Goal: Task Accomplishment & Management: Manage account settings

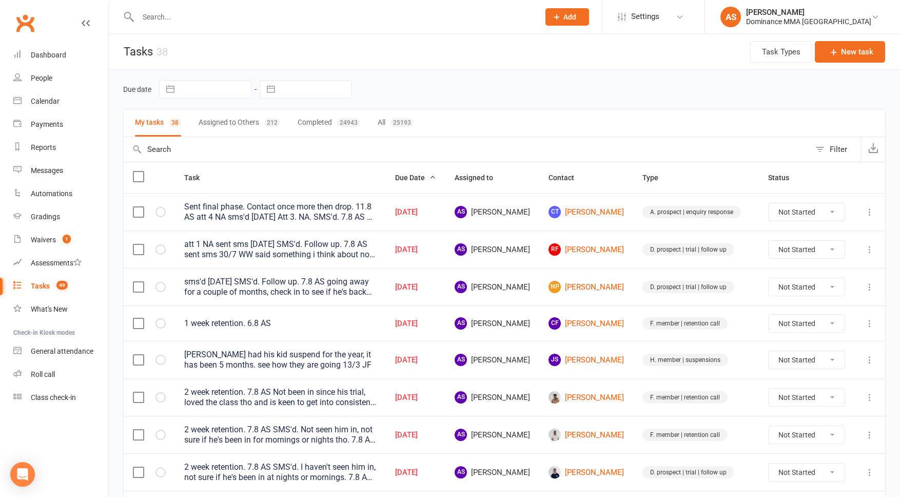
click at [204, 14] on input "text" at bounding box center [333, 17] width 397 height 14
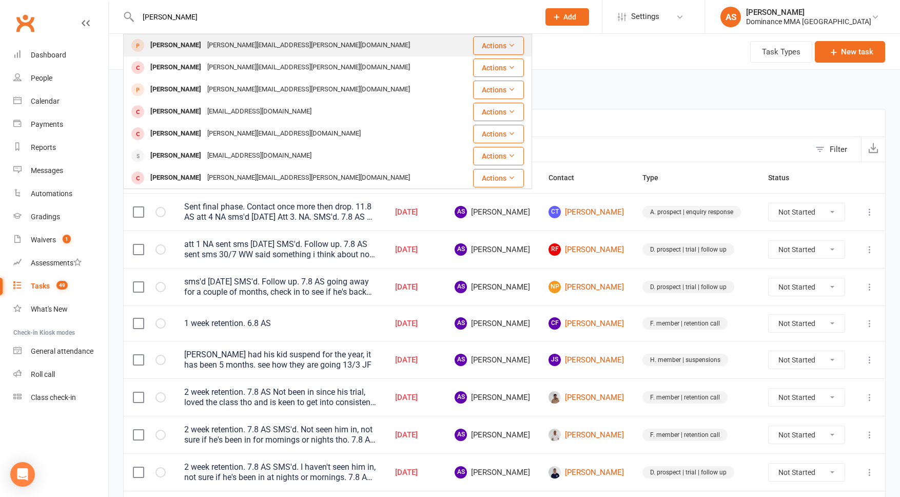
type input "hector mun"
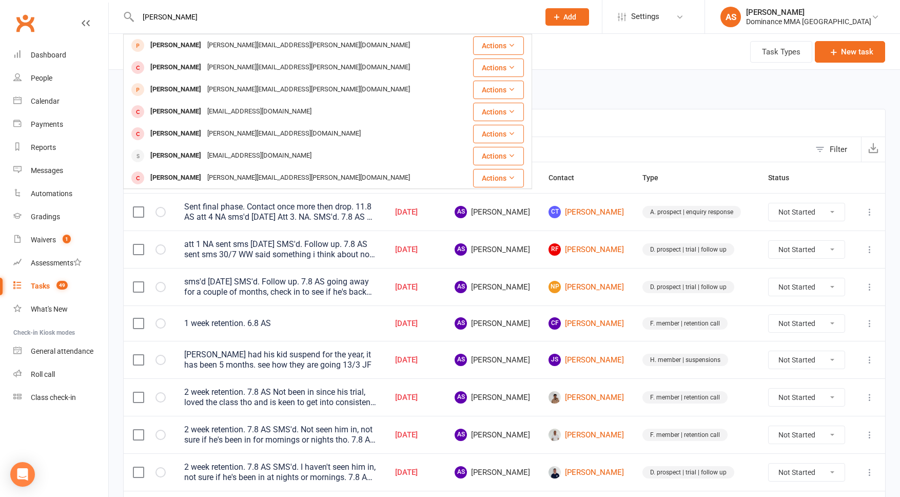
click at [196, 37] on div "Hector Munro Hector.munro@cpbcon.com.au" at bounding box center [293, 45] width 339 height 21
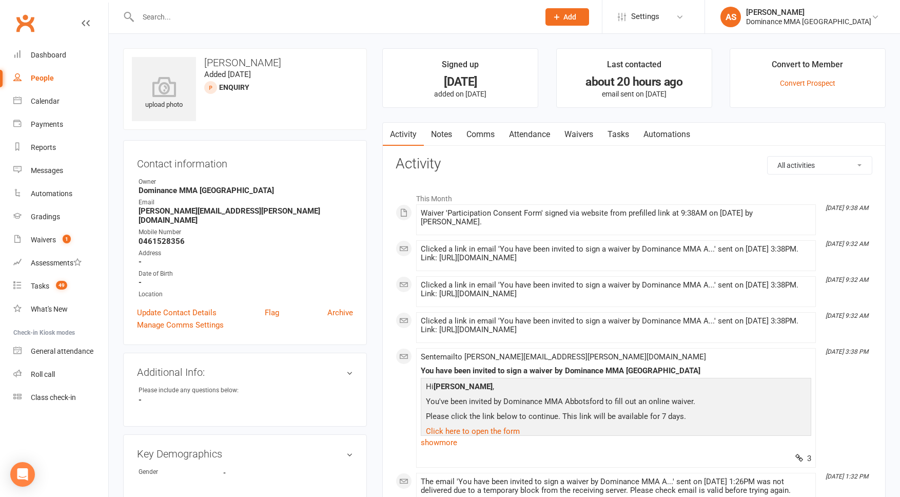
click at [533, 134] on link "Attendance" at bounding box center [529, 135] width 55 height 24
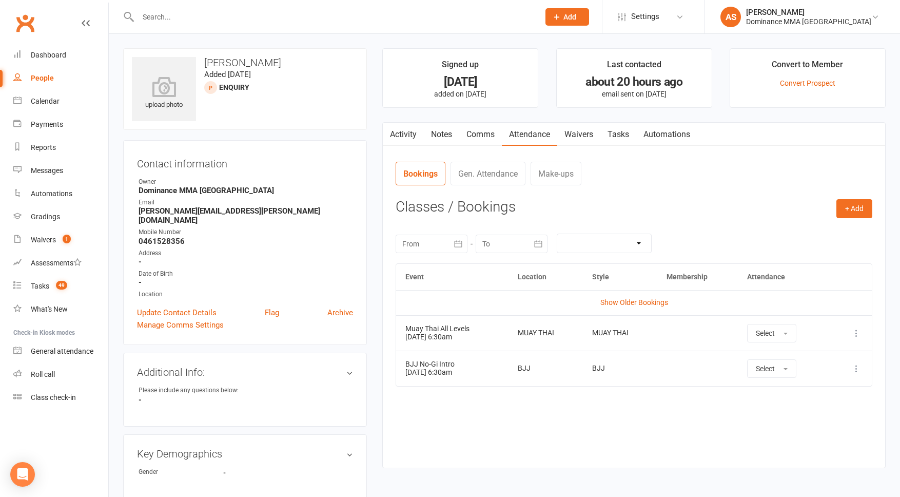
drag, startPoint x: 855, startPoint y: 334, endPoint x: 848, endPoint y: 333, distance: 7.7
click at [855, 334] on icon at bounding box center [856, 333] width 10 height 10
click at [792, 390] on link "Remove booking" at bounding box center [811, 394] width 102 height 21
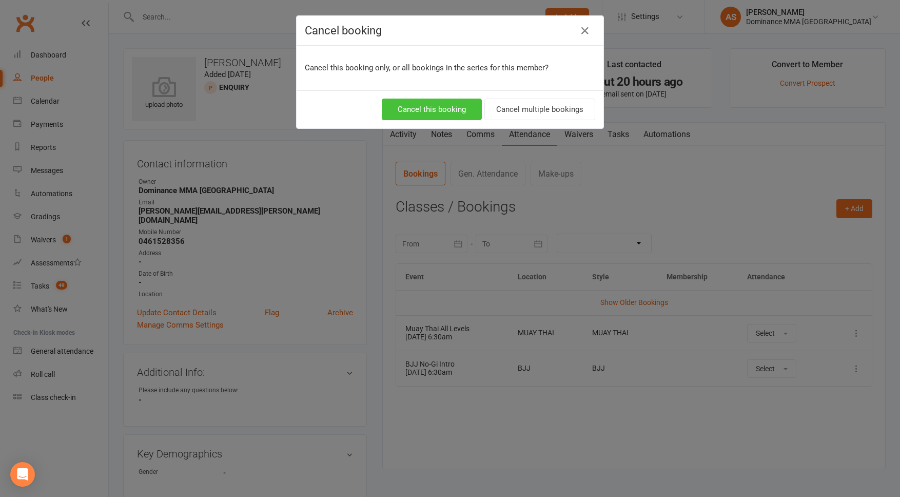
drag, startPoint x: 458, startPoint y: 108, endPoint x: 500, endPoint y: 112, distance: 42.3
click at [458, 108] on button "Cancel this booking" at bounding box center [432, 110] width 100 height 22
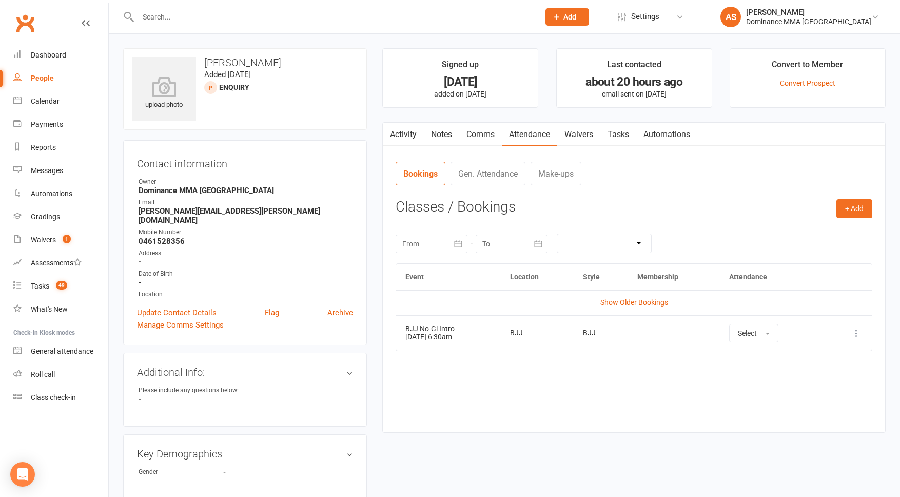
drag, startPoint x: 858, startPoint y: 334, endPoint x: 854, endPoint y: 346, distance: 13.2
click at [858, 334] on icon at bounding box center [856, 333] width 10 height 10
click at [814, 390] on link "Remove booking" at bounding box center [811, 394] width 102 height 21
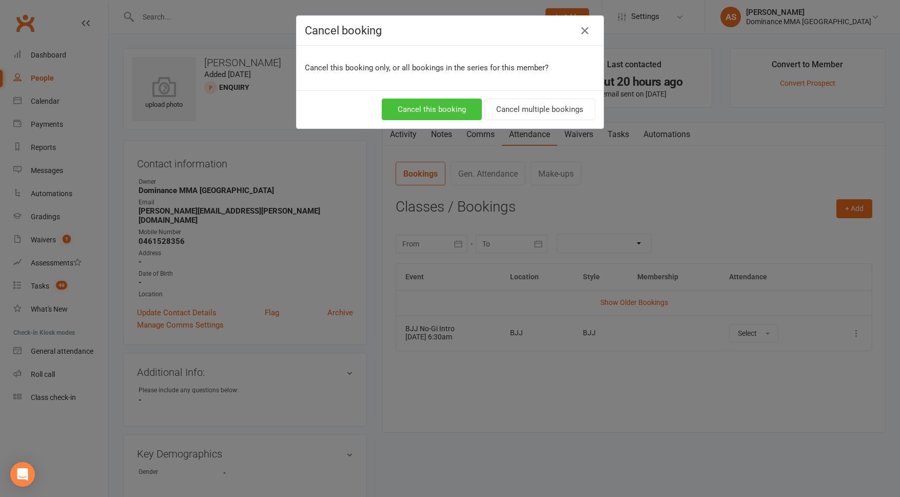
click at [411, 106] on button "Cancel this booking" at bounding box center [432, 110] width 100 height 22
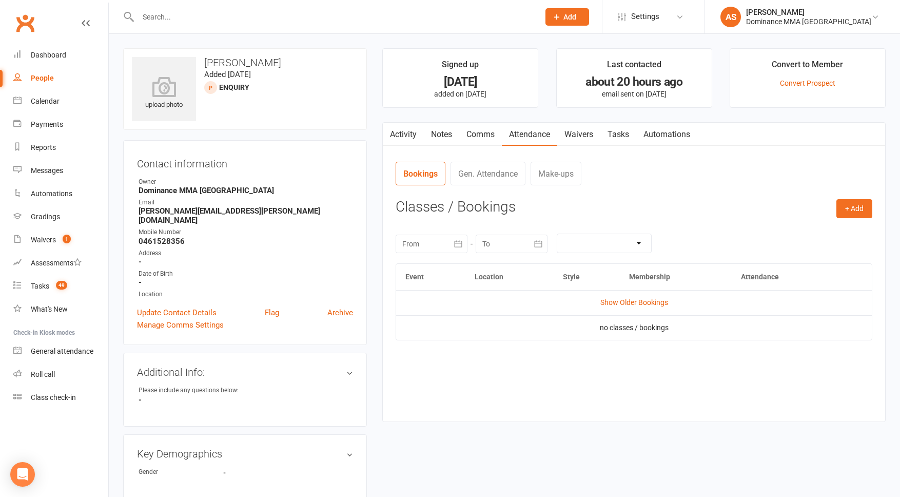
drag, startPoint x: 862, startPoint y: 228, endPoint x: 856, endPoint y: 226, distance: 6.0
click at [861, 227] on div "August 2025 Sun Mon Tue Wed Thu Fri Sat 31 27 28 29 30 31 01 02 32 03 04 05 06 …" at bounding box center [634, 243] width 477 height 40
drag, startPoint x: 856, startPoint y: 226, endPoint x: 856, endPoint y: 218, distance: 8.2
click at [856, 227] on div "August 2025 Sun Mon Tue Wed Thu Fri Sat 31 27 28 29 30 31 01 02 32 03 04 05 06 …" at bounding box center [634, 243] width 477 height 40
drag, startPoint x: 853, startPoint y: 214, endPoint x: 834, endPoint y: 210, distance: 19.8
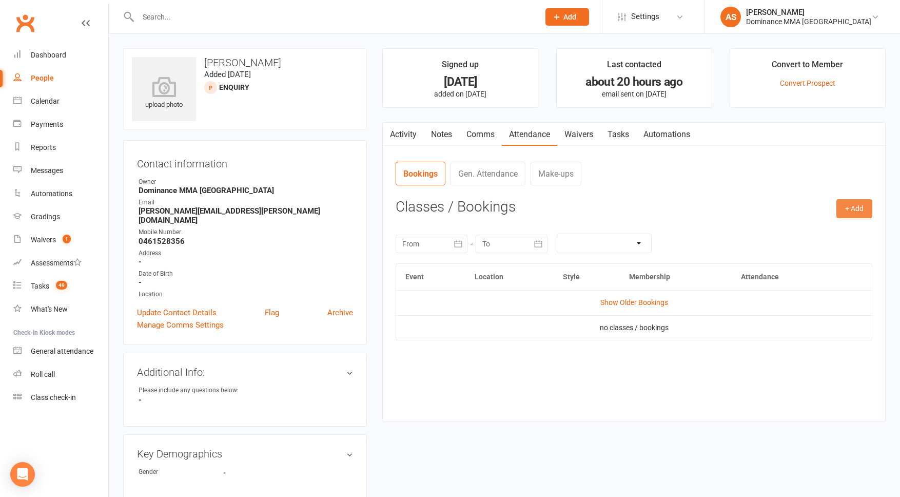
click at [853, 214] on button "+ Add" at bounding box center [854, 208] width 36 height 18
click at [812, 232] on link "Book Event" at bounding box center [821, 232] width 102 height 21
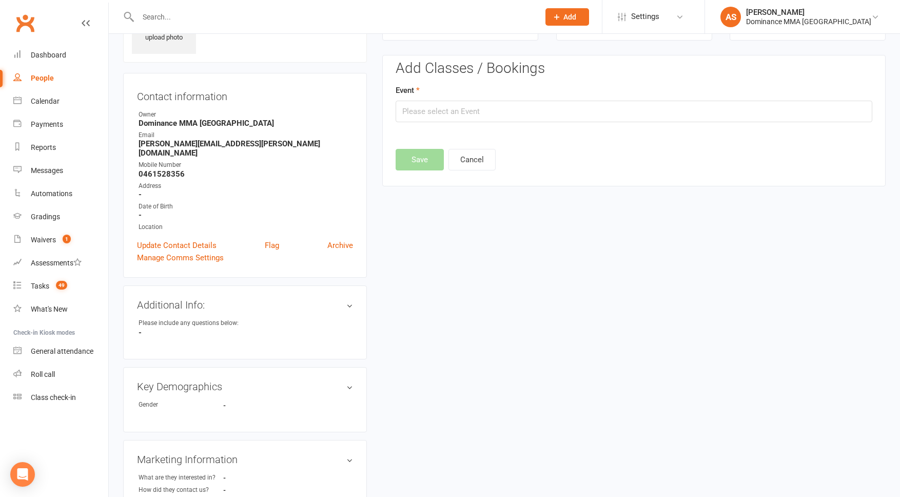
scroll to position [70, 0]
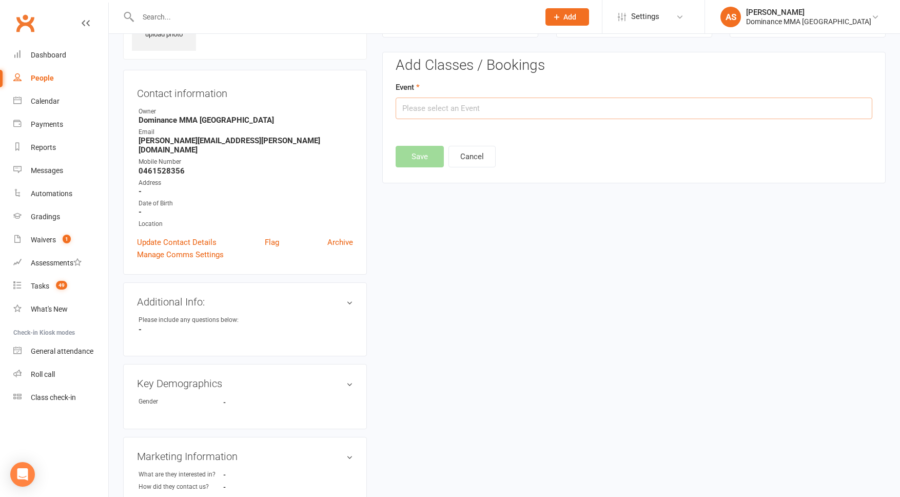
click at [435, 109] on input "text" at bounding box center [634, 108] width 477 height 22
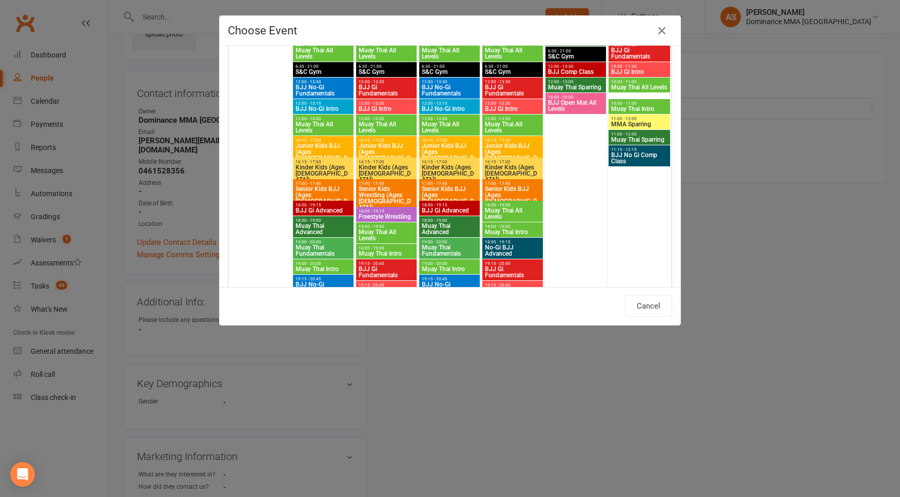
scroll to position [1119, 0]
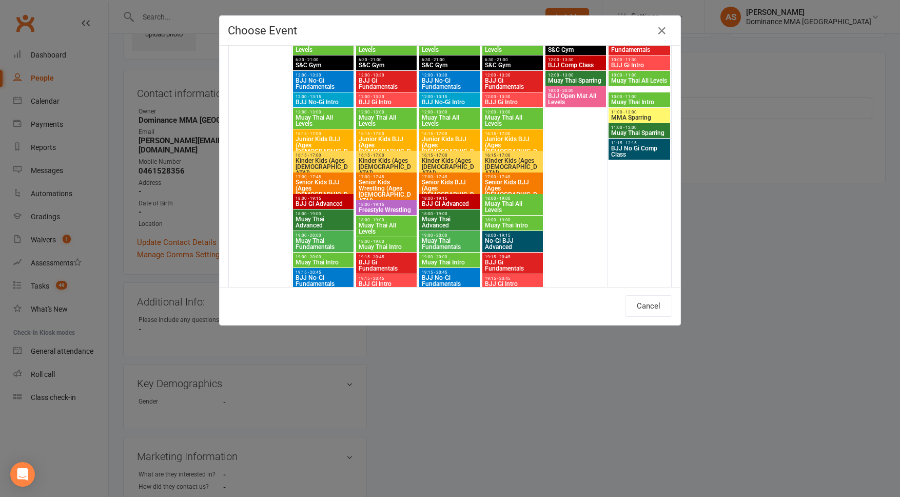
click at [328, 259] on span "Muay Thai Intro" at bounding box center [323, 262] width 56 height 6
type input "Muay Thai Intro - Aug 18, 2025 7:00:00 PM"
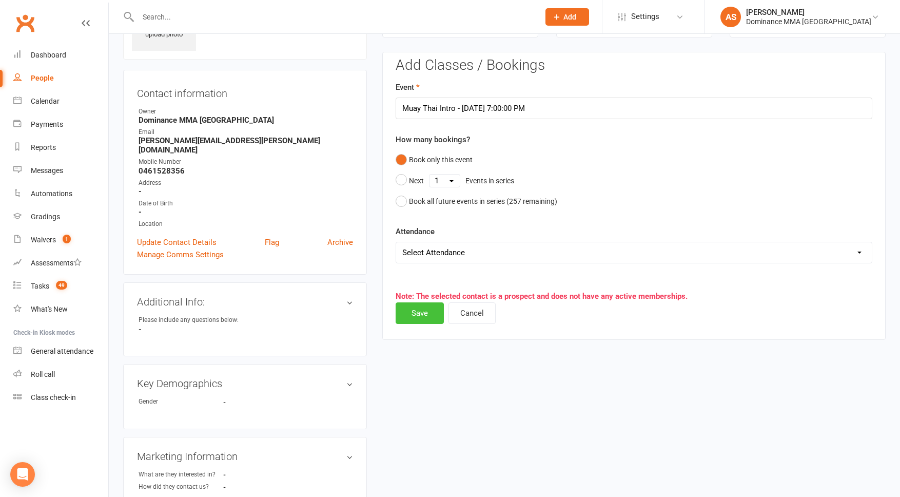
click at [426, 309] on button "Save" at bounding box center [420, 313] width 48 height 22
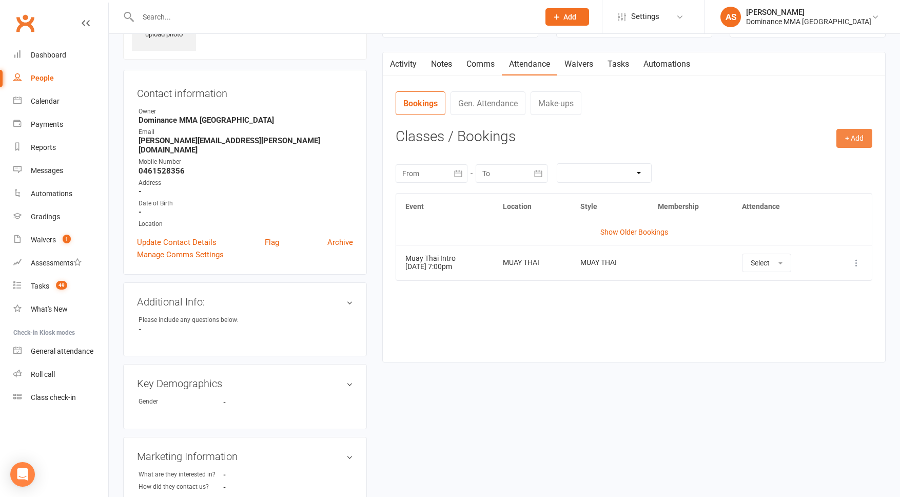
click at [857, 136] on button "+ Add" at bounding box center [854, 138] width 36 height 18
click at [827, 160] on link "Book Event" at bounding box center [821, 161] width 102 height 21
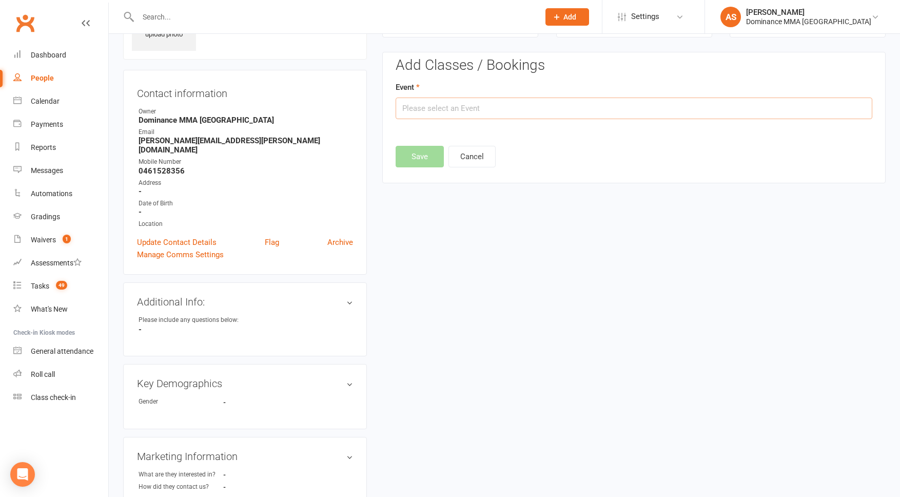
click at [576, 108] on input "text" at bounding box center [634, 108] width 477 height 22
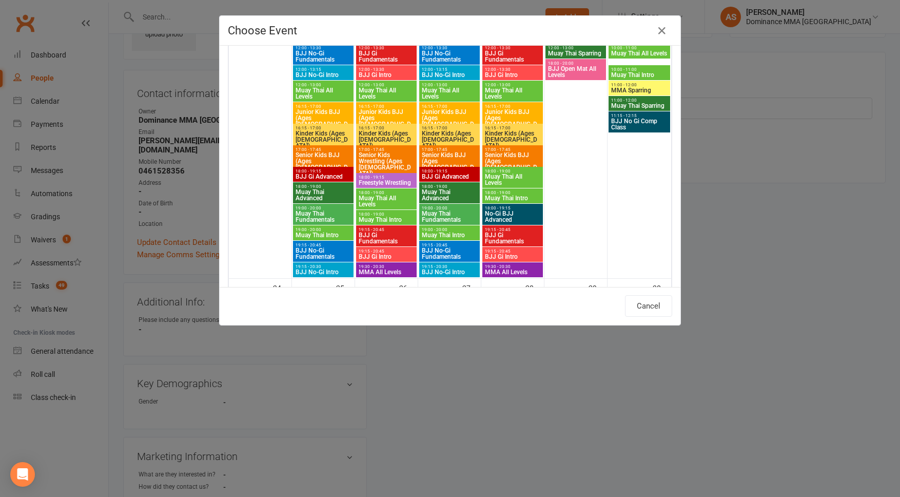
scroll to position [1156, 0]
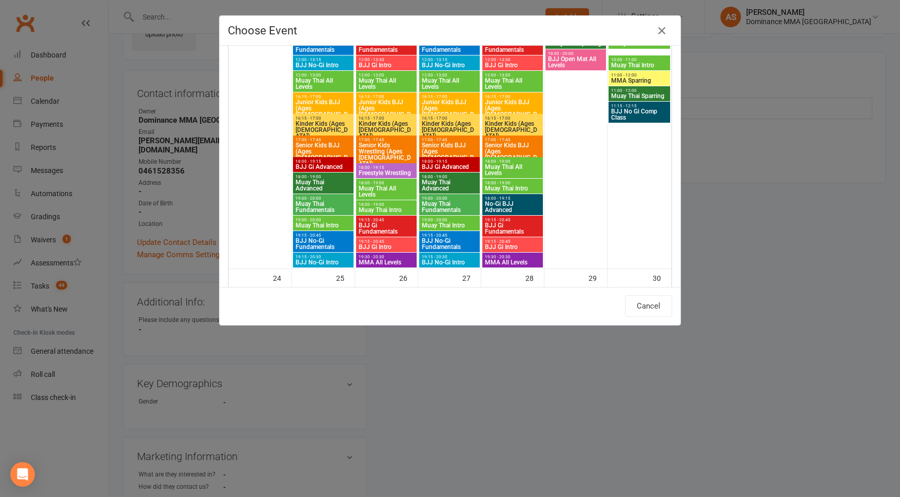
click at [446, 259] on span "BJJ No-Gi Intro" at bounding box center [449, 262] width 56 height 6
type input "BJJ No-Gi Intro - Aug 20, 2025 7:15:00 PM"
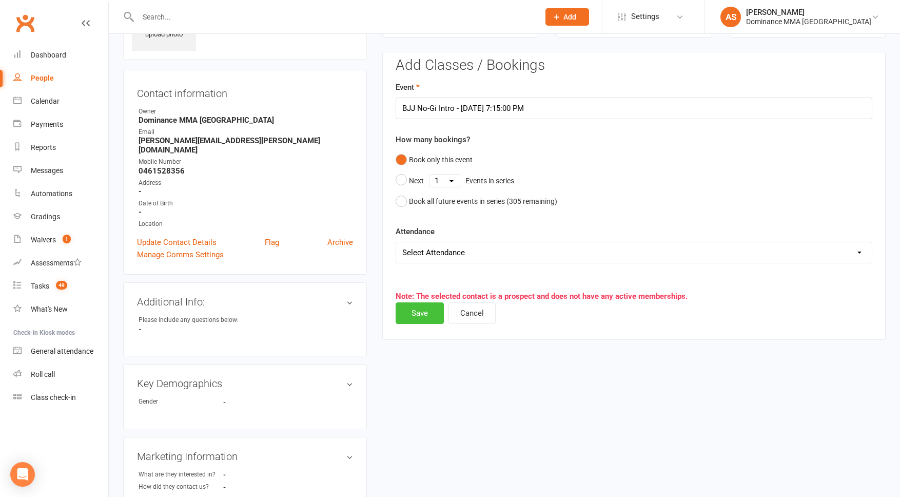
click at [423, 308] on button "Save" at bounding box center [420, 313] width 48 height 22
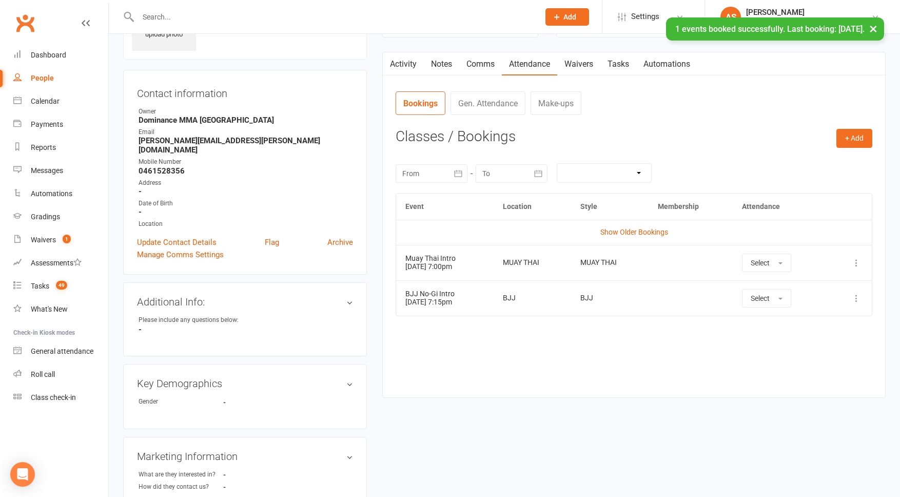
click at [616, 67] on link "Tasks" at bounding box center [618, 64] width 36 height 24
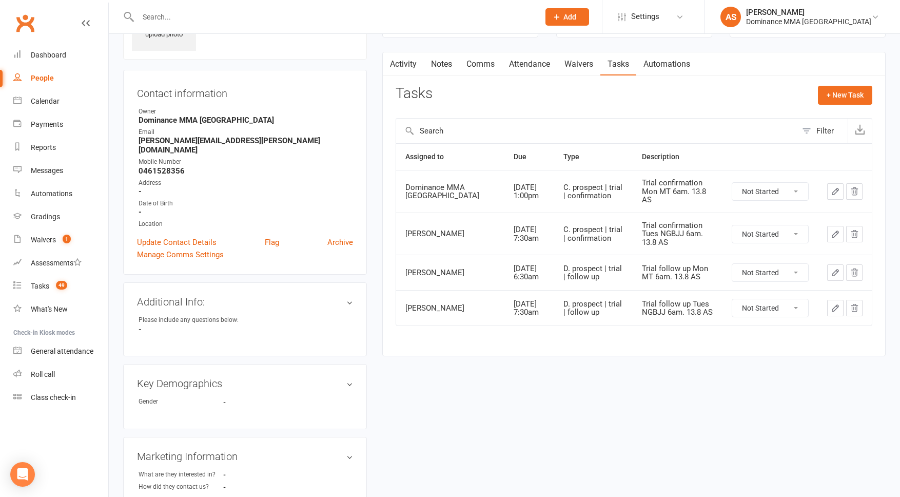
click at [837, 193] on icon "button" at bounding box center [835, 191] width 9 height 9
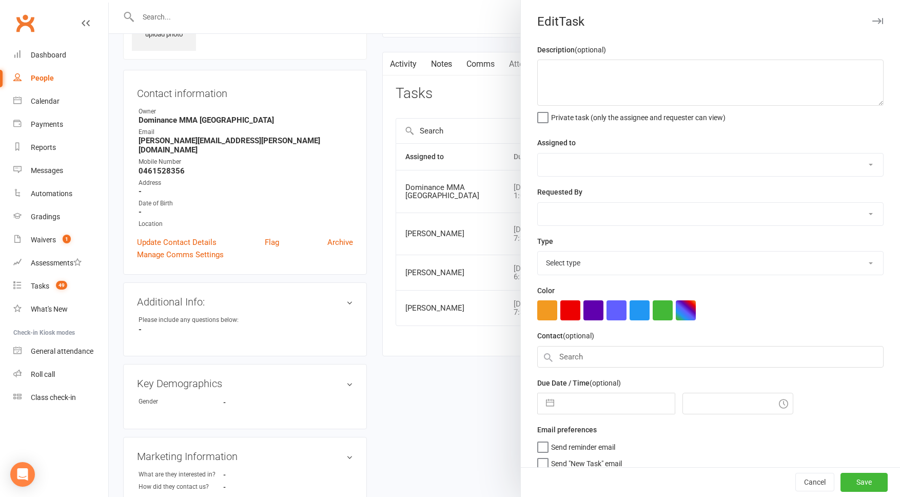
type textarea "Trial confirmation Mon MT 6am. 13.8 AS"
select select "12631"
select select "50862"
type input "[DATE]"
type input "1:00pm"
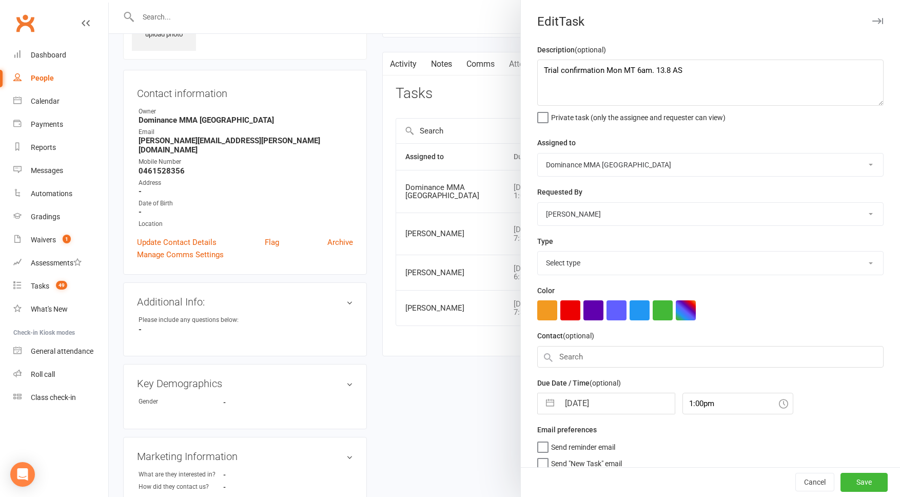
select select "3862"
click at [647, 69] on textarea "Trial confirmation Mon MT 6am. 13.8 AS" at bounding box center [710, 83] width 346 height 46
type textarea "Trial confirmation Mon MT 7pm. 13.8 AS"
click at [579, 162] on select "[PERSON_NAME] [PERSON_NAME] [PERSON_NAME] [PERSON_NAME] Will [PERSON_NAME] [PER…" at bounding box center [710, 164] width 345 height 23
select select "45422"
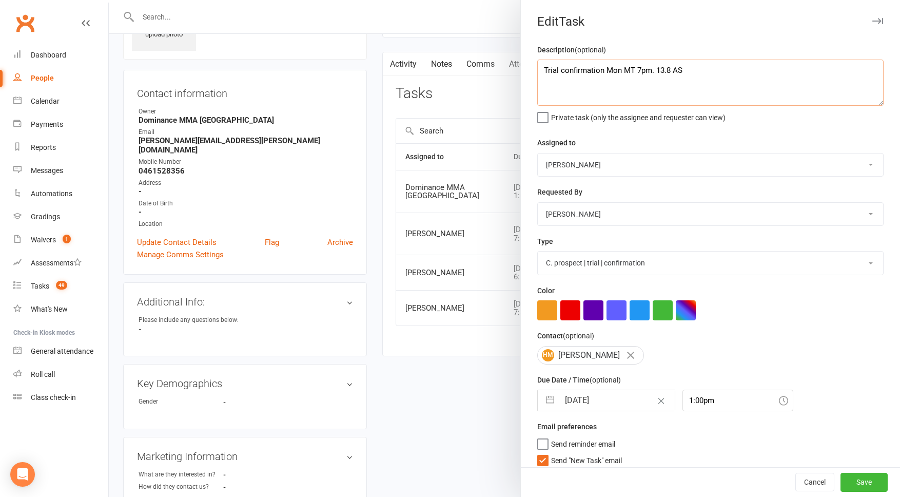
click at [607, 68] on textarea "Trial confirmation Mon MT 7pm. 13.8 AS" at bounding box center [710, 83] width 346 height 46
click at [611, 68] on textarea "Trial confirmation Mon MT 7pm. 13.8 AS" at bounding box center [710, 83] width 346 height 46
click at [612, 68] on textarea "Trial confirmation Mon MT 7pm. 13.8 AS" at bounding box center [710, 83] width 346 height 46
type textarea "Trial confirmation tonight MT 7pm. 13.8 AS"
drag, startPoint x: 592, startPoint y: 403, endPoint x: 590, endPoint y: 392, distance: 11.5
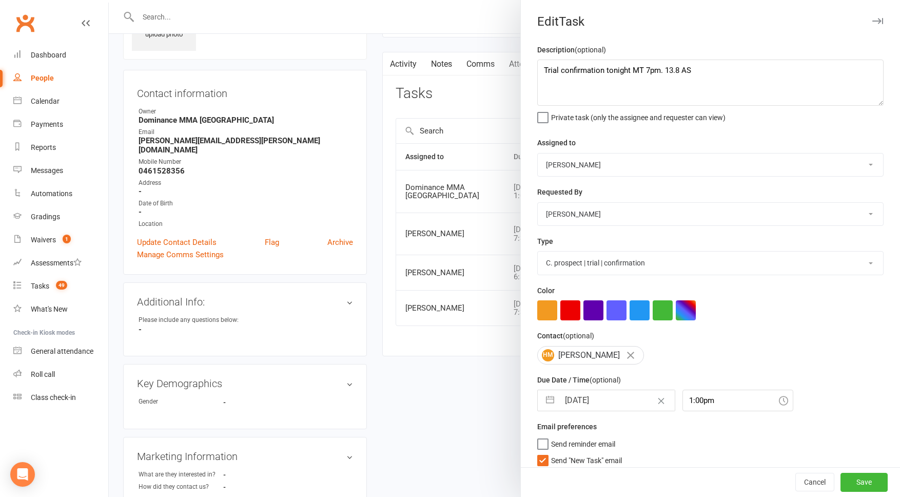
click at [592, 403] on input "[DATE]" at bounding box center [616, 400] width 115 height 21
select select "6"
select select "2025"
select select "7"
select select "2025"
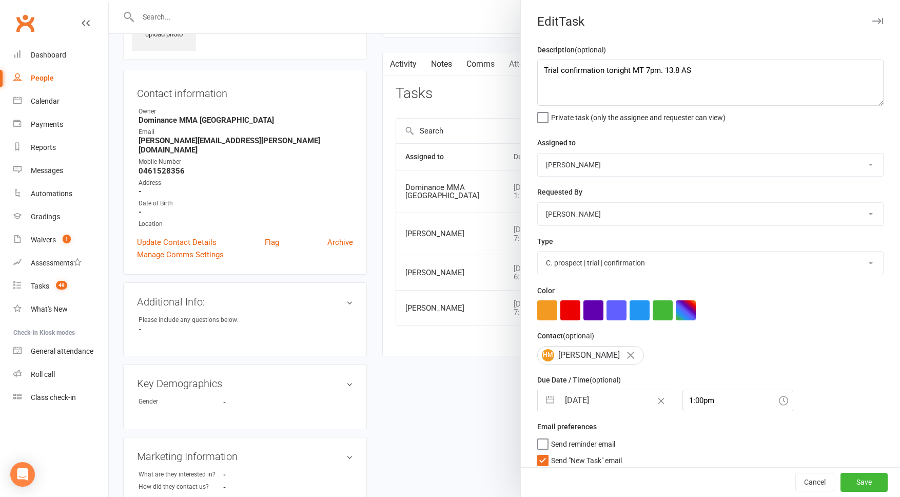
select select "8"
select select "2025"
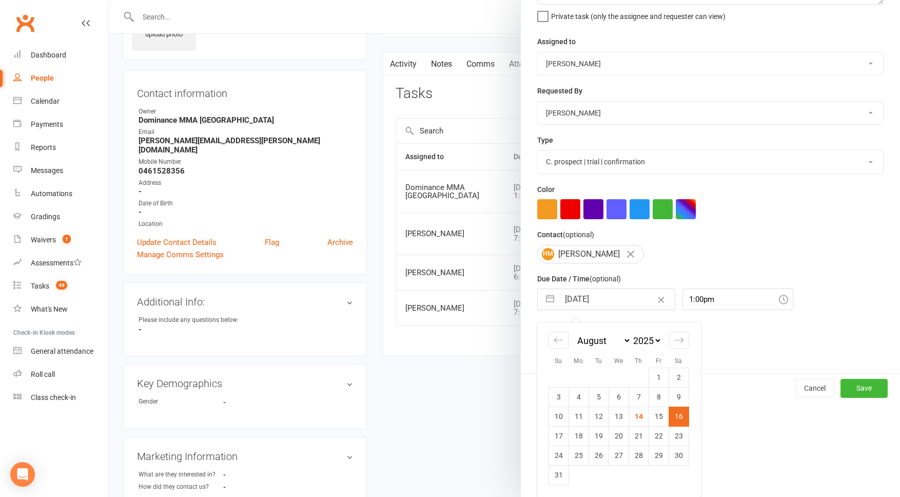
click at [580, 438] on td "18" at bounding box center [579, 435] width 20 height 19
type input "18 Aug 2025"
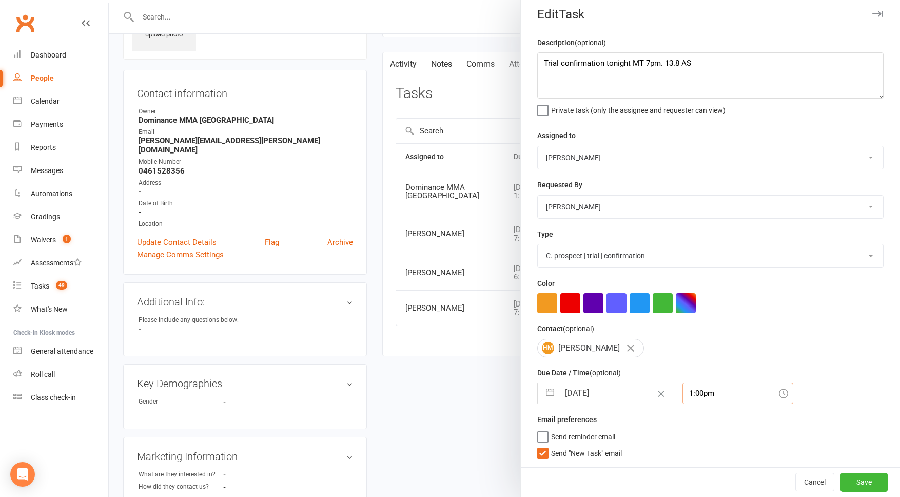
click at [682, 393] on input "1:00pm" at bounding box center [737, 393] width 111 height 22
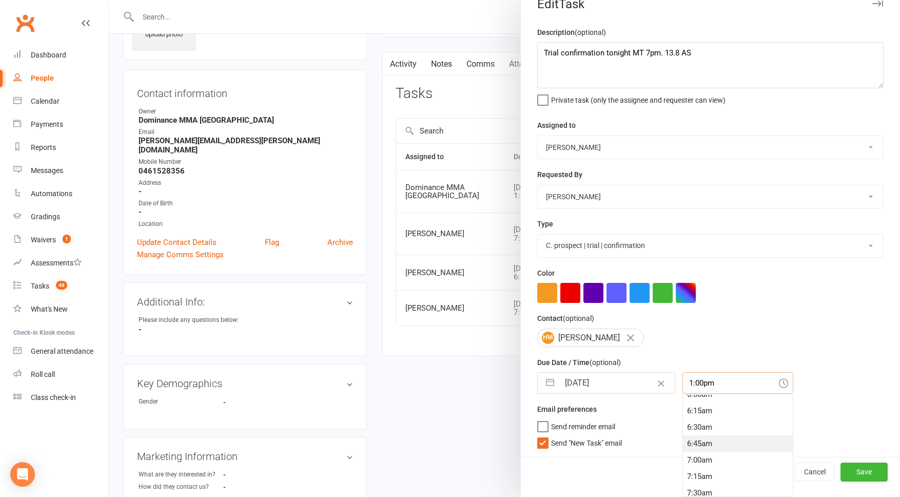
scroll to position [412, 0]
drag, startPoint x: 689, startPoint y: 419, endPoint x: 678, endPoint y: 421, distance: 10.9
click at [689, 419] on div "6:30am" at bounding box center [738, 417] width 110 height 16
type input "6:30am"
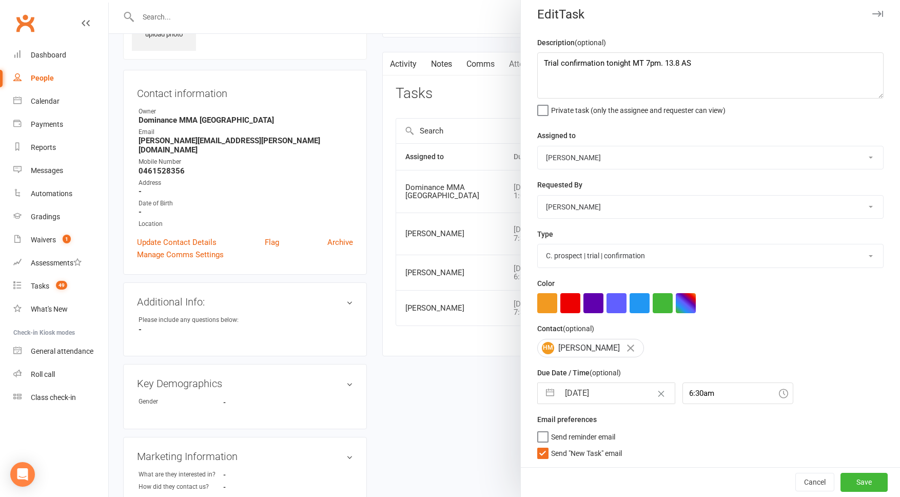
click at [608, 453] on span "Send "New Task" email" at bounding box center [586, 451] width 71 height 12
click at [608, 445] on input "Send "New Task" email" at bounding box center [579, 445] width 85 height 0
click at [858, 482] on button "Save" at bounding box center [864, 482] width 47 height 18
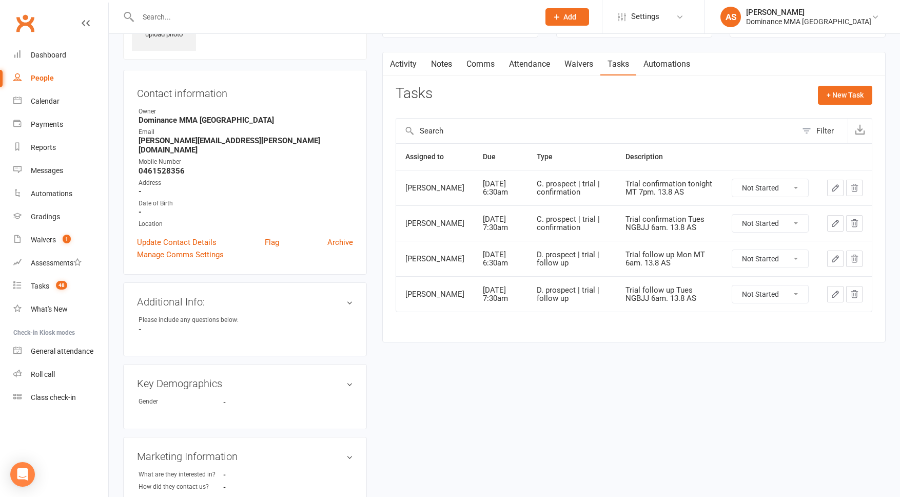
click at [830, 295] on button "button" at bounding box center [835, 294] width 16 height 16
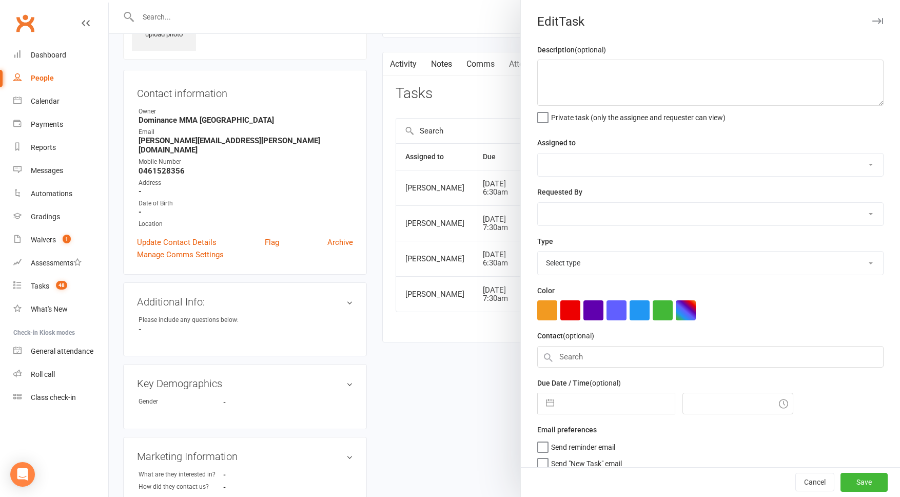
type textarea "Trial follow up Tues NGBJJ 6am. 13.8 AS"
select select "45422"
select select "50862"
type input "20 Aug 2025"
type input "7:30am"
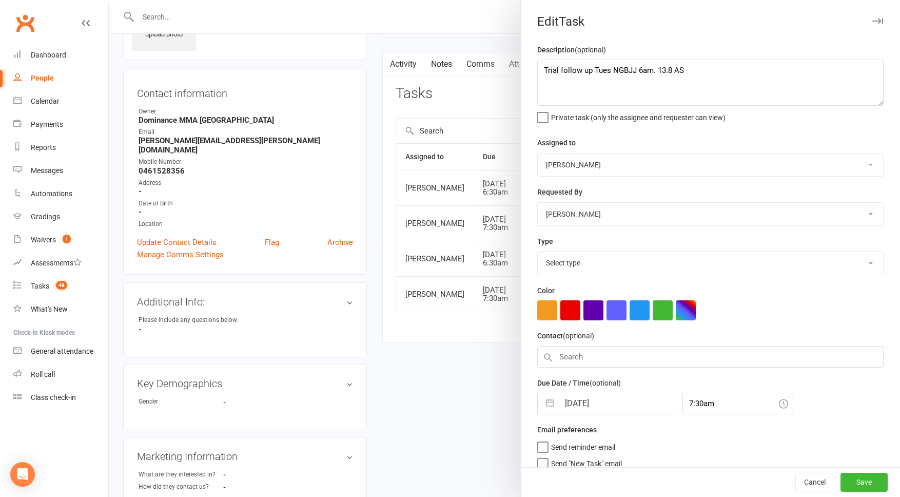
select select "3863"
click at [501, 92] on div at bounding box center [504, 248] width 791 height 497
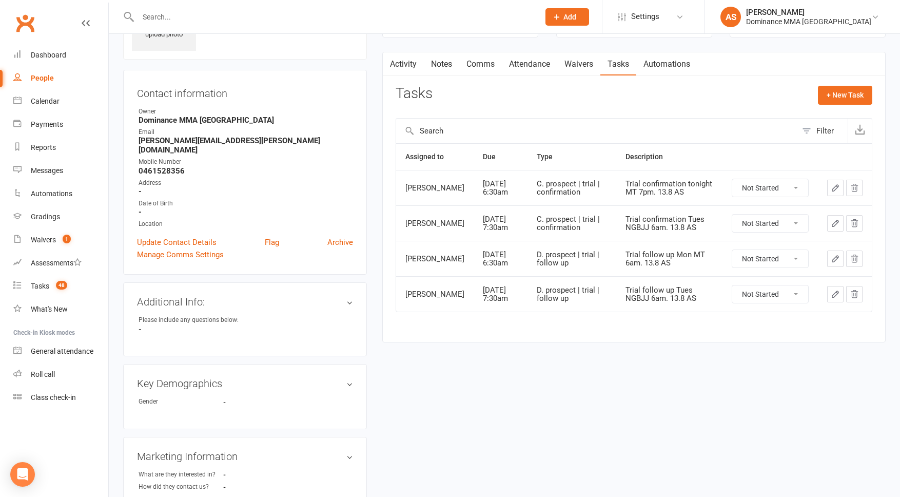
click at [832, 258] on icon "button" at bounding box center [835, 258] width 9 height 9
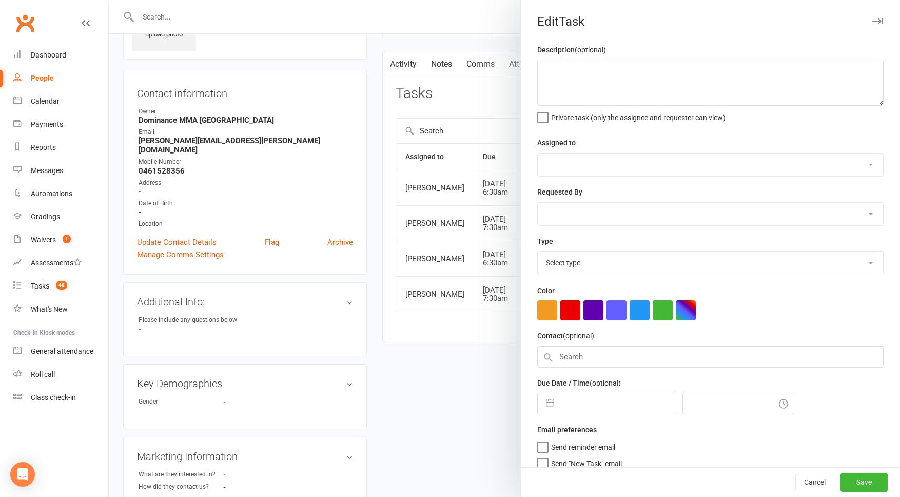
type textarea "Trial follow up Mon MT 6am. 13.8 AS"
select select "45422"
select select "50862"
type input "19 Aug 2025"
type input "6:30am"
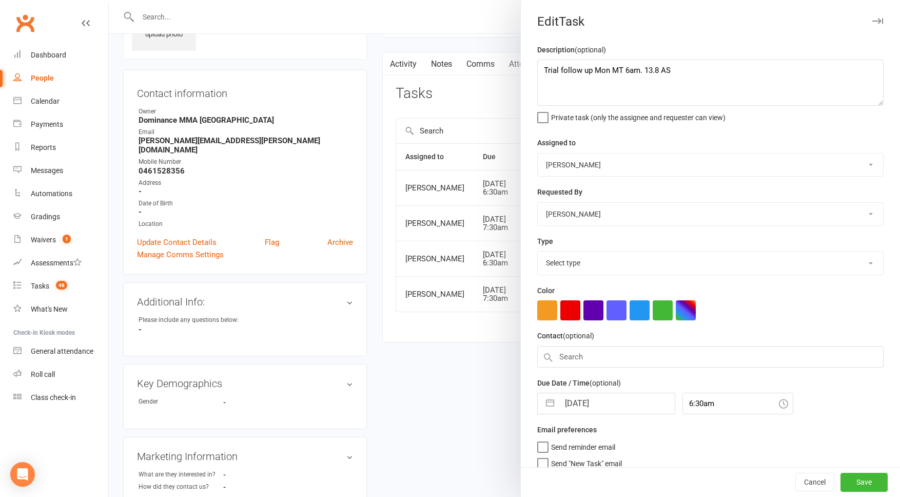
select select "3863"
click at [632, 69] on textarea "Trial follow up Mon MT 6am. 13.8 AS" at bounding box center [710, 82] width 346 height 46
type textarea "Trial follow up Mon MT 7pm. 13.8 AS"
click at [592, 161] on select "[PERSON_NAME] [PERSON_NAME] [PERSON_NAME] [PERSON_NAME] Will [PERSON_NAME] [PER…" at bounding box center [710, 164] width 345 height 23
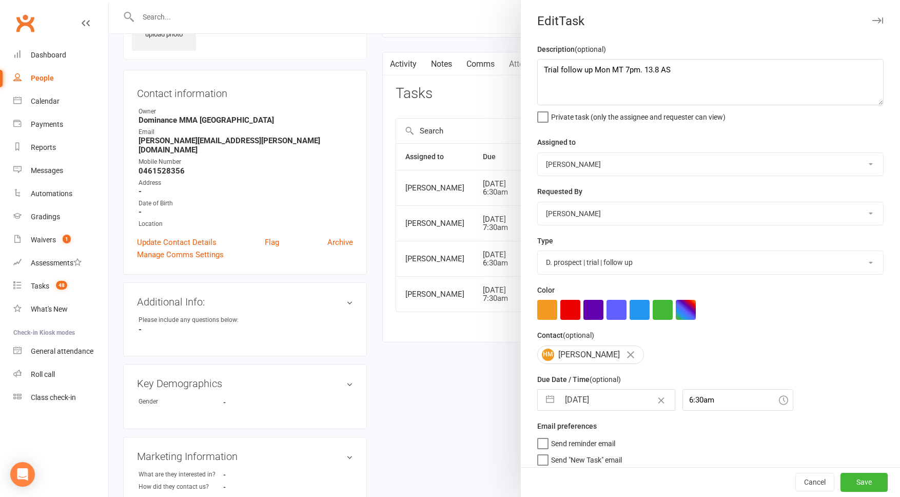
select select "49757"
drag, startPoint x: 599, startPoint y: 409, endPoint x: 600, endPoint y: 386, distance: 23.6
click at [599, 409] on input "19 Aug 2025" at bounding box center [616, 399] width 115 height 21
select select "6"
select select "2025"
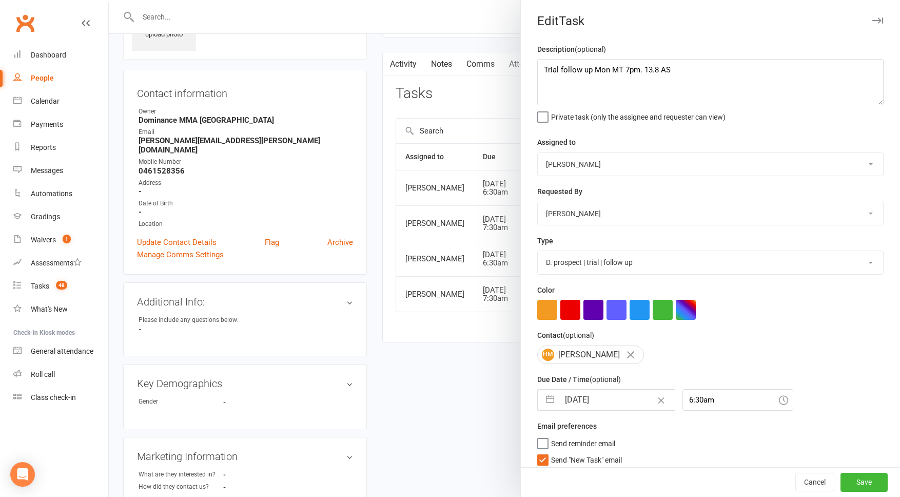
select select "7"
select select "2025"
select select "8"
select select "2025"
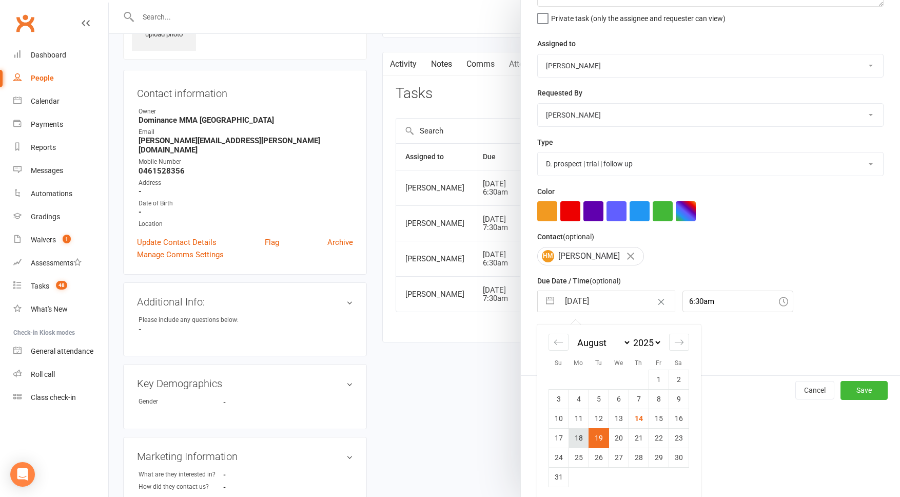
scroll to position [103, 0]
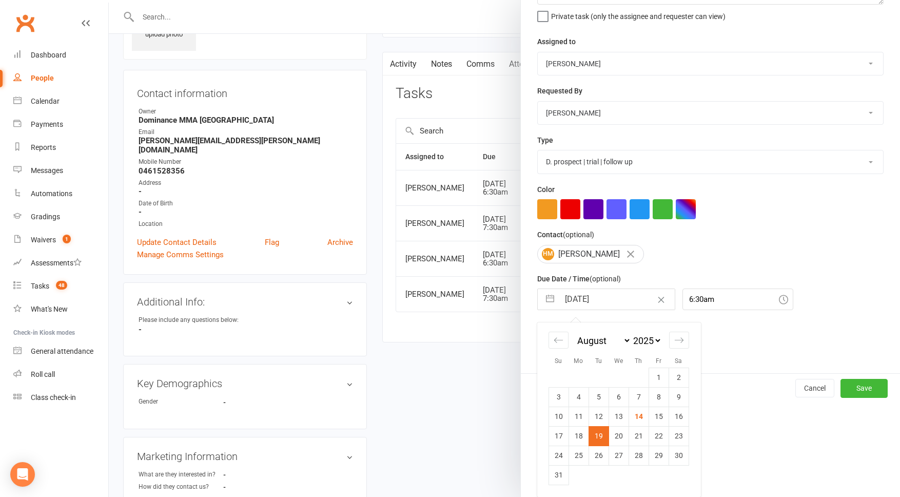
click at [588, 436] on td "18" at bounding box center [579, 435] width 20 height 19
type input "18 Aug 2025"
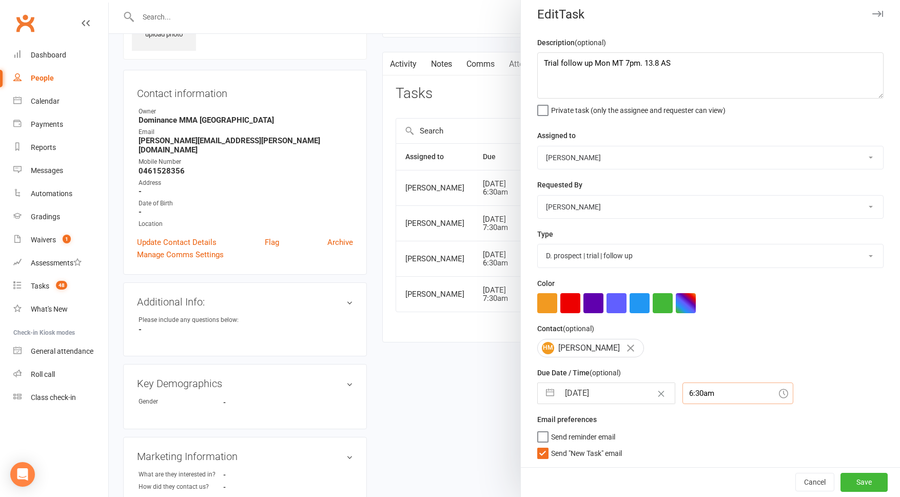
click at [682, 390] on input "6:30am" at bounding box center [737, 393] width 111 height 22
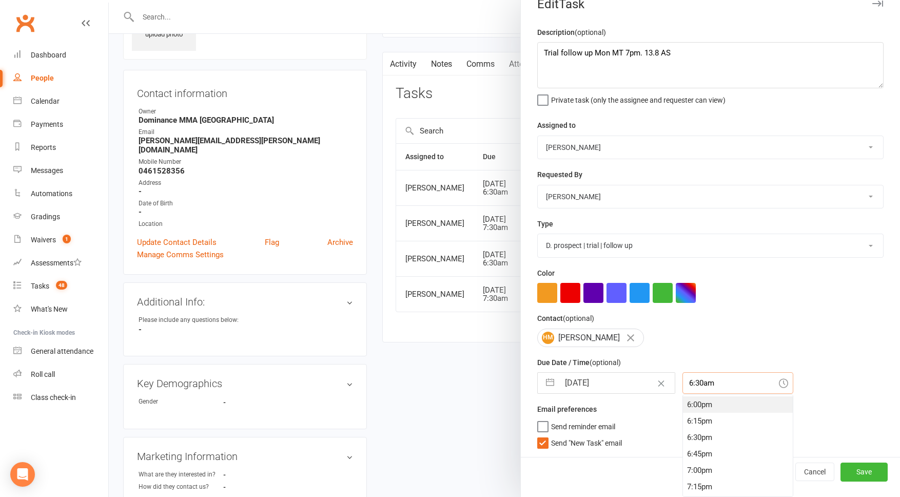
scroll to position [1191, 0]
drag, startPoint x: 690, startPoint y: 444, endPoint x: 650, endPoint y: 445, distance: 40.1
click at [689, 444] on div "6:45pm" at bounding box center [738, 443] width 110 height 16
type input "6:45pm"
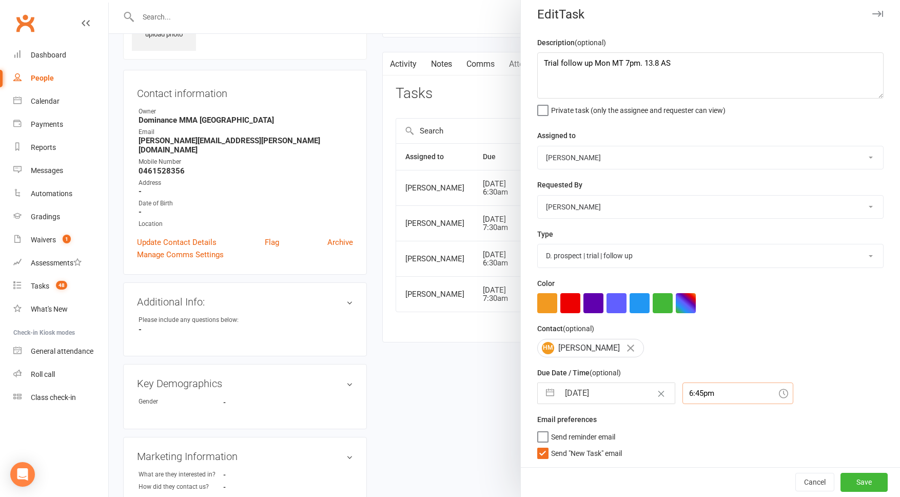
scroll to position [9, 0]
click at [612, 453] on span "Send "New Task" email" at bounding box center [586, 451] width 71 height 12
click at [612, 445] on input "Send "New Task" email" at bounding box center [579, 445] width 85 height 0
click at [856, 489] on button "Save" at bounding box center [864, 482] width 47 height 18
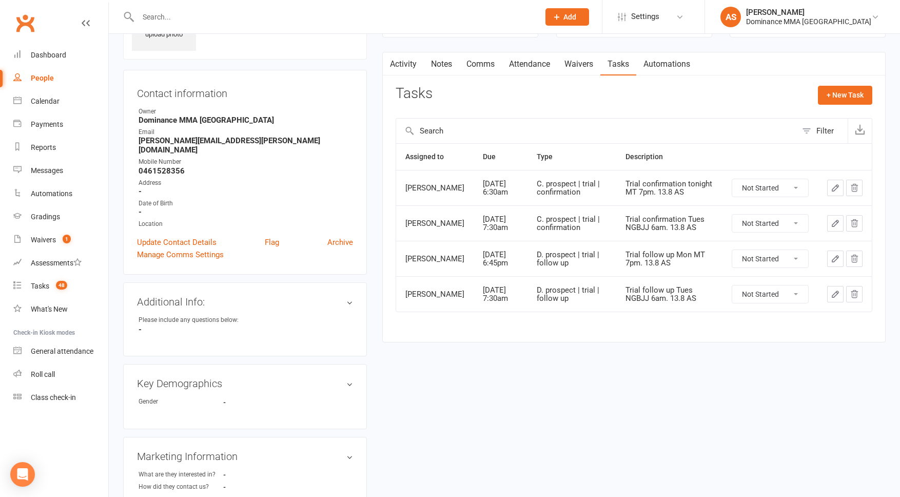
click at [829, 221] on button "button" at bounding box center [835, 223] width 16 height 16
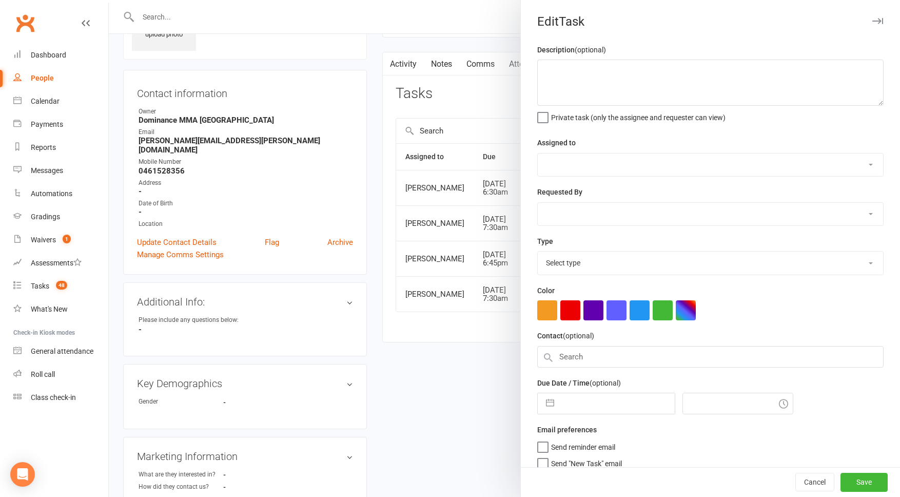
type textarea "Trial confirmation Tues NGBJJ 6am. 13.8 AS"
select select "45422"
select select "50862"
type input "18 Aug 2025"
type input "7:30am"
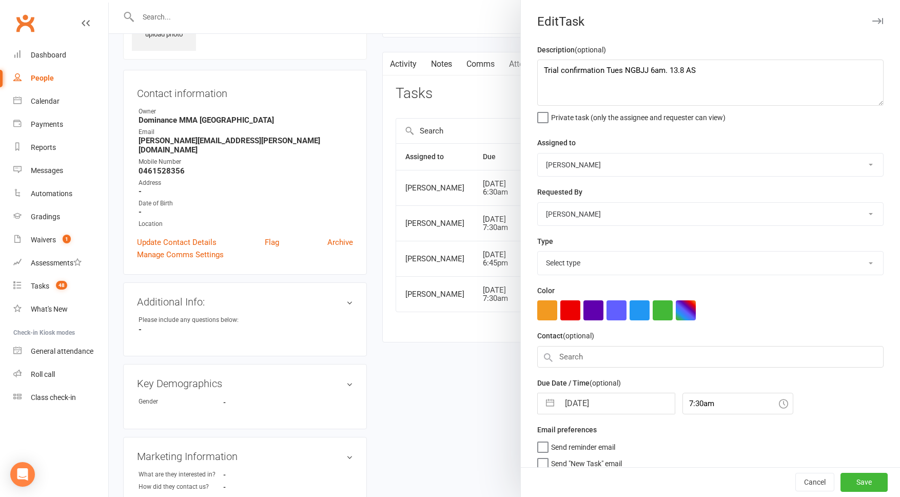
select select "3862"
click at [611, 71] on textarea "Trial confirmation Tues NGBJJ 6am. 13.8 AS" at bounding box center [710, 83] width 346 height 46
click at [610, 71] on textarea "Trial confirmation Tues NGBJJ 6am. 13.8 AS" at bounding box center [710, 83] width 346 height 46
click at [657, 71] on textarea "Trial confirmation Wed NGBJJ 6am. 13.8 AS" at bounding box center [710, 83] width 346 height 46
type textarea "Trial confirmation Wed NGBJJ 7pm. 13.8 AS"
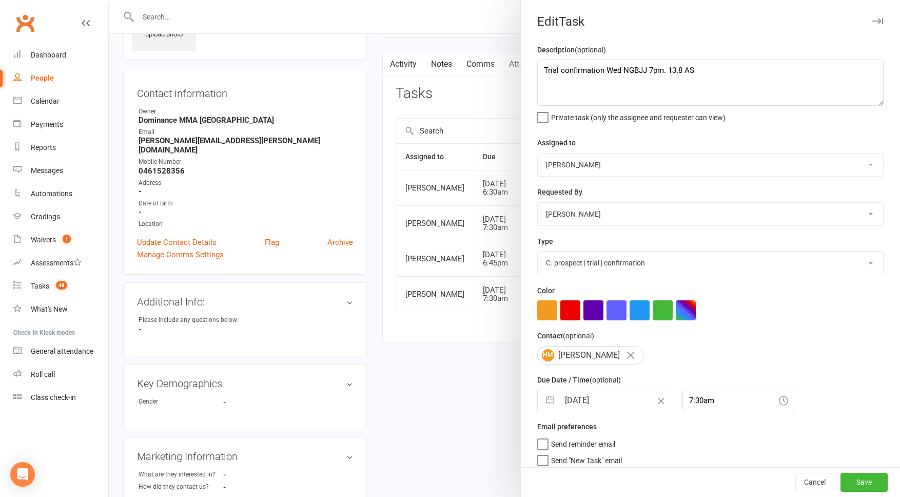
click at [600, 166] on select "[PERSON_NAME] [PERSON_NAME] [PERSON_NAME] [PERSON_NAME] Will [PERSON_NAME] [PER…" at bounding box center [710, 164] width 345 height 23
select select "49757"
select select "6"
select select "2025"
select select "7"
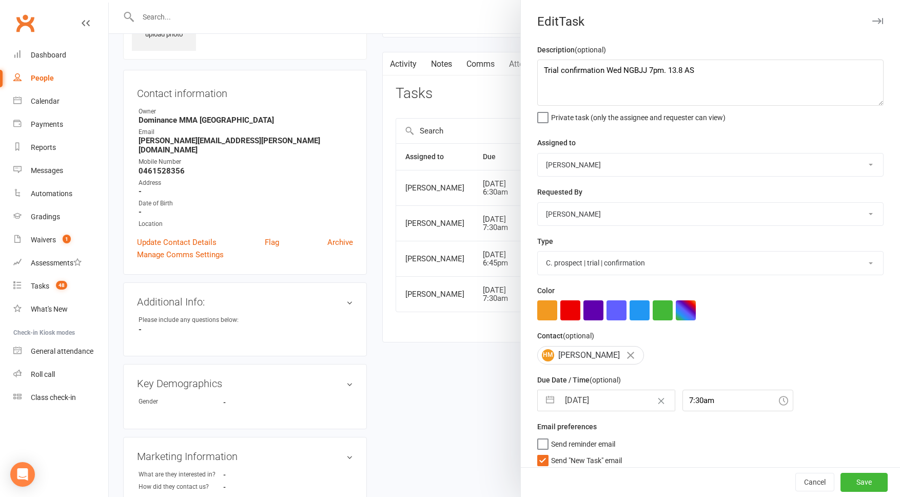
select select "2025"
select select "8"
select select "2025"
click at [583, 402] on input "18 Aug 2025" at bounding box center [616, 400] width 115 height 21
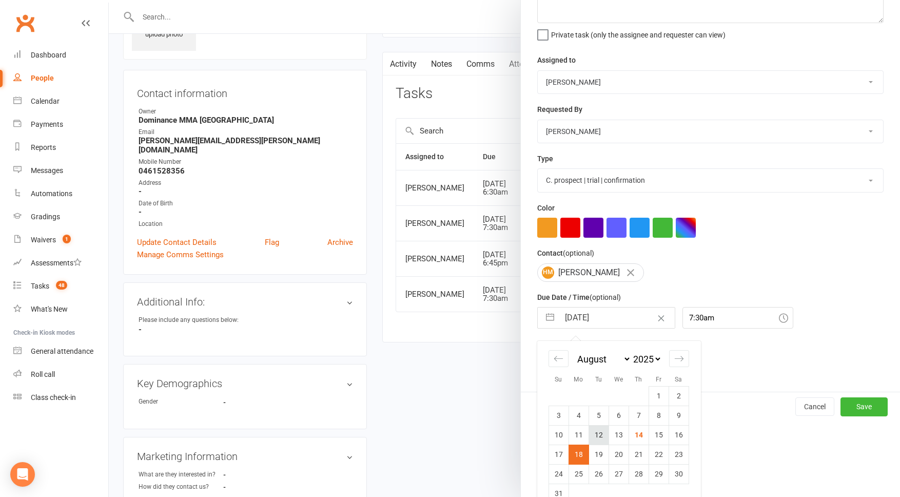
scroll to position [86, 0]
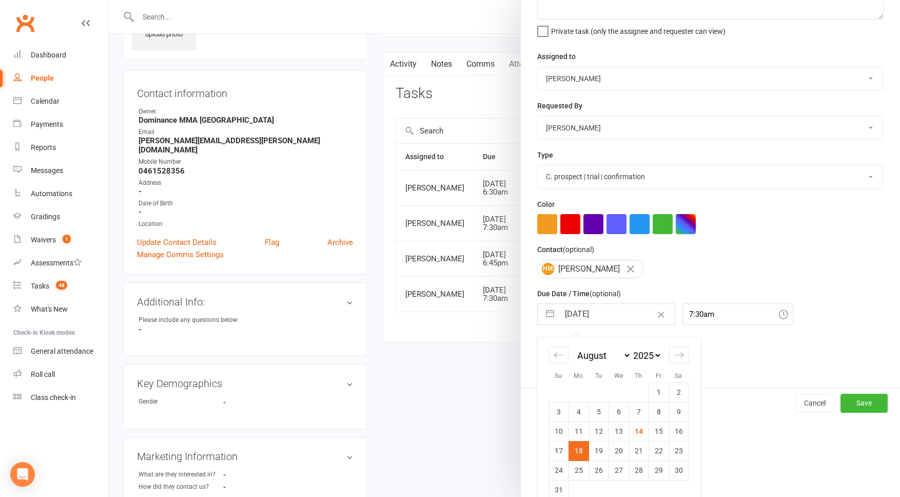
click at [600, 455] on td "19" at bounding box center [599, 450] width 20 height 19
type input "19 Aug 2025"
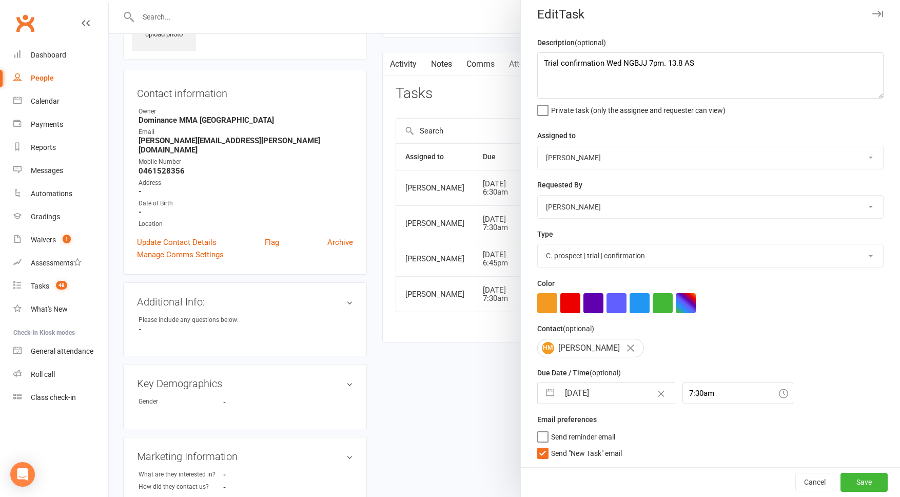
scroll to position [9, 0]
click at [704, 390] on input "7:30am" at bounding box center [737, 393] width 111 height 22
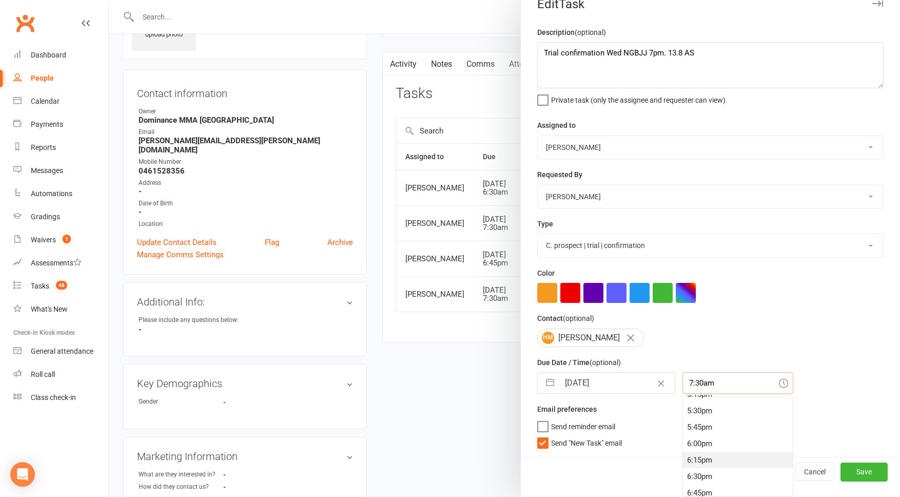
scroll to position [1143, 0]
drag, startPoint x: 695, startPoint y: 470, endPoint x: 674, endPoint y: 464, distance: 21.3
click at [695, 470] on div "6:30pm" at bounding box center [738, 474] width 110 height 16
type input "6:30pm"
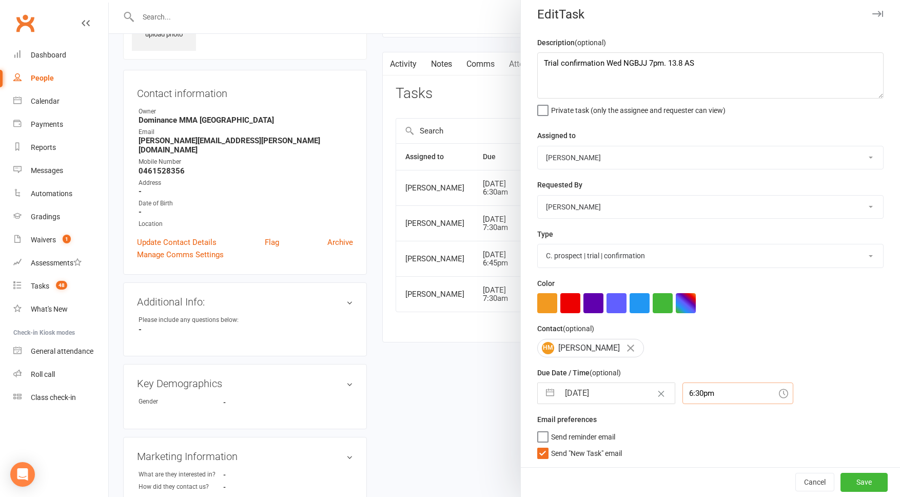
scroll to position [9, 0]
click at [567, 451] on span "Send "New Task" email" at bounding box center [586, 451] width 71 height 12
click at [567, 445] on input "Send "New Task" email" at bounding box center [579, 445] width 85 height 0
click at [867, 476] on button "Save" at bounding box center [864, 482] width 47 height 18
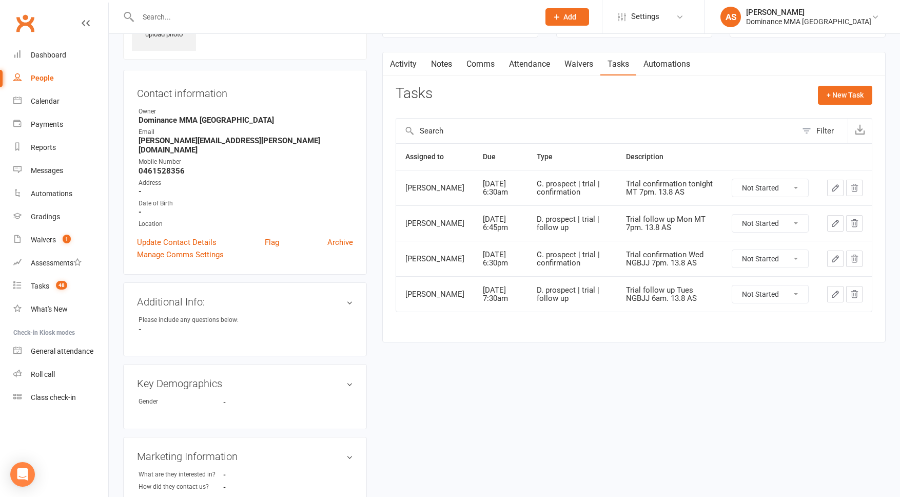
click at [678, 291] on div "Trial follow up Tues NGBJJ 6am. 13.8 AS" at bounding box center [669, 294] width 87 height 17
click at [829, 293] on button "button" at bounding box center [835, 294] width 16 height 16
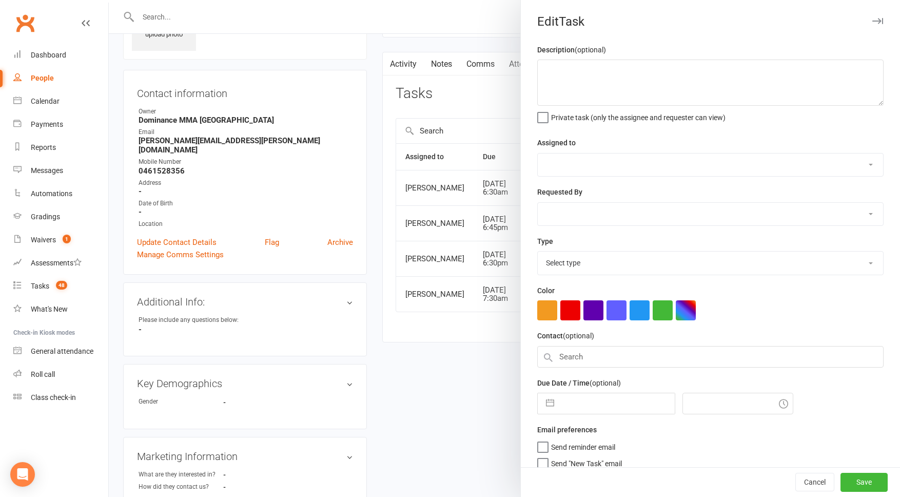
type textarea "Trial follow up Tues NGBJJ 6am. 13.8 AS"
select select "45422"
select select "50862"
type input "20 Aug 2025"
type input "7:30am"
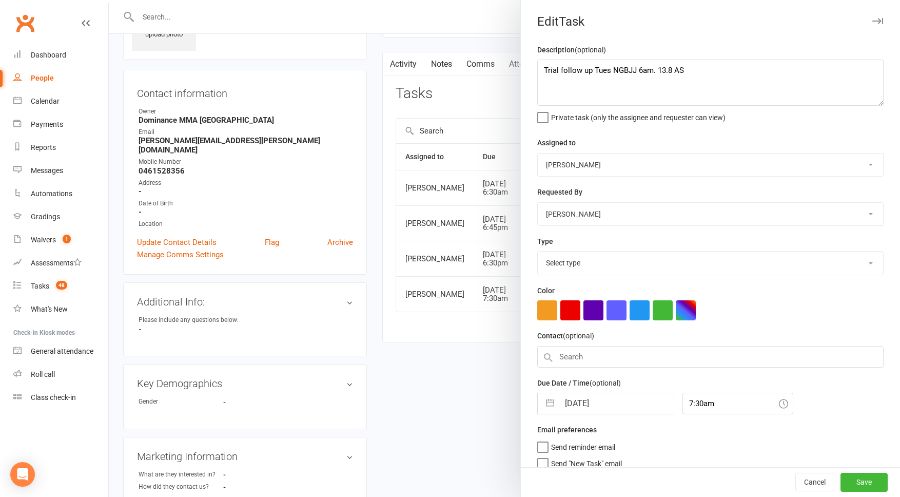
select select "3863"
click at [603, 72] on textarea "Trial follow up Tues NGBJJ 6am. 13.8 AS" at bounding box center [710, 83] width 346 height 46
click at [647, 69] on textarea "Trial follow up Wed NGBJJ 6am. 13.8 AS" at bounding box center [710, 83] width 346 height 46
type textarea "Trial follow up Wed NGBJJ 7pm. 13.8 AS"
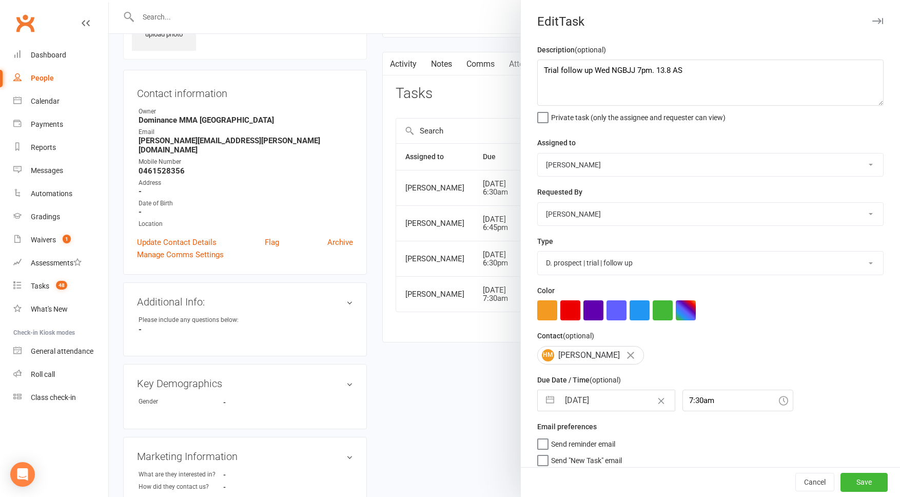
click at [619, 148] on div "Assigned to Cat Wilson David Hart Lachlan Dart Alish S. Will Wesley Max Viney D…" at bounding box center [710, 156] width 346 height 40
click at [623, 164] on select "[PERSON_NAME] [PERSON_NAME] [PERSON_NAME] [PERSON_NAME] Will [PERSON_NAME] [PER…" at bounding box center [710, 164] width 345 height 23
select select "49757"
click at [602, 398] on input "20 Aug 2025" at bounding box center [616, 400] width 115 height 21
select select "6"
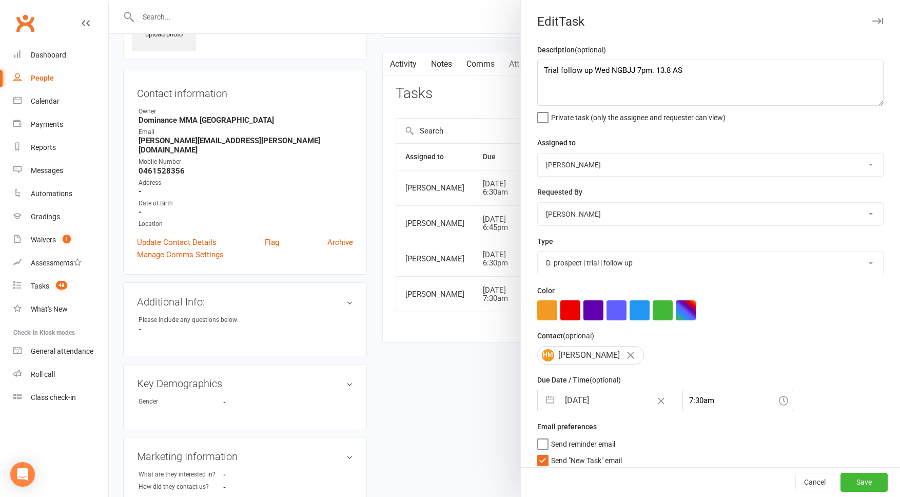
select select "2025"
select select "7"
select select "2025"
select select "8"
select select "2025"
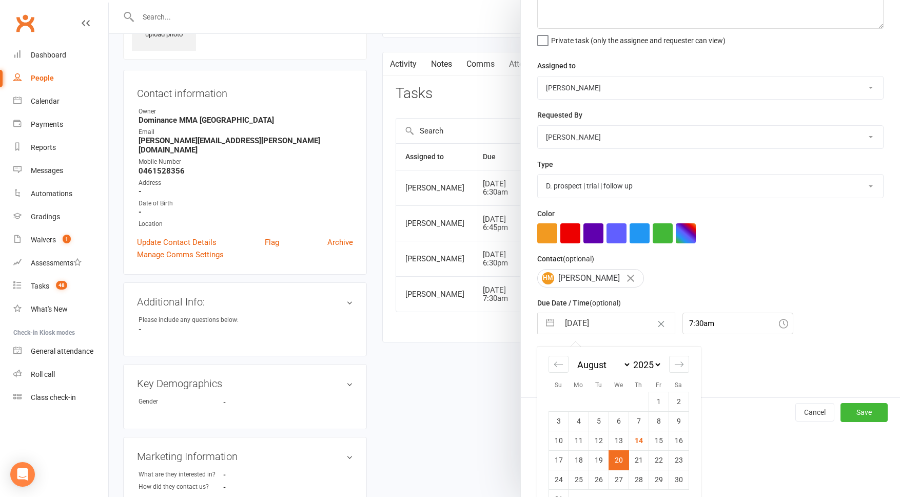
scroll to position [100, 0]
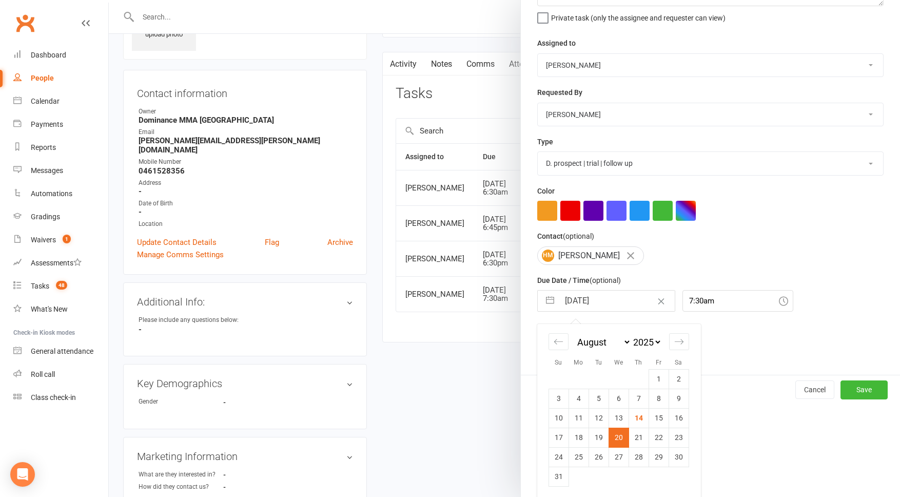
click at [616, 439] on td "20" at bounding box center [619, 436] width 20 height 19
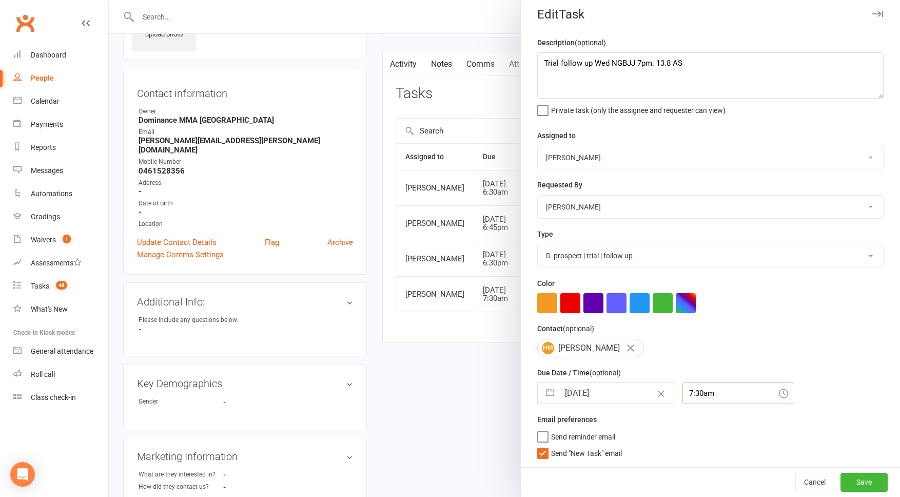
click at [691, 397] on div "7:30am" at bounding box center [737, 393] width 111 height 22
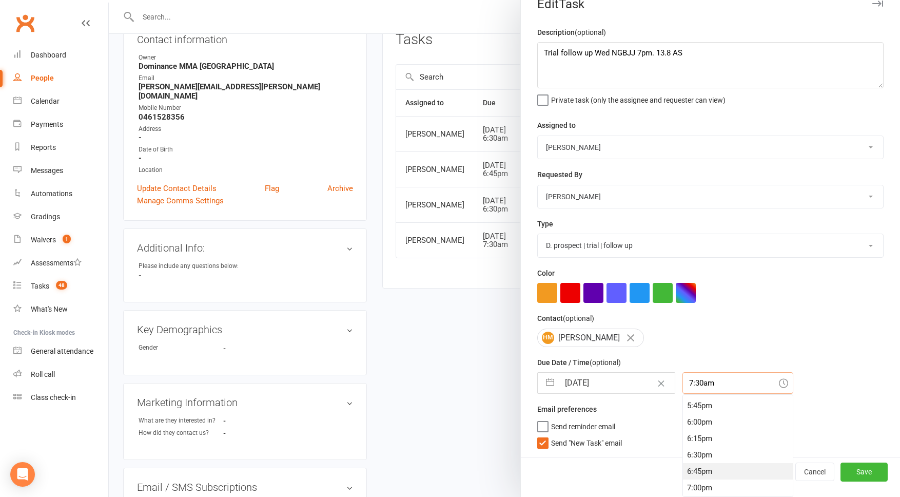
scroll to position [1160, 0]
drag, startPoint x: 692, startPoint y: 472, endPoint x: 683, endPoint y: 471, distance: 8.4
click at [691, 472] on div "6:45pm" at bounding box center [738, 474] width 110 height 16
type input "6:45pm"
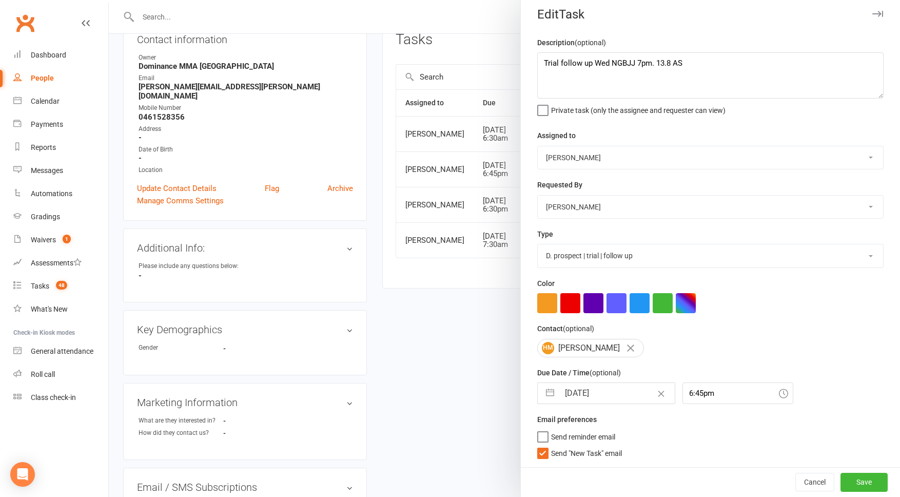
click at [598, 455] on span "Send "New Task" email" at bounding box center [586, 451] width 71 height 12
click at [598, 445] on input "Send "New Task" email" at bounding box center [579, 445] width 85 height 0
click at [866, 474] on button "Save" at bounding box center [864, 482] width 47 height 18
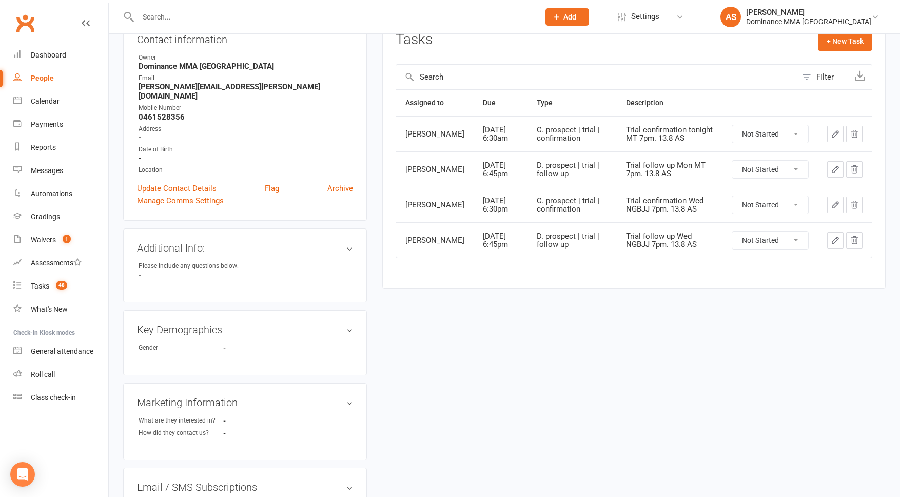
scroll to position [0, 0]
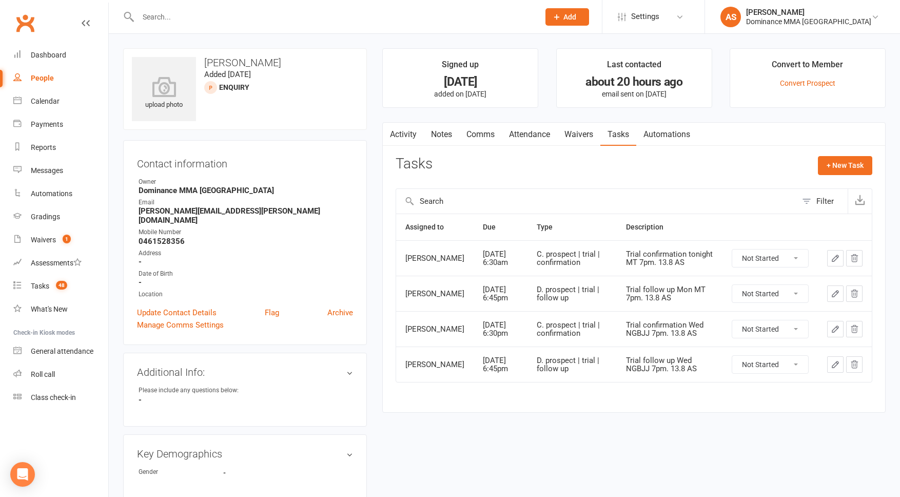
click at [435, 135] on link "Notes" at bounding box center [441, 135] width 35 height 24
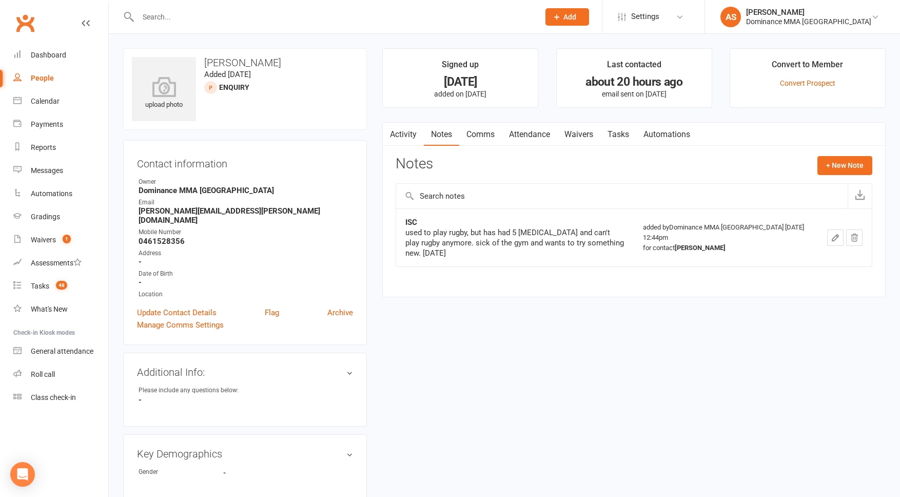
click at [515, 133] on link "Attendance" at bounding box center [529, 135] width 55 height 24
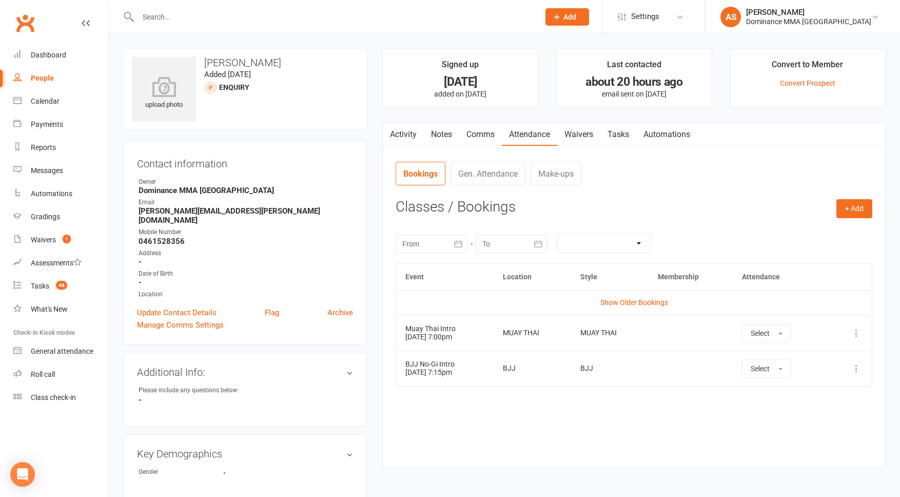
click at [591, 139] on link "Waivers" at bounding box center [578, 135] width 43 height 24
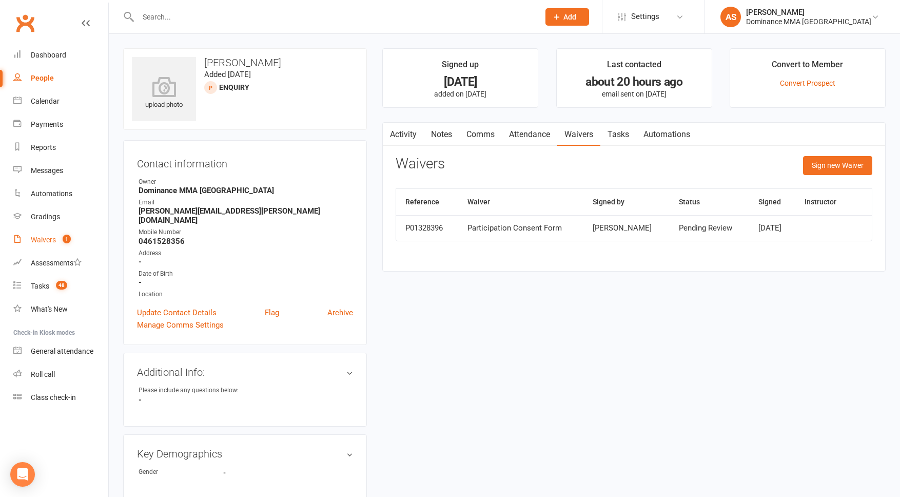
click at [42, 242] on div "Waivers" at bounding box center [43, 240] width 25 height 8
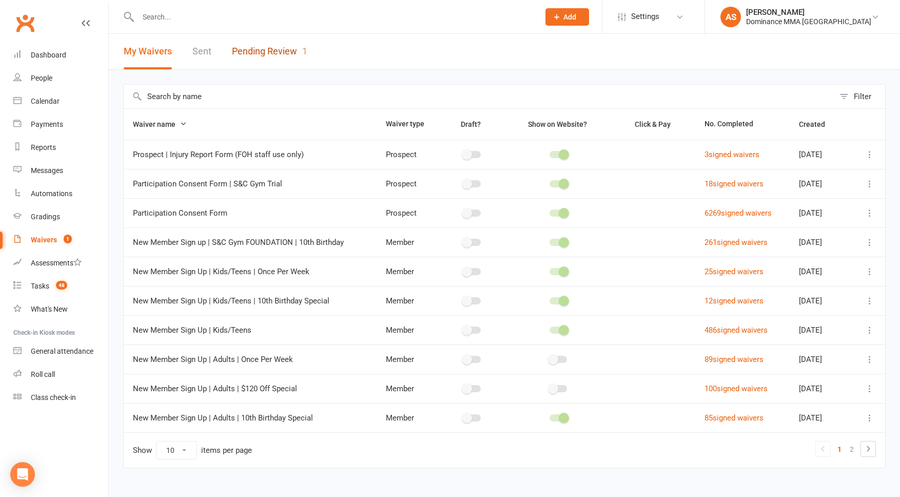
click at [257, 54] on link "Pending Review 1" at bounding box center [269, 51] width 75 height 35
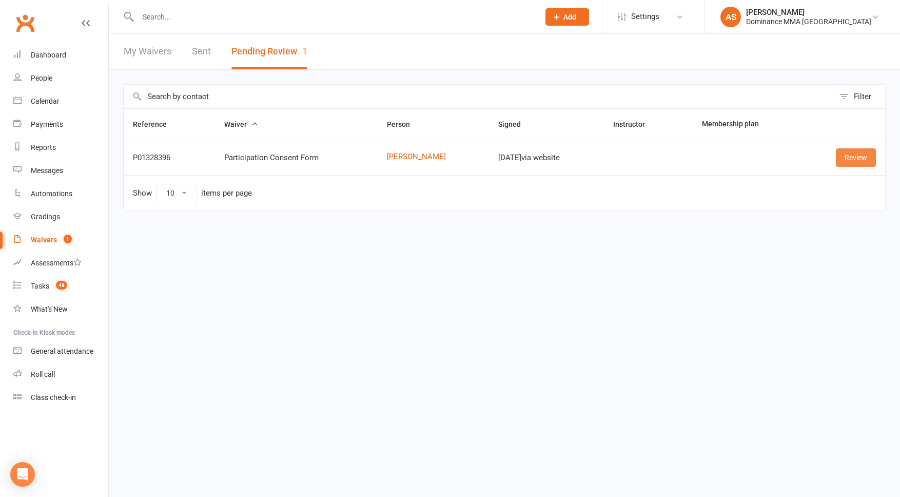
click at [850, 158] on link "Review" at bounding box center [856, 157] width 40 height 18
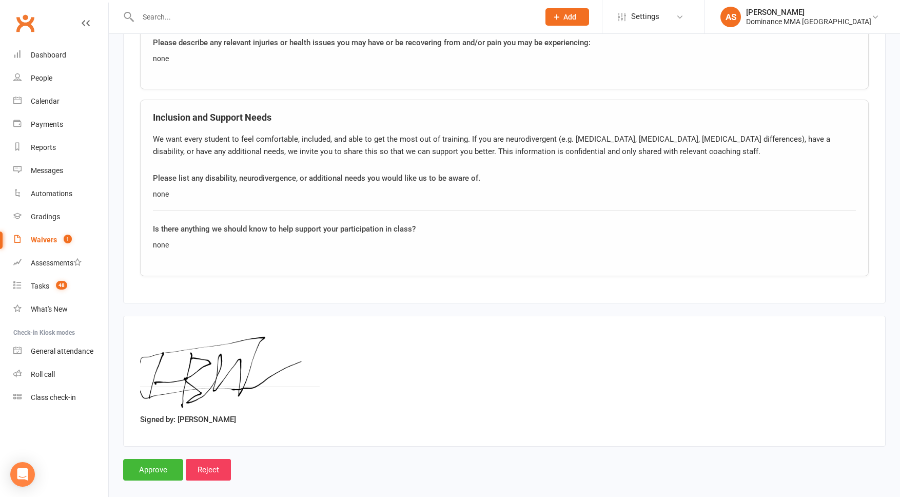
scroll to position [805, 0]
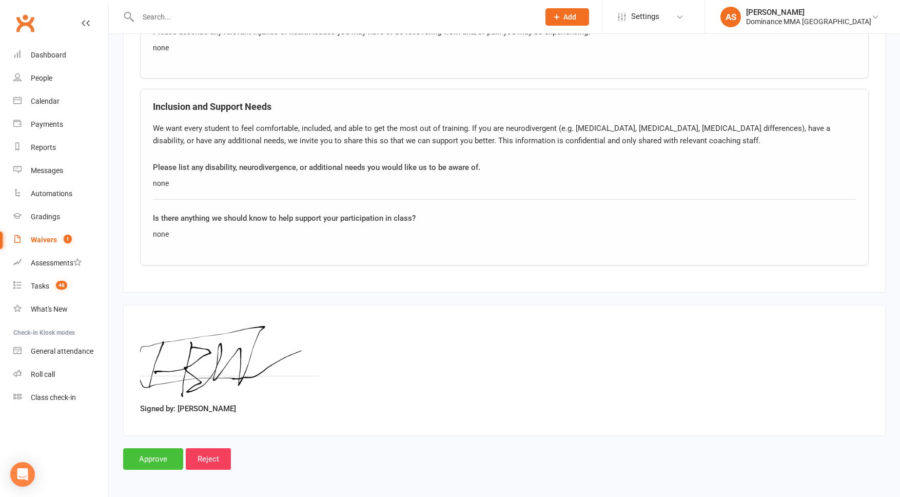
click at [148, 452] on input "Approve" at bounding box center [153, 459] width 60 height 22
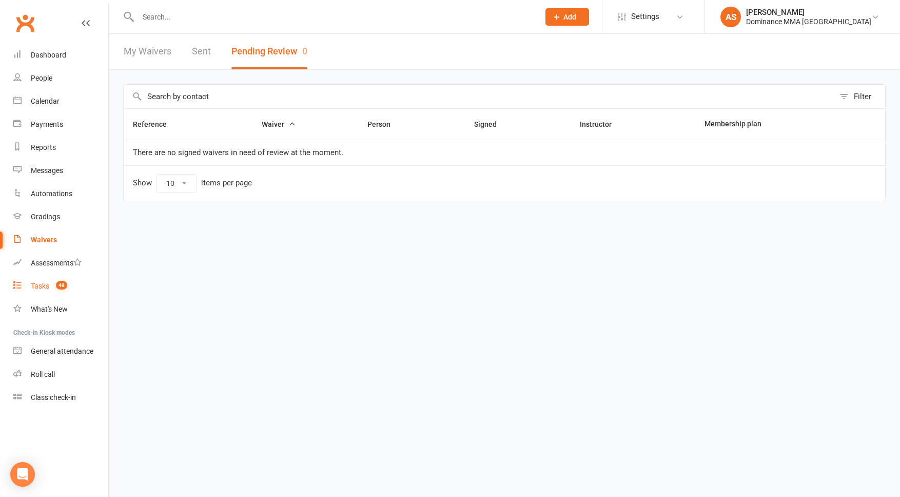
click at [66, 288] on count-badge "48" at bounding box center [59, 286] width 16 height 8
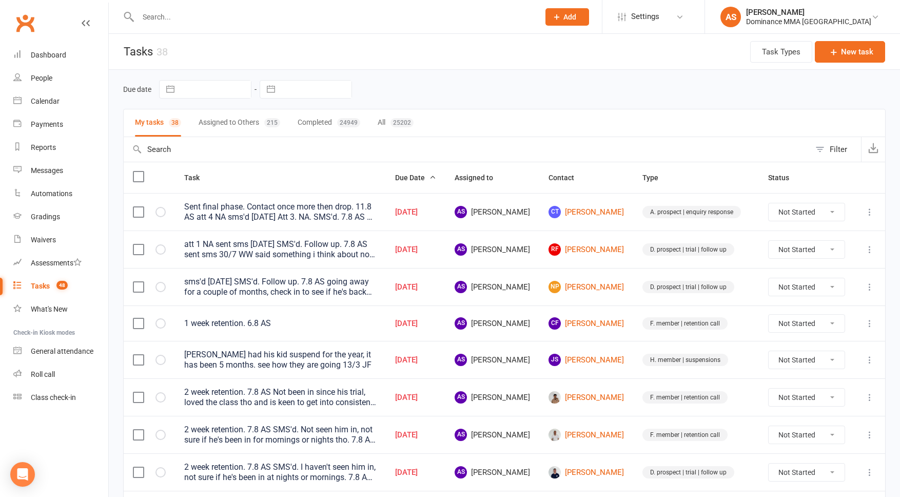
click at [211, 12] on input "text" at bounding box center [333, 17] width 397 height 14
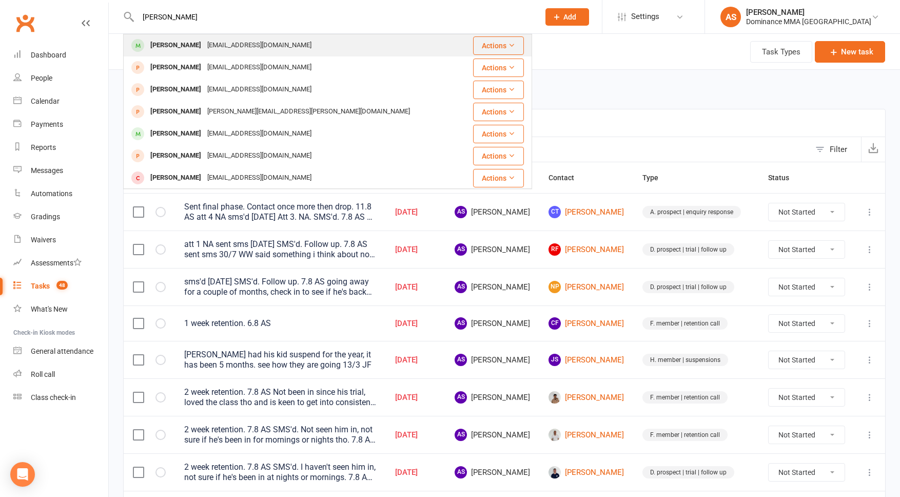
type input "matt wis"
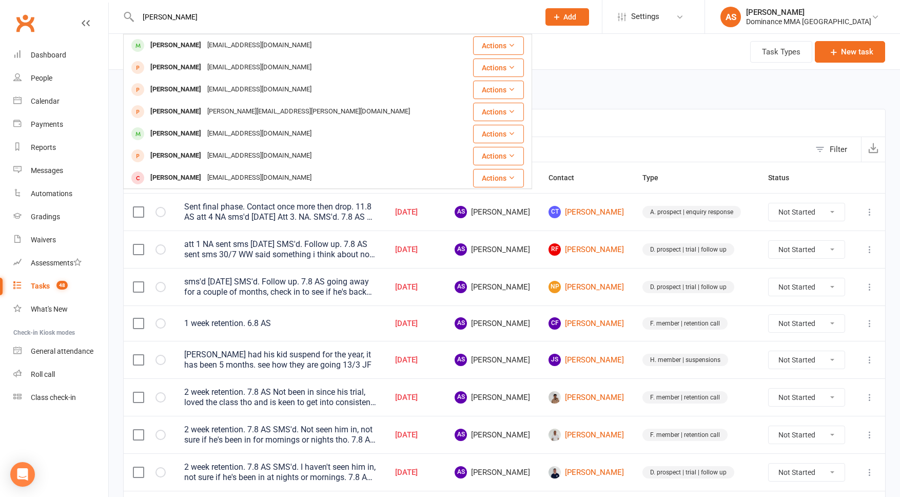
click at [226, 43] on div "mwtattoo@gmail.com" at bounding box center [259, 45] width 110 height 15
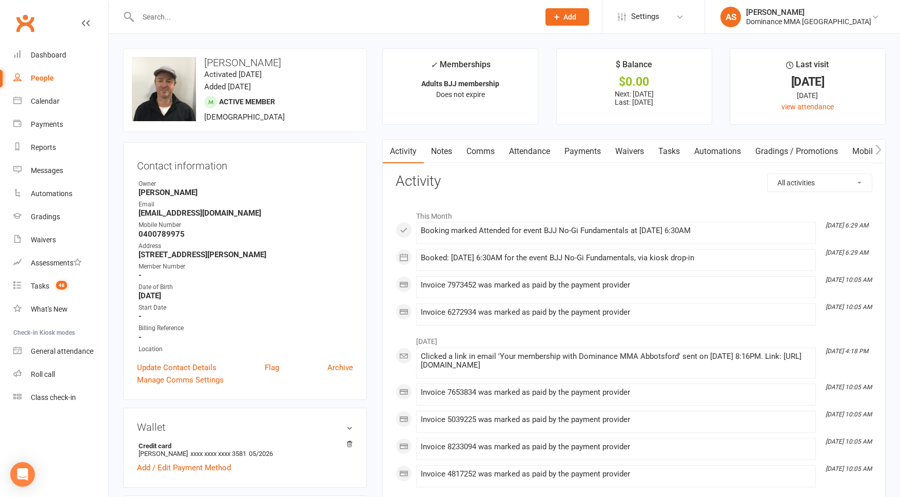
click at [442, 151] on link "Notes" at bounding box center [441, 152] width 35 height 24
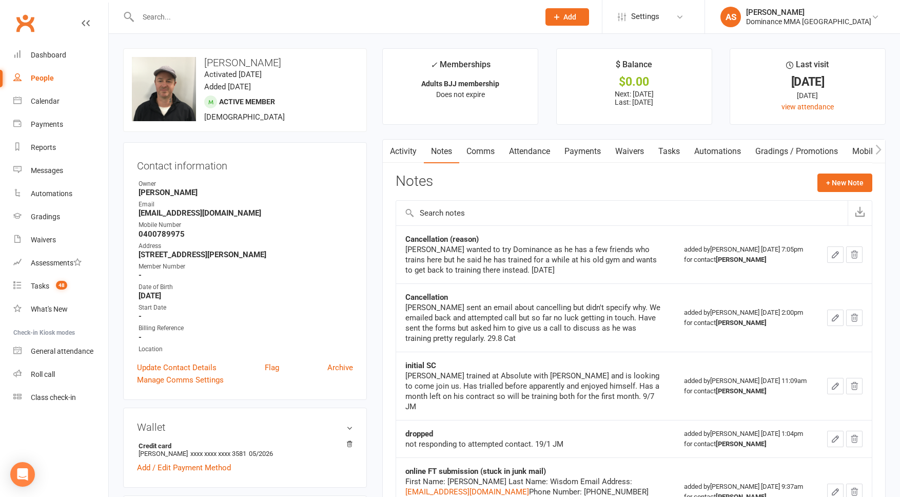
click at [627, 150] on link "Waivers" at bounding box center [629, 152] width 43 height 24
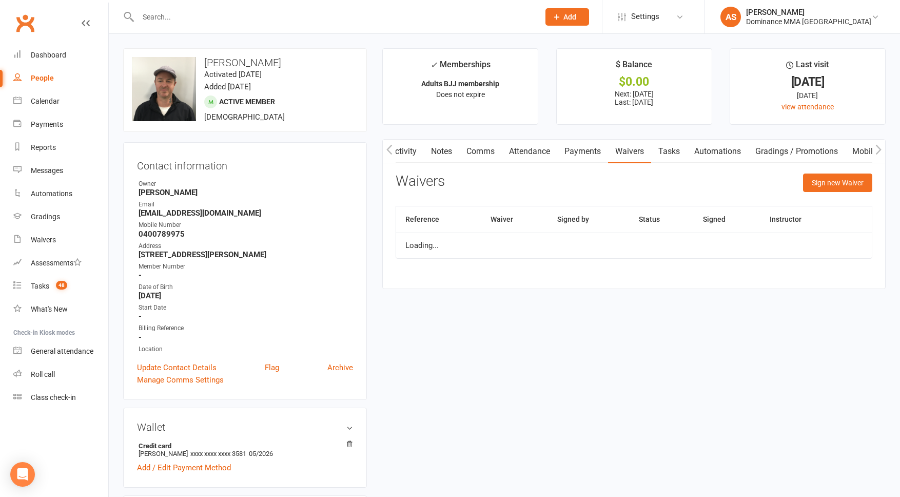
scroll to position [0, 2]
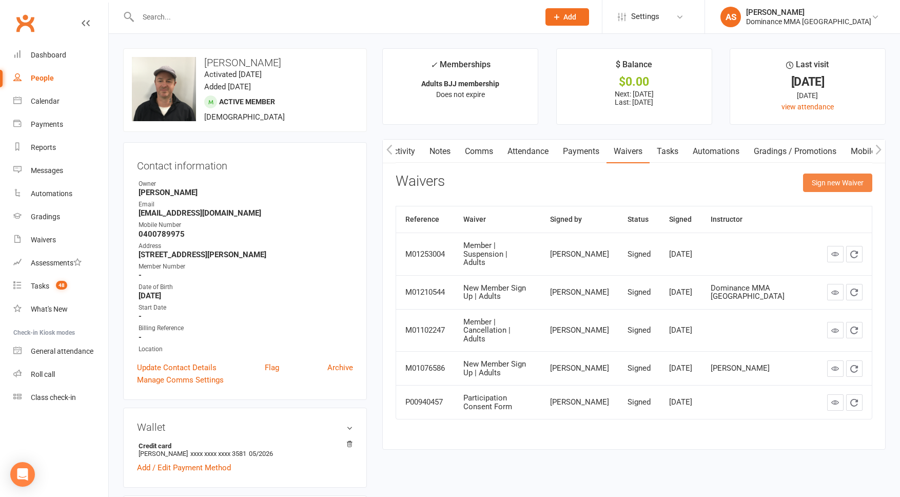
click at [831, 184] on button "Sign new Waiver" at bounding box center [837, 182] width 69 height 18
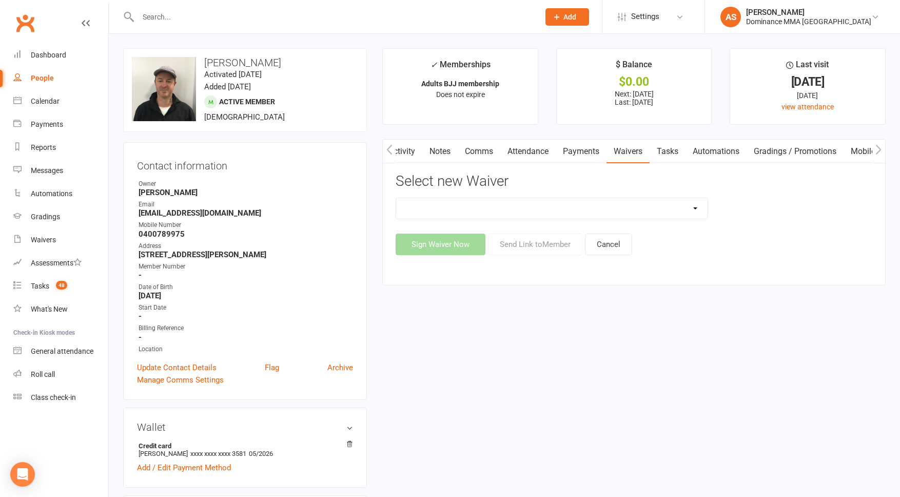
click at [666, 209] on select "Member | Cancellation | Adults Member | Injury Report Form (FOH staff use only)…" at bounding box center [551, 208] width 311 height 21
select select "7288"
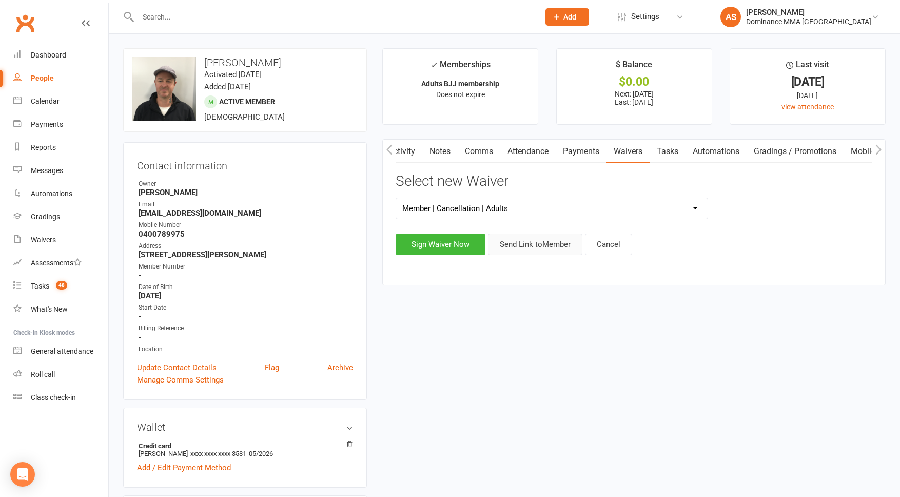
click at [539, 247] on button "Send Link to Member" at bounding box center [535, 244] width 94 height 22
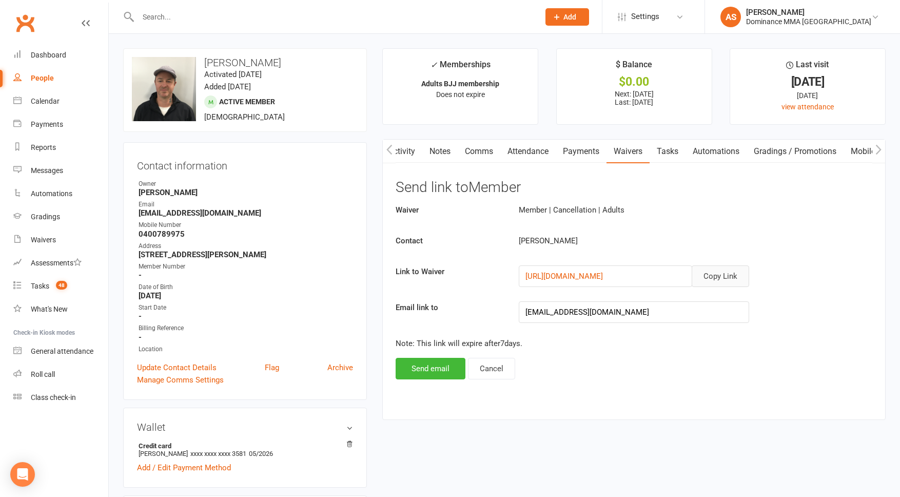
click at [737, 274] on button "Copy Link" at bounding box center [720, 276] width 57 height 22
click at [601, 156] on link "Payments" at bounding box center [581, 152] width 51 height 24
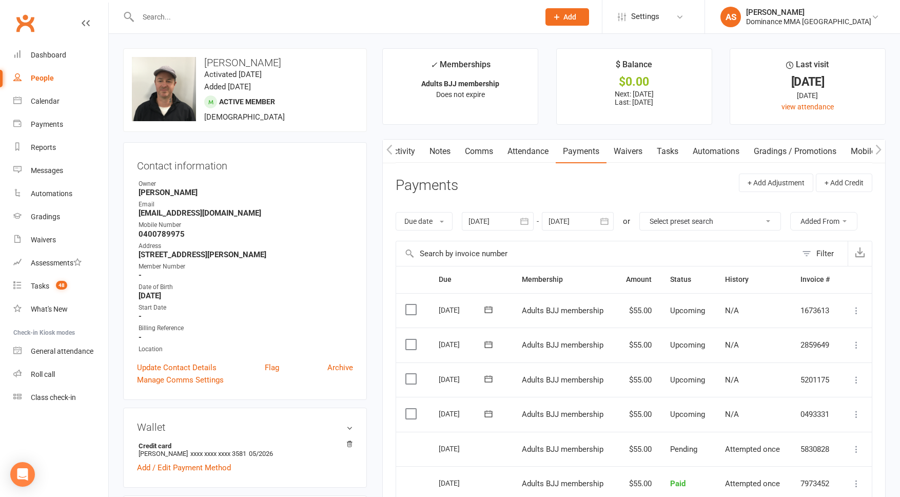
drag, startPoint x: 673, startPoint y: 156, endPoint x: 670, endPoint y: 161, distance: 5.9
click at [673, 156] on link "Tasks" at bounding box center [668, 152] width 36 height 24
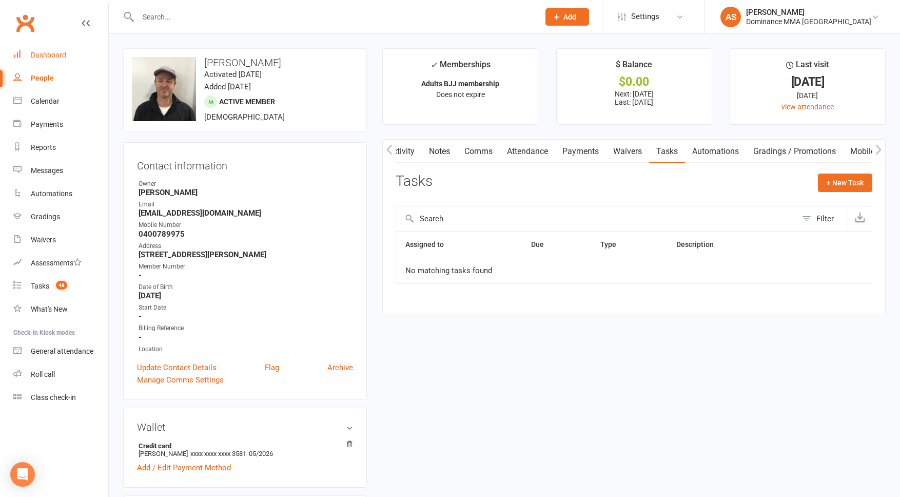
click at [52, 58] on div "Dashboard" at bounding box center [48, 55] width 35 height 8
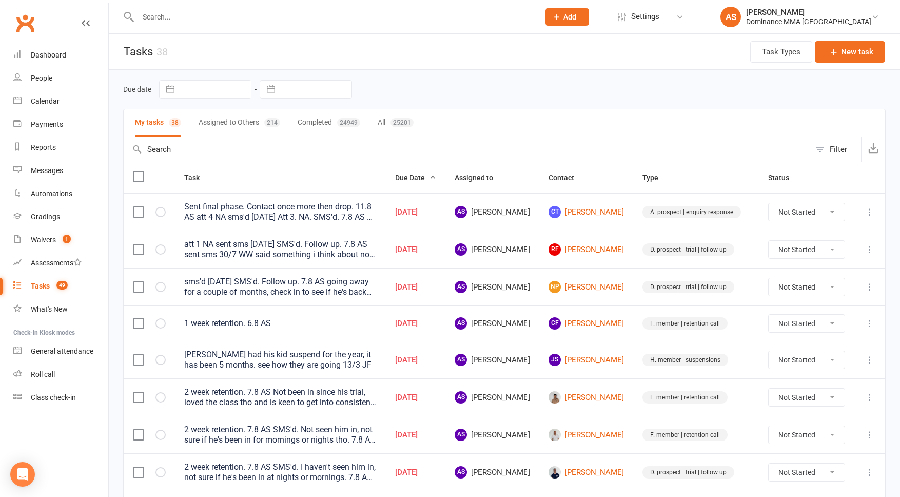
click at [185, 24] on input "text" at bounding box center [333, 17] width 397 height 14
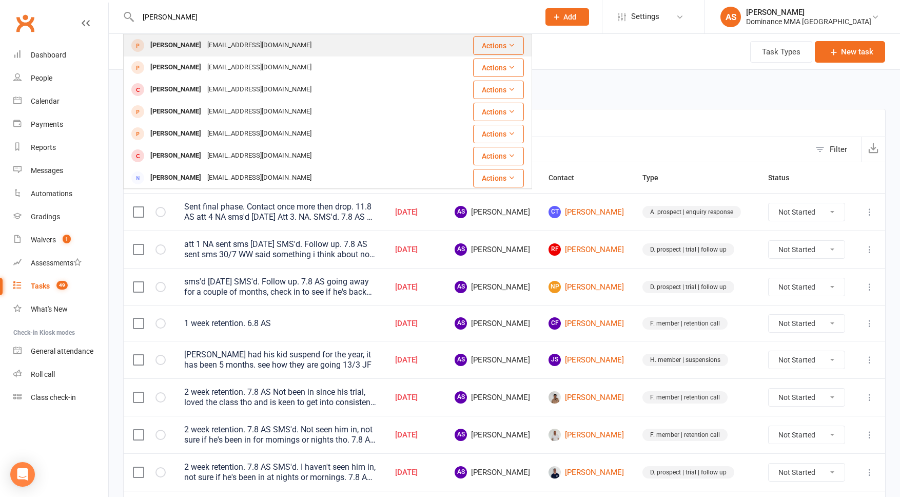
type input "kate tucker"
click at [216, 46] on div "jonandkatet@gmail.com" at bounding box center [259, 45] width 110 height 15
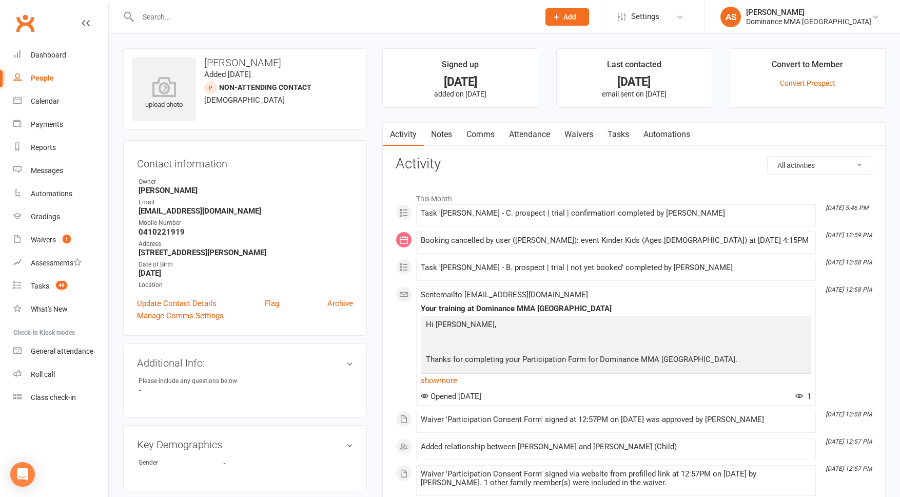
click at [629, 136] on link "Tasks" at bounding box center [618, 135] width 36 height 24
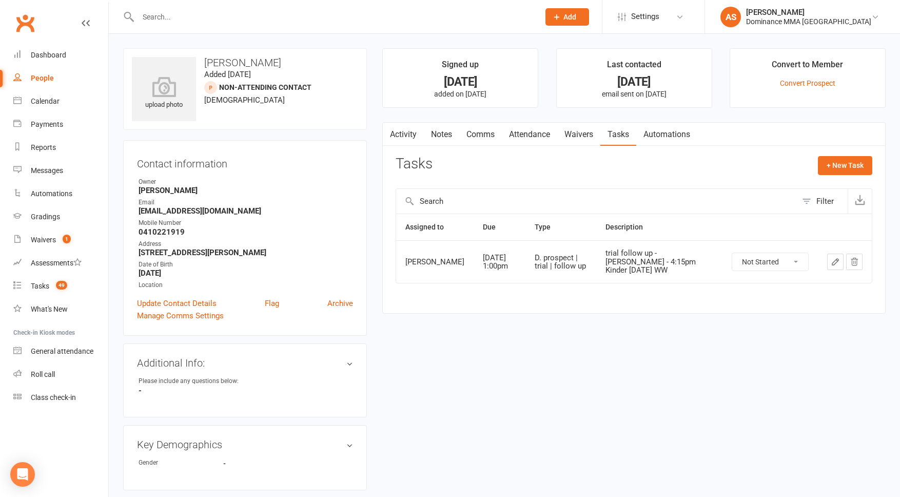
click at [770, 263] on select "Not Started In Progress Waiting Complete" at bounding box center [770, 261] width 76 height 17
click at [831, 264] on icon "button" at bounding box center [835, 261] width 9 height 9
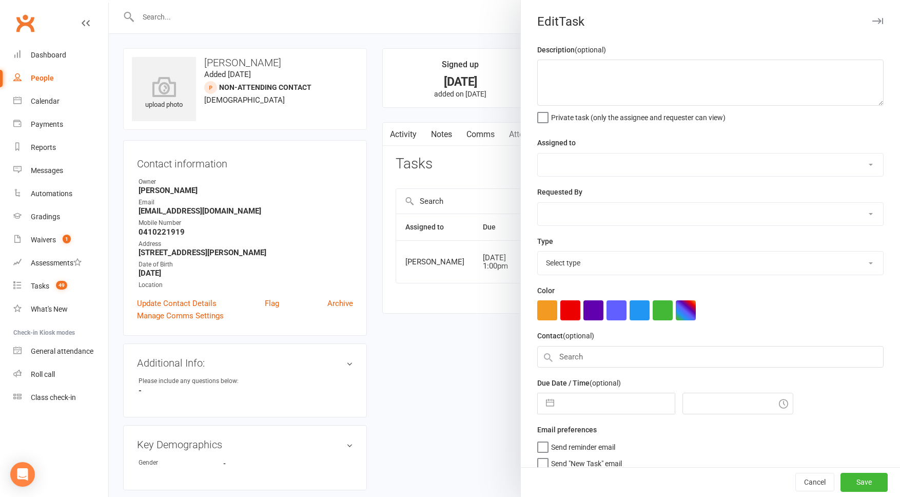
type textarea "trial follow up - Oliver - 4:15pm Kinder Thurs 12/8 WW"
select select "49757"
type input "[DATE]"
type input "1:00pm"
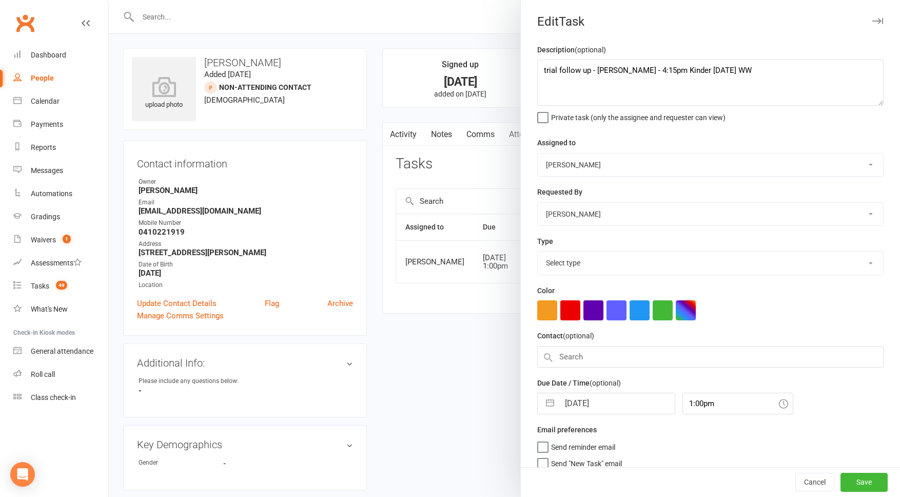
select select "3863"
click at [544, 73] on textarea "trial follow up - Oliver - 4:15pm Kinder Thurs 12/8 WW" at bounding box center [710, 83] width 346 height 46
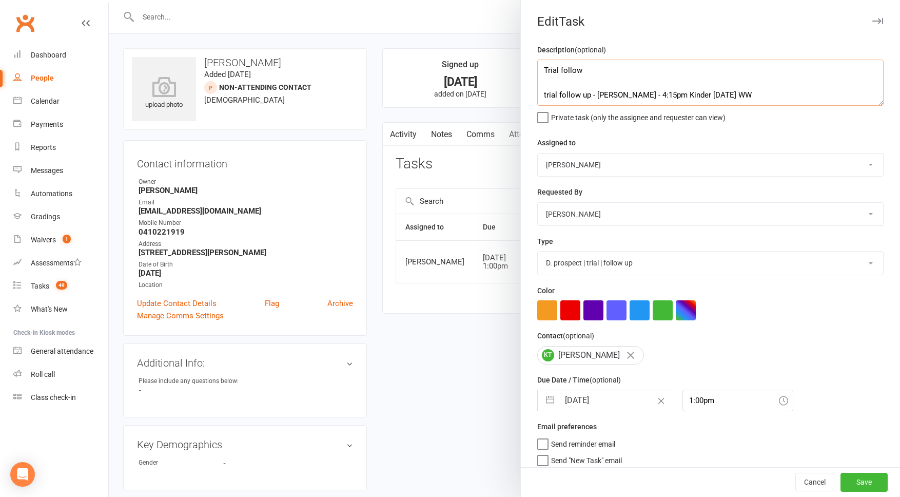
click at [589, 72] on textarea "Trial follow trial follow up - Oliver - 4:15pm Kinder Thurs 12/8 WW" at bounding box center [710, 83] width 346 height 46
click at [582, 68] on textarea "Trial follow Thurs trial follow up - Oliver - 4:15pm Kinder Thurs 12/8 WW" at bounding box center [710, 83] width 346 height 46
click at [632, 66] on textarea "Trial follow up Thurs trial follow up - Oliver - 4:15pm Kinder Thurs 12/8 WW" at bounding box center [710, 83] width 346 height 46
click at [592, 71] on textarea "Trial follow up Thurs kinder trial follow up - Oliver - 4:15pm Kinder Thurs 12/…" at bounding box center [710, 83] width 346 height 46
drag, startPoint x: 695, startPoint y: 96, endPoint x: 535, endPoint y: 93, distance: 160.1
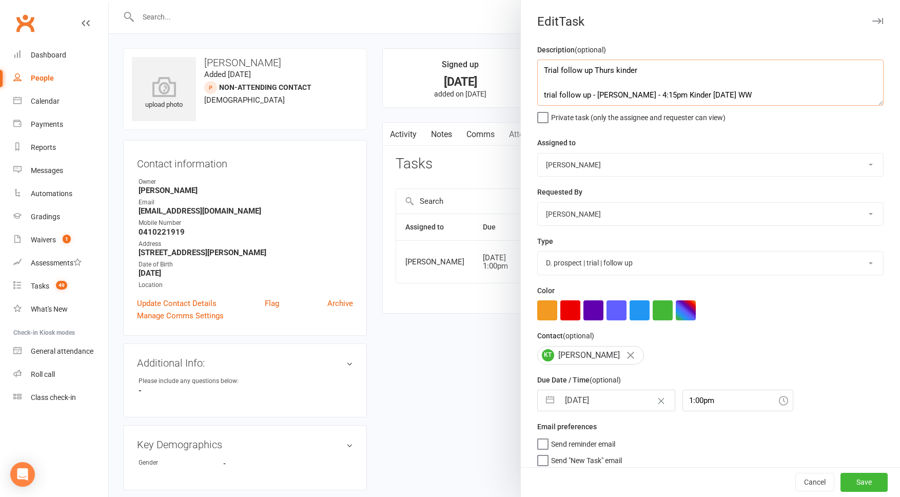
click at [536, 93] on div "Description (optional) Trial follow up Thurs kinder trial follow up - Oliver - …" at bounding box center [710, 259] width 379 height 431
drag, startPoint x: 592, startPoint y: 70, endPoint x: 534, endPoint y: 69, distance: 58.0
click at [536, 69] on div "Description (optional) Trial follow up Thurs kinder trial follow up - Oliver - …" at bounding box center [710, 259] width 379 height 431
paste textarea "trial follow up - Oliver - 4:15pm Kinder Thurs"
click at [544, 70] on textarea "trial follow up - Oliver - 4:15pm Kinder Thurs trial follow up - Oliver - 4:15p…" at bounding box center [710, 83] width 346 height 46
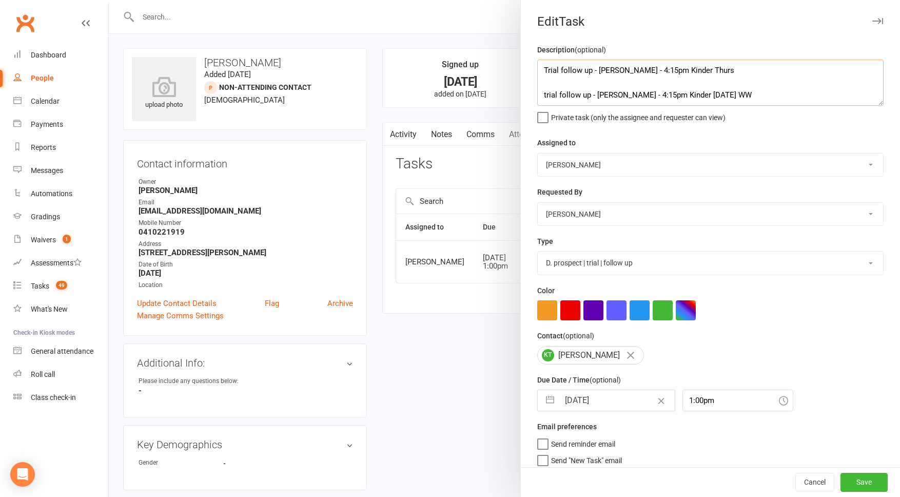
click at [721, 74] on textarea "Trial follow up - Oliver - 4:15pm Kinder Thurs trial follow up - Oliver - 4:15p…" at bounding box center [710, 83] width 346 height 46
click at [578, 169] on select "[PERSON_NAME] [PERSON_NAME] [PERSON_NAME] [PERSON_NAME] Will [PERSON_NAME] [PER…" at bounding box center [710, 164] width 345 height 23
drag, startPoint x: 696, startPoint y: 72, endPoint x: 708, endPoint y: 71, distance: 12.4
click at [696, 72] on textarea "Trial follow up - Oliver - 4:15pm Kinder Thurs 14.8 AS trial follow up - Oliver…" at bounding box center [710, 83] width 346 height 46
type textarea "Trial follow up - Oliver - 4:15pm Kinder Thurs (RSCH) 14.8 AS trial follow up -…"
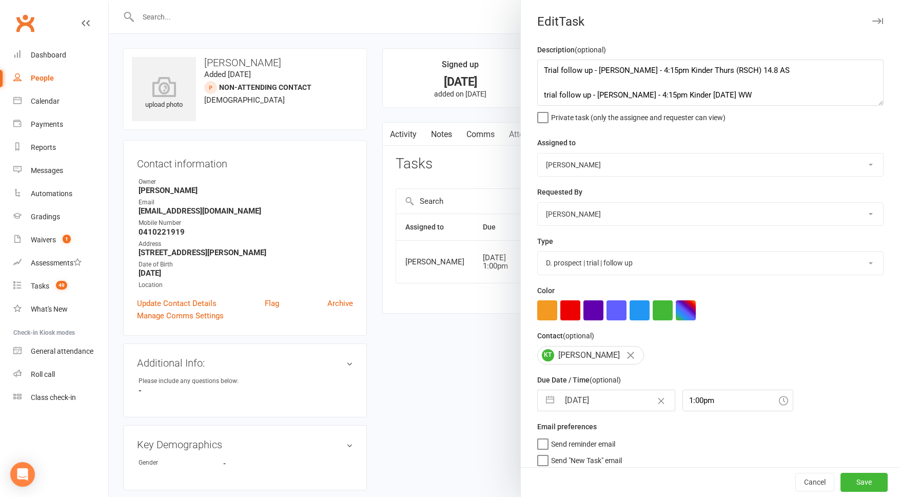
drag, startPoint x: 602, startPoint y: 408, endPoint x: 613, endPoint y: 402, distance: 12.4
click at [602, 408] on input "[DATE]" at bounding box center [616, 400] width 115 height 21
select select "6"
select select "2025"
select select "7"
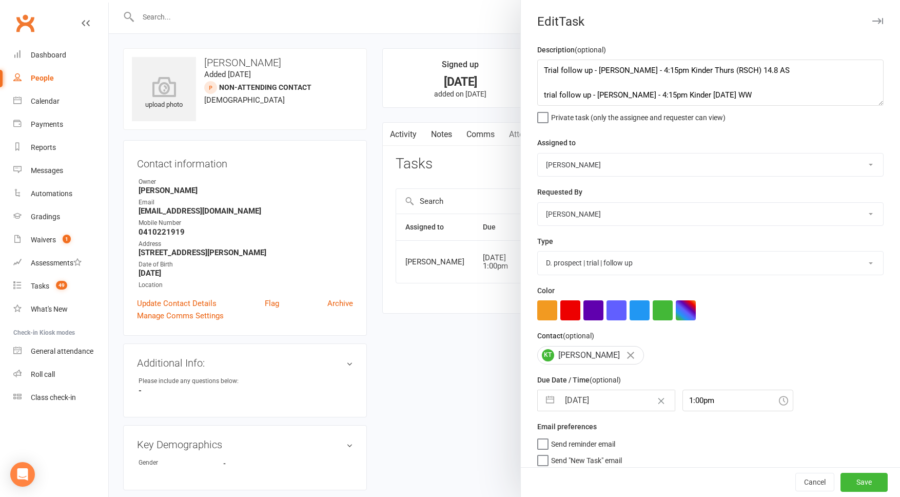
select select "2025"
select select "8"
select select "2025"
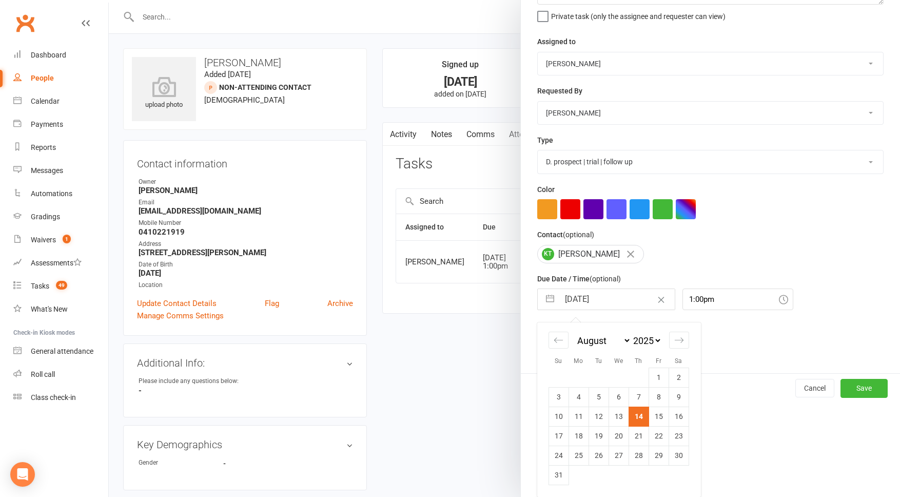
click at [646, 435] on td "21" at bounding box center [639, 435] width 20 height 19
type input "21 Aug 2025"
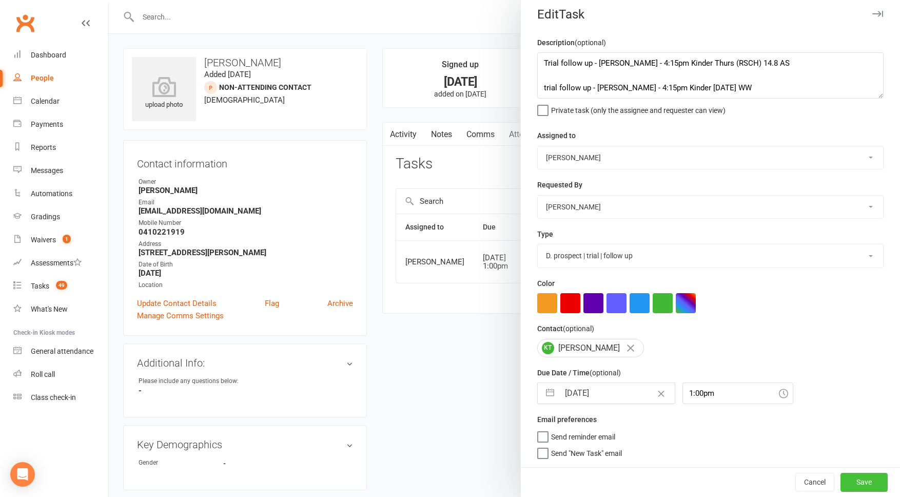
drag, startPoint x: 869, startPoint y: 481, endPoint x: 862, endPoint y: 483, distance: 7.5
click at [868, 481] on button "Save" at bounding box center [864, 482] width 47 height 18
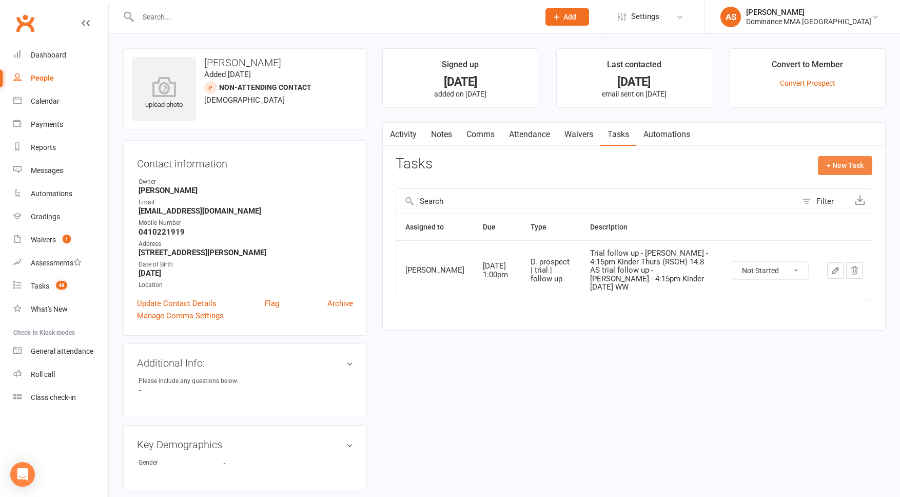
click at [839, 165] on button "+ New Task" at bounding box center [845, 165] width 54 height 18
select select "50862"
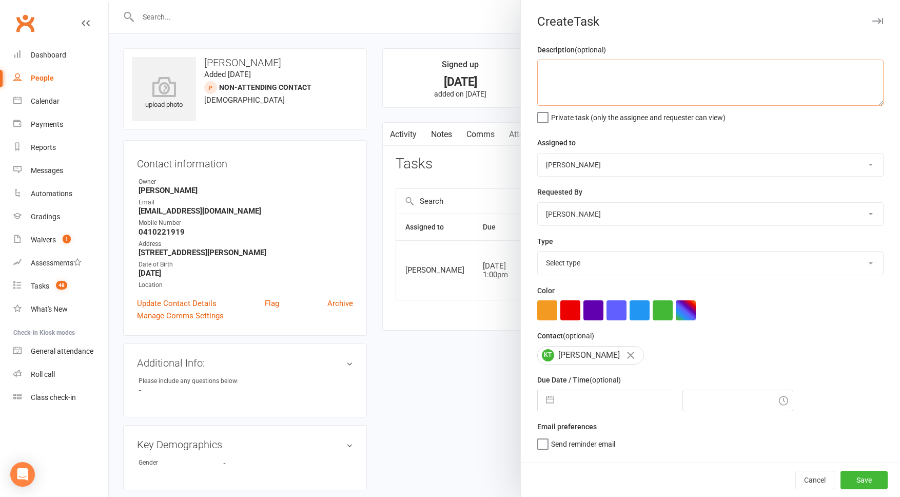
click at [578, 68] on textarea at bounding box center [710, 83] width 346 height 46
click at [424, 253] on div at bounding box center [504, 248] width 791 height 497
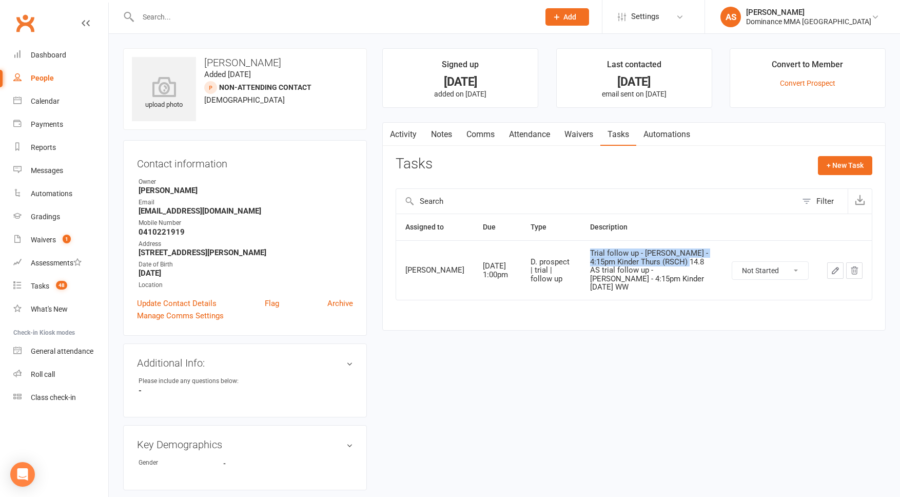
drag, startPoint x: 580, startPoint y: 259, endPoint x: 655, endPoint y: 272, distance: 76.5
click at [655, 272] on div "Trial follow up - Oliver - 4:15pm Kinder Thurs (RSCH) 14.8 AS trial follow up -…" at bounding box center [651, 270] width 123 height 43
copy div "Trial follow up - Oliver - 4:15pm Kinder Thurs (RSCH) 14.8 AS"
click at [842, 171] on button "+ New Task" at bounding box center [845, 165] width 54 height 18
select select "50862"
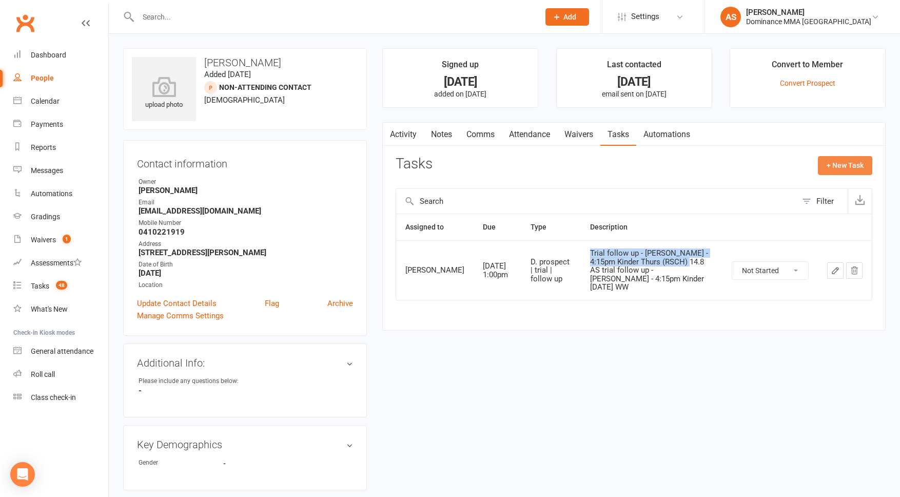
select select "50862"
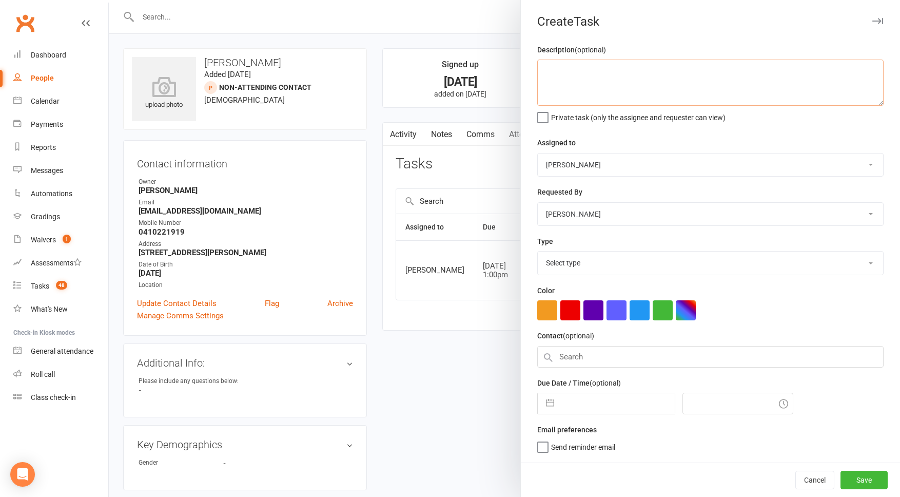
click at [603, 80] on textarea at bounding box center [710, 83] width 346 height 46
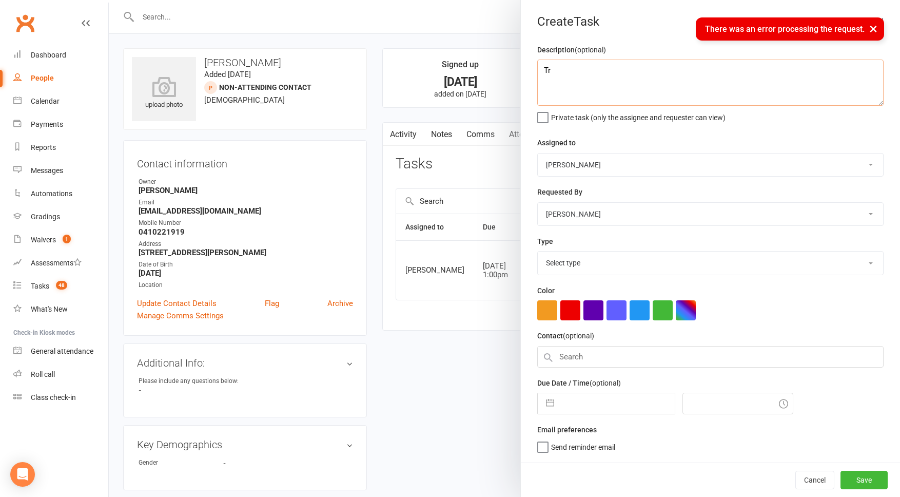
type textarea "T"
paste textarea "Trial follow up - Oliver - 4:15pm Kinder Thurs (RSCH) 14.8 AS"
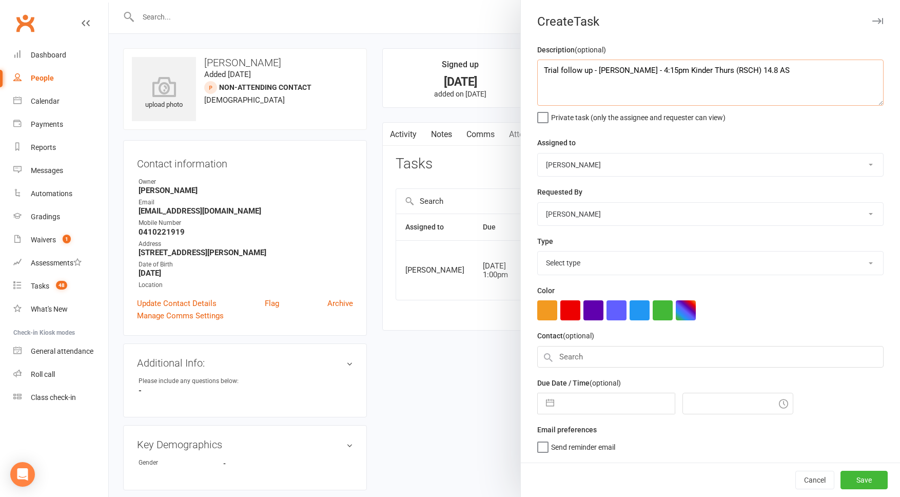
click at [569, 70] on textarea "Trial follow up - Oliver - 4:15pm Kinder Thurs (RSCH) 14.8 AS" at bounding box center [710, 83] width 346 height 46
type textarea "Trial confirmation - Oliver - 4:15pm Kinder Thurs (RSCH) 14.8 AS"
click at [574, 165] on select "[PERSON_NAME] [PERSON_NAME] [PERSON_NAME] [PERSON_NAME] Will [PERSON_NAME] [PER…" at bounding box center [710, 164] width 345 height 23
select select "49757"
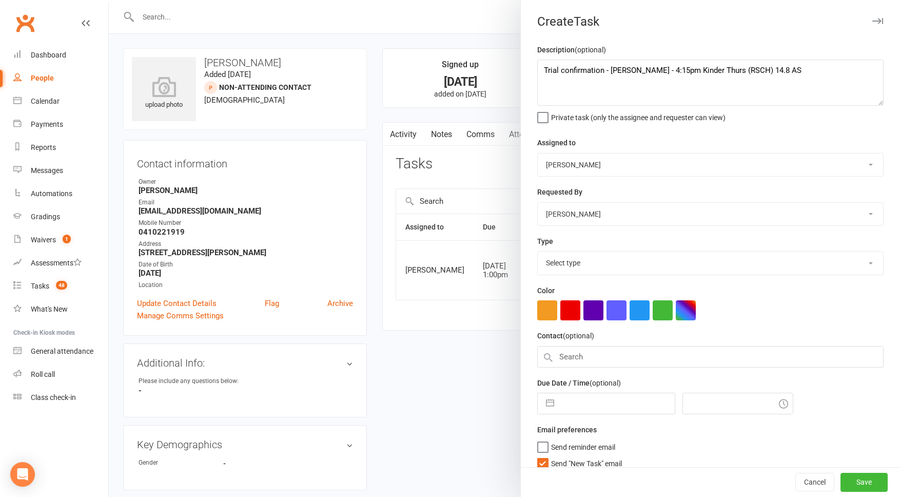
click at [580, 213] on select "[PERSON_NAME] [PERSON_NAME] [PERSON_NAME] [PERSON_NAME] Will [PERSON_NAME] [PER…" at bounding box center [710, 214] width 345 height 23
click at [584, 264] on select "Select type A. prospect | enquiry response B. prospect | trial | not yet booked…" at bounding box center [710, 262] width 345 height 23
select select "3862"
drag, startPoint x: 588, startPoint y: 406, endPoint x: 582, endPoint y: 403, distance: 5.7
click at [588, 406] on input "text" at bounding box center [616, 403] width 115 height 21
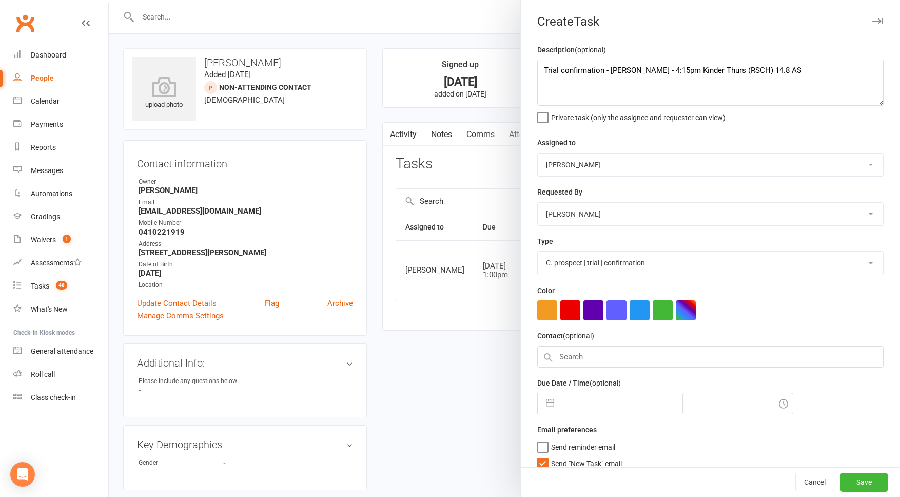
select select "6"
select select "2025"
select select "7"
select select "2025"
select select "8"
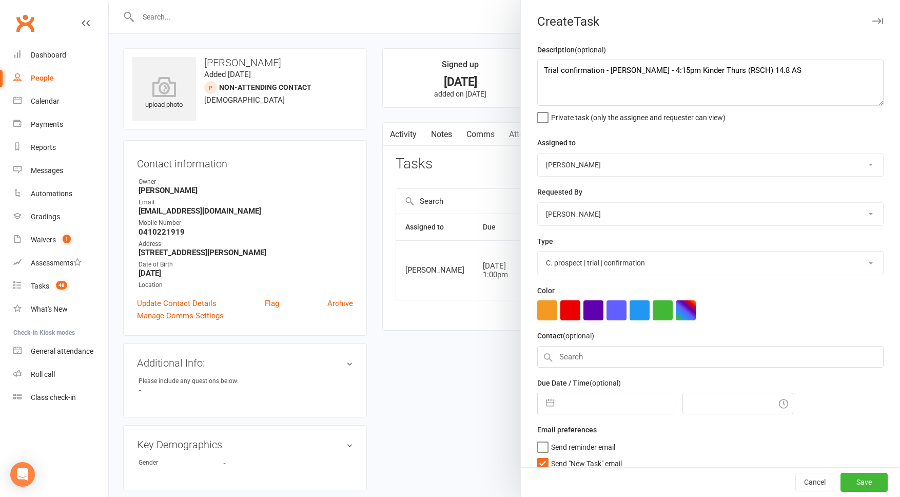
select select "2025"
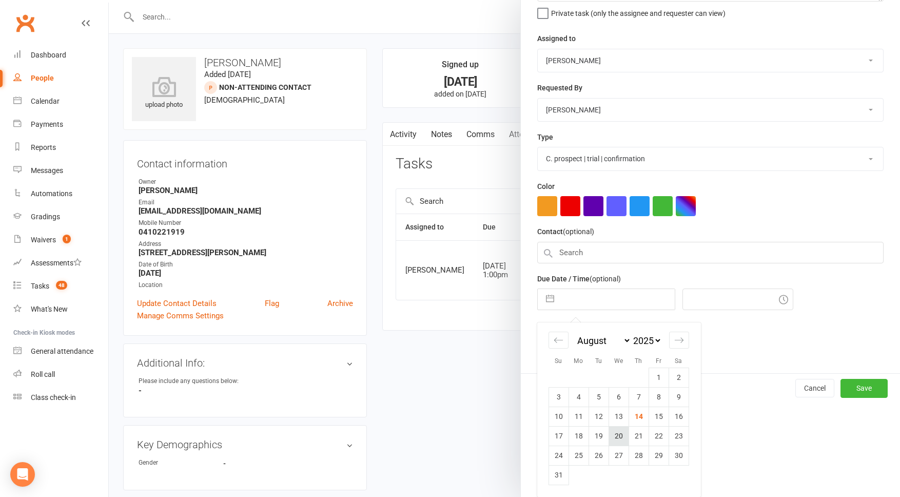
click at [624, 437] on td "20" at bounding box center [619, 435] width 20 height 19
type input "20 Aug 2025"
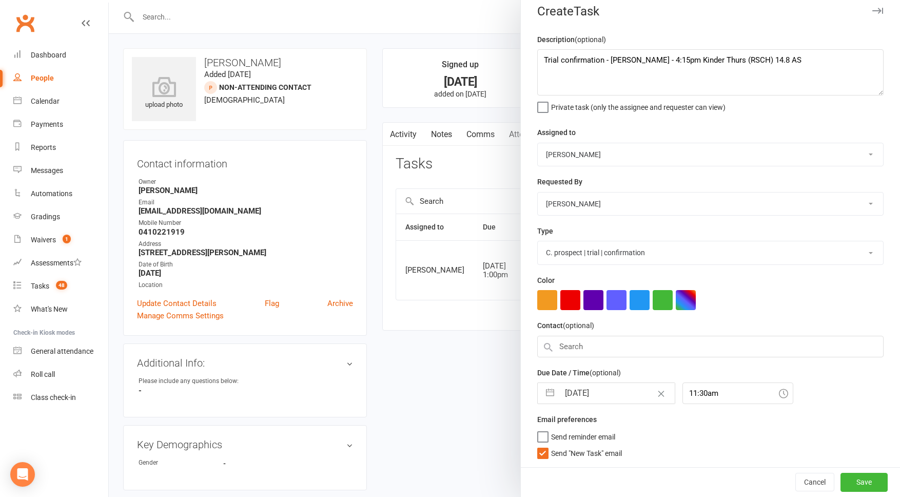
click at [592, 451] on span "Send "New Task" email" at bounding box center [586, 451] width 71 height 12
click at [592, 445] on input "Send "New Task" email" at bounding box center [579, 445] width 85 height 0
click at [709, 399] on input "11:30am" at bounding box center [737, 393] width 111 height 22
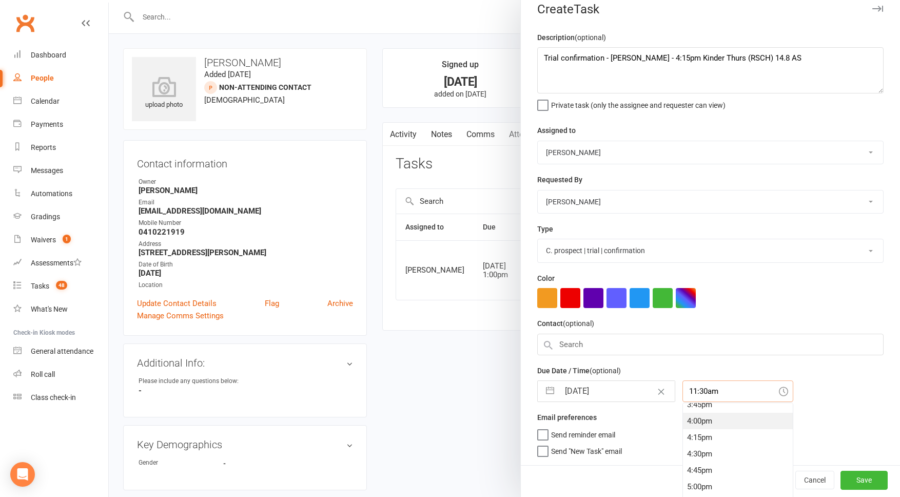
scroll to position [1048, 0]
click at [686, 479] on div "5:00pm" at bounding box center [738, 479] width 110 height 16
type input "5:00pm"
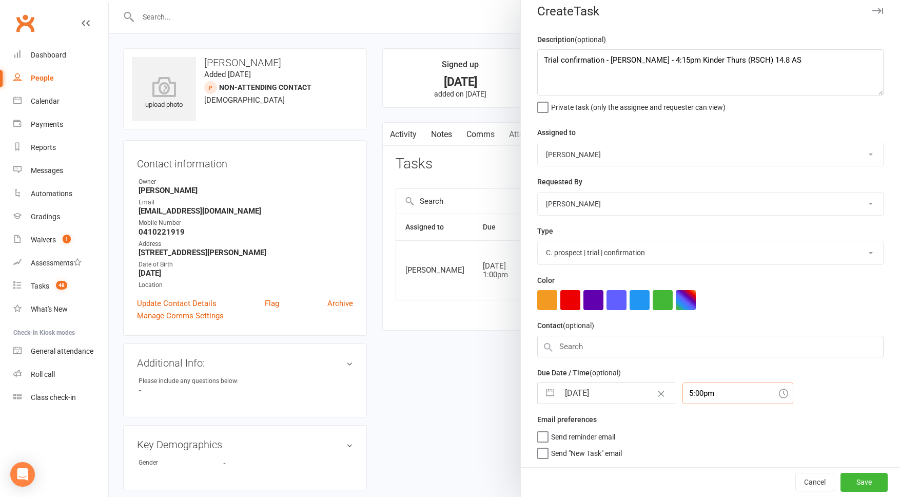
scroll to position [0, 0]
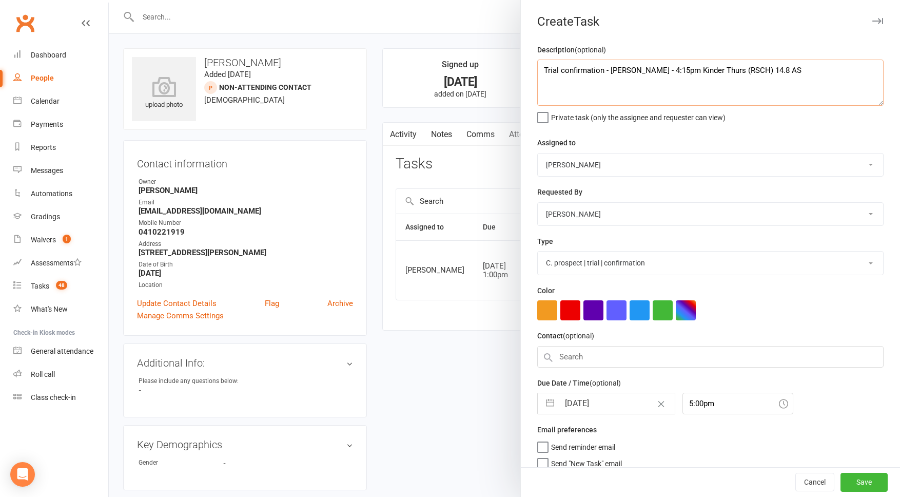
click at [731, 70] on textarea "Trial confirmation - Oliver - 4:15pm Kinder Thurs (RSCH) 14.8 AS" at bounding box center [710, 83] width 346 height 46
click at [868, 478] on button "Save" at bounding box center [864, 482] width 47 height 18
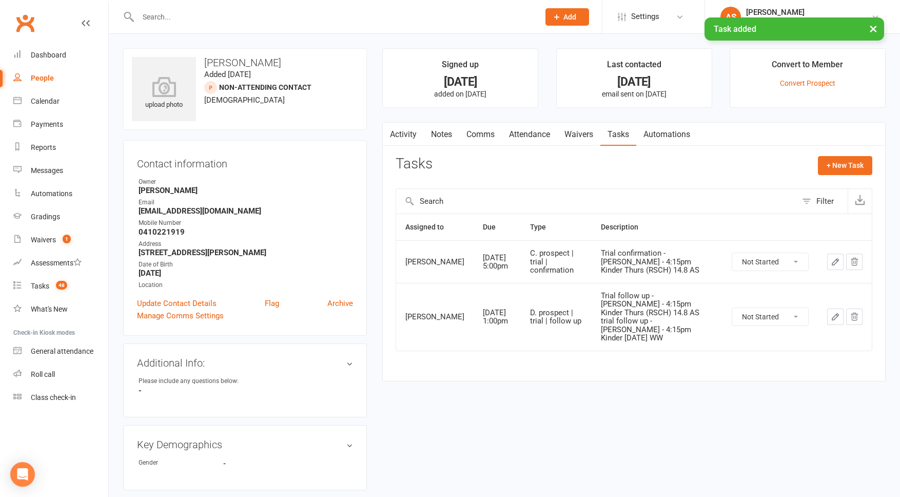
click at [834, 266] on icon "button" at bounding box center [835, 261] width 9 height 9
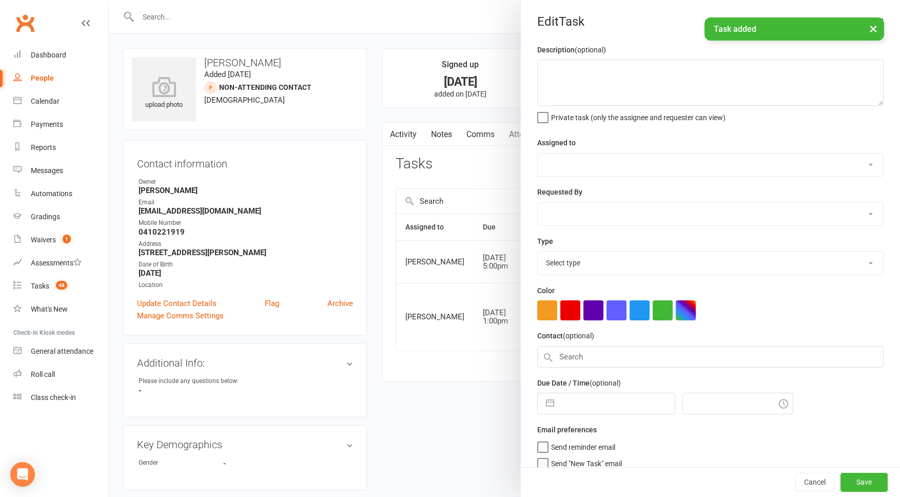
type textarea "Trial confirmation - Oliver - 4:15pm Kinder Thurs (RSCH) 14.8 AS"
select select "49757"
select select "50862"
type input "20 Aug 2025"
type input "5:00pm"
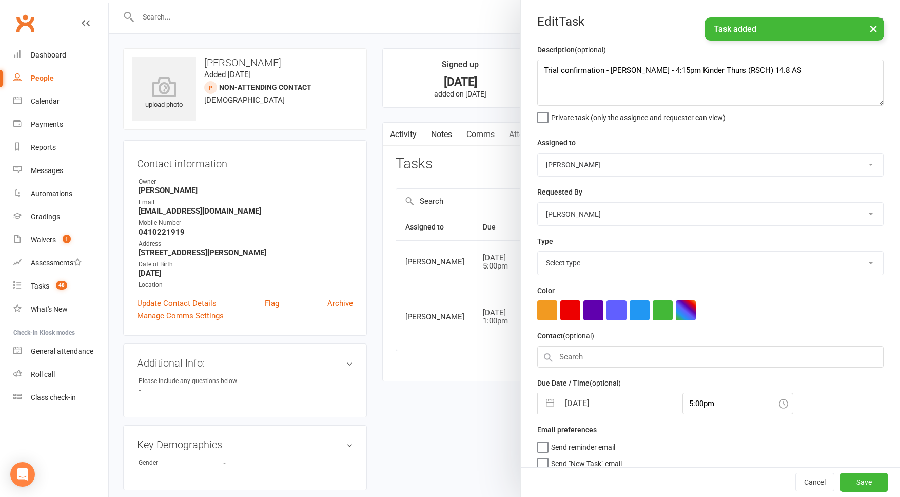
select select "3862"
click at [730, 72] on textarea "Trial confirmation - Oliver - 4:15pm Kinder Thurs (RSCH) 14.8 AS" at bounding box center [710, 83] width 346 height 46
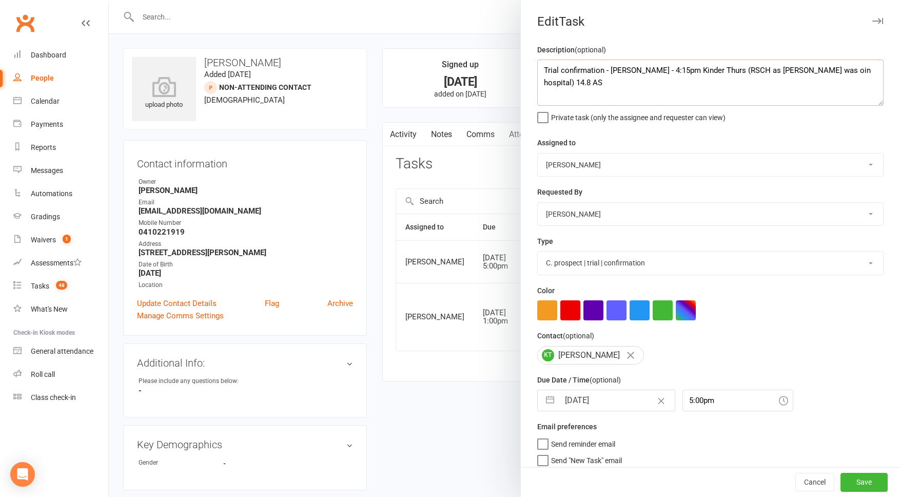
click at [781, 70] on textarea "Trial confirmation - Oliver - 4:15pm Kinder Thurs (RSCH as Kate was oin hospita…" at bounding box center [710, 83] width 346 height 46
type textarea "Trial confirmation - Oliver - 4:15pm Kinder Thurs (RSCH as Kate was in hospital…"
click at [873, 483] on button "Save" at bounding box center [864, 482] width 47 height 18
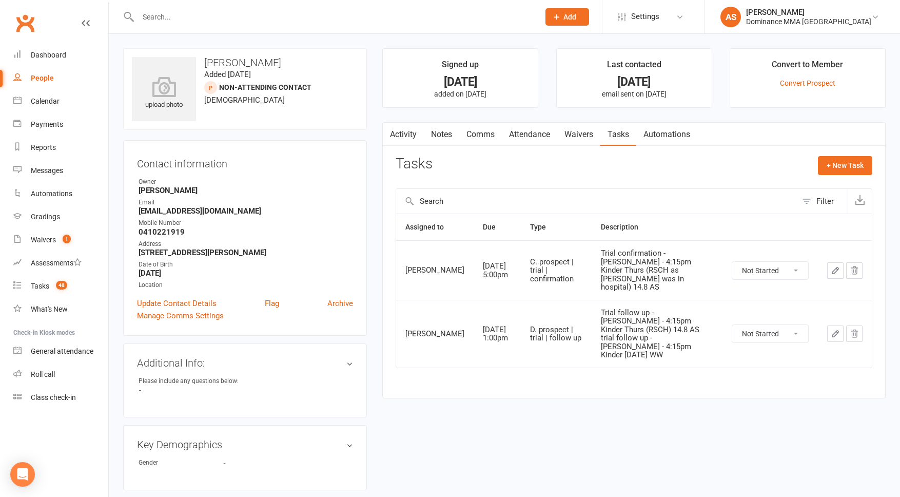
click at [531, 136] on link "Attendance" at bounding box center [529, 135] width 55 height 24
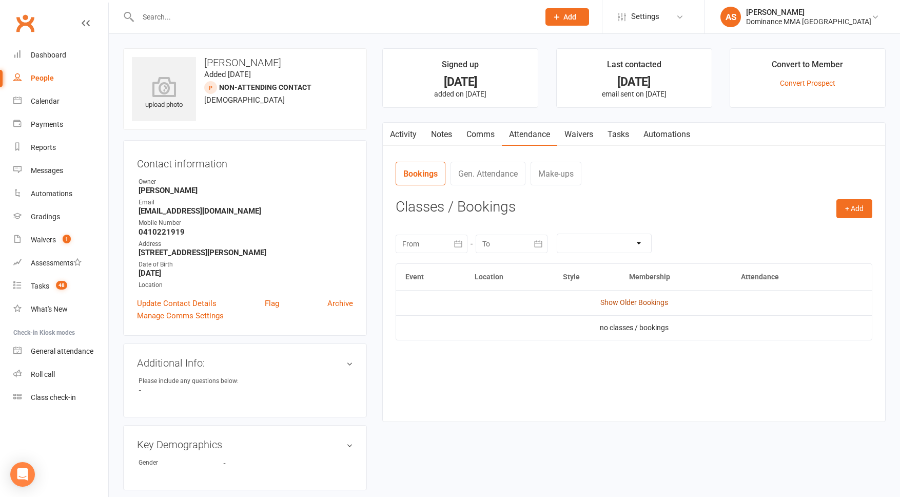
click at [652, 302] on link "Show Older Bookings" at bounding box center [634, 302] width 68 height 8
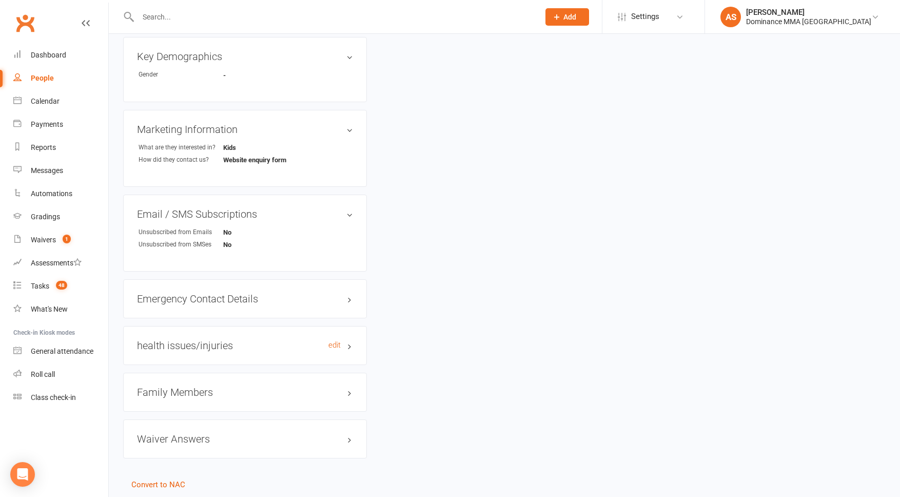
scroll to position [421, 0]
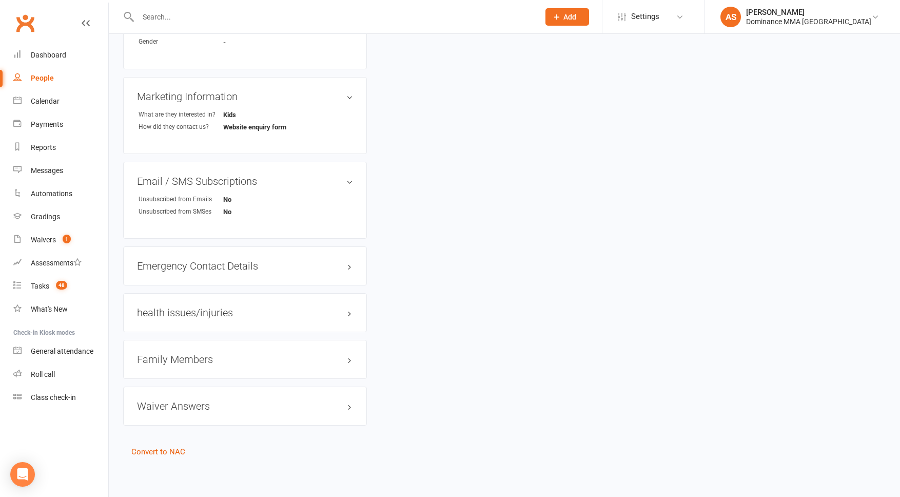
click at [209, 357] on h3 "Family Members" at bounding box center [245, 359] width 216 height 11
click at [201, 379] on link "Oliver Tucker - Child" at bounding box center [179, 380] width 81 height 11
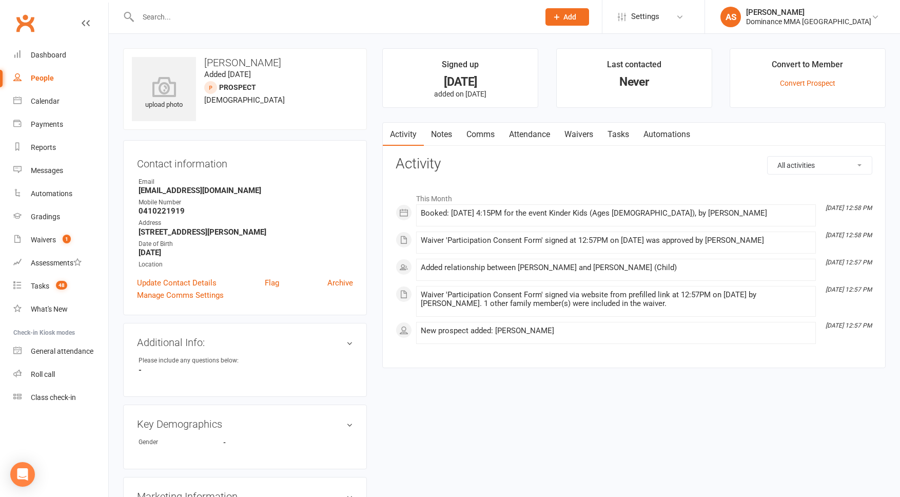
click at [530, 136] on link "Attendance" at bounding box center [529, 135] width 55 height 24
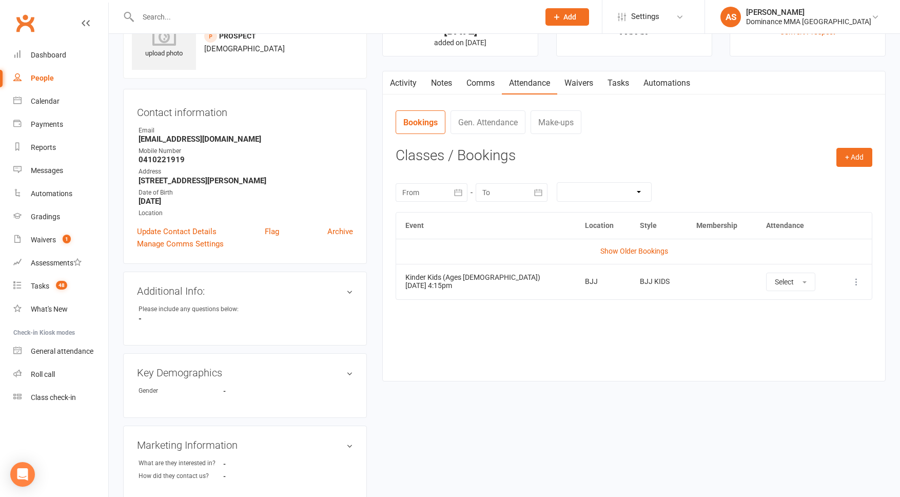
scroll to position [54, 0]
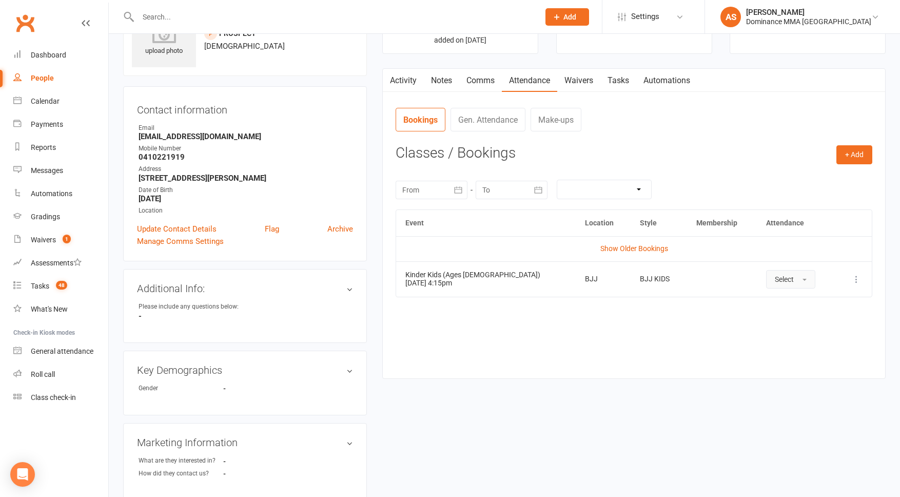
click at [775, 276] on span "Select" at bounding box center [784, 279] width 19 height 8
drag, startPoint x: 769, startPoint y: 320, endPoint x: 771, endPoint y: 305, distance: 15.5
click at [775, 320] on span "Absent" at bounding box center [787, 322] width 24 height 9
click at [850, 156] on button "+ Add" at bounding box center [854, 154] width 36 height 18
drag, startPoint x: 842, startPoint y: 171, endPoint x: 816, endPoint y: 169, distance: 25.2
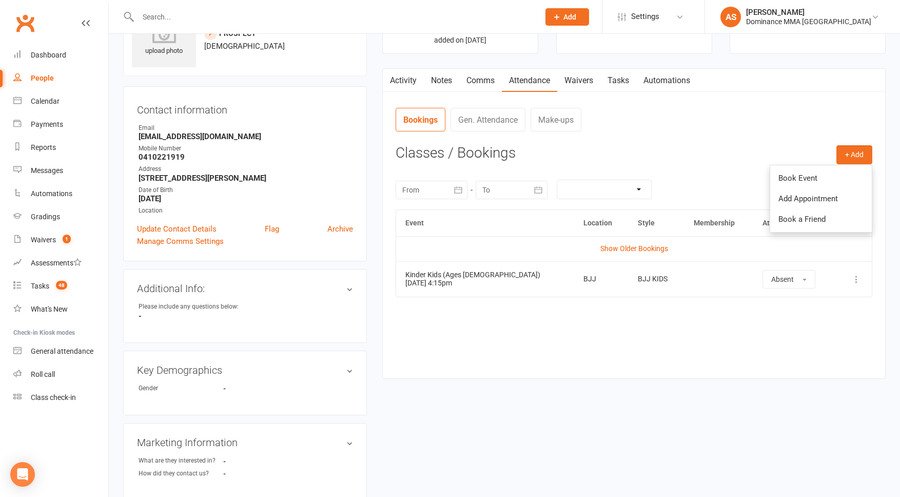
click at [842, 171] on link "Book Event" at bounding box center [821, 178] width 102 height 21
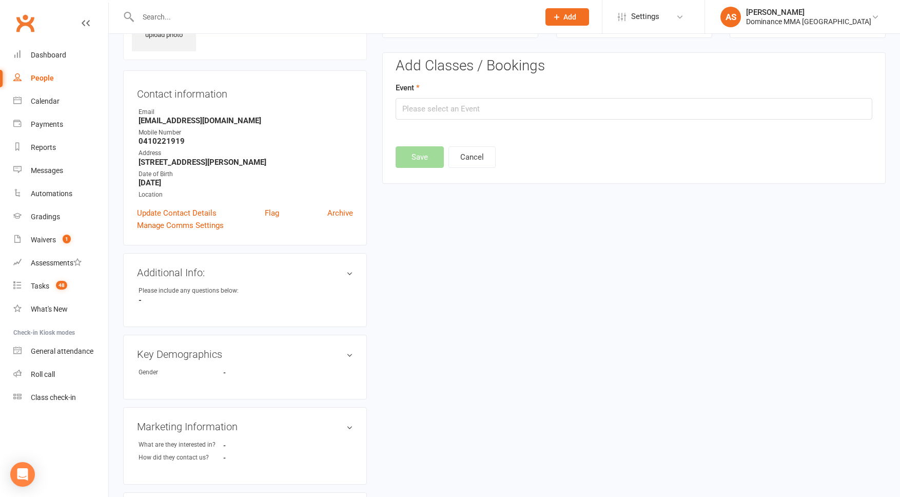
scroll to position [70, 0]
click at [490, 104] on input "text" at bounding box center [634, 108] width 477 height 22
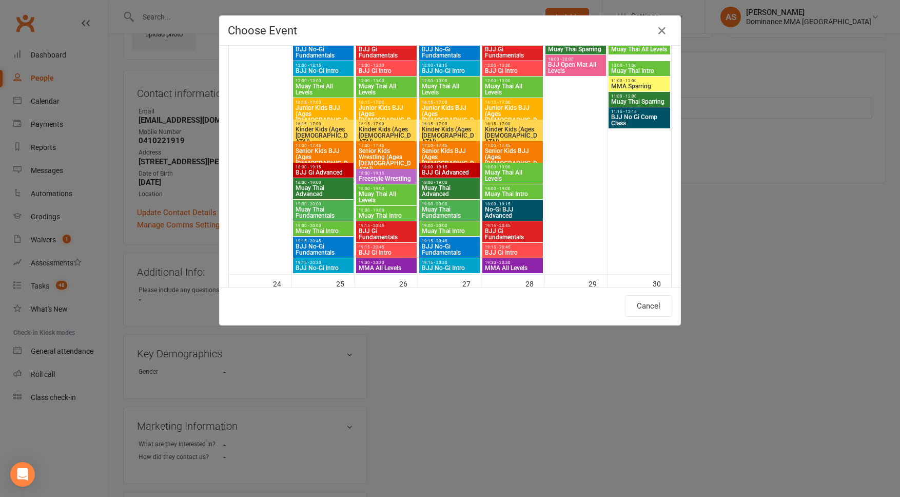
scroll to position [1148, 0]
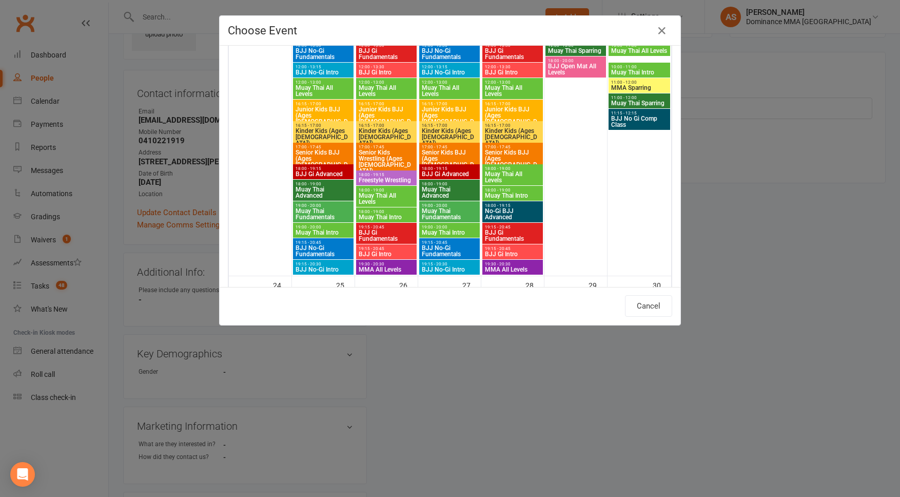
click at [521, 130] on span "Kinder Kids (Ages 4-5)" at bounding box center [512, 137] width 56 height 18
type input "Kinder Kids (Ages 4-5) - Aug 21, 2025 4:15:00 PM"
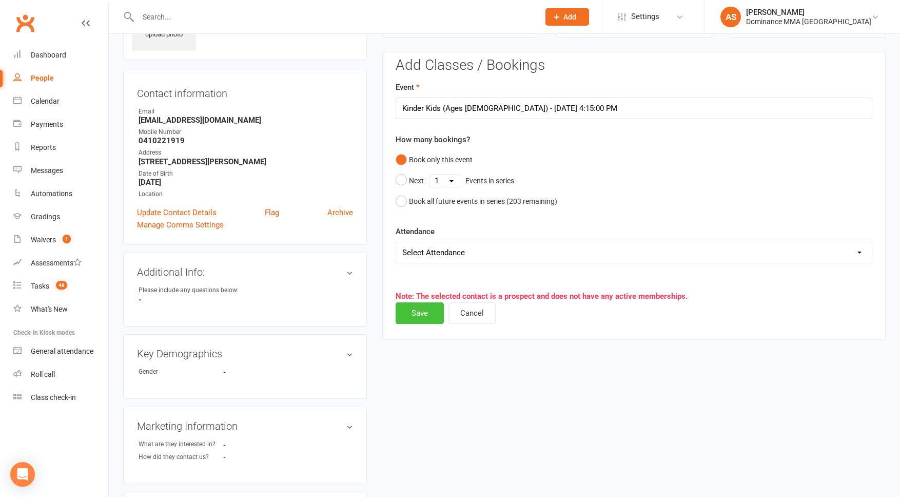
click at [417, 305] on button "Save" at bounding box center [420, 313] width 48 height 22
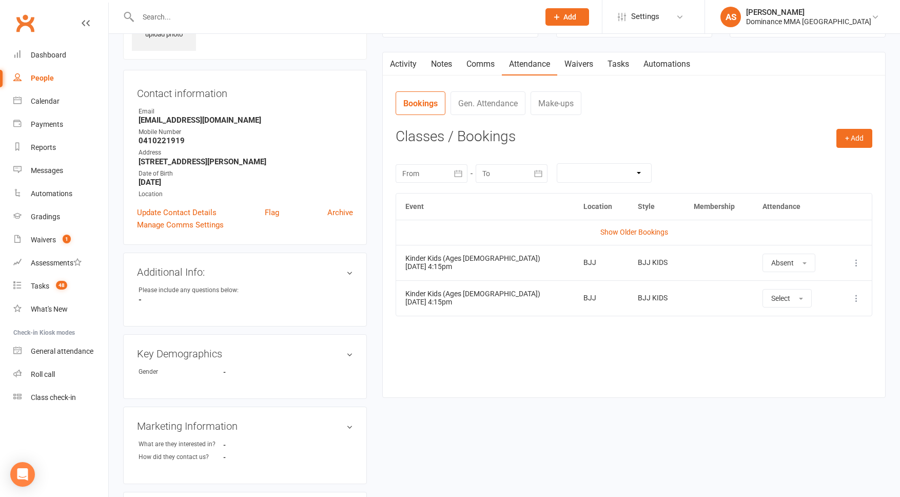
scroll to position [0, 0]
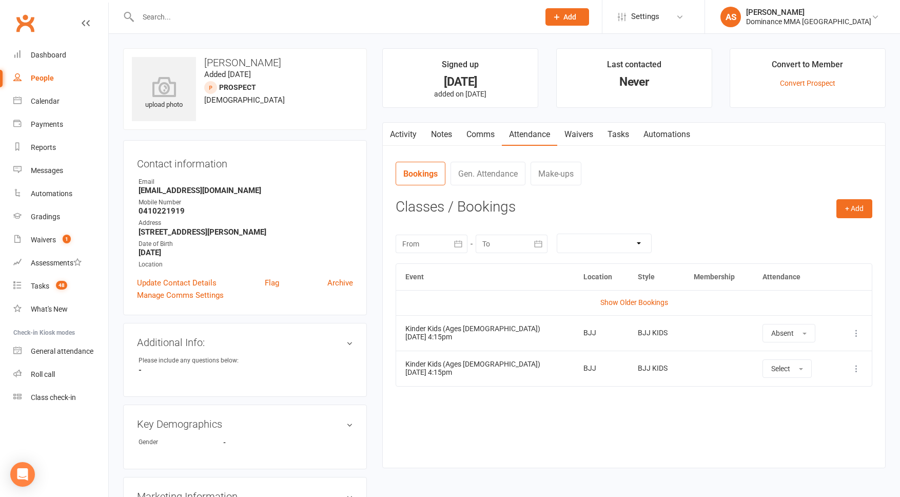
click at [566, 129] on link "Waivers" at bounding box center [578, 135] width 43 height 24
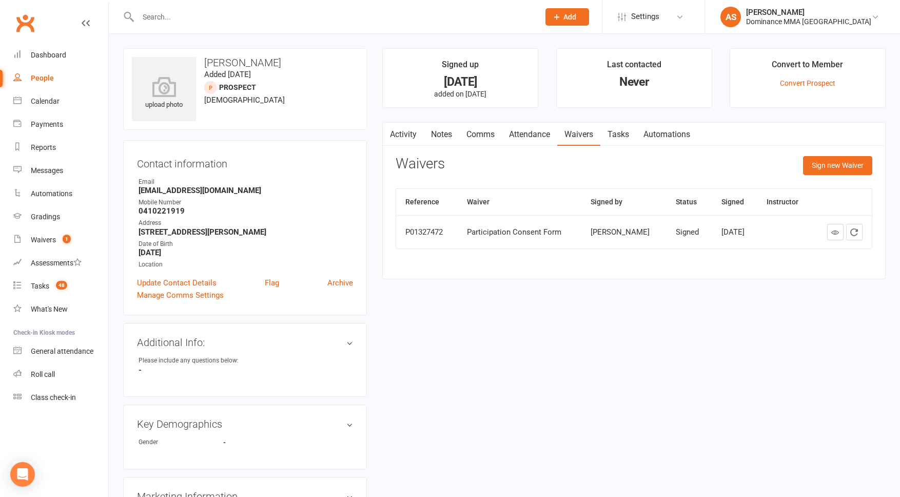
click at [636, 138] on link "Tasks" at bounding box center [618, 135] width 36 height 24
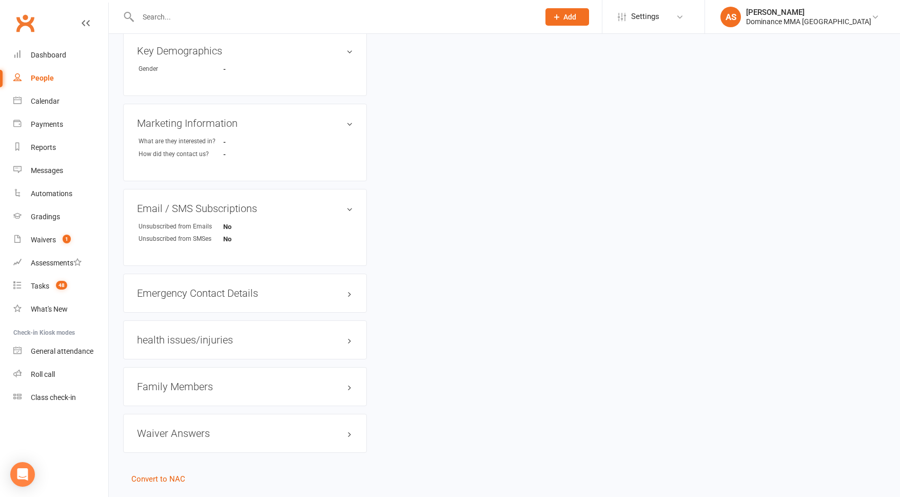
scroll to position [400, 0]
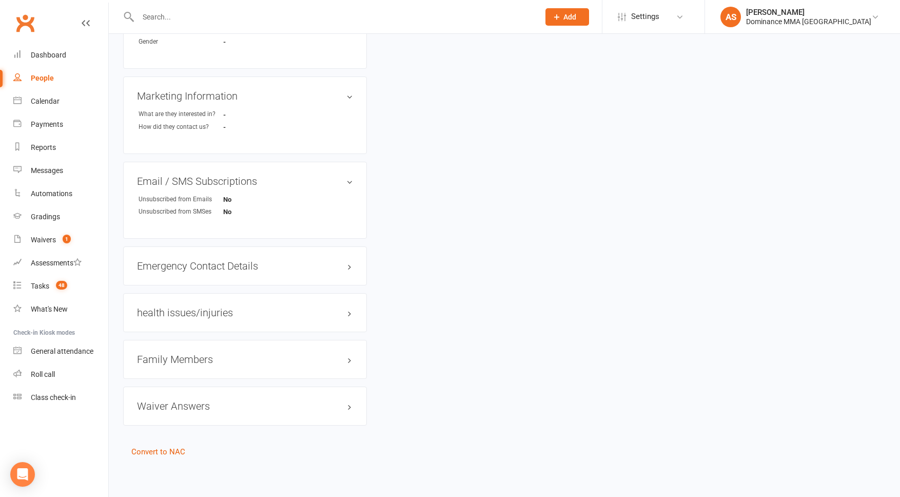
drag, startPoint x: 170, startPoint y: 363, endPoint x: 177, endPoint y: 361, distance: 7.0
click at [170, 363] on div "Family Members" at bounding box center [245, 359] width 244 height 39
drag, startPoint x: 180, startPoint y: 359, endPoint x: 180, endPoint y: 365, distance: 6.2
click at [180, 359] on h3 "Family Members" at bounding box center [245, 359] width 216 height 11
click at [259, 378] on li "Kate Tucker - Parent / Guardian" at bounding box center [245, 380] width 216 height 14
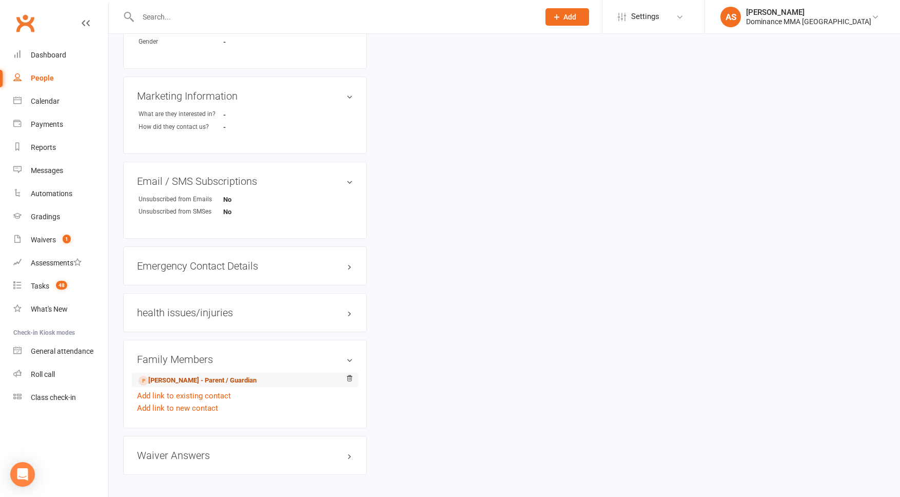
click at [167, 378] on link "Kate Tucker - Parent / Guardian" at bounding box center [198, 380] width 118 height 11
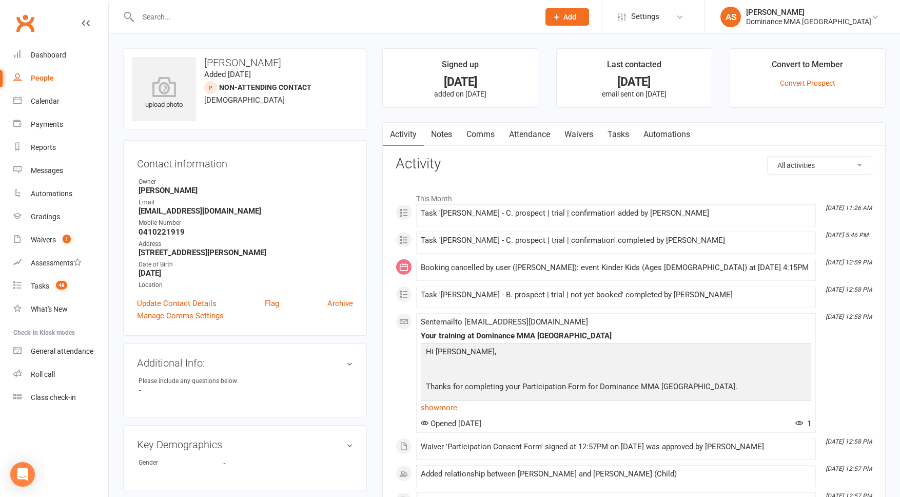
drag, startPoint x: 616, startPoint y: 130, endPoint x: 610, endPoint y: 133, distance: 6.2
click at [616, 130] on link "Tasks" at bounding box center [618, 135] width 36 height 24
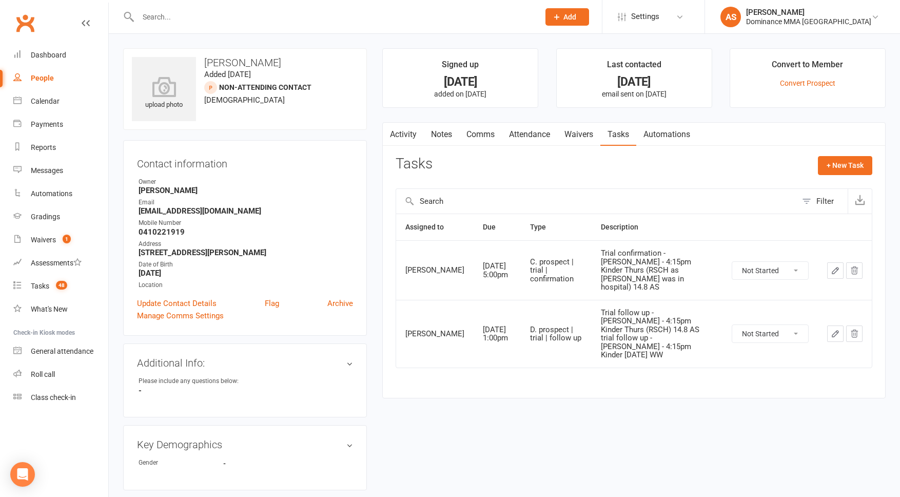
click at [245, 11] on input "text" at bounding box center [333, 17] width 397 height 14
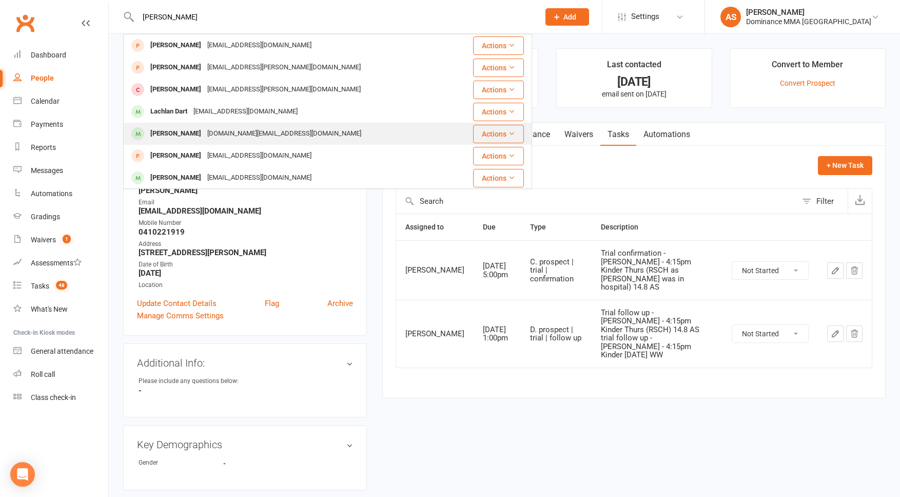
type input "lachlan veal"
click at [204, 131] on div "Lachie.fitness@gmail.com" at bounding box center [284, 133] width 160 height 15
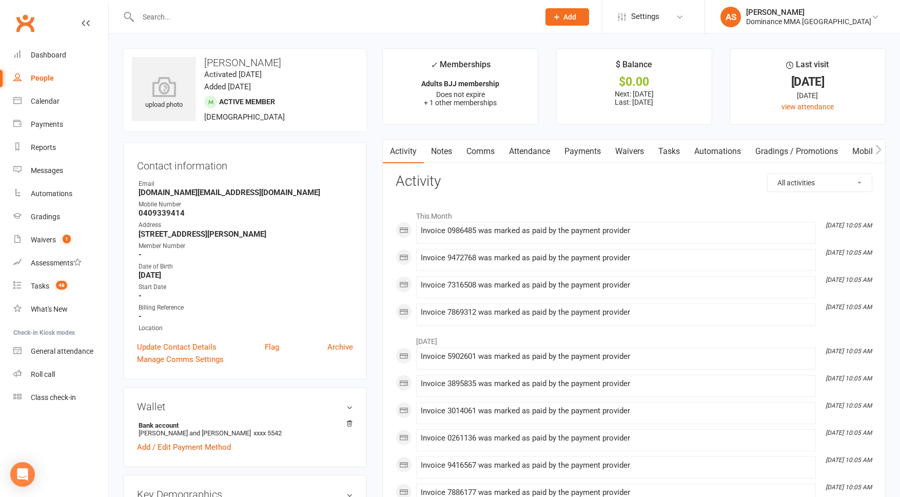
click at [621, 151] on link "Waivers" at bounding box center [629, 152] width 43 height 24
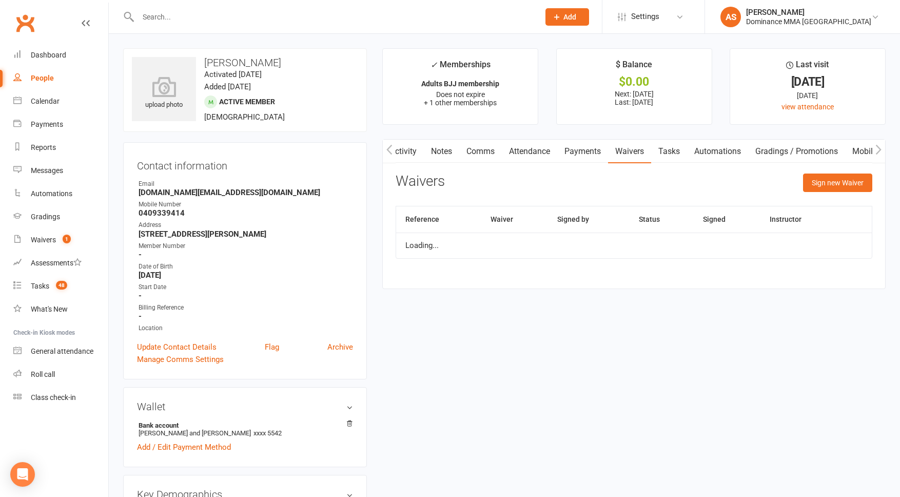
scroll to position [0, 1]
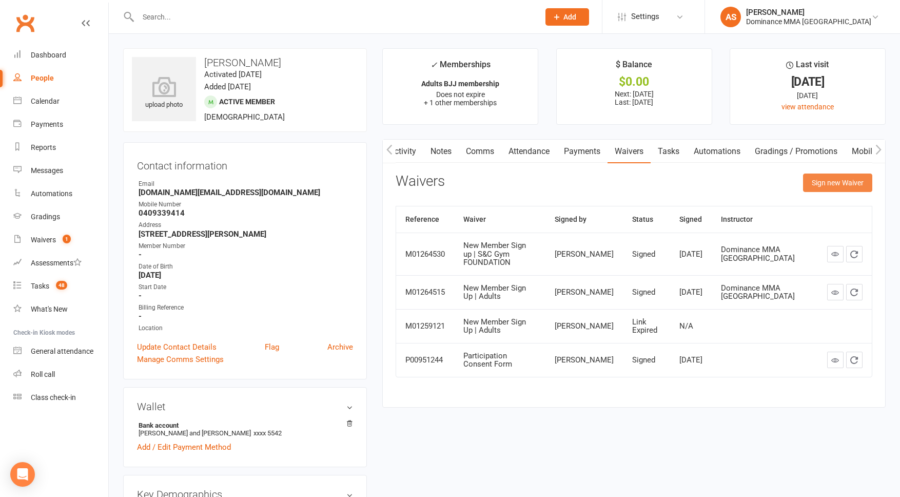
click at [836, 183] on button "Sign new Waiver" at bounding box center [837, 182] width 69 height 18
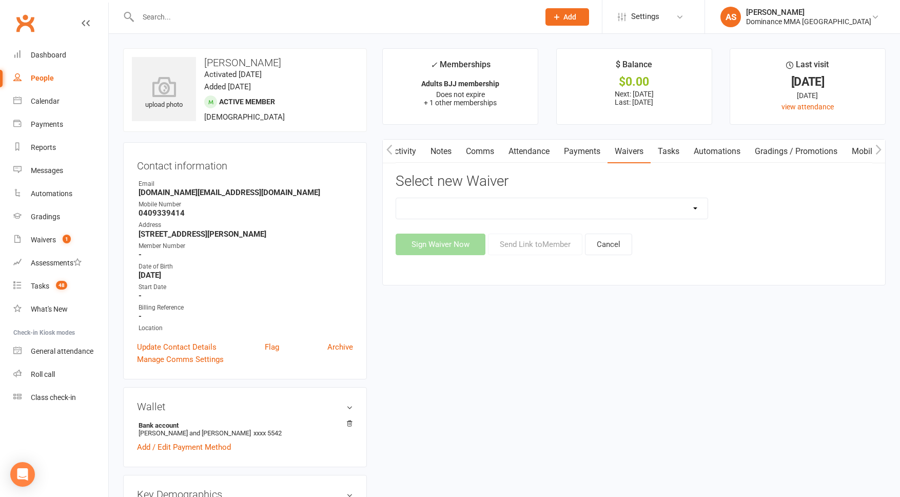
click at [663, 211] on select "Member | Cancellation | Adults Member | Injury Report Form (FOH staff use only)…" at bounding box center [551, 208] width 311 height 21
select select "7287"
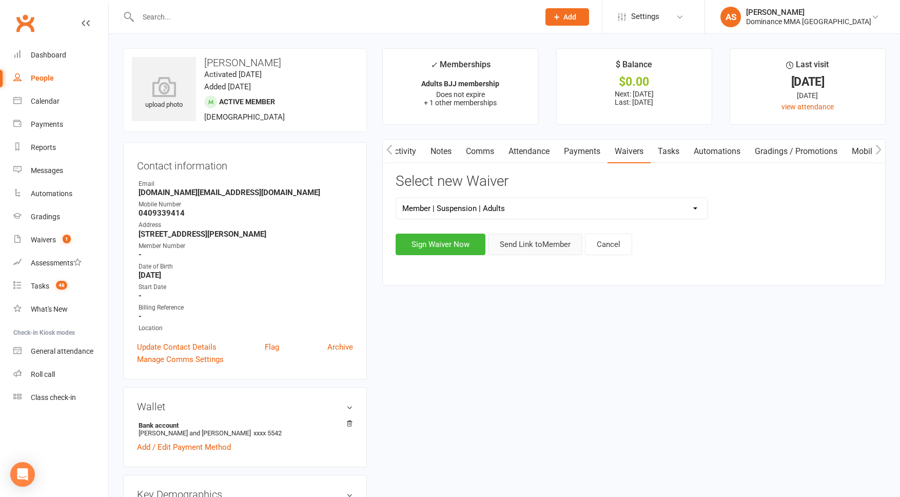
click at [542, 245] on button "Send Link to Member" at bounding box center [535, 244] width 94 height 22
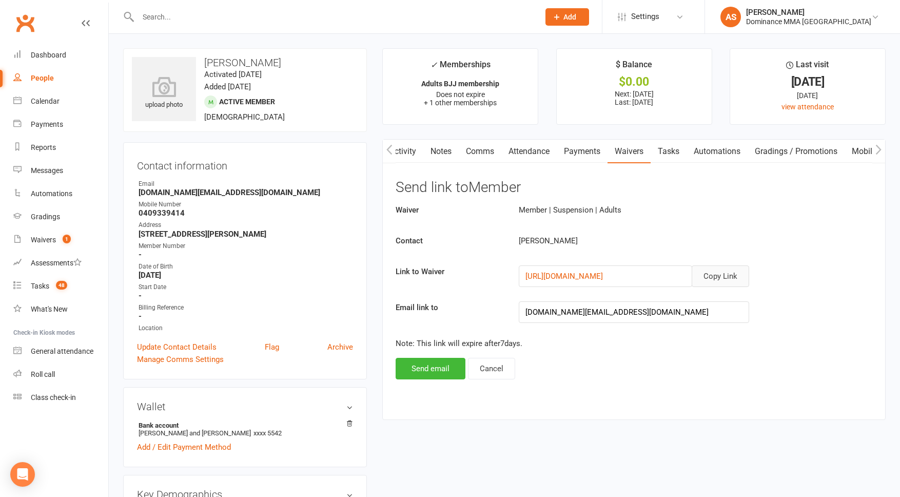
click at [716, 275] on button "Copy Link" at bounding box center [720, 276] width 57 height 22
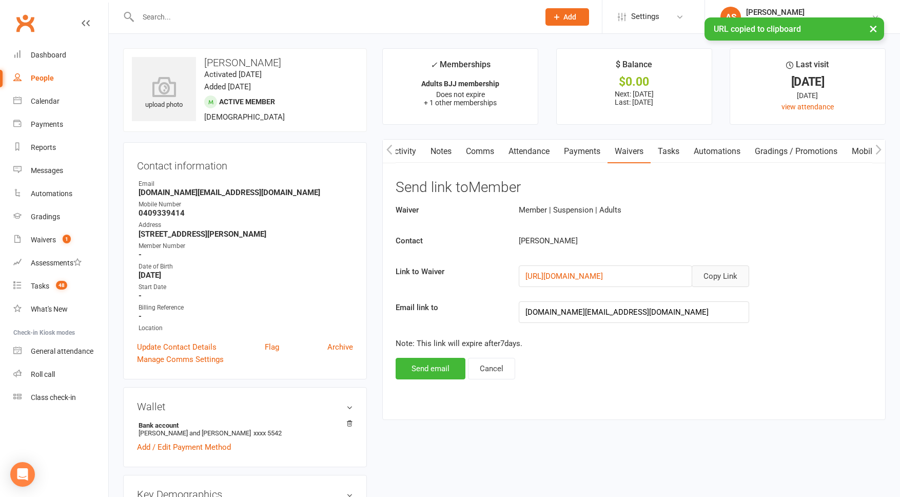
click at [485, 148] on link "Comms" at bounding box center [480, 152] width 43 height 24
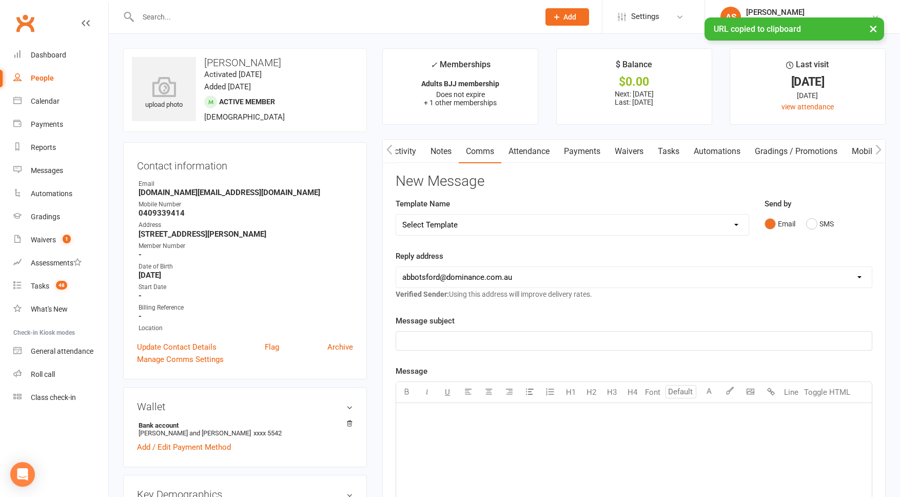
click at [439, 224] on select "Select Template [Email] MARKETING | 10TH BIRTHDAY SPECIAL | CANCELLED MEMBERS […" at bounding box center [572, 224] width 353 height 21
select select "8"
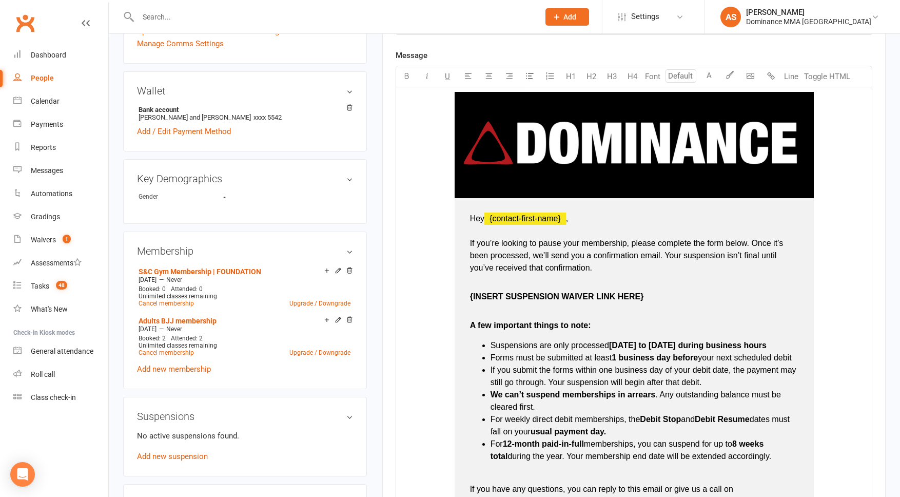
scroll to position [321, 0]
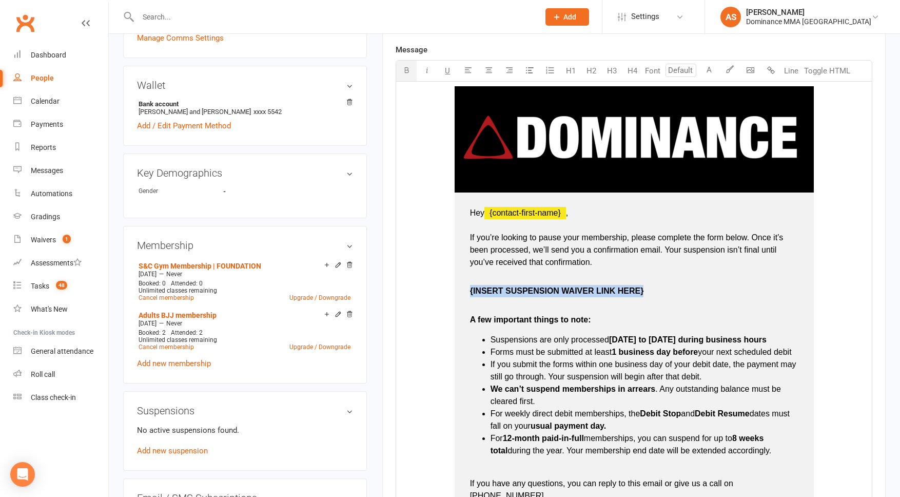
drag, startPoint x: 615, startPoint y: 292, endPoint x: 470, endPoint y: 291, distance: 144.7
click at [470, 291] on p "{INSERT SUSPENSION WAIVER LINK HERE}" at bounding box center [634, 284] width 328 height 25
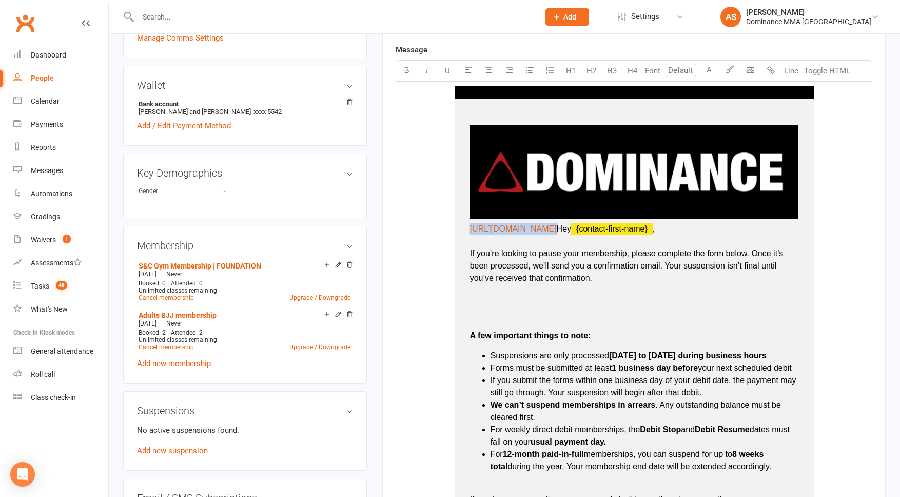
drag, startPoint x: 730, startPoint y: 240, endPoint x: 453, endPoint y: 228, distance: 277.9
click at [455, 229] on td "﻿ ﻿ ﻿ $ https://app.clubworx.com/websites/dominance-mma-abbotsford/waivers/memb…" at bounding box center [634, 336] width 359 height 475
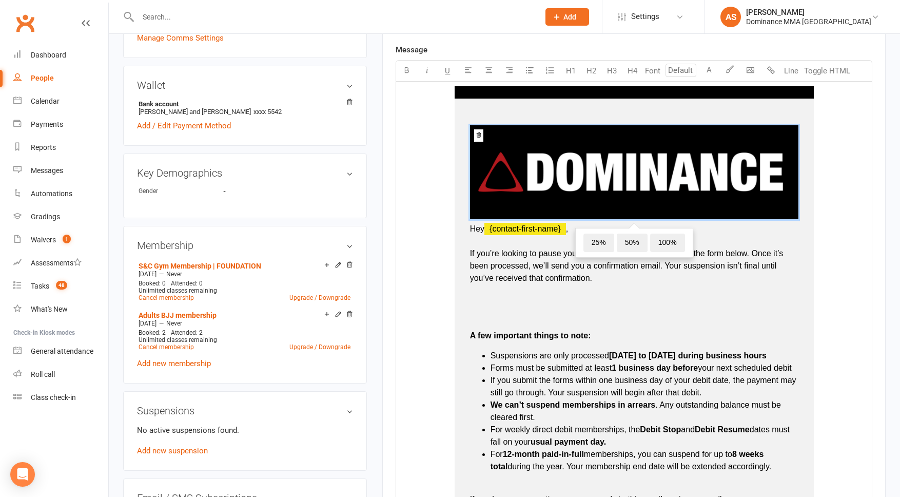
click at [513, 297] on p at bounding box center [634, 300] width 328 height 25
click at [486, 301] on p at bounding box center [634, 300] width 328 height 25
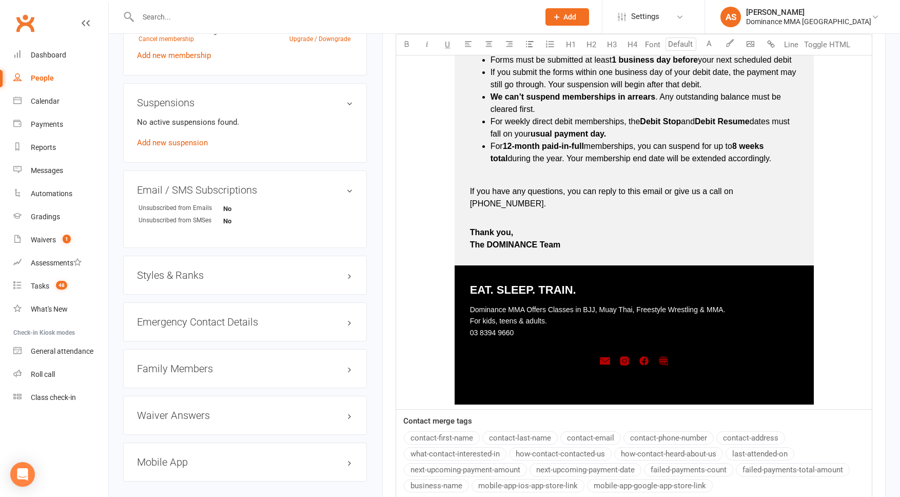
scroll to position [795, 0]
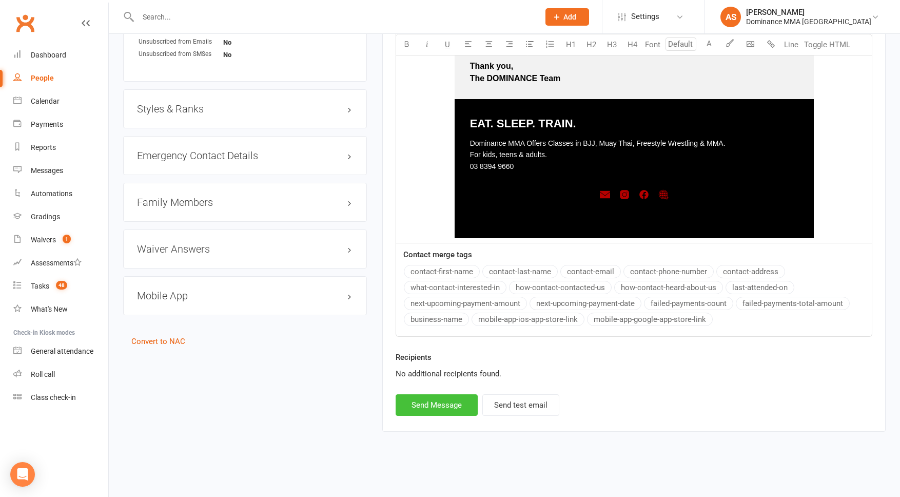
click at [429, 407] on button "Send Message" at bounding box center [437, 405] width 82 height 22
select select
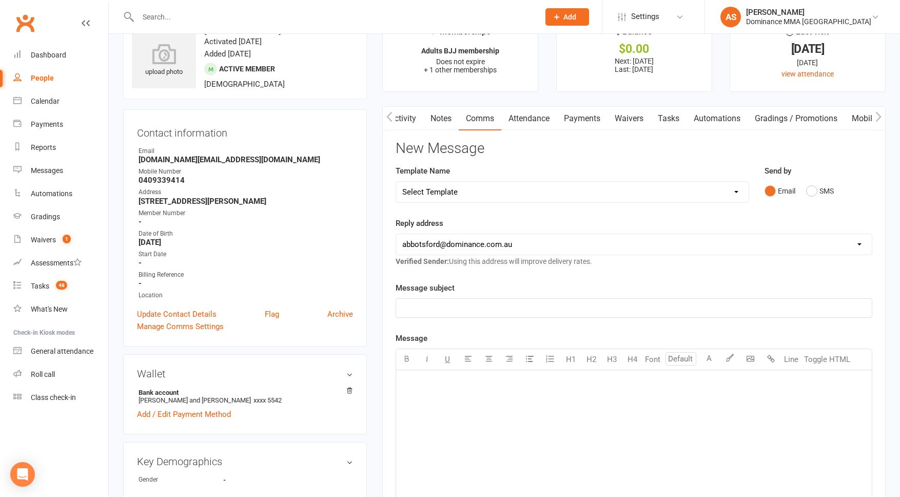
scroll to position [0, 0]
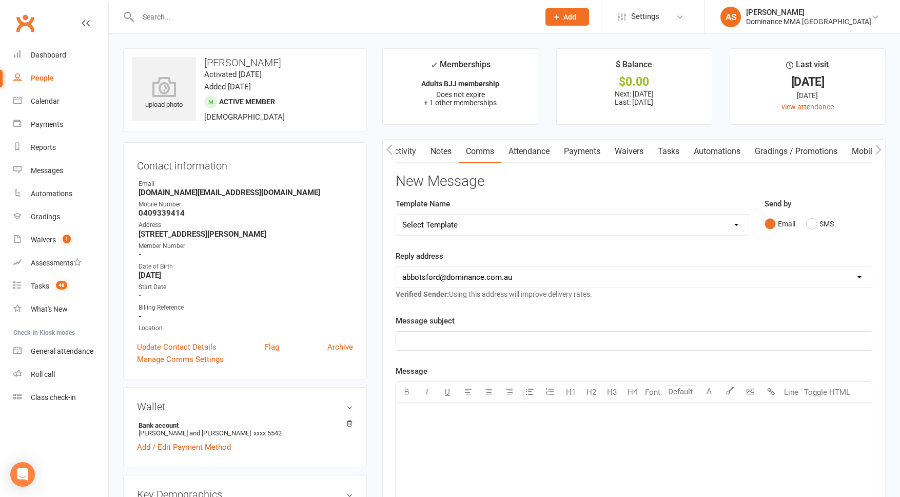
click at [579, 149] on link "Payments" at bounding box center [582, 152] width 51 height 24
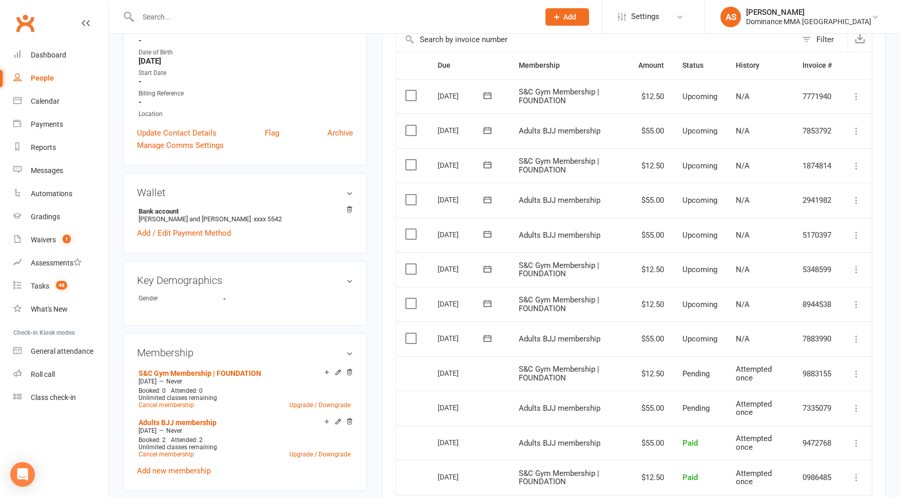
scroll to position [215, 0]
click at [407, 333] on label at bounding box center [412, 337] width 14 height 10
click at [407, 332] on input "checkbox" at bounding box center [408, 332] width 7 height 0
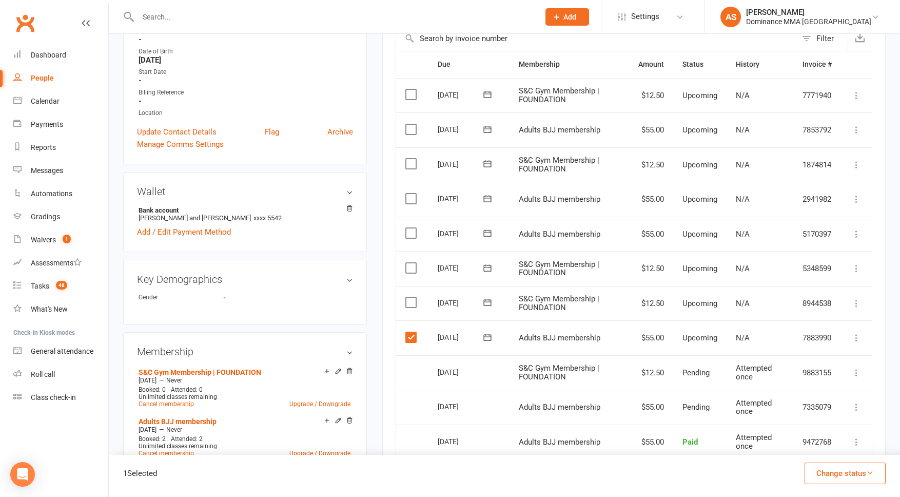
click at [410, 302] on label at bounding box center [412, 302] width 14 height 10
click at [410, 297] on input "checkbox" at bounding box center [408, 297] width 7 height 0
drag, startPoint x: 858, startPoint y: 463, endPoint x: 861, endPoint y: 471, distance: 7.6
click at [858, 463] on button "Change status" at bounding box center [845, 473] width 81 height 22
click at [866, 475] on icon "button" at bounding box center [870, 472] width 8 height 8
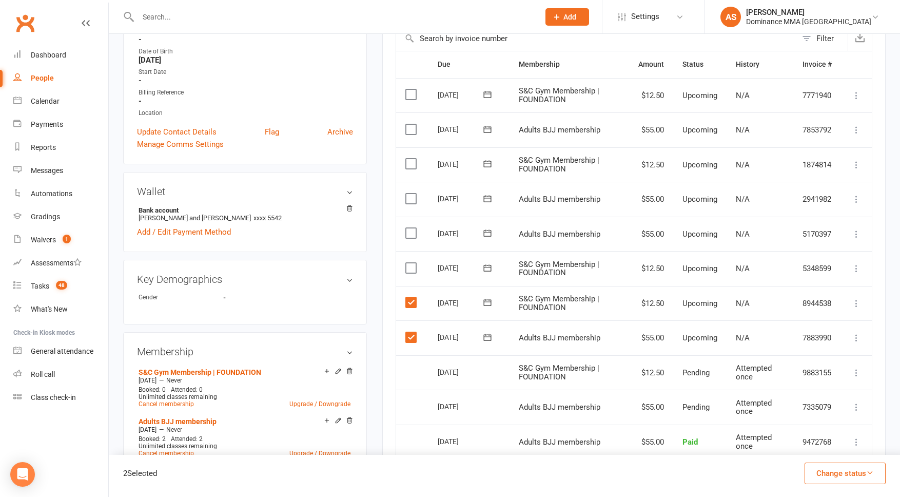
click at [850, 470] on button "Change status" at bounding box center [845, 473] width 81 height 22
click at [830, 452] on link "Skipped" at bounding box center [835, 445] width 102 height 21
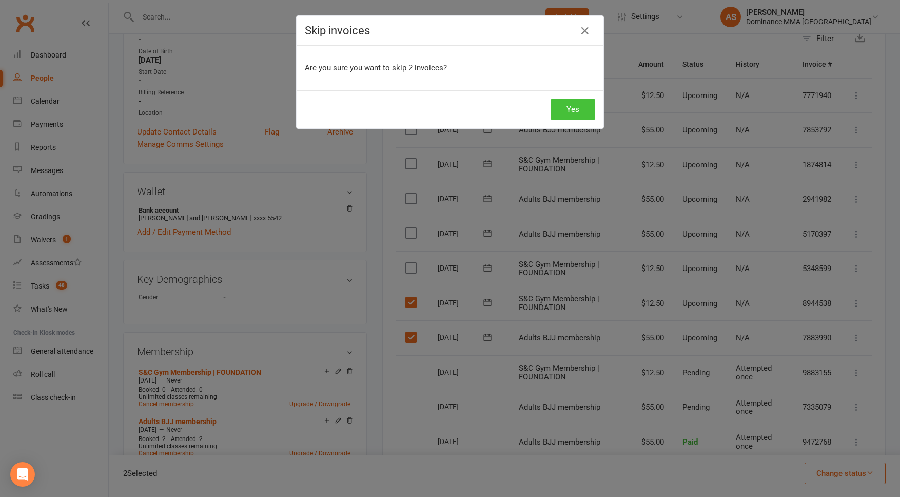
drag, startPoint x: 576, startPoint y: 111, endPoint x: 573, endPoint y: 126, distance: 15.2
click at [575, 111] on button "Yes" at bounding box center [573, 110] width 45 height 22
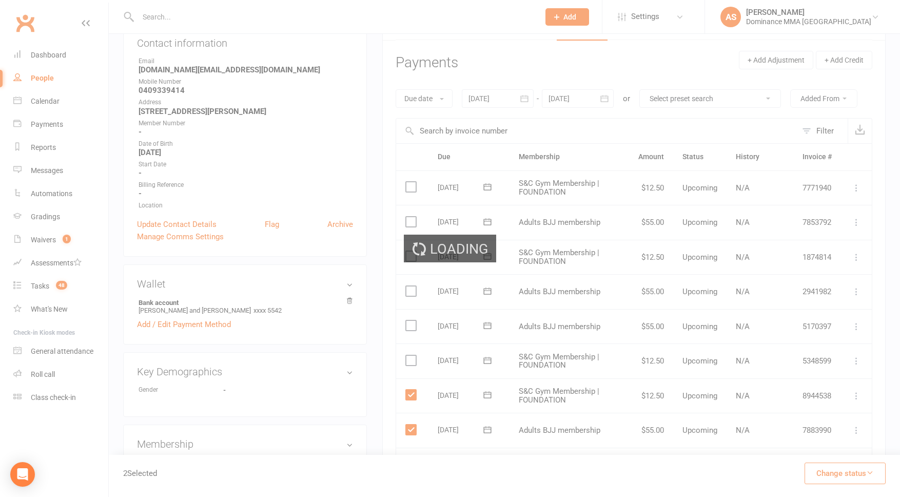
scroll to position [0, 0]
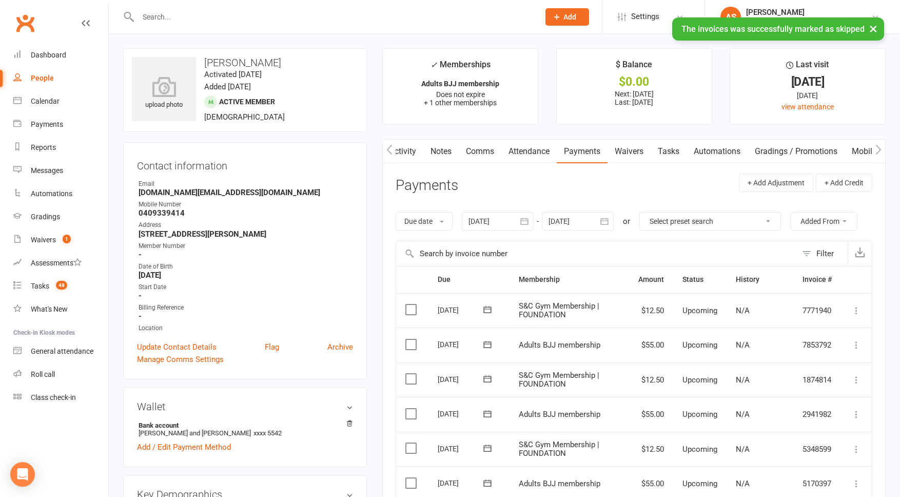
drag, startPoint x: 666, startPoint y: 151, endPoint x: 658, endPoint y: 152, distance: 8.2
click at [666, 151] on link "Tasks" at bounding box center [669, 152] width 36 height 24
select select "incomplete"
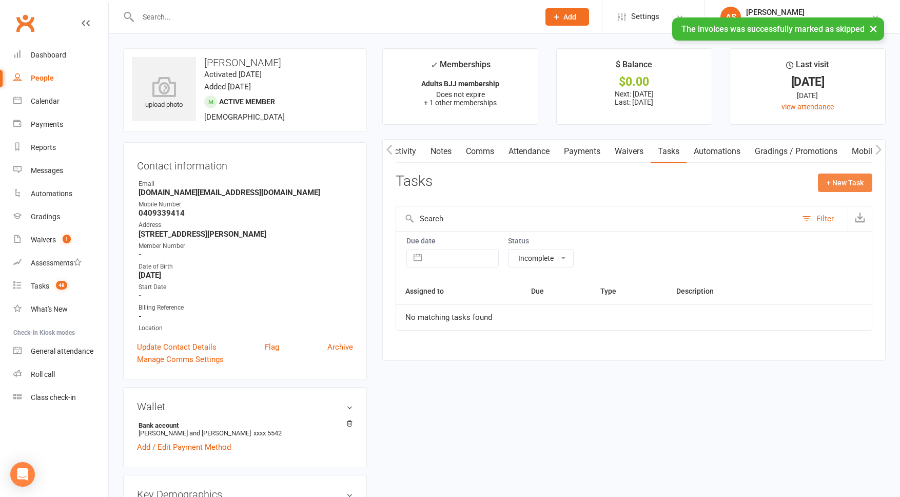
drag, startPoint x: 842, startPoint y: 182, endPoint x: 835, endPoint y: 182, distance: 7.2
click at [842, 182] on button "+ New Task" at bounding box center [845, 182] width 54 height 18
select select "50862"
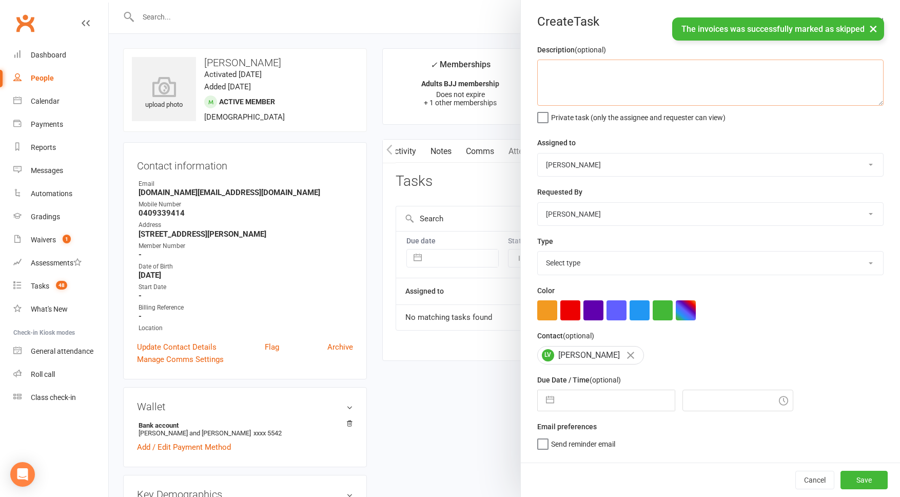
click at [602, 81] on textarea at bounding box center [710, 83] width 346 height 46
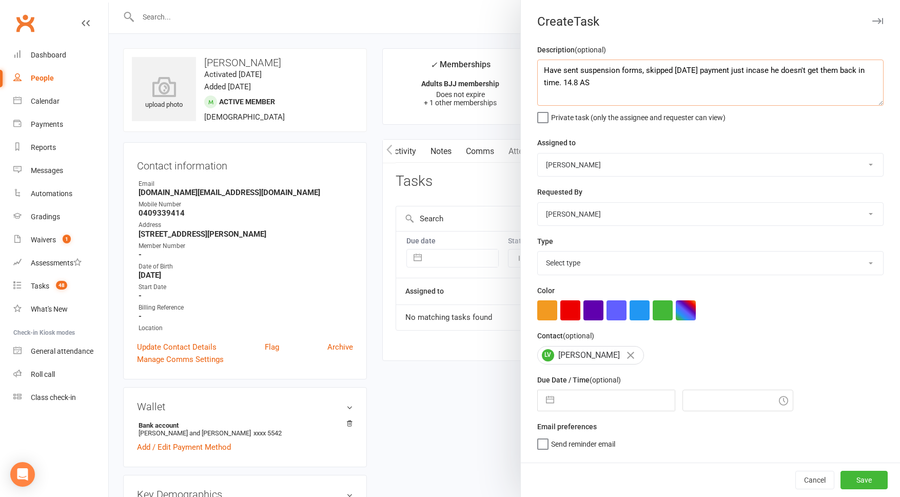
type textarea "Have sent suspension forms, skipped tomorrow's payment just incase he doesn't g…"
click at [612, 166] on select "[PERSON_NAME] [PERSON_NAME] [PERSON_NAME] [PERSON_NAME] Will [PERSON_NAME] [PER…" at bounding box center [710, 164] width 345 height 23
select select "49757"
click at [607, 259] on select "Select type A. prospect | enquiry response B. prospect | trial | not yet booked…" at bounding box center [710, 262] width 345 height 23
select select "3867"
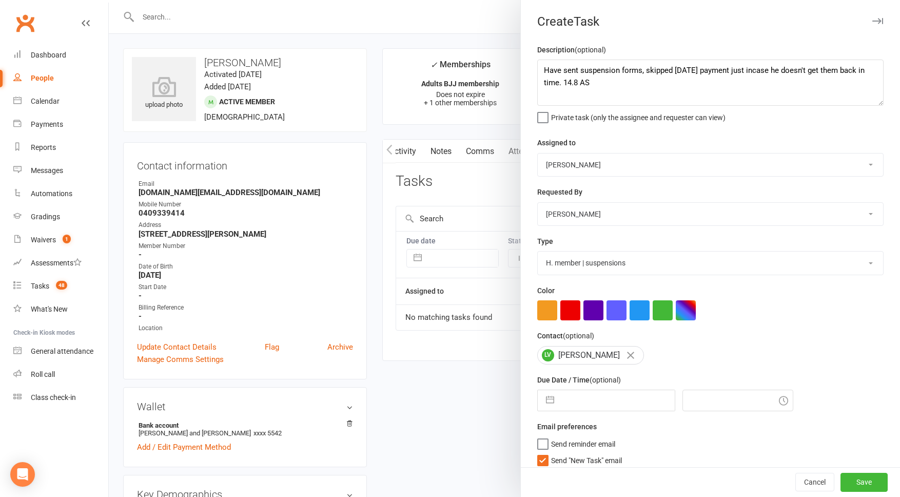
click at [611, 404] on input "text" at bounding box center [616, 400] width 115 height 21
select select "6"
select select "2025"
select select "7"
select select "2025"
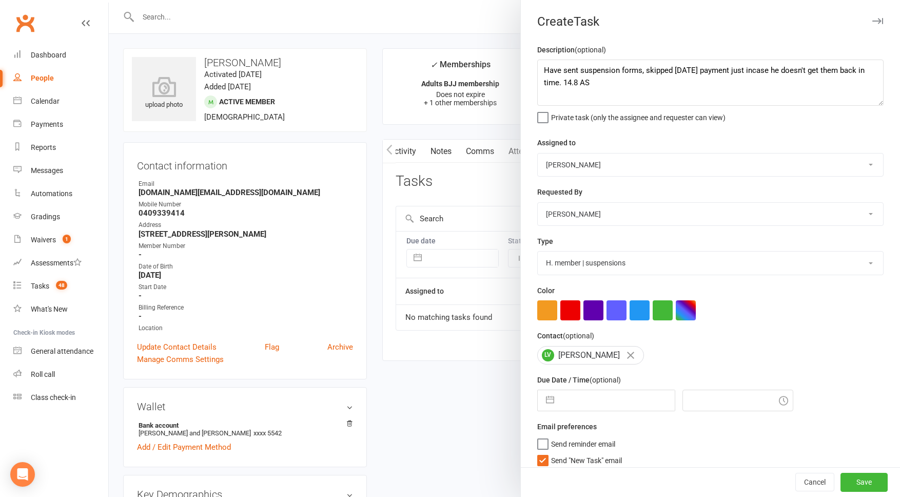
select select "8"
select select "2025"
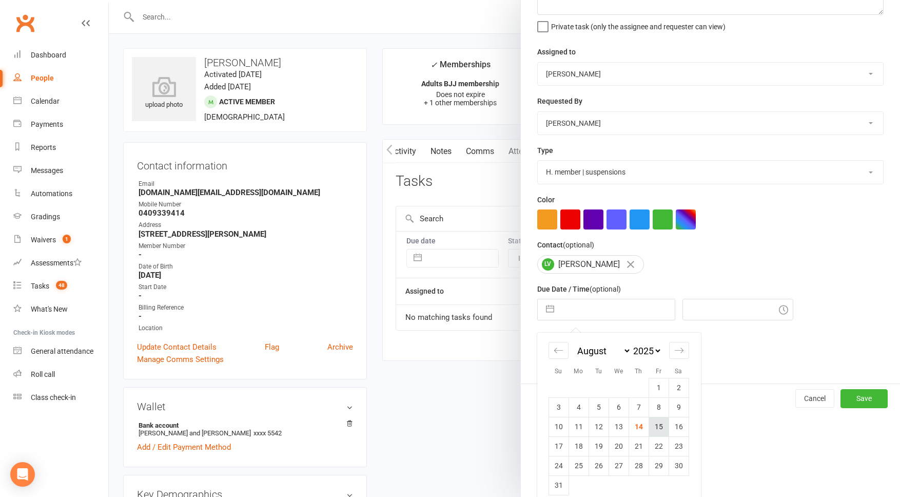
click at [657, 427] on td "15" at bounding box center [659, 426] width 20 height 19
type input "[DATE]"
type input "1:00pm"
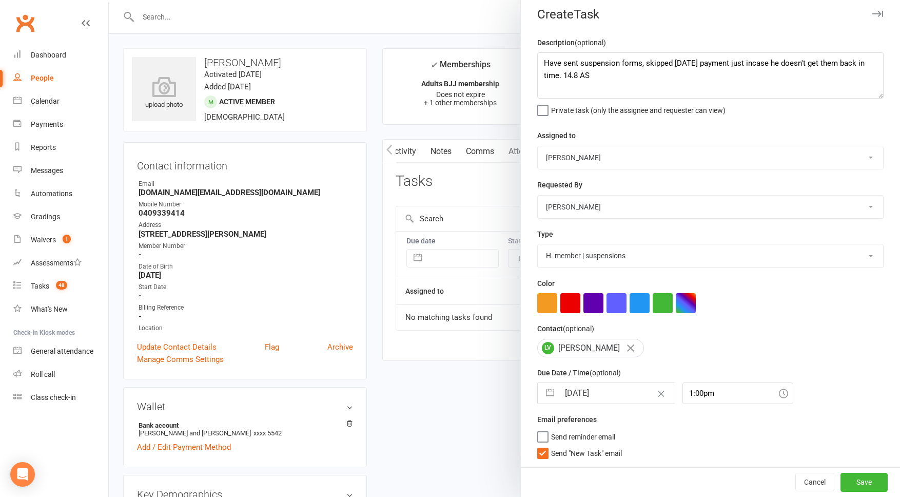
click at [611, 391] on input "[DATE]" at bounding box center [616, 393] width 115 height 21
select select "6"
select select "2025"
select select "7"
select select "2025"
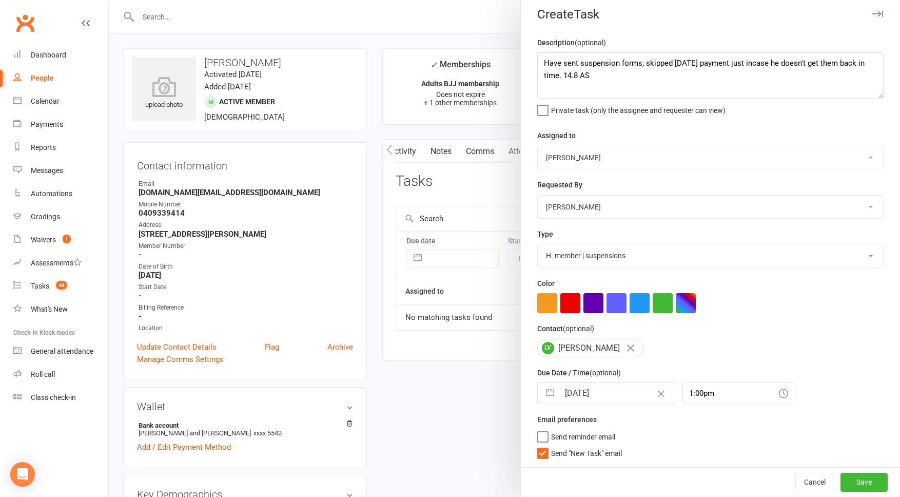
select select "8"
select select "2025"
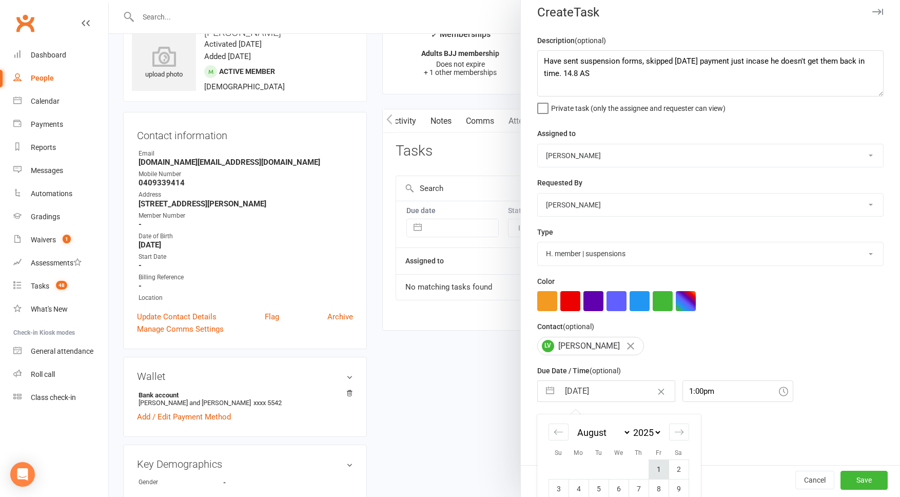
scroll to position [31, 0]
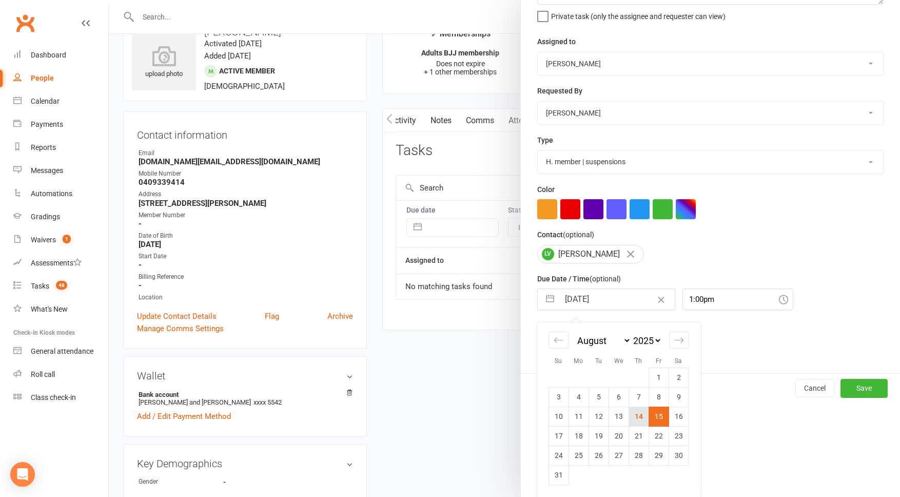
click at [639, 422] on td "14" at bounding box center [639, 415] width 20 height 19
type input "[DATE]"
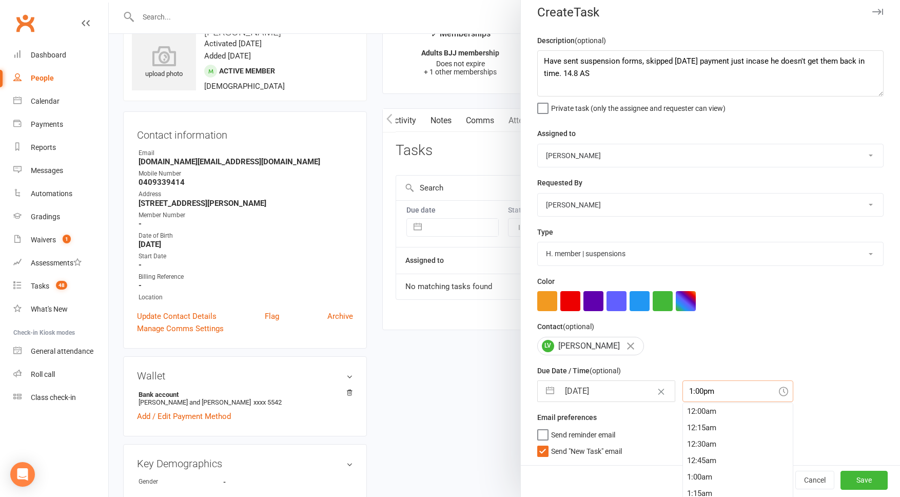
click at [698, 400] on div "1:00pm 12:00am 12:15am 12:30am 12:45am 1:00am 1:15am 1:30am 1:45am 2:00am 2:15a…" at bounding box center [737, 391] width 111 height 22
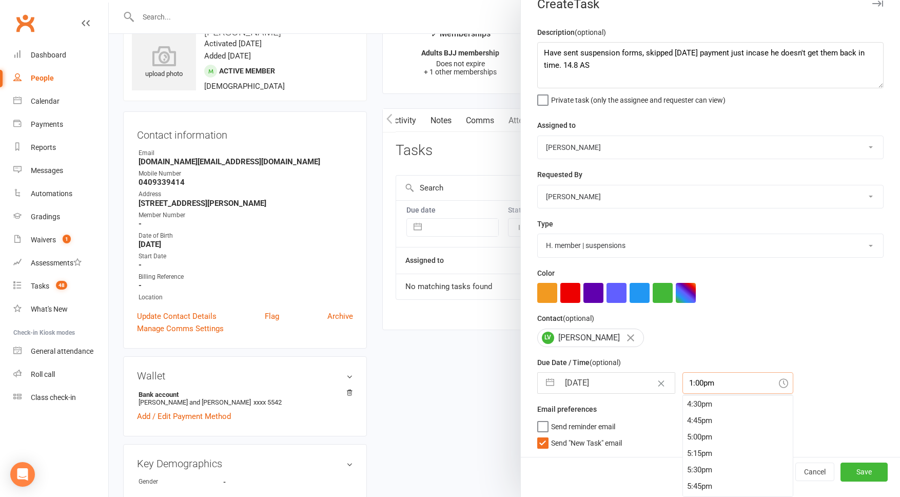
scroll to position [1091, 0]
click at [700, 403] on div "4:30pm" at bounding box center [738, 395] width 110 height 16
type input "4:30pm"
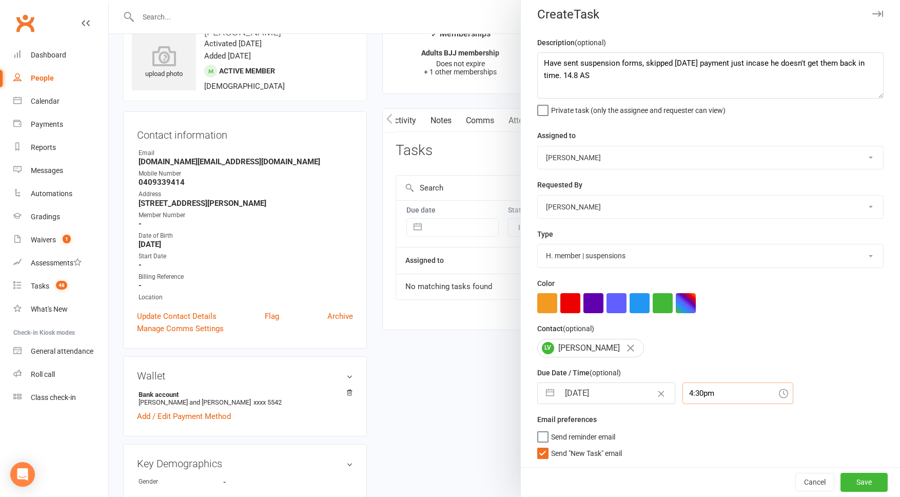
scroll to position [9, 0]
click at [608, 448] on span "Send "New Task" email" at bounding box center [586, 451] width 71 height 12
click at [608, 445] on input "Send "New Task" email" at bounding box center [579, 445] width 85 height 0
click at [863, 481] on button "Save" at bounding box center [864, 482] width 47 height 18
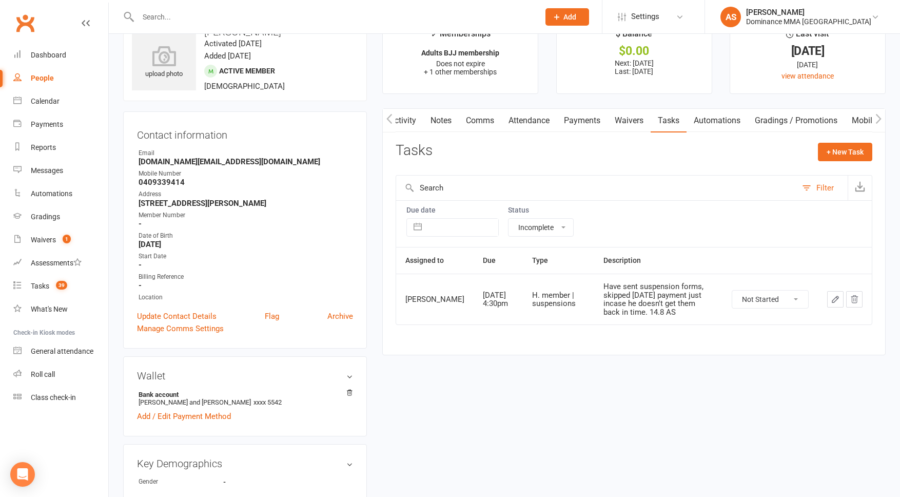
click at [182, 19] on input "text" at bounding box center [333, 17] width 397 height 14
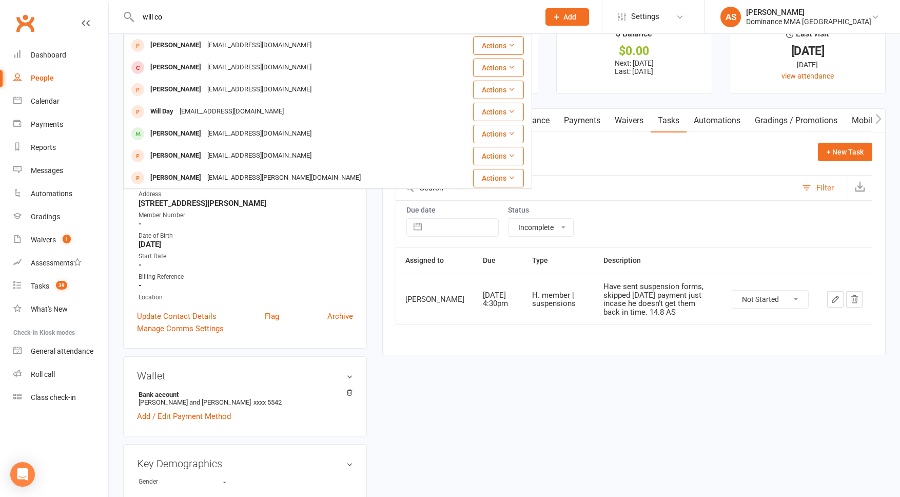
type input "will co"
drag, startPoint x: 624, startPoint y: 192, endPoint x: 623, endPoint y: 183, distance: 8.8
click at [623, 190] on input "text" at bounding box center [596, 187] width 401 height 25
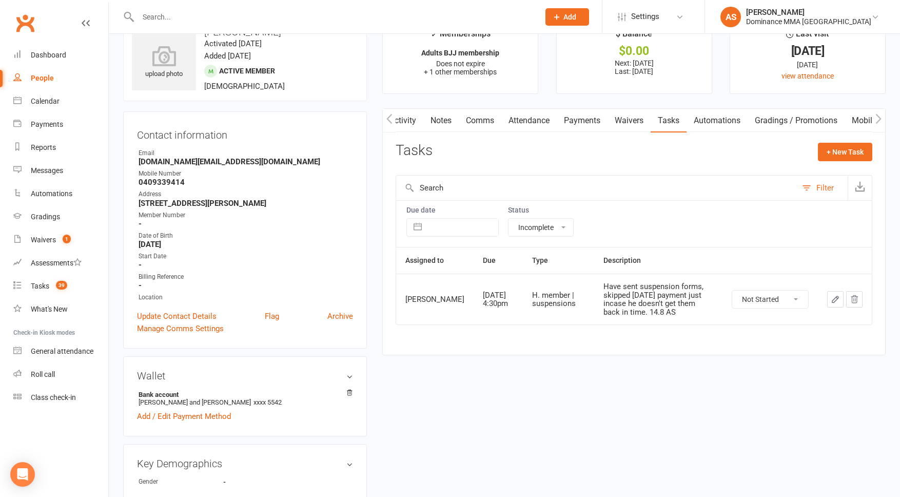
click at [579, 126] on link "Payments" at bounding box center [582, 121] width 51 height 24
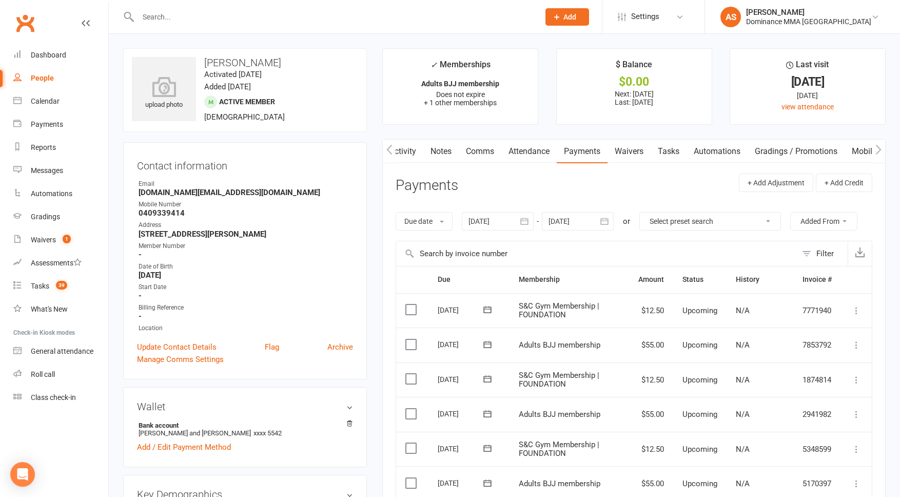
click at [179, 13] on input "text" at bounding box center [333, 17] width 397 height 14
type input "will coll"
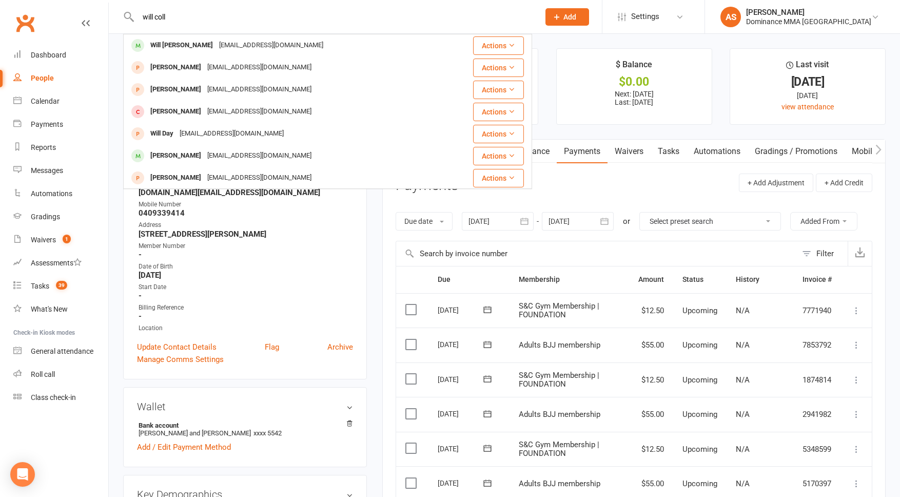
drag, startPoint x: 686, startPoint y: 153, endPoint x: 678, endPoint y: 154, distance: 7.7
click at [686, 153] on link "Tasks" at bounding box center [669, 152] width 36 height 24
select select "incomplete"
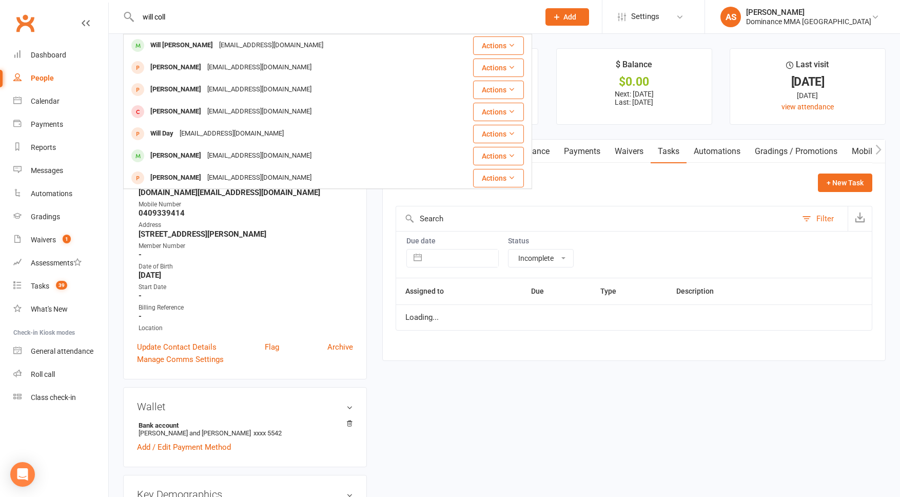
scroll to position [0, 1]
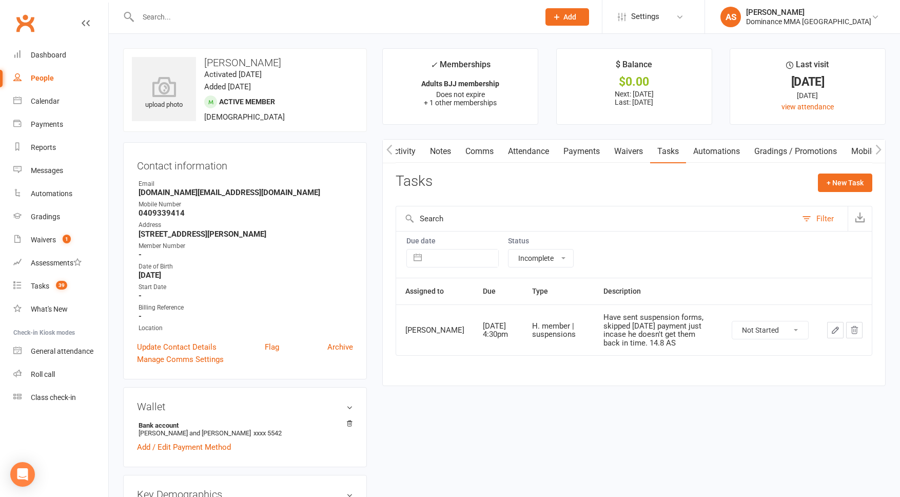
click at [838, 335] on icon "button" at bounding box center [835, 329] width 9 height 9
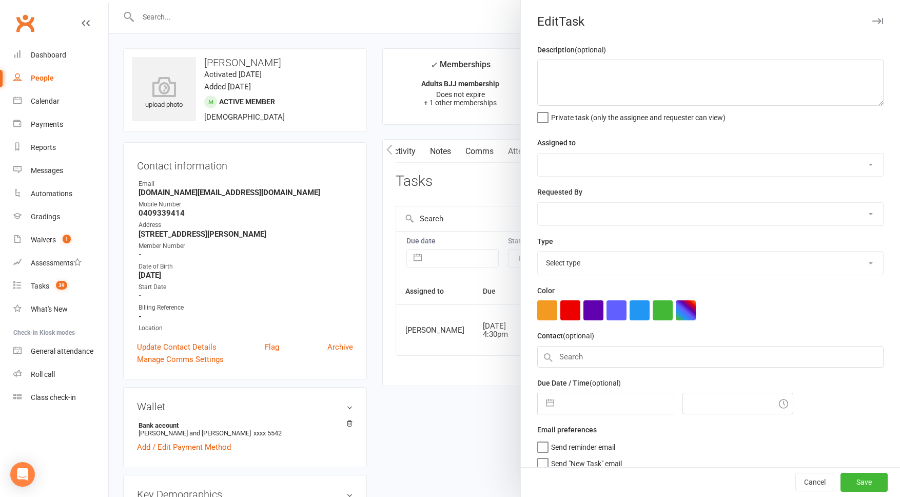
type textarea "Have sent suspension forms, skipped tomorrow's payment just incase he doesn't g…"
select select "49757"
select select "50862"
type input "[DATE]"
type input "4:30pm"
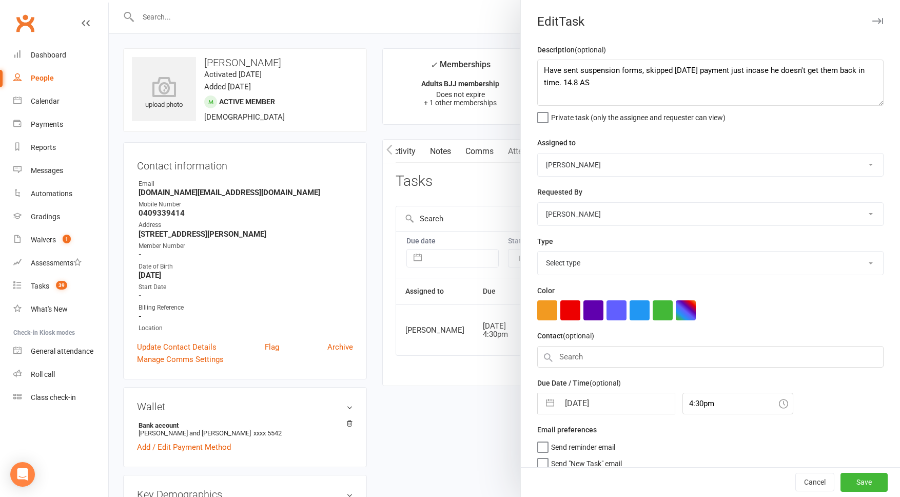
select select "3867"
click at [642, 71] on textarea "Have sent suspension forms, skipped tomorrow's payment just incase he doesn't g…" at bounding box center [710, 83] width 346 height 46
type textarea "Have sent suspension forms through manual email, skipped tomorrow's payment jus…"
drag, startPoint x: 873, startPoint y: 482, endPoint x: 891, endPoint y: 436, distance: 50.0
click at [870, 481] on button "Save" at bounding box center [864, 482] width 47 height 18
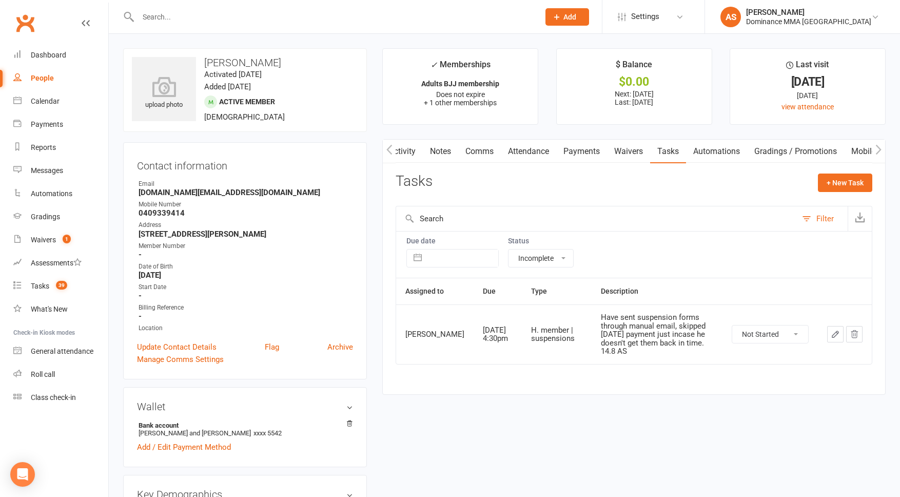
click at [225, 11] on input "text" at bounding box center [333, 17] width 397 height 14
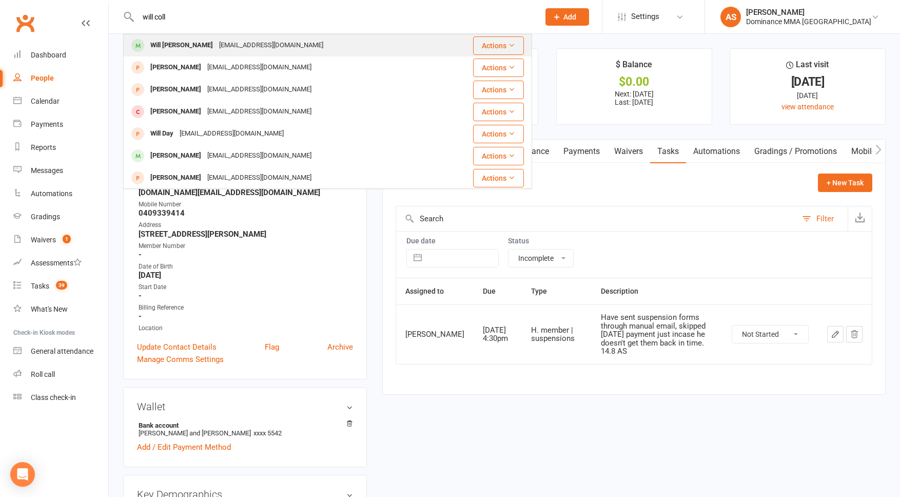
type input "will coll"
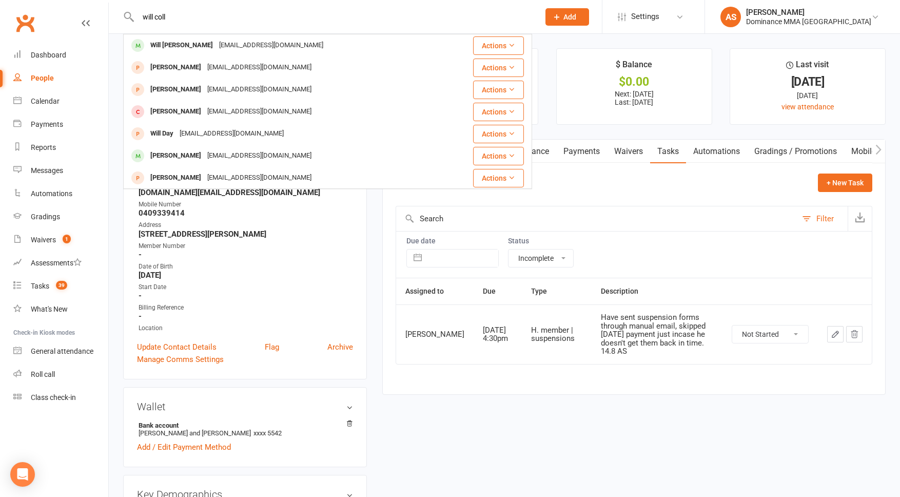
click at [216, 43] on div "willcolliver1@gmail.com" at bounding box center [271, 45] width 110 height 15
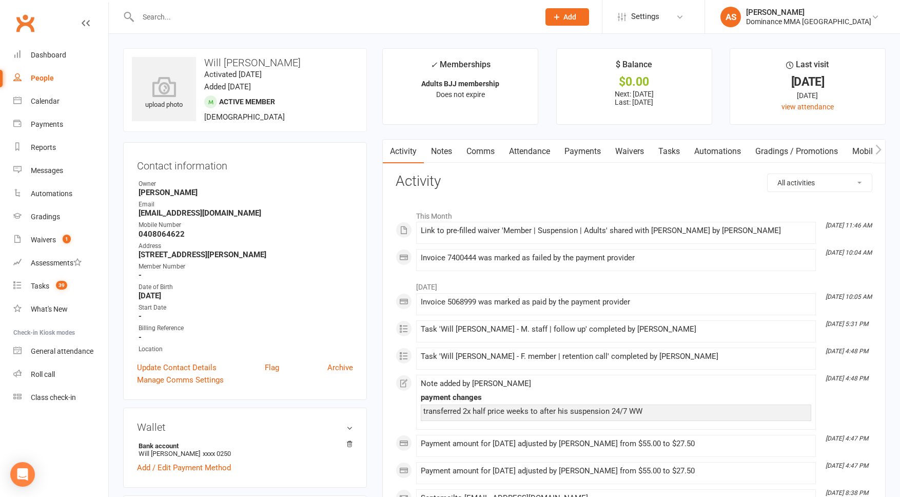
click at [630, 155] on link "Waivers" at bounding box center [629, 152] width 43 height 24
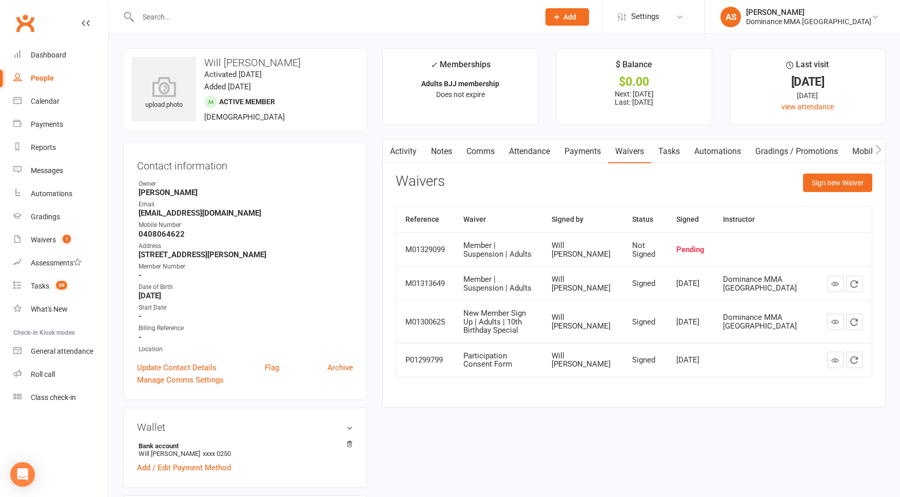
click at [673, 152] on link "Tasks" at bounding box center [669, 152] width 36 height 24
select select "incomplete"
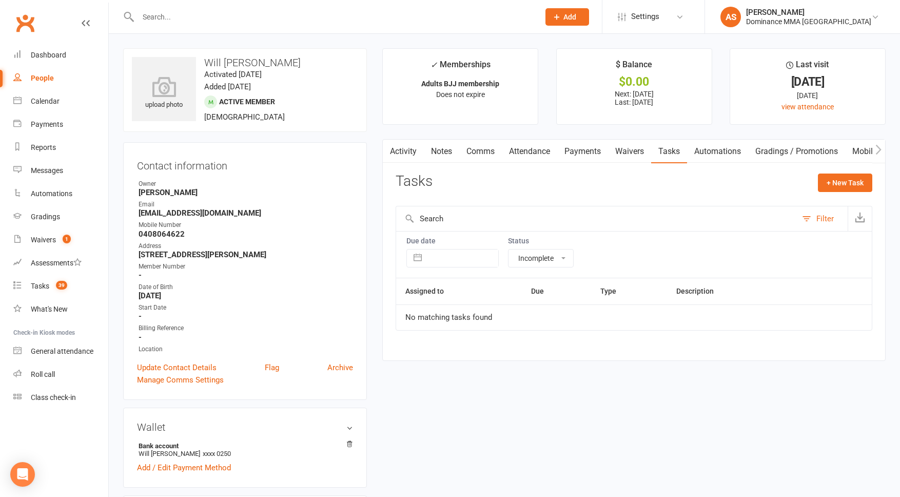
click at [588, 155] on link "Payments" at bounding box center [582, 152] width 51 height 24
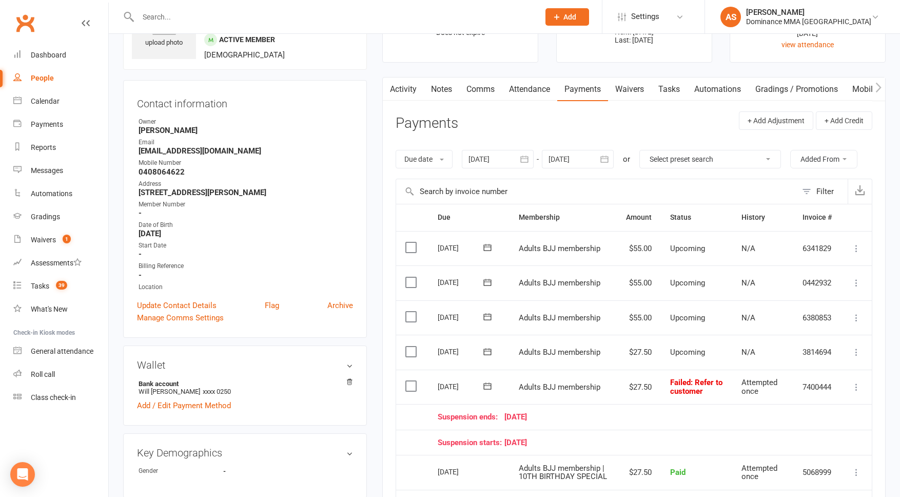
scroll to position [64, 0]
click at [74, 279] on link "Tasks 39" at bounding box center [60, 286] width 95 height 23
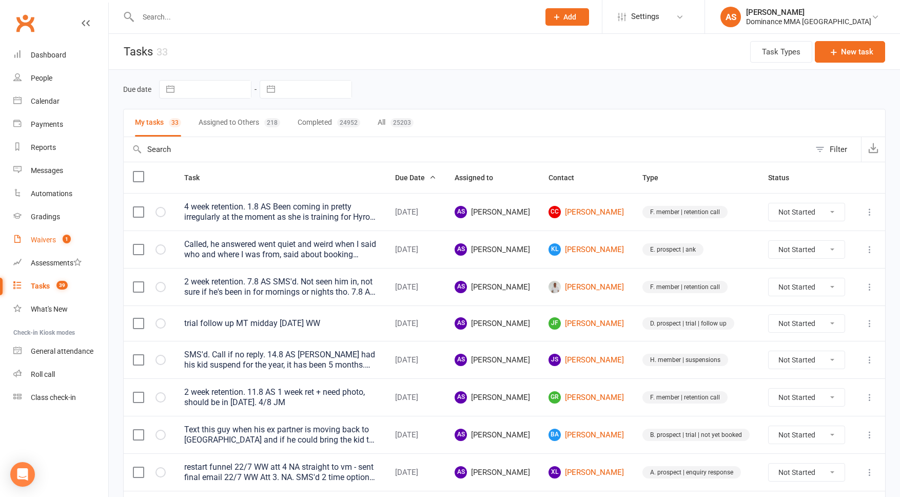
drag, startPoint x: 48, startPoint y: 241, endPoint x: 44, endPoint y: 253, distance: 13.5
click at [48, 241] on div "Waivers" at bounding box center [43, 240] width 25 height 8
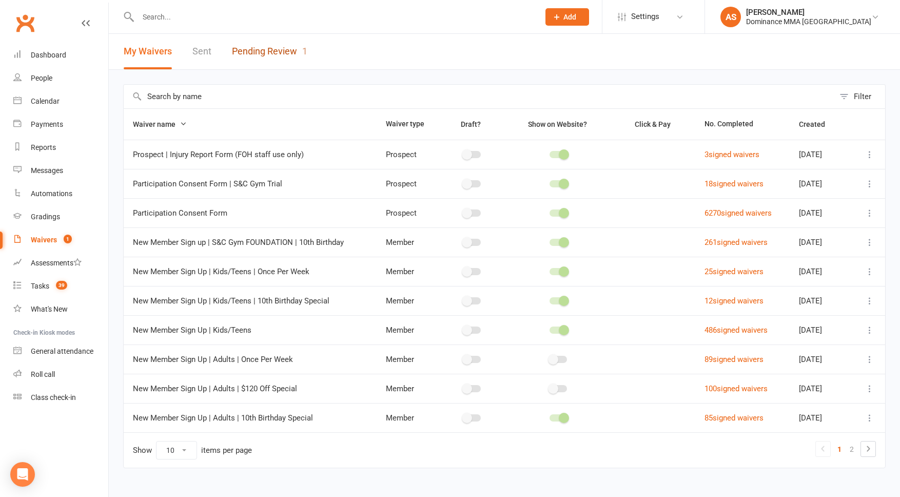
click at [276, 47] on link "Pending Review 1" at bounding box center [269, 51] width 75 height 35
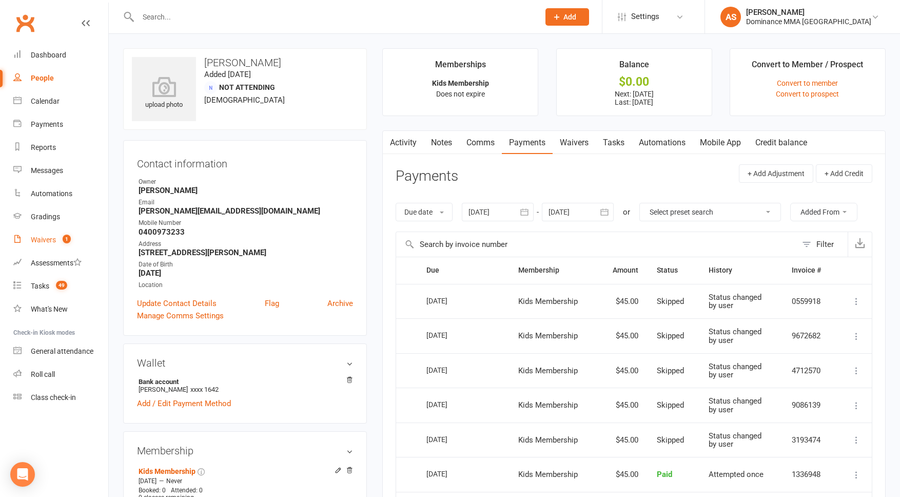
drag, startPoint x: 61, startPoint y: 245, endPoint x: 55, endPoint y: 243, distance: 5.9
click at [61, 245] on link "Waivers 1" at bounding box center [60, 239] width 95 height 23
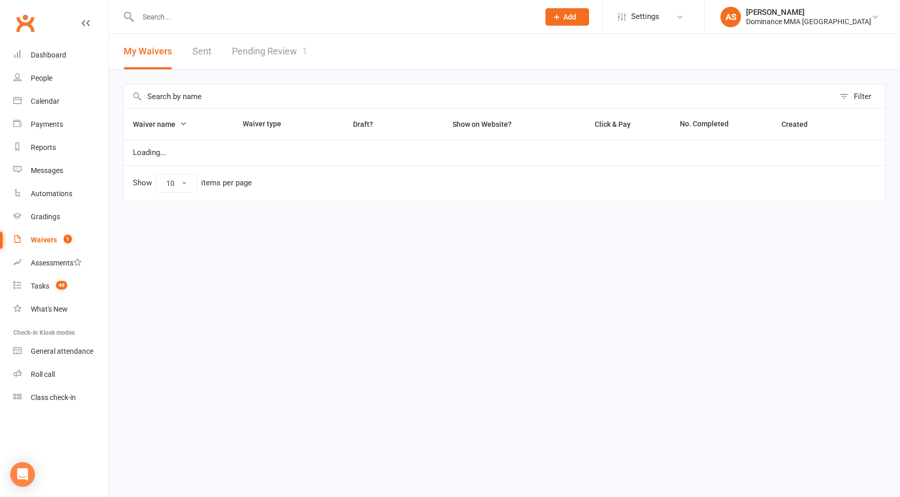
click at [265, 46] on link "Pending Review 1" at bounding box center [269, 51] width 75 height 35
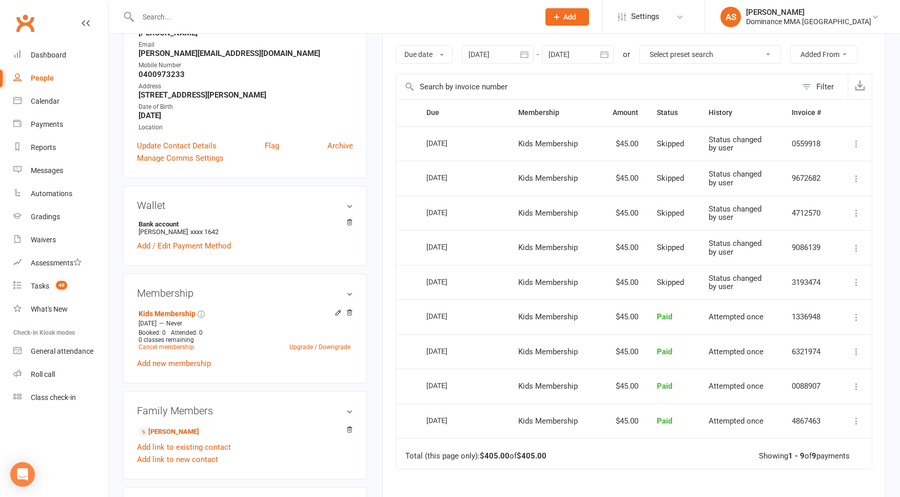
scroll to position [159, 0]
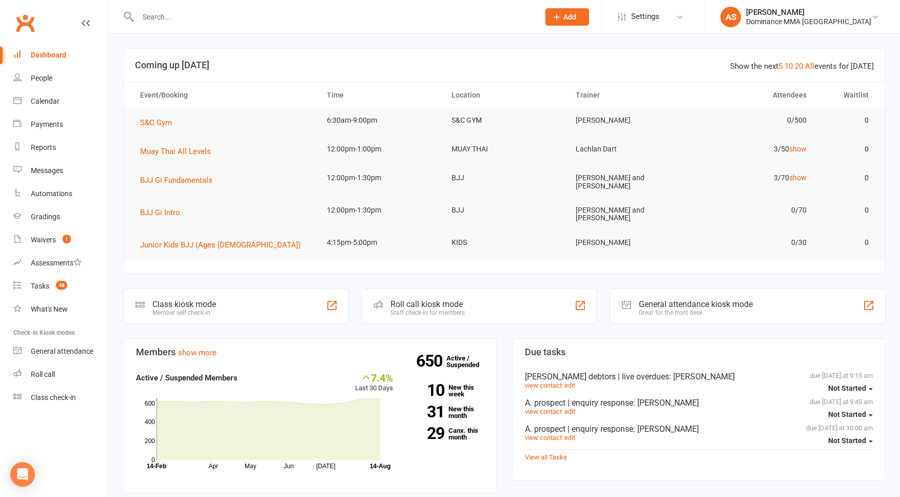
click at [181, 11] on input "text" at bounding box center [333, 17] width 397 height 14
click at [159, 14] on input "text" at bounding box center [333, 17] width 397 height 14
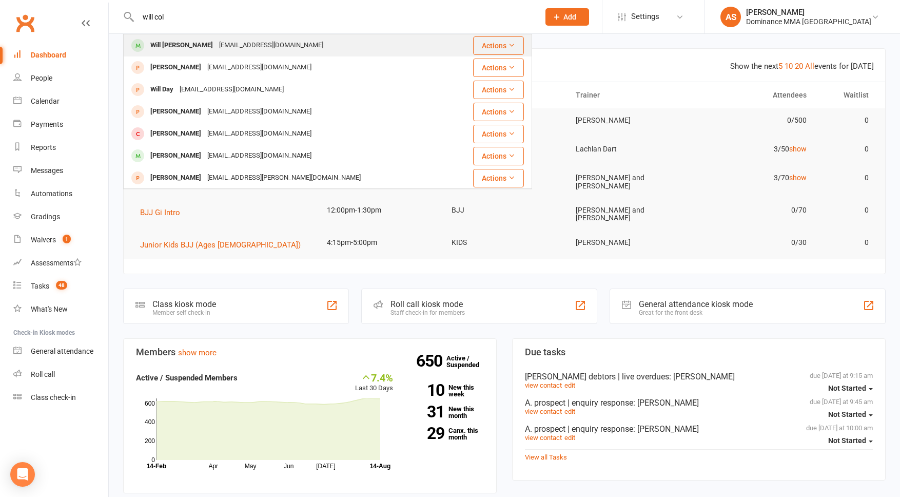
type input "will col"
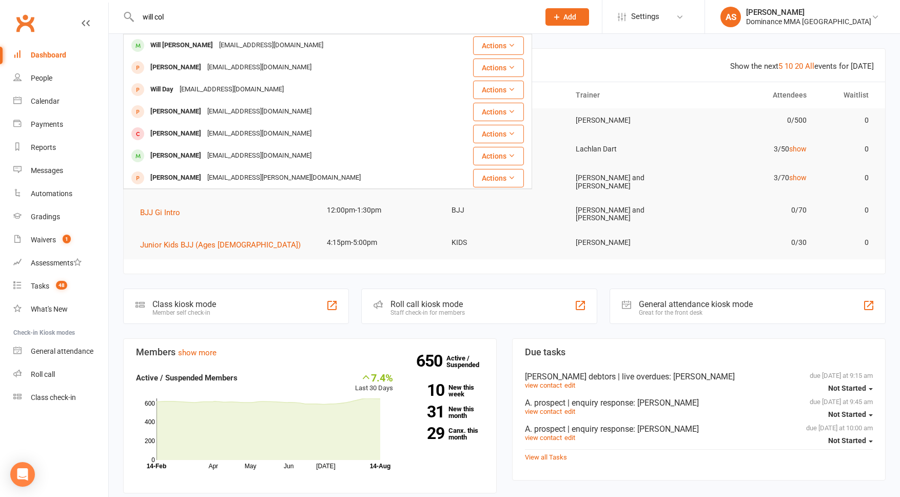
click at [177, 40] on div "Will [PERSON_NAME]" at bounding box center [181, 45] width 69 height 15
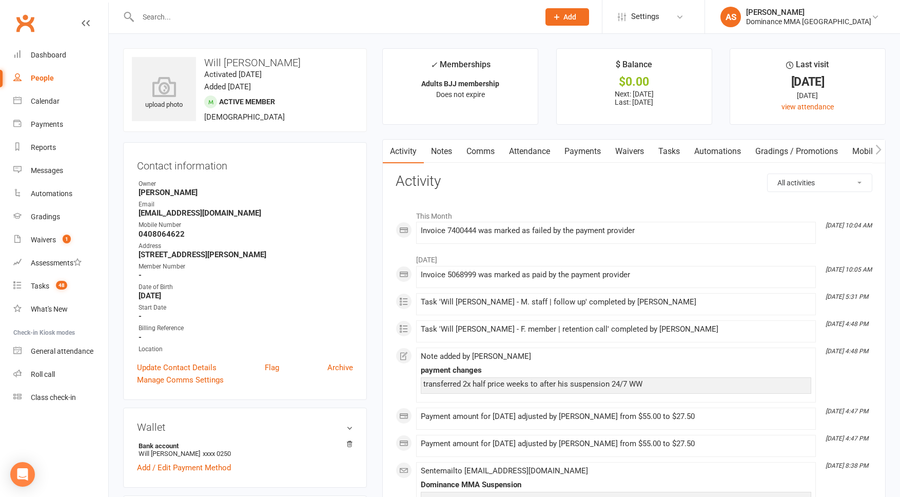
click at [657, 151] on link "Tasks" at bounding box center [669, 152] width 36 height 24
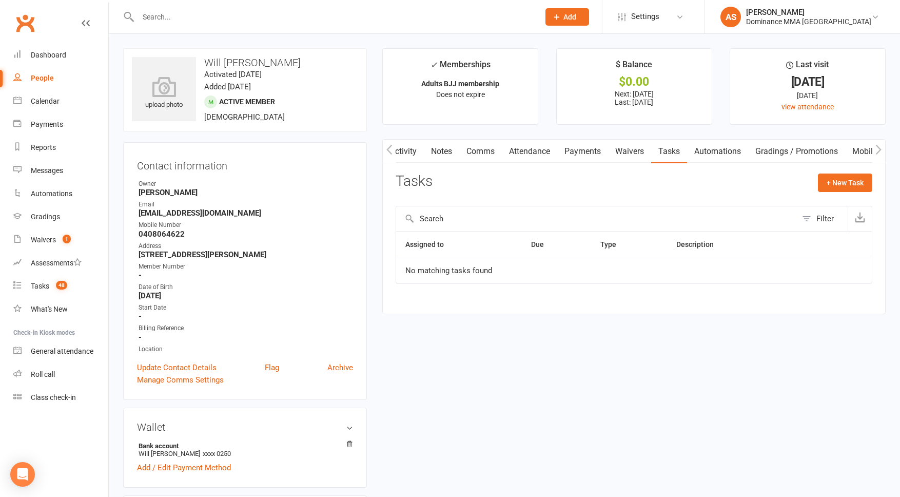
click at [580, 152] on link "Payments" at bounding box center [582, 152] width 51 height 24
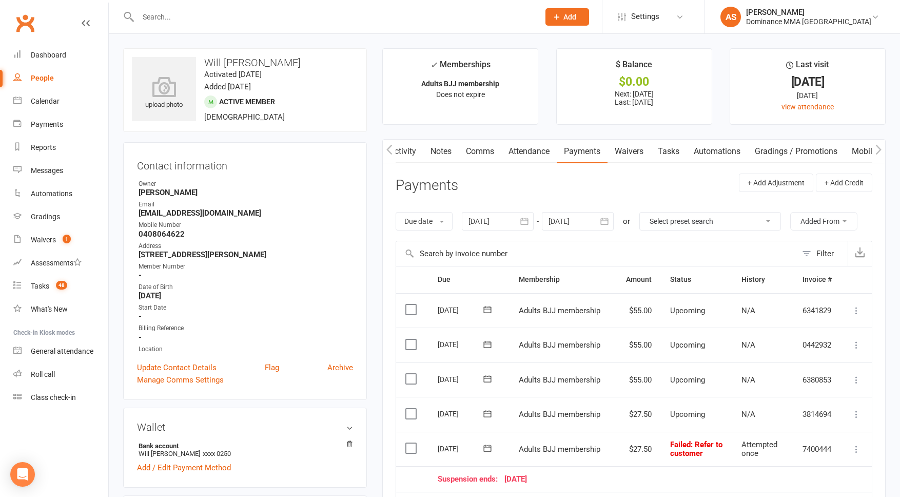
click at [633, 151] on link "Waivers" at bounding box center [629, 152] width 43 height 24
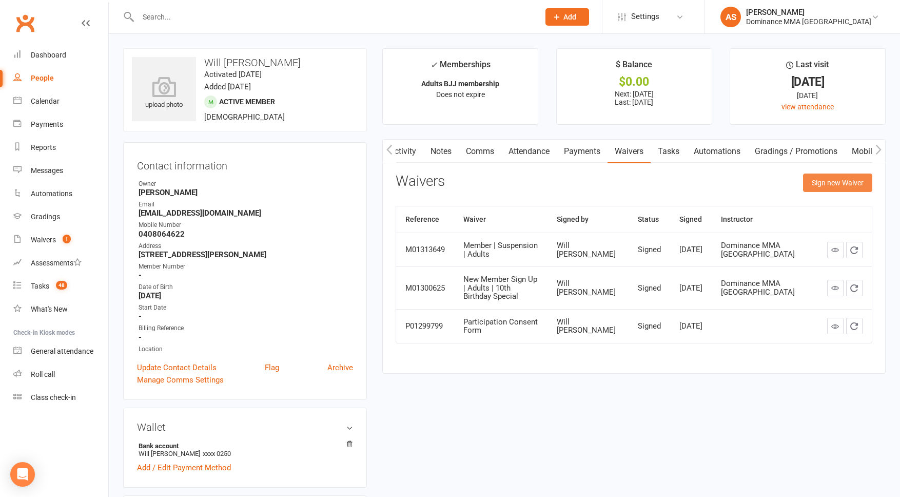
click at [853, 182] on button "Sign new Waiver" at bounding box center [837, 182] width 69 height 18
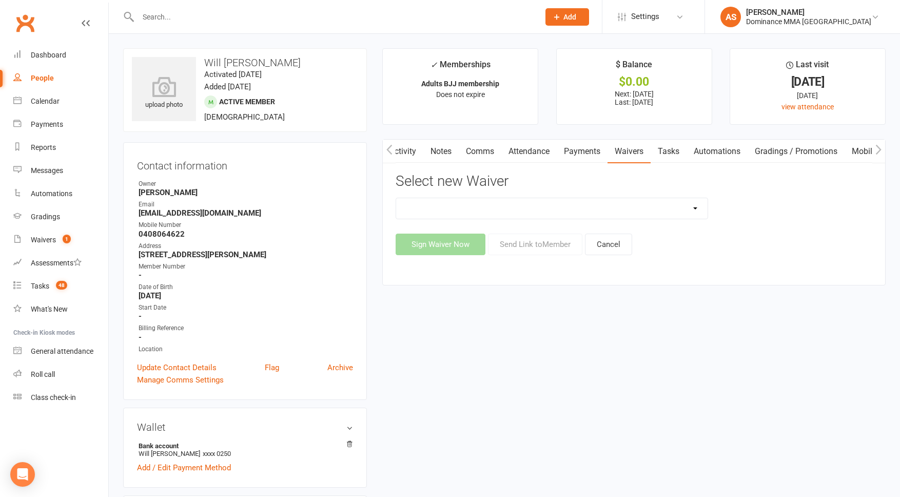
click at [610, 202] on select "Member | Cancellation | Adults Member | Injury Report Form (FOH staff use only)…" at bounding box center [551, 208] width 311 height 21
select select "7287"
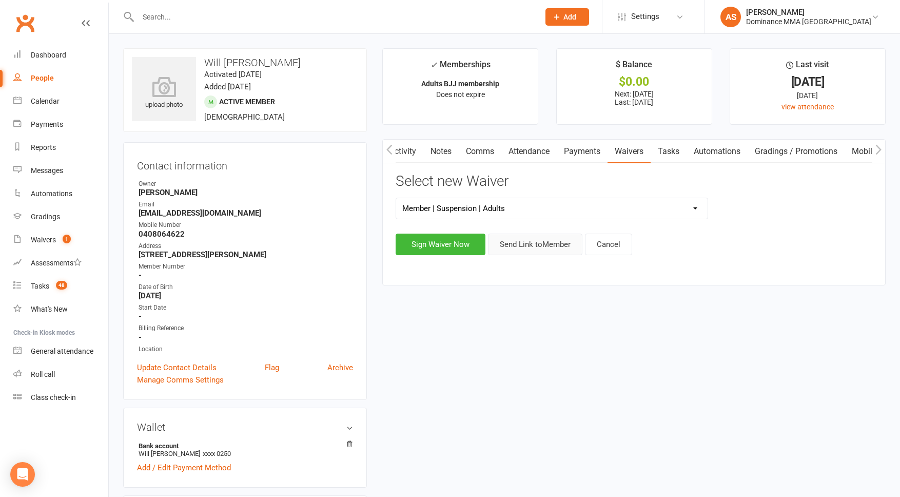
click at [536, 251] on button "Send Link to Member" at bounding box center [535, 244] width 94 height 22
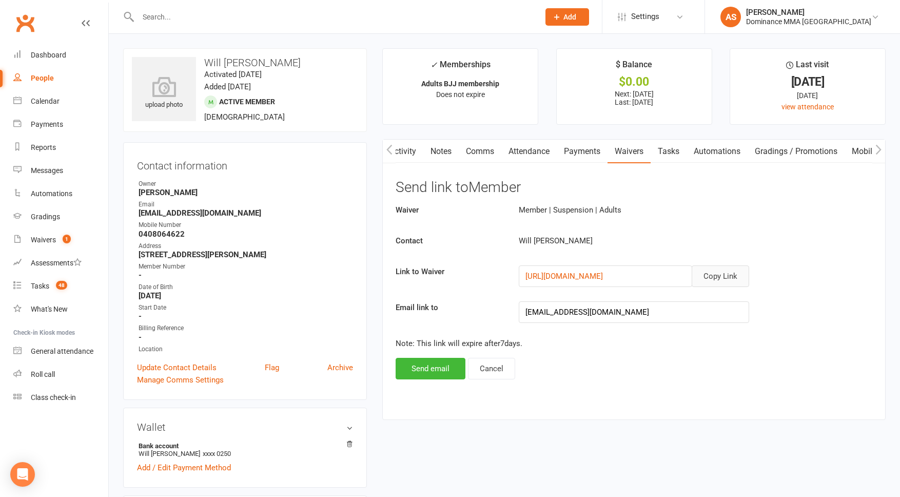
click at [728, 269] on button "Copy Link" at bounding box center [720, 276] width 57 height 22
click at [53, 288] on count-badge "48" at bounding box center [59, 286] width 16 height 8
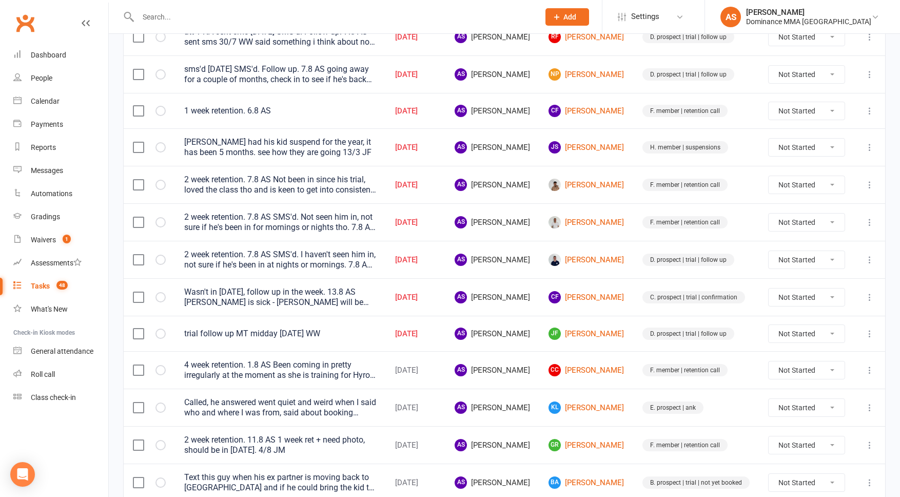
scroll to position [216, 0]
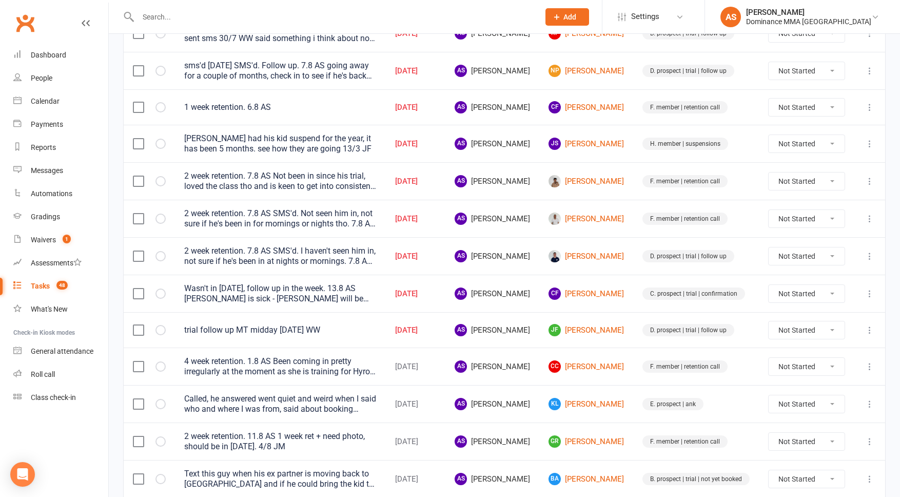
click at [807, 295] on select "Not Started In Progress Waiting Complete" at bounding box center [807, 293] width 76 height 17
select select "unstarted"
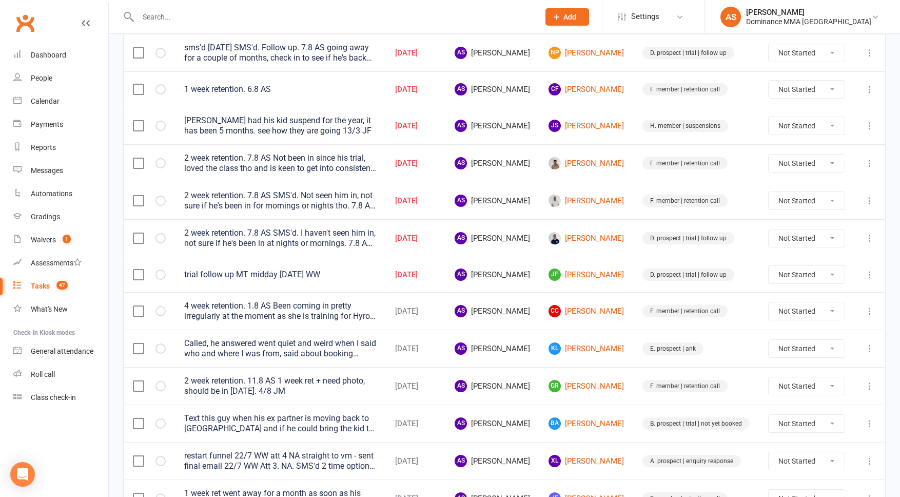
scroll to position [235, 0]
click at [865, 272] on icon at bounding box center [870, 274] width 10 height 10
drag, startPoint x: 826, startPoint y: 316, endPoint x: 819, endPoint y: 314, distance: 6.3
click at [823, 315] on link "Edit" at bounding box center [825, 314] width 102 height 21
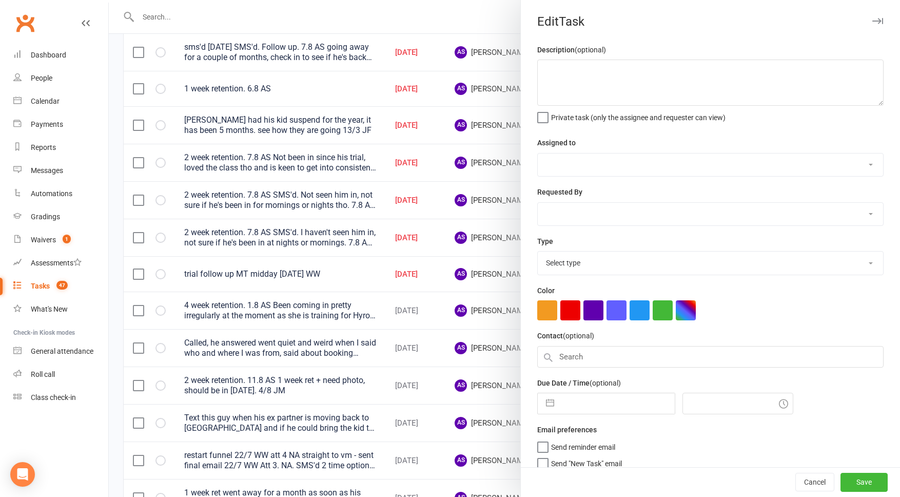
type textarea "trial follow up MT midday [DATE] WW"
select select "50862"
select select "49757"
type input "[DATE]"
type input "4:15pm"
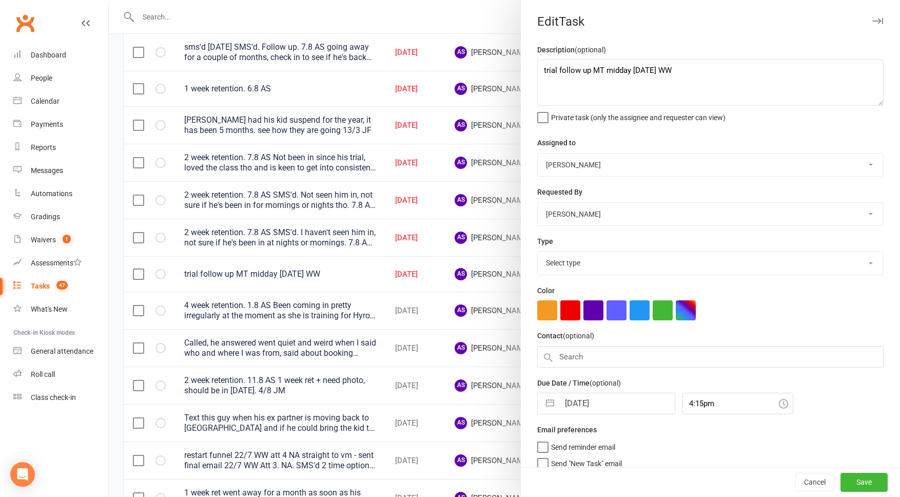
select select "3863"
click at [573, 404] on input "[DATE]" at bounding box center [616, 400] width 115 height 21
select select "6"
select select "2025"
select select "7"
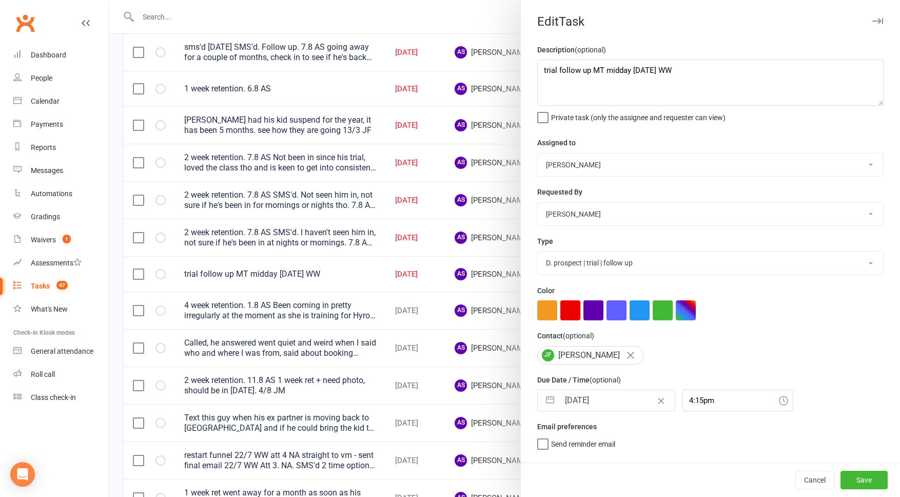
select select "2025"
select select "8"
select select "2025"
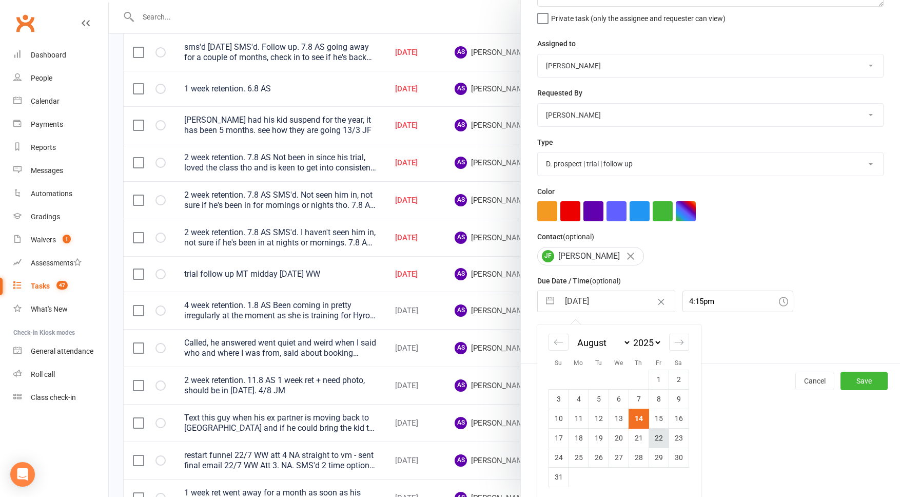
scroll to position [103, 0]
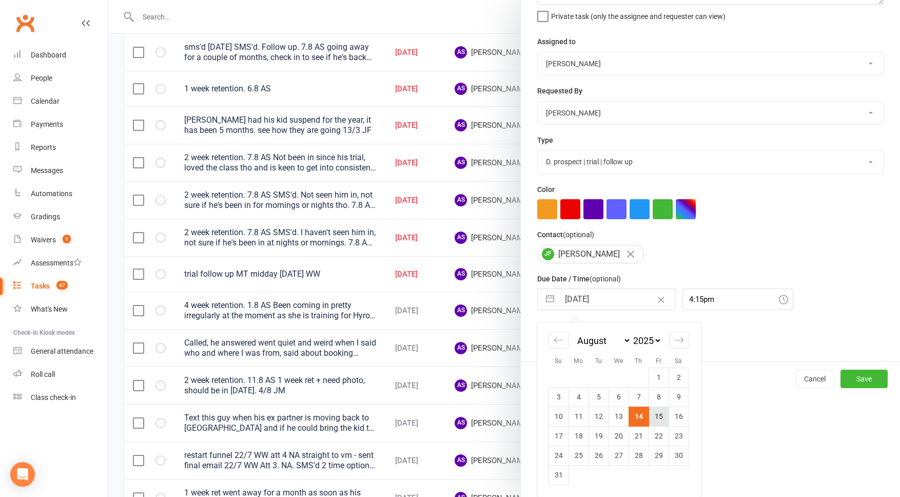
click at [658, 418] on td "15" at bounding box center [659, 415] width 20 height 19
type input "[DATE]"
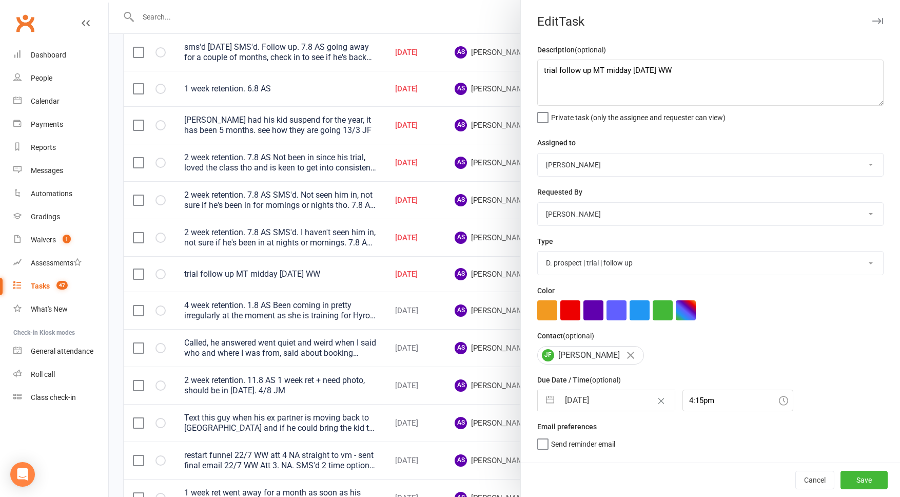
scroll to position [0, 0]
select select "6"
select select "2025"
select select "7"
select select "2025"
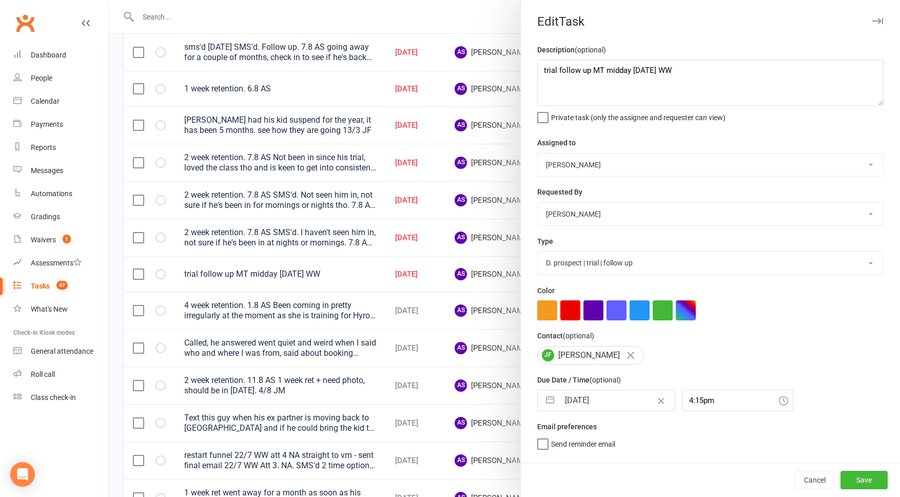
select select "8"
select select "2025"
click at [609, 401] on input "[DATE]" at bounding box center [616, 400] width 115 height 21
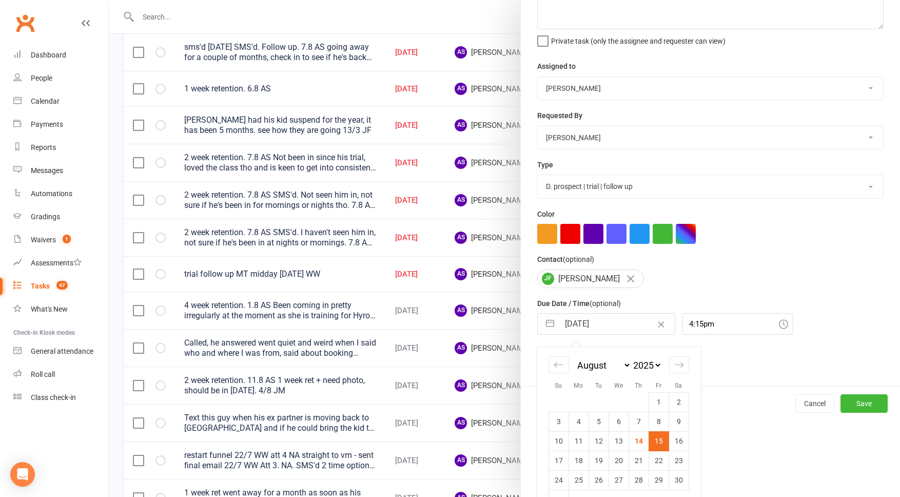
scroll to position [86, 0]
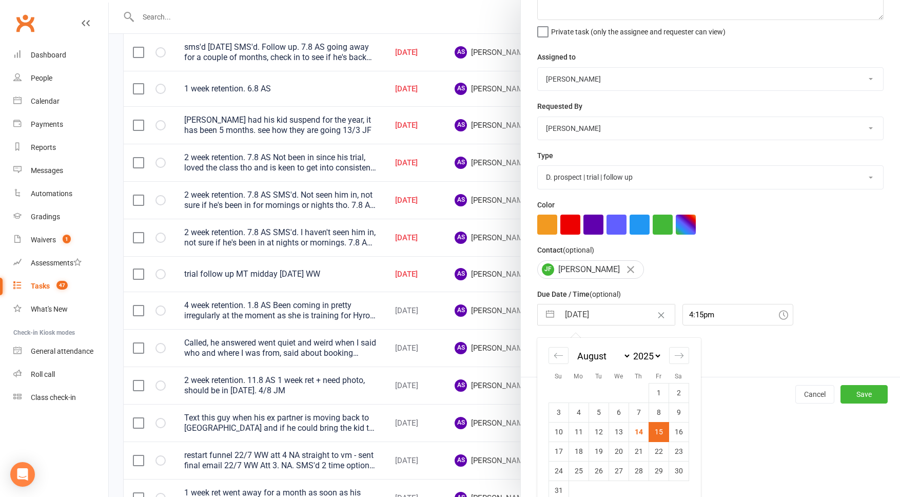
click at [662, 435] on td "15" at bounding box center [659, 431] width 20 height 19
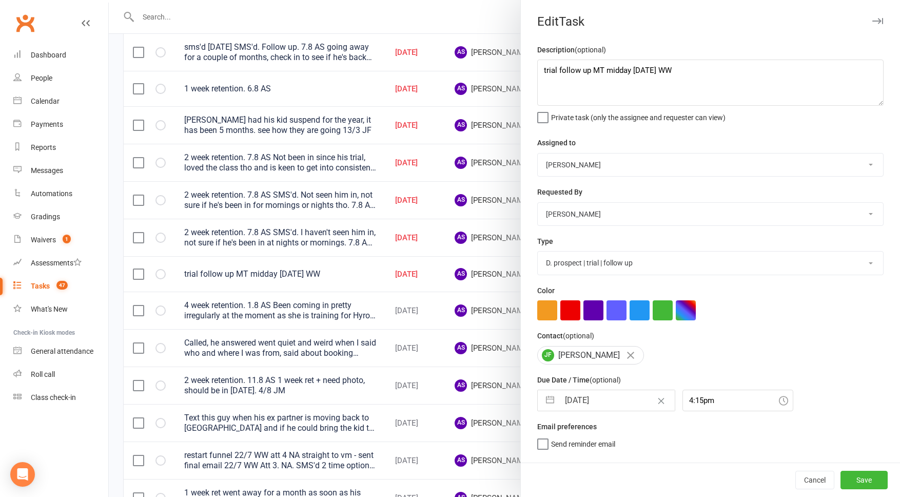
scroll to position [0, 0]
drag, startPoint x: 857, startPoint y: 480, endPoint x: 851, endPoint y: 479, distance: 5.7
click at [857, 480] on button "Save" at bounding box center [864, 480] width 47 height 18
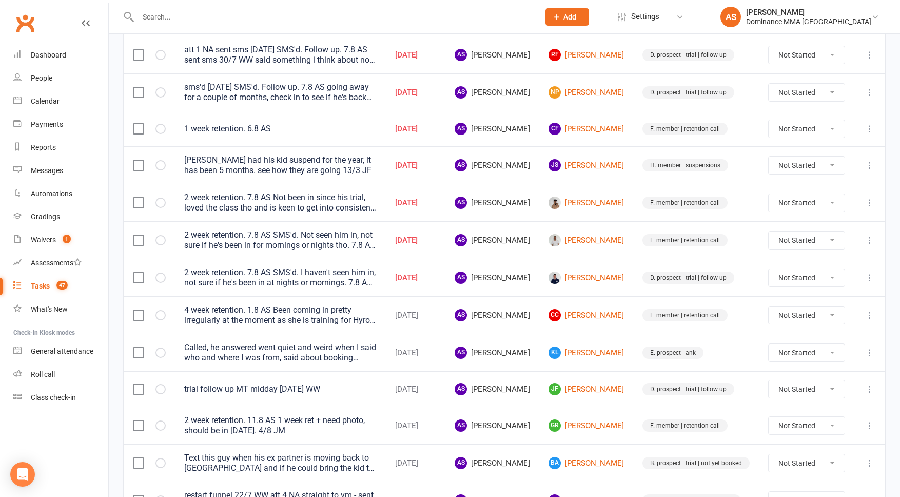
scroll to position [175, 0]
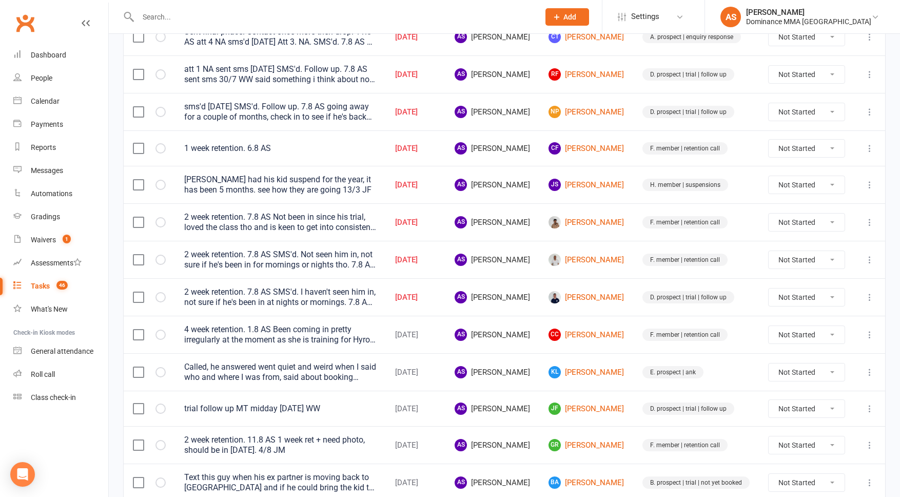
click at [332, 300] on div "2 week retention. 7.8 AS SMS'd. I haven't seen him in, not sure if he's been in…" at bounding box center [280, 297] width 192 height 21
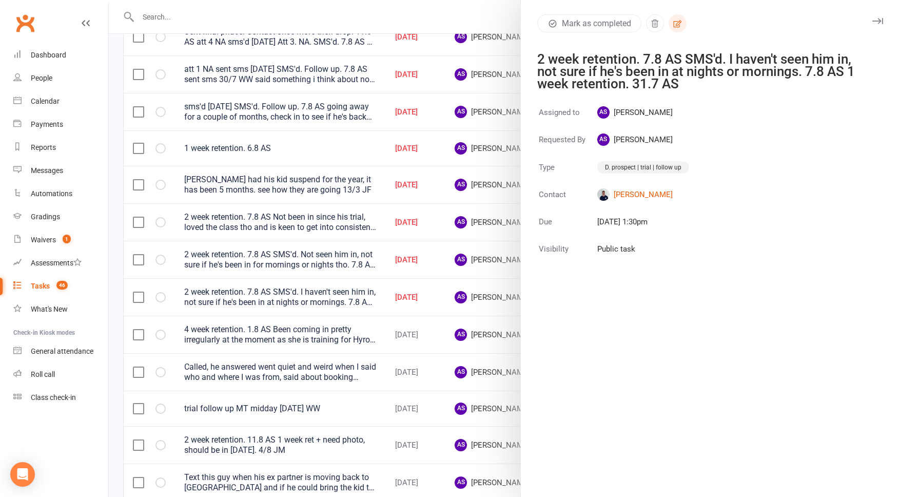
click at [679, 26] on icon "button" at bounding box center [677, 23] width 9 height 9
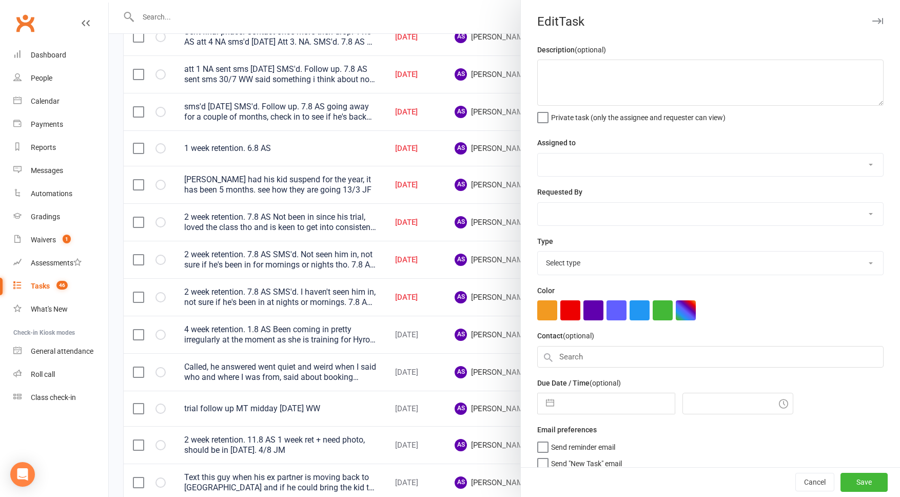
type textarea "2 week retention. 7.8 AS SMS'd. I haven't seen him in, not sure if he's been in…"
select select "50862"
type input "[DATE]"
type input "1:30pm"
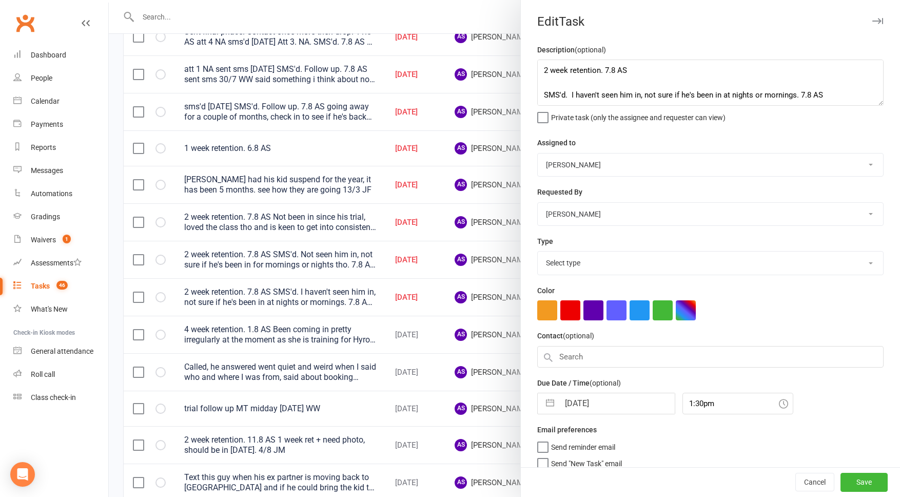
select select "3863"
click at [539, 66] on textarea "2 week retention. 7.8 AS SMS'd. I haven't seen him in, not sure if he's been in…" at bounding box center [710, 83] width 346 height 46
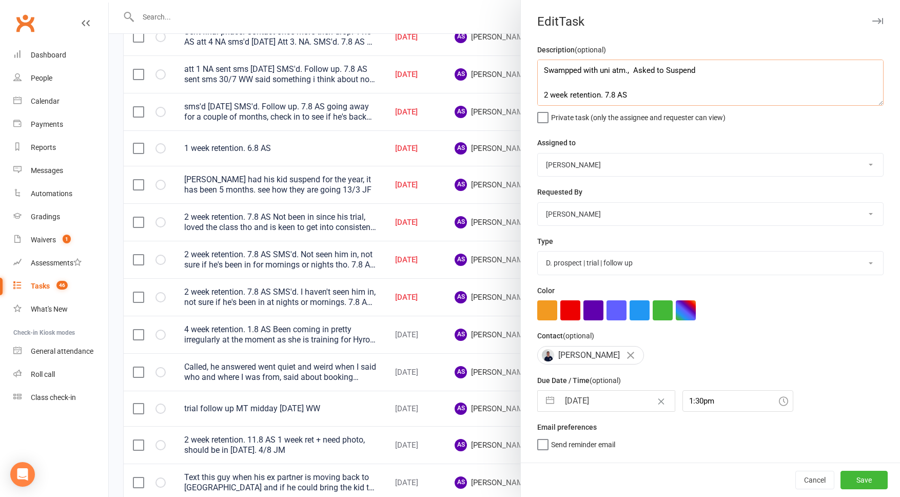
click at [567, 73] on textarea "Swampped with uni atm., Asked to Suspend 2 week retention. 7.8 AS SMS'd. I have…" at bounding box center [710, 83] width 346 height 46
click at [616, 71] on textarea "Swamped with uni atm., Asked to Suspend 2 week retention. 7.8 AS SMS'd. I haven…" at bounding box center [710, 83] width 346 height 46
click at [760, 65] on textarea "Swamped with uni at the moment,. Asked to Suspend 2 week retention. 7.8 AS SMS'…" at bounding box center [710, 83] width 346 height 46
click at [745, 68] on textarea "Swamped with uni at the moment,. Asked to Suspend until holiday 2 week retentio…" at bounding box center [710, 83] width 346 height 46
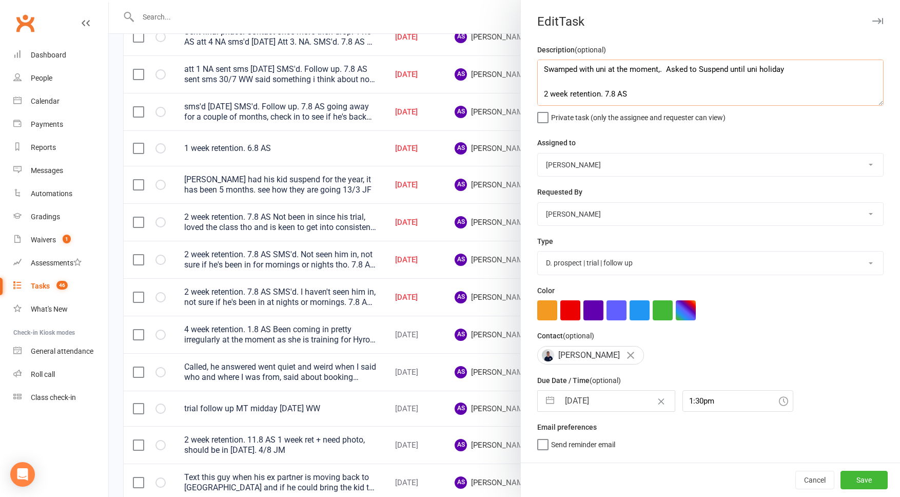
click at [844, 72] on textarea "Swamped with uni at the moment,. Asked to Suspend until uni holiday 2 week rete…" at bounding box center [710, 83] width 346 height 46
drag, startPoint x: 660, startPoint y: 69, endPoint x: 669, endPoint y: 68, distance: 8.8
click at [660, 69] on textarea "Swamped with uni at the moment,. Asked to Suspend until uni holidays. Retention…" at bounding box center [710, 83] width 346 height 46
click at [830, 69] on textarea "Swamped with uni at the moment. Asked to Suspend until uni holidays. Retention …" at bounding box center [710, 83] width 346 height 46
type textarea "Swamped with uni at the moment. Asked to Suspend until uni holidays. Retention …"
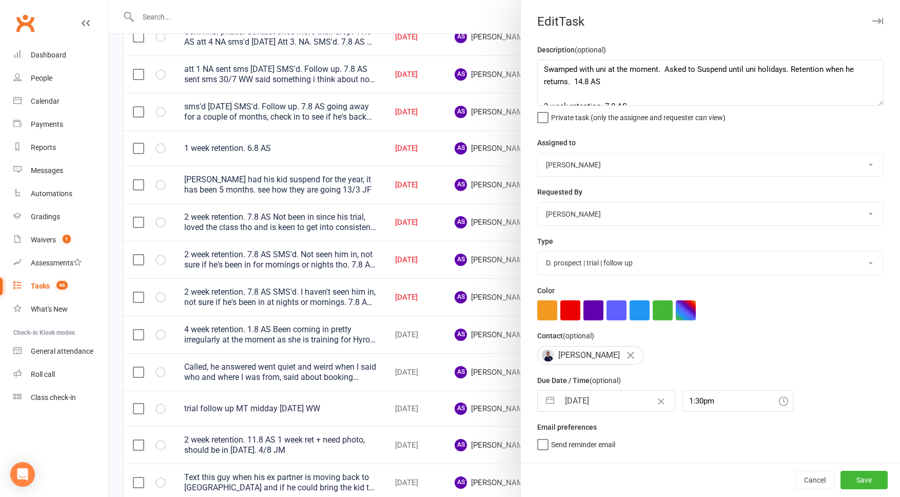
select select "6"
select select "2025"
select select "7"
select select "2025"
select select "8"
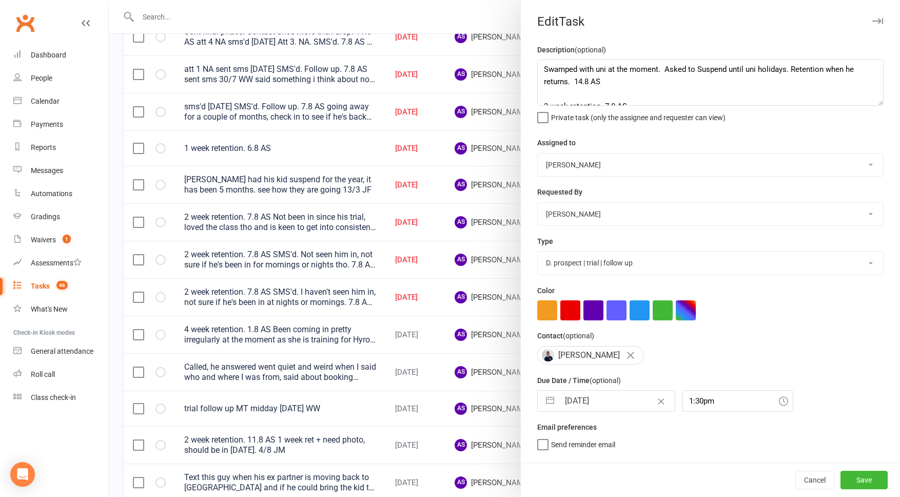
select select "2025"
drag, startPoint x: 607, startPoint y: 408, endPoint x: 594, endPoint y: 404, distance: 13.3
click at [605, 407] on input "[DATE]" at bounding box center [616, 400] width 115 height 21
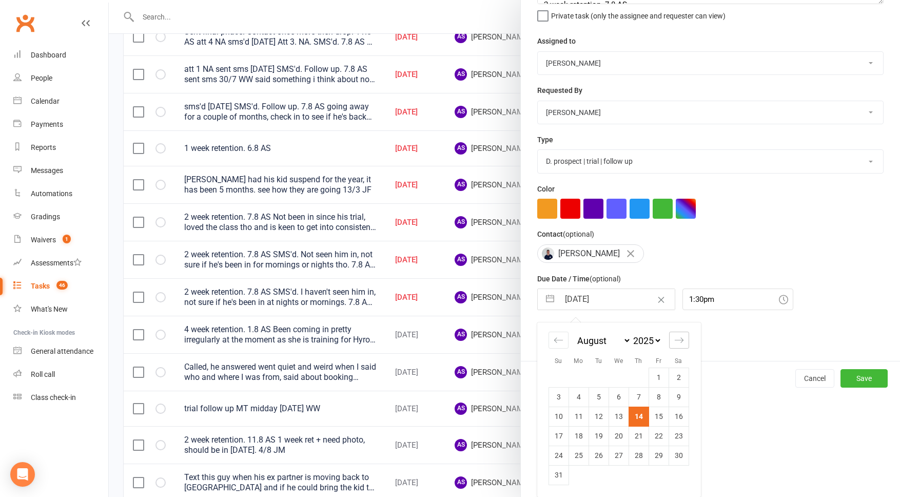
click at [675, 339] on icon "Move forward to switch to the next month." at bounding box center [679, 340] width 10 height 10
click at [675, 339] on div "January February March April May June July August September October November De…" at bounding box center [618, 409] width 163 height 174
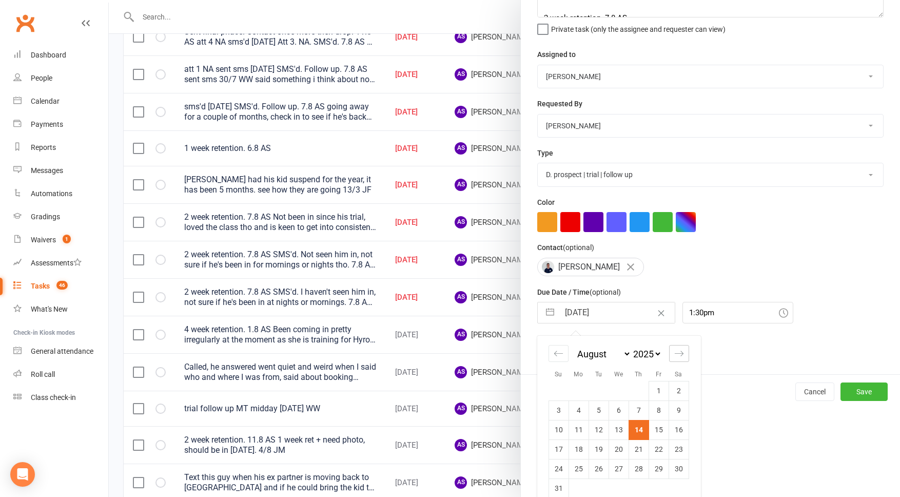
select select "9"
select select "2025"
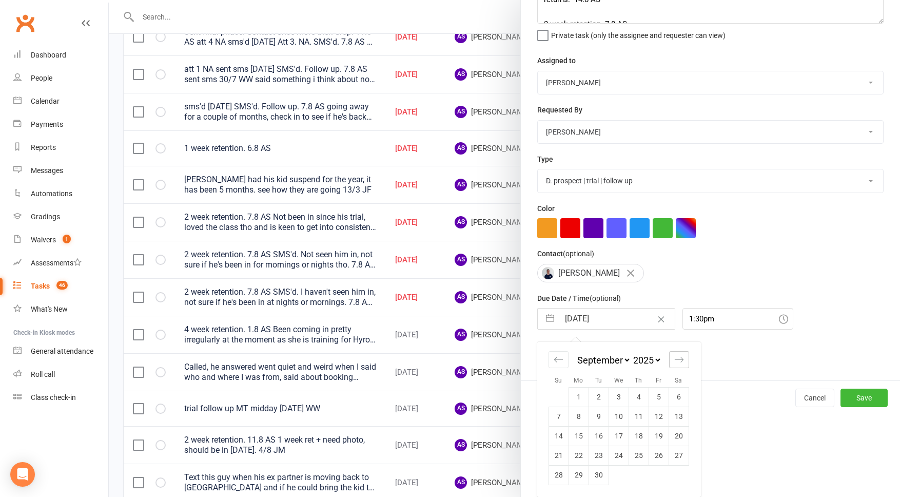
scroll to position [84, 0]
click at [683, 362] on icon "Move forward to switch to the next month." at bounding box center [679, 360] width 10 height 10
select select "10"
select select "2025"
click at [682, 363] on icon "Move forward to switch to the next month." at bounding box center [679, 360] width 10 height 10
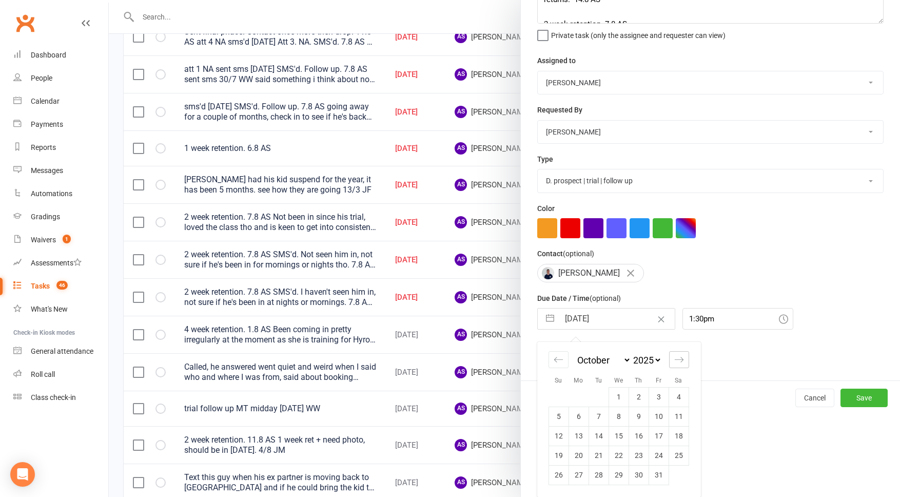
select select "11"
select select "2025"
click at [579, 431] on td "10" at bounding box center [579, 433] width 20 height 19
type input "10 Nov 2025"
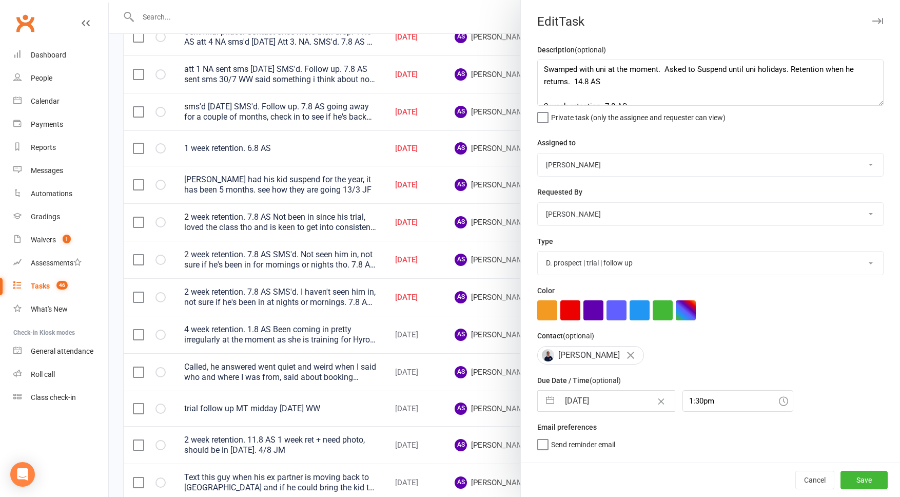
scroll to position [0, 0]
click at [798, 67] on textarea "Swamped with uni at the moment. Asked to Suspend until uni holidays. Retention …" at bounding box center [710, 83] width 346 height 46
drag, startPoint x: 577, startPoint y: 83, endPoint x: 582, endPoint y: 82, distance: 5.9
click at [577, 83] on textarea "Swamped with uni at the moment. Asked to Suspend until uni holidays. Restart re…" at bounding box center [710, 83] width 346 height 46
type textarea "Swamped with uni at the moment. Asked to Suspend until uni holidays. Restart re…"
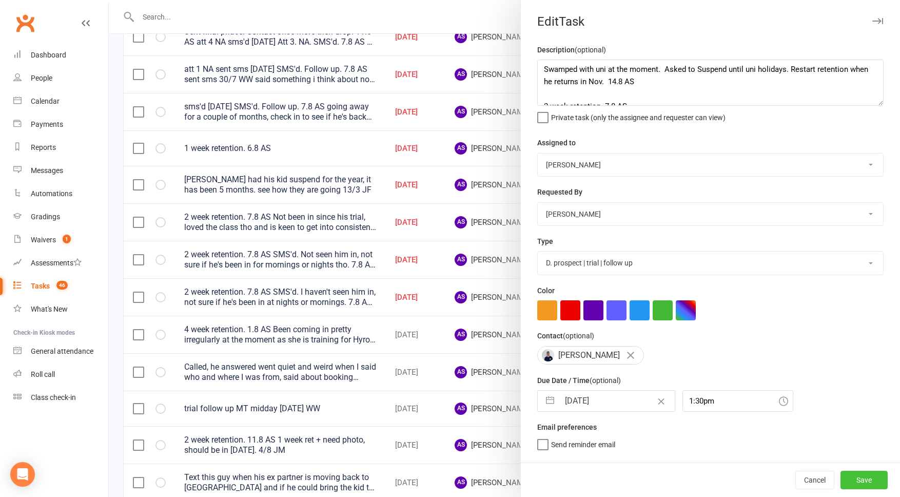
click at [854, 480] on button "Save" at bounding box center [864, 480] width 47 height 18
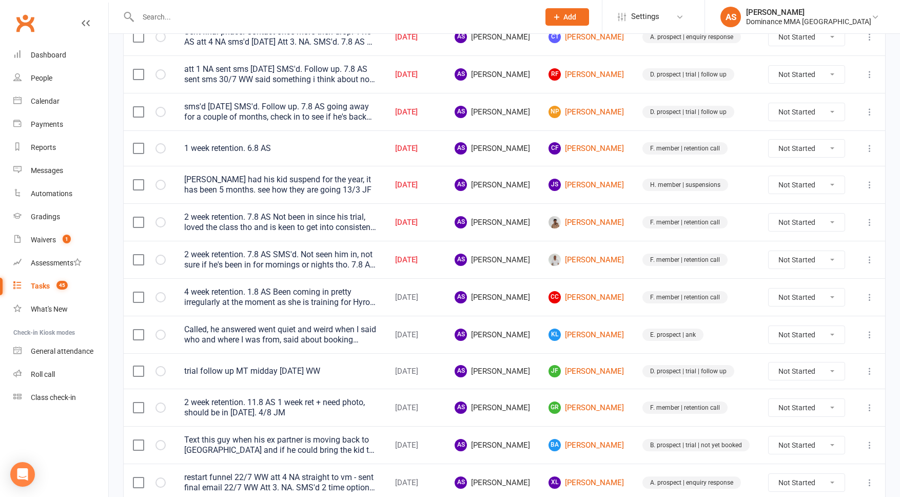
drag, startPoint x: 873, startPoint y: 257, endPoint x: 868, endPoint y: 265, distance: 9.7
click at [873, 257] on icon at bounding box center [870, 260] width 10 height 10
click at [834, 300] on link "Edit" at bounding box center [825, 300] width 102 height 21
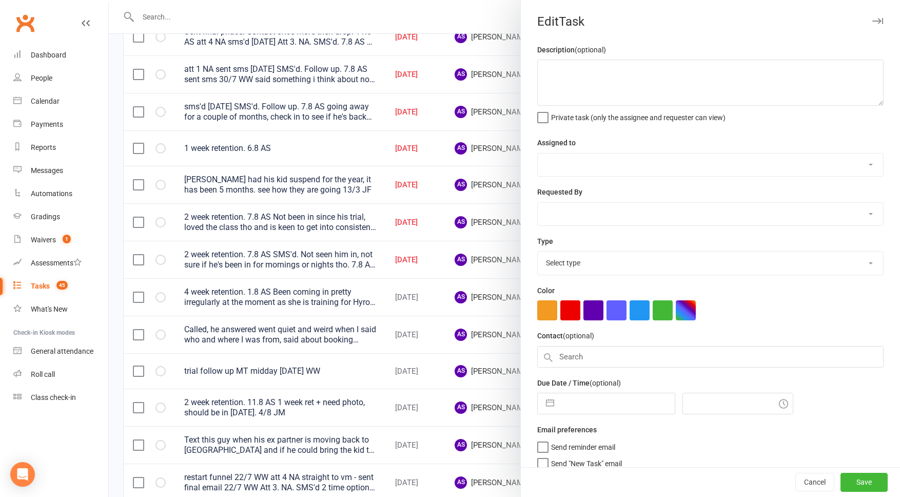
type textarea "2 week retention. 7.8 AS SMS'd. Not seen him in, not sure if he's been in for m…"
select select "50862"
type input "[DATE]"
type input "1:30pm"
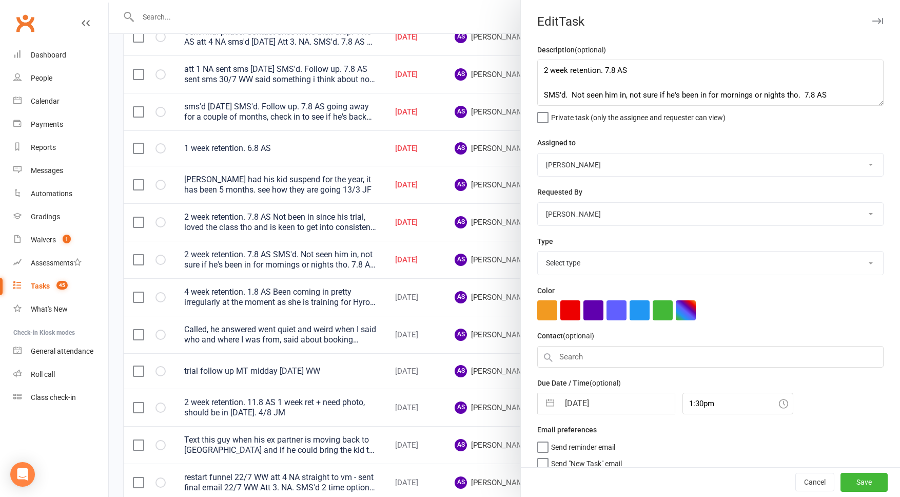
select select "3865"
click at [612, 404] on input "14 Aug 2025" at bounding box center [616, 400] width 115 height 21
select select "6"
select select "2025"
select select "7"
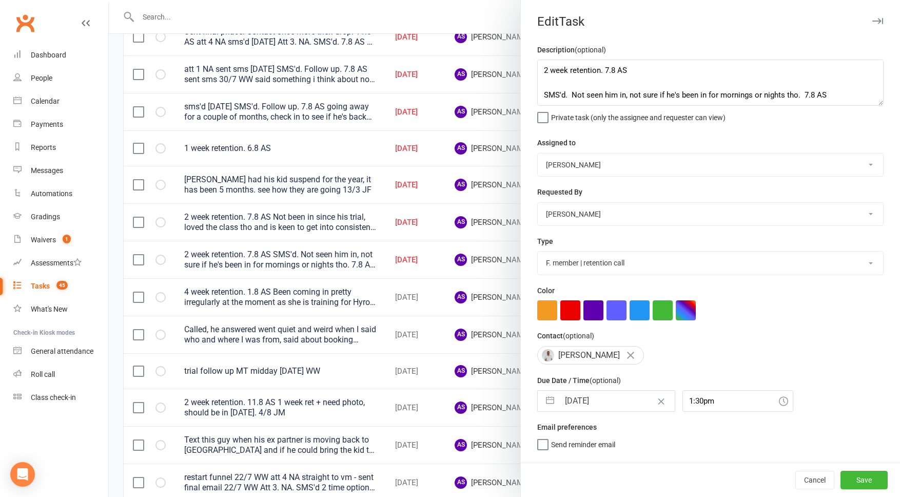
select select "2025"
select select "8"
select select "2025"
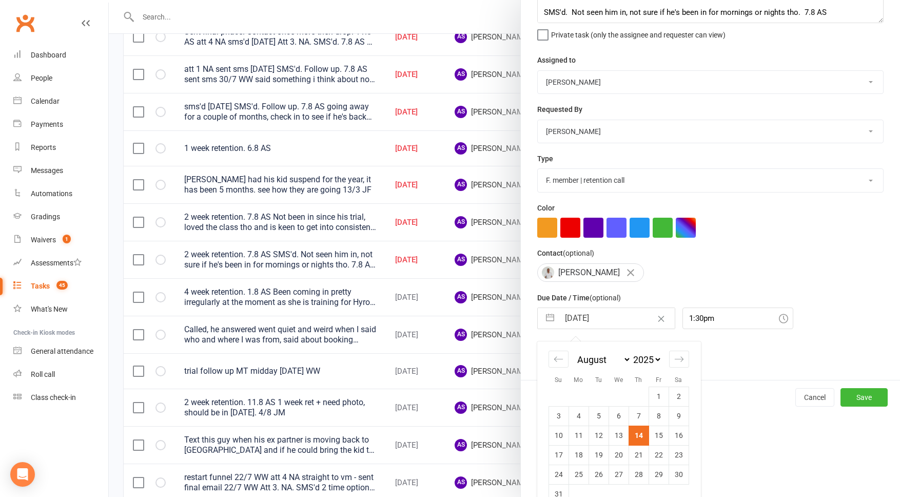
drag, startPoint x: 658, startPoint y: 438, endPoint x: 762, endPoint y: 435, distance: 103.7
click at [659, 438] on td "15" at bounding box center [659, 434] width 20 height 19
type input "15 Aug 2025"
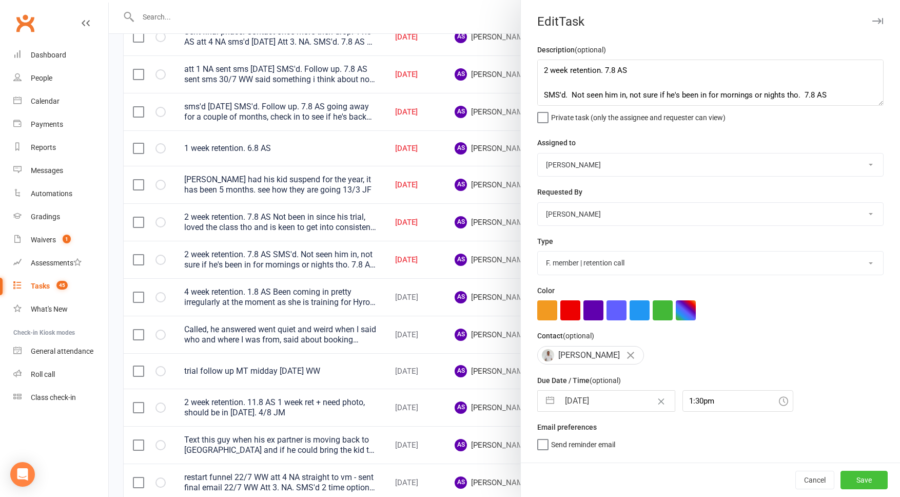
click at [859, 472] on button "Save" at bounding box center [864, 480] width 47 height 18
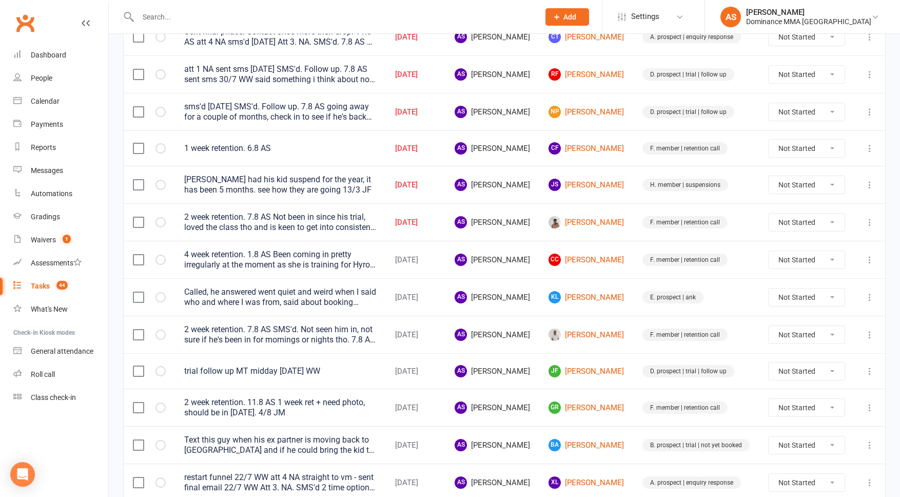
click at [286, 220] on div "2 week retention. 7.8 AS Not been in since his trial, loved the class tho and i…" at bounding box center [280, 222] width 192 height 21
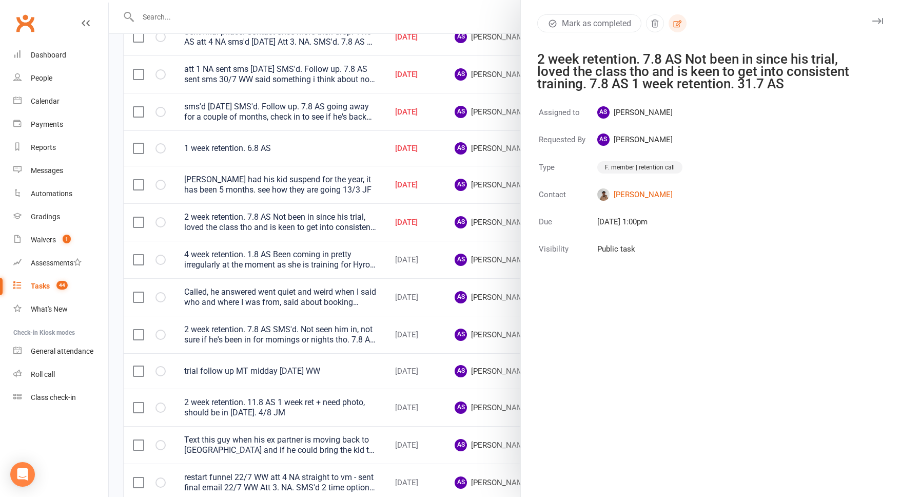
click at [684, 26] on button "button" at bounding box center [678, 23] width 18 height 18
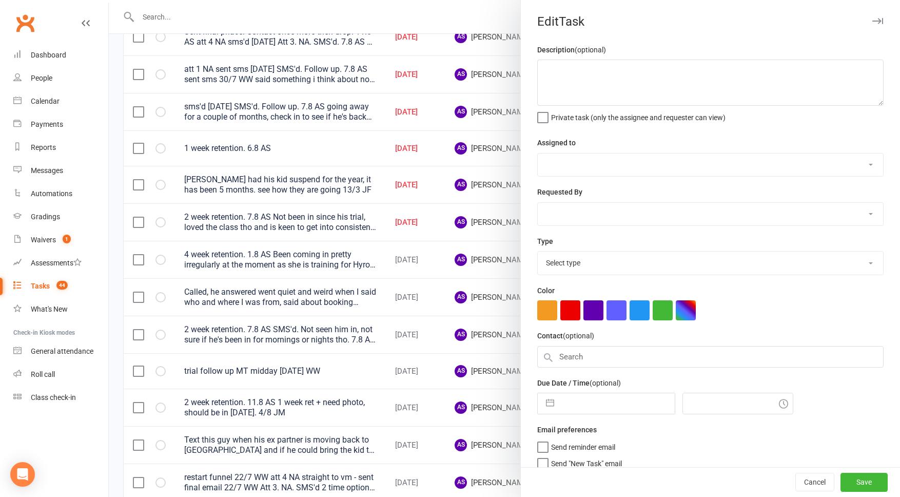
type textarea "2 week retention. 7.8 AS Not been in since his trial, loved the class tho and i…"
select select "50862"
type input "14 Aug 2025"
type input "1:00pm"
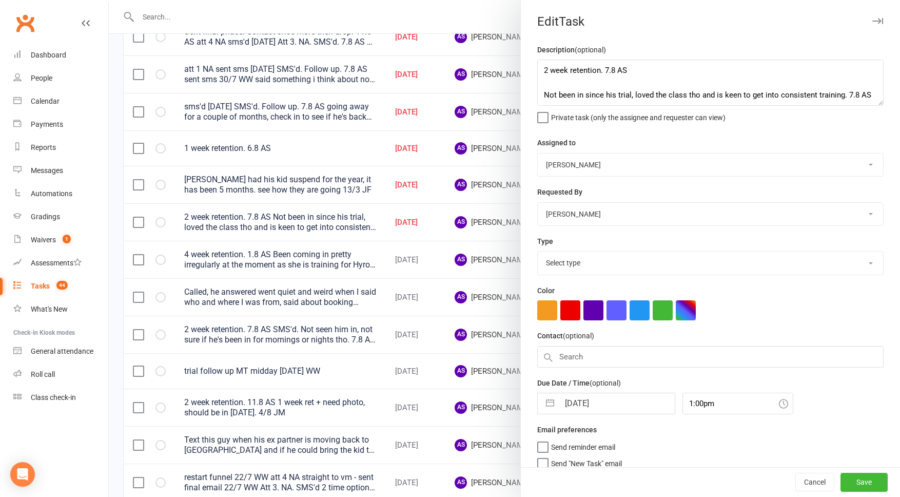
select select "3865"
click at [538, 64] on textarea "2 week retention. 7.8 AS Not been in since his trial, loved the class tho and i…" at bounding box center [710, 83] width 346 height 46
type textarea "2 week retention. 7.8 AS Not been in since his trial, loved the class tho and i…"
click at [329, 212] on div at bounding box center [504, 248] width 791 height 497
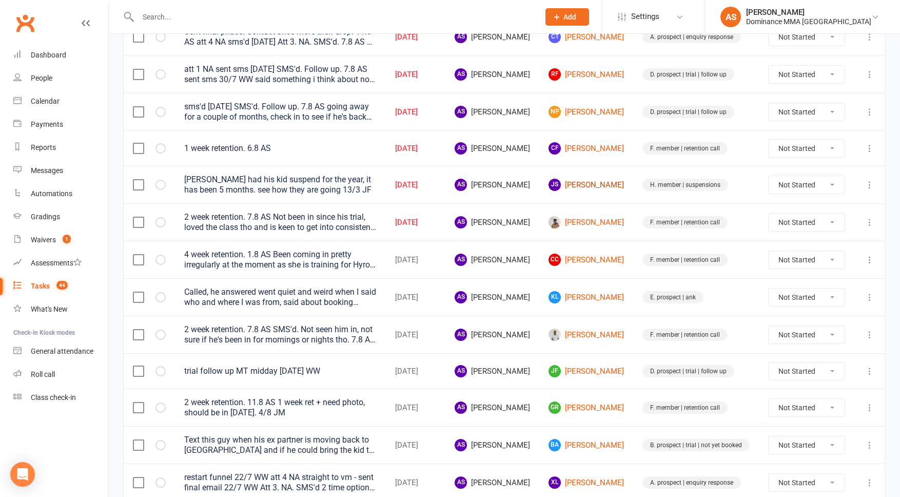
click at [582, 179] on link "JS John Sawtell-Rickson" at bounding box center [586, 185] width 75 height 12
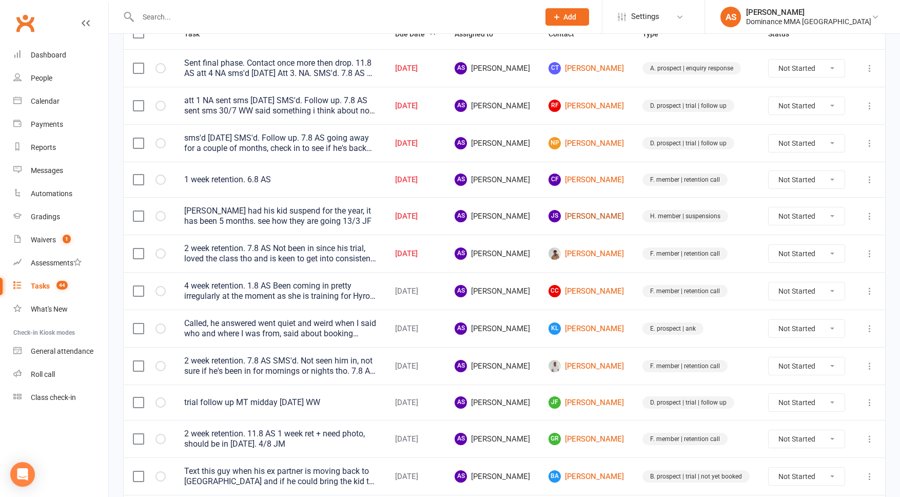
scroll to position [136, 0]
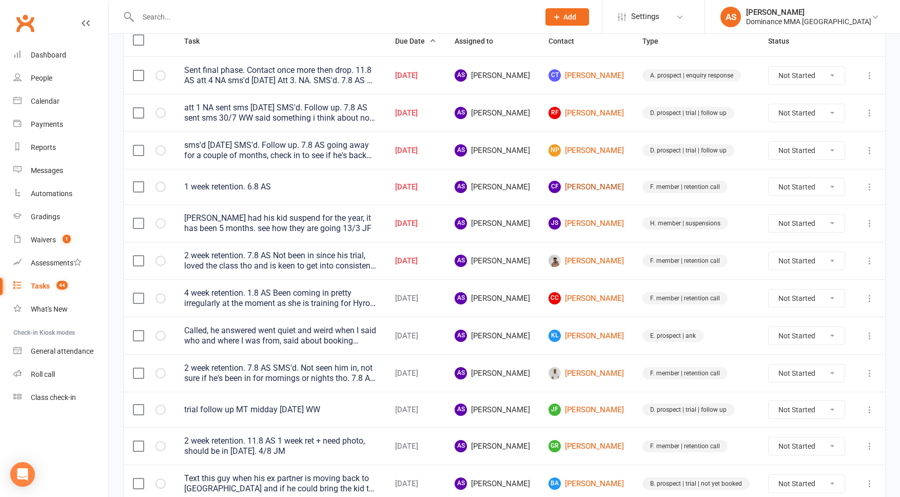
click at [594, 187] on link "CF Corinne Farrow" at bounding box center [586, 187] width 75 height 12
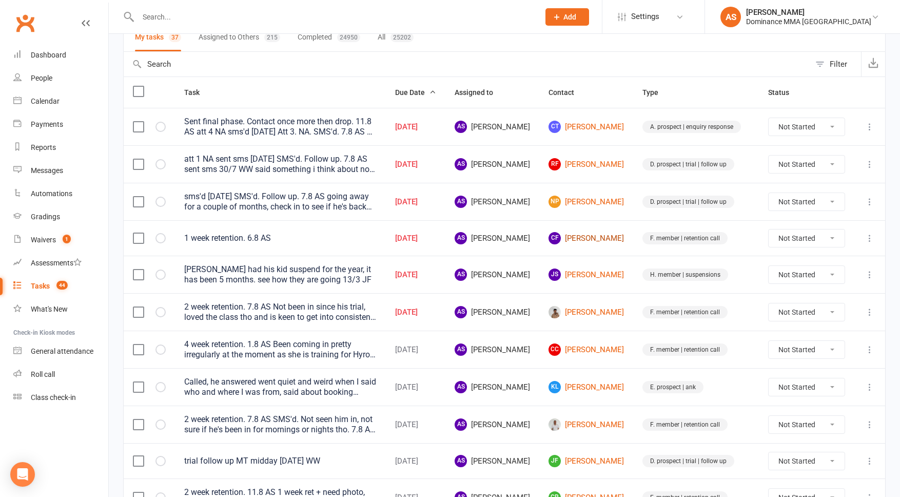
scroll to position [0, 0]
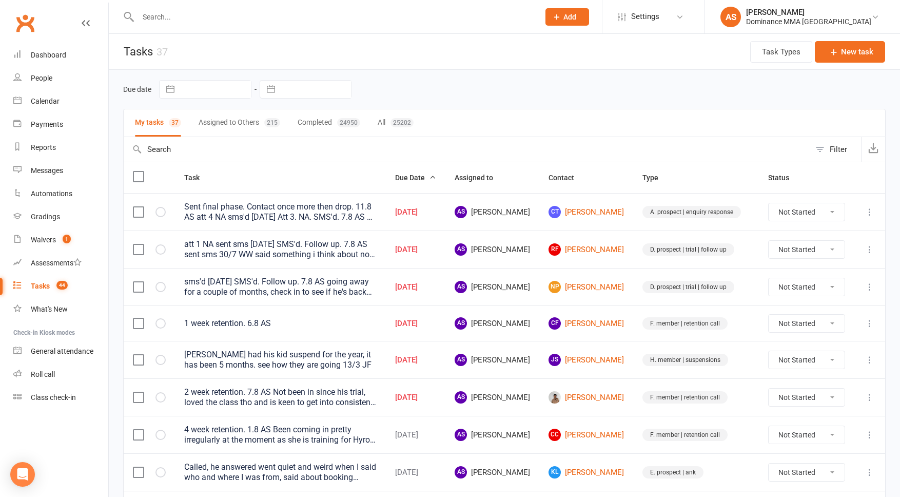
click at [164, 16] on input "text" at bounding box center [333, 17] width 397 height 14
click at [162, 17] on input "text" at bounding box center [333, 17] width 397 height 14
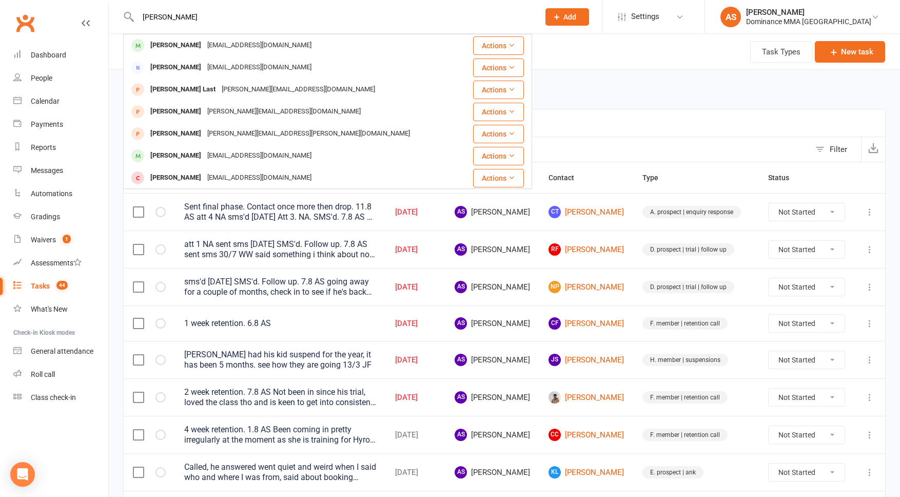
type input "tim lutt"
click at [168, 42] on div "[PERSON_NAME]" at bounding box center [175, 45] width 57 height 15
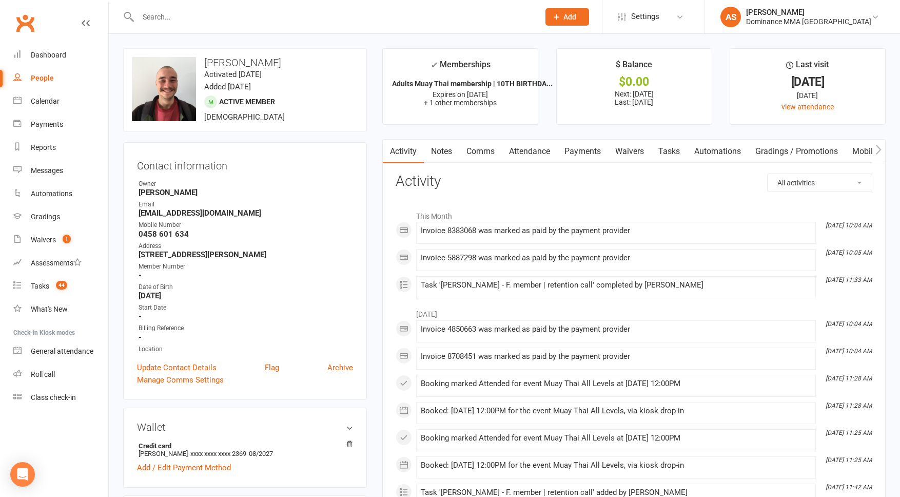
click at [636, 150] on link "Waivers" at bounding box center [629, 152] width 43 height 24
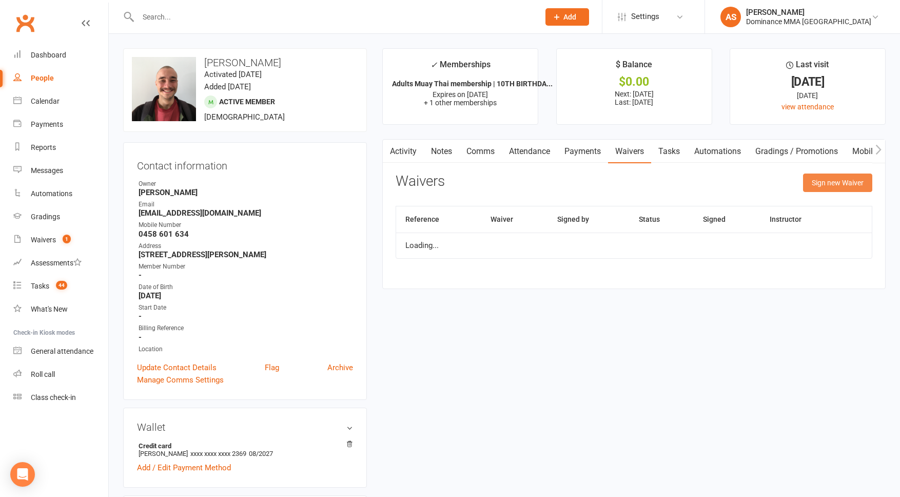
click at [841, 180] on button "Sign new Waiver" at bounding box center [837, 182] width 69 height 18
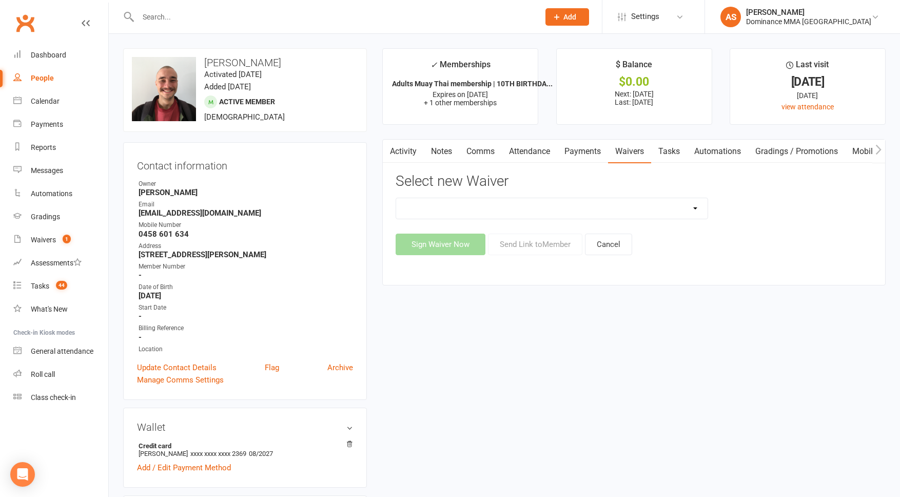
click at [675, 206] on select "Member | Cancellation | Adults Member | Injury Report Form (FOH staff use only)…" at bounding box center [551, 208] width 311 height 21
select select "7288"
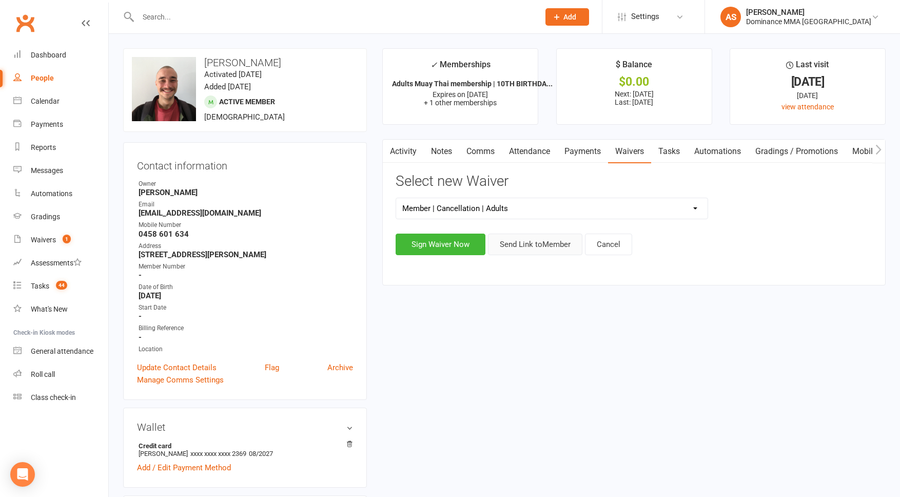
drag, startPoint x: 549, startPoint y: 243, endPoint x: 676, endPoint y: 241, distance: 127.3
click at [549, 243] on button "Send Link to Member" at bounding box center [535, 244] width 94 height 22
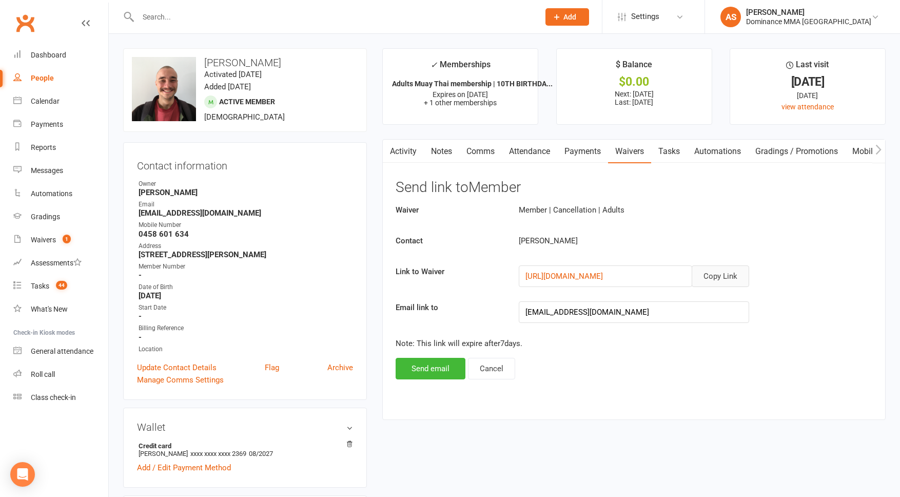
drag, startPoint x: 721, startPoint y: 274, endPoint x: 676, endPoint y: 232, distance: 61.0
click at [721, 274] on button "Copy Link" at bounding box center [720, 276] width 57 height 22
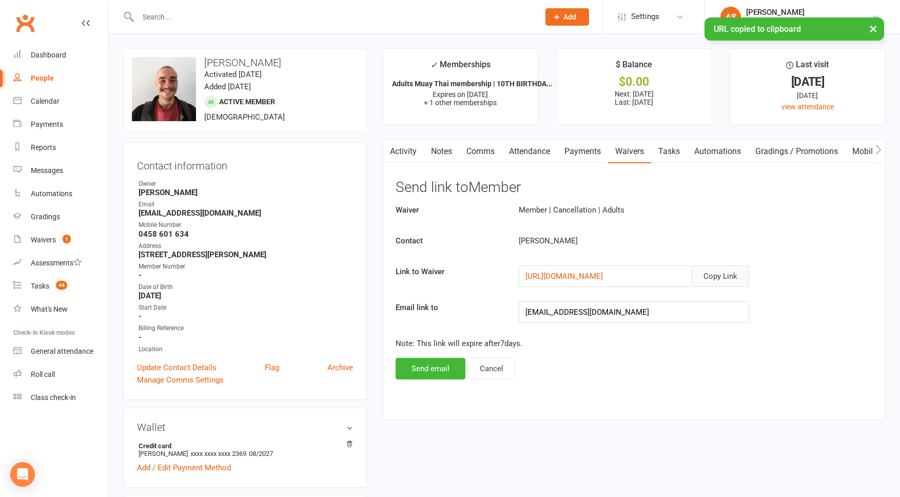
click at [481, 153] on link "Comms" at bounding box center [480, 152] width 43 height 24
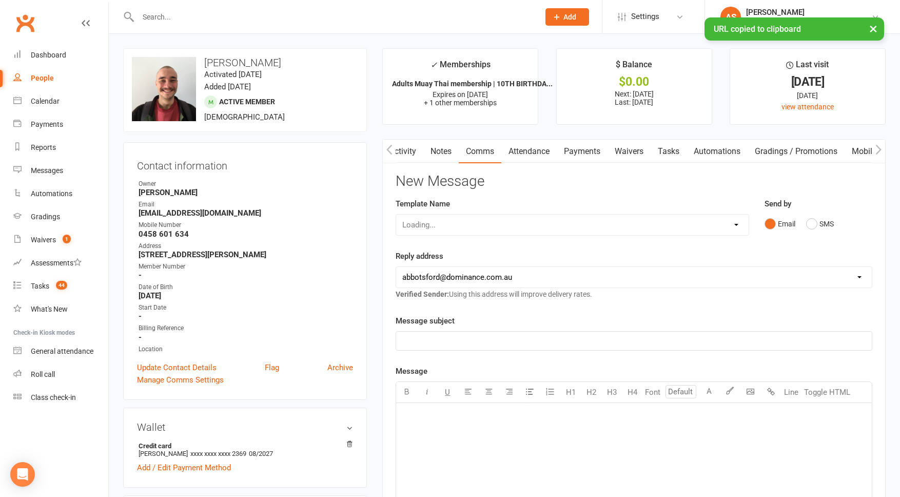
click at [456, 224] on select "Loading..." at bounding box center [572, 224] width 353 height 21
select select "8"
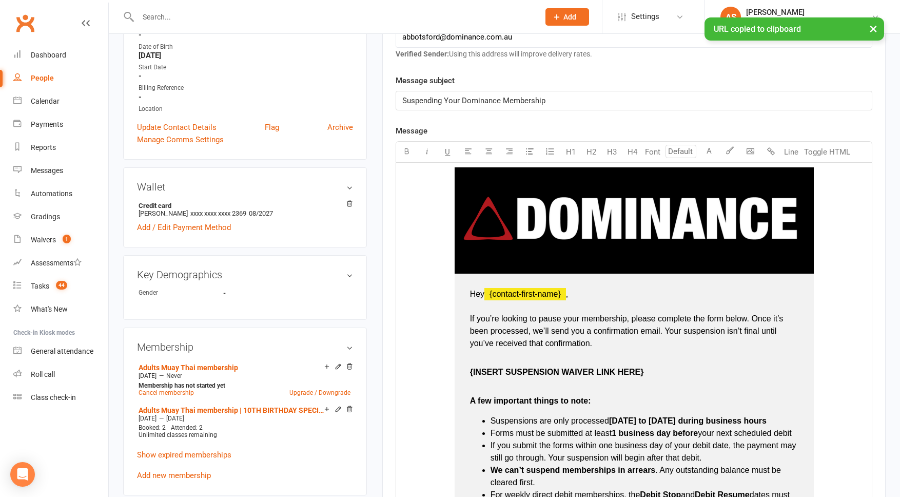
scroll to position [247, 0]
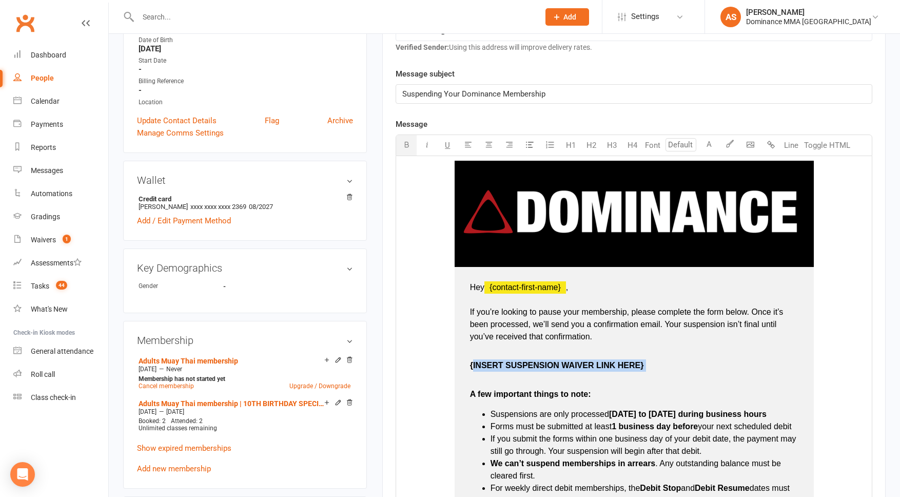
drag, startPoint x: 593, startPoint y: 369, endPoint x: 467, endPoint y: 367, distance: 125.7
click at [473, 368] on td "Hey ﻿ {contact-first-name} , If you’re looking to pause your membership, please…" at bounding box center [634, 449] width 359 height 365
click at [478, 364] on p at bounding box center [634, 359] width 328 height 25
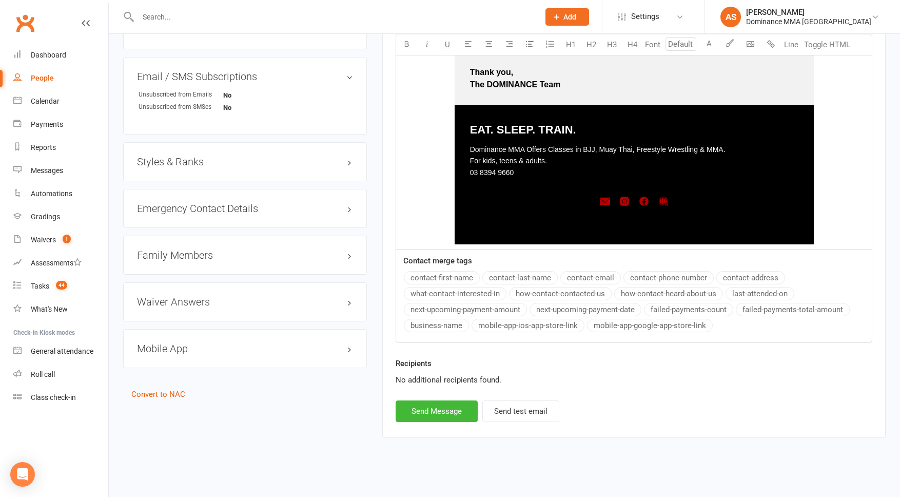
scroll to position [780, 0]
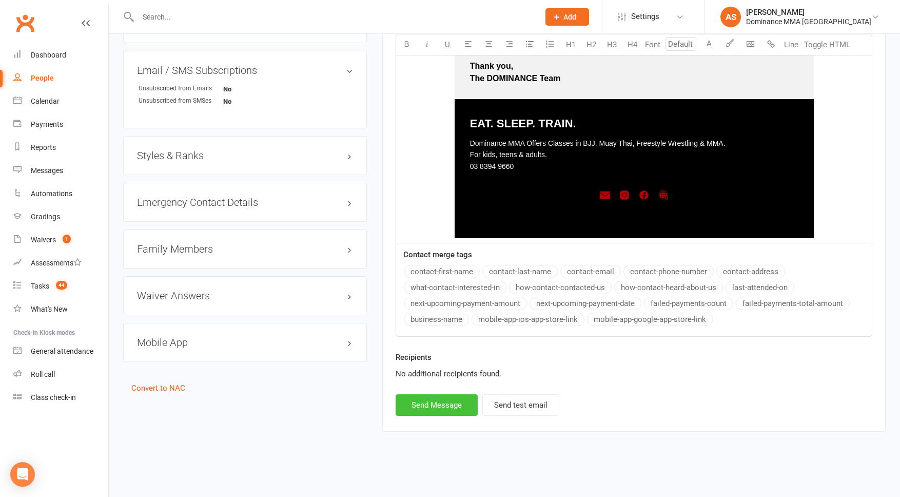
click at [425, 408] on button "Send Message" at bounding box center [437, 405] width 82 height 22
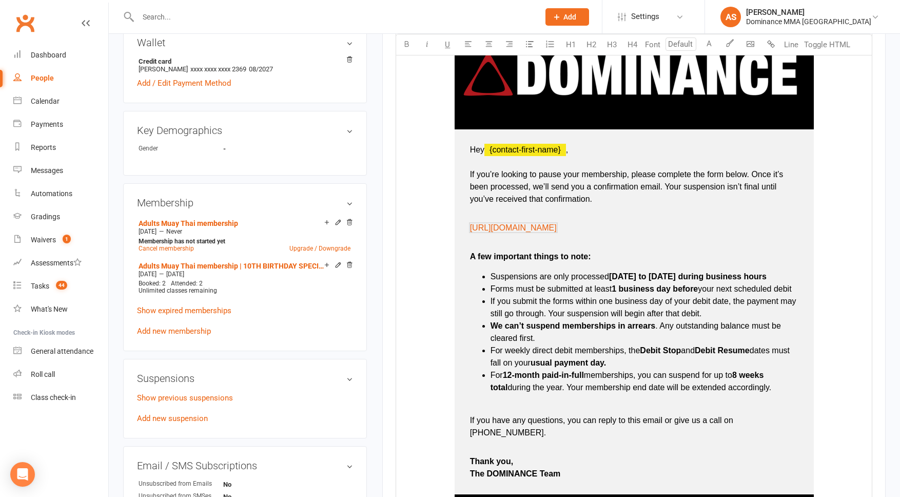
scroll to position [0, 0]
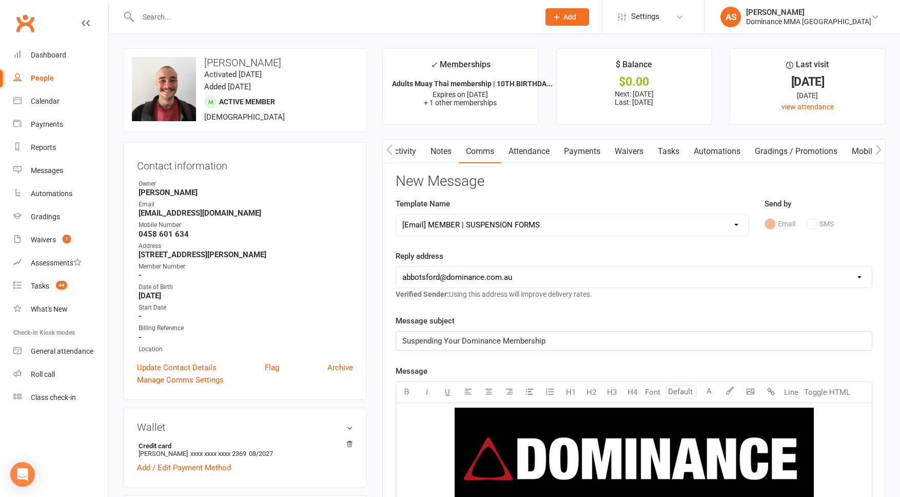
select select
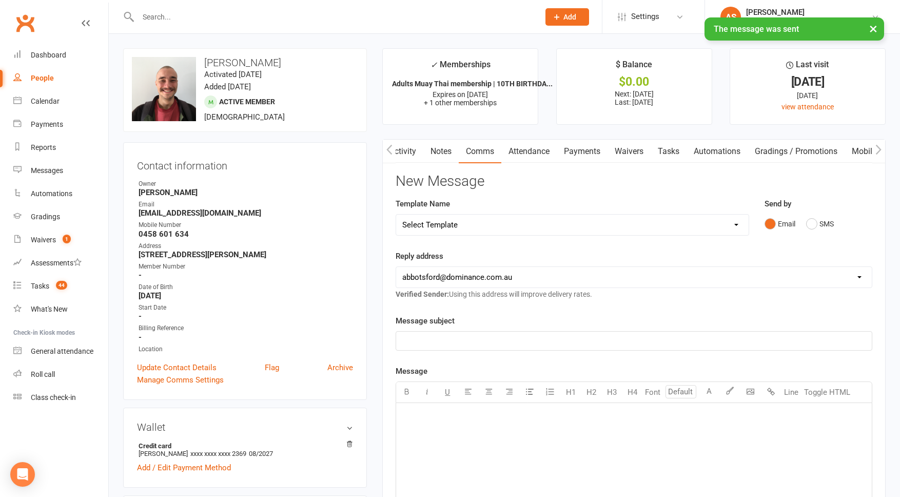
click at [580, 148] on link "Payments" at bounding box center [582, 152] width 51 height 24
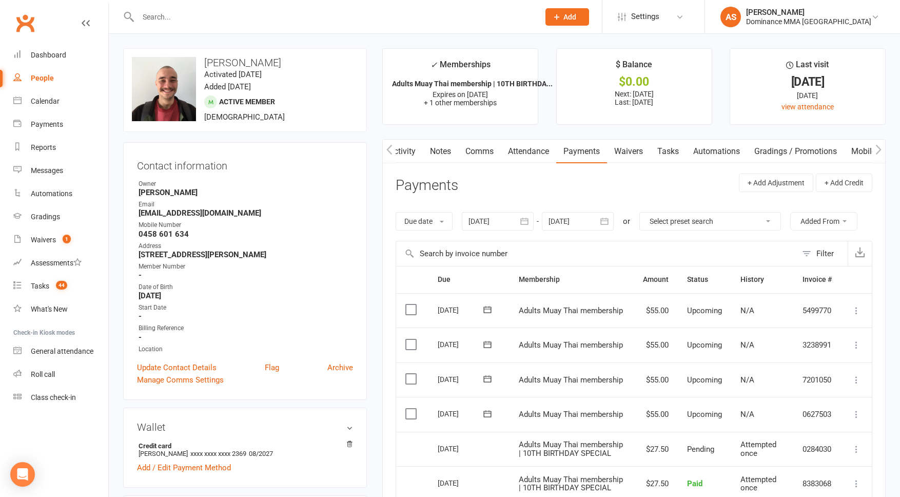
click at [669, 146] on link "Tasks" at bounding box center [668, 152] width 36 height 24
select select "incomplete"
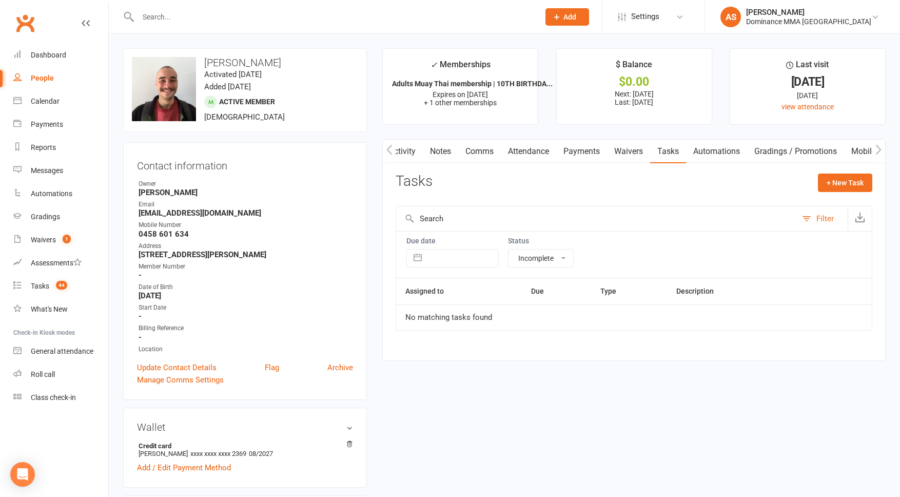
click at [436, 156] on link "Notes" at bounding box center [440, 152] width 35 height 24
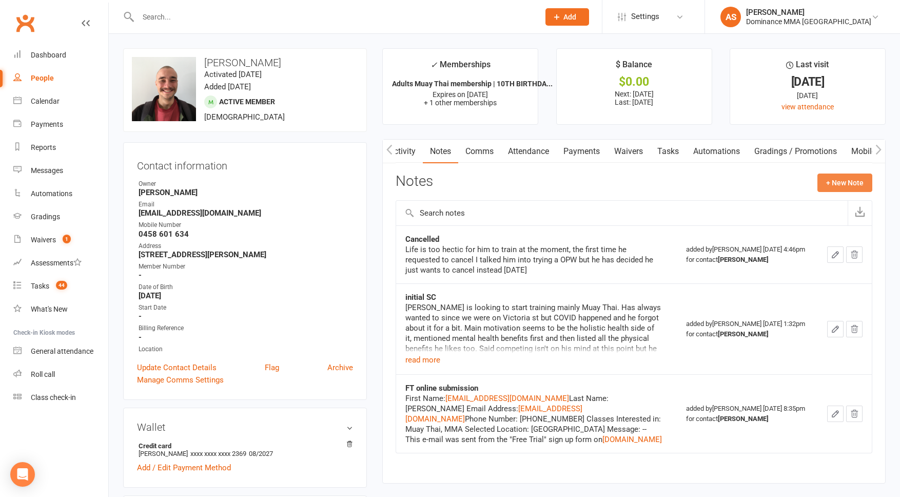
click at [838, 184] on button "+ New Note" at bounding box center [844, 182] width 55 height 18
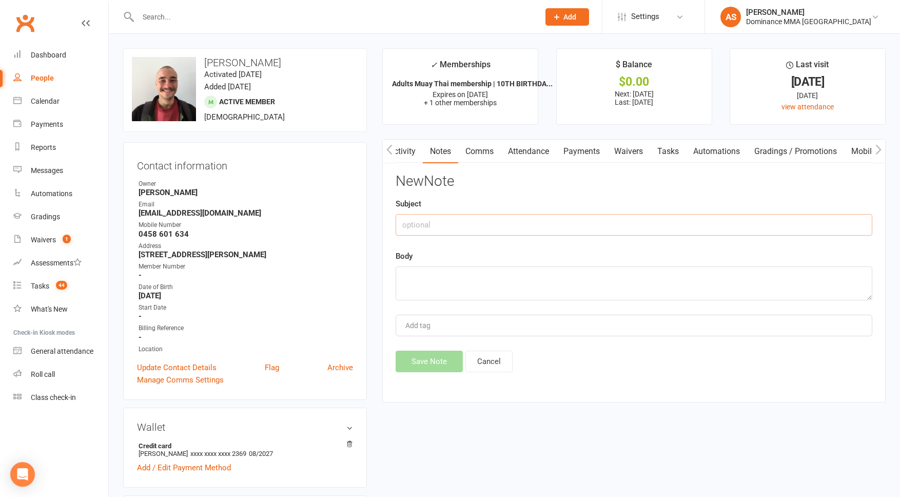
click at [439, 230] on input "text" at bounding box center [634, 225] width 477 height 22
type input "Cancellation"
click at [438, 269] on textarea at bounding box center [634, 283] width 477 height 34
drag, startPoint x: 863, startPoint y: 309, endPoint x: 766, endPoint y: 312, distance: 96.5
click at [854, 342] on textarea at bounding box center [628, 304] width 464 height 76
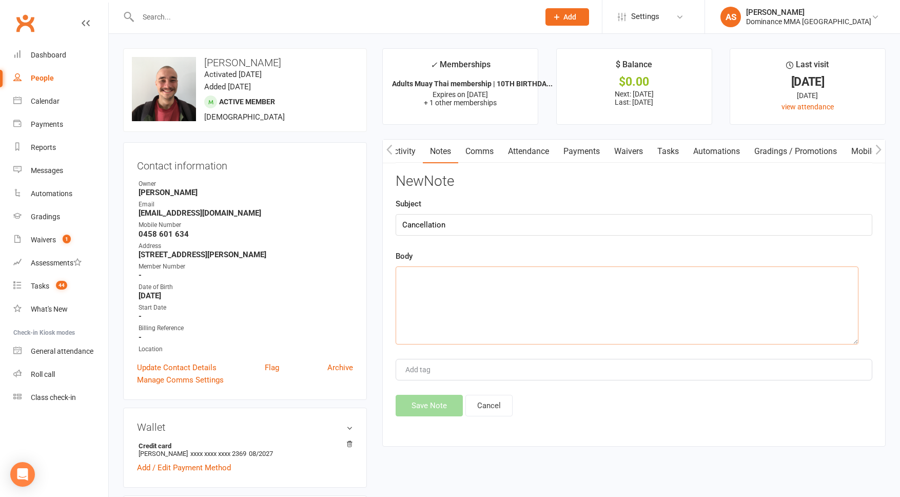
click at [725, 290] on textarea at bounding box center [627, 305] width 463 height 78
click at [598, 274] on textarea "Asked to cancel again, he really loves training and being i the gym but he" at bounding box center [627, 305] width 463 height 78
click at [681, 280] on textarea "Asked to cancel again, he really loves training and being in the gym but he" at bounding box center [627, 305] width 463 height 78
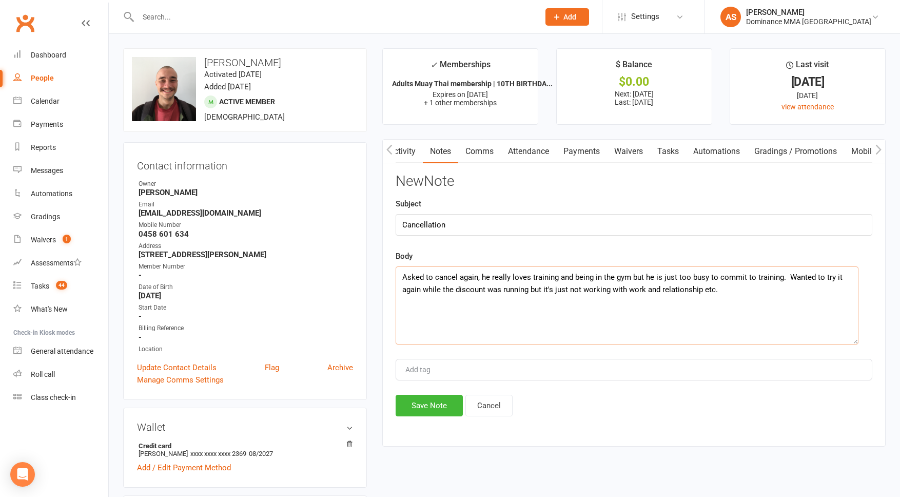
drag, startPoint x: 721, startPoint y: 289, endPoint x: 537, endPoint y: 290, distance: 184.2
click at [537, 291] on textarea "Asked to cancel again, he really loves training and being in the gym but he is …" at bounding box center [627, 305] width 463 height 78
drag, startPoint x: 740, startPoint y: 296, endPoint x: 793, endPoint y: 278, distance: 55.7
click at [793, 278] on textarea "Asked to cancel again, he really loves training and being in the gym but he is …" at bounding box center [627, 305] width 463 height 78
drag, startPoint x: 755, startPoint y: 286, endPoint x: 769, endPoint y: 283, distance: 14.3
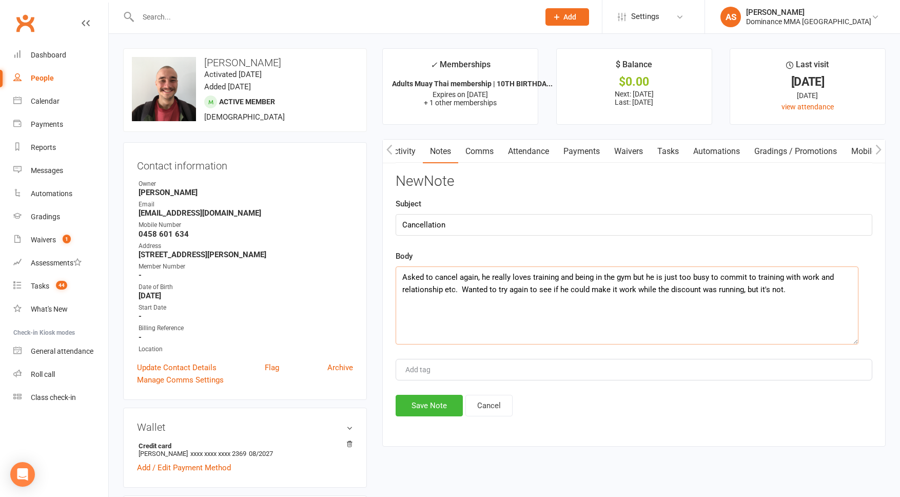
click at [755, 286] on textarea "Asked to cancel again, he really loves training and being in the gym but he is …" at bounding box center [627, 305] width 463 height 78
click at [839, 289] on textarea "Asked to cancel again, he really loves training and being in the gym but he is …" at bounding box center [627, 305] width 463 height 78
drag, startPoint x: 827, startPoint y: 288, endPoint x: 835, endPoint y: 285, distance: 8.6
click at [827, 288] on textarea "Asked to cancel again, he really loves training and being in the gym but he is …" at bounding box center [627, 305] width 463 height 78
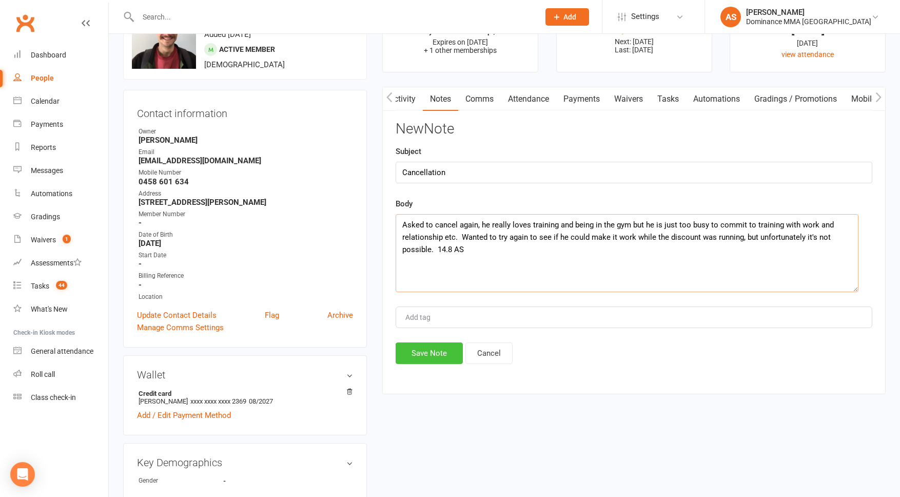
type textarea "Asked to cancel again, he really loves training and being in the gym but he is …"
click at [444, 351] on button "Save Note" at bounding box center [429, 353] width 67 height 22
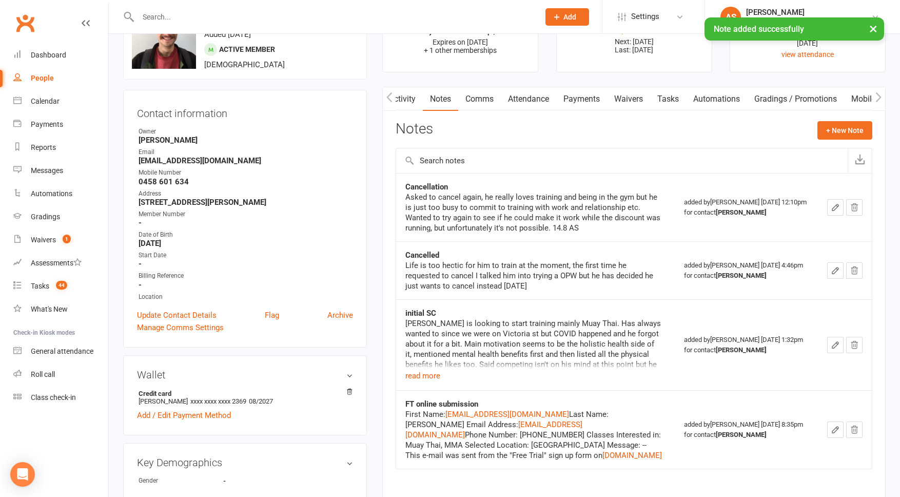
click at [633, 100] on link "Waivers" at bounding box center [628, 99] width 43 height 24
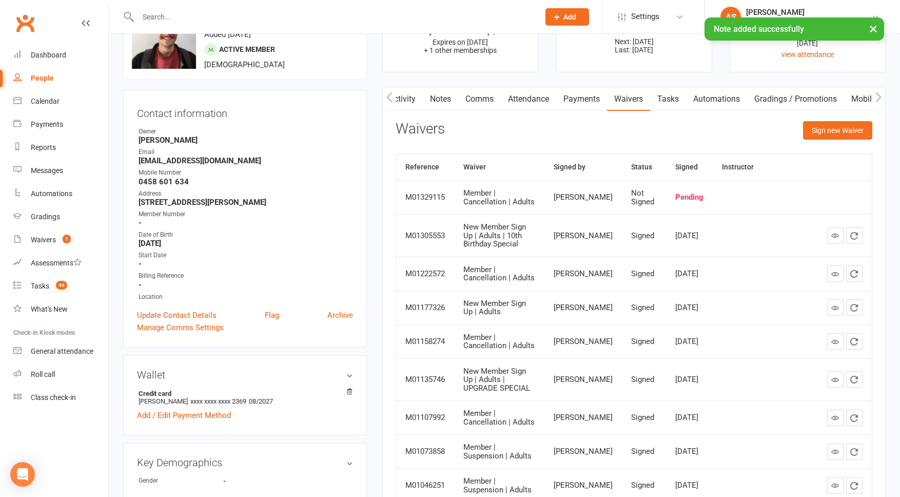
click at [678, 98] on link "Tasks" at bounding box center [668, 99] width 36 height 24
select select "incomplete"
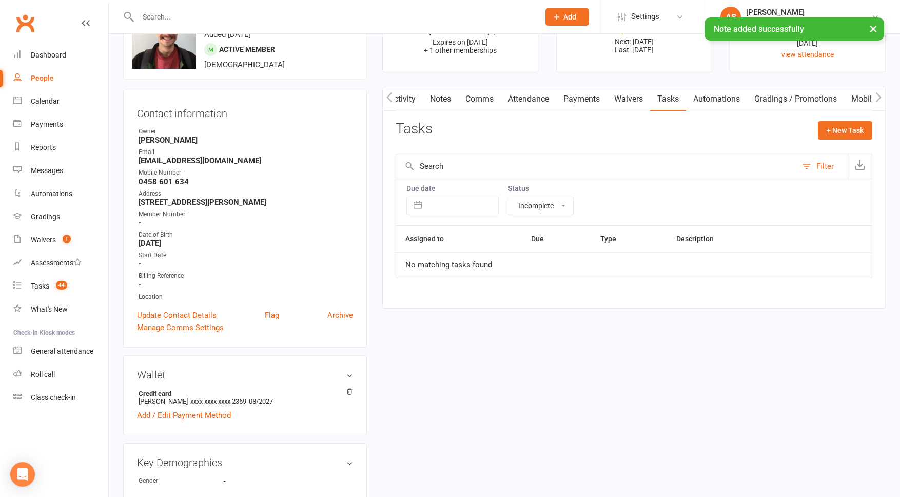
click at [512, 105] on link "Attendance" at bounding box center [528, 99] width 55 height 24
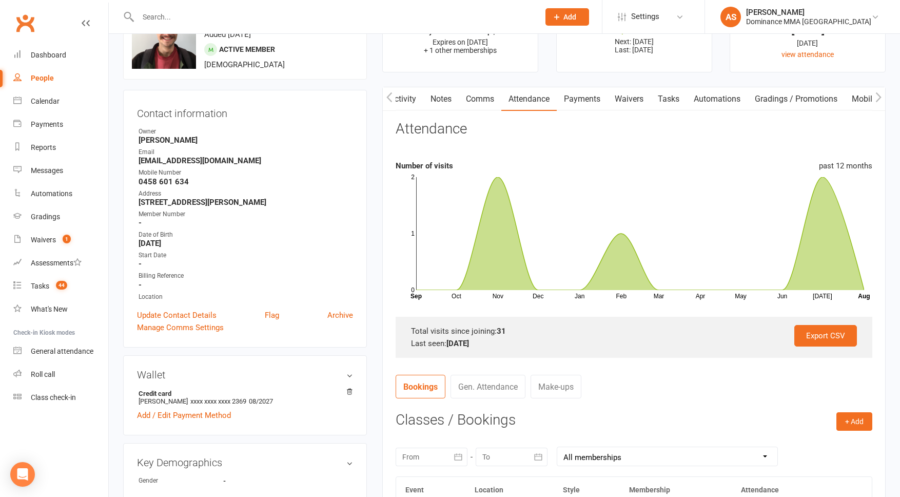
click at [594, 95] on link "Payments" at bounding box center [582, 99] width 51 height 24
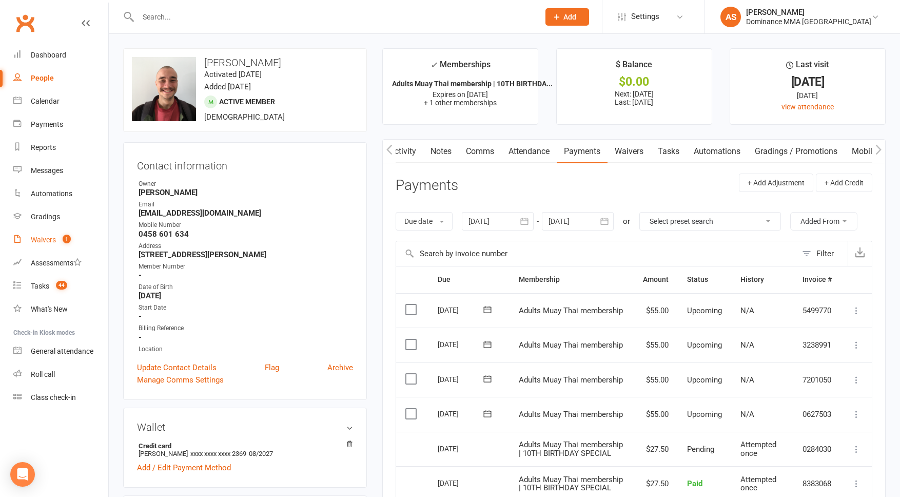
click at [55, 247] on link "Waivers 1" at bounding box center [60, 239] width 95 height 23
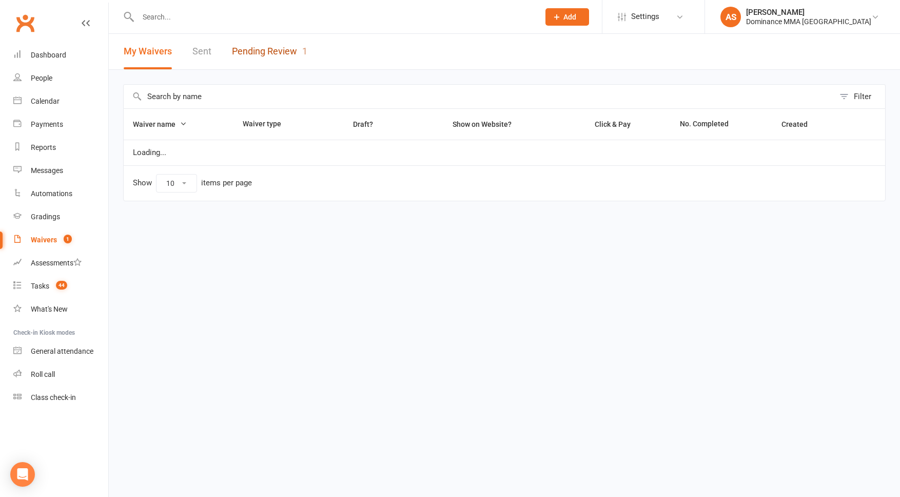
click at [257, 55] on link "Pending Review 1" at bounding box center [269, 51] width 75 height 35
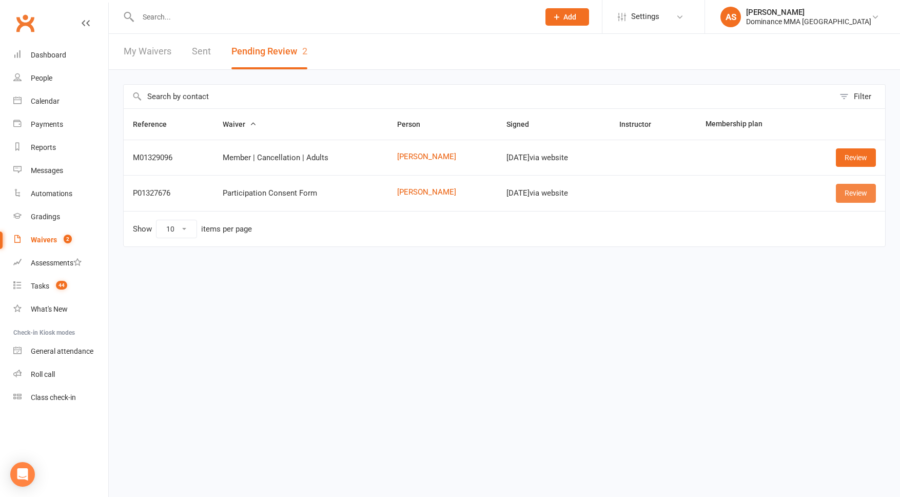
click at [845, 191] on link "Review" at bounding box center [856, 193] width 40 height 18
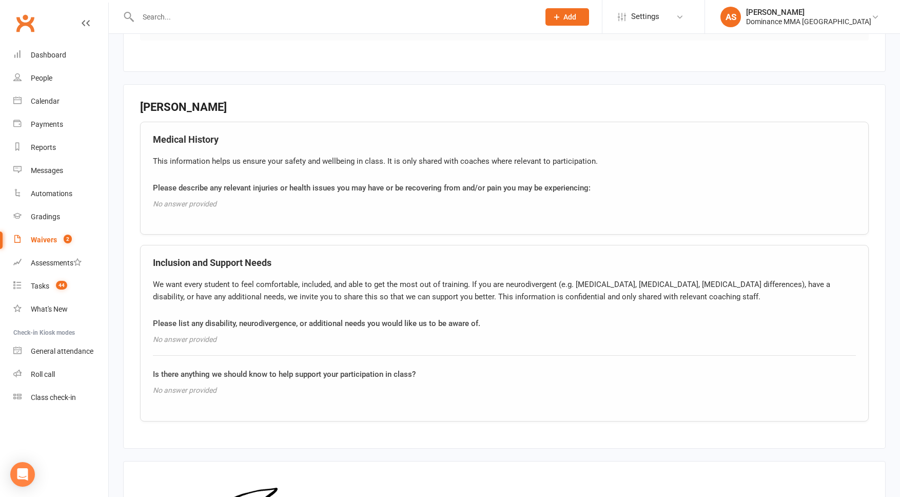
scroll to position [805, 0]
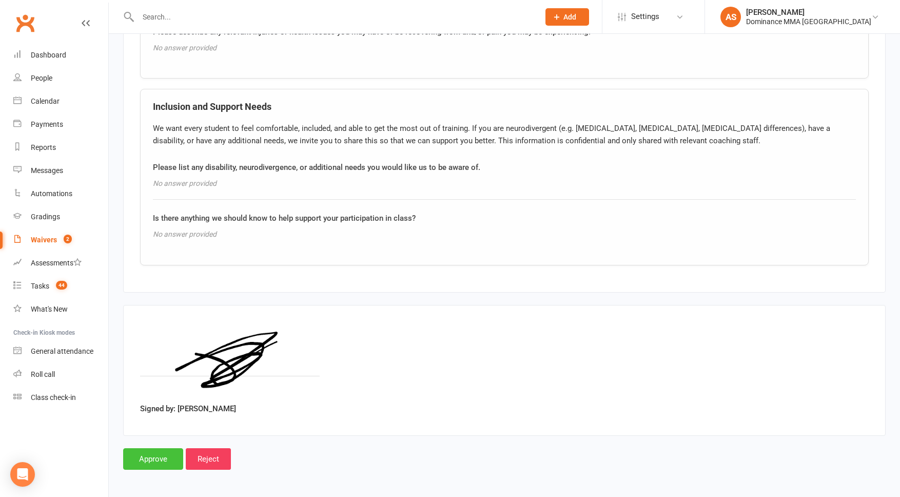
click at [159, 461] on input "Approve" at bounding box center [153, 459] width 60 height 22
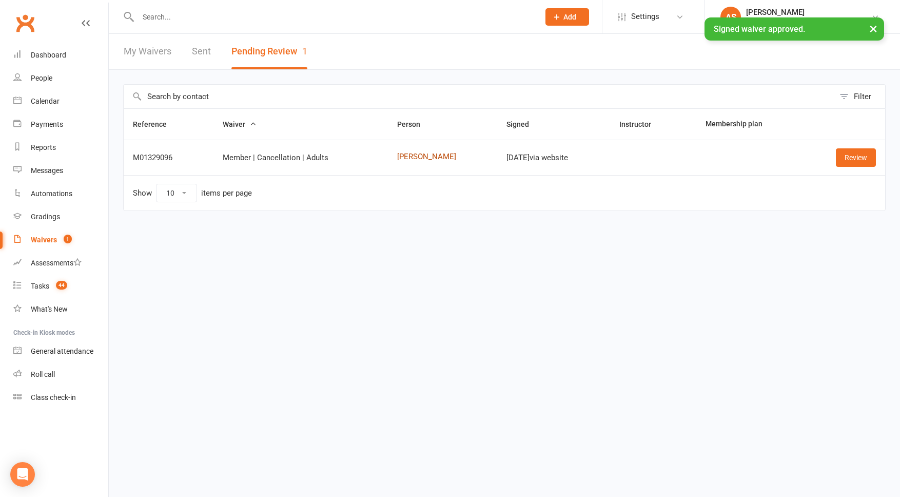
click at [400, 160] on link "Matt Wisdom" at bounding box center [442, 156] width 91 height 9
click at [853, 151] on link "Review" at bounding box center [856, 157] width 40 height 18
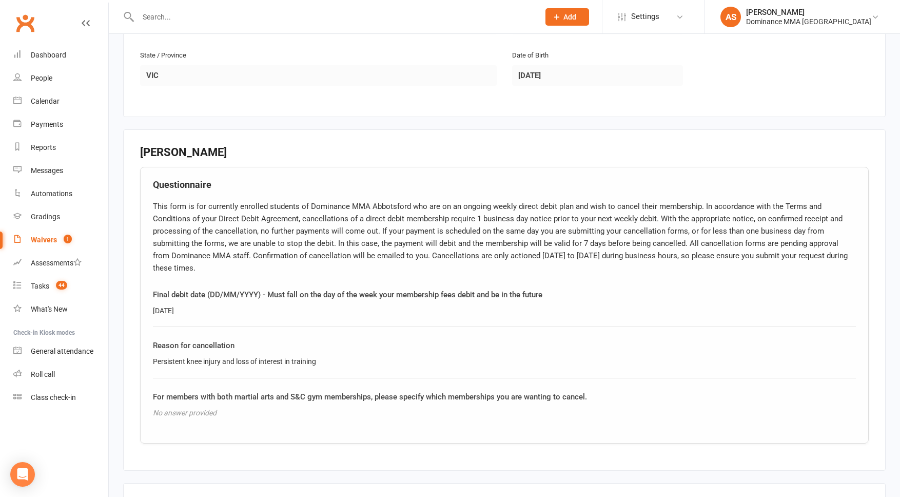
scroll to position [554, 0]
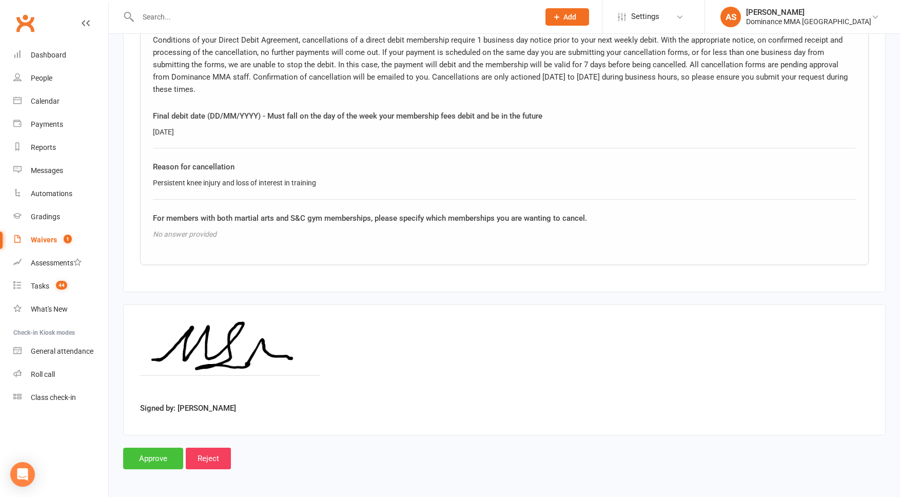
click at [151, 453] on input "Approve" at bounding box center [153, 458] width 60 height 22
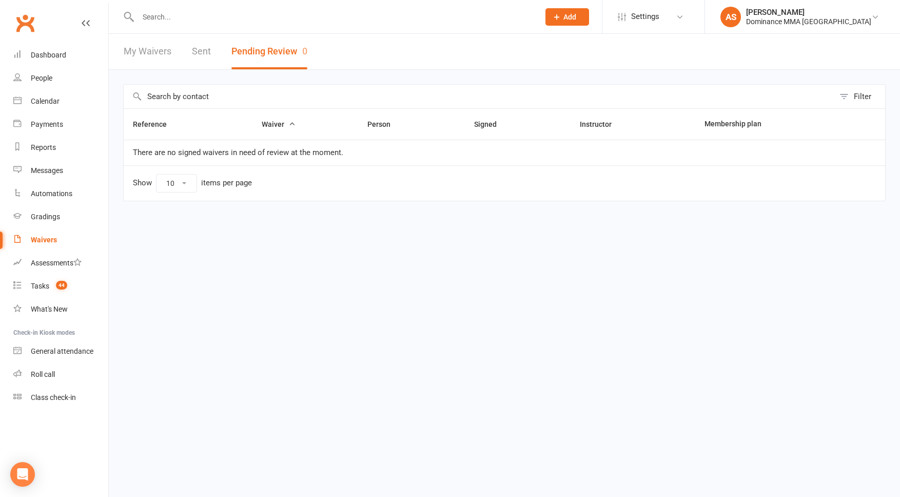
click at [207, 21] on input "text" at bounding box center [333, 17] width 397 height 14
click at [184, 16] on input "text" at bounding box center [333, 17] width 397 height 14
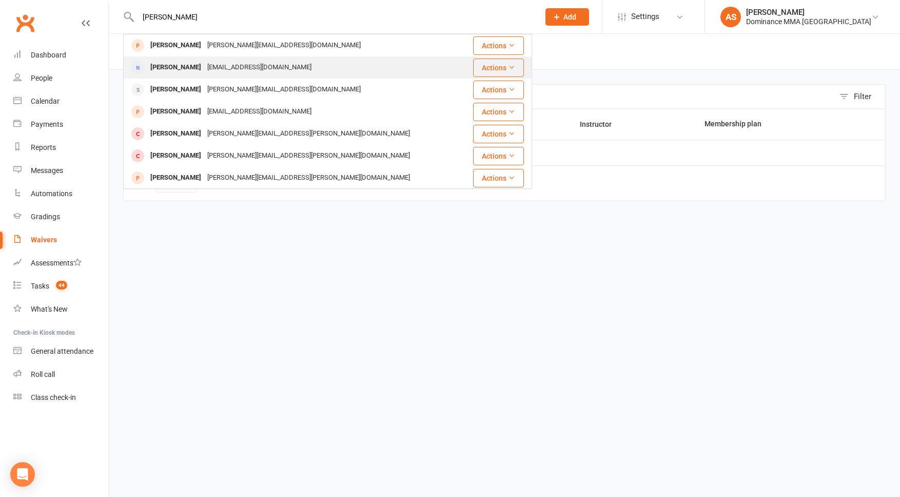
type input "john saw"
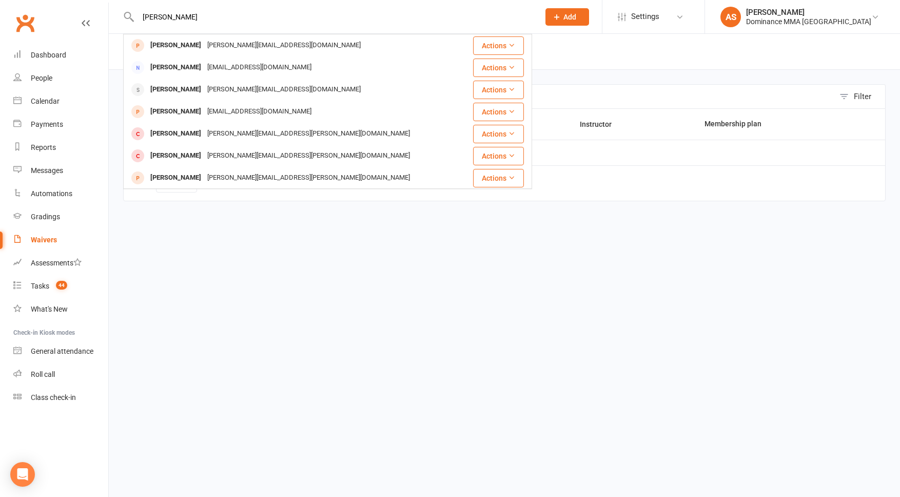
click at [204, 66] on div "John Sawtell-Rickson" at bounding box center [175, 67] width 57 height 15
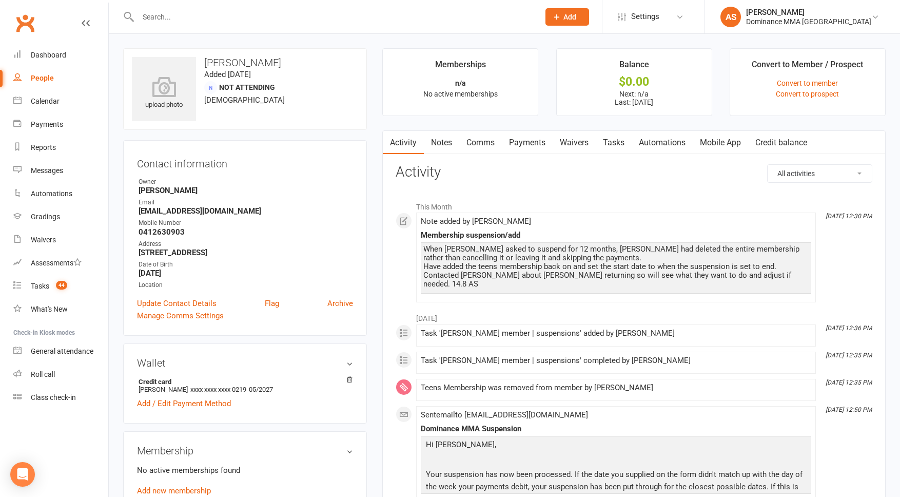
click at [528, 146] on link "Payments" at bounding box center [527, 143] width 51 height 24
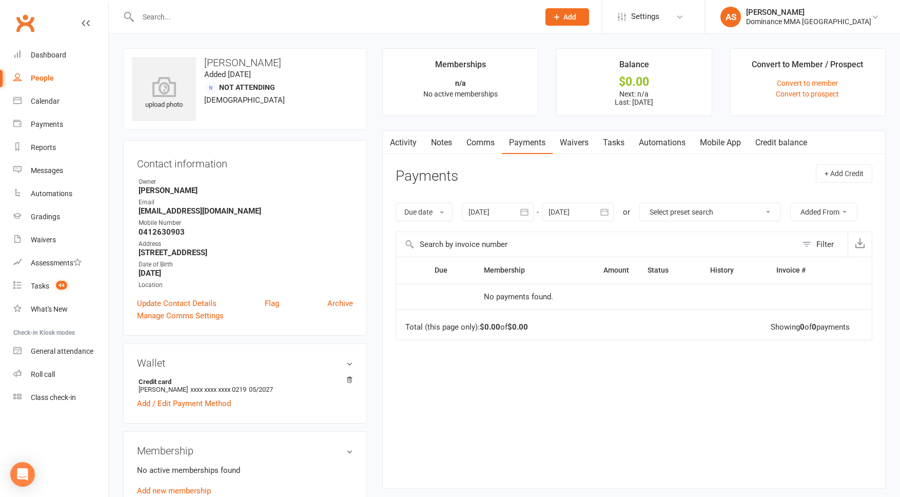
click at [490, 210] on div at bounding box center [498, 212] width 72 height 18
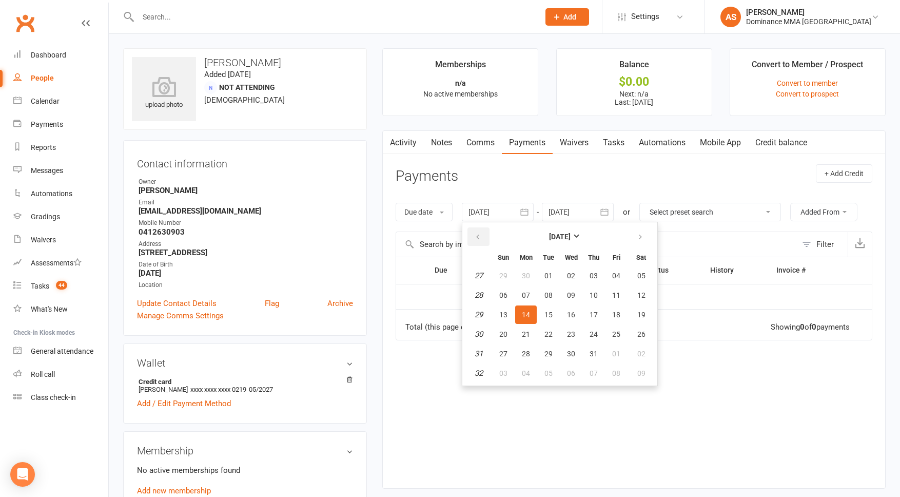
click at [483, 239] on button "button" at bounding box center [478, 236] width 22 height 18
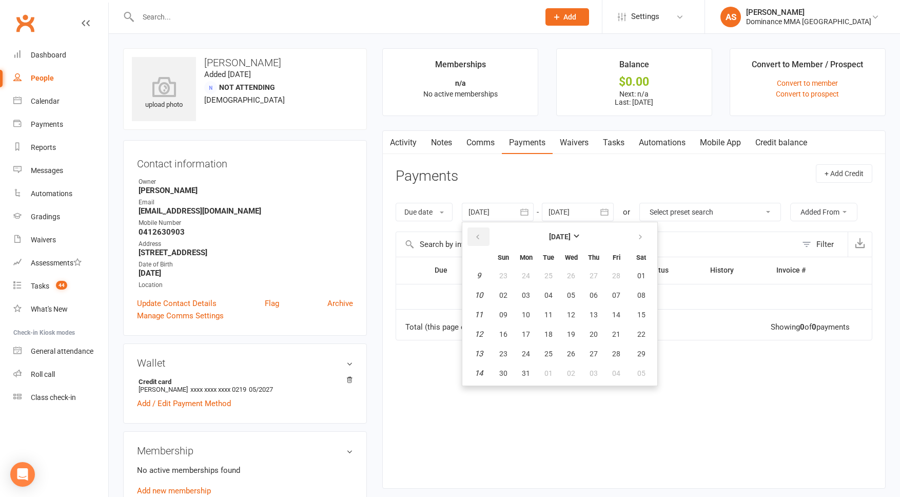
click at [483, 239] on button "button" at bounding box center [478, 236] width 22 height 18
drag, startPoint x: 483, startPoint y: 239, endPoint x: 490, endPoint y: 253, distance: 16.3
click at [483, 239] on button "button" at bounding box center [478, 236] width 22 height 18
click at [512, 303] on button "08" at bounding box center [504, 295] width 22 height 18
type input "08 Dec 2024"
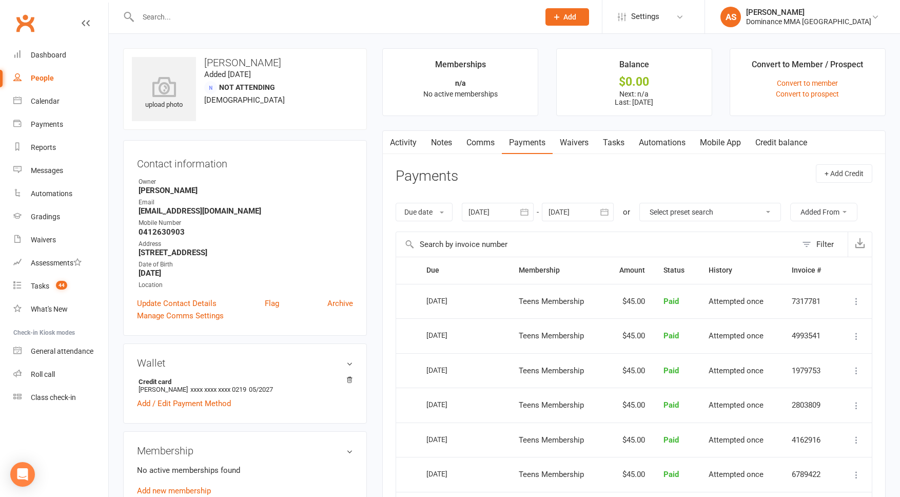
click at [622, 147] on link "Tasks" at bounding box center [614, 143] width 36 height 24
select select "incomplete"
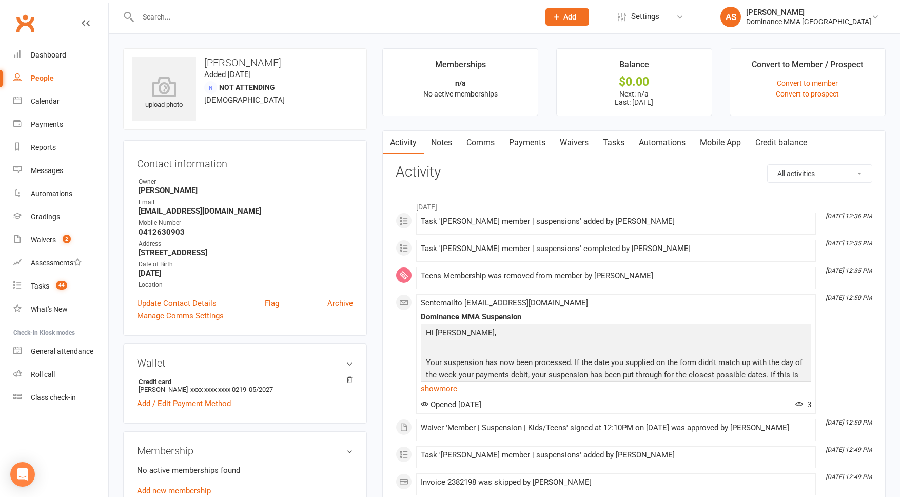
click at [610, 141] on link "Tasks" at bounding box center [614, 143] width 36 height 24
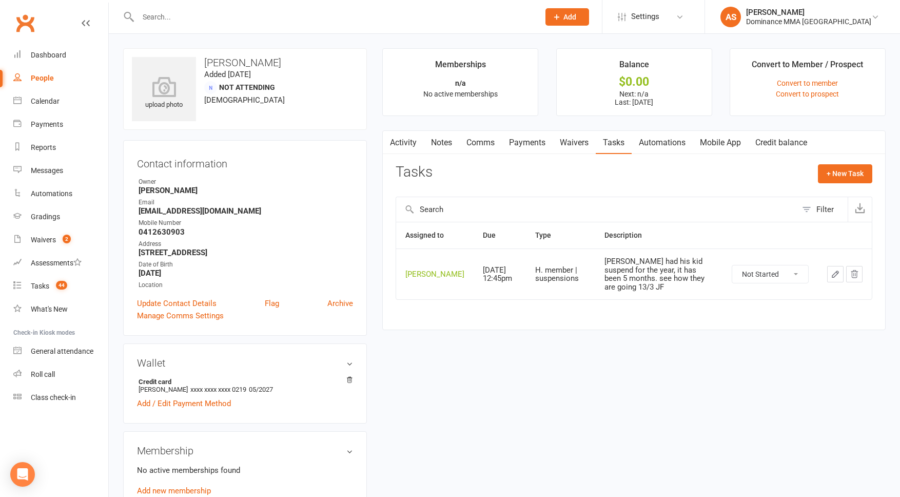
click at [582, 145] on link "Waivers" at bounding box center [574, 143] width 43 height 24
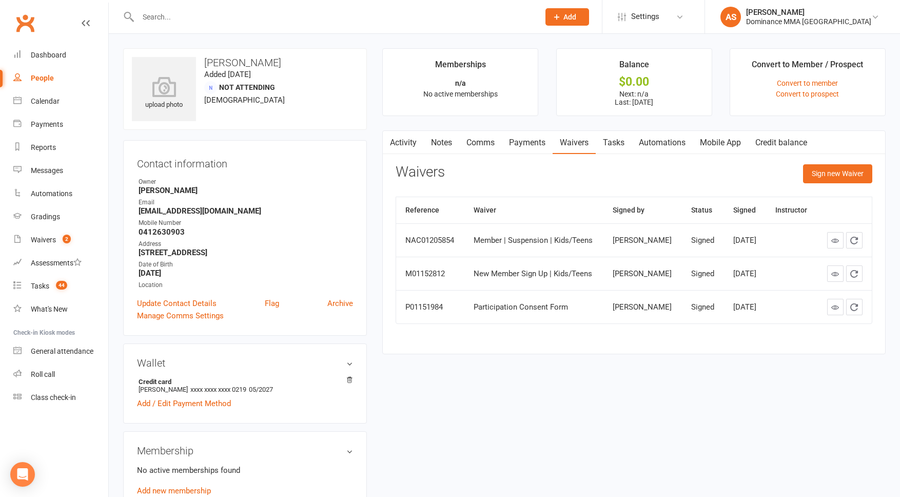
click at [528, 144] on link "Payments" at bounding box center [527, 143] width 51 height 24
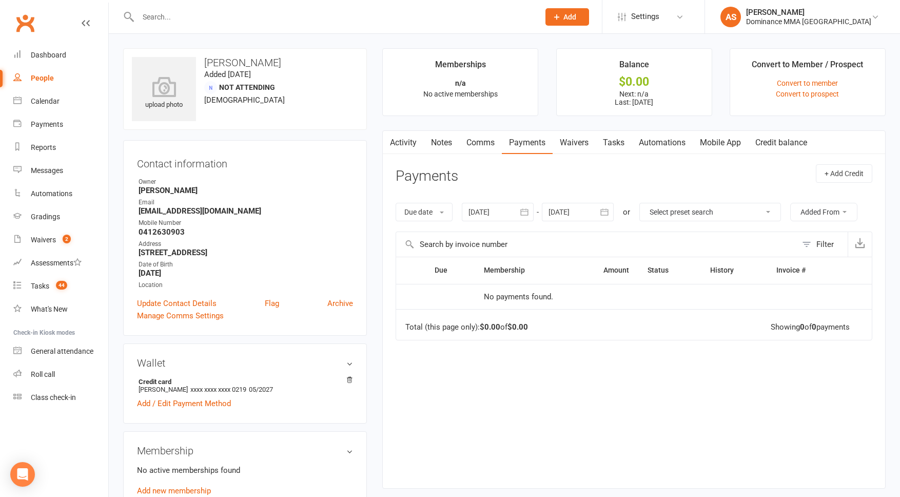
scroll to position [101, 0]
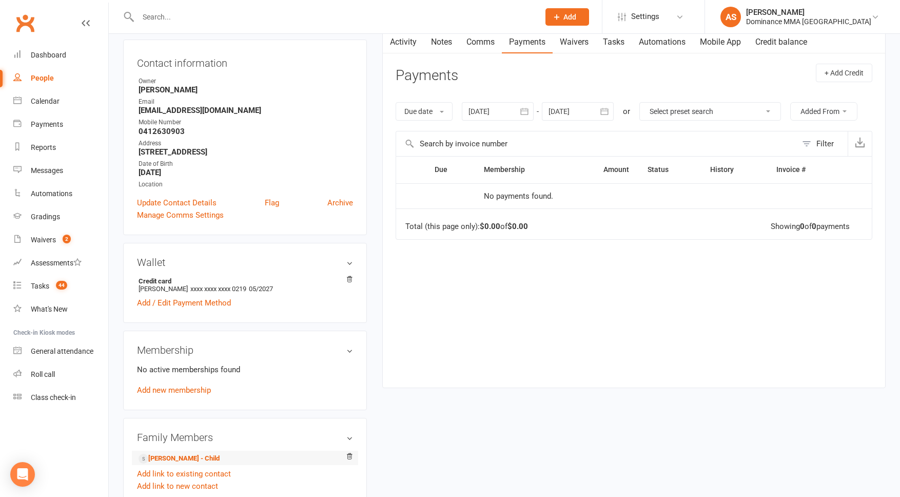
click at [171, 452] on li "[PERSON_NAME] - Child" at bounding box center [245, 458] width 216 height 14
click at [172, 455] on link "[PERSON_NAME] - Child" at bounding box center [179, 458] width 81 height 11
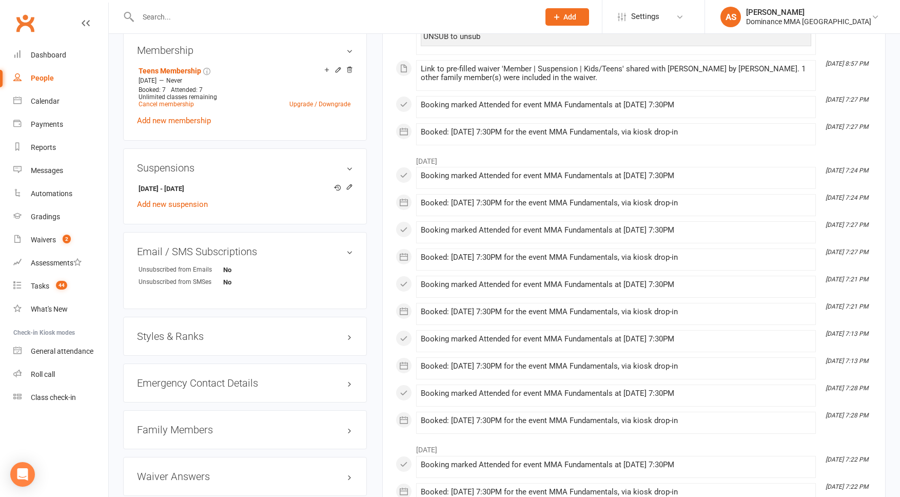
scroll to position [535, 0]
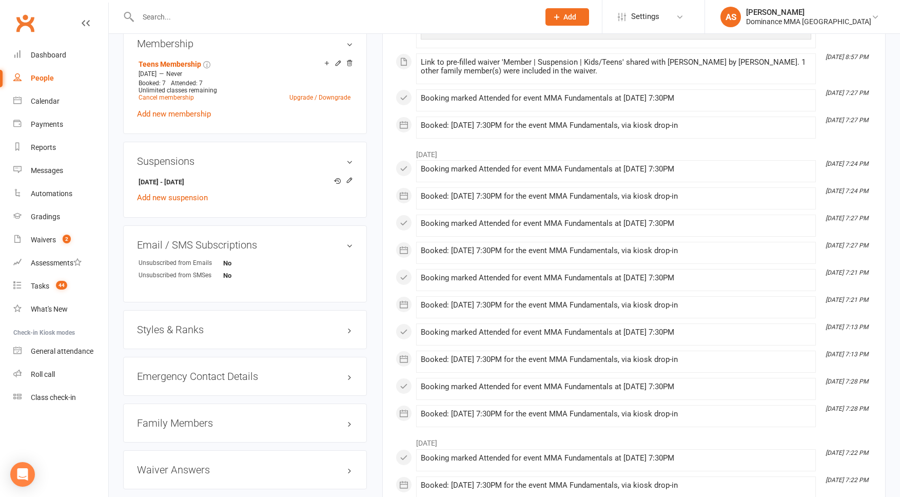
drag, startPoint x: 179, startPoint y: 415, endPoint x: 181, endPoint y: 421, distance: 6.7
click at [179, 417] on h3 "Family Members" at bounding box center [245, 422] width 216 height 11
click at [181, 439] on link "[PERSON_NAME] - Parent / Guardian" at bounding box center [198, 444] width 118 height 11
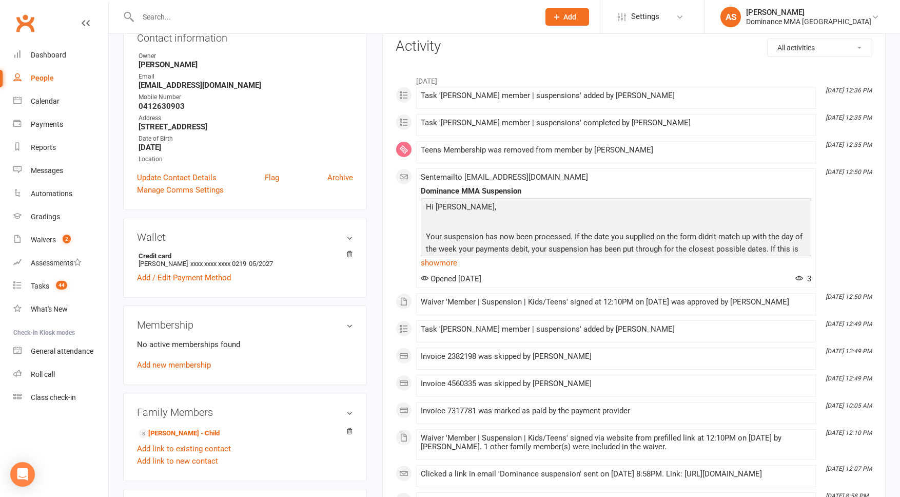
scroll to position [129, 0]
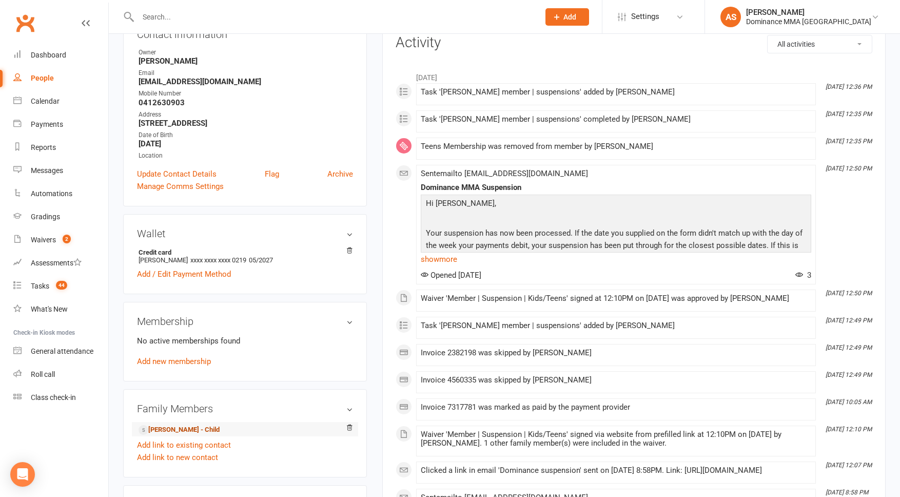
click at [209, 432] on link "[PERSON_NAME] - Child" at bounding box center [179, 429] width 81 height 11
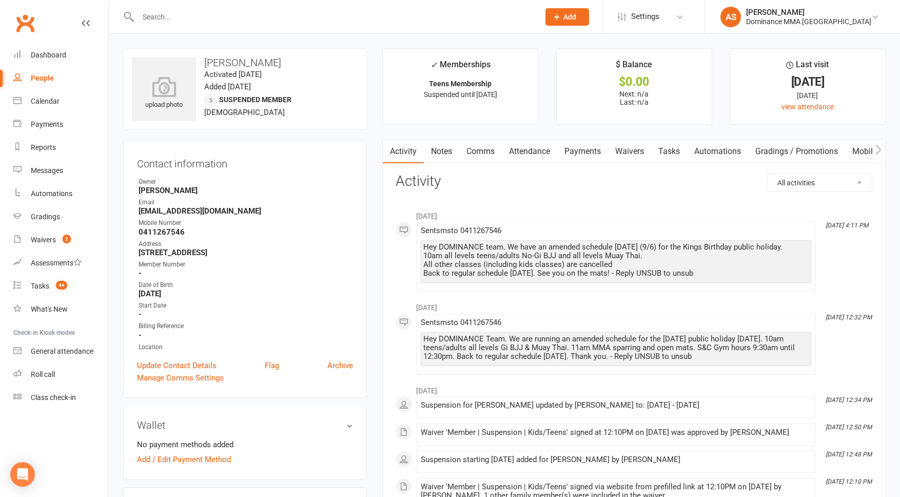
click at [580, 144] on link "Payments" at bounding box center [582, 152] width 51 height 24
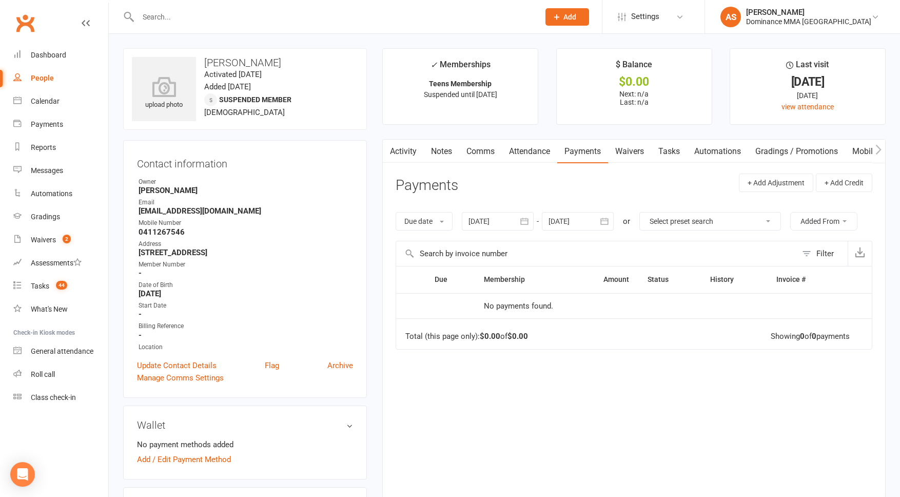
click at [412, 155] on link "Activity" at bounding box center [403, 152] width 41 height 24
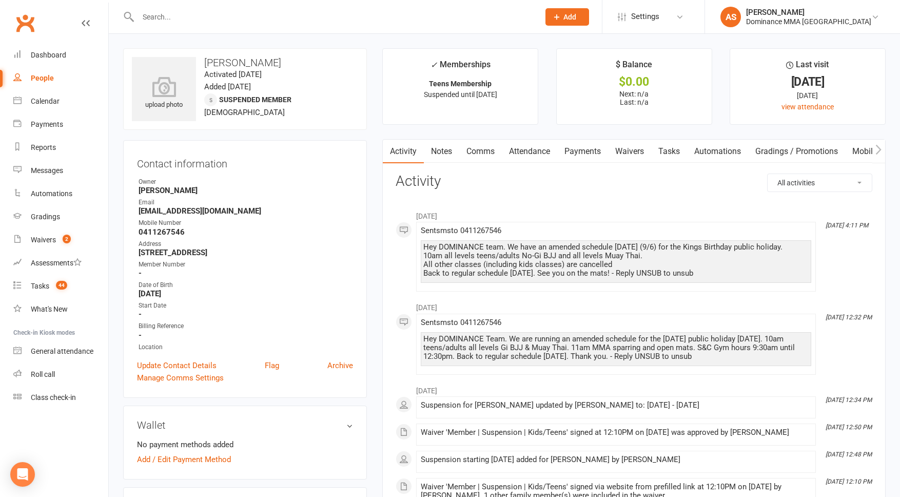
click at [446, 152] on link "Notes" at bounding box center [441, 152] width 35 height 24
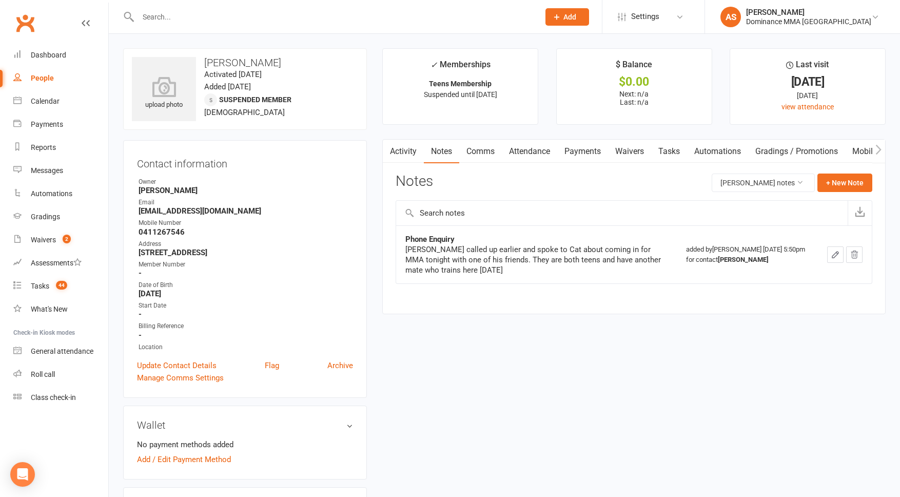
click at [677, 155] on link "Tasks" at bounding box center [669, 152] width 36 height 24
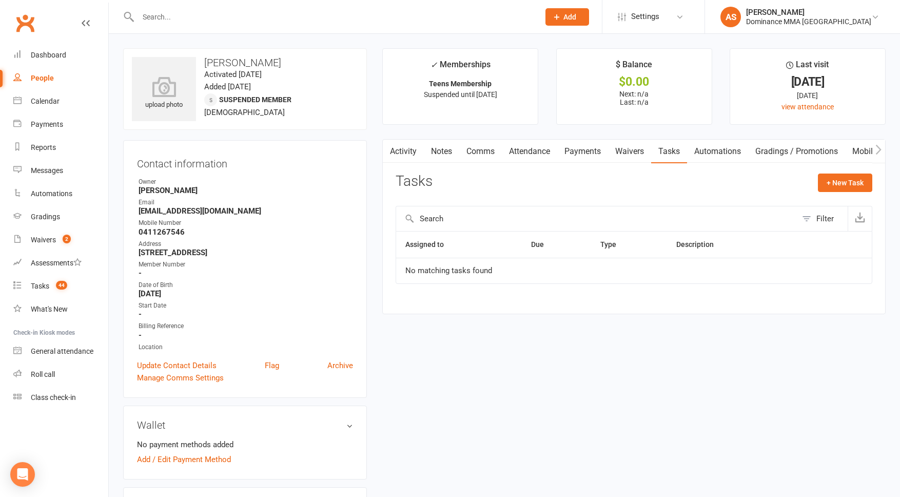
click at [817, 223] on div "Filter" at bounding box center [824, 218] width 17 height 12
select select "incomplete"
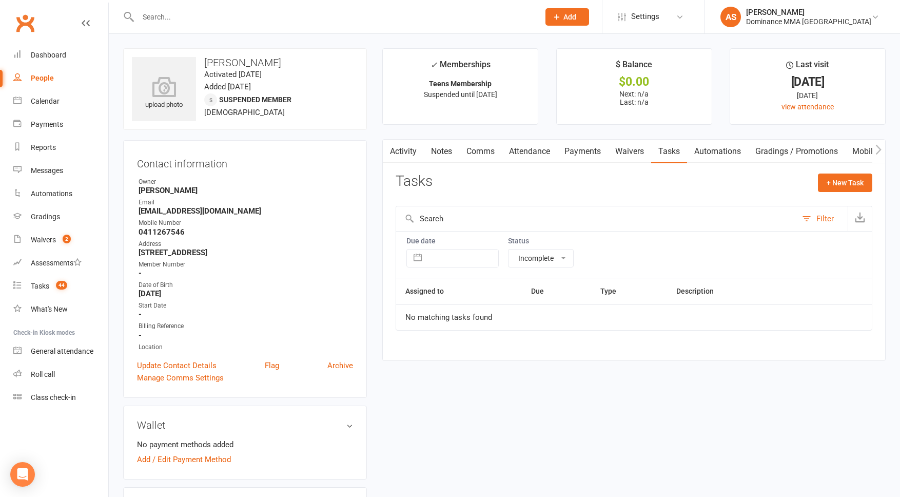
click at [540, 260] on select "All statuses Incomplete Not Started In Progress Waiting Complete" at bounding box center [541, 257] width 65 height 17
select select
select select "finished"
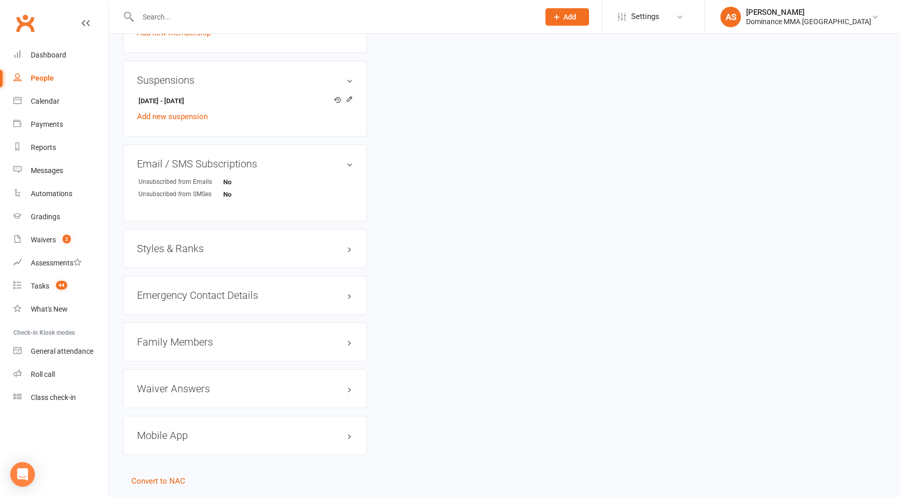
scroll to position [645, 0]
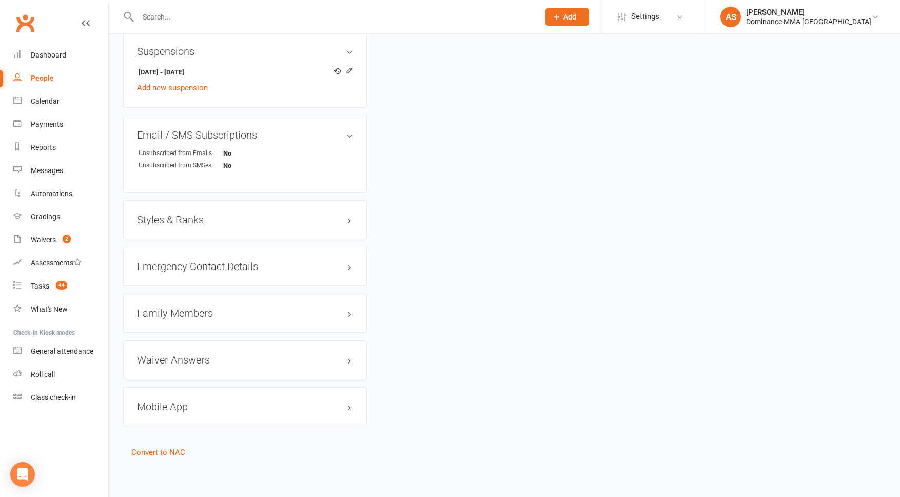
click at [213, 307] on h3 "Family Members" at bounding box center [245, 312] width 216 height 11
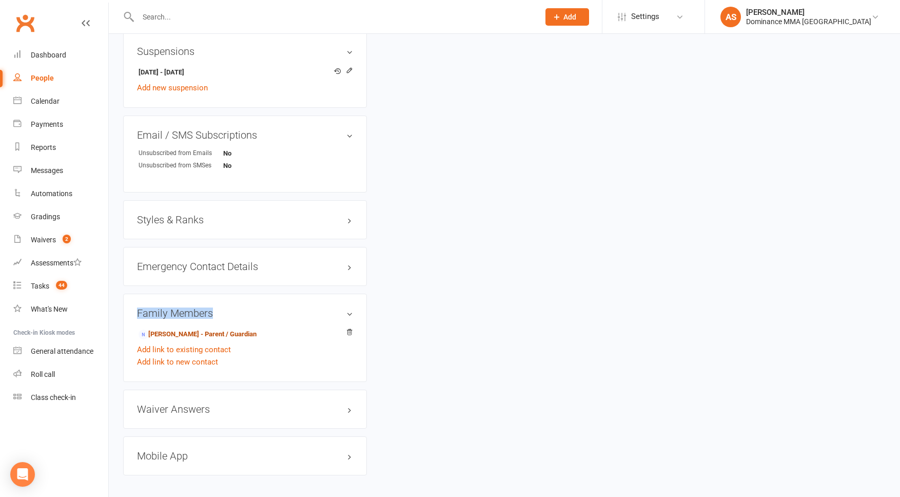
click at [192, 330] on link "[PERSON_NAME] - Parent / Guardian" at bounding box center [198, 334] width 118 height 11
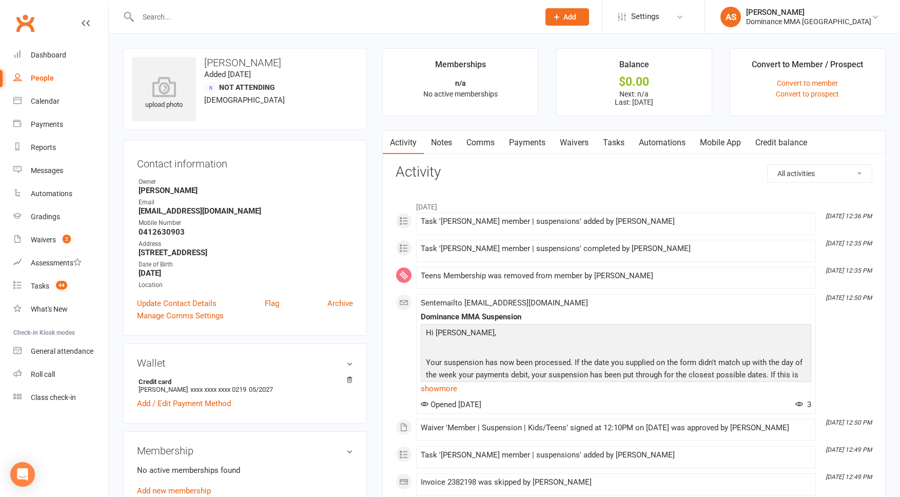
click at [586, 145] on link "Waivers" at bounding box center [574, 143] width 43 height 24
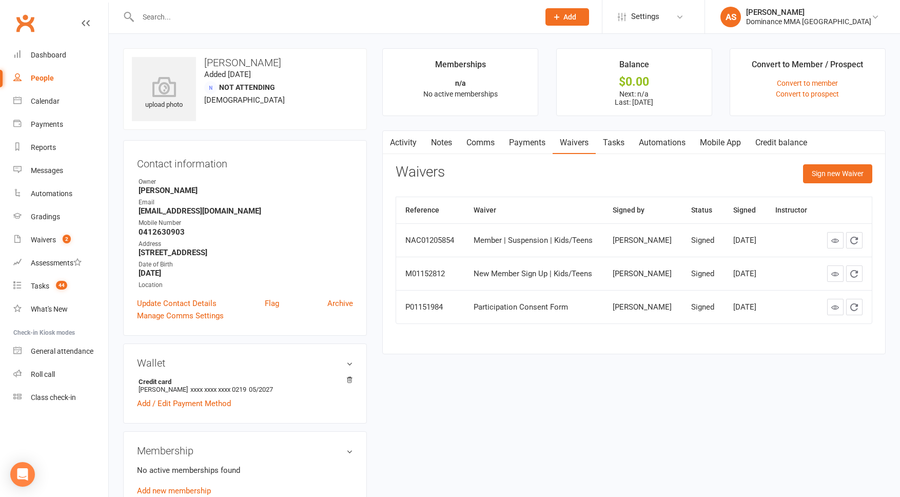
click at [451, 144] on link "Notes" at bounding box center [441, 143] width 35 height 24
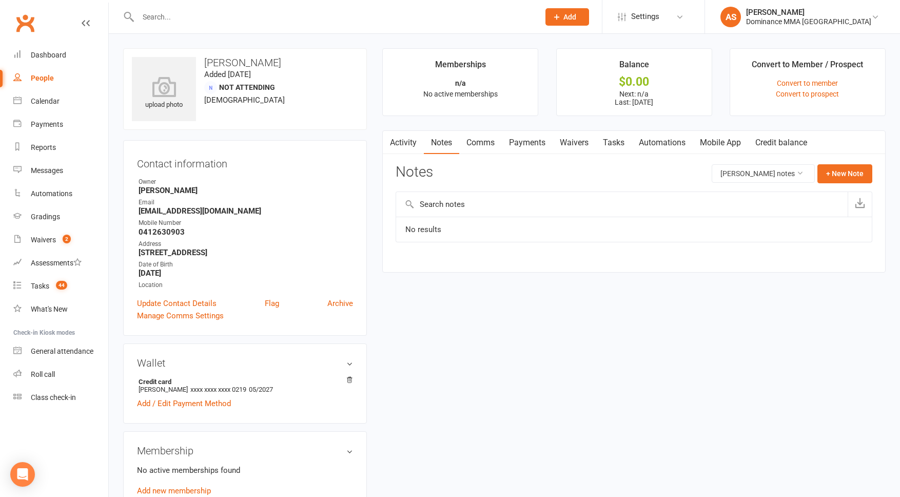
click at [590, 146] on link "Waivers" at bounding box center [574, 143] width 43 height 24
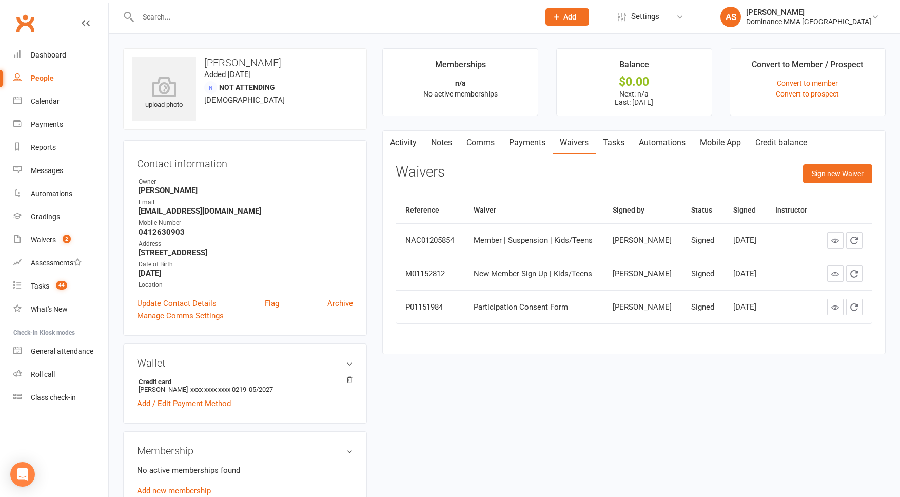
click at [447, 142] on link "Notes" at bounding box center [441, 143] width 35 height 24
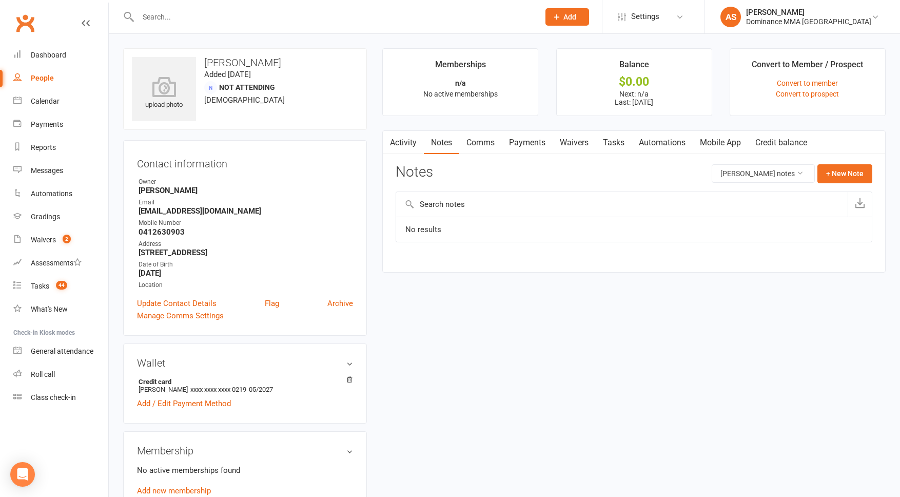
click at [412, 142] on link "Activity" at bounding box center [403, 143] width 41 height 24
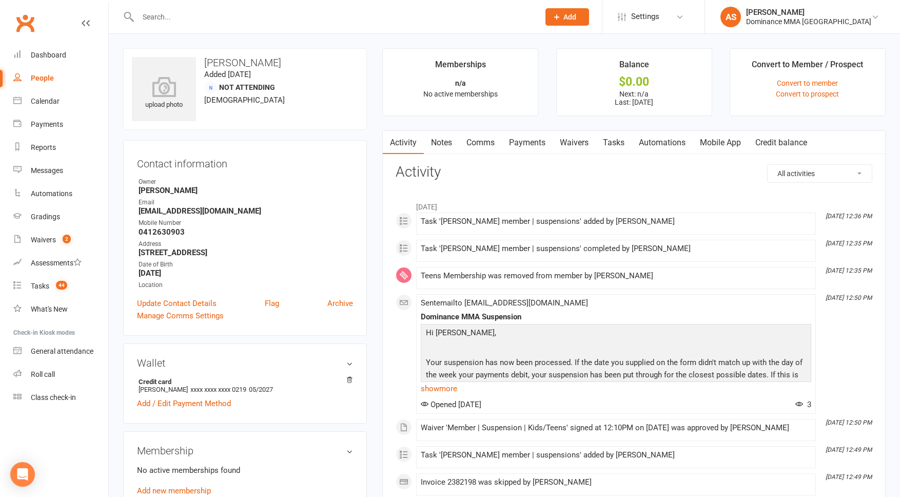
click at [516, 144] on link "Payments" at bounding box center [527, 143] width 51 height 24
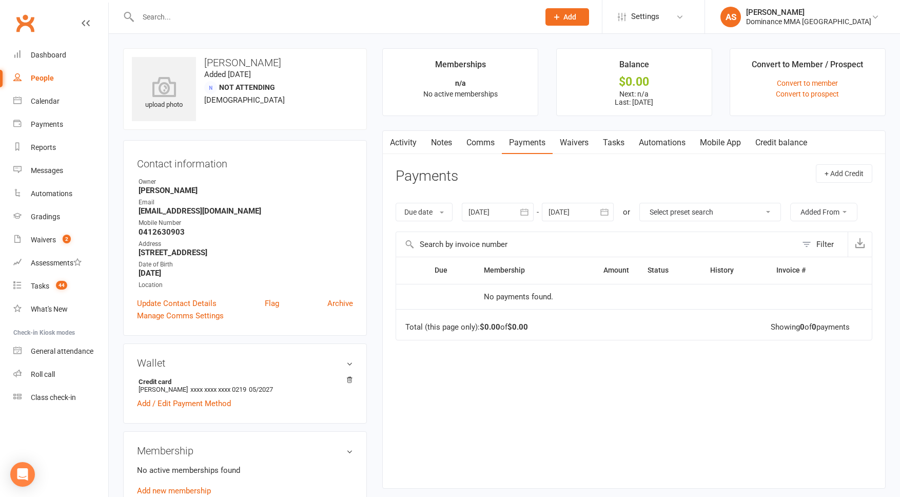
drag, startPoint x: 505, startPoint y: 211, endPoint x: 512, endPoint y: 211, distance: 6.2
click at [505, 211] on div at bounding box center [498, 212] width 72 height 18
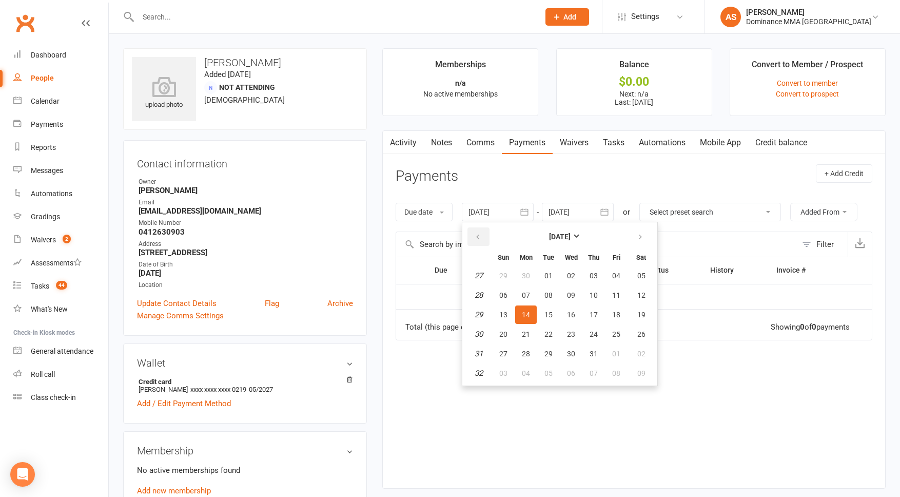
click at [481, 240] on icon "button" at bounding box center [477, 237] width 7 height 8
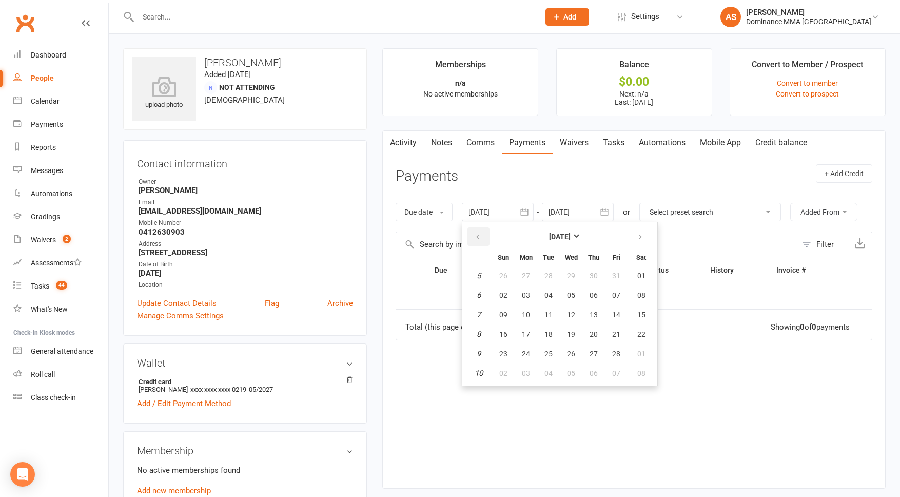
click at [481, 240] on icon "button" at bounding box center [477, 237] width 7 height 8
drag, startPoint x: 482, startPoint y: 239, endPoint x: 499, endPoint y: 266, distance: 31.6
click at [481, 239] on icon "button" at bounding box center [477, 237] width 7 height 8
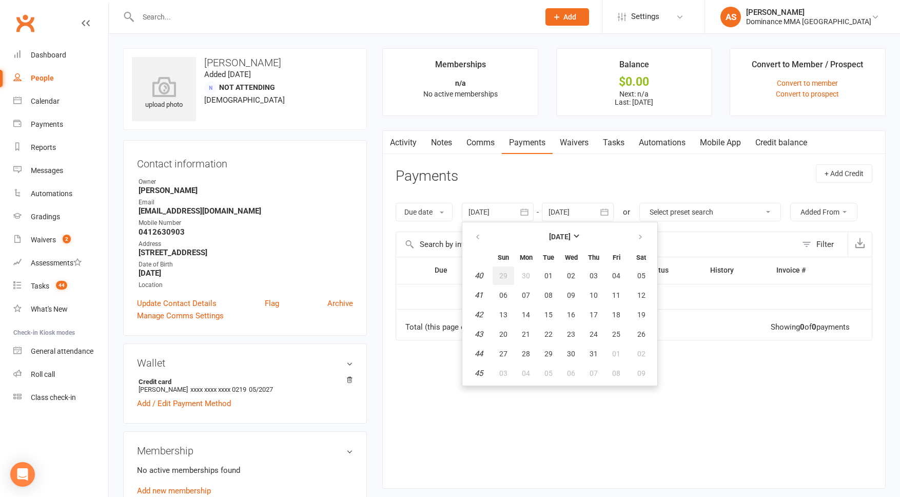
click at [512, 283] on button "29" at bounding box center [504, 275] width 22 height 18
type input "[DATE]"
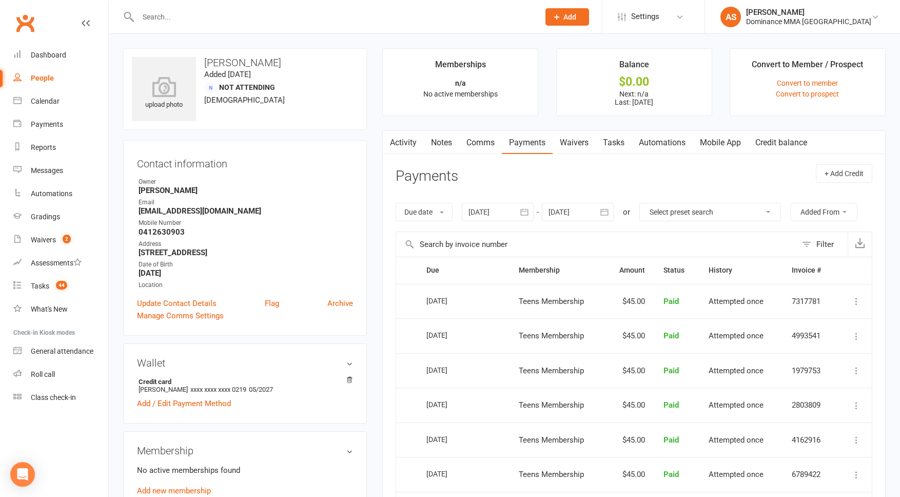
click at [567, 207] on div at bounding box center [578, 212] width 72 height 18
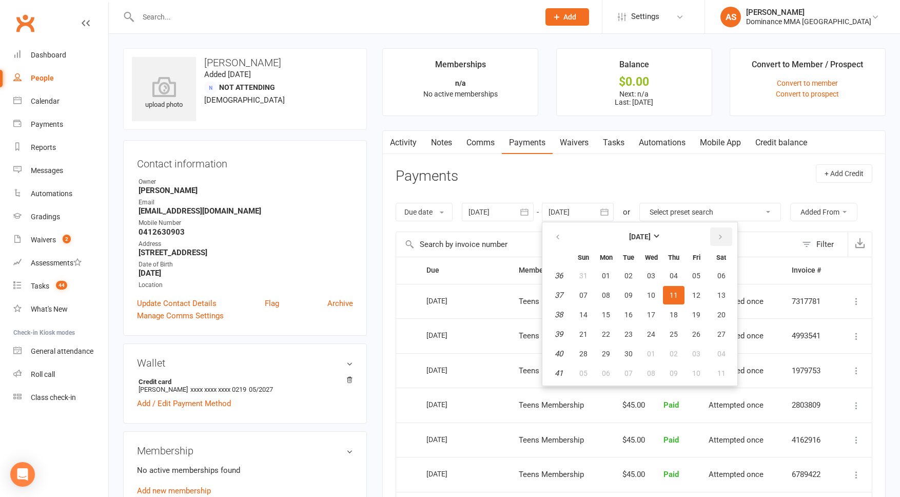
click at [725, 231] on button "button" at bounding box center [721, 236] width 22 height 18
click at [591, 376] on button "02" at bounding box center [584, 373] width 22 height 18
type input "[DATE]"
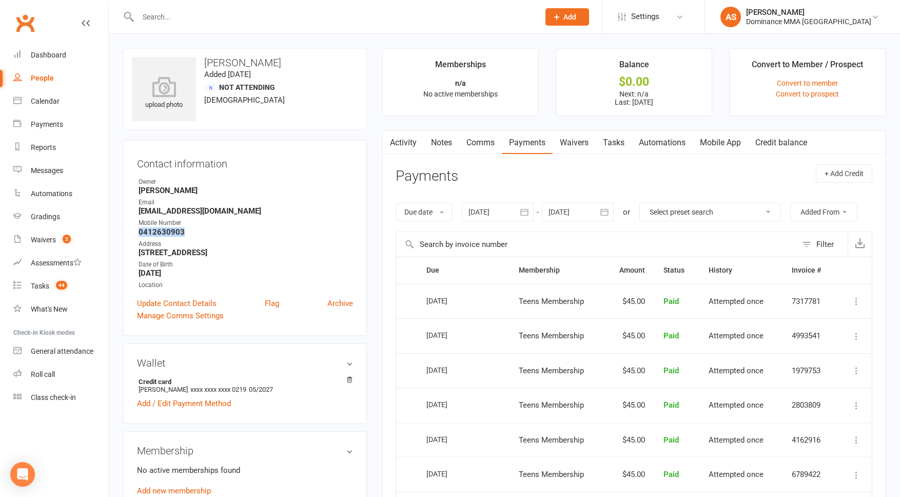
drag, startPoint x: 193, startPoint y: 233, endPoint x: 131, endPoint y: 235, distance: 62.1
click at [134, 235] on div "Contact information Owner [PERSON_NAME] Email [EMAIL_ADDRESS][DOMAIN_NAME] Mobi…" at bounding box center [245, 238] width 244 height 196
copy strong "0412630903"
click at [327, 213] on strong "[EMAIL_ADDRESS][DOMAIN_NAME]" at bounding box center [246, 210] width 214 height 9
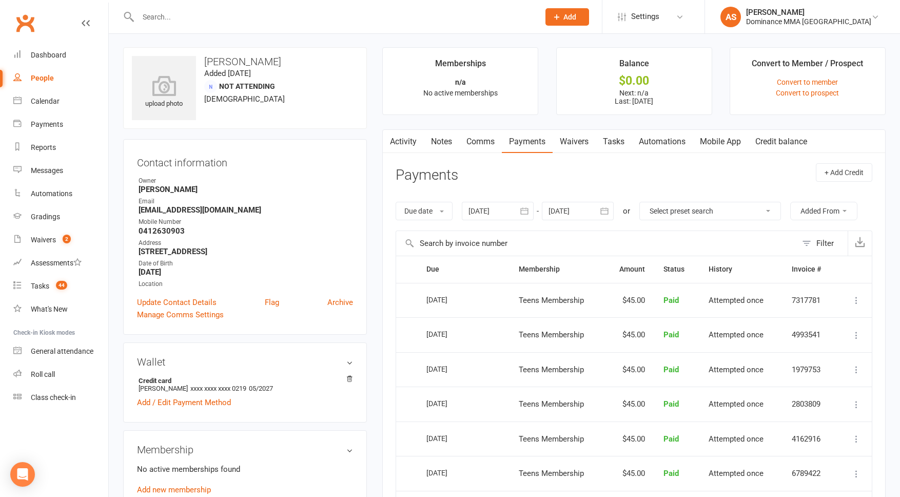
click at [598, 213] on button "button" at bounding box center [604, 211] width 18 height 18
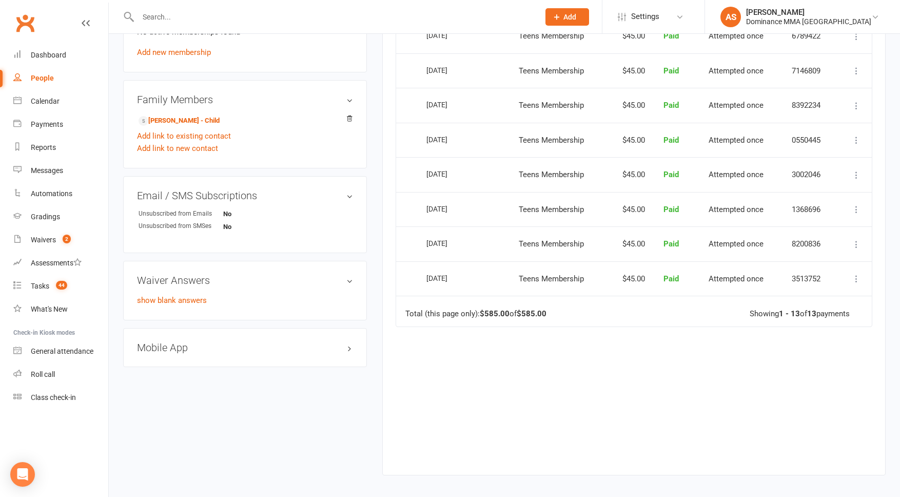
scroll to position [441, 0]
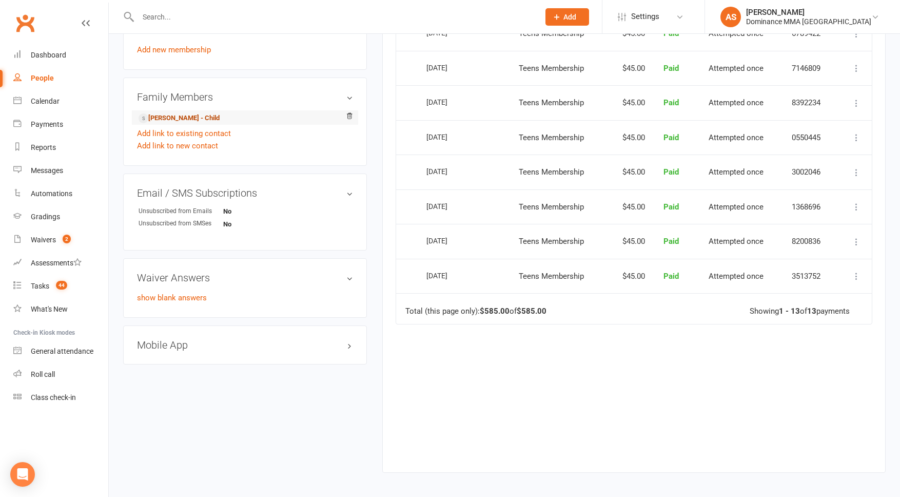
click at [182, 115] on link "[PERSON_NAME] - Child" at bounding box center [179, 118] width 81 height 11
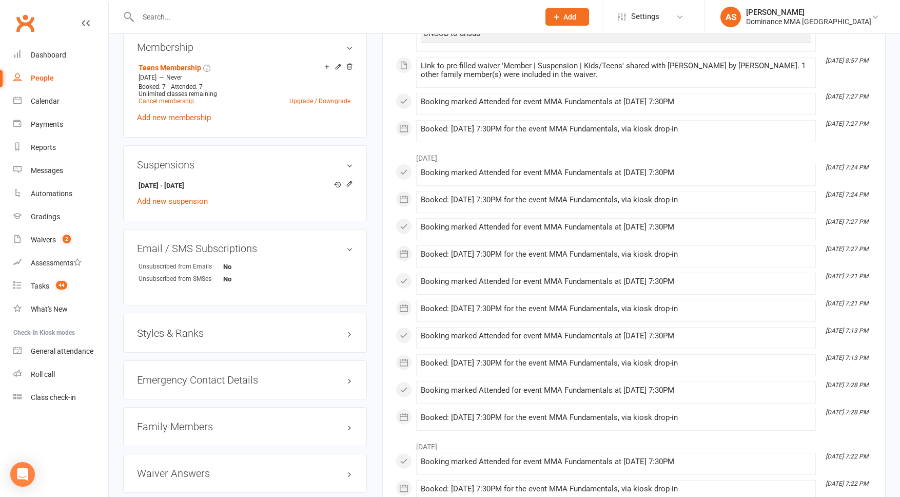
scroll to position [531, 0]
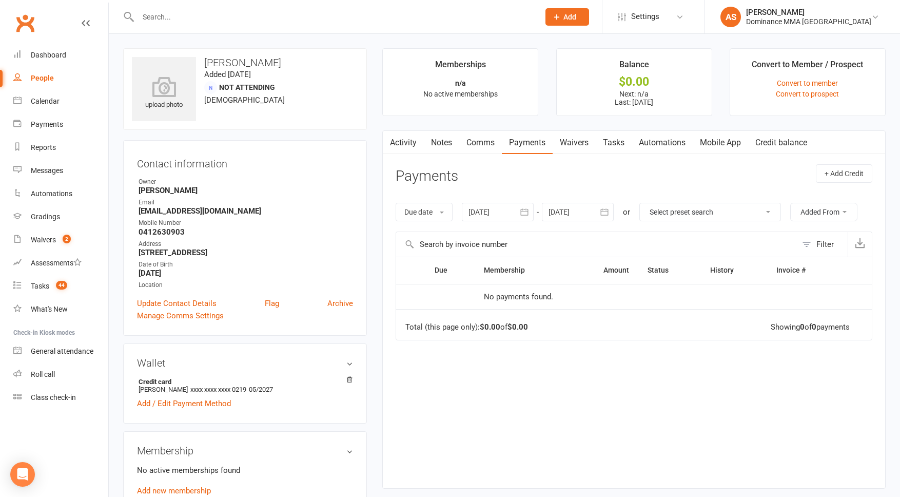
click at [625, 137] on link "Tasks" at bounding box center [614, 143] width 36 height 24
select select "incomplete"
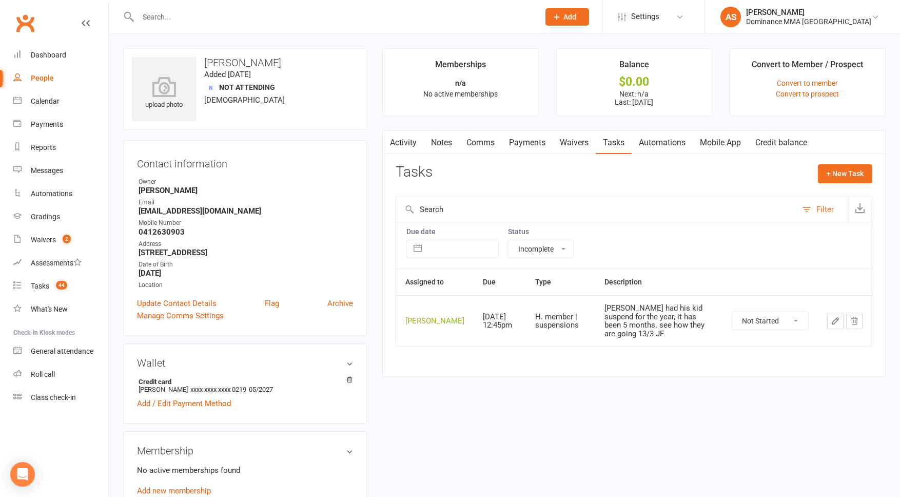
click at [405, 146] on link "Activity" at bounding box center [403, 143] width 41 height 24
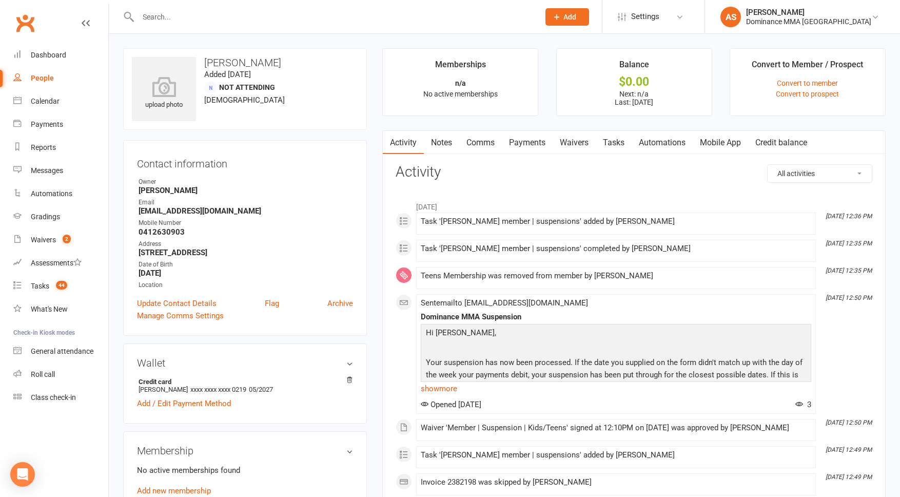
click at [821, 171] on select "All activities Bookings / Attendances Communications Notes Failed SMSes Grading…" at bounding box center [820, 173] width 104 height 17
select select "MembershipLogEntry"
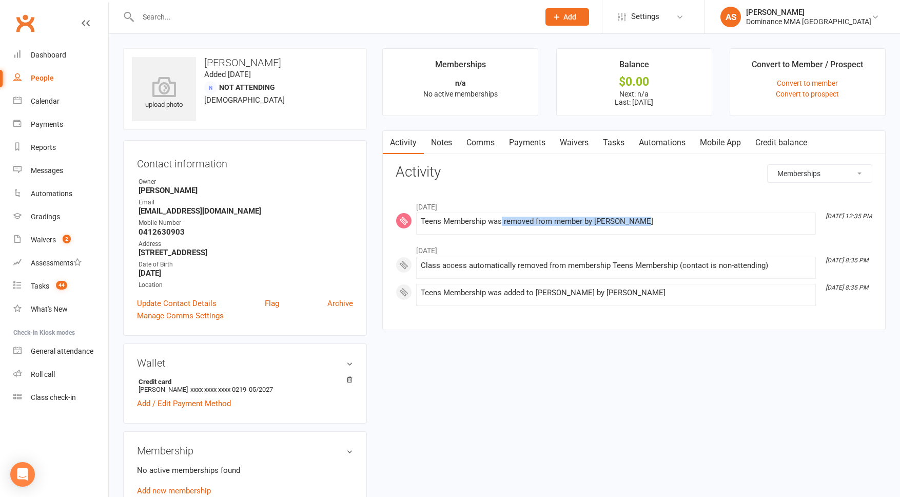
drag, startPoint x: 501, startPoint y: 221, endPoint x: 707, endPoint y: 227, distance: 205.8
click at [706, 227] on div "Teens Membership was removed from member by [PERSON_NAME]" at bounding box center [616, 223] width 390 height 13
click at [677, 169] on h3 "Activity" at bounding box center [634, 172] width 477 height 16
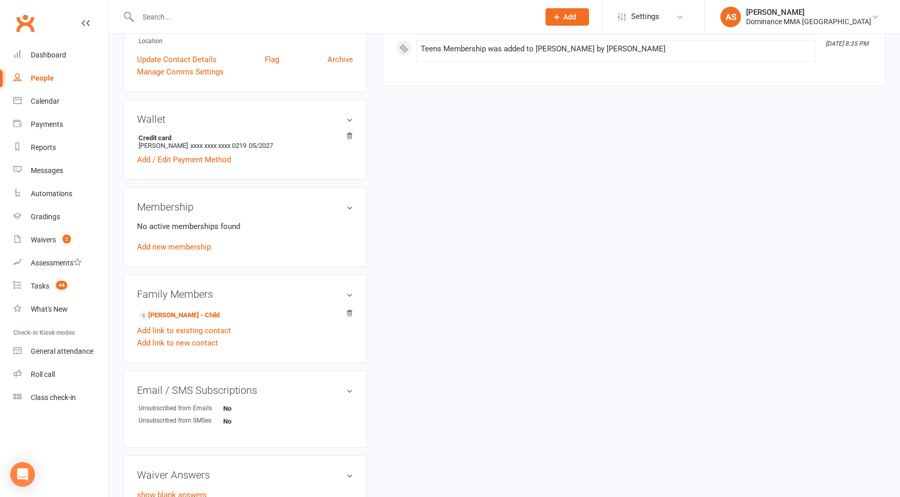
scroll to position [246, 0]
drag, startPoint x: 135, startPoint y: 222, endPoint x: 251, endPoint y: 222, distance: 116.0
click at [251, 222] on div "Membership No active memberships found Add new membership" at bounding box center [245, 225] width 244 height 80
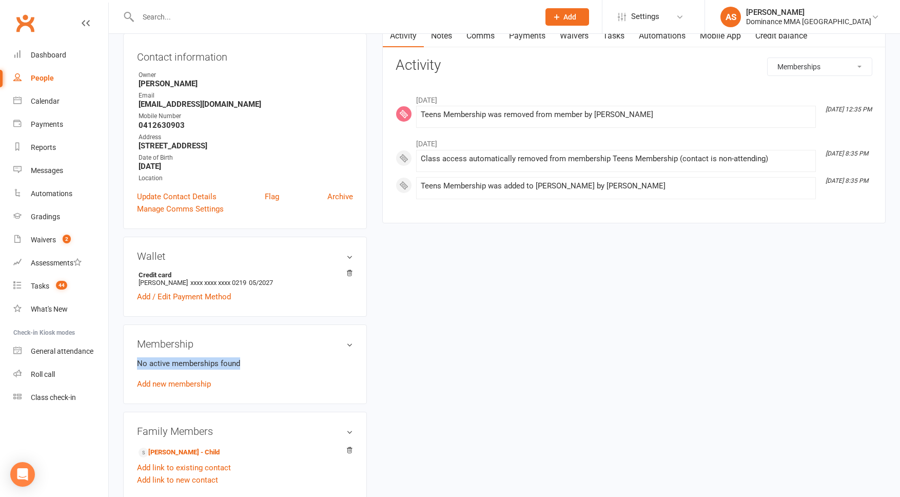
scroll to position [0, 0]
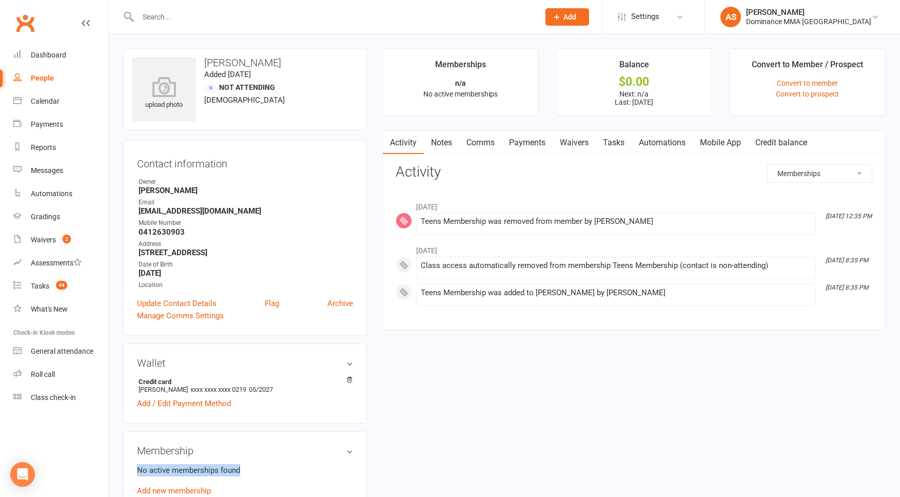
click at [439, 139] on link "Notes" at bounding box center [441, 143] width 35 height 24
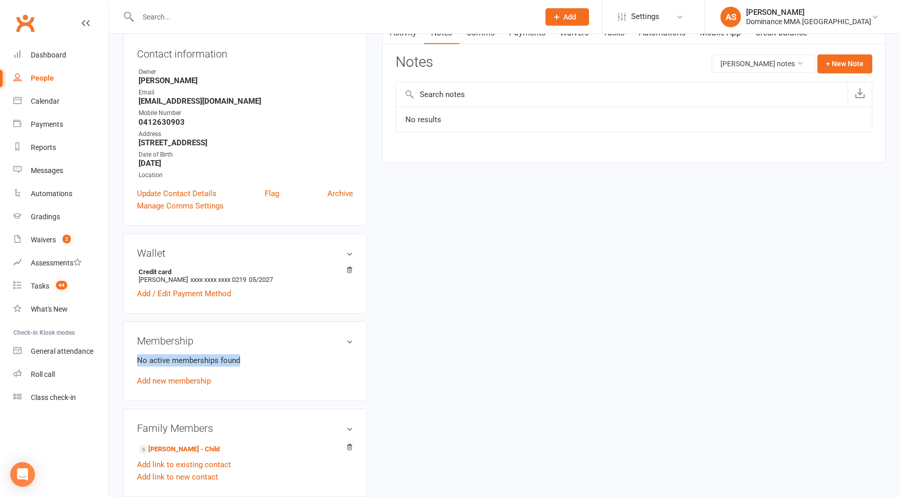
scroll to position [115, 0]
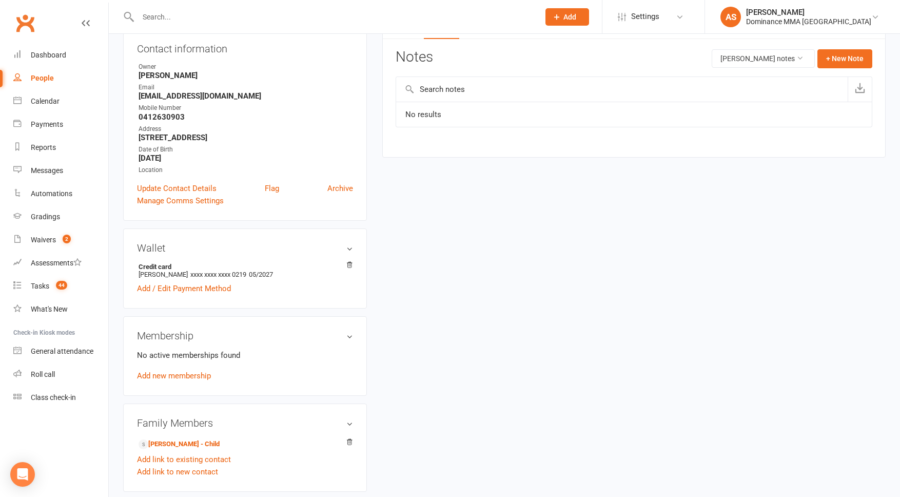
click at [170, 377] on link "Add new membership" at bounding box center [174, 375] width 74 height 9
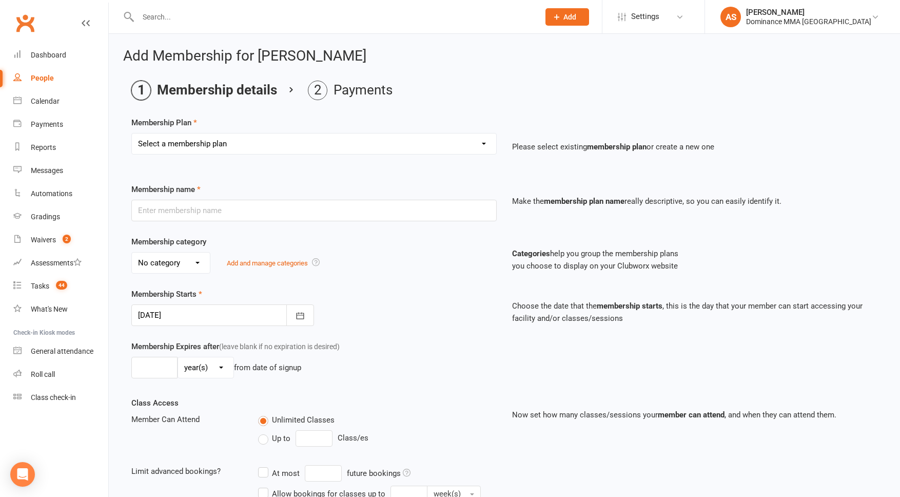
click at [213, 144] on select "Select a membership plan Sponsored MT or BJJ gear payment plan Paid in Full | A…" at bounding box center [314, 143] width 364 height 21
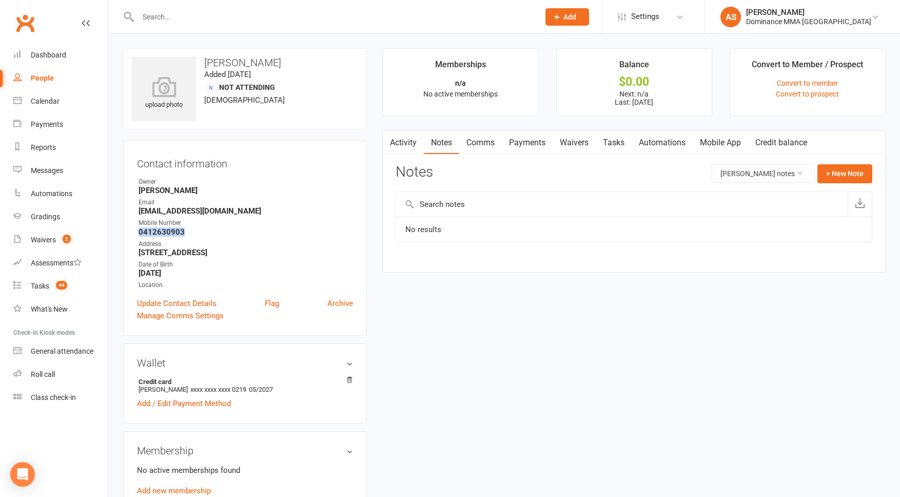
drag, startPoint x: 186, startPoint y: 228, endPoint x: 130, endPoint y: 230, distance: 55.4
click at [133, 231] on div "Contact information Owner [PERSON_NAME] Email [EMAIL_ADDRESS][DOMAIN_NAME] Mobi…" at bounding box center [245, 238] width 244 height 196
copy strong "0412630903"
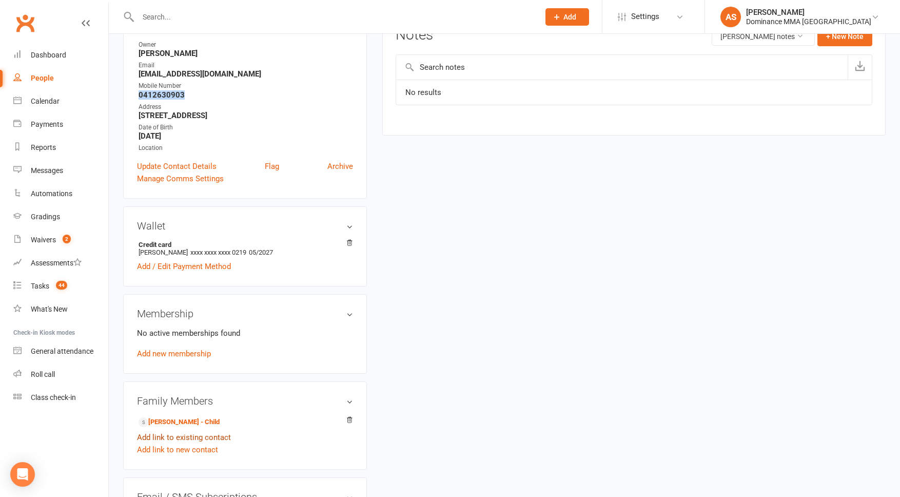
scroll to position [147, 0]
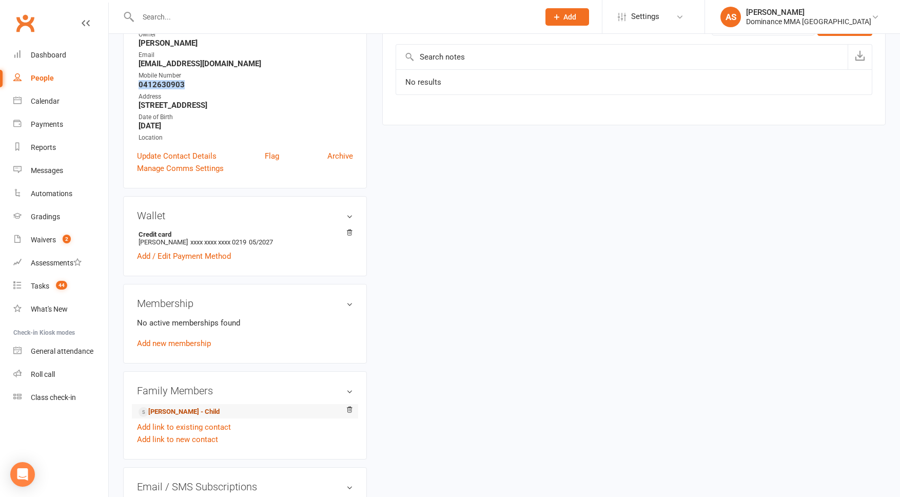
click at [195, 409] on link "[PERSON_NAME] - Child" at bounding box center [179, 411] width 81 height 11
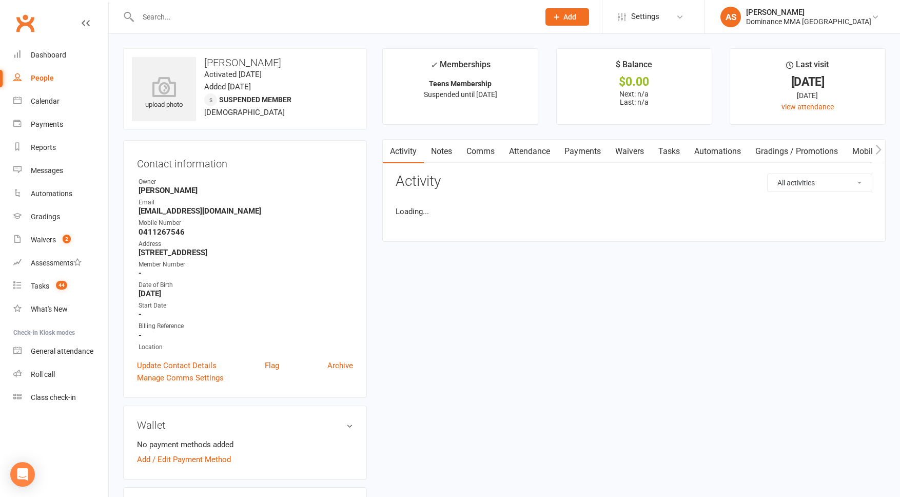
click at [438, 154] on link "Notes" at bounding box center [441, 152] width 35 height 24
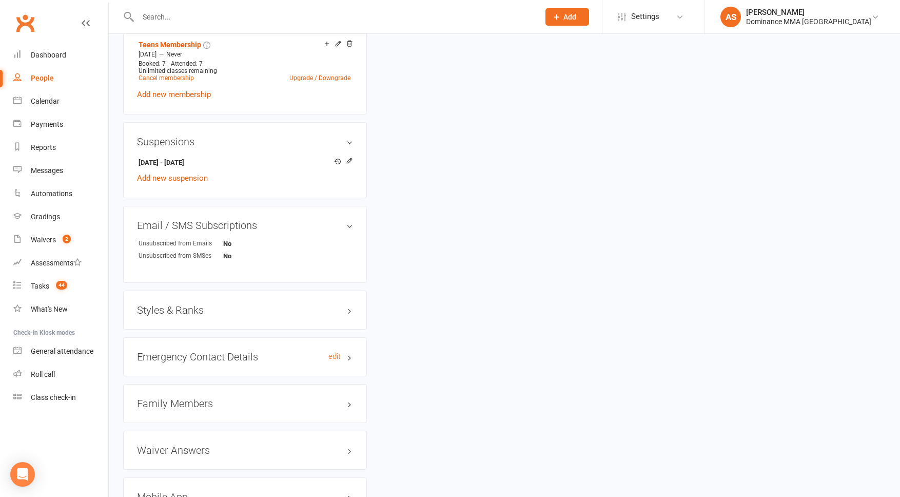
scroll to position [557, 0]
click at [181, 397] on h3 "Family Members" at bounding box center [245, 401] width 216 height 11
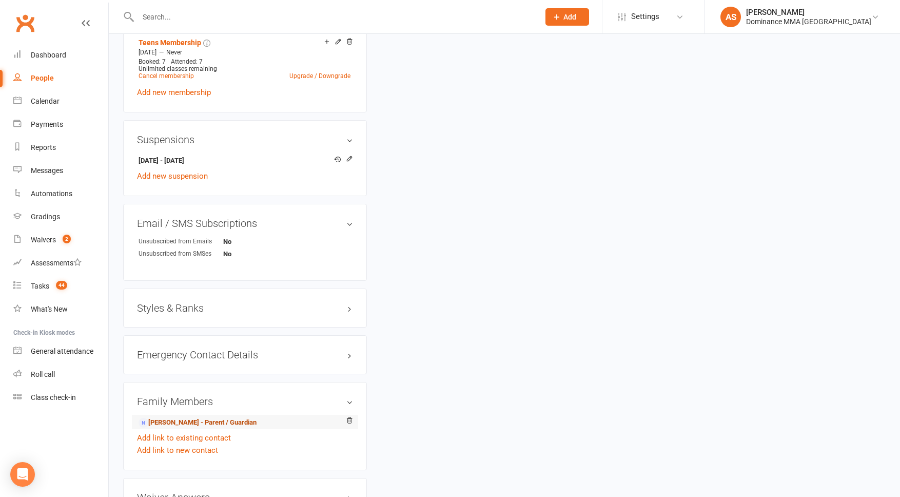
click at [256, 423] on link "[PERSON_NAME] - Parent / Guardian" at bounding box center [198, 422] width 118 height 11
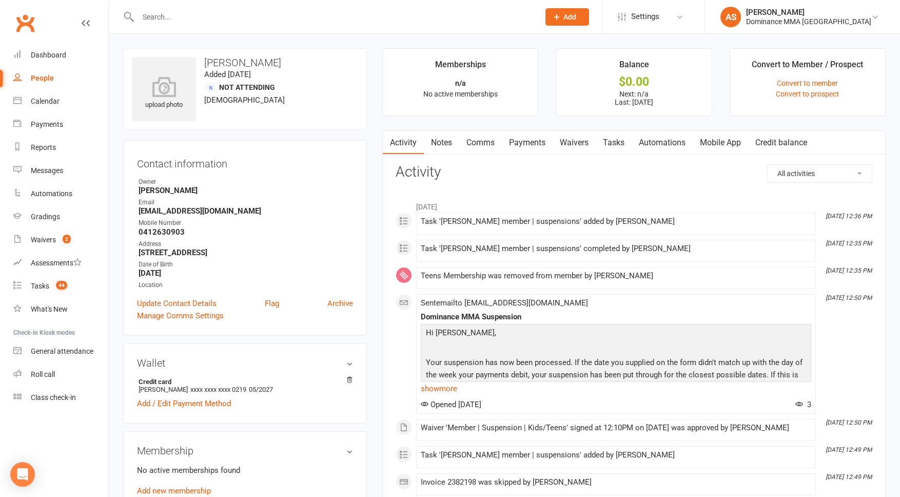
click at [616, 143] on link "Tasks" at bounding box center [614, 143] width 36 height 24
select select "incomplete"
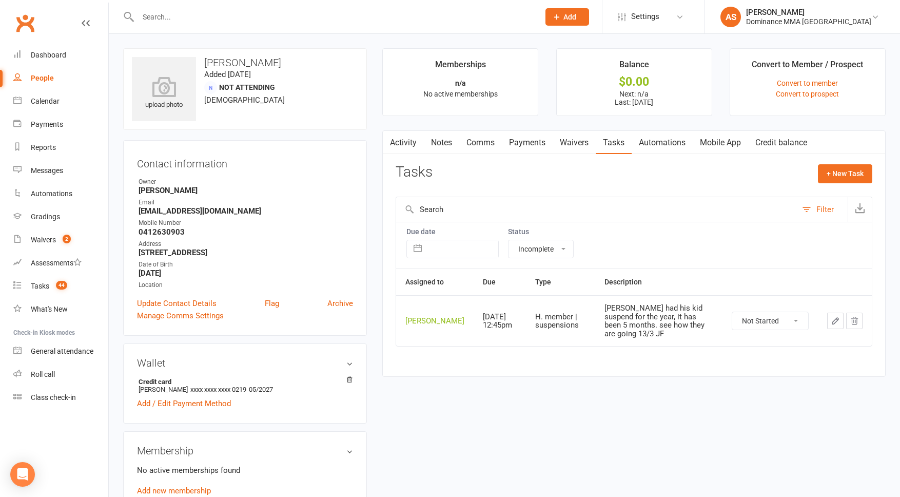
click at [831, 325] on icon "button" at bounding box center [835, 320] width 9 height 9
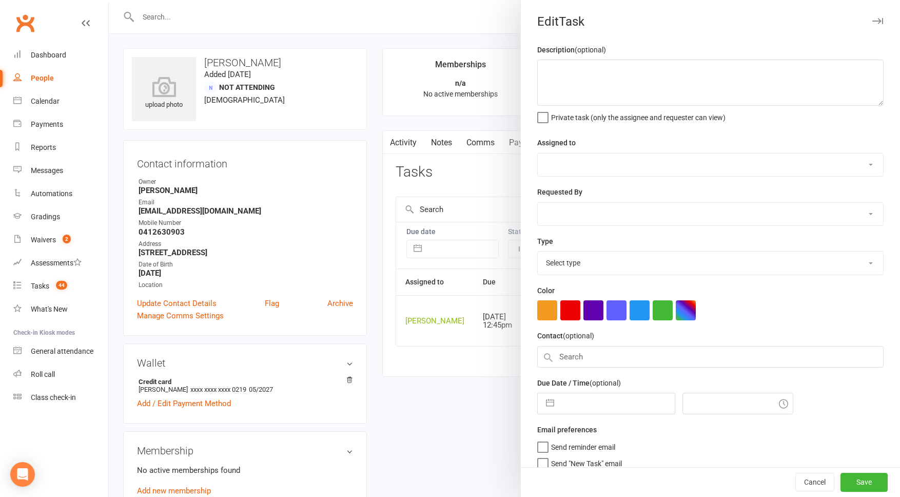
type textarea "[PERSON_NAME] had his kid suspend for the year, it has been 5 months. see how t…"
select select "50862"
type input "[DATE]"
type input "12:45pm"
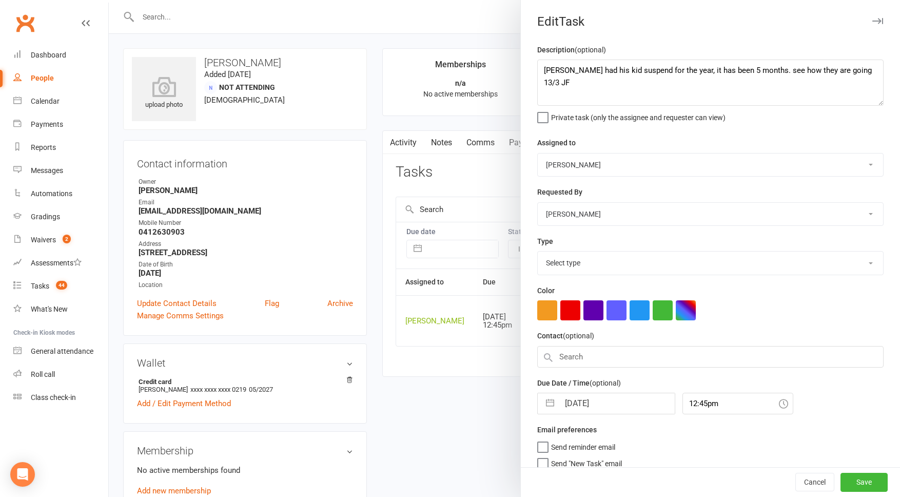
select select "3867"
click at [547, 63] on textarea "[PERSON_NAME] had his kid suspend for the year, it has been 5 months. see how t…" at bounding box center [710, 83] width 346 height 46
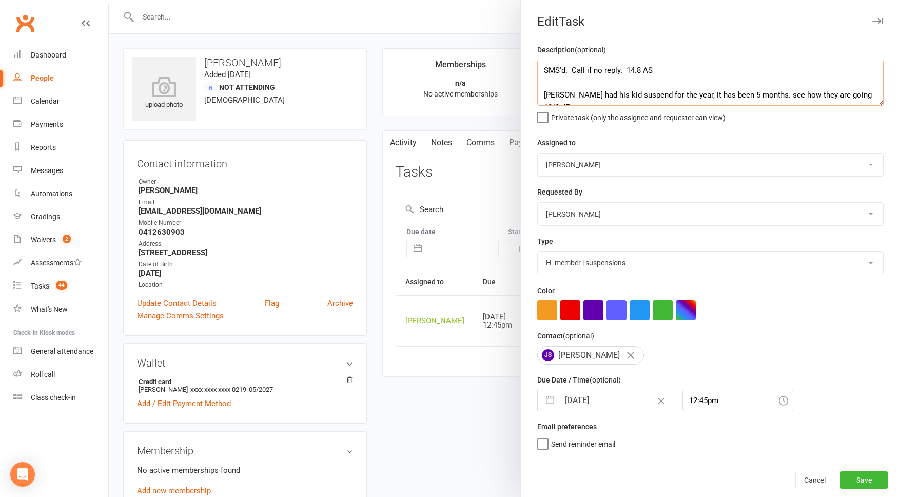
type textarea "SMS'd. Call if no reply. 14.8 AS [PERSON_NAME] had his kid suspend for the year…"
click at [605, 164] on select "[PERSON_NAME] [PERSON_NAME] [PERSON_NAME] [PERSON_NAME] Will [PERSON_NAME] [PER…" at bounding box center [710, 164] width 345 height 23
select select "6"
select select "2025"
select select "7"
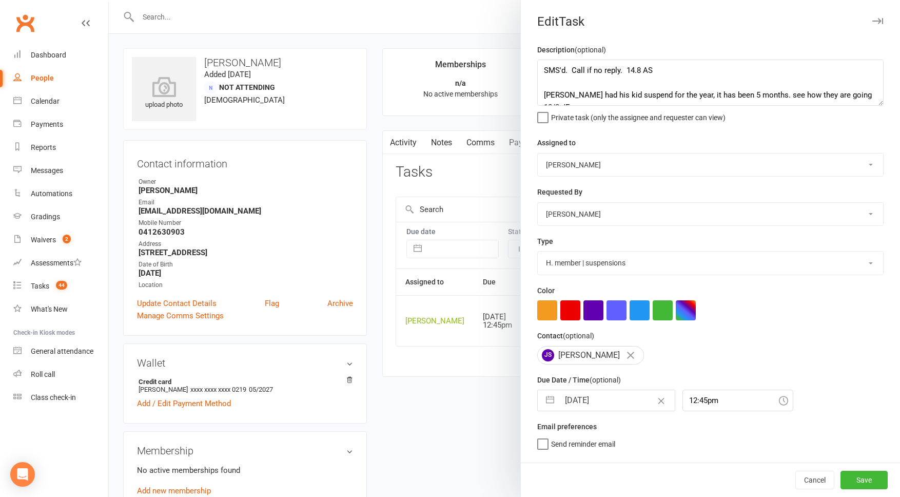
select select "2025"
select select "8"
select select "2025"
click at [588, 402] on input "[DATE]" at bounding box center [616, 400] width 115 height 21
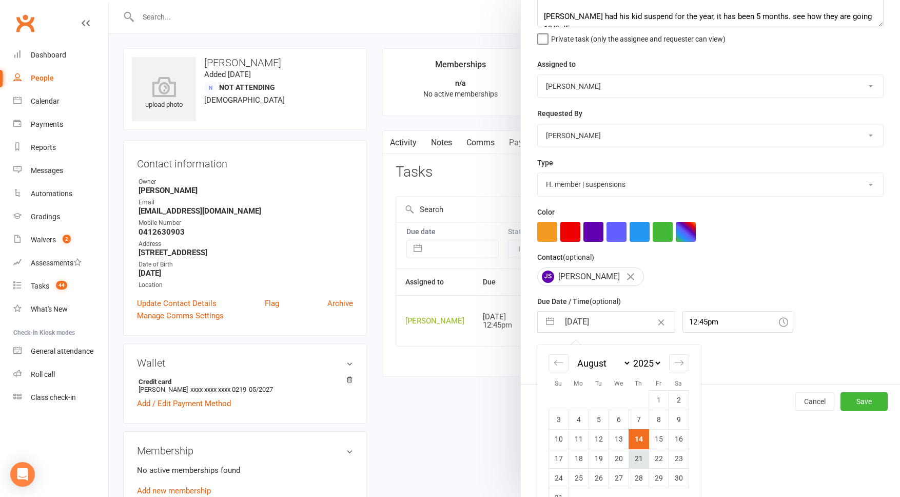
scroll to position [80, 0]
click at [659, 440] on td "15" at bounding box center [659, 437] width 20 height 19
type input "[DATE]"
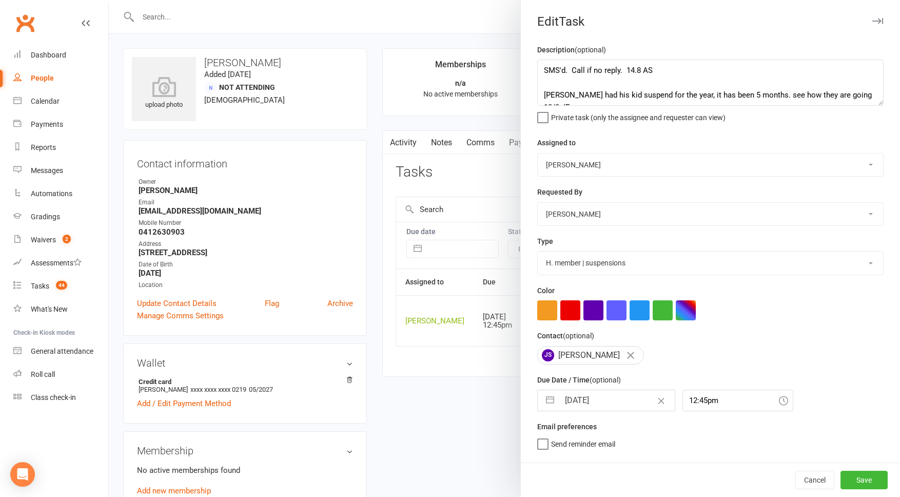
scroll to position [0, 0]
click at [595, 398] on input "[DATE]" at bounding box center [616, 400] width 115 height 21
select select "6"
select select "2025"
select select "7"
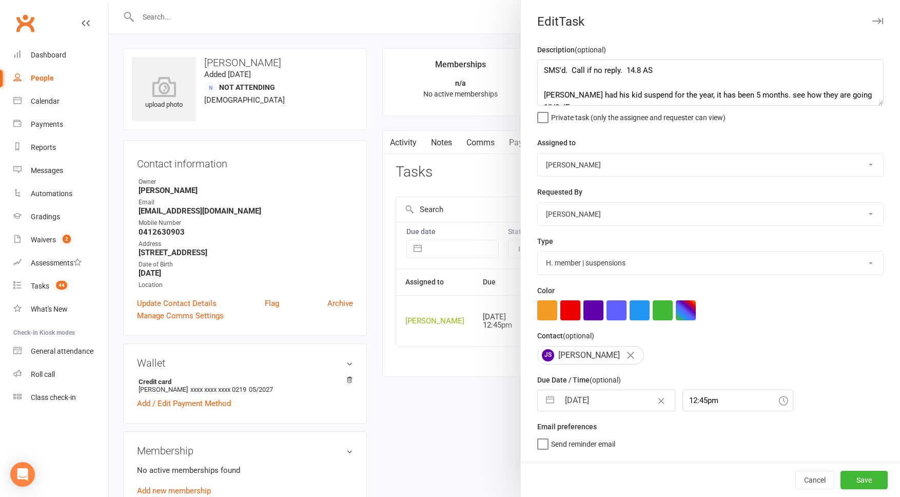
select select "2025"
select select "8"
select select "2025"
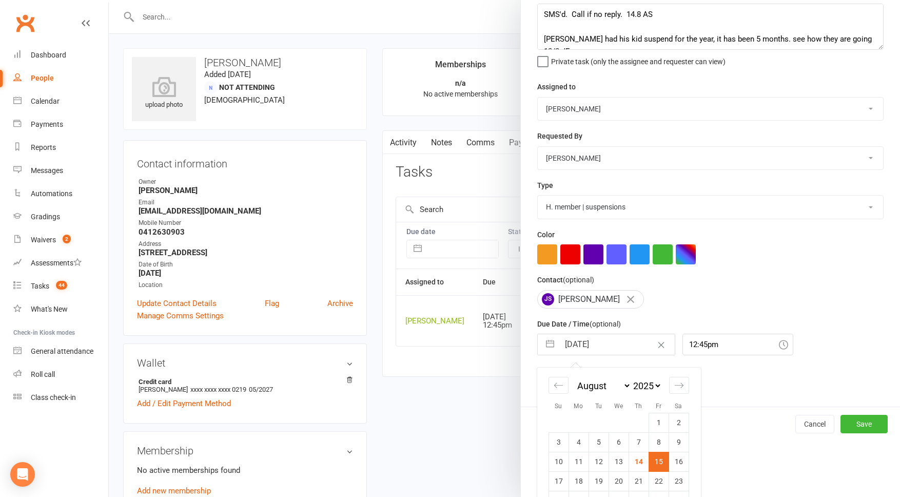
scroll to position [57, 0]
click at [677, 460] on td "16" at bounding box center [679, 460] width 20 height 19
type input "[DATE]"
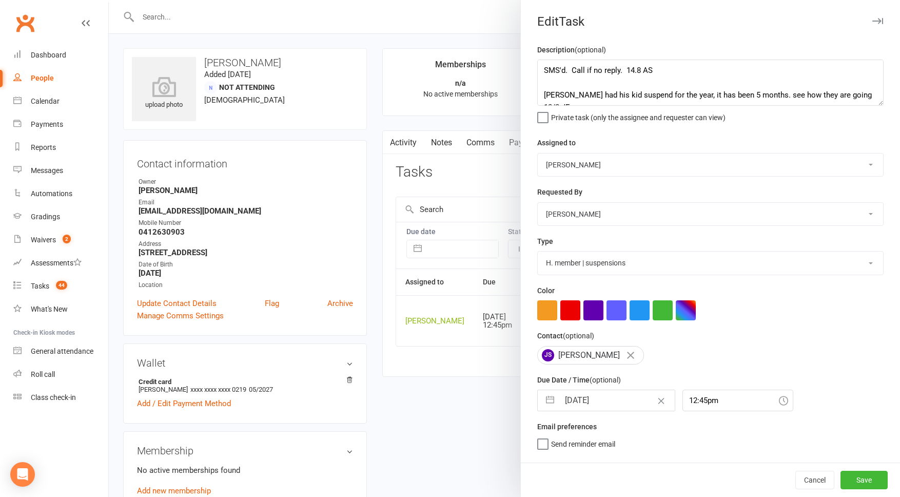
scroll to position [0, 0]
click at [691, 405] on input "12:45pm" at bounding box center [737, 400] width 111 height 22
click at [696, 429] on div "9:30am" at bounding box center [738, 421] width 110 height 16
type input "9:30am"
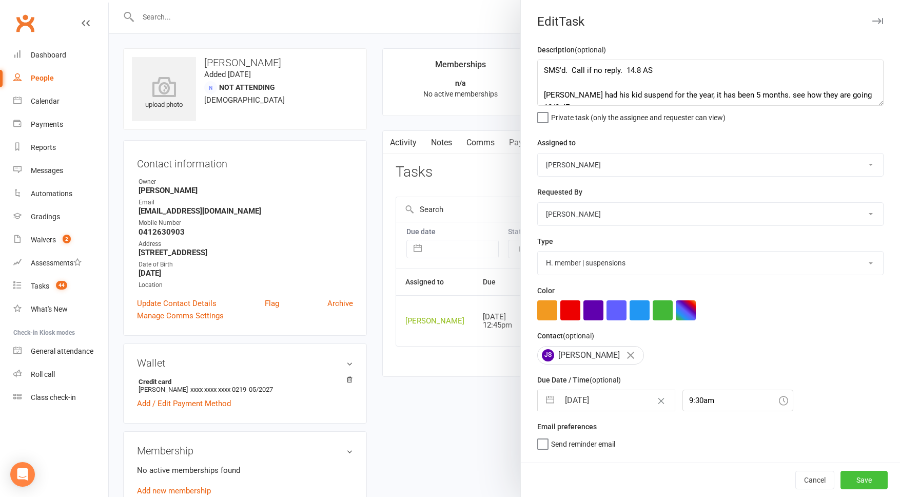
click at [858, 483] on button "Save" at bounding box center [864, 480] width 47 height 18
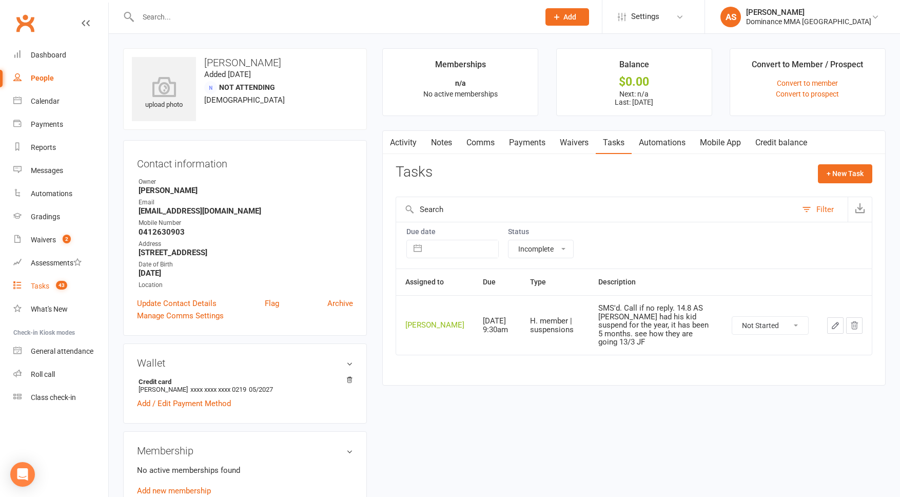
click at [60, 287] on span "43" at bounding box center [61, 285] width 11 height 9
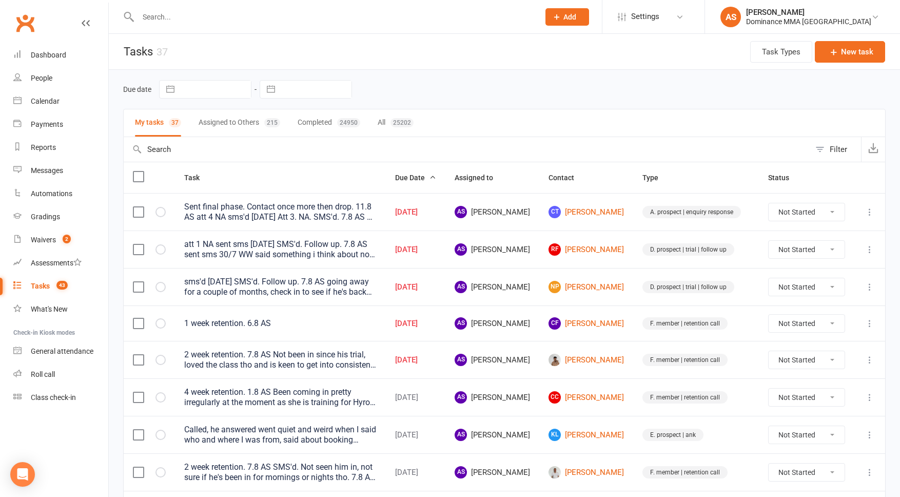
click at [196, 15] on input "text" at bounding box center [333, 17] width 397 height 14
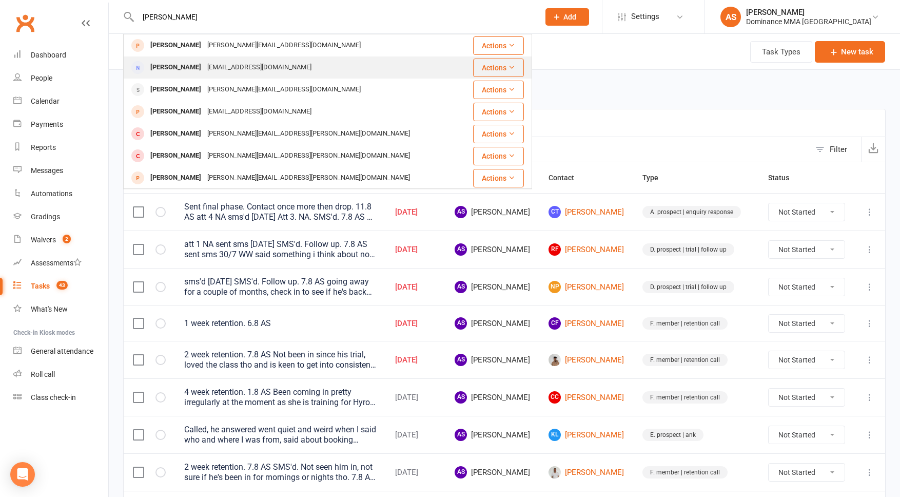
type input "[PERSON_NAME]"
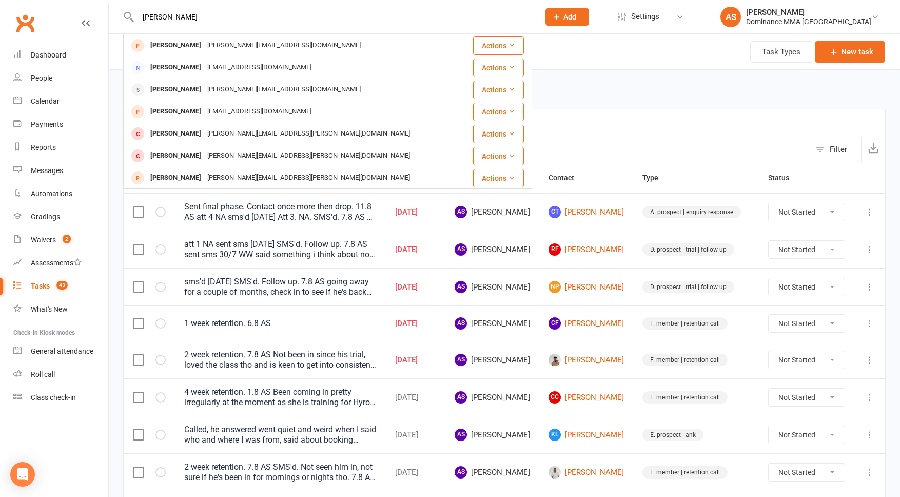
click at [189, 67] on div "[PERSON_NAME]" at bounding box center [175, 67] width 57 height 15
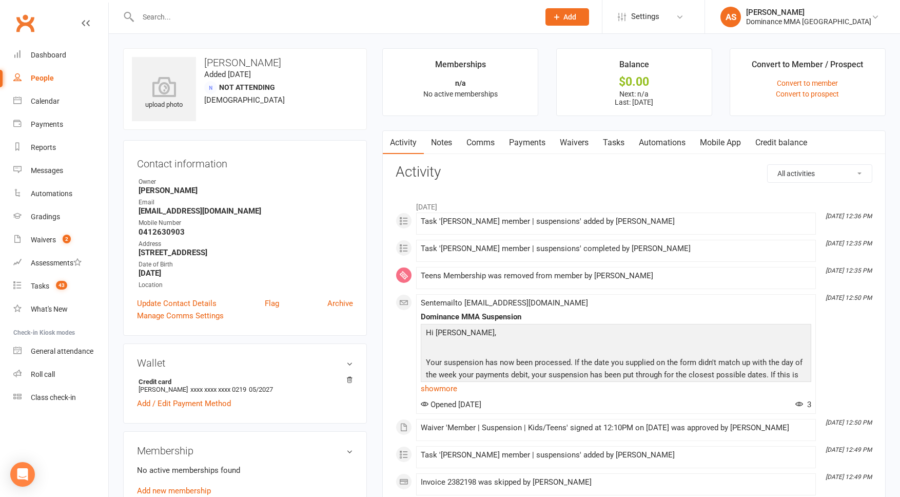
click at [443, 144] on link "Notes" at bounding box center [441, 143] width 35 height 24
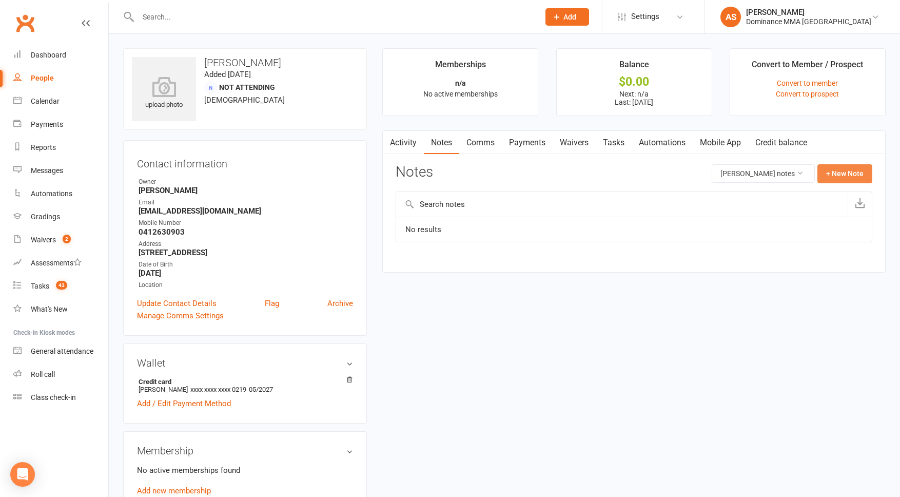
click at [853, 172] on button "+ New Note" at bounding box center [844, 173] width 55 height 18
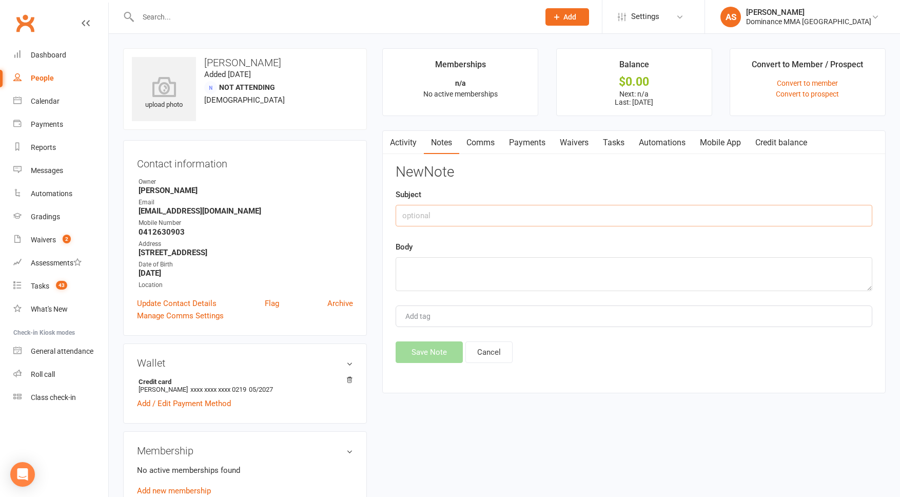
click at [457, 213] on input "text" at bounding box center [634, 216] width 477 height 22
type input "Membership suspension/add"
click at [427, 264] on textarea at bounding box center [634, 274] width 477 height 34
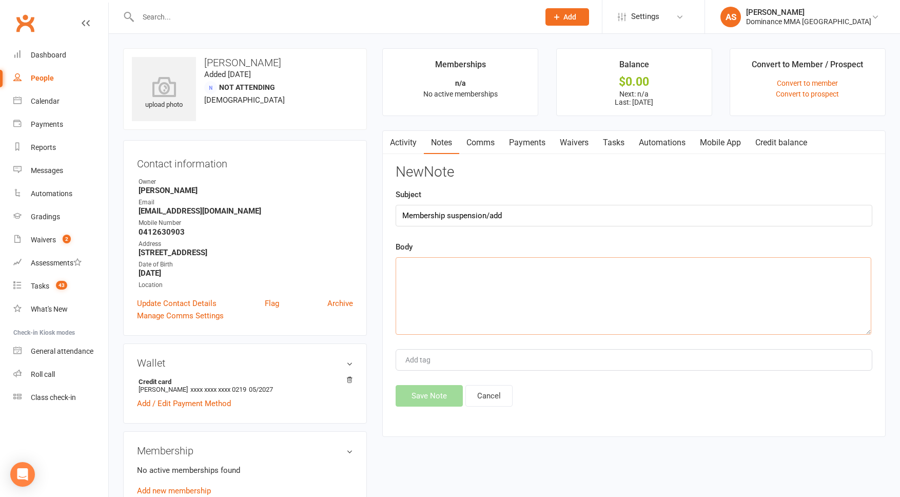
drag, startPoint x: 870, startPoint y: 288, endPoint x: 772, endPoint y: 271, distance: 99.5
click at [868, 335] on textarea at bounding box center [634, 295] width 476 height 77
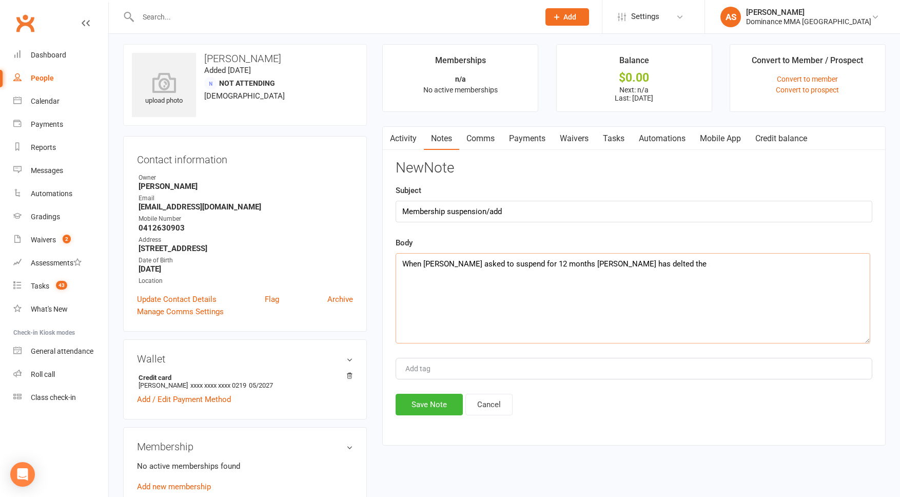
scroll to position [5, 0]
click at [605, 264] on textarea "When [PERSON_NAME] asked to suspend for 12 months [PERSON_NAME] has delted the" at bounding box center [633, 297] width 475 height 90
click at [649, 262] on textarea "When [PERSON_NAME] asked to suspend for 12 months [PERSON_NAME] has deleted the" at bounding box center [633, 297] width 475 height 90
click at [499, 279] on textarea "When [PERSON_NAME] asked to suspend for 12 months [PERSON_NAME] has deleted the…" at bounding box center [633, 297] width 475 height 90
click at [498, 277] on textarea "When [PERSON_NAME] asked to suspend for 12 months [PERSON_NAME] has deleted the…" at bounding box center [633, 297] width 475 height 90
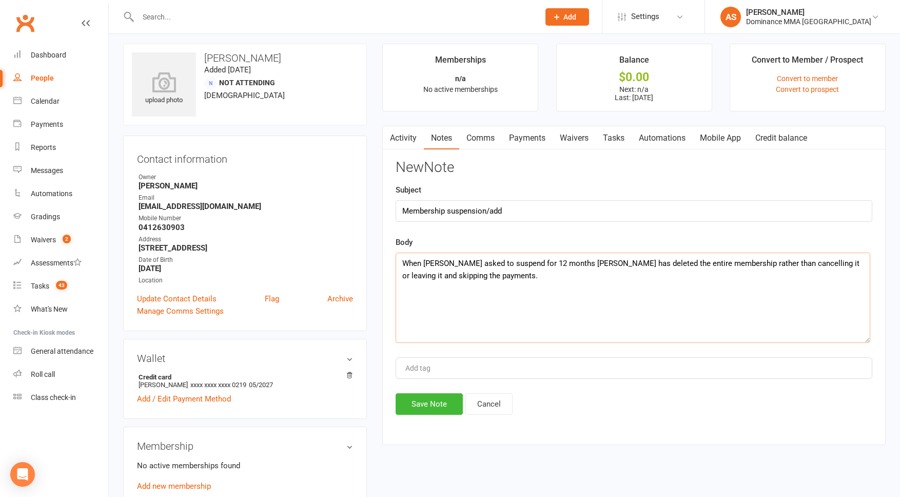
click at [493, 274] on textarea "When [PERSON_NAME] asked to suspend for 12 months [PERSON_NAME] has deleted the…" at bounding box center [633, 297] width 475 height 90
click at [501, 276] on textarea "When [PERSON_NAME] asked to suspend for 12 months [PERSON_NAME] has deleted the…" at bounding box center [633, 297] width 475 height 90
click at [555, 262] on textarea "When [PERSON_NAME] asked to suspend for 12 months [PERSON_NAME] has deleted the…" at bounding box center [633, 297] width 475 height 90
click at [594, 264] on textarea "When [PERSON_NAME] asked to suspend for 12 months, [PERSON_NAME] has deleted th…" at bounding box center [633, 297] width 475 height 90
click at [492, 278] on textarea "When [PERSON_NAME] asked to suspend for 12 months, [PERSON_NAME] had deleted th…" at bounding box center [633, 297] width 475 height 90
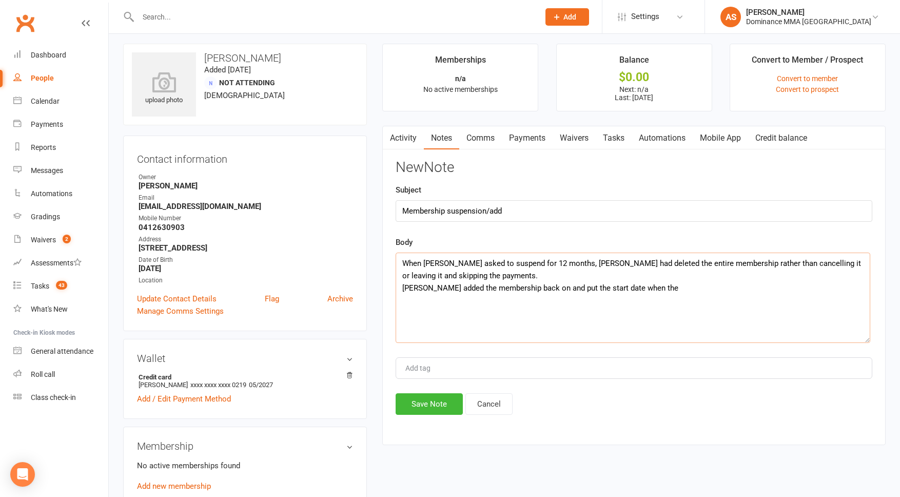
click at [407, 288] on textarea "When [PERSON_NAME] asked to suspend for 12 months, [PERSON_NAME] had deleted th…" at bounding box center [633, 297] width 475 height 90
click at [670, 290] on textarea "When [PERSON_NAME] asked to suspend for 12 months, [PERSON_NAME] had deleted th…" at bounding box center [633, 297] width 475 height 90
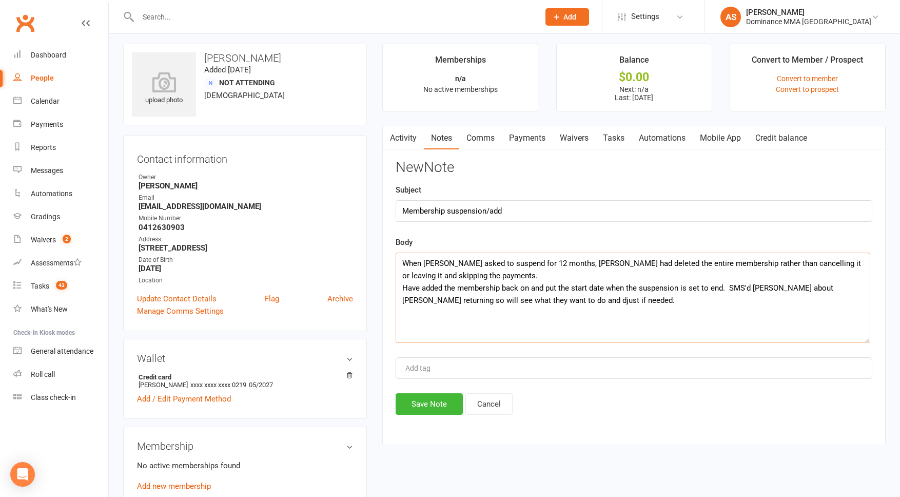
click at [505, 301] on textarea "When [PERSON_NAME] asked to suspend for 12 months, [PERSON_NAME] had deleted th…" at bounding box center [633, 297] width 475 height 90
click at [598, 300] on textarea "When [PERSON_NAME] asked to suspend for 12 months, [PERSON_NAME] had deleted th…" at bounding box center [633, 297] width 475 height 90
click at [457, 288] on textarea "When [PERSON_NAME] asked to suspend for 12 months, [PERSON_NAME] had deleted th…" at bounding box center [633, 297] width 475 height 90
click at [571, 288] on textarea "When [PERSON_NAME] asked to suspend for 12 months, [PERSON_NAME] had deleted th…" at bounding box center [633, 297] width 475 height 90
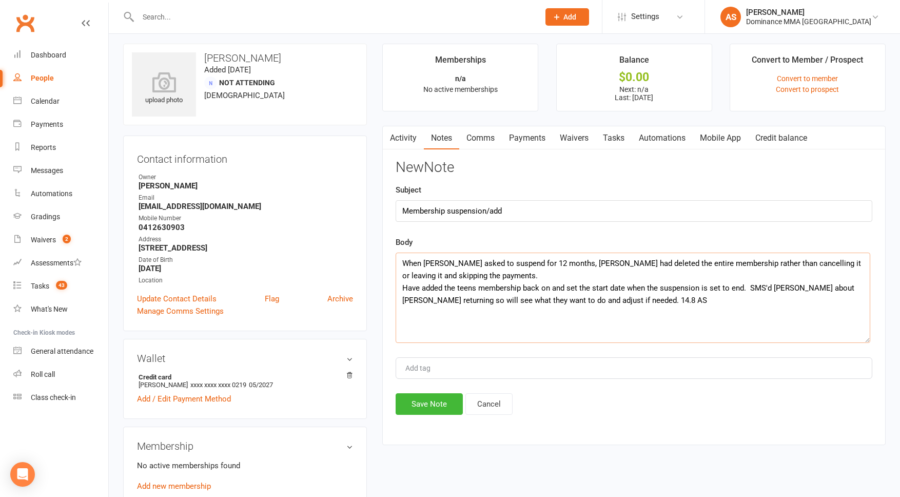
click at [628, 287] on textarea "When [PERSON_NAME] asked to suspend for 12 months, [PERSON_NAME] had deleted th…" at bounding box center [633, 297] width 475 height 90
drag, startPoint x: 779, startPoint y: 286, endPoint x: 757, endPoint y: 286, distance: 22.1
click at [758, 287] on textarea "When [PERSON_NAME] asked to suspend for 12 months, [PERSON_NAME] had deleted th…" at bounding box center [633, 297] width 475 height 90
click at [662, 304] on textarea "When [PERSON_NAME] asked to suspend for 12 months, [PERSON_NAME] had deleted th…" at bounding box center [633, 297] width 475 height 90
type textarea "When [PERSON_NAME] asked to suspend for 12 months, [PERSON_NAME] had deleted th…"
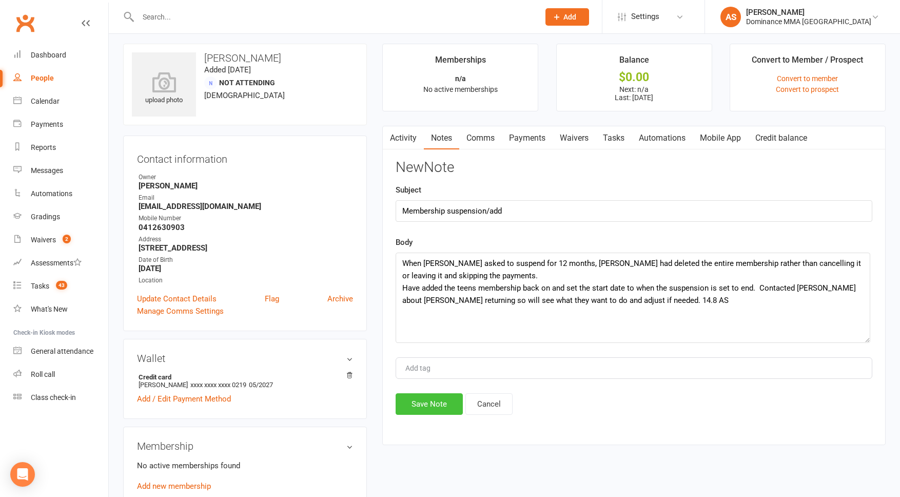
click at [428, 407] on button "Save Note" at bounding box center [429, 404] width 67 height 22
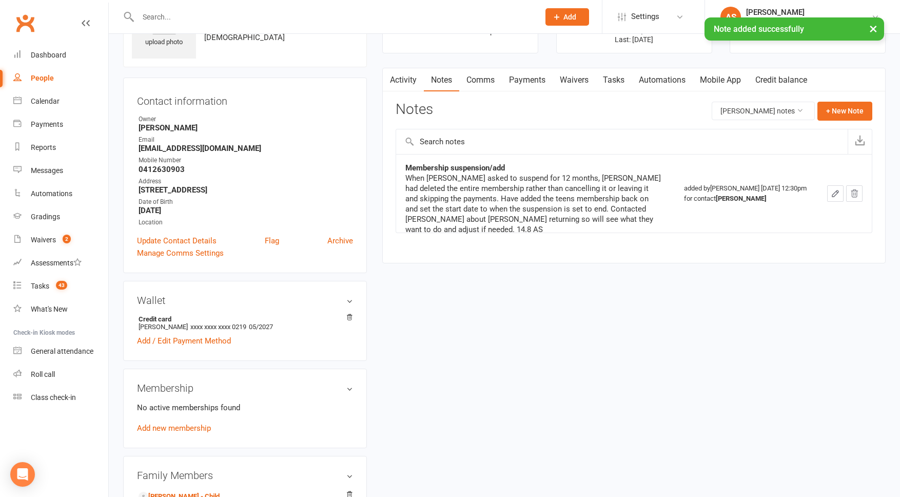
scroll to position [76, 0]
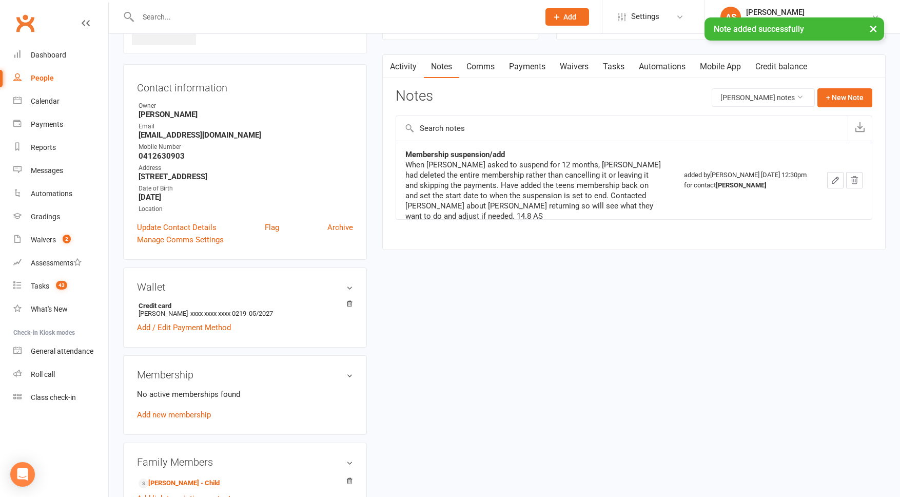
click at [187, 414] on link "Add new membership" at bounding box center [174, 414] width 74 height 9
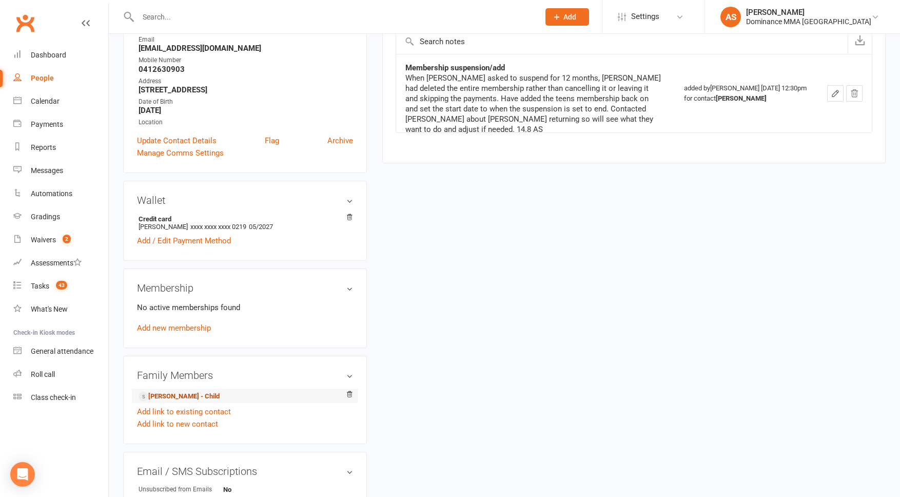
scroll to position [168, 0]
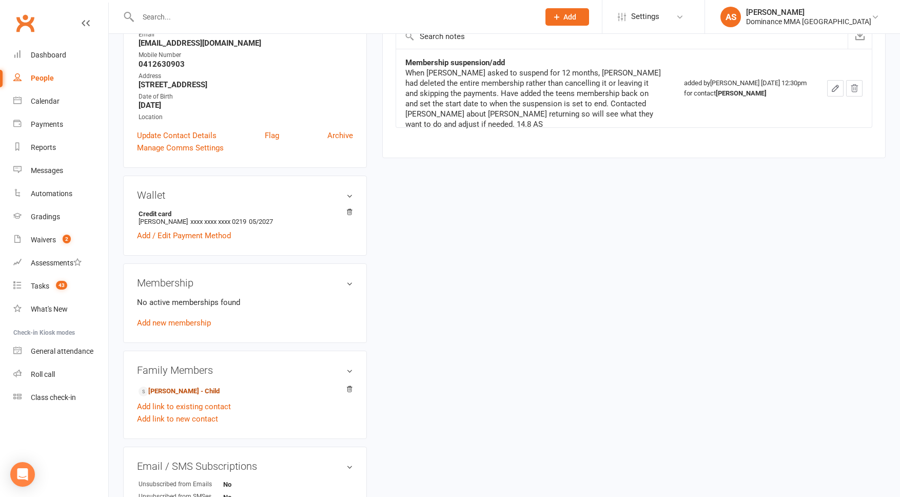
click at [189, 391] on link "[PERSON_NAME] - Child" at bounding box center [179, 391] width 81 height 11
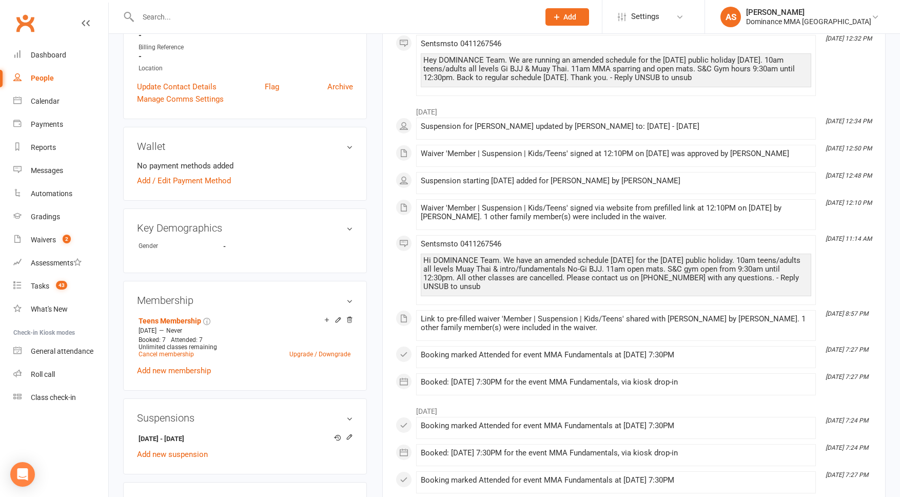
scroll to position [286, 0]
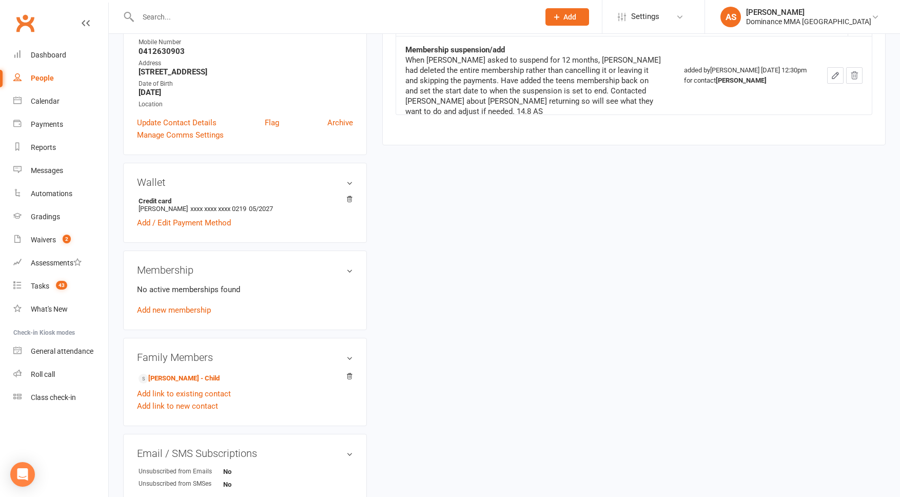
scroll to position [181, 0]
click at [184, 314] on div "No active memberships found Add new membership" at bounding box center [245, 299] width 216 height 33
click at [186, 311] on link "Add new membership" at bounding box center [174, 309] width 74 height 9
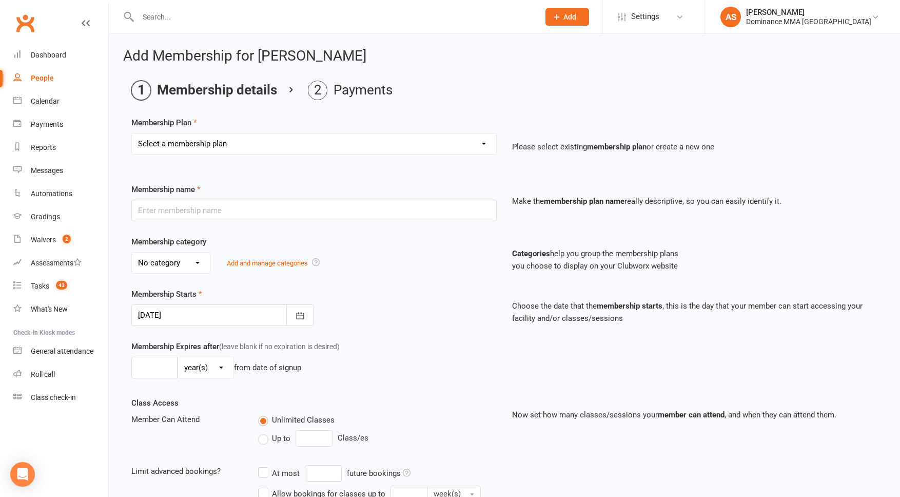
click at [217, 148] on select "Select a membership plan Sponsored MT or BJJ gear payment plan Paid in Full | A…" at bounding box center [314, 143] width 364 height 21
select select "15"
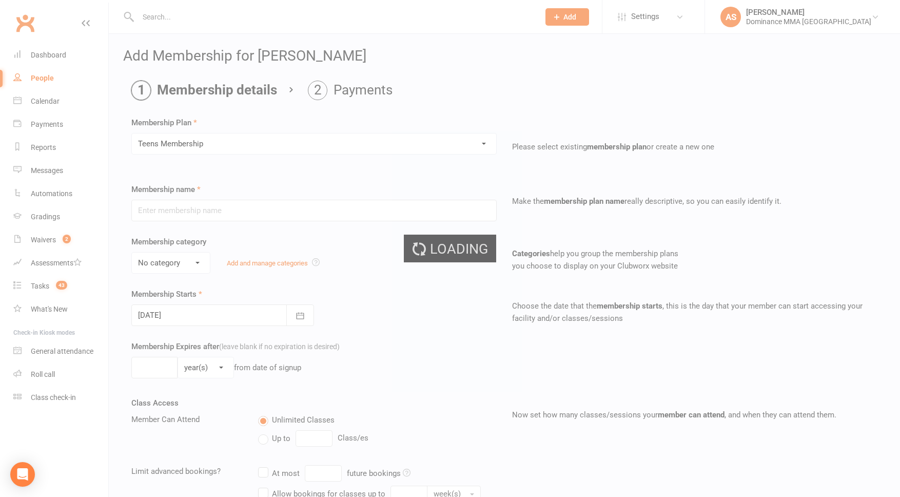
type input "Teens Membership"
select select "7"
type input "0"
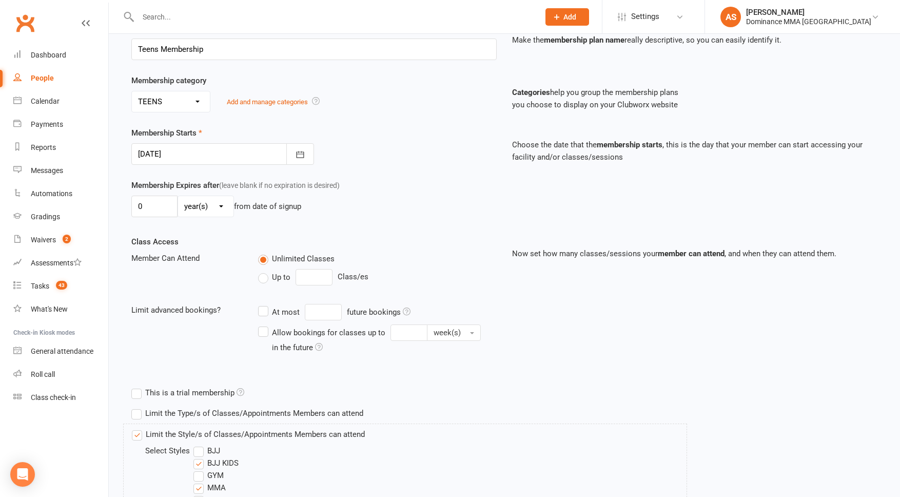
scroll to position [168, 0]
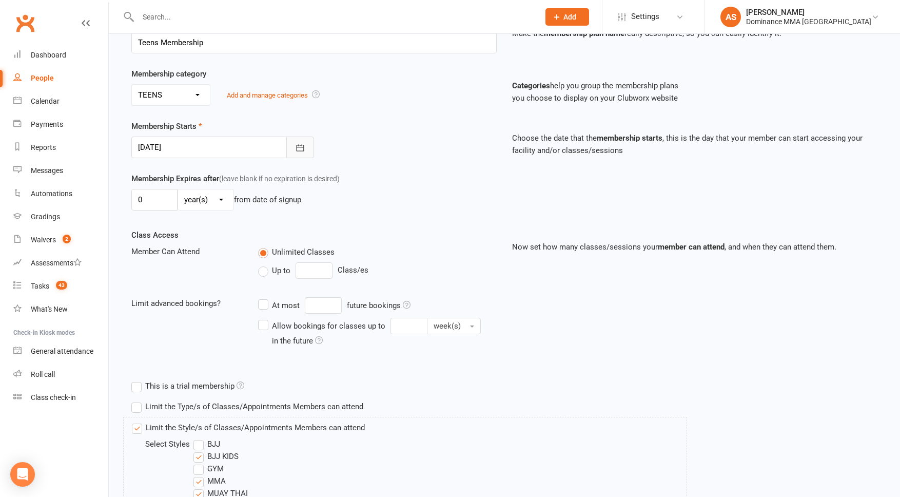
click at [294, 148] on button "button" at bounding box center [300, 147] width 28 height 22
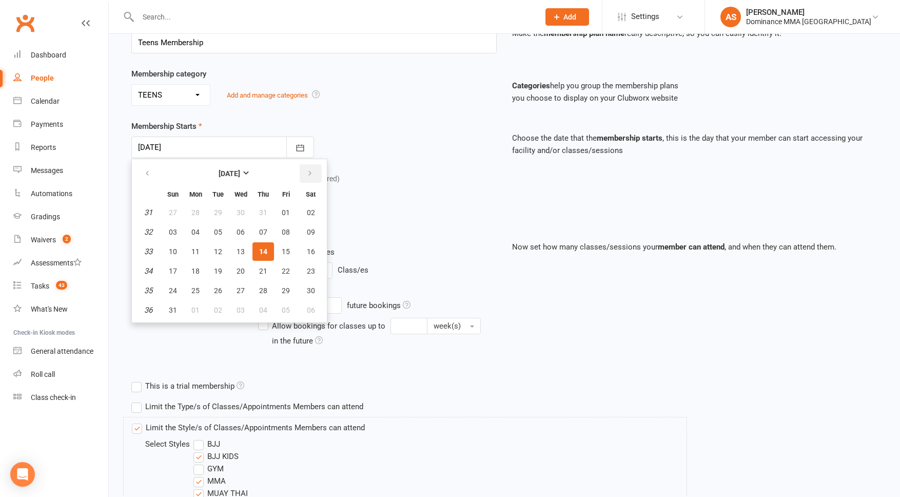
click at [309, 167] on button "button" at bounding box center [311, 173] width 22 height 18
click at [240, 171] on strong "[DATE]" at bounding box center [230, 173] width 22 height 8
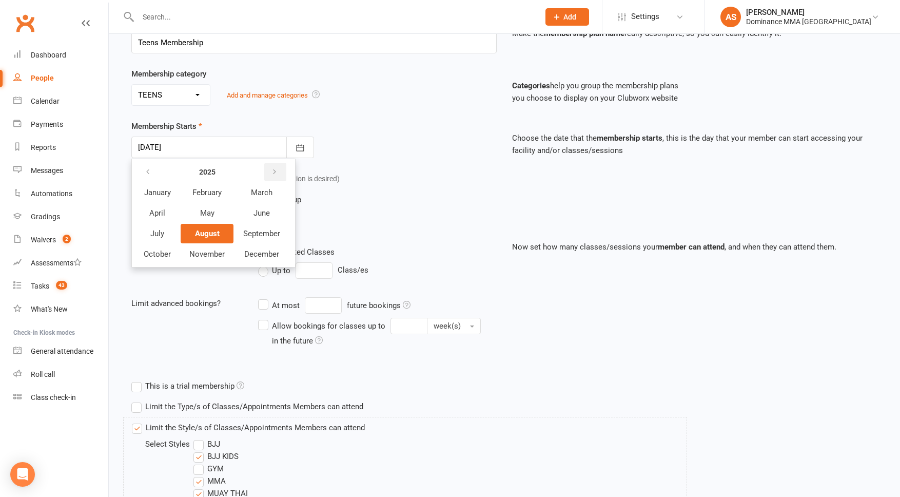
click at [271, 168] on icon "button" at bounding box center [274, 172] width 7 height 8
click at [275, 194] on button "March" at bounding box center [262, 192] width 54 height 19
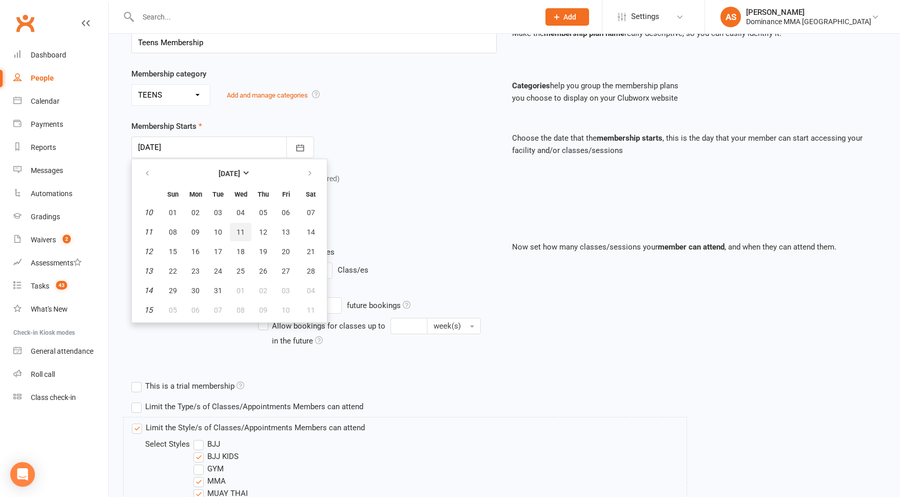
click at [245, 231] on button "11" at bounding box center [241, 232] width 22 height 18
type input "[DATE]"
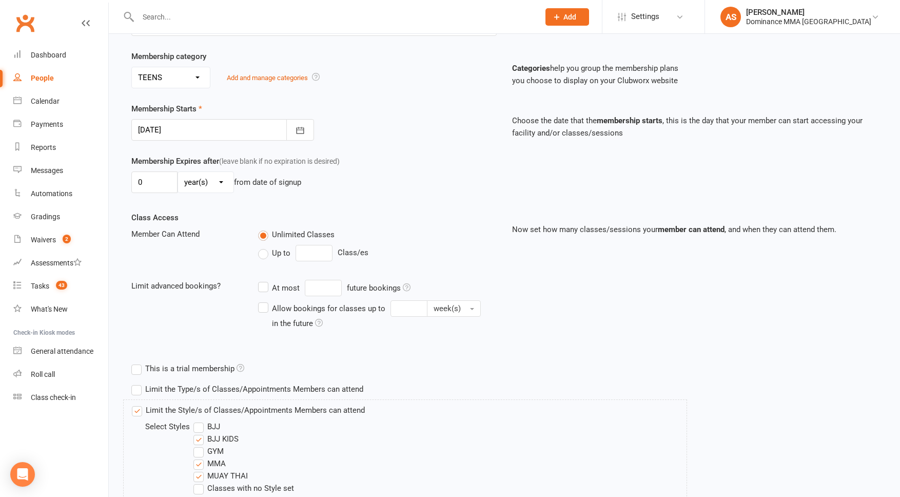
scroll to position [263, 0]
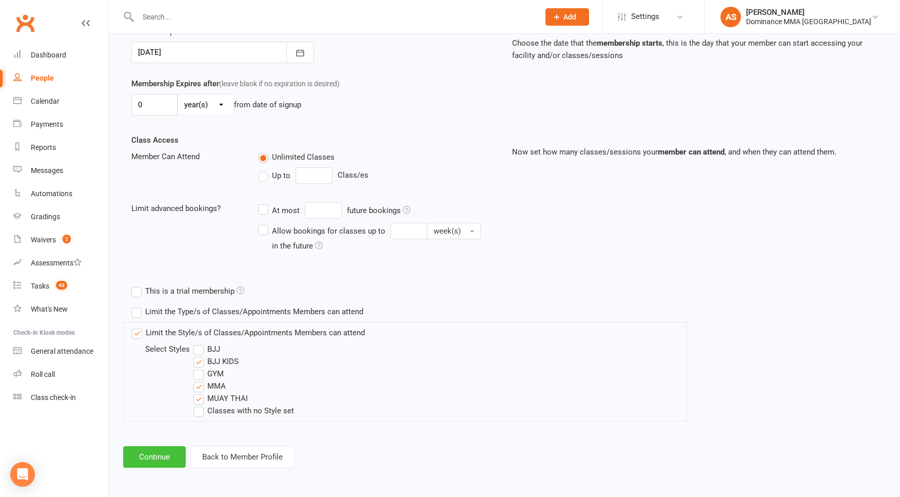
click at [146, 451] on button "Continue" at bounding box center [154, 457] width 63 height 22
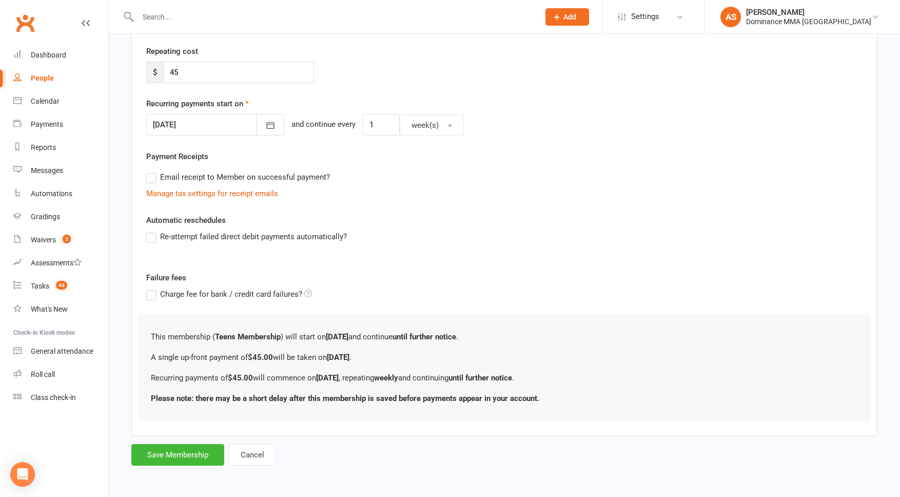
scroll to position [0, 0]
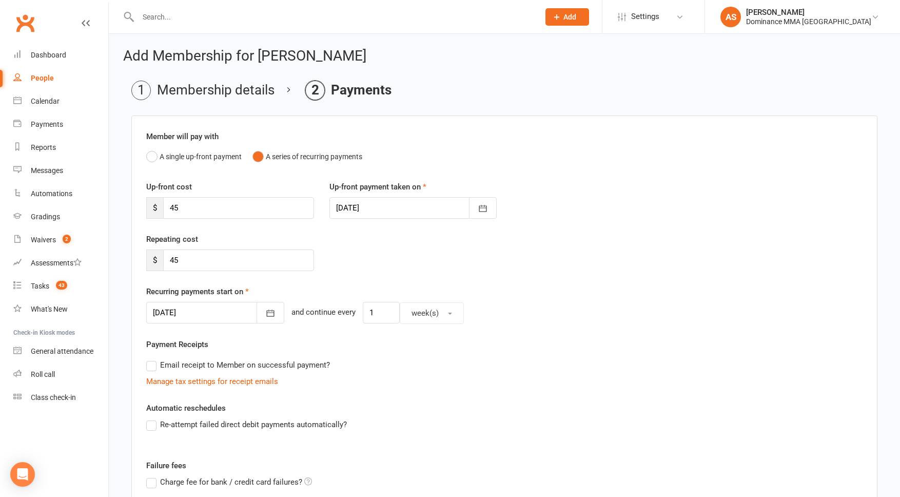
click at [362, 206] on div at bounding box center [413, 208] width 168 height 22
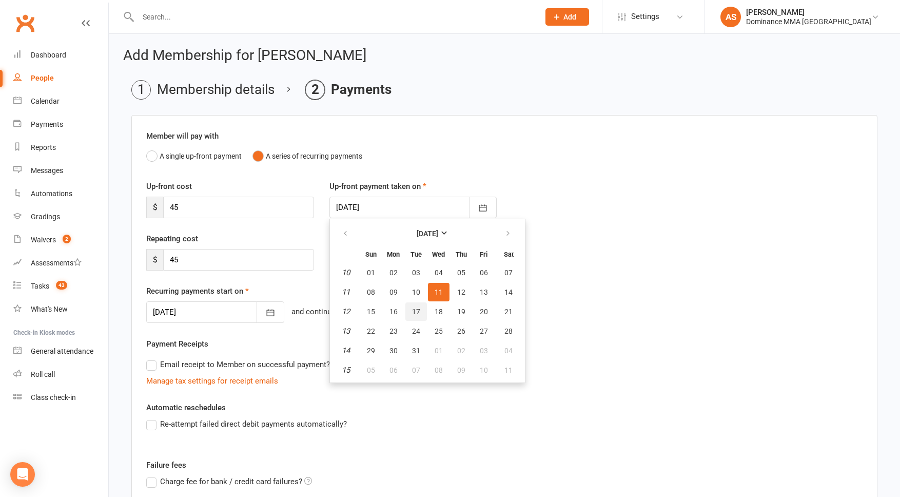
scroll to position [2, 0]
click at [419, 309] on span "17" at bounding box center [416, 310] width 8 height 8
type input "[DATE]"
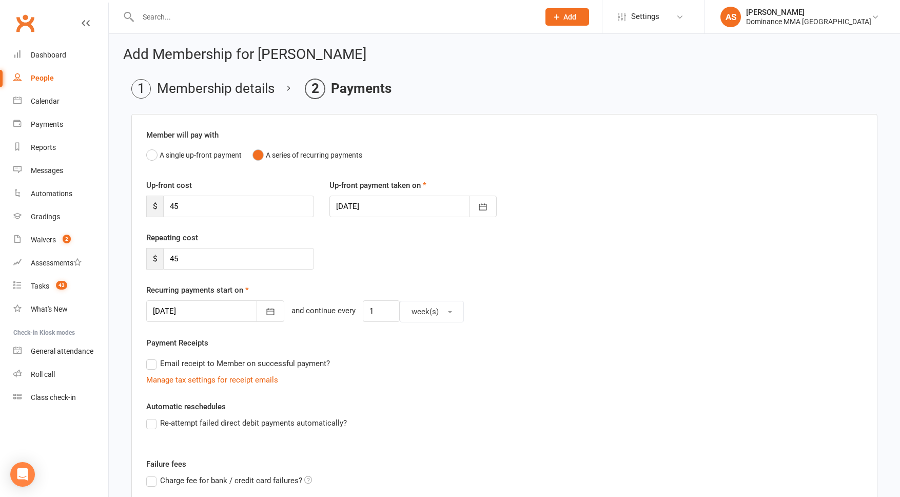
click at [196, 307] on div at bounding box center [215, 311] width 138 height 22
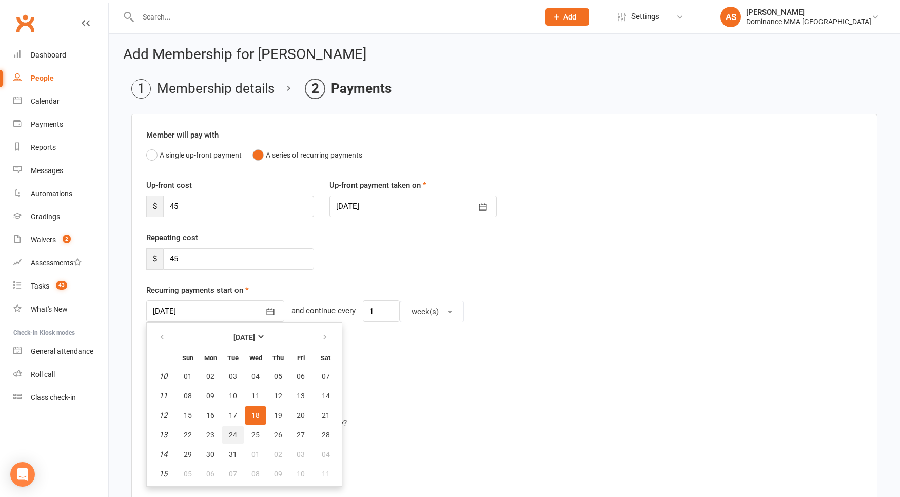
click at [235, 437] on span "24" at bounding box center [233, 435] width 8 height 8
type input "[DATE]"
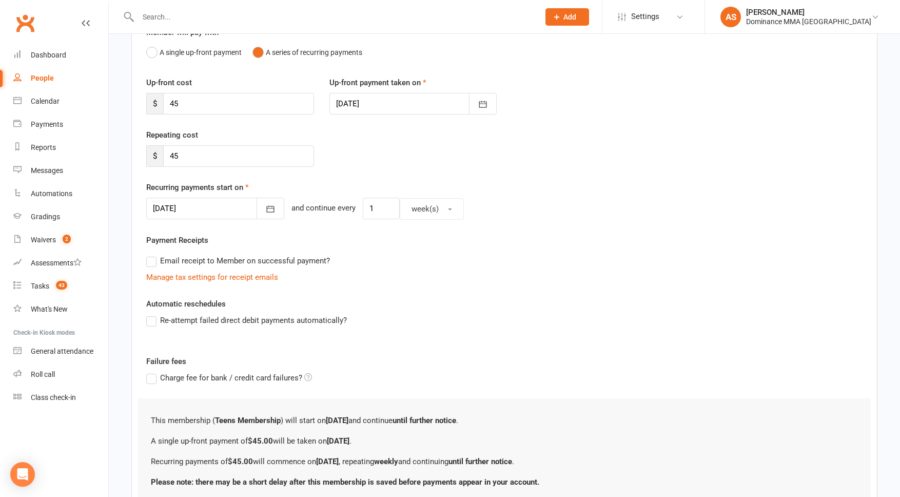
scroll to position [188, 0]
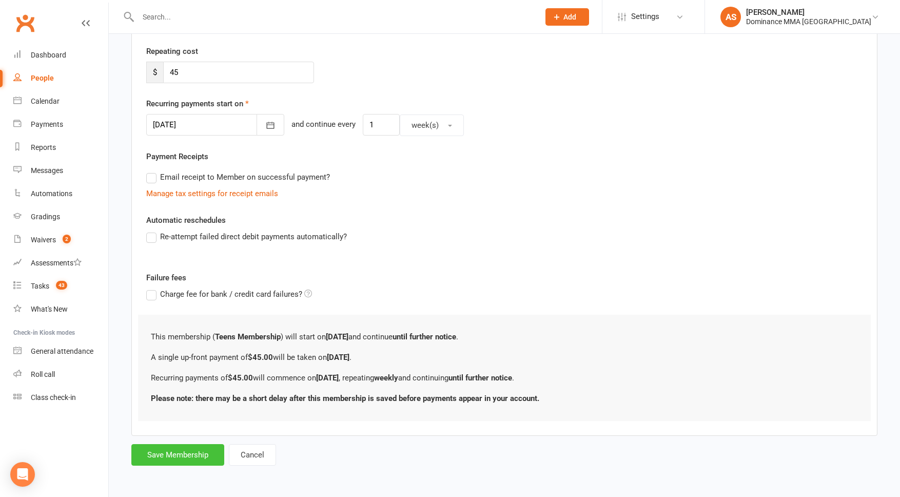
click at [190, 454] on button "Save Membership" at bounding box center [177, 455] width 93 height 22
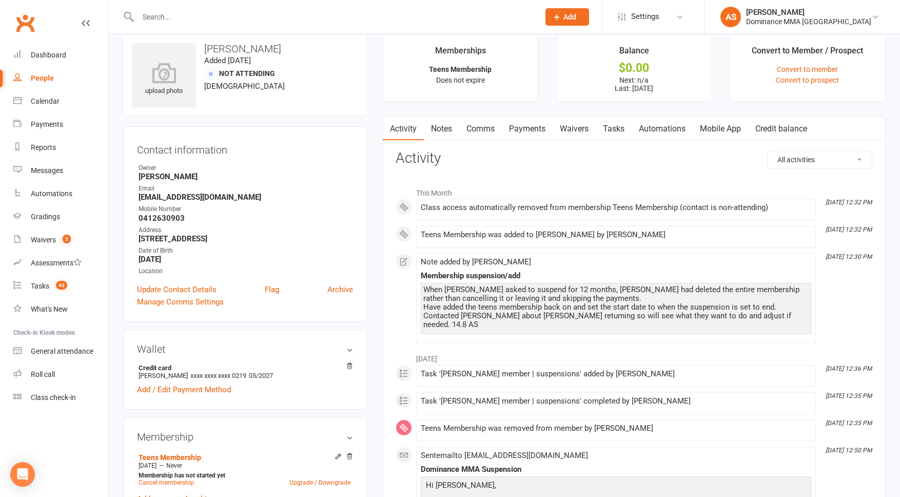
scroll to position [15, 0]
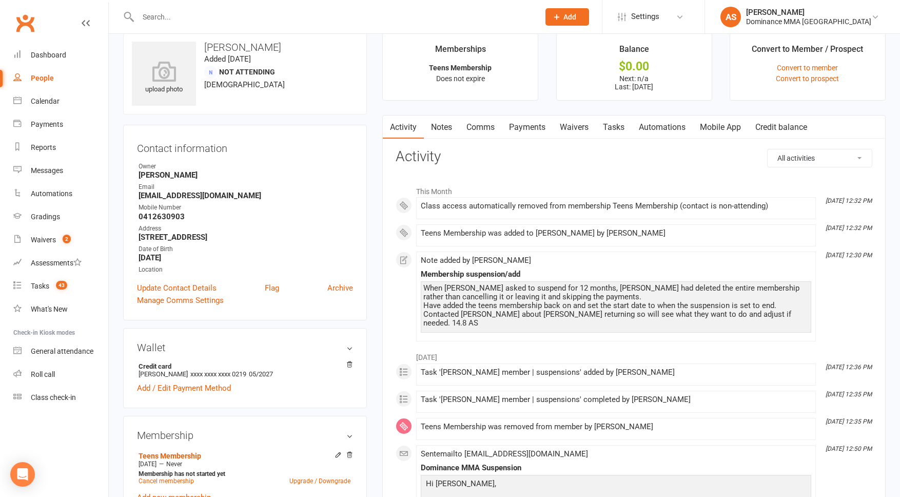
click at [607, 119] on link "Tasks" at bounding box center [614, 127] width 36 height 24
select select "incomplete"
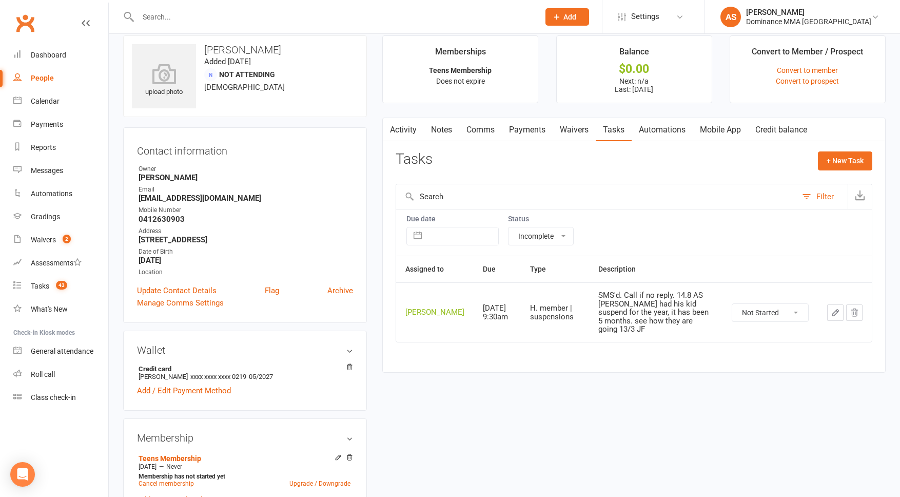
scroll to position [6, 0]
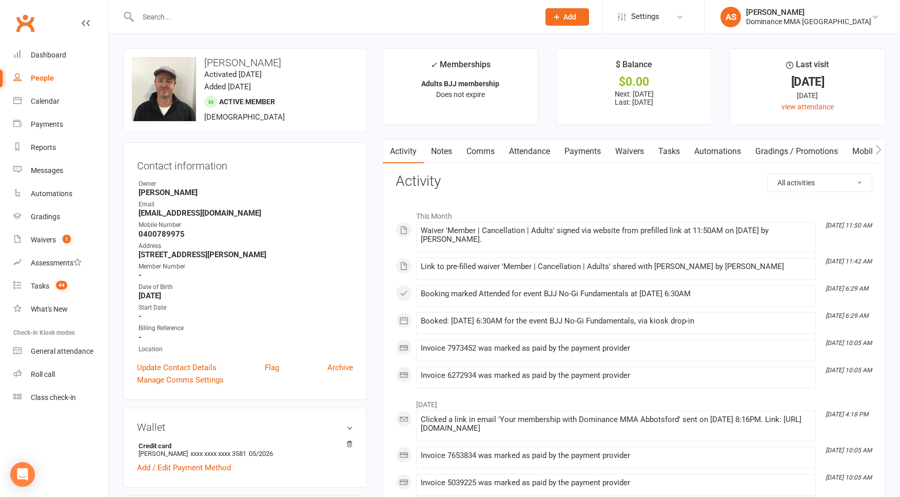
click at [675, 152] on link "Tasks" at bounding box center [669, 152] width 36 height 24
select select "incomplete"
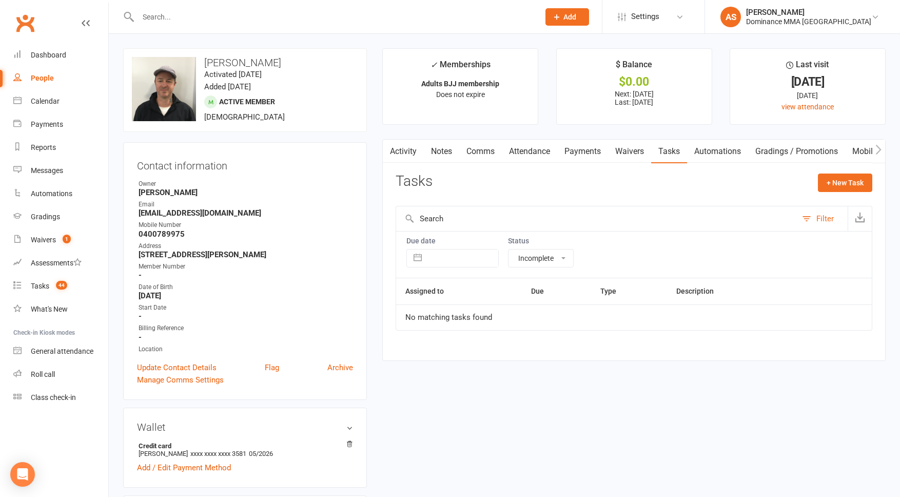
click at [599, 155] on link "Payments" at bounding box center [582, 152] width 51 height 24
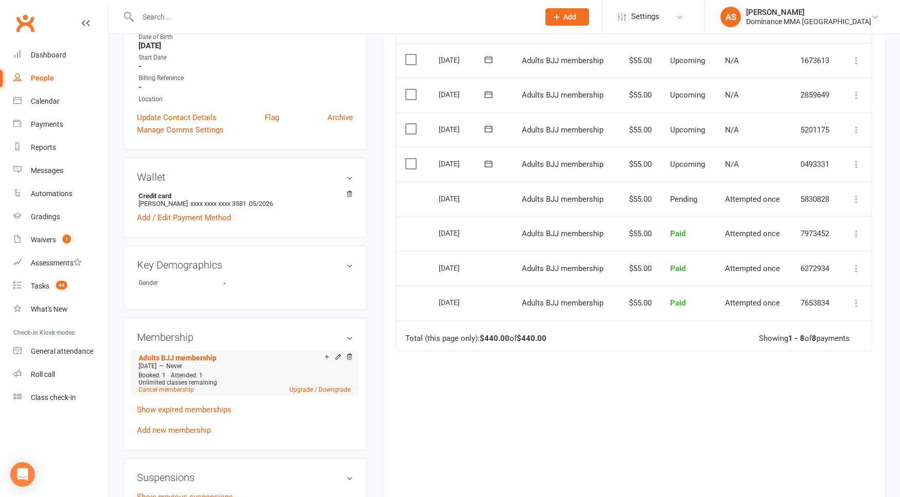
scroll to position [254, 0]
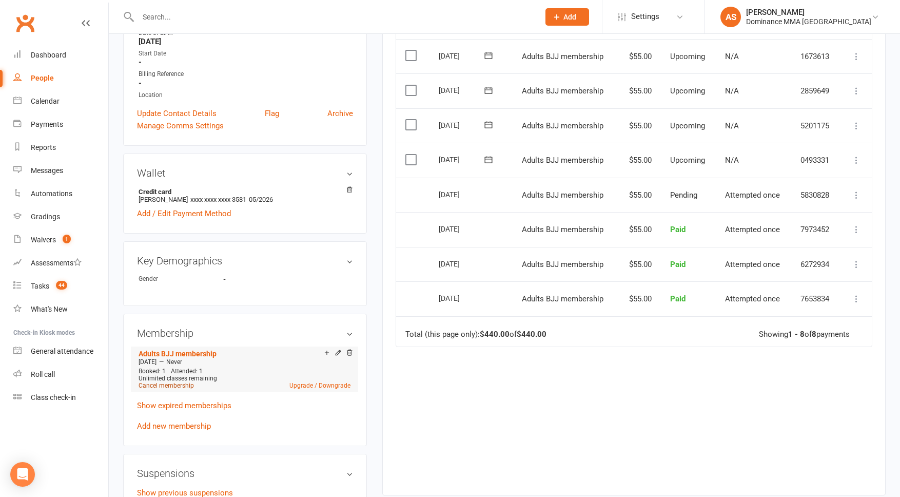
click at [181, 384] on link "Cancel membership" at bounding box center [166, 385] width 55 height 7
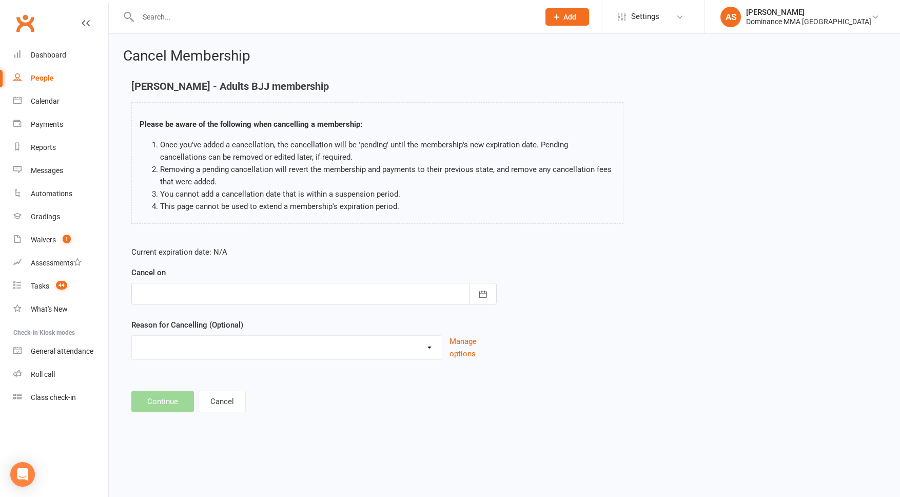
click at [267, 299] on div at bounding box center [313, 294] width 365 height 22
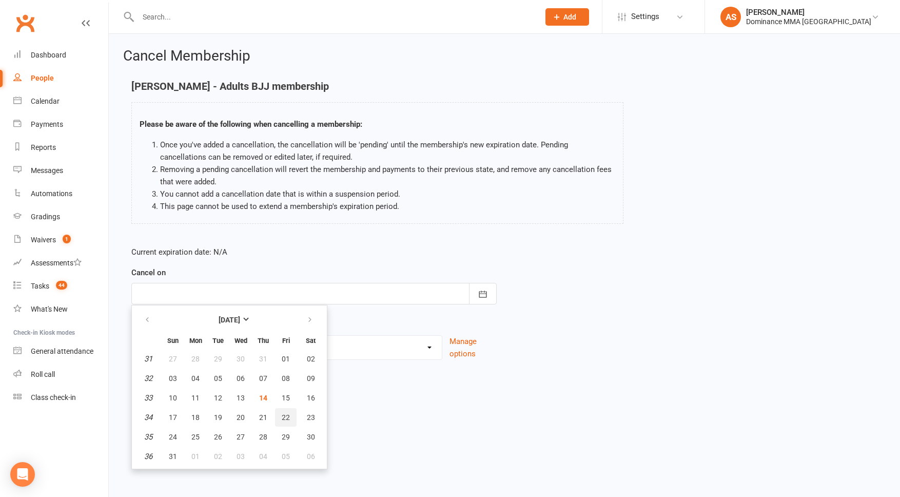
click at [285, 415] on span "22" at bounding box center [286, 417] width 8 height 8
type input "22 Aug 2025"
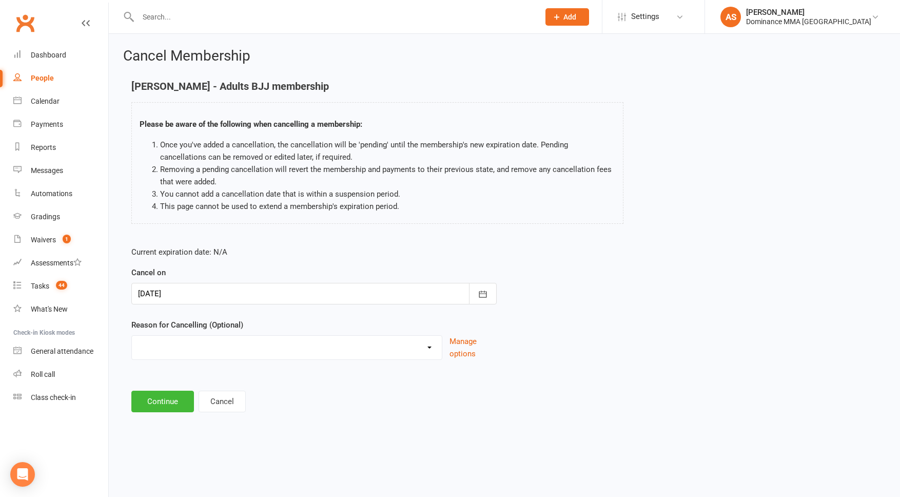
click at [199, 350] on select "force cancel Holiday Injury Moved away upgrade/downgrade Other reason" at bounding box center [287, 346] width 310 height 21
select select "5"
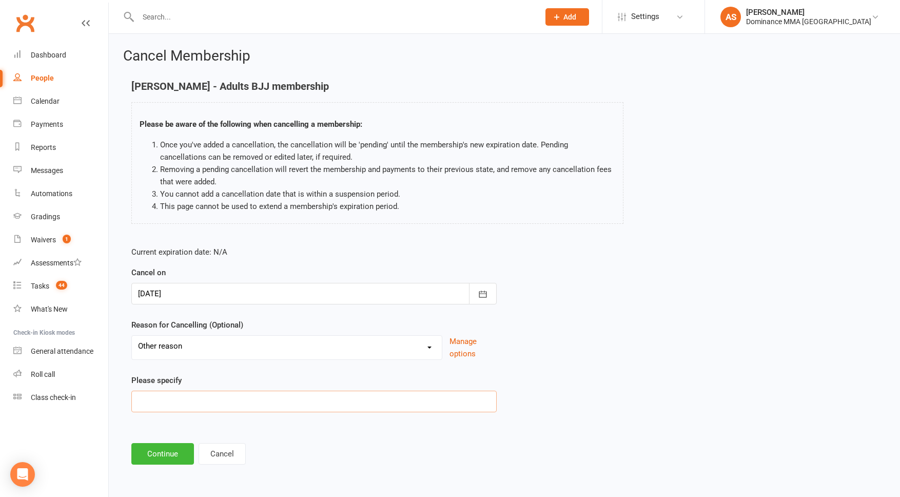
click at [173, 401] on input at bounding box center [313, 401] width 365 height 22
click at [197, 400] on input "Injury and loss of interest" at bounding box center [313, 401] width 365 height 22
type input "Injury and has lost interest"
click at [163, 447] on button "Continue" at bounding box center [162, 454] width 63 height 22
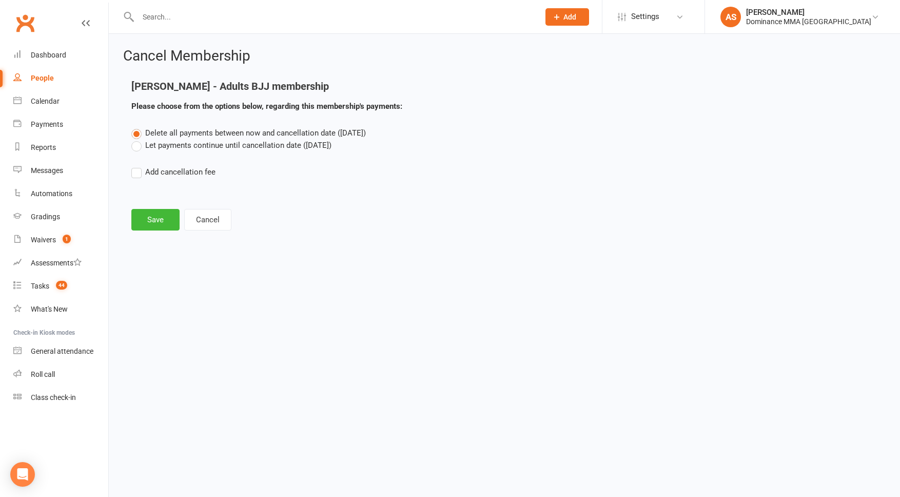
click at [237, 145] on label "Let payments continue until cancellation date (Aug 22, 2025)" at bounding box center [231, 145] width 200 height 12
click at [138, 139] on input "Let payments continue until cancellation date (Aug 22, 2025)" at bounding box center [134, 139] width 7 height 0
click at [139, 132] on label "Delete all payments between now and cancellation date (Aug 22, 2025)" at bounding box center [248, 133] width 235 height 12
click at [138, 127] on input "Delete all payments between now and cancellation date (Aug 22, 2025)" at bounding box center [134, 127] width 7 height 0
click at [213, 220] on button "Cancel" at bounding box center [207, 220] width 47 height 22
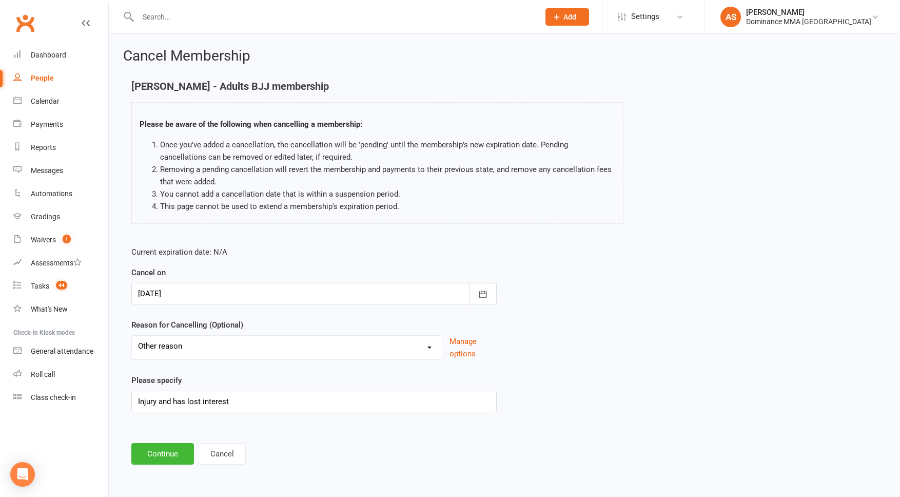
click at [202, 294] on div at bounding box center [313, 294] width 365 height 22
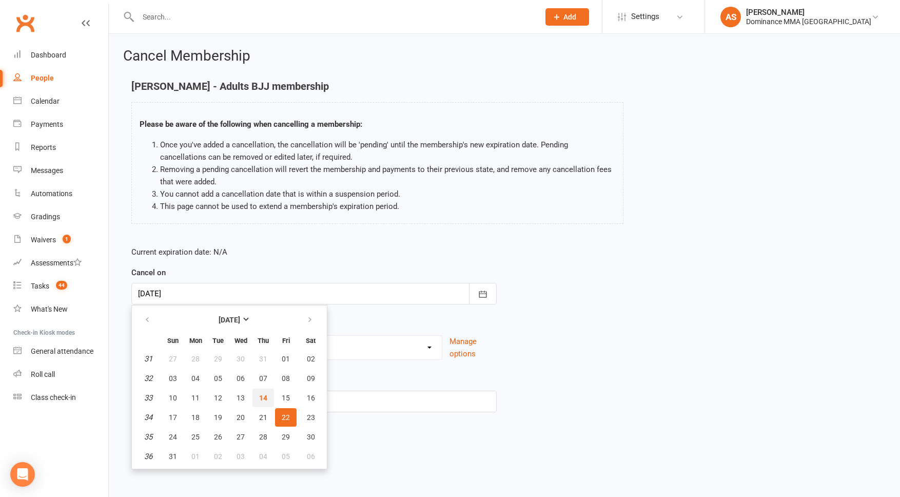
click at [268, 401] on button "14" at bounding box center [263, 397] width 22 height 18
type input "14 Aug 2025"
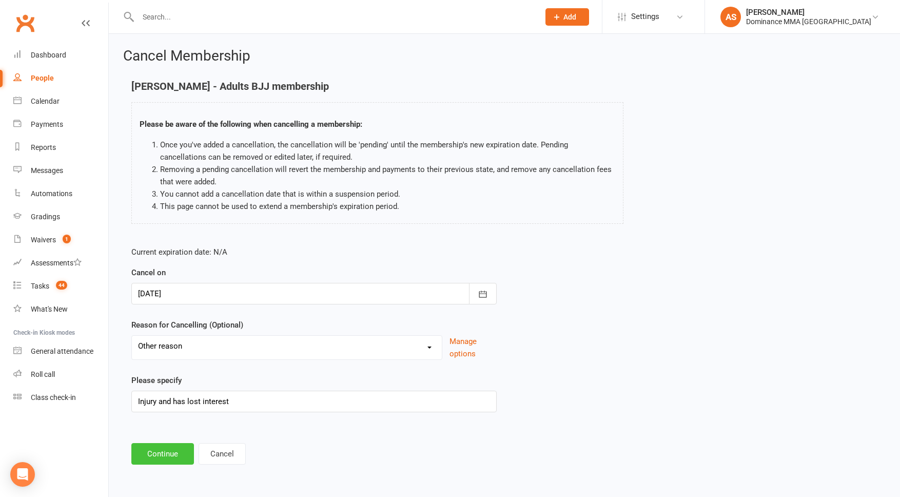
click at [159, 446] on button "Continue" at bounding box center [162, 454] width 63 height 22
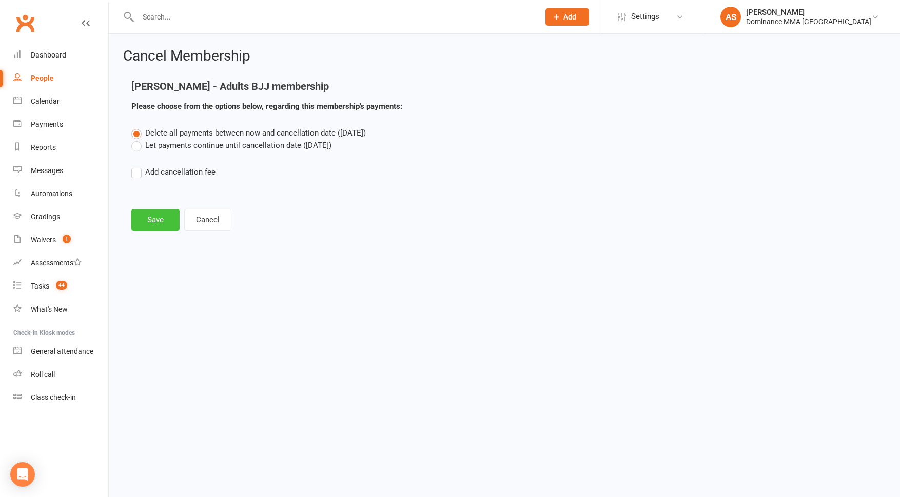
click at [164, 216] on button "Save" at bounding box center [155, 220] width 48 height 22
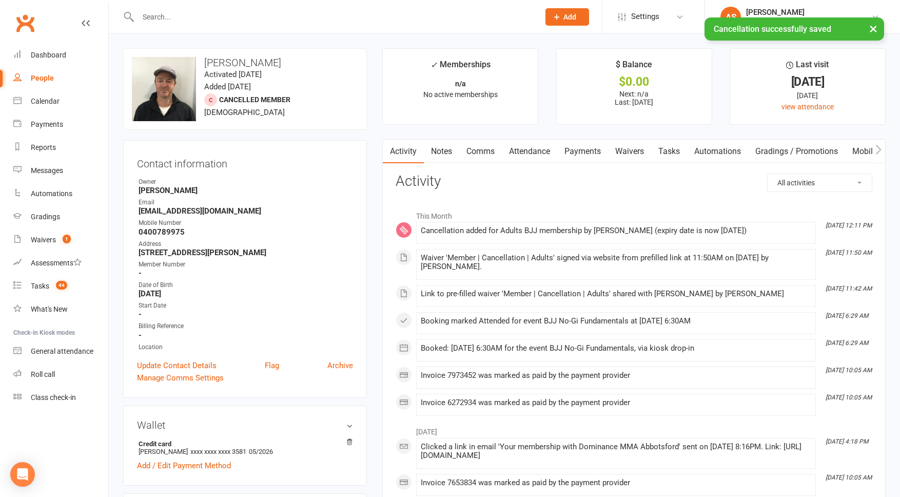
click at [672, 150] on link "Tasks" at bounding box center [669, 152] width 36 height 24
select select "incomplete"
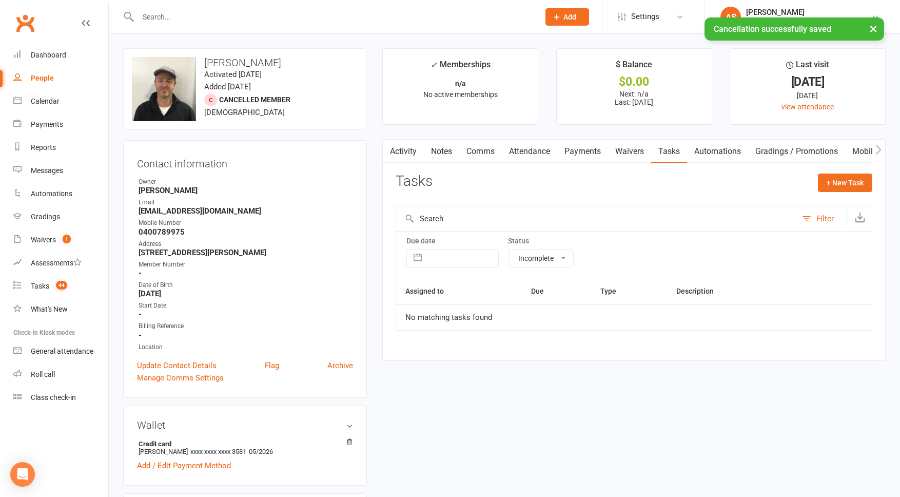
click at [596, 154] on link "Payments" at bounding box center [582, 152] width 51 height 24
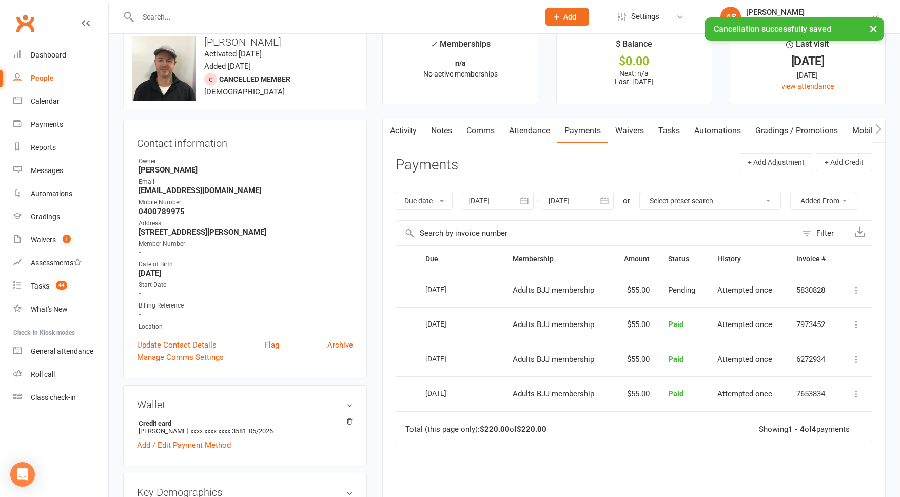
scroll to position [24, 0]
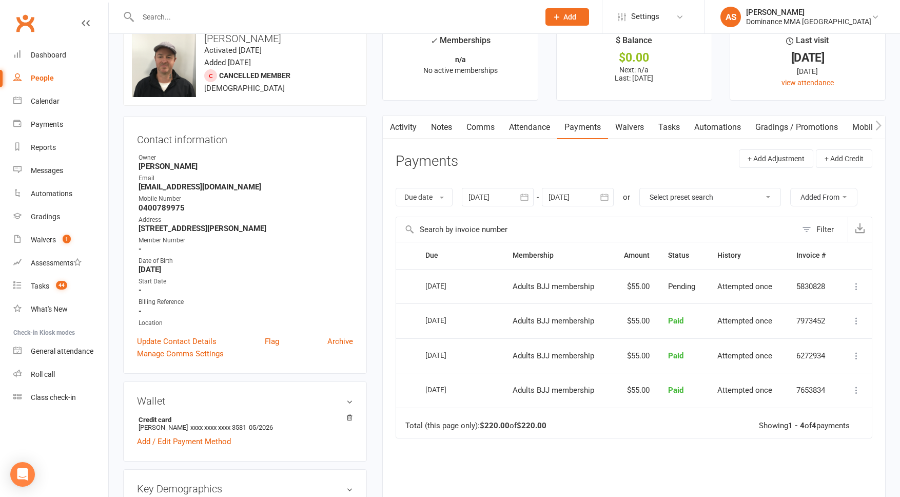
click at [667, 132] on link "Tasks" at bounding box center [669, 127] width 36 height 24
select select "incomplete"
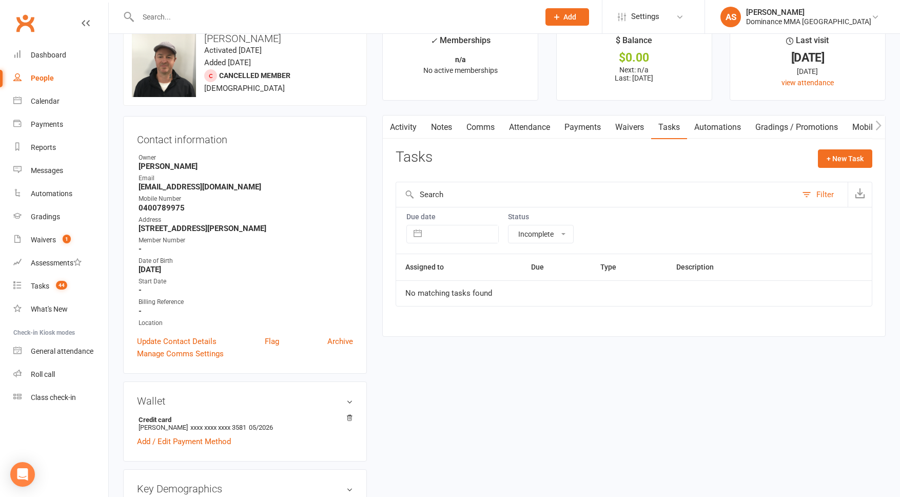
click at [633, 127] on link "Waivers" at bounding box center [629, 127] width 43 height 24
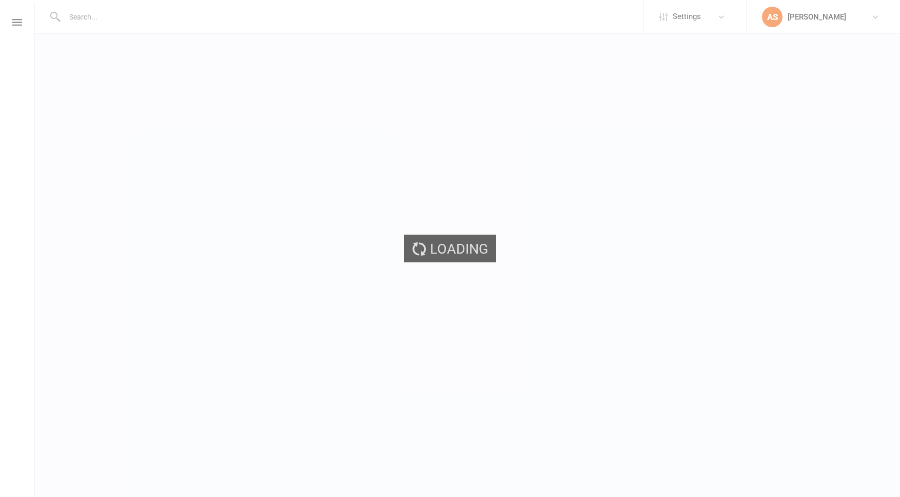
select select "incomplete"
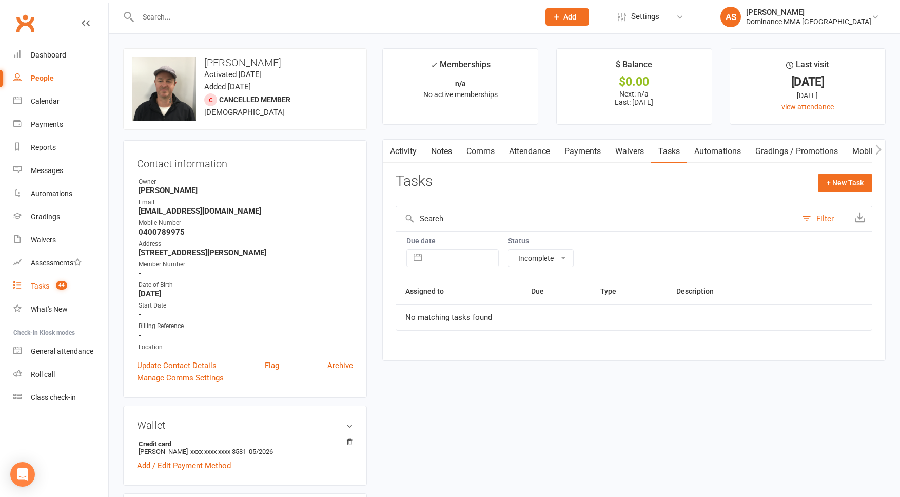
click at [53, 286] on count-badge "44" at bounding box center [59, 286] width 16 height 8
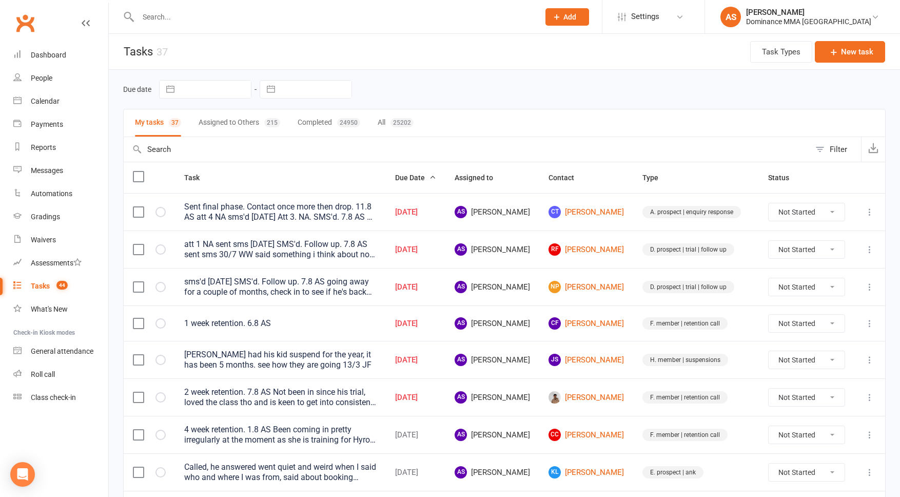
click at [165, 21] on input "text" at bounding box center [333, 17] width 397 height 14
click at [167, 17] on input "text" at bounding box center [333, 17] width 397 height 14
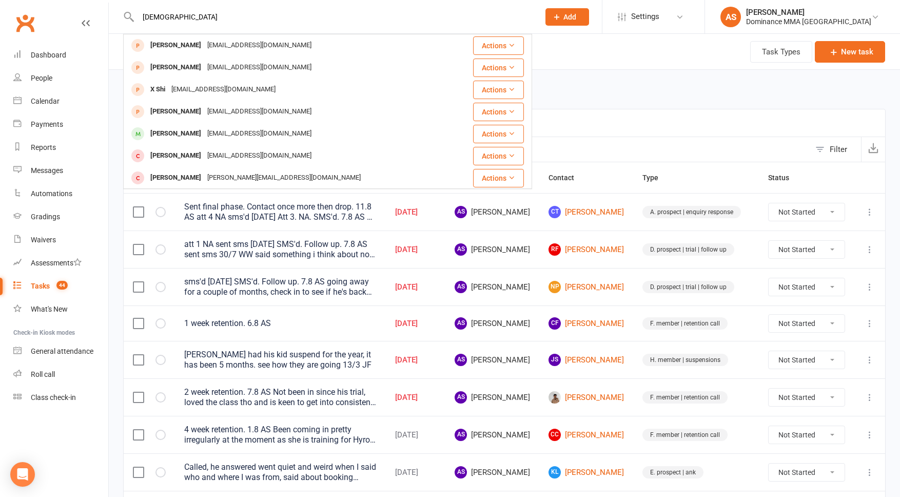
drag, startPoint x: 170, startPoint y: 16, endPoint x: 118, endPoint y: 1, distance: 54.6
click at [130, 13] on div "shiyan [PERSON_NAME] [PERSON_NAME][EMAIL_ADDRESS][DOMAIN_NAME] Actions [PERSON_…" at bounding box center [327, 16] width 409 height 33
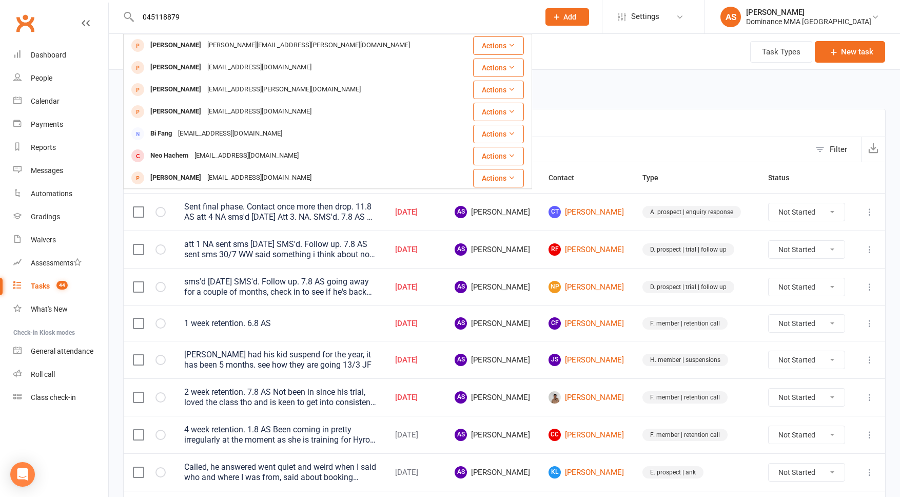
type input "0451188799"
drag, startPoint x: 203, startPoint y: 13, endPoint x: 122, endPoint y: 14, distance: 81.1
click at [123, 15] on div "0451188799 [PERSON_NAME] [PERSON_NAME][EMAIL_ADDRESS][PERSON_NAME][DOMAIN_NAME]…" at bounding box center [327, 16] width 409 height 33
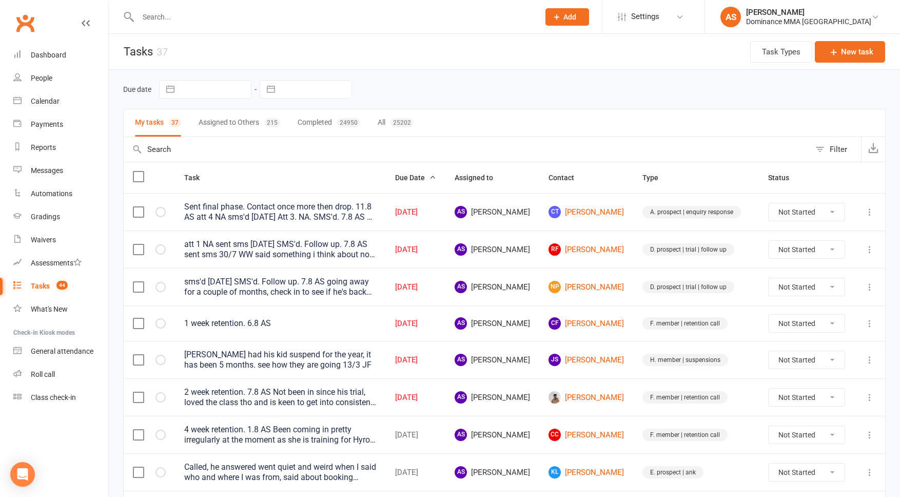
scroll to position [4, 0]
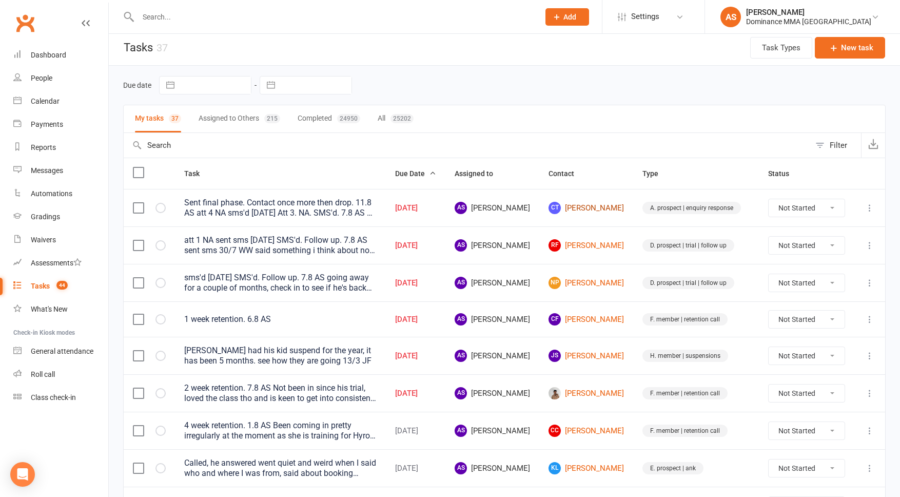
click at [595, 204] on link "CT [PERSON_NAME]" at bounding box center [586, 208] width 75 height 12
click at [598, 246] on link "RF [PERSON_NAME]" at bounding box center [586, 245] width 75 height 12
click at [587, 283] on link "NP [PERSON_NAME]" at bounding box center [586, 283] width 75 height 12
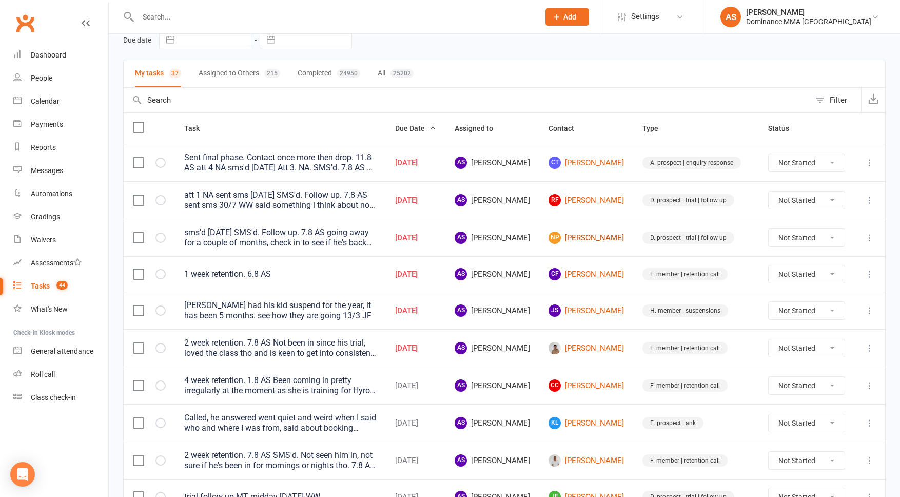
scroll to position [51, 0]
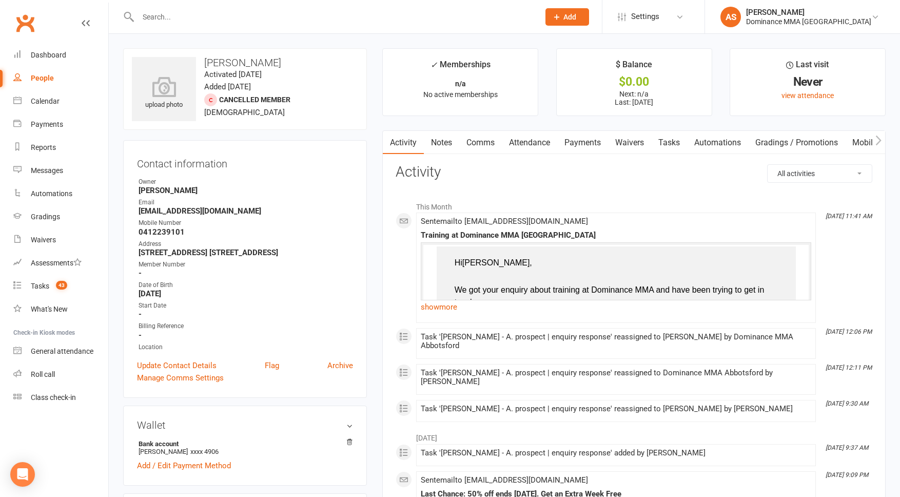
click at [675, 138] on link "Tasks" at bounding box center [669, 143] width 36 height 24
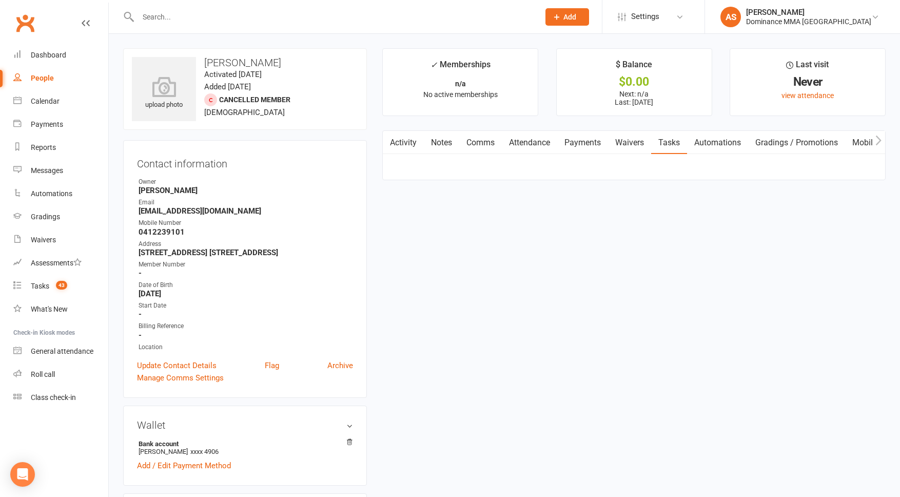
select select "incomplete"
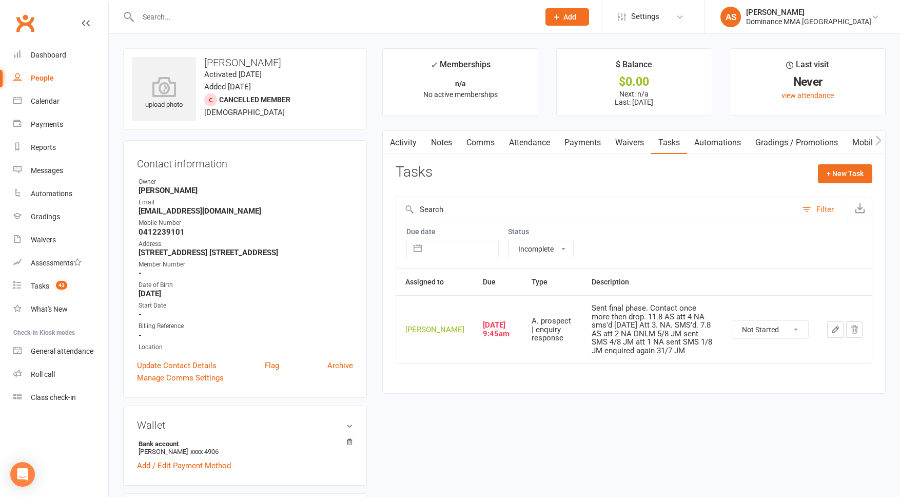
click at [773, 338] on select "Not Started In Progress Waiting Complete" at bounding box center [770, 329] width 76 height 17
select select "unstarted"
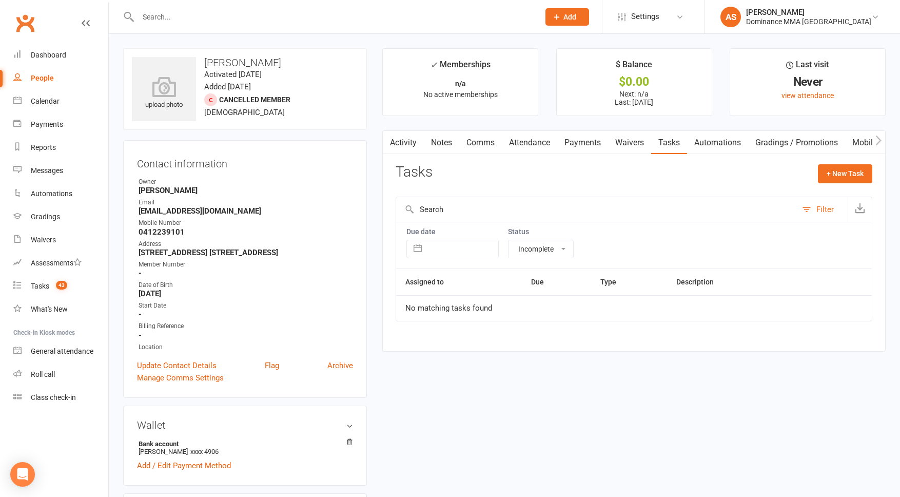
click at [438, 143] on link "Notes" at bounding box center [441, 143] width 35 height 24
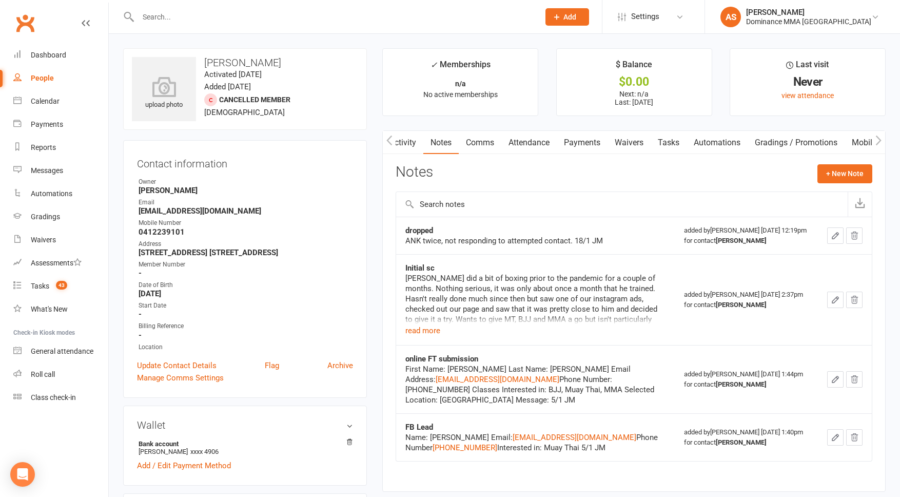
scroll to position [0, 1]
drag, startPoint x: 832, startPoint y: 170, endPoint x: 656, endPoint y: 162, distance: 176.2
click at [831, 169] on button "+ New Note" at bounding box center [844, 173] width 55 height 18
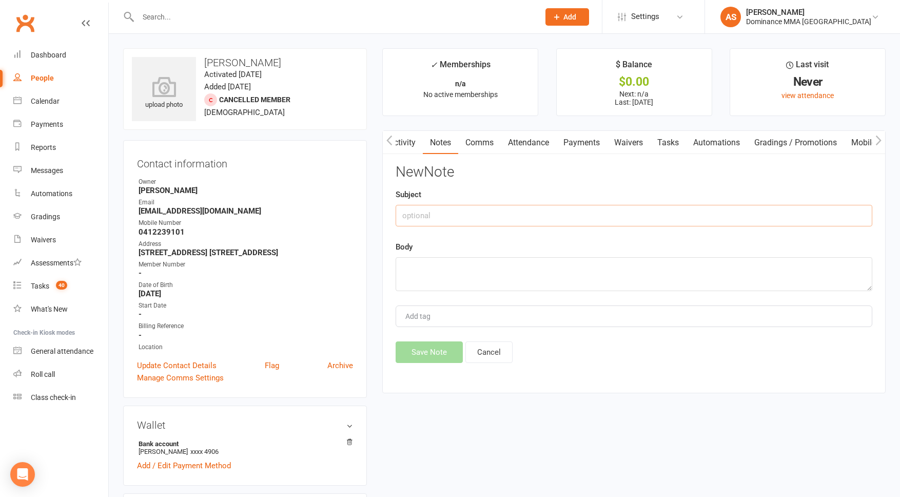
drag, startPoint x: 456, startPoint y: 214, endPoint x: 441, endPoint y: 213, distance: 14.5
click at [455, 214] on input "text" at bounding box center [634, 216] width 477 height 22
type input "Dropped x2"
click at [447, 277] on textarea at bounding box center [634, 274] width 477 height 34
type textarea "No response to contact so have given up with him. 14.8 AS"
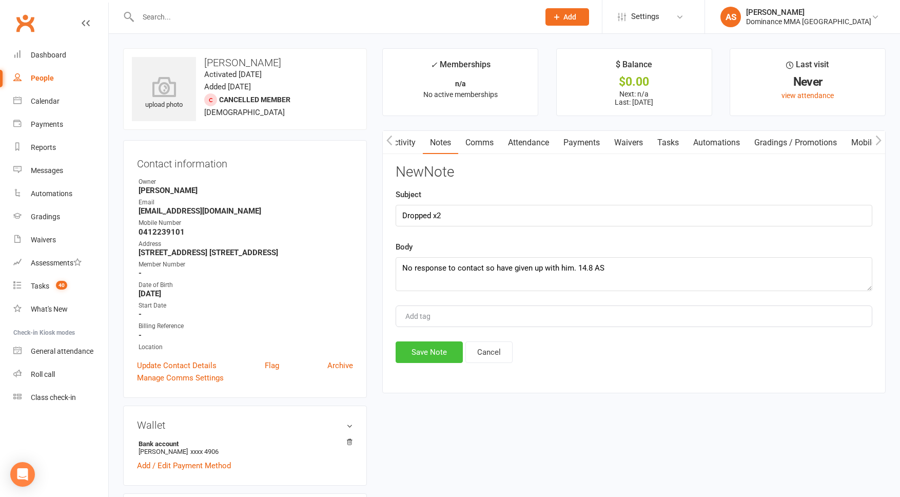
click at [438, 352] on button "Save Note" at bounding box center [429, 352] width 67 height 22
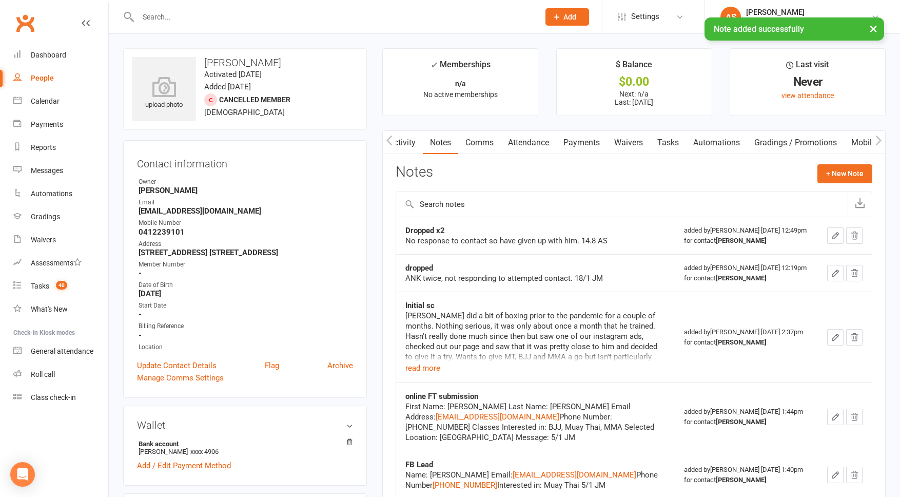
click at [672, 139] on link "Tasks" at bounding box center [668, 143] width 36 height 24
select select "incomplete"
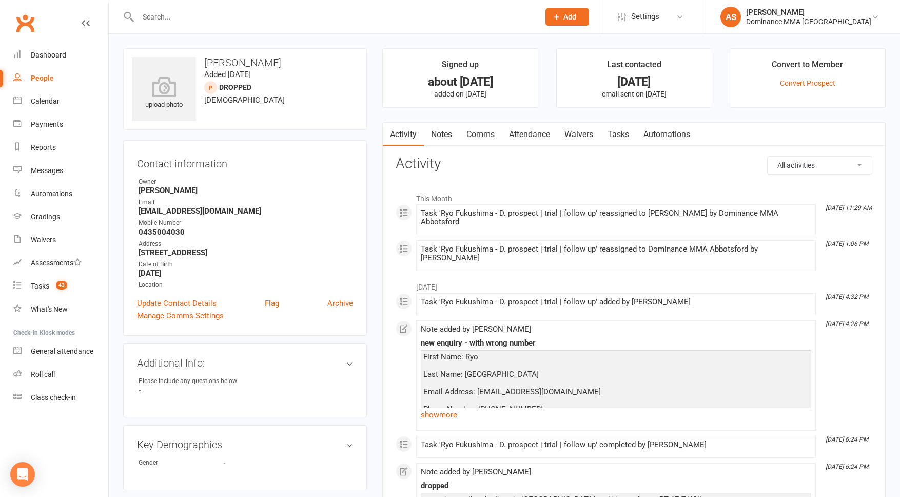
click at [609, 133] on link "Tasks" at bounding box center [618, 135] width 36 height 24
select select "incomplete"
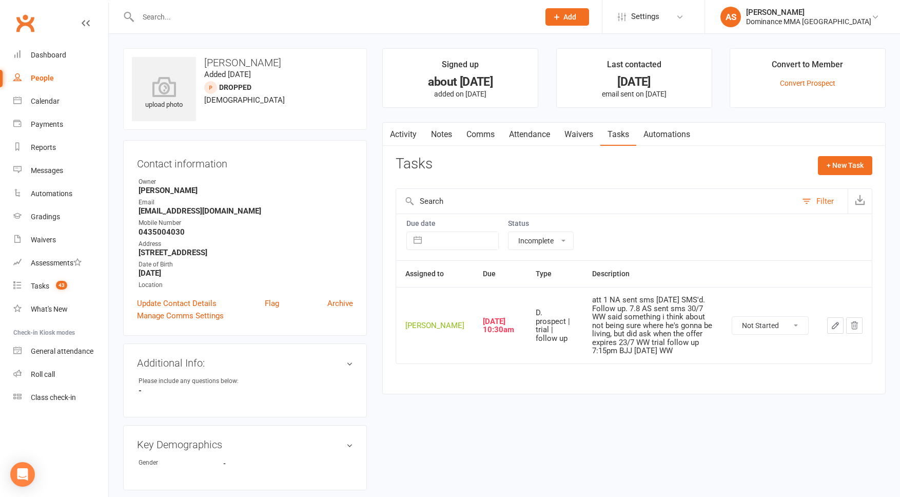
click at [836, 329] on icon "button" at bounding box center [835, 325] width 9 height 9
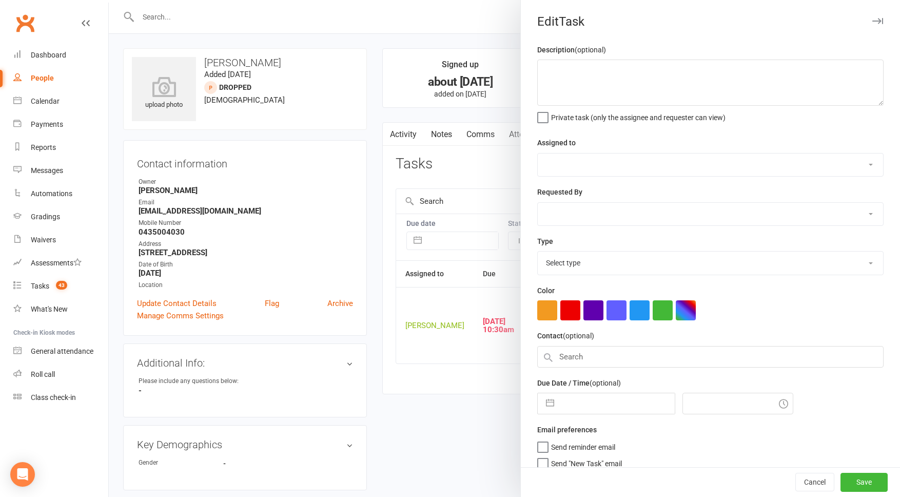
type textarea "att 1 NA sent sms [DATE] SMS'd. Follow up. 7.8 AS sent sms 30/7 WW said somethi…"
select select "50862"
select select "12631"
type input "[DATE]"
type input "10:30am"
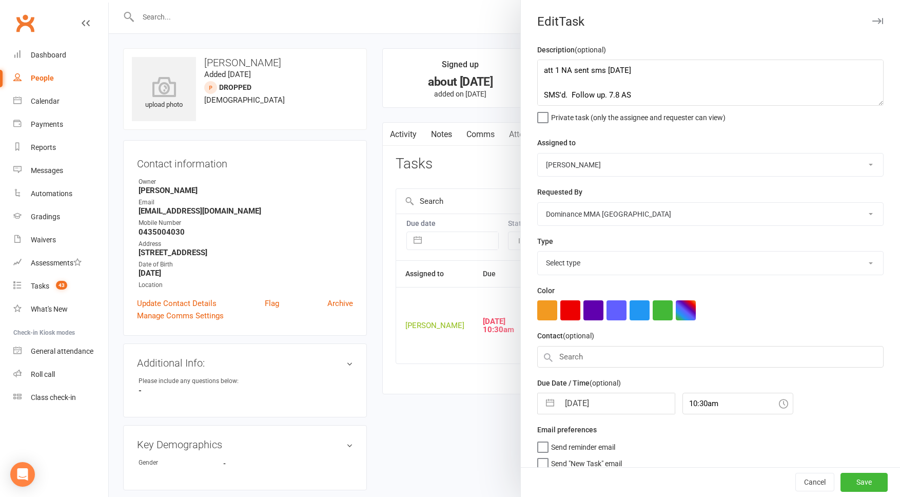
select select "3863"
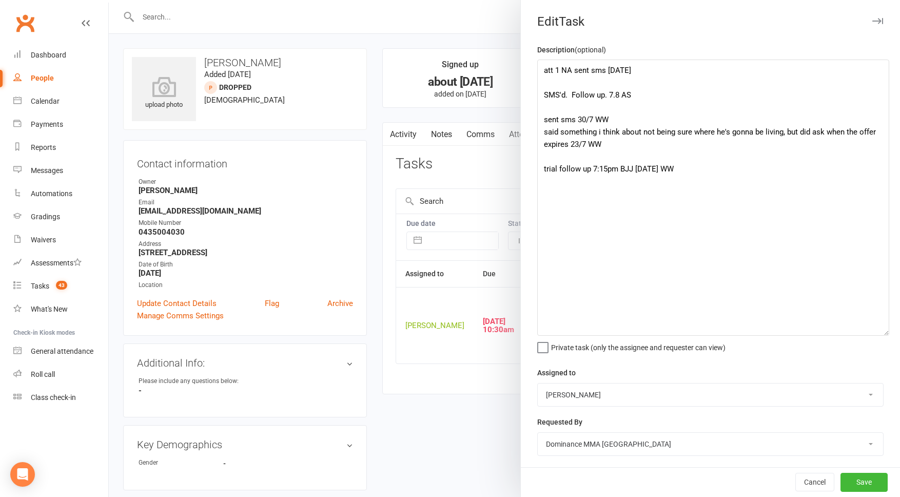
drag, startPoint x: 881, startPoint y: 102, endPoint x: 880, endPoint y: 324, distance: 221.7
click at [887, 333] on textarea "att 1 NA sent sms [DATE] SMS'd. Follow up. 7.8 AS sent sms 30/7 WW said somethi…" at bounding box center [713, 198] width 352 height 276
click at [484, 111] on div at bounding box center [504, 248] width 791 height 497
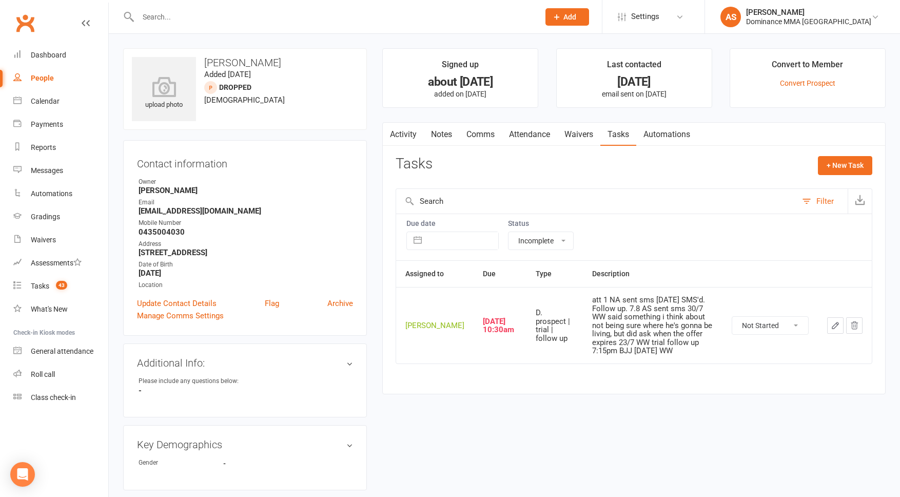
click at [762, 330] on select "Not Started In Progress Waiting Complete" at bounding box center [770, 325] width 76 height 17
select select "unstarted"
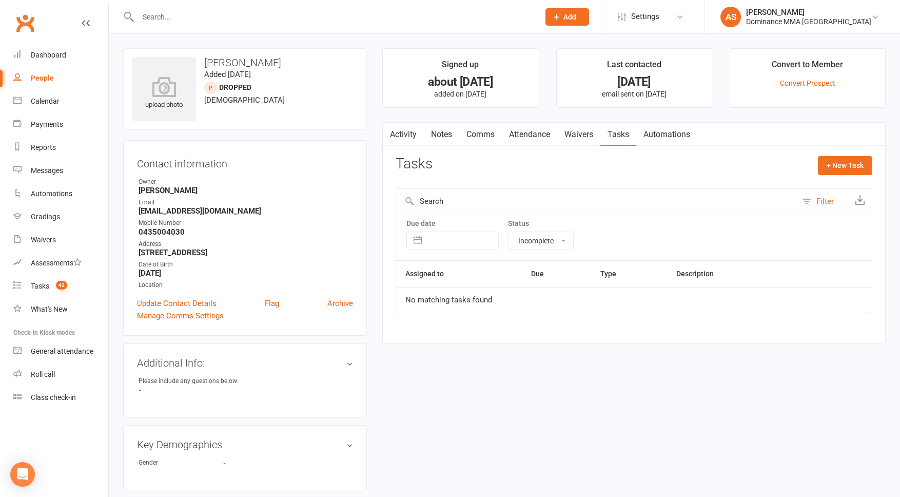
click at [440, 137] on link "Notes" at bounding box center [441, 135] width 35 height 24
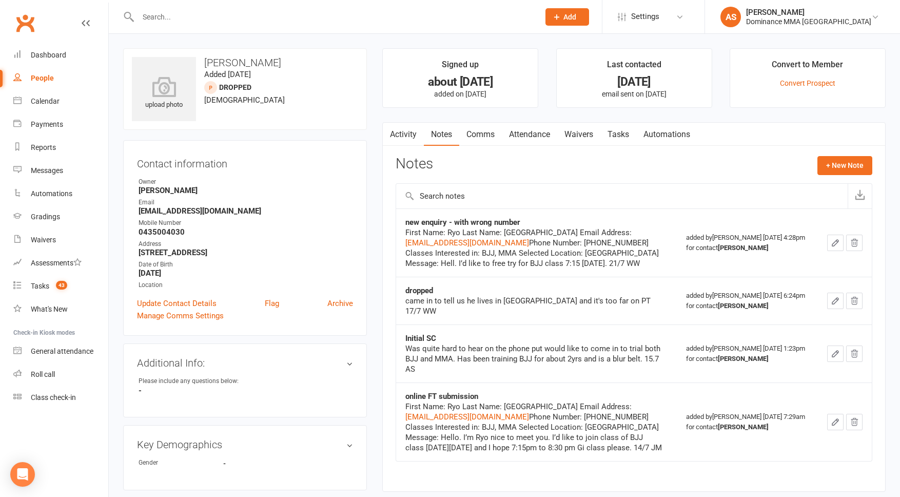
scroll to position [2, 0]
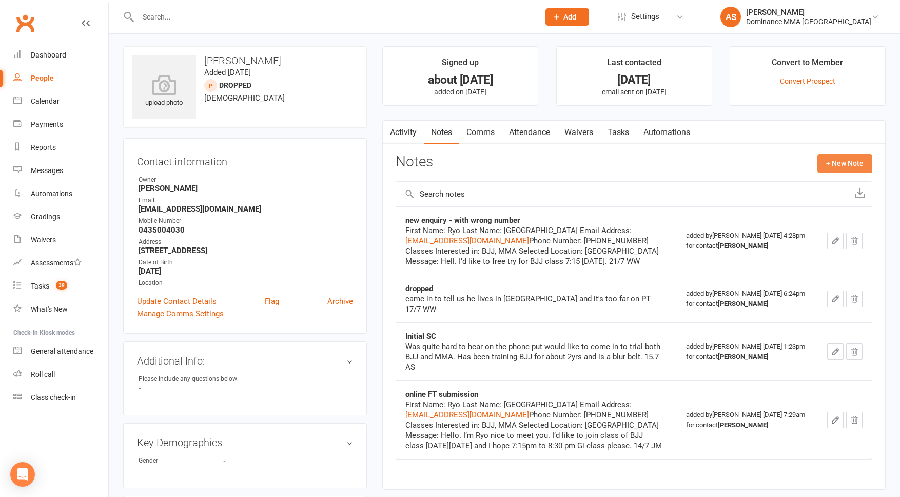
click at [831, 162] on button "+ New Note" at bounding box center [844, 163] width 55 height 18
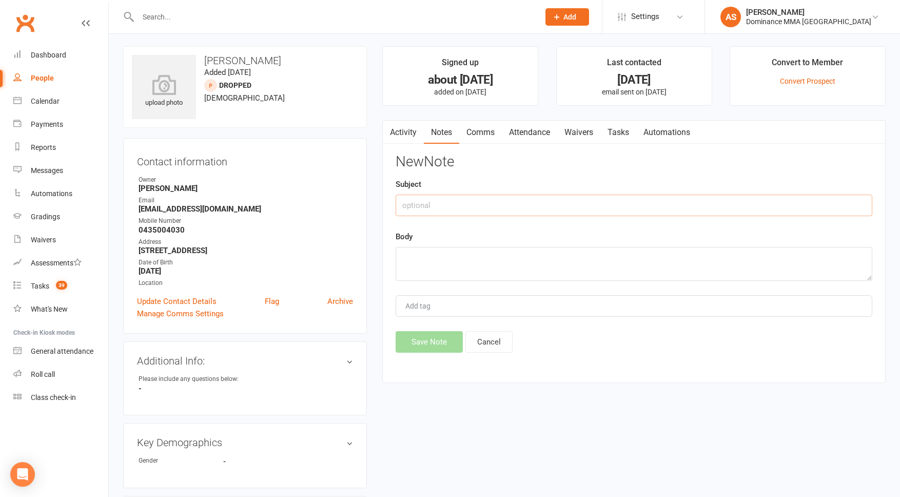
click at [453, 203] on input "text" at bounding box center [634, 205] width 477 height 22
type input "Dropped x2"
click at [469, 252] on textarea at bounding box center [634, 264] width 477 height 34
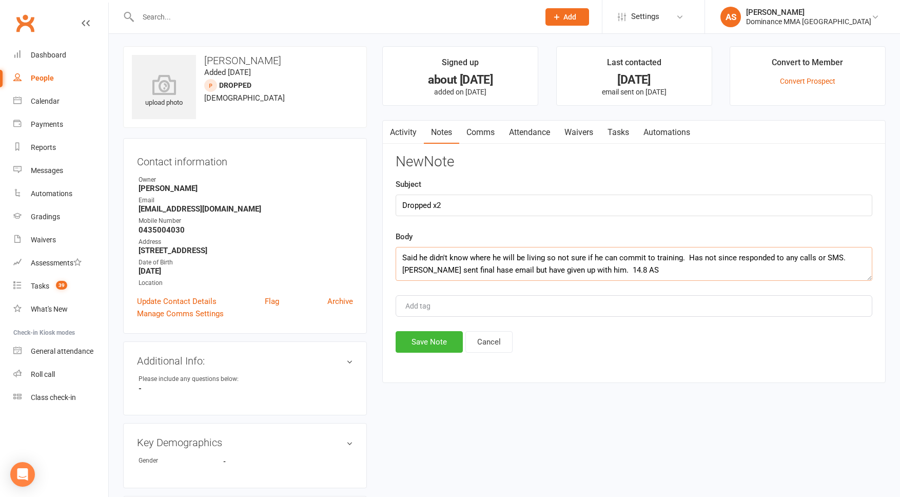
drag, startPoint x: 563, startPoint y: 269, endPoint x: 584, endPoint y: 268, distance: 20.6
click at [564, 269] on textarea "Said he didn't know where he will be living so not sure if he can commit to tra…" at bounding box center [634, 264] width 477 height 34
click at [850, 258] on textarea "Said he didn't know where he will be living so not sure if he can commit to tra…" at bounding box center [634, 264] width 477 height 34
click at [436, 272] on textarea "Said he didn't know where he will be living so not sure if he can commit to tra…" at bounding box center [634, 264] width 477 height 34
type textarea "Said he didn't know where he will be living so not sure if he can commit to tra…"
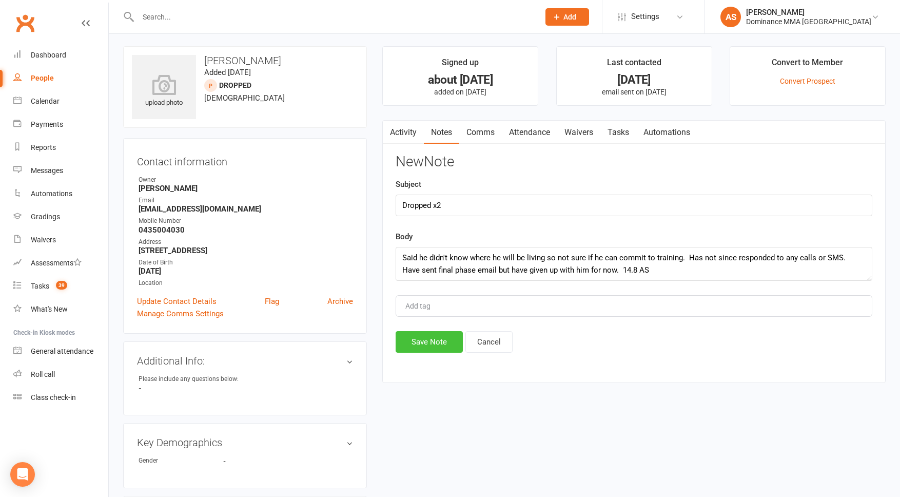
click at [441, 334] on button "Save Note" at bounding box center [429, 342] width 67 height 22
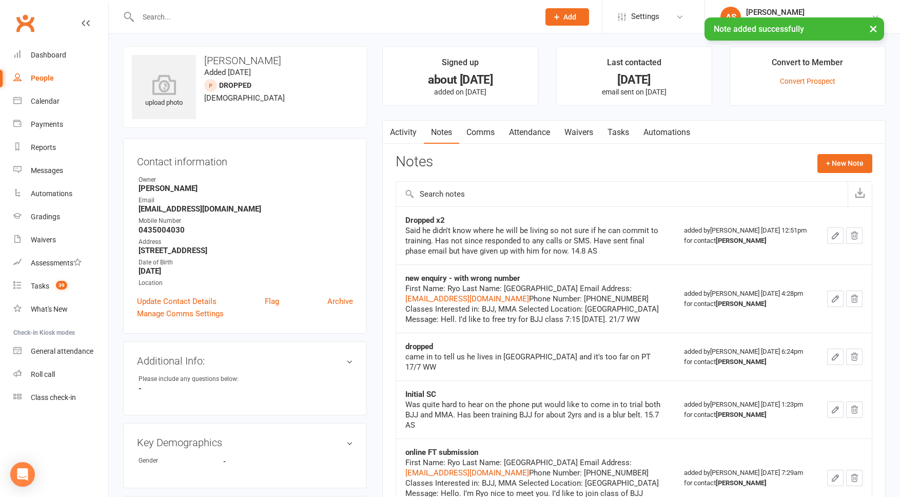
click at [415, 129] on link "Activity" at bounding box center [403, 133] width 41 height 24
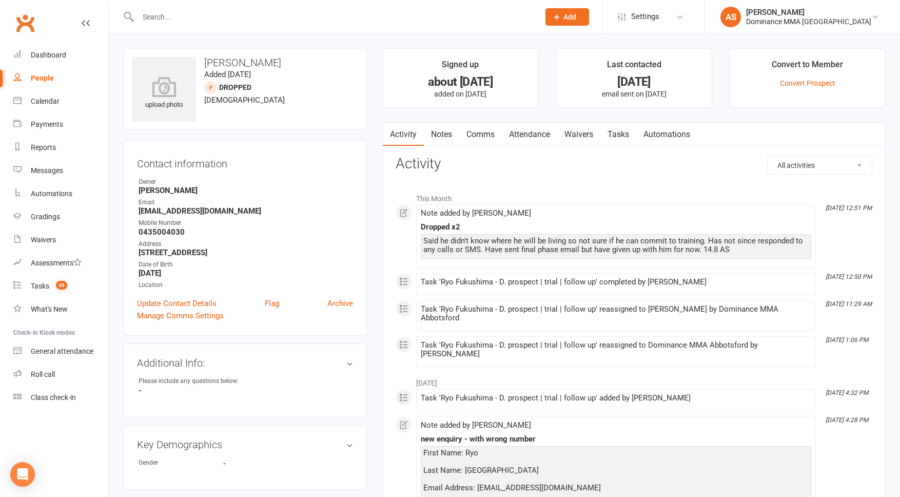
click at [477, 138] on link "Comms" at bounding box center [480, 135] width 43 height 24
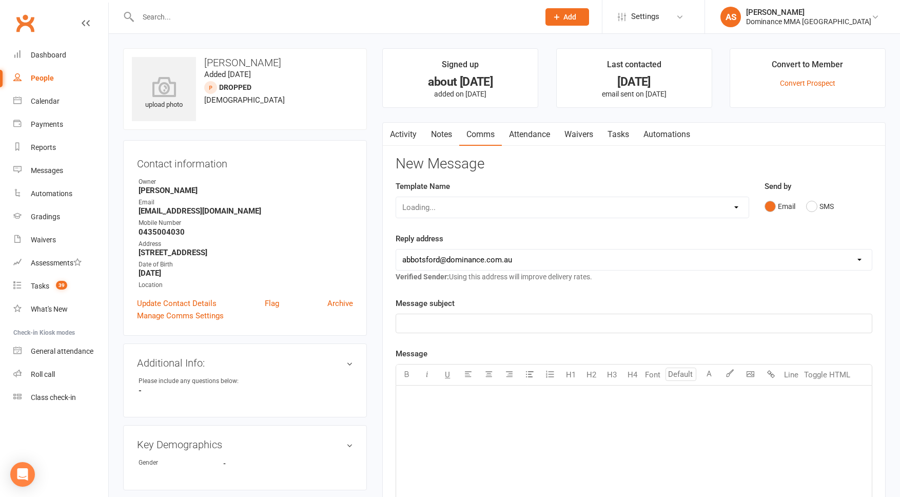
click at [474, 208] on div "Loading..." at bounding box center [573, 208] width 354 height 22
click at [427, 205] on select "Select Template [Email] MARKETING | 10TH BIRTHDAY SPECIAL | CANCELLED MEMBERS […" at bounding box center [572, 207] width 353 height 21
select select "27"
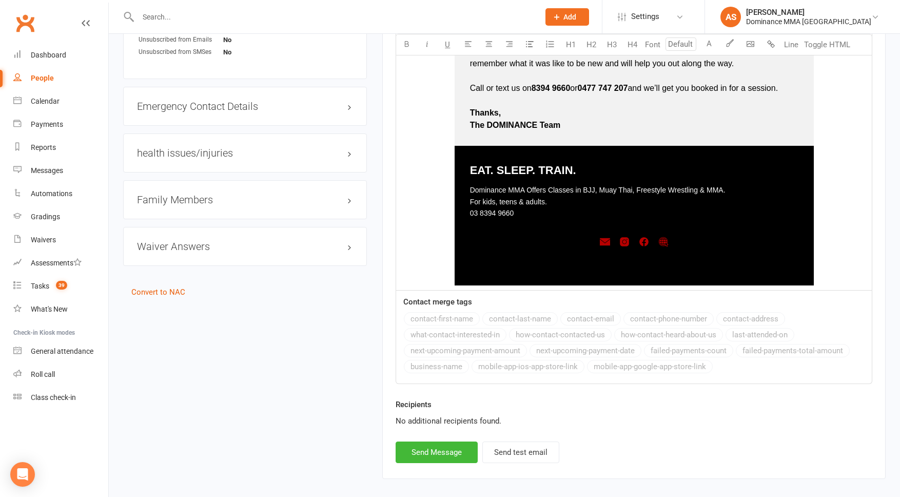
scroll to position [628, 0]
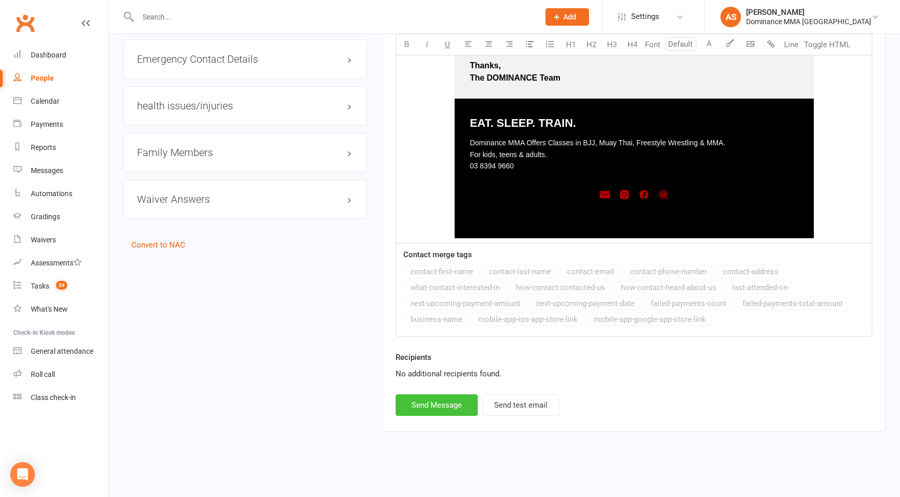
click at [427, 408] on button "Send Message" at bounding box center [437, 405] width 82 height 22
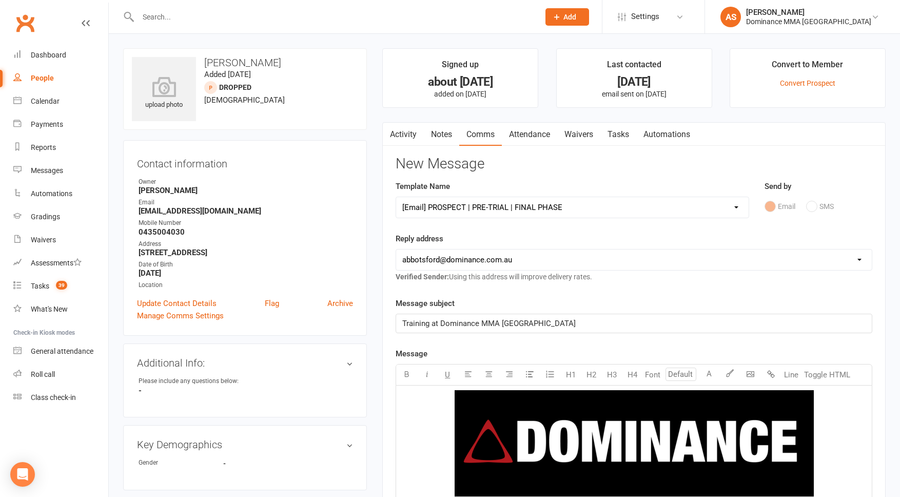
select select
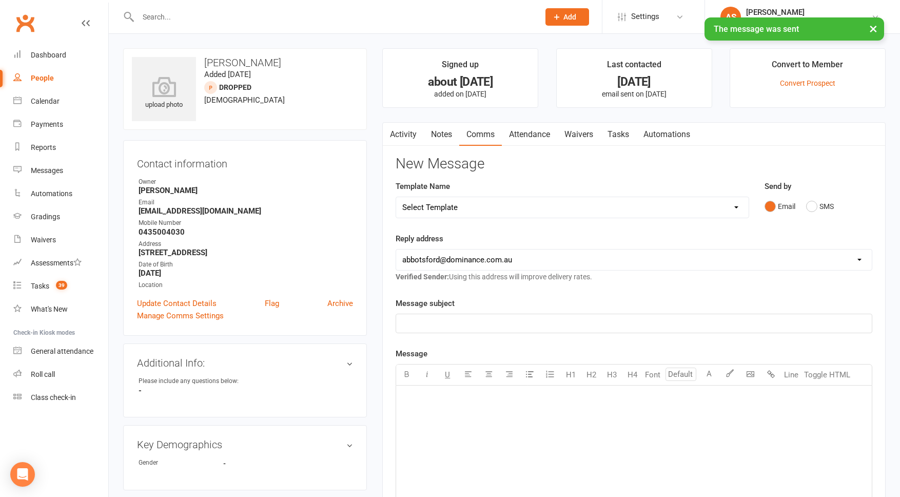
click at [607, 131] on link "Tasks" at bounding box center [618, 135] width 36 height 24
select select "incomplete"
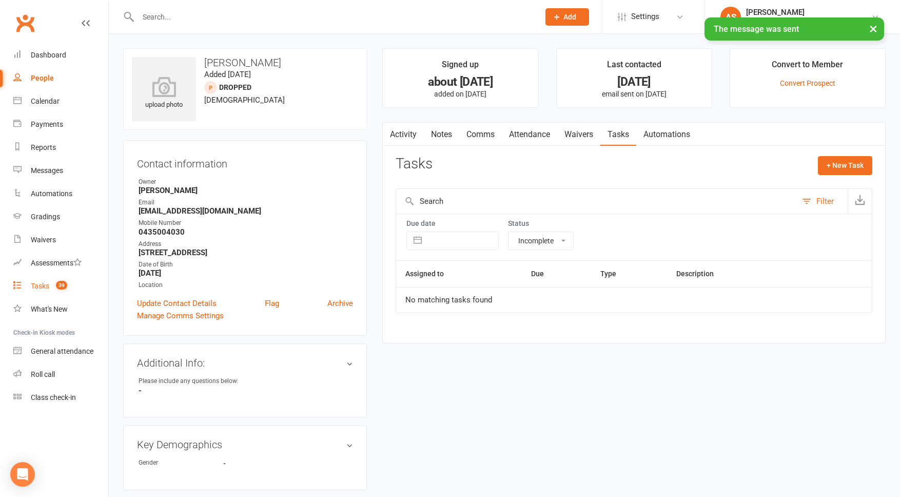
click at [64, 294] on link "Tasks 39" at bounding box center [60, 286] width 95 height 23
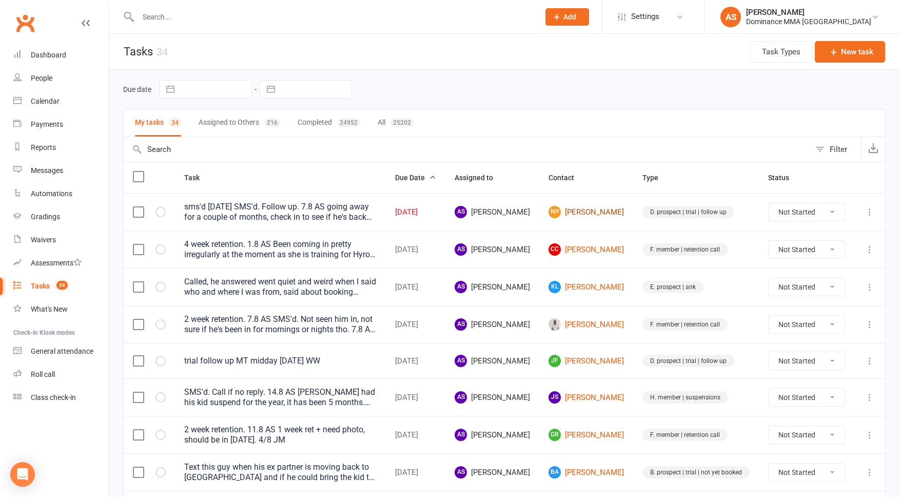
drag, startPoint x: 592, startPoint y: 217, endPoint x: 587, endPoint y: 218, distance: 5.2
click at [592, 216] on link "NP Nick Perritt" at bounding box center [586, 212] width 75 height 12
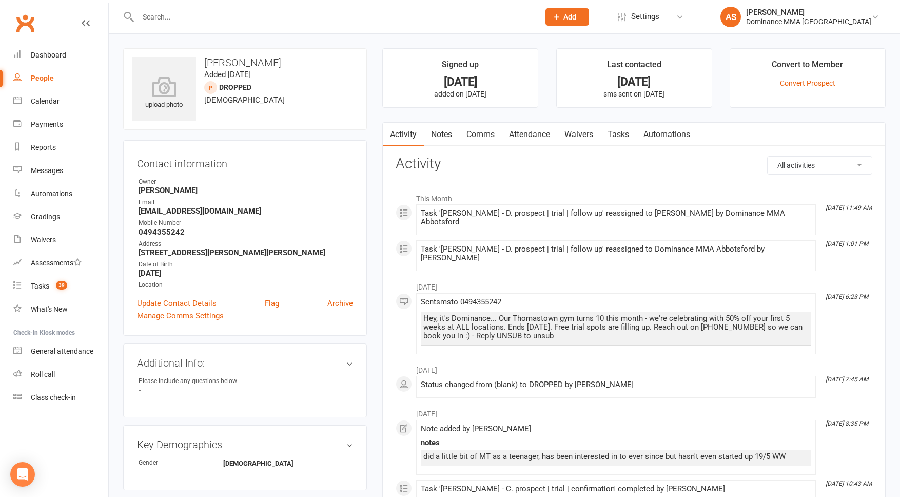
click at [452, 141] on link "Notes" at bounding box center [441, 135] width 35 height 24
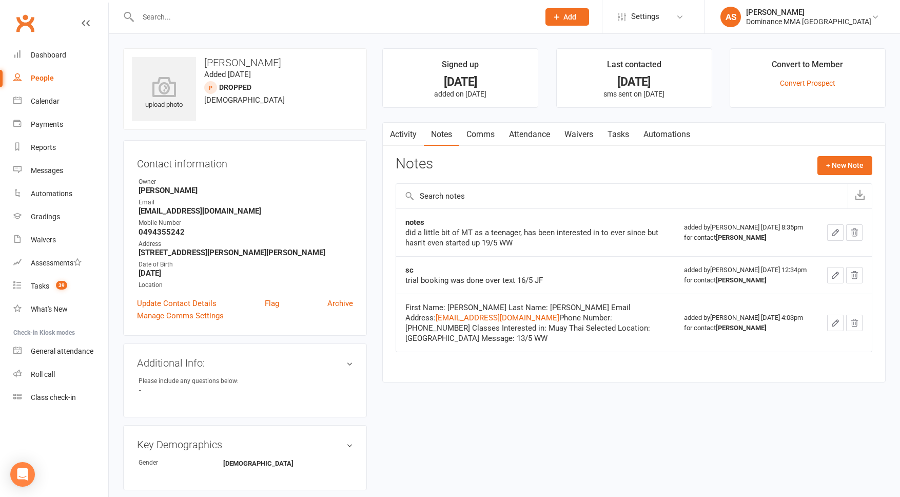
click at [618, 133] on link "Tasks" at bounding box center [618, 135] width 36 height 24
select select "incomplete"
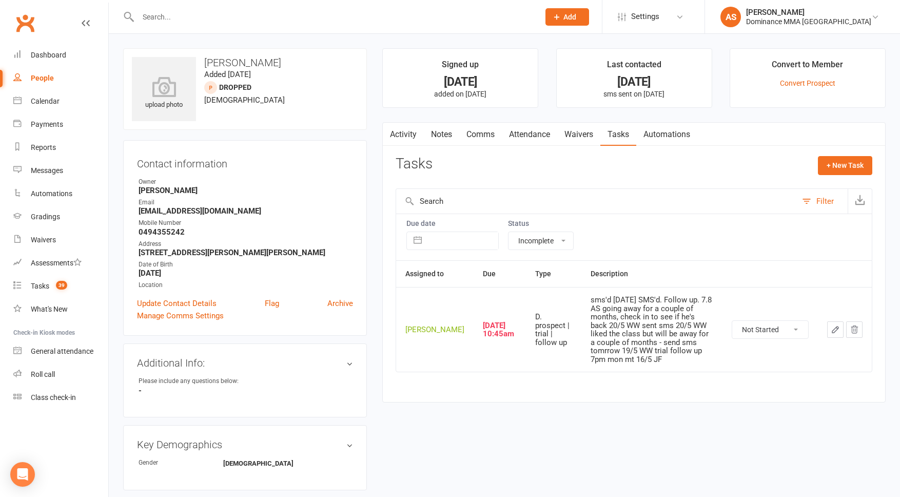
click at [832, 330] on icon "button" at bounding box center [835, 329] width 9 height 9
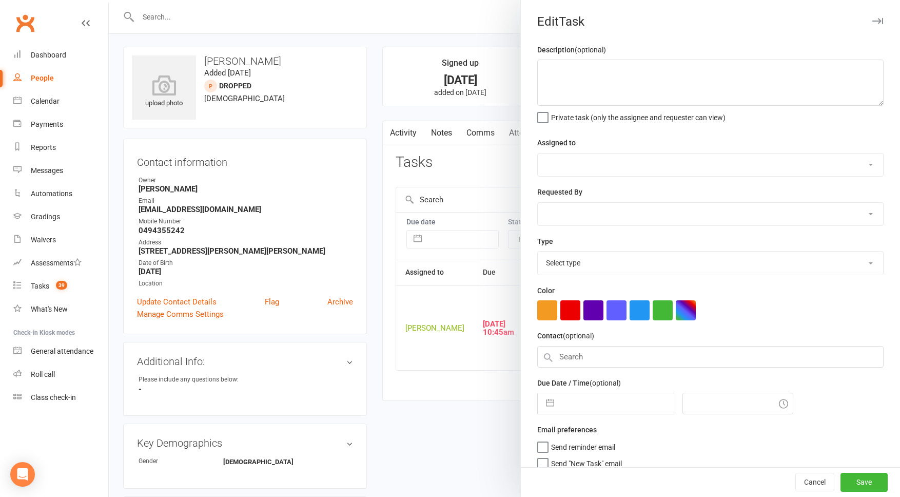
type textarea "sms'd 9/8 SA SMS'd. Follow up. 7.8 AS going away for a couple of months, check …"
select select "50862"
select select "12631"
type input "14 Aug 2025"
type input "10:45am"
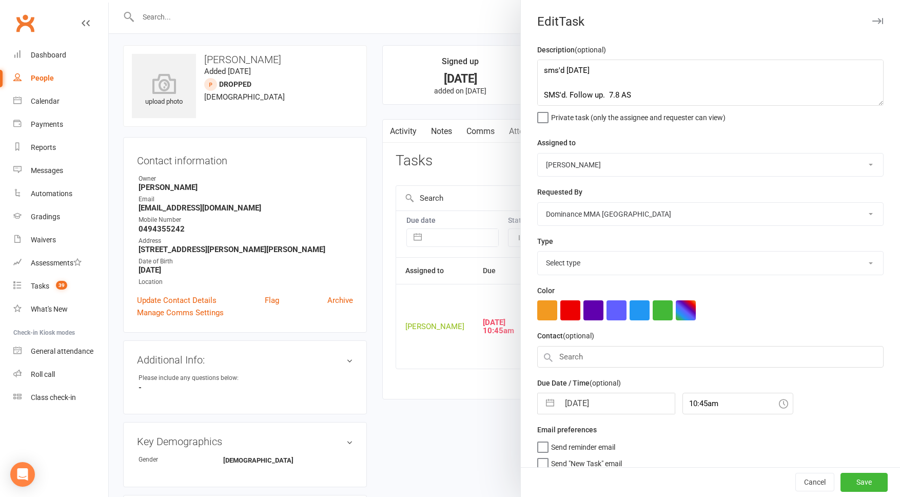
select select "3863"
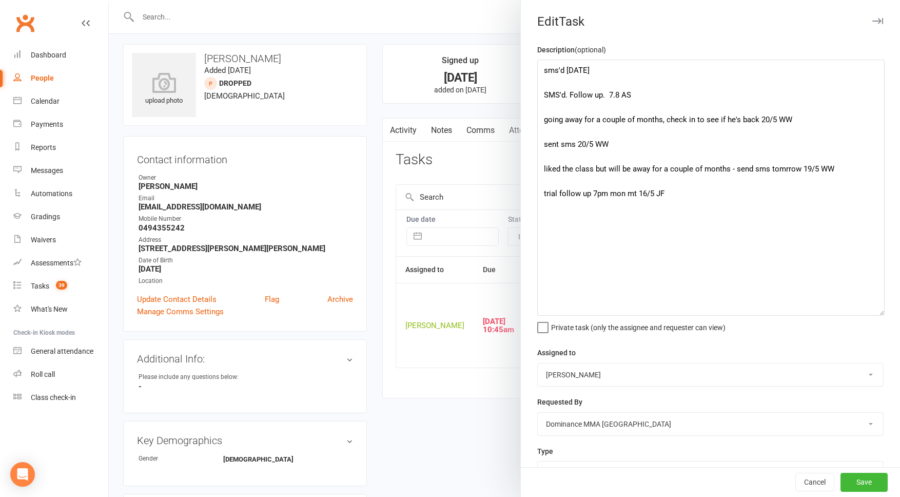
drag, startPoint x: 881, startPoint y: 104, endPoint x: 882, endPoint y: 314, distance: 209.9
click at [882, 314] on textarea "sms'd [DATE] SMS'd. Follow up. 7.8 AS going away for a couple of months, check …" at bounding box center [710, 188] width 347 height 256
click at [463, 163] on div at bounding box center [504, 248] width 791 height 497
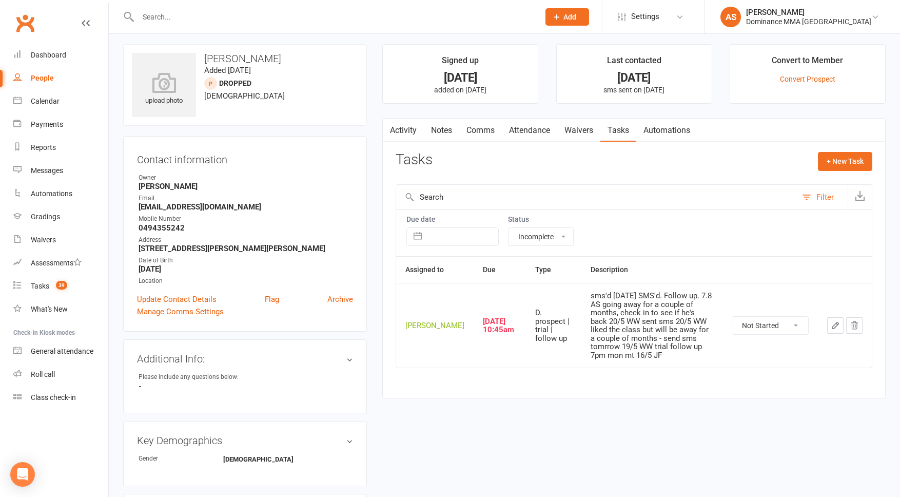
click at [525, 134] on link "Attendance" at bounding box center [529, 131] width 55 height 24
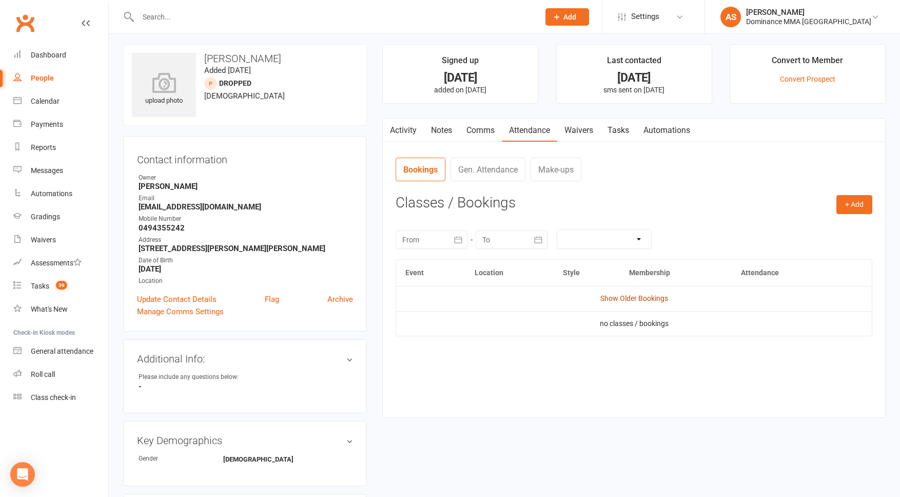
click at [612, 298] on link "Show Older Bookings" at bounding box center [634, 298] width 68 height 8
click at [615, 127] on link "Tasks" at bounding box center [618, 131] width 36 height 24
select select "incomplete"
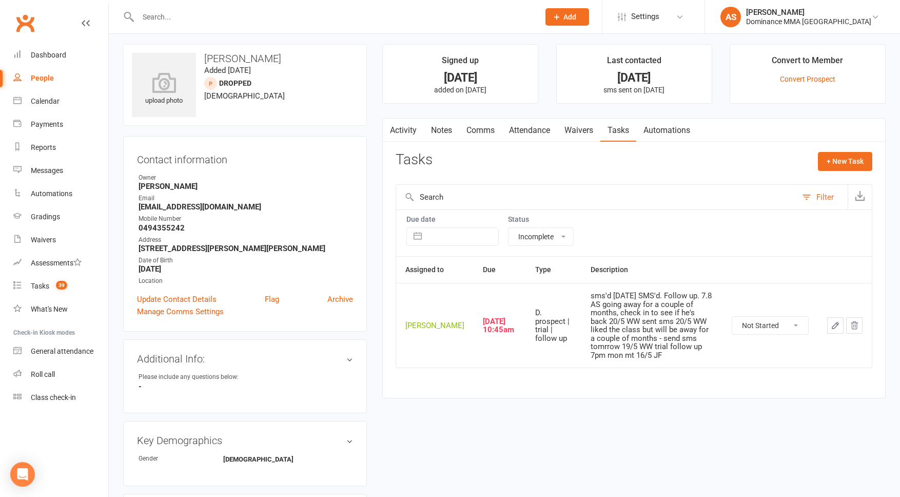
click at [834, 327] on icon "button" at bounding box center [835, 325] width 9 height 9
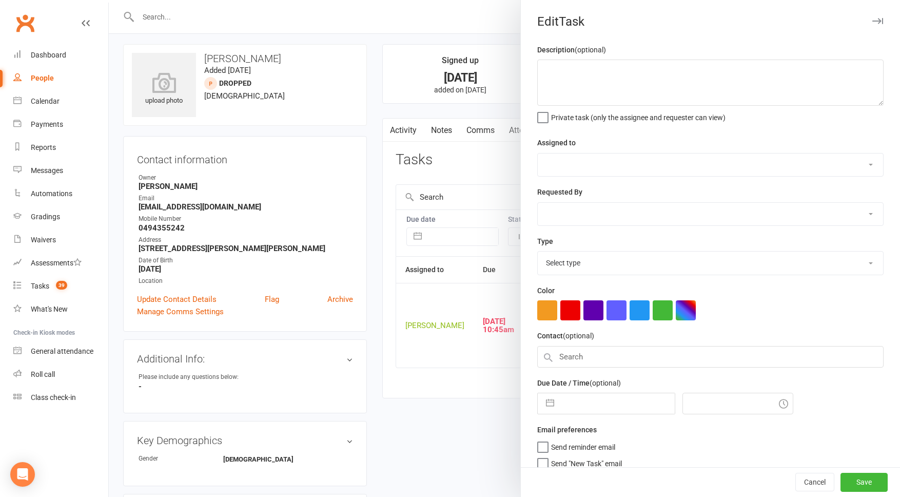
type textarea "sms'd [DATE] SMS'd. Follow up. 7.8 AS going away for a couple of months, check …"
select select "50862"
select select "12631"
type input "[DATE]"
type input "10:45am"
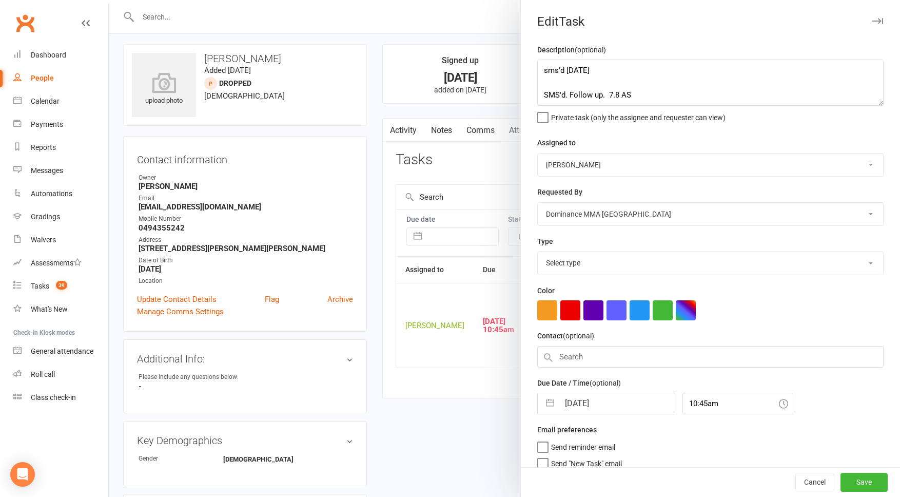
select select "3863"
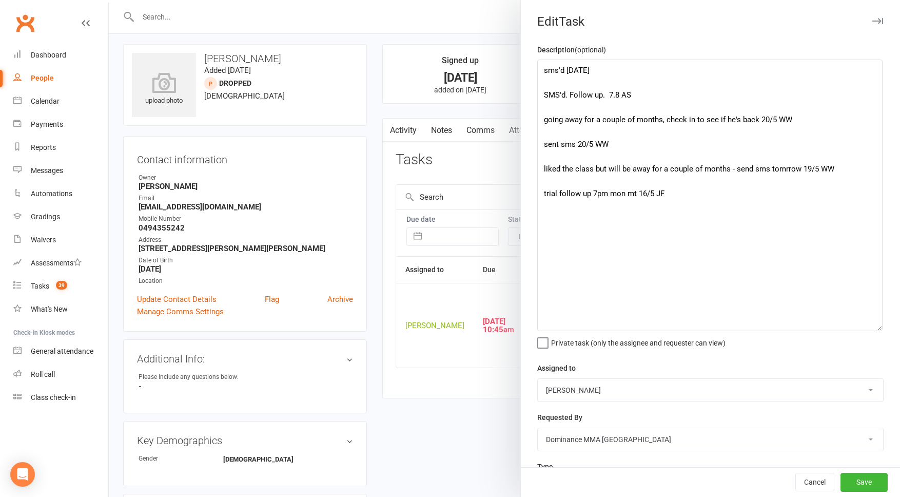
drag, startPoint x: 879, startPoint y: 130, endPoint x: 871, endPoint y: 326, distance: 195.7
click at [877, 328] on textarea "sms'd [DATE] SMS'd. Follow up. 7.8 AS going away for a couple of months, check …" at bounding box center [709, 195] width 345 height 271
drag, startPoint x: 464, startPoint y: 188, endPoint x: 478, endPoint y: 196, distance: 15.8
click at [464, 188] on div at bounding box center [504, 248] width 791 height 497
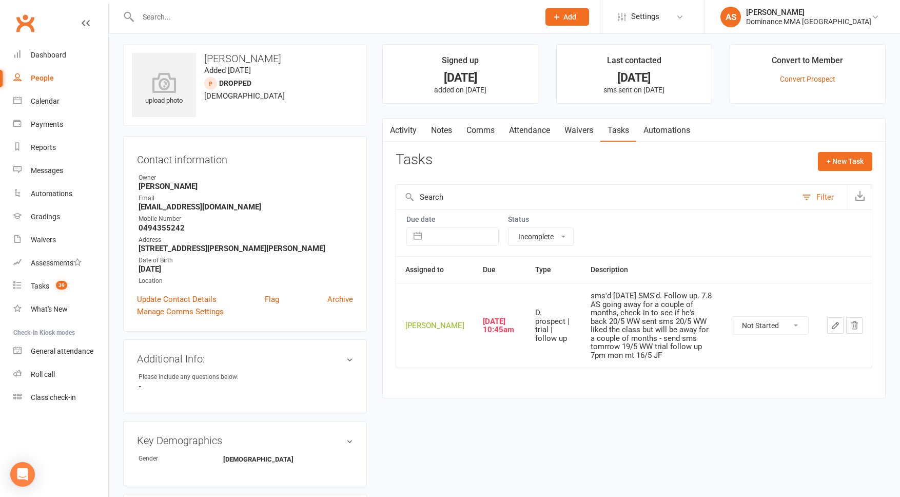
click at [532, 131] on link "Attendance" at bounding box center [529, 131] width 55 height 24
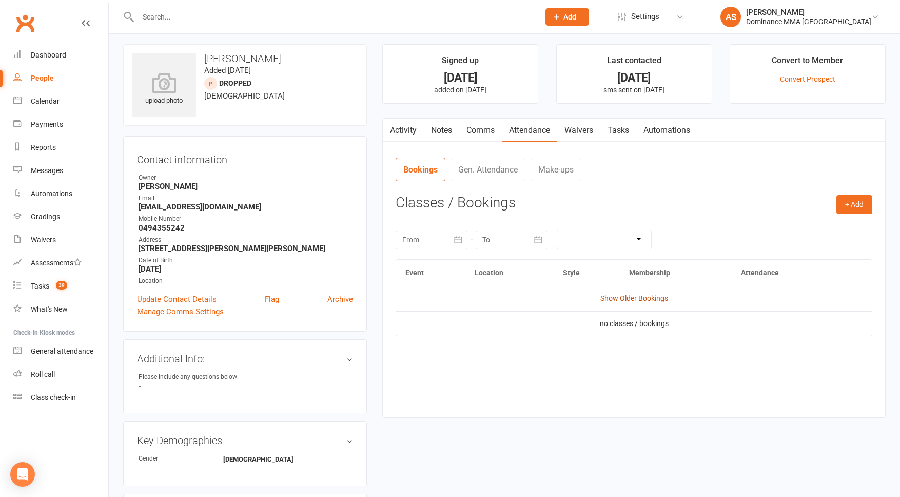
click at [653, 298] on link "Show Older Bookings" at bounding box center [634, 298] width 68 height 8
click at [782, 335] on button "Select" at bounding box center [766, 329] width 49 height 18
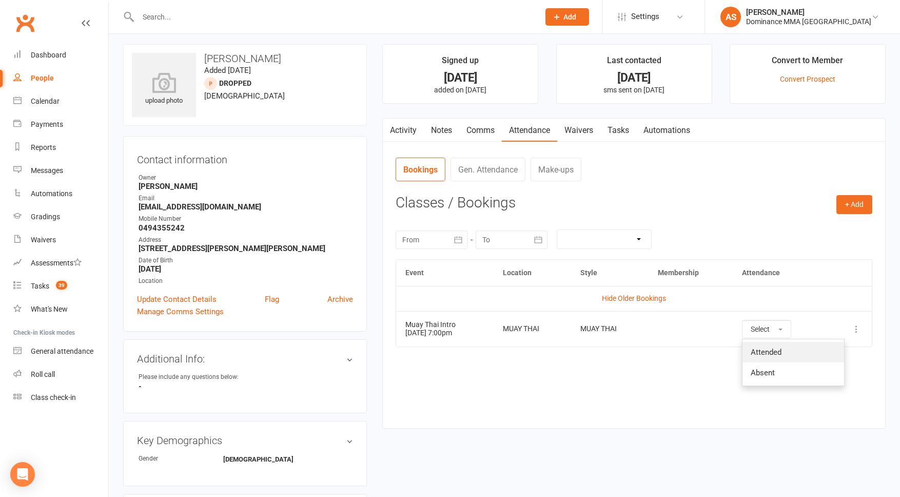
click at [780, 350] on span "Attended" at bounding box center [766, 351] width 31 height 9
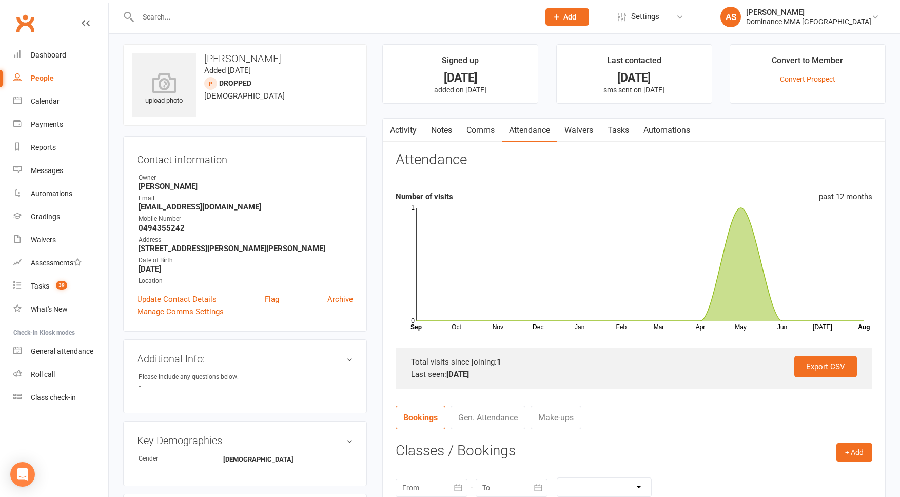
click at [630, 133] on link "Tasks" at bounding box center [618, 131] width 36 height 24
select select "incomplete"
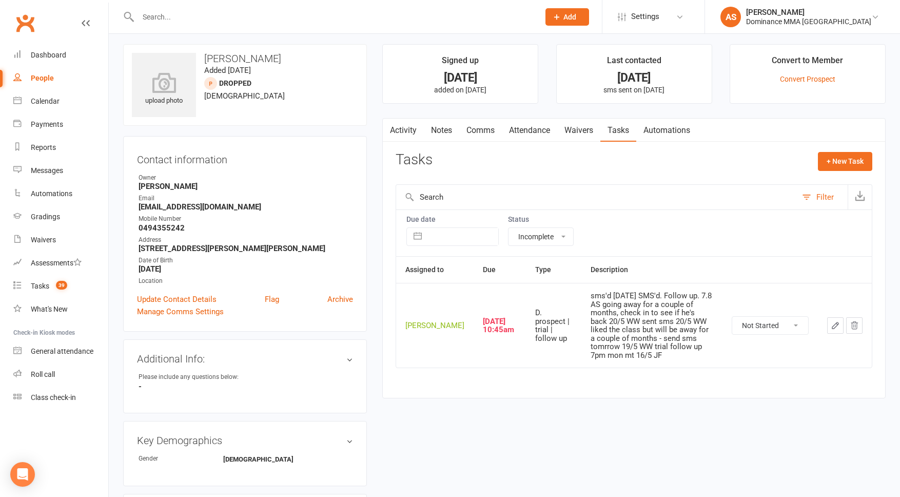
click at [767, 331] on select "Not Started In Progress Waiting Complete" at bounding box center [770, 325] width 76 height 17
click at [836, 330] on icon "button" at bounding box center [835, 325] width 9 height 9
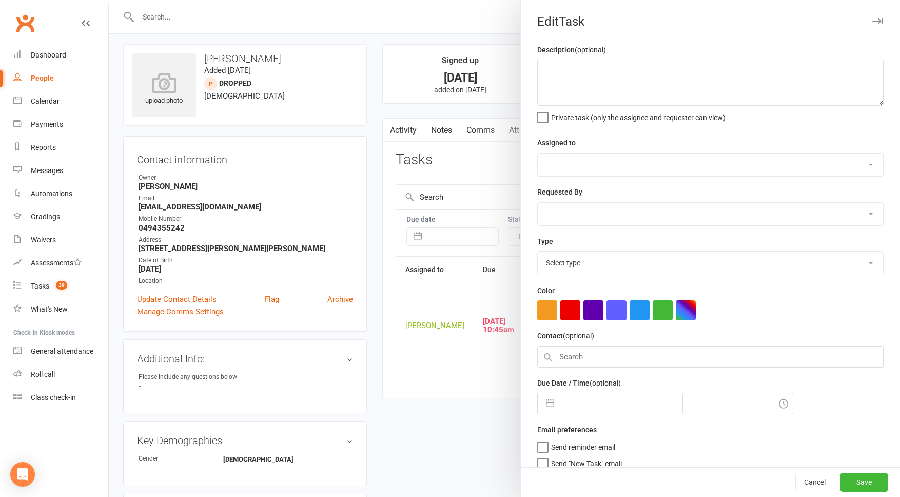
type textarea "sms'd [DATE] SMS'd. Follow up. 7.8 AS going away for a couple of months, check …"
select select "50862"
select select "12631"
type input "[DATE]"
type input "10:45am"
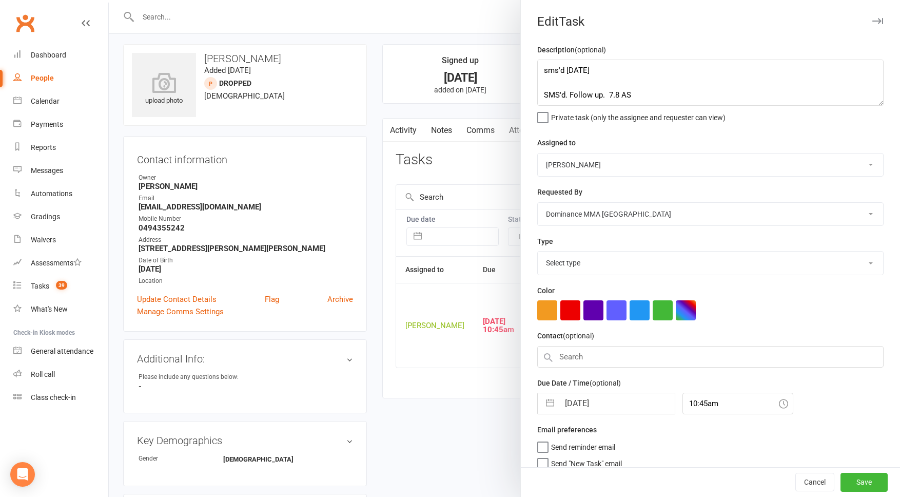
select select "3863"
click at [544, 70] on textarea "sms'd [DATE] SMS'd. Follow up. 7.8 AS going away for a couple of months, check …" at bounding box center [710, 83] width 346 height 46
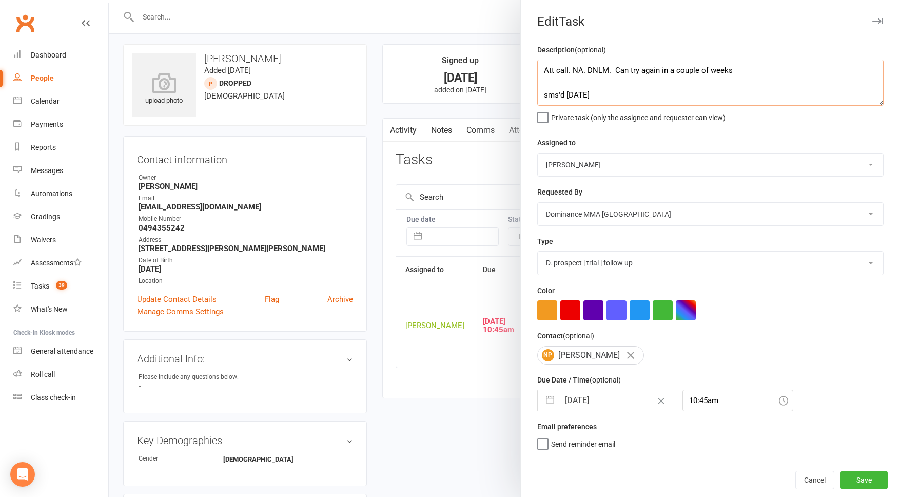
click at [738, 71] on textarea "Att call. NA. DNLM. Can try again in a couple of weeks sms'd 9/8 SA SMS'd. Foll…" at bounding box center [710, 83] width 346 height 46
type textarea "Att call. NA. DNLM. Can try again in a couple of weeks. 14.8 AS sms'd 9/8 SA SM…"
click at [606, 407] on input "[DATE]" at bounding box center [616, 400] width 115 height 21
select select "6"
select select "2025"
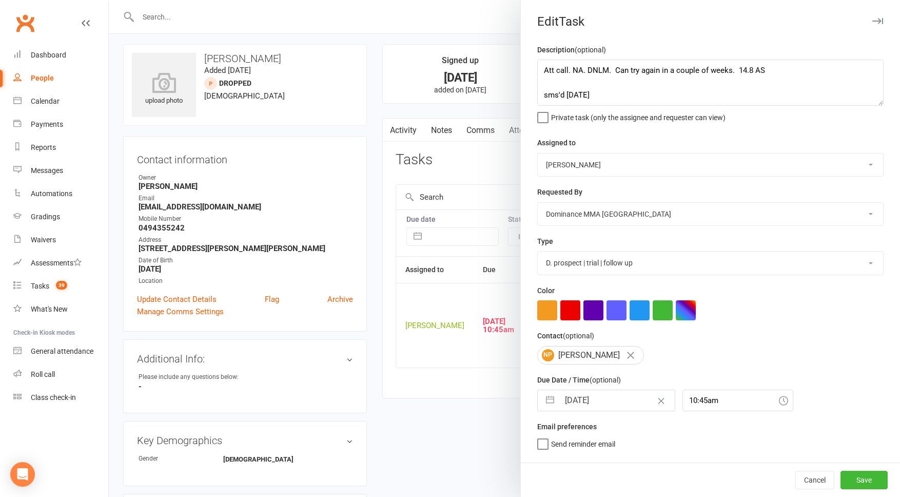
select select "7"
select select "2025"
select select "8"
select select "2025"
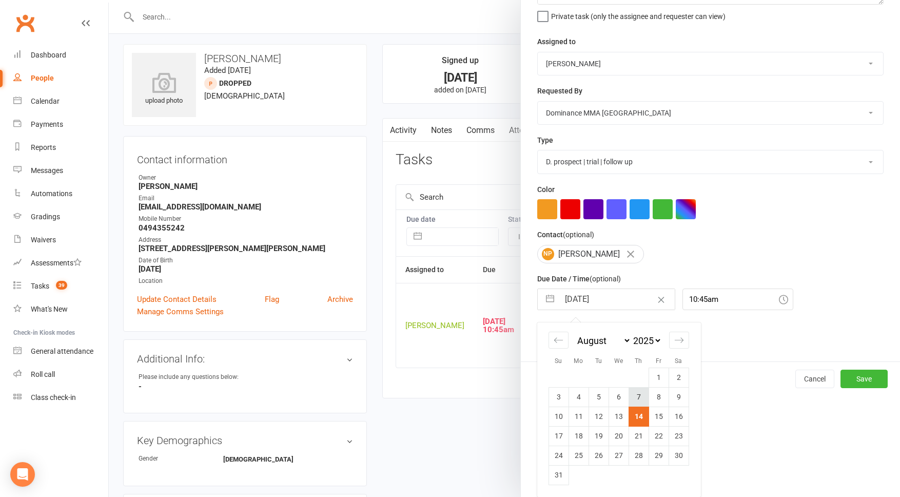
scroll to position [103, 0]
click at [656, 456] on td "29" at bounding box center [659, 454] width 20 height 19
type input "29 Aug 2025"
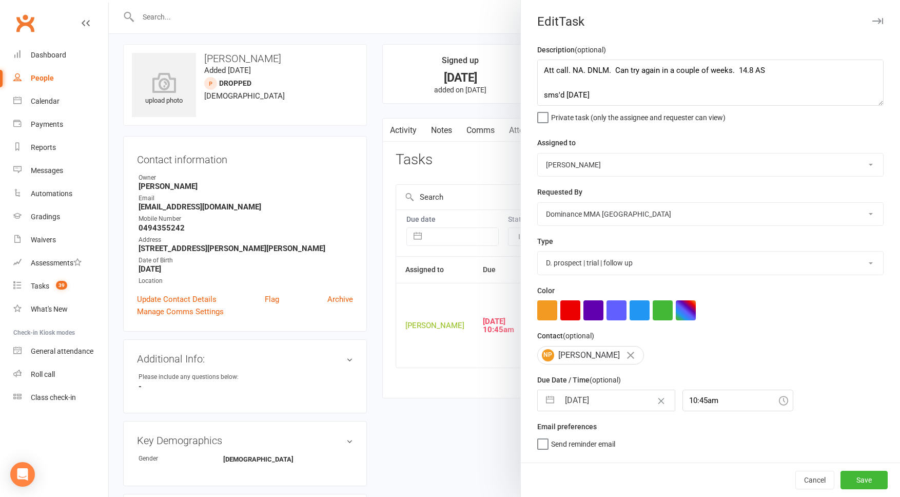
click at [556, 165] on select "[PERSON_NAME] [PERSON_NAME] [PERSON_NAME] [PERSON_NAME] Will [PERSON_NAME] [PER…" at bounding box center [710, 164] width 345 height 23
click at [610, 409] on input "29 Aug 2025" at bounding box center [616, 400] width 115 height 21
select select "6"
select select "2025"
select select "7"
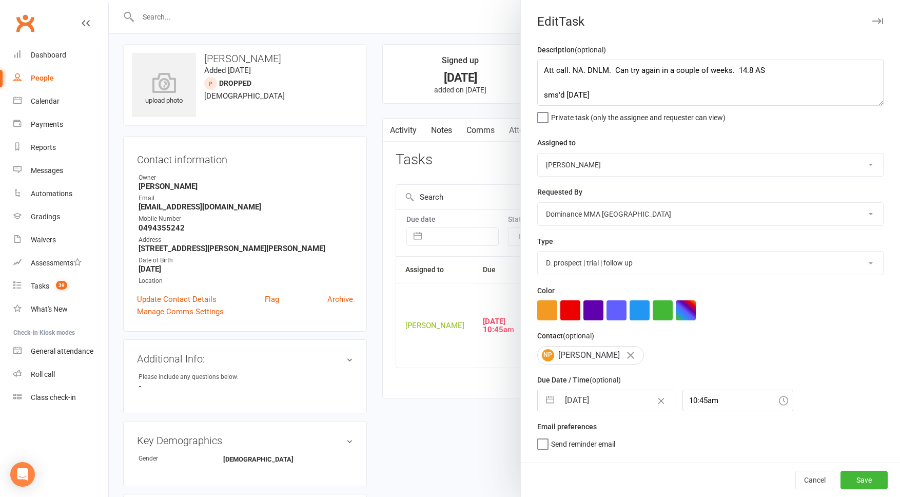
select select "2025"
select select "8"
select select "2025"
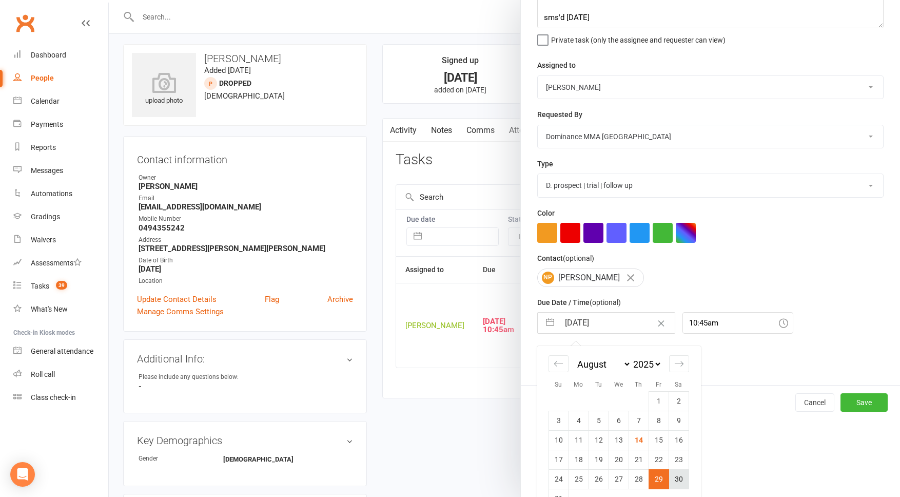
click at [680, 483] on td "30" at bounding box center [679, 478] width 20 height 19
type input "30 Aug 2025"
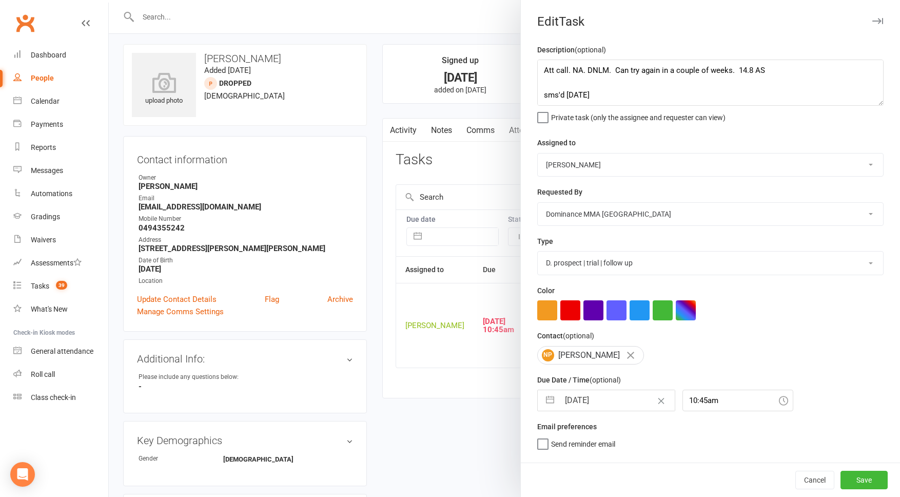
click at [589, 162] on select "[PERSON_NAME] [PERSON_NAME] [PERSON_NAME] [PERSON_NAME] Will [PERSON_NAME] [PER…" at bounding box center [710, 164] width 345 height 23
select select "12631"
drag, startPoint x: 599, startPoint y: 463, endPoint x: 695, endPoint y: 425, distance: 102.7
click at [600, 463] on span "Send "New Task" email" at bounding box center [586, 459] width 71 height 12
click at [600, 453] on input "Send "New Task" email" at bounding box center [579, 453] width 85 height 0
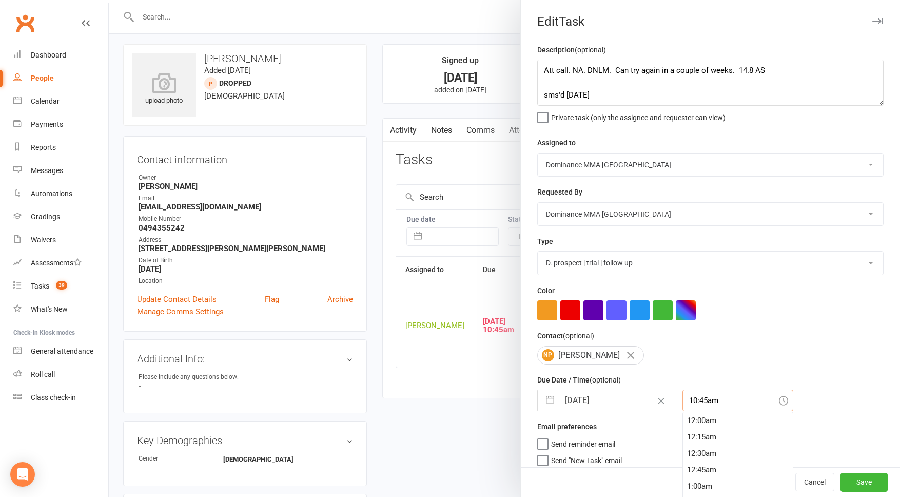
drag, startPoint x: 697, startPoint y: 405, endPoint x: 705, endPoint y: 428, distance: 25.0
click at [697, 405] on input "10:45am" at bounding box center [737, 400] width 111 height 22
click at [696, 450] on div "10:00am" at bounding box center [738, 447] width 110 height 16
type input "10:00am"
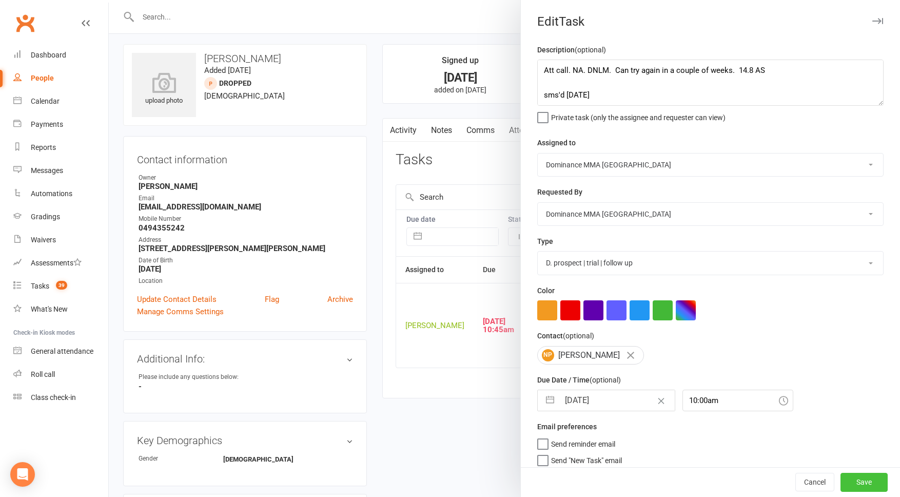
drag, startPoint x: 873, startPoint y: 483, endPoint x: 862, endPoint y: 488, distance: 11.7
click at [873, 483] on button "Save" at bounding box center [864, 482] width 47 height 18
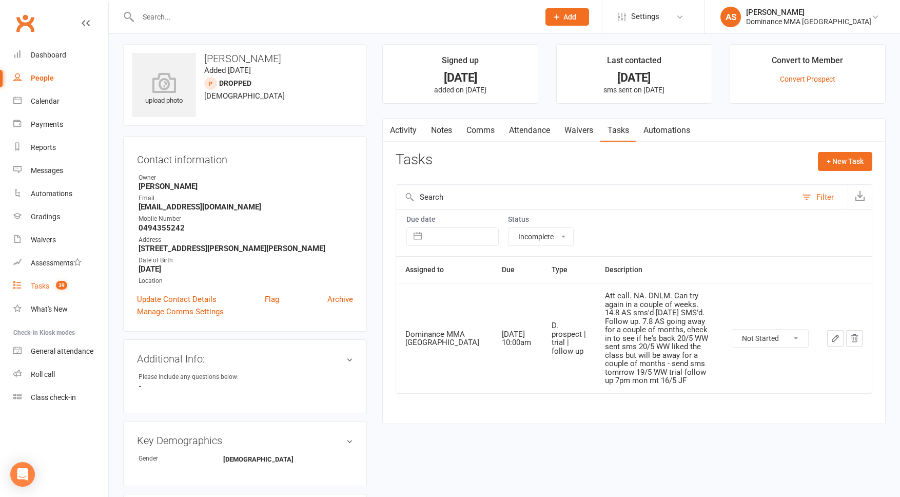
click at [72, 288] on link "Tasks 39" at bounding box center [60, 286] width 95 height 23
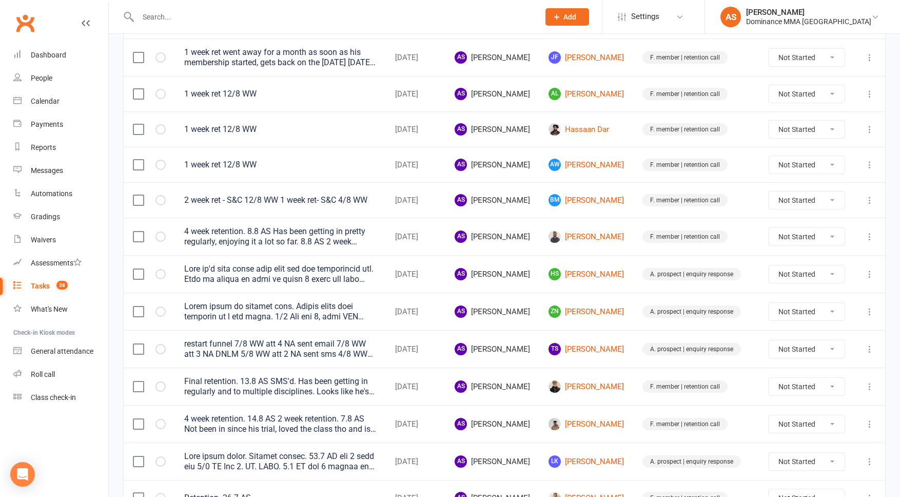
scroll to position [455, 0]
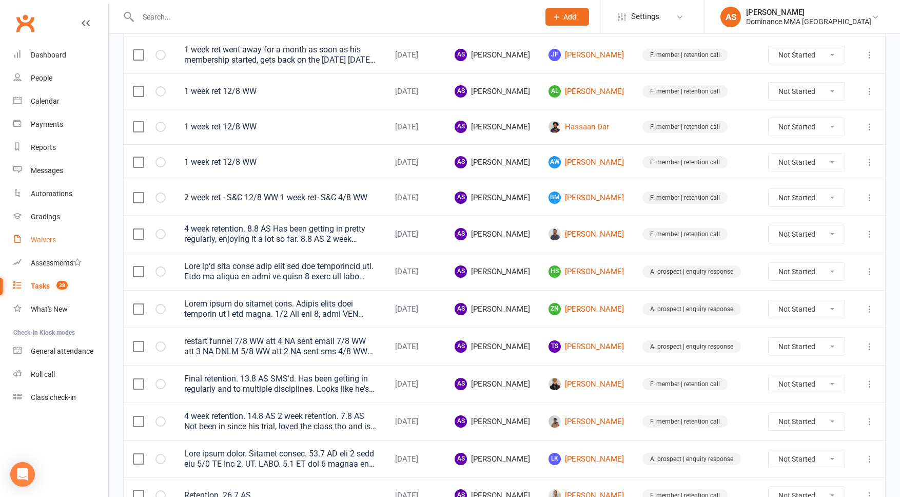
click at [43, 243] on div "Waivers" at bounding box center [43, 240] width 25 height 8
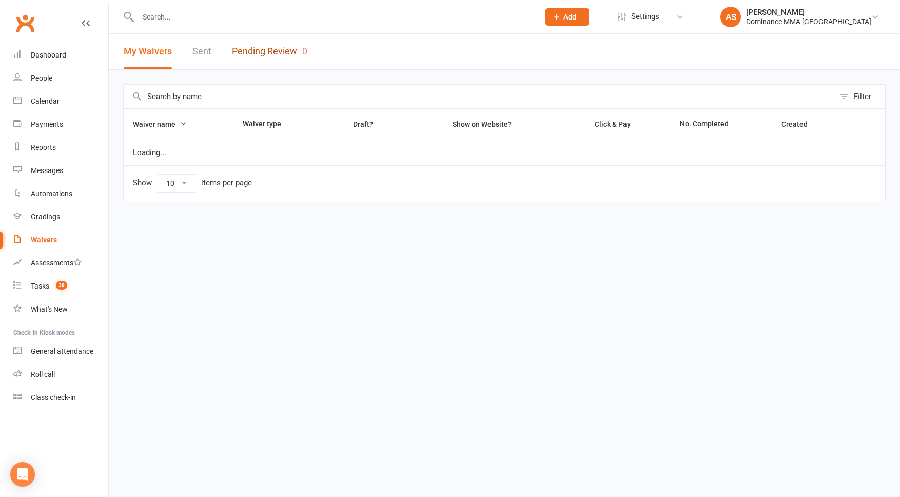
click at [270, 53] on link "Pending Review 0" at bounding box center [269, 51] width 75 height 35
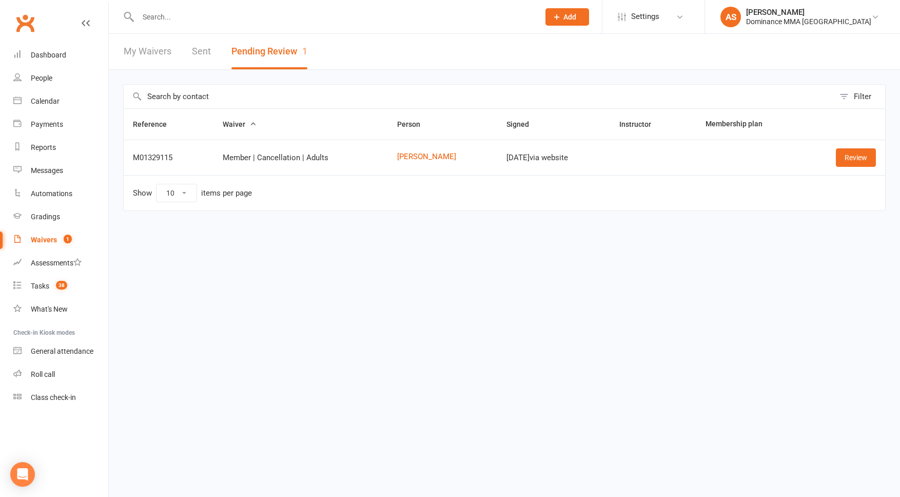
click at [407, 151] on td "Tim Luttges" at bounding box center [442, 157] width 109 height 35
click at [411, 156] on link "Tim Luttges" at bounding box center [442, 156] width 91 height 9
drag, startPoint x: 858, startPoint y: 161, endPoint x: 853, endPoint y: 164, distance: 6.0
click at [858, 161] on link "Review" at bounding box center [856, 157] width 40 height 18
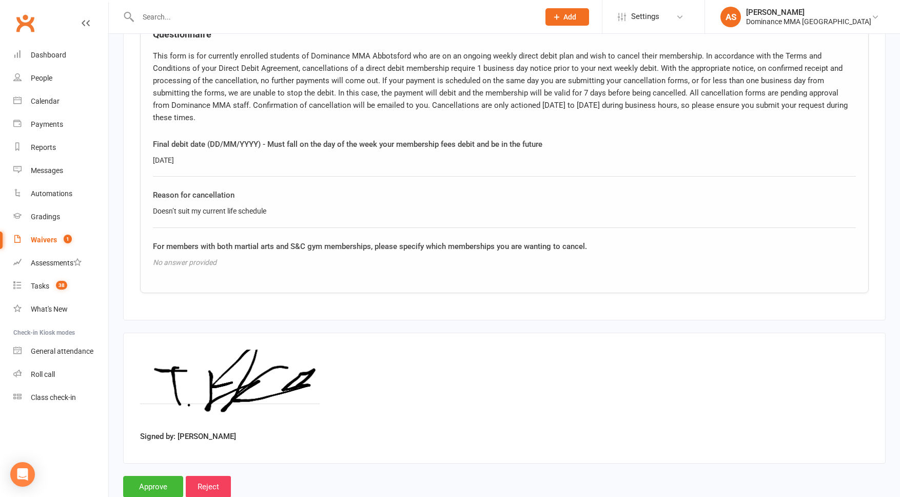
scroll to position [554, 0]
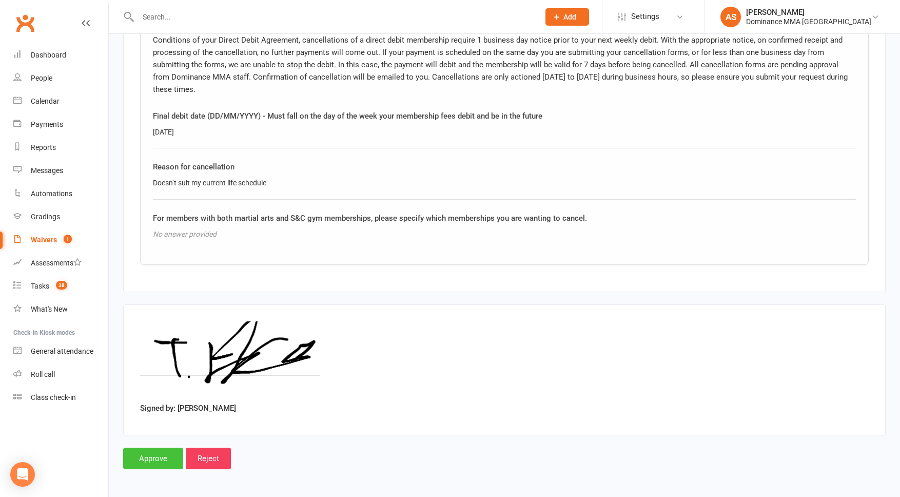
click at [149, 462] on input "Approve" at bounding box center [153, 458] width 60 height 22
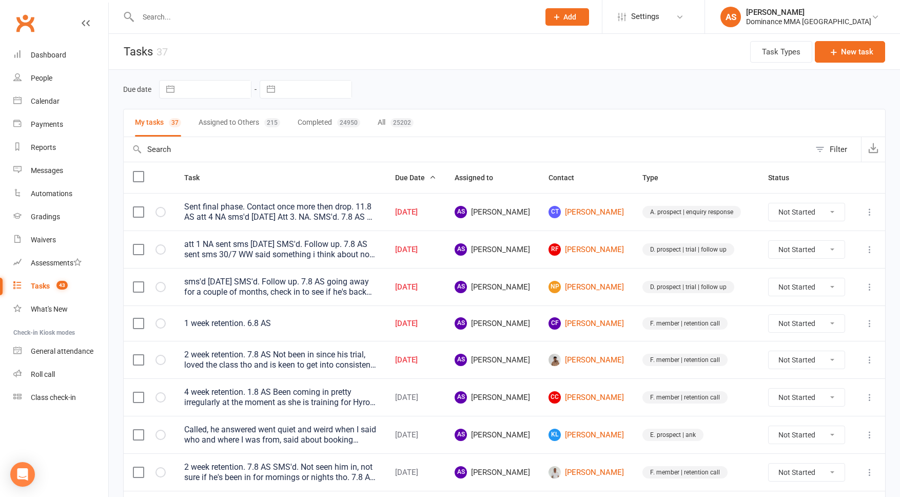
click at [292, 361] on div "2 week retention. 7.8 AS Not been in since his trial, loved the class tho and i…" at bounding box center [280, 359] width 192 height 21
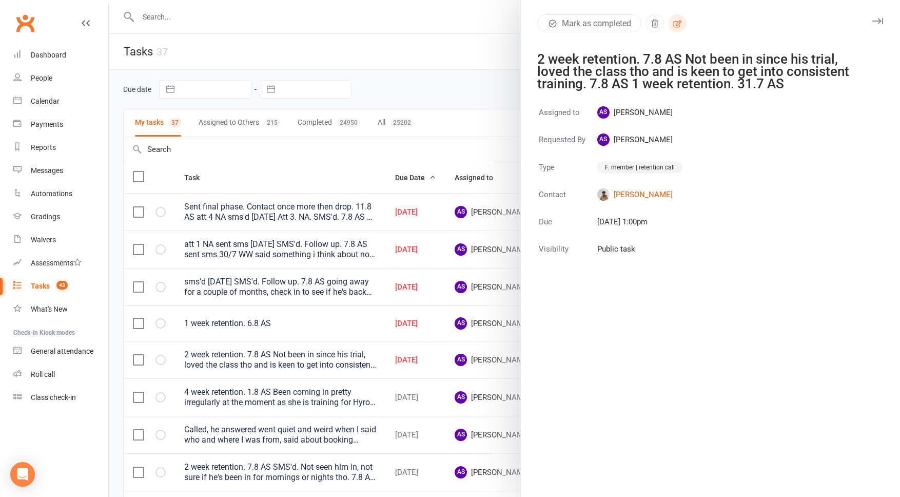
click at [681, 22] on icon "button" at bounding box center [678, 23] width 8 height 7
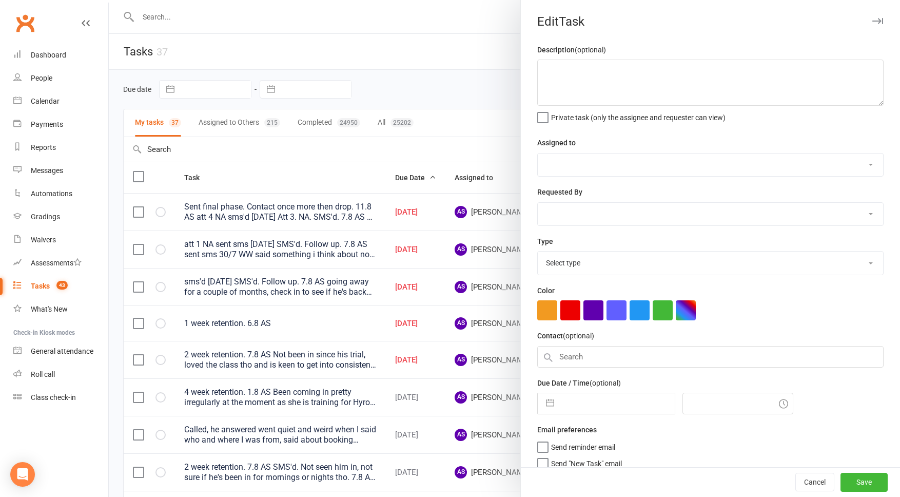
type textarea "2 week retention. 7.8 AS Not been in since his trial, loved the class tho and i…"
select select "50862"
type input "[DATE]"
type input "1:00pm"
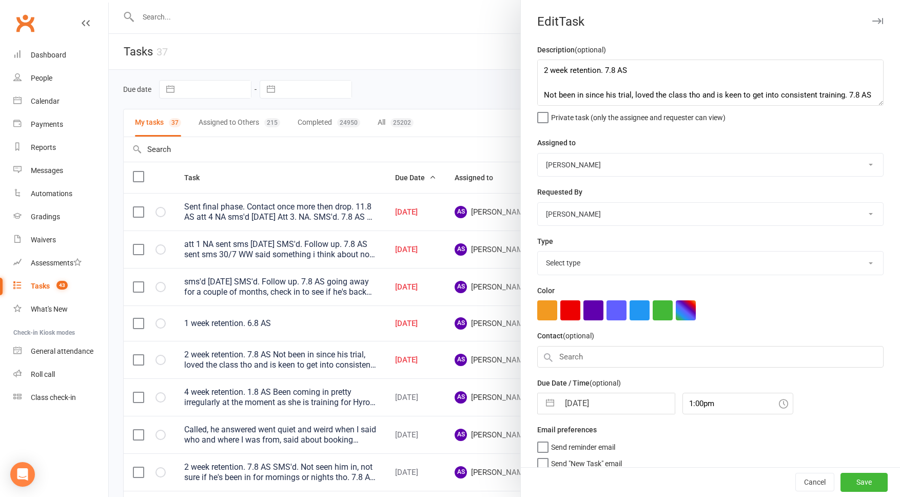
select select "3865"
click at [543, 65] on textarea "2 week retention. 7.8 AS Not been in since his trial, loved the class tho and i…" at bounding box center [710, 83] width 346 height 46
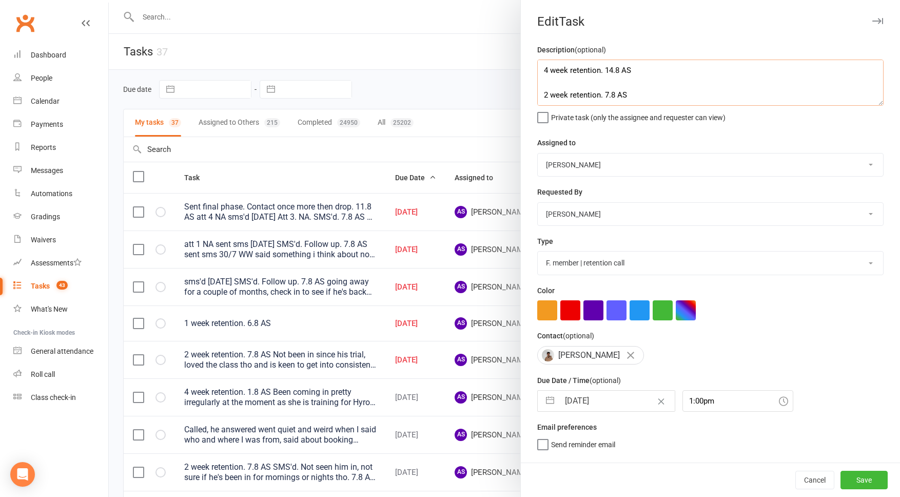
type textarea "4 week retention. 14.8 AS 2 week retention. 7.8 AS Not been in since his trial,…"
select select "6"
select select "2025"
select select "7"
select select "2025"
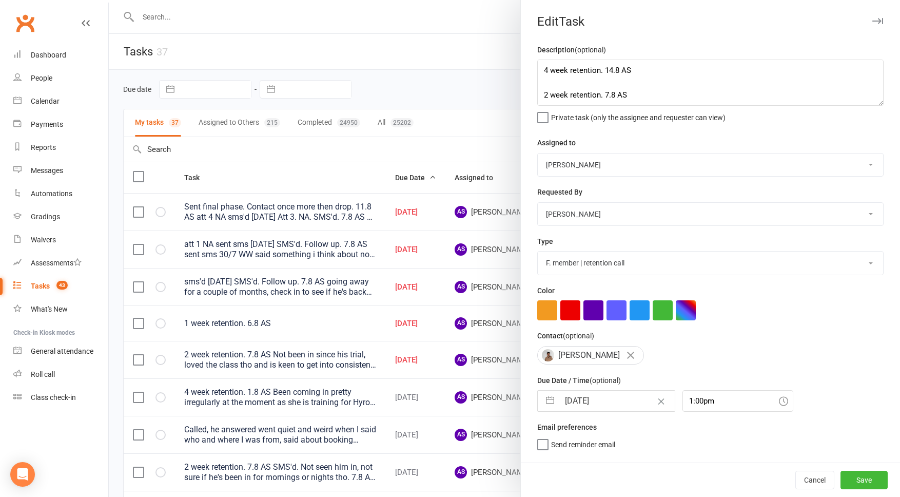
select select "8"
select select "2025"
drag, startPoint x: 595, startPoint y: 402, endPoint x: 598, endPoint y: 397, distance: 6.0
click at [595, 402] on input "14 Aug 2025" at bounding box center [616, 400] width 115 height 21
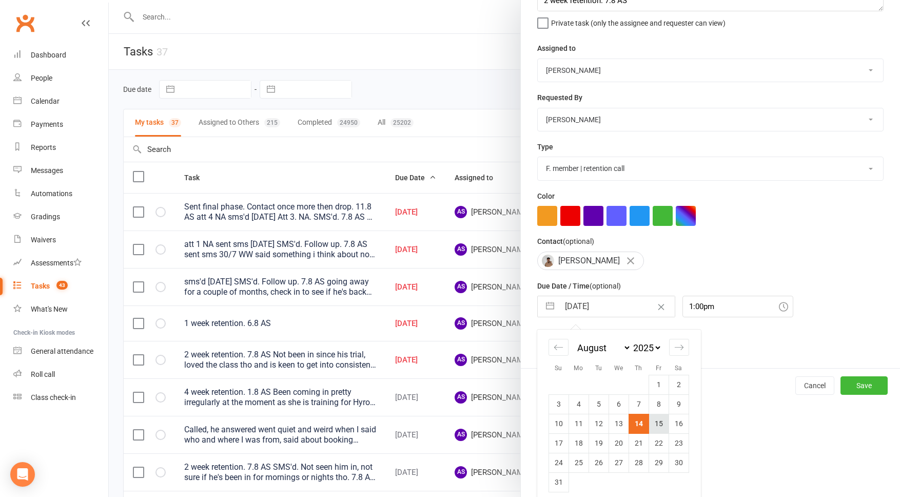
scroll to position [103, 0]
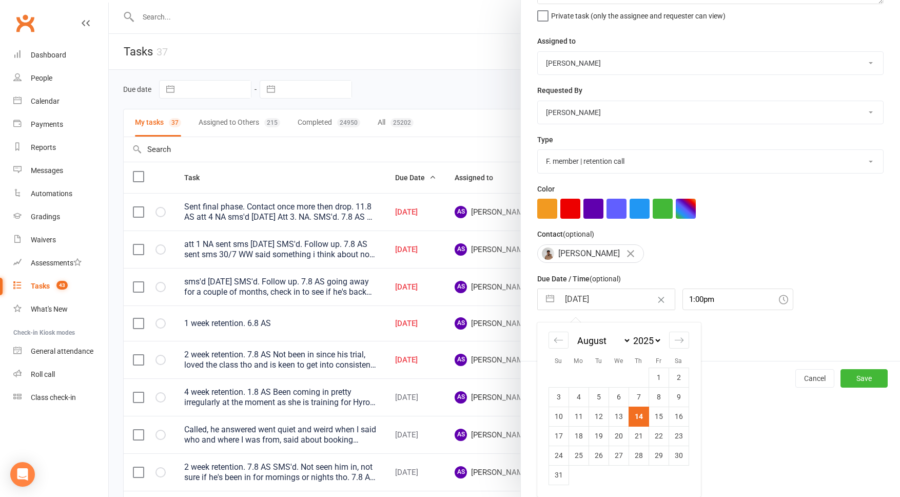
click at [641, 456] on td "28" at bounding box center [639, 454] width 20 height 19
type input "28 Aug 2025"
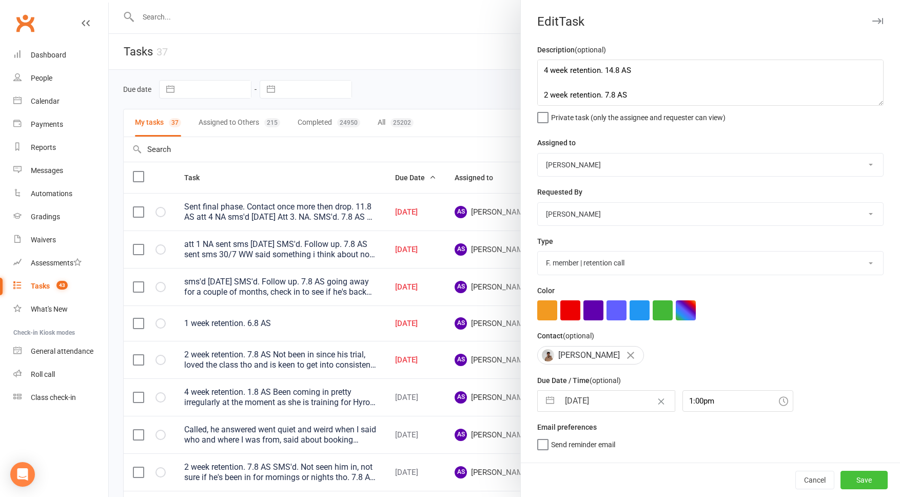
click at [881, 471] on button "Save" at bounding box center [864, 480] width 47 height 18
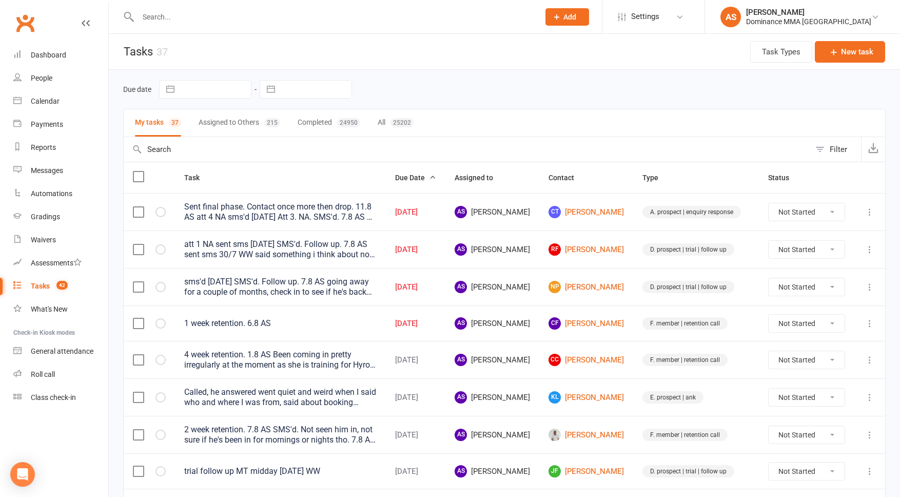
click at [869, 322] on icon at bounding box center [870, 323] width 10 height 10
click at [811, 368] on link "Edit" at bounding box center [825, 364] width 102 height 21
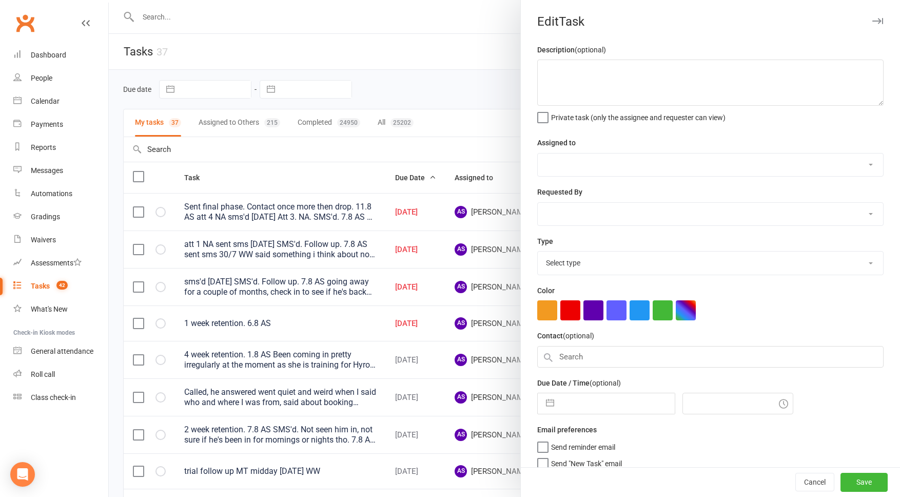
type textarea "1 week retention. 6.8 AS"
select select "50862"
type input "[DATE]"
type input "12:15pm"
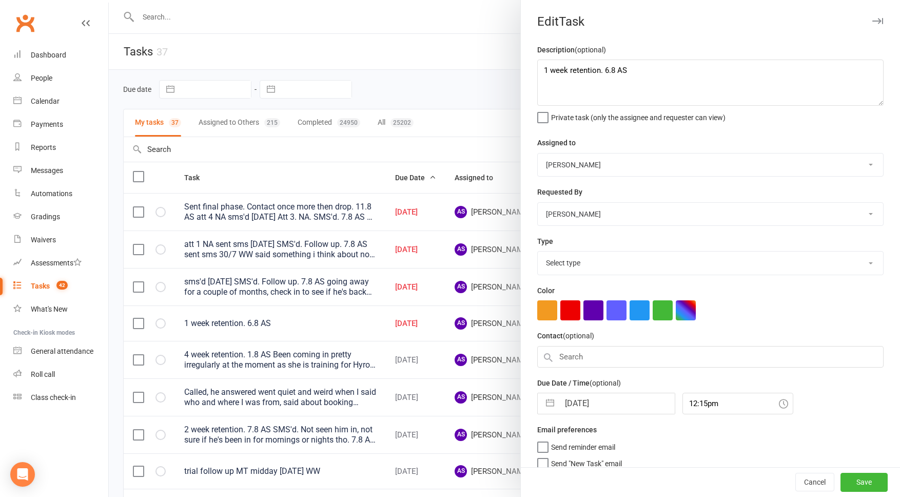
select select "3865"
click at [602, 407] on input "[DATE]" at bounding box center [616, 400] width 115 height 21
select select "6"
select select "2025"
select select "7"
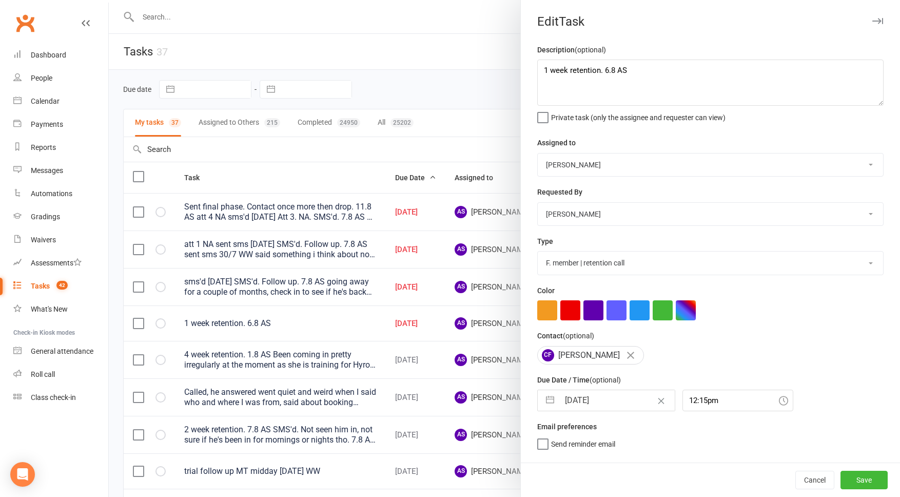
select select "2025"
select select "8"
select select "2025"
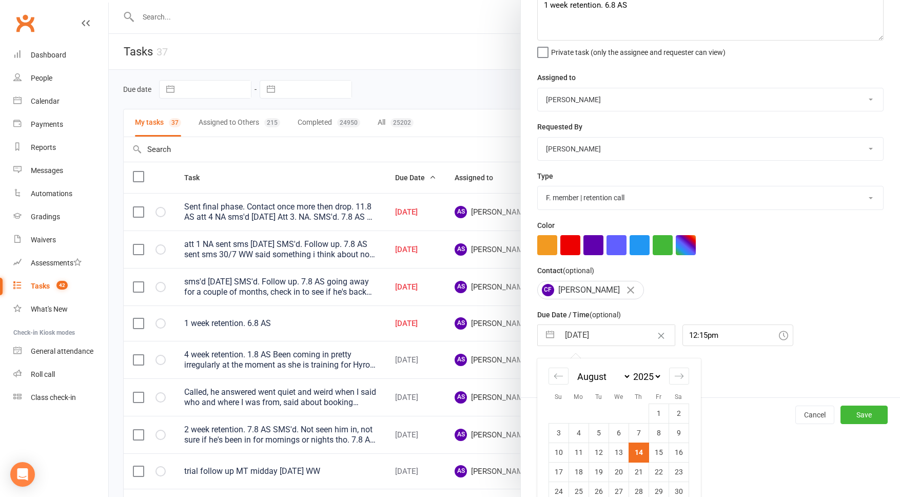
scroll to position [67, 0]
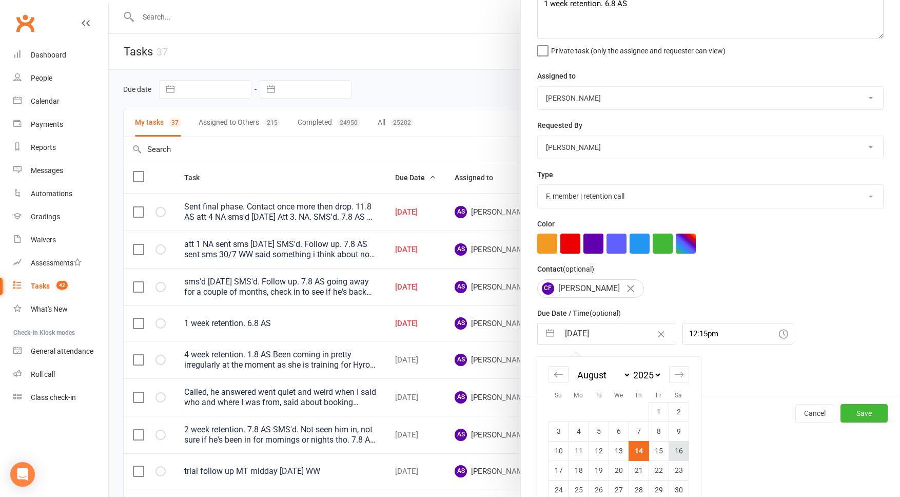
click at [680, 459] on td "16" at bounding box center [679, 450] width 20 height 19
type input "16 Aug 2025"
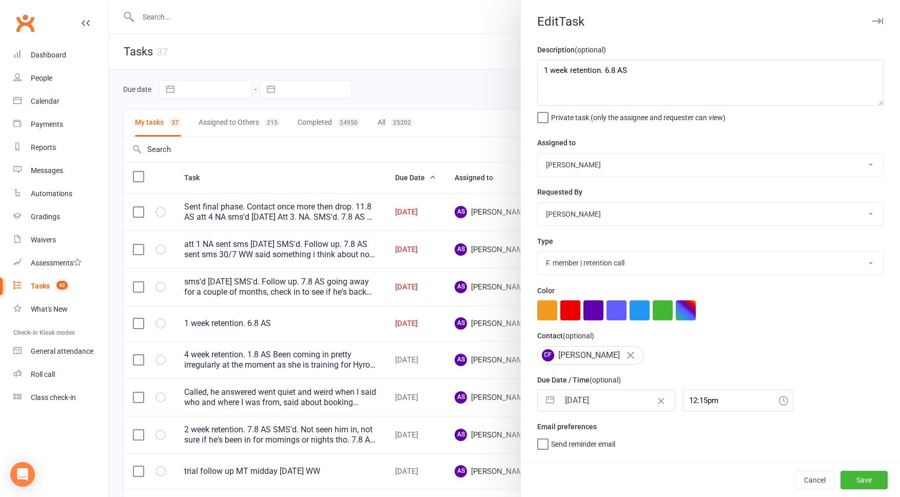
click at [592, 165] on select "[PERSON_NAME] [PERSON_NAME] [PERSON_NAME] [PERSON_NAME] Will [PERSON_NAME] [PER…" at bounding box center [710, 164] width 345 height 23
select select "12631"
click at [560, 460] on span "Send "New Task" email" at bounding box center [586, 459] width 71 height 12
click at [560, 453] on input "Send "New Task" email" at bounding box center [579, 453] width 85 height 0
drag, startPoint x: 710, startPoint y: 398, endPoint x: 706, endPoint y: 408, distance: 11.3
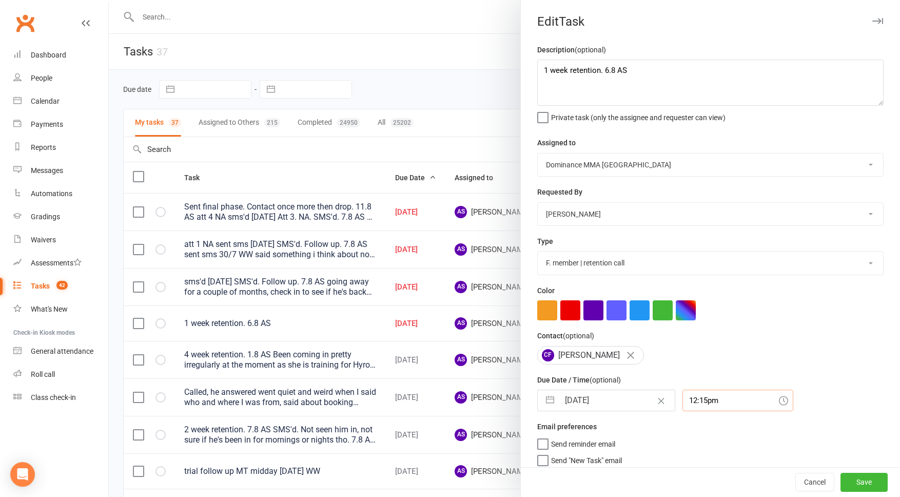
click at [710, 399] on input "12:15pm" at bounding box center [737, 400] width 111 height 22
drag, startPoint x: 702, startPoint y: 454, endPoint x: 775, endPoint y: 460, distance: 73.1
click at [702, 455] on div "11:00am" at bounding box center [738, 453] width 110 height 16
type input "11:00am"
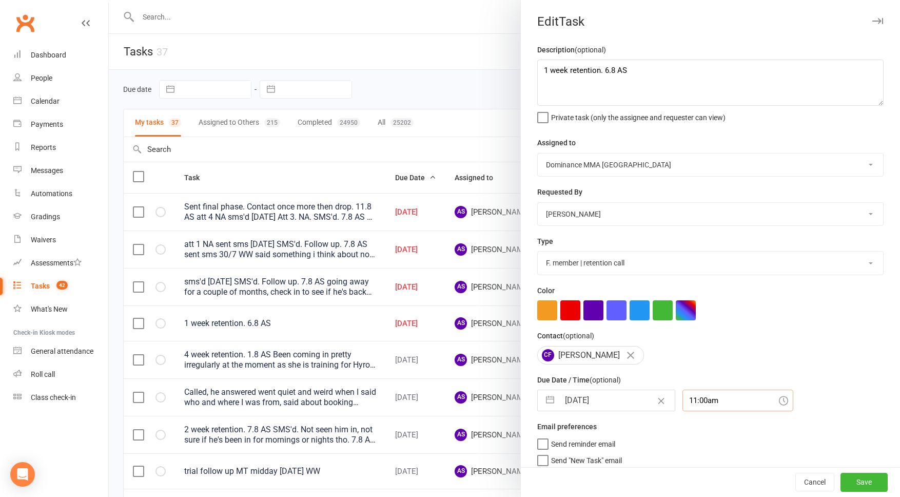
click at [704, 403] on input "11:00am" at bounding box center [737, 400] width 111 height 22
click at [867, 486] on button "Save" at bounding box center [864, 482] width 47 height 18
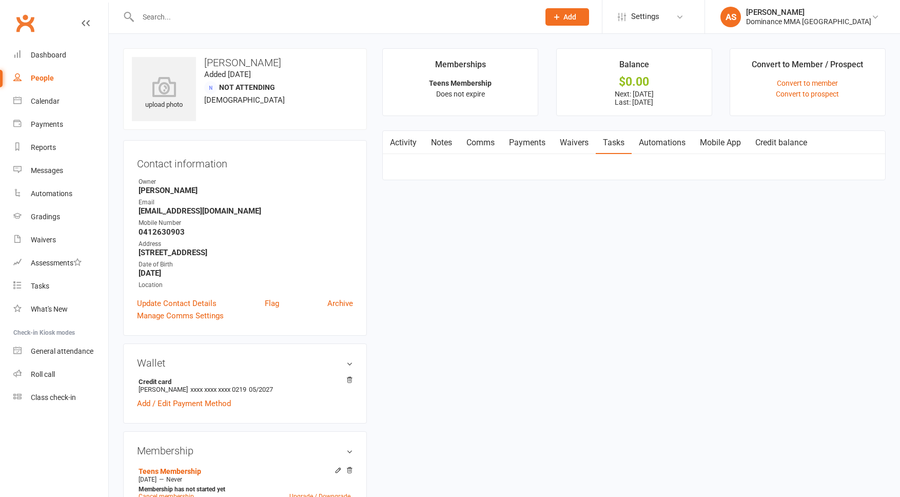
select select "incomplete"
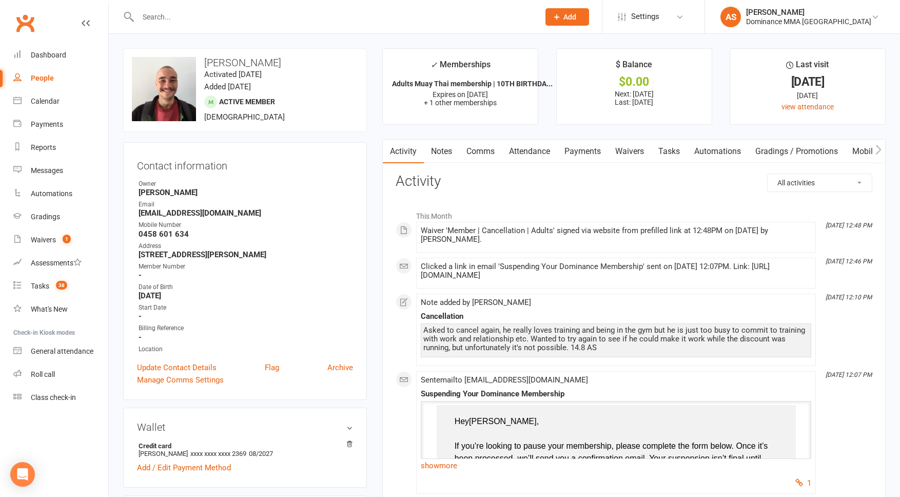
click at [577, 149] on link "Payments" at bounding box center [582, 152] width 51 height 24
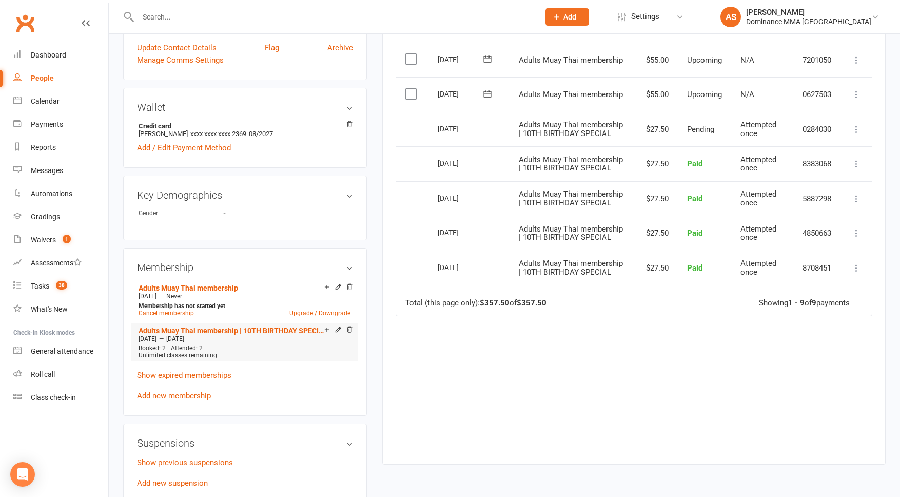
scroll to position [321, 0]
click at [176, 309] on link "Cancel membership" at bounding box center [166, 311] width 55 height 7
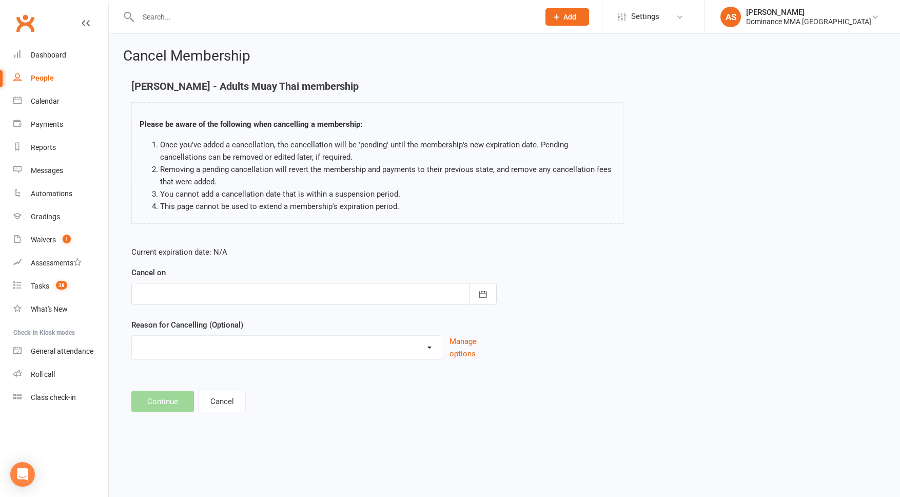
click at [255, 288] on div at bounding box center [313, 294] width 365 height 22
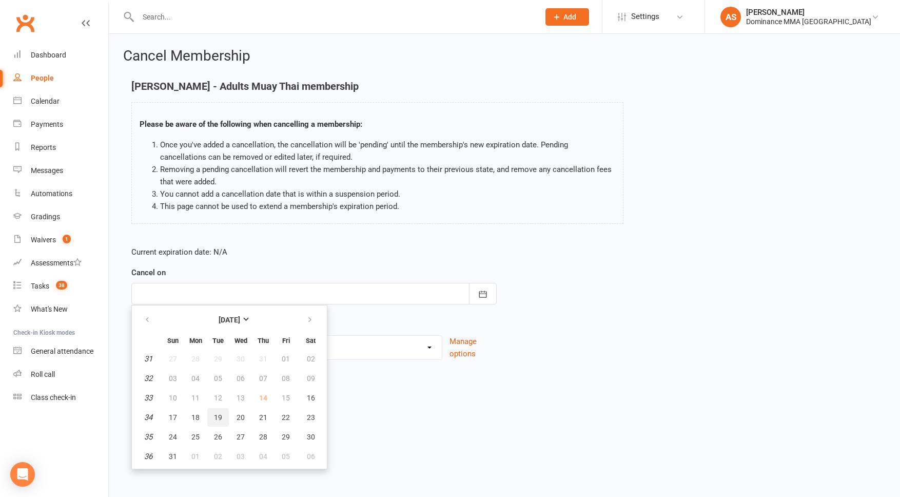
click at [221, 421] on button "19" at bounding box center [218, 417] width 22 height 18
type input "[DATE]"
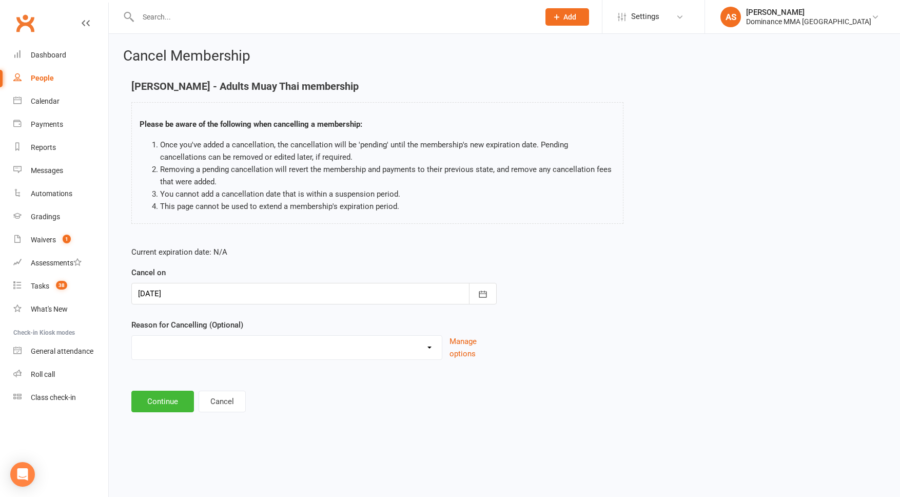
click at [214, 350] on select "force cancel Holiday Injury Moved away upgrade/downgrade Other reason" at bounding box center [287, 346] width 310 height 21
select select "5"
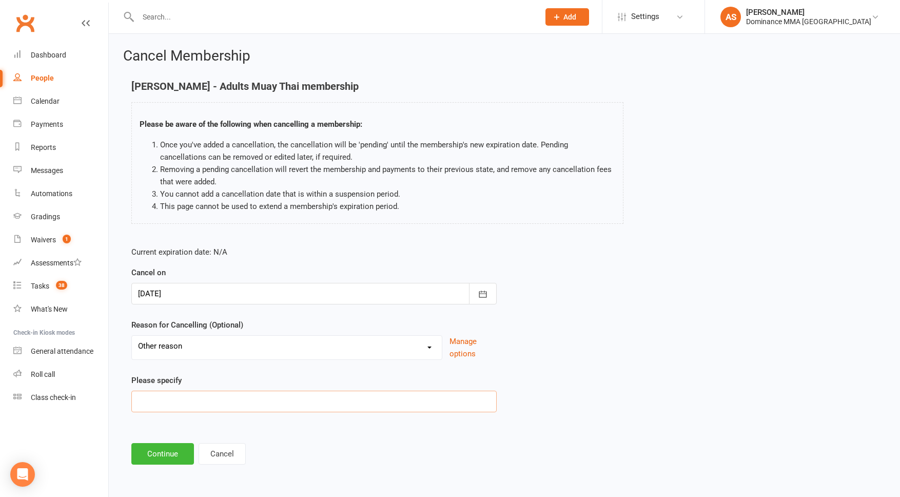
click at [177, 399] on input at bounding box center [313, 401] width 365 height 22
type input "Doesn't fit current schedule"
click at [177, 448] on button "Continue" at bounding box center [162, 454] width 63 height 22
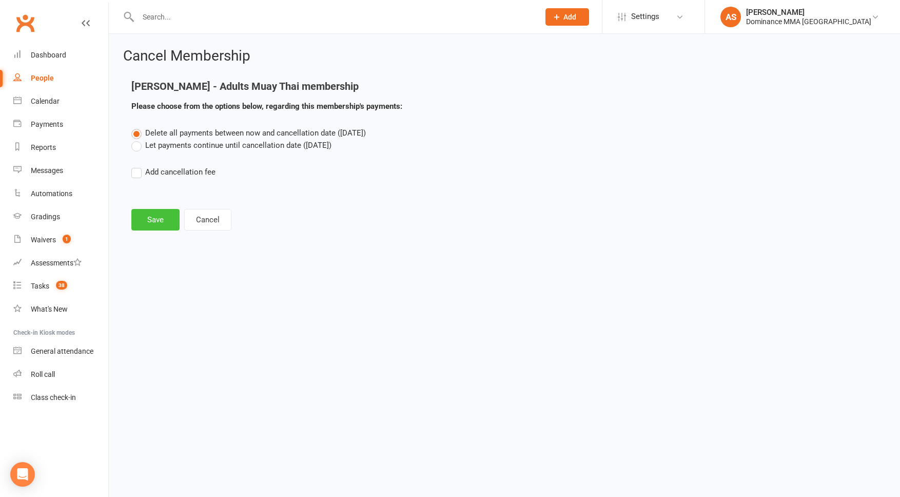
click at [157, 219] on button "Save" at bounding box center [155, 220] width 48 height 22
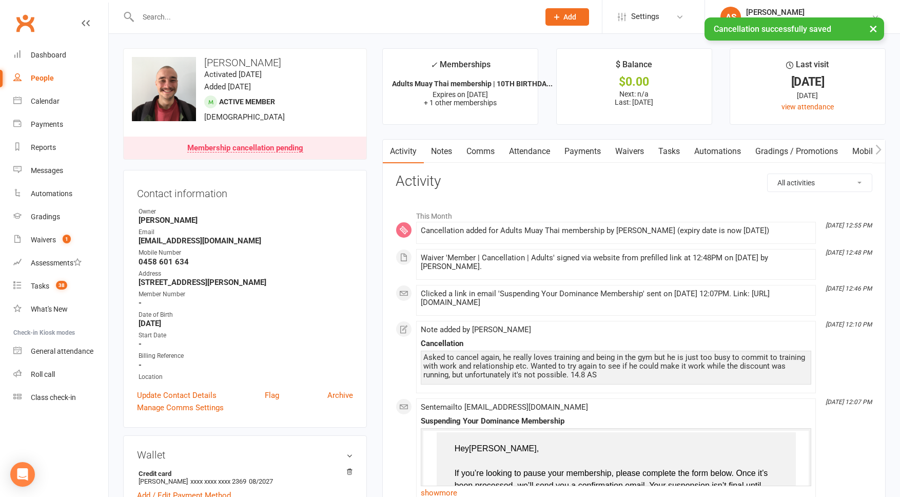
click at [582, 152] on link "Payments" at bounding box center [582, 152] width 51 height 24
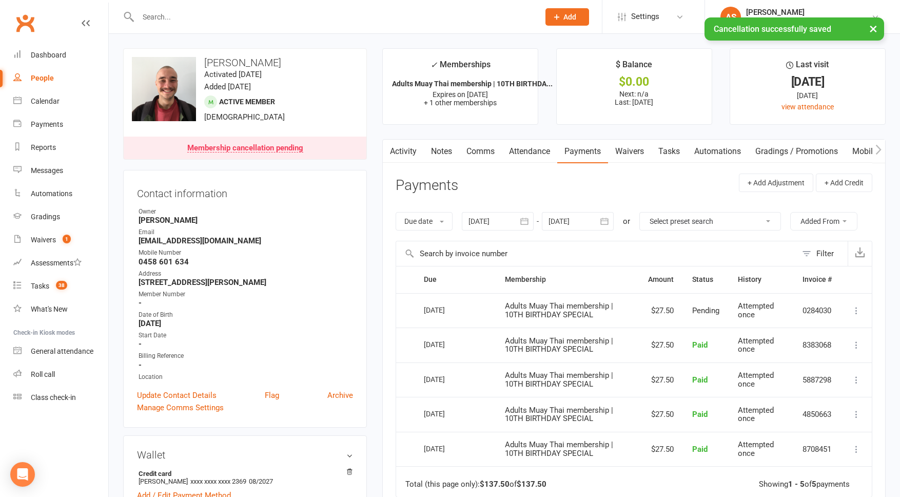
click at [676, 152] on link "Tasks" at bounding box center [669, 152] width 36 height 24
select select "incomplete"
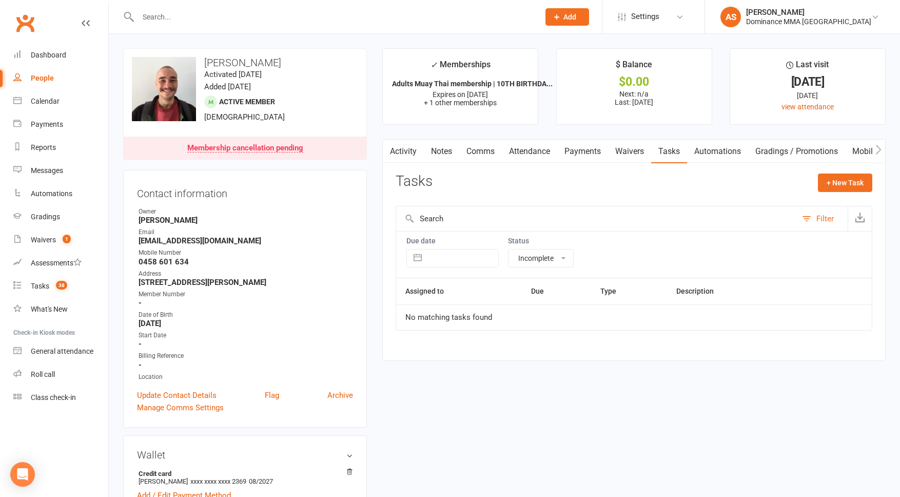
click at [441, 148] on link "Notes" at bounding box center [441, 152] width 35 height 24
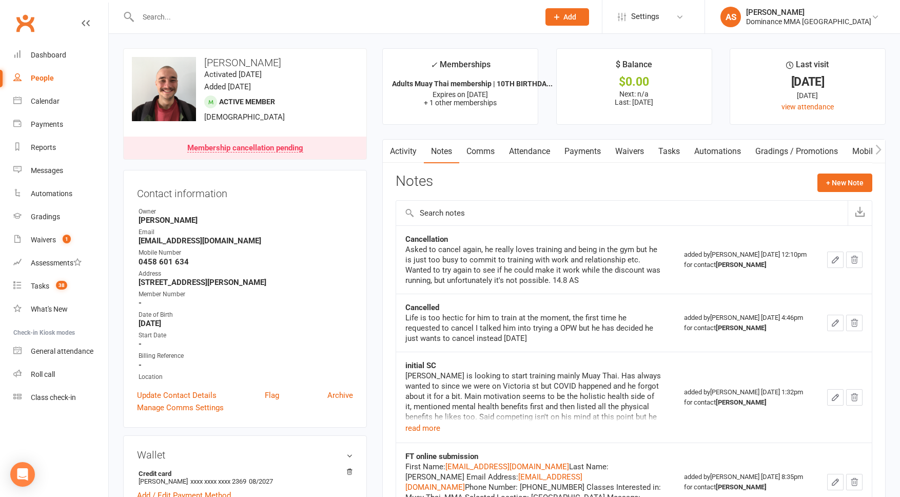
click at [596, 152] on link "Payments" at bounding box center [582, 152] width 51 height 24
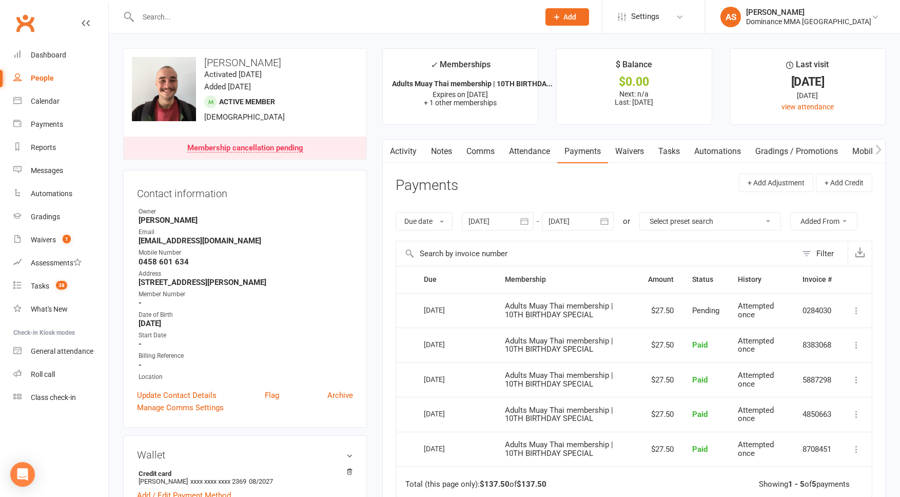
click at [569, 223] on div at bounding box center [578, 221] width 72 height 18
click at [591, 222] on div at bounding box center [578, 221] width 72 height 18
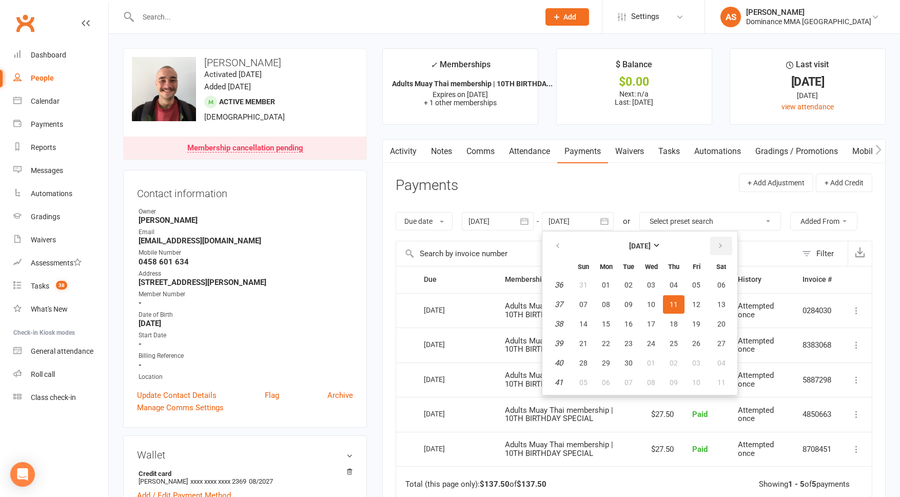
click at [724, 241] on button "button" at bounding box center [721, 246] width 22 height 18
click at [724, 242] on icon "button" at bounding box center [720, 246] width 7 height 8
drag, startPoint x: 725, startPoint y: 241, endPoint x: 711, endPoint y: 269, distance: 31.0
click at [724, 242] on icon "button" at bounding box center [720, 246] width 7 height 8
click at [655, 348] on button "24" at bounding box center [651, 343] width 22 height 18
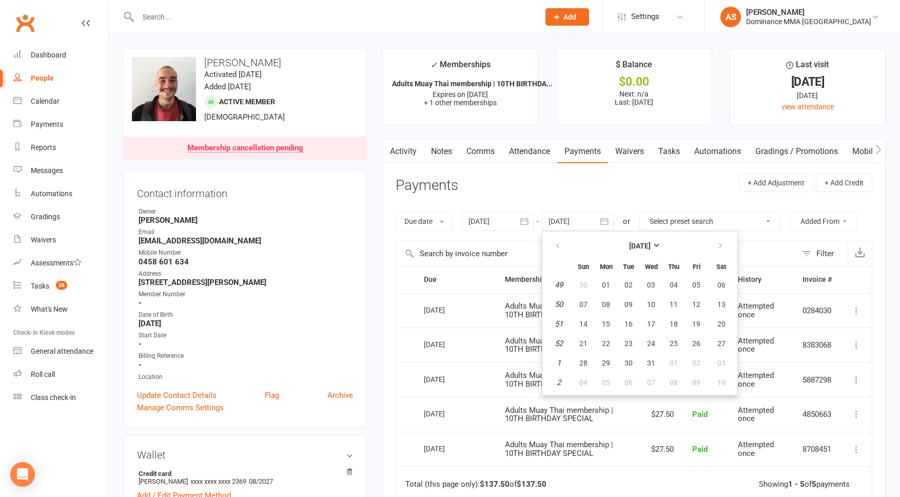
type input "24 Dec 2025"
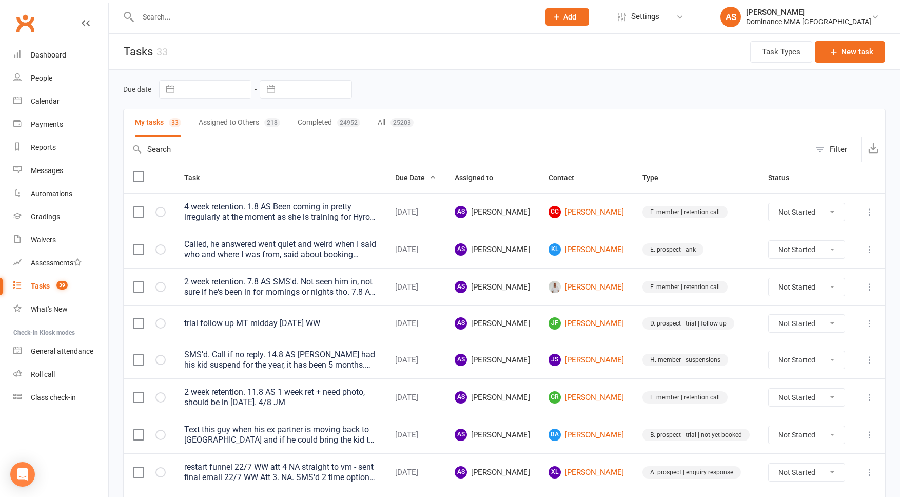
click at [204, 5] on div at bounding box center [327, 16] width 409 height 33
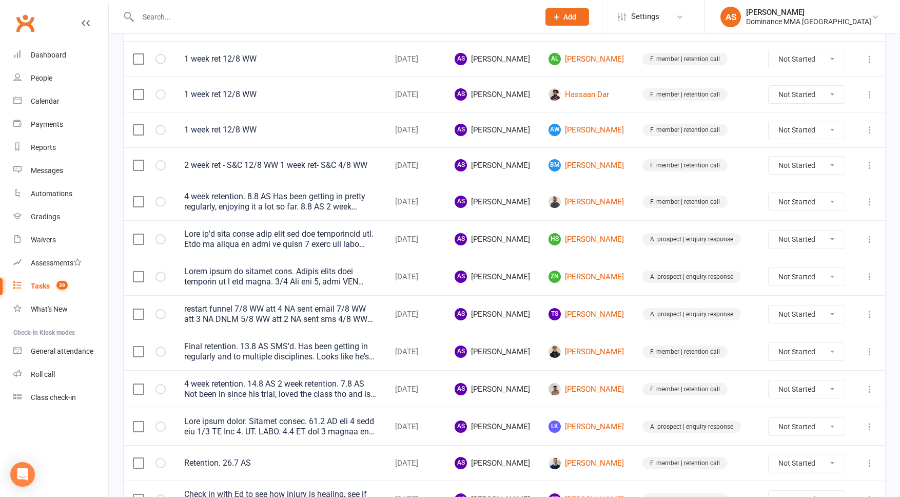
click at [197, 16] on input "text" at bounding box center [333, 17] width 397 height 14
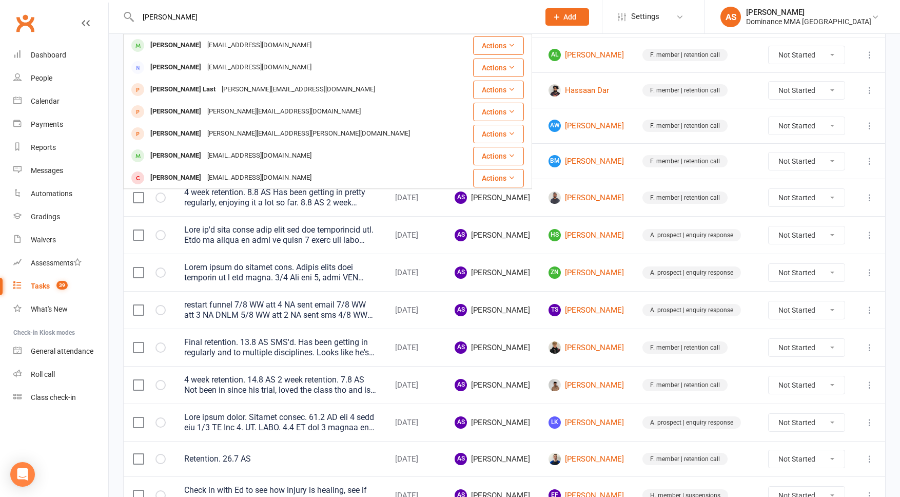
scroll to position [492, 0]
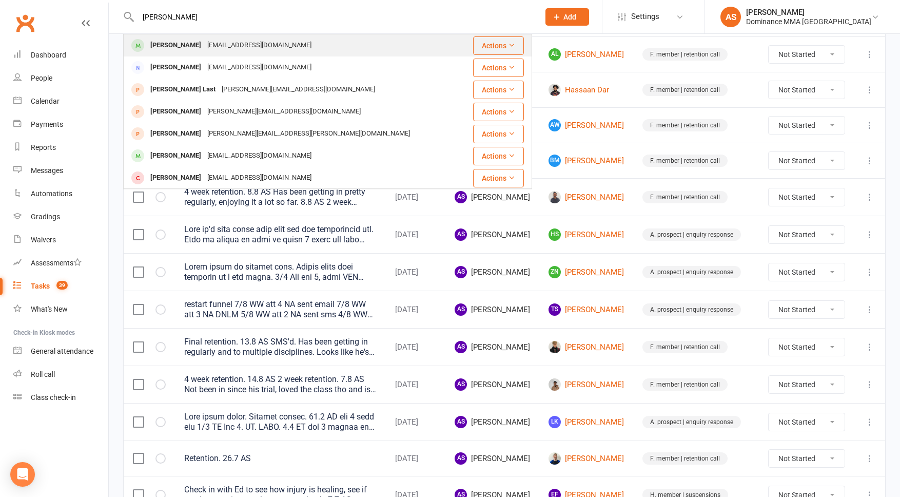
type input "[PERSON_NAME]"
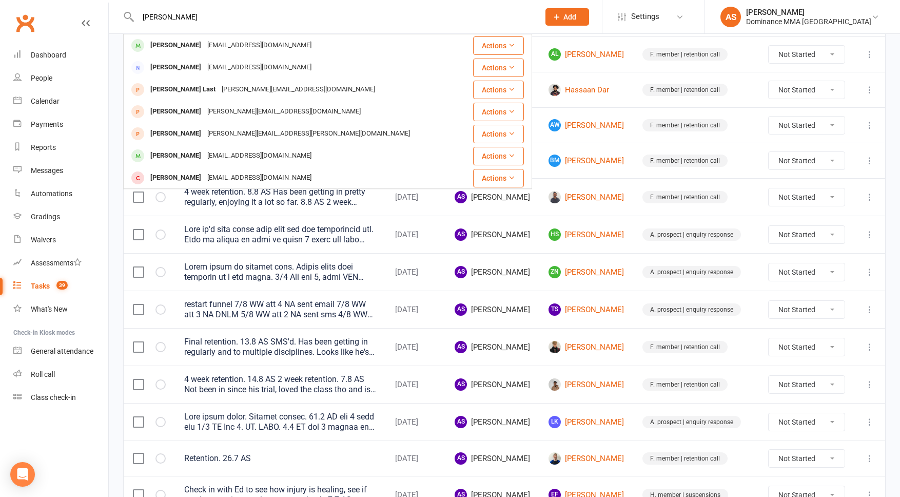
click at [208, 41] on div "[EMAIL_ADDRESS][DOMAIN_NAME]" at bounding box center [259, 45] width 110 height 15
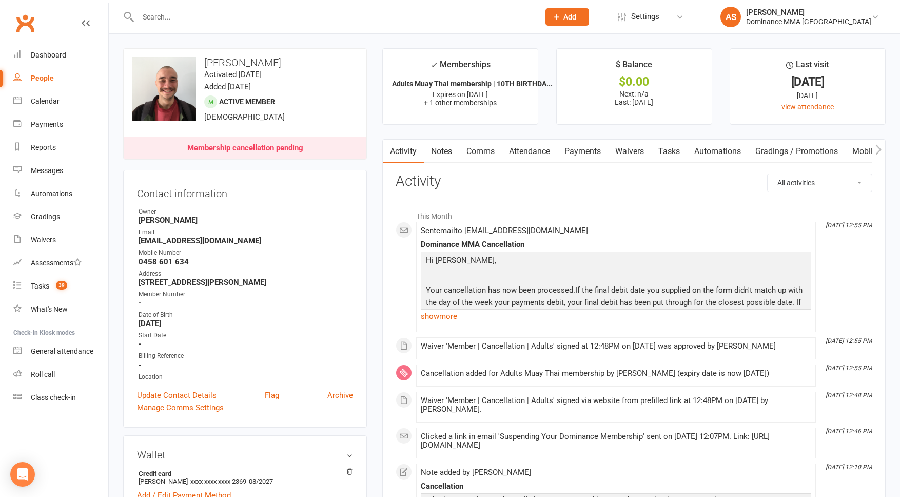
click at [585, 152] on link "Payments" at bounding box center [582, 152] width 51 height 24
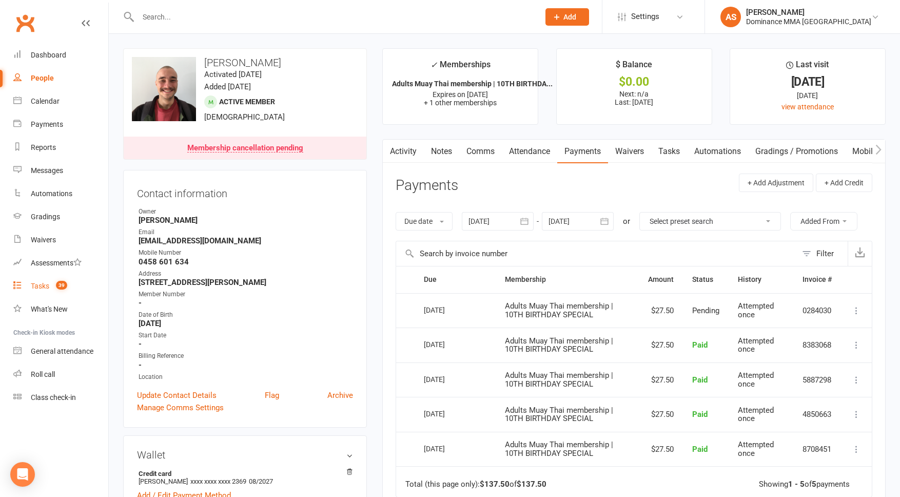
click at [67, 292] on link "Tasks 39" at bounding box center [60, 286] width 95 height 23
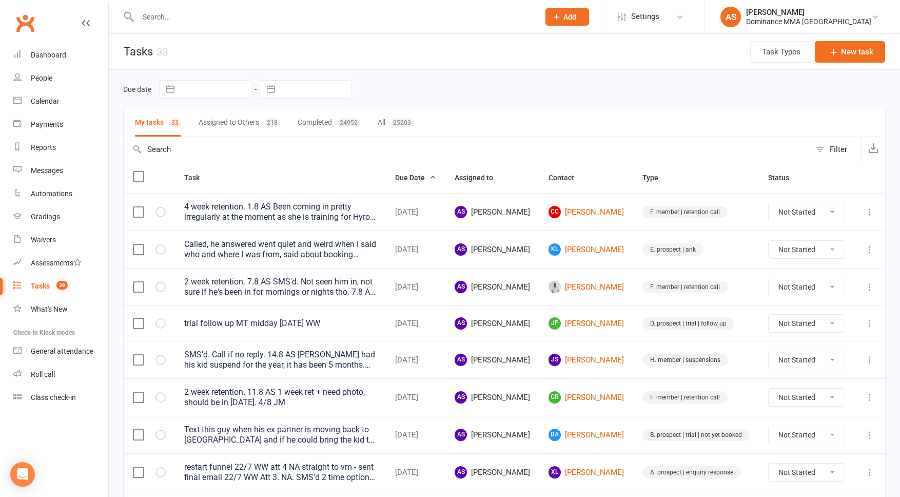
click at [178, 22] on input "text" at bounding box center [333, 17] width 397 height 14
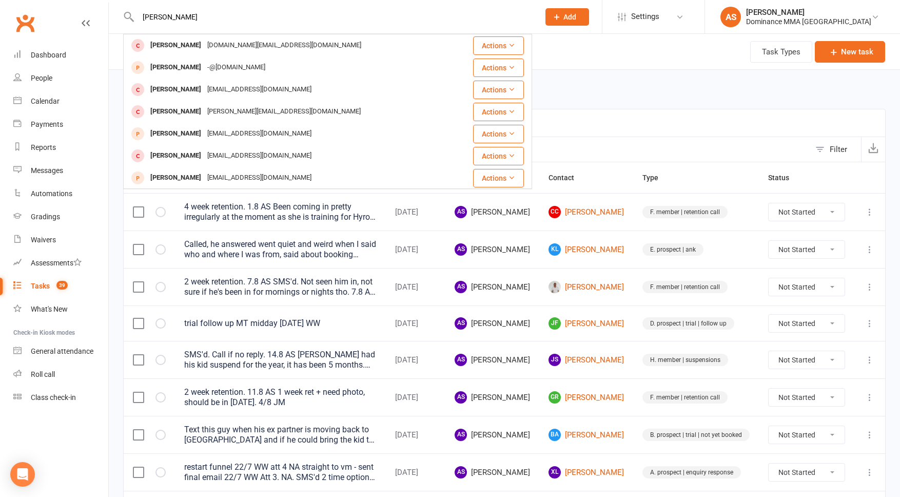
type input "[PERSON_NAME]"
click at [204, 131] on div "[EMAIL_ADDRESS][DOMAIN_NAME]" at bounding box center [259, 133] width 110 height 15
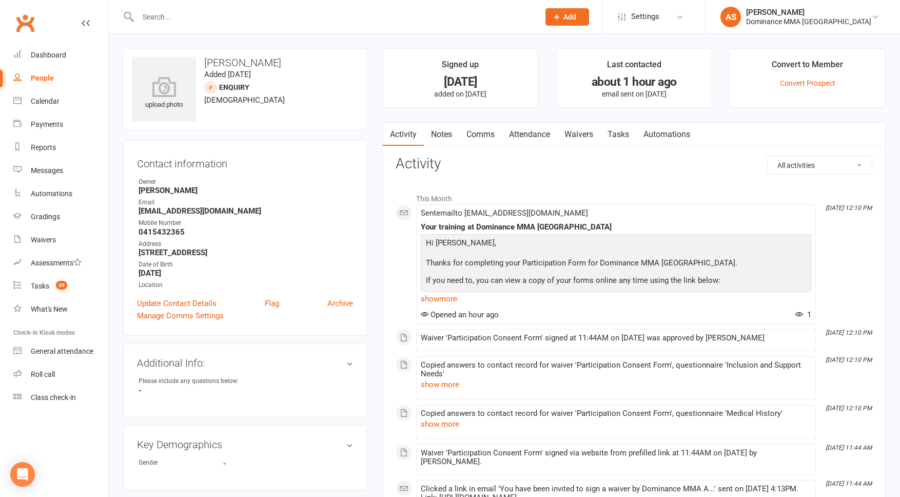
click at [534, 133] on link "Attendance" at bounding box center [529, 135] width 55 height 24
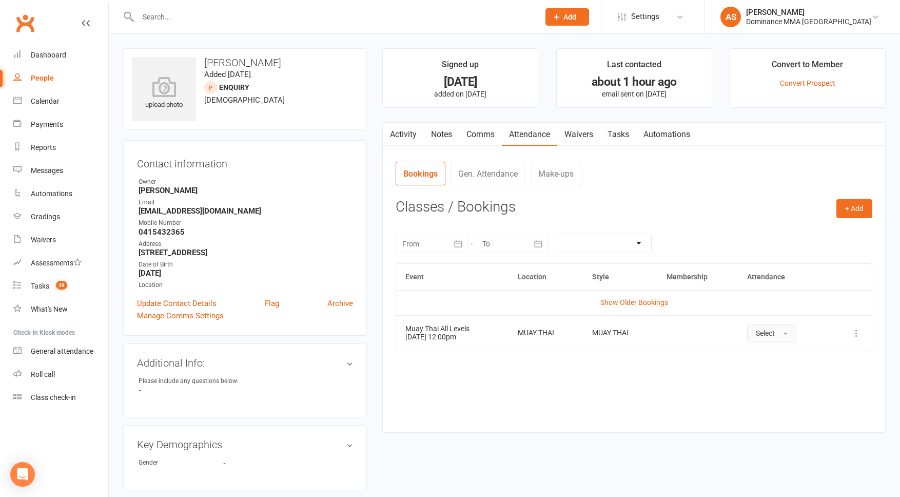
click at [755, 335] on button "Select" at bounding box center [771, 333] width 49 height 18
click at [771, 358] on span "Attended" at bounding box center [771, 355] width 31 height 9
click at [629, 130] on link "Tasks" at bounding box center [618, 135] width 36 height 24
select select "incomplete"
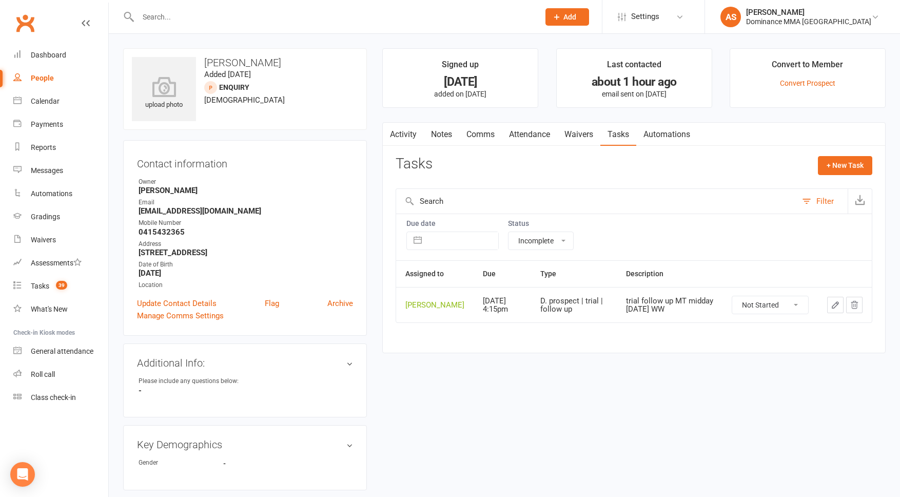
click at [834, 308] on icon "button" at bounding box center [835, 305] width 6 height 6
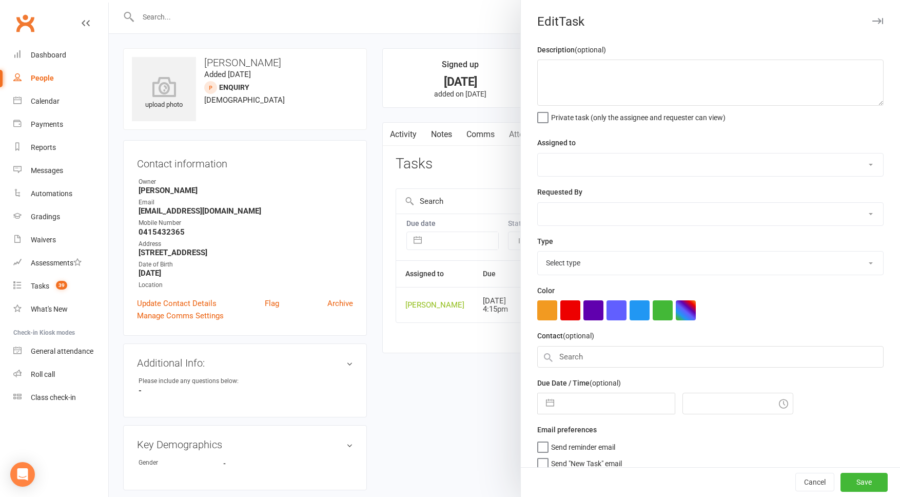
type textarea "trial follow up MT midday [DATE] WW"
select select "50862"
select select "49757"
type input "[DATE]"
type input "4:15pm"
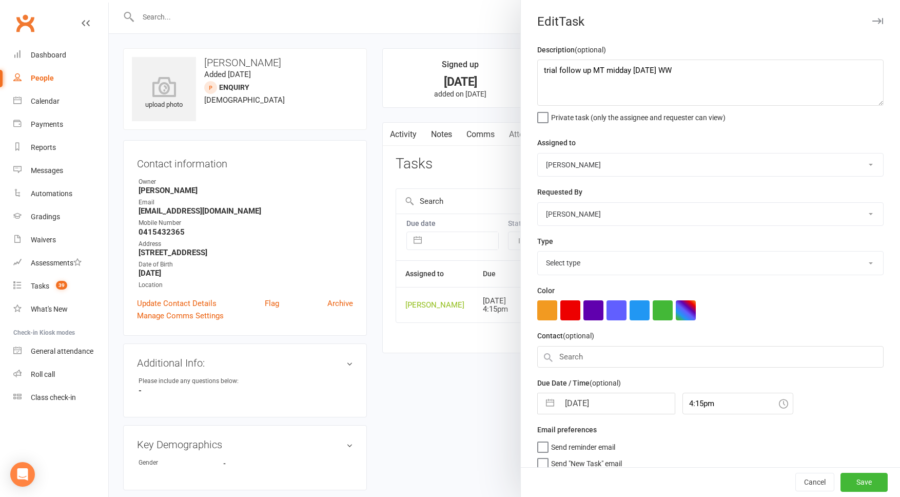
select select "3863"
click at [540, 68] on textarea "trial follow up MT midday [DATE] WW" at bounding box center [710, 83] width 346 height 46
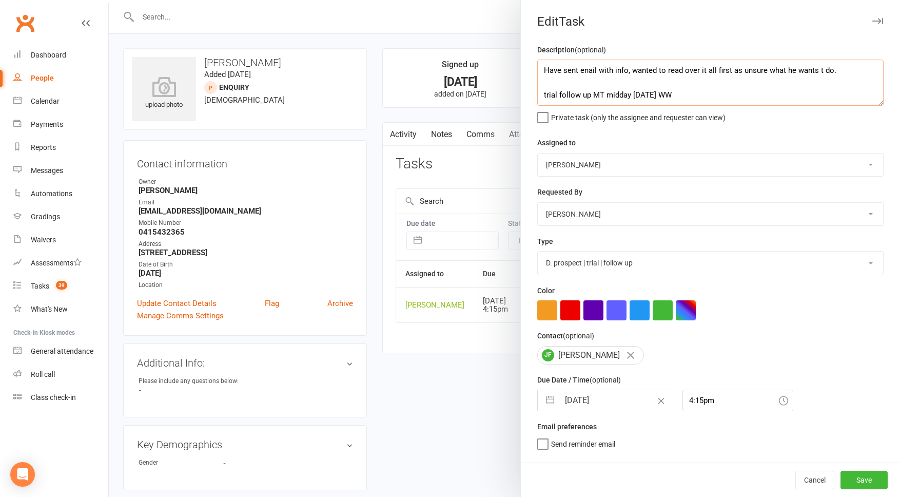
click at [822, 68] on textarea "Have sent enail with info, wanted to read over it all first as unsure what he w…" at bounding box center [710, 83] width 346 height 46
click at [587, 72] on textarea "Have sent enail with info, wanted to read over it all first as unsure what he w…" at bounding box center [710, 83] width 346 height 46
type textarea "Have sent email with info, wanted to read over it all first as unsure what he w…"
click at [856, 475] on button "Save" at bounding box center [864, 480] width 47 height 18
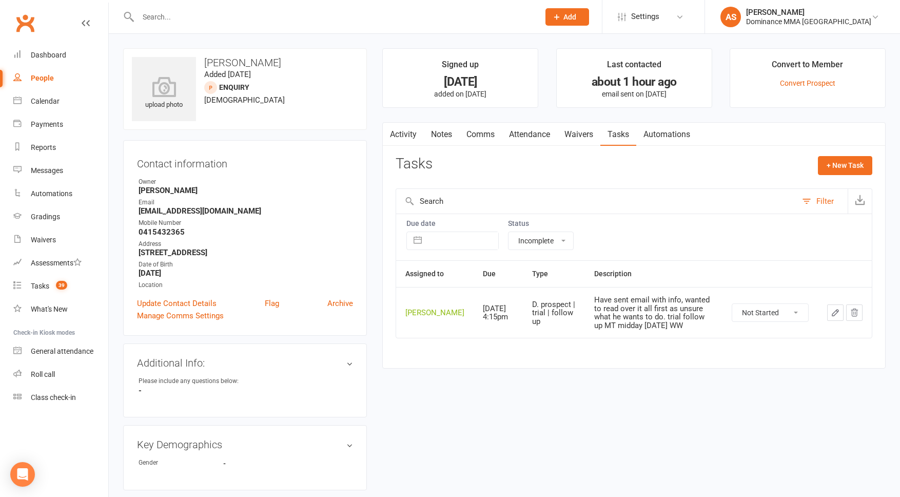
drag, startPoint x: 566, startPoint y: 138, endPoint x: 555, endPoint y: 140, distance: 11.5
click at [565, 138] on link "Waivers" at bounding box center [578, 135] width 43 height 24
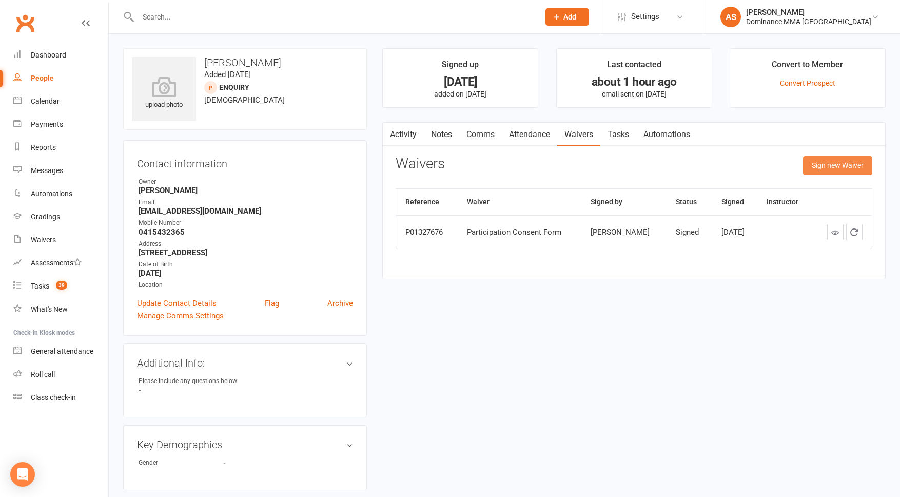
click at [826, 163] on button "Sign new Waiver" at bounding box center [837, 165] width 69 height 18
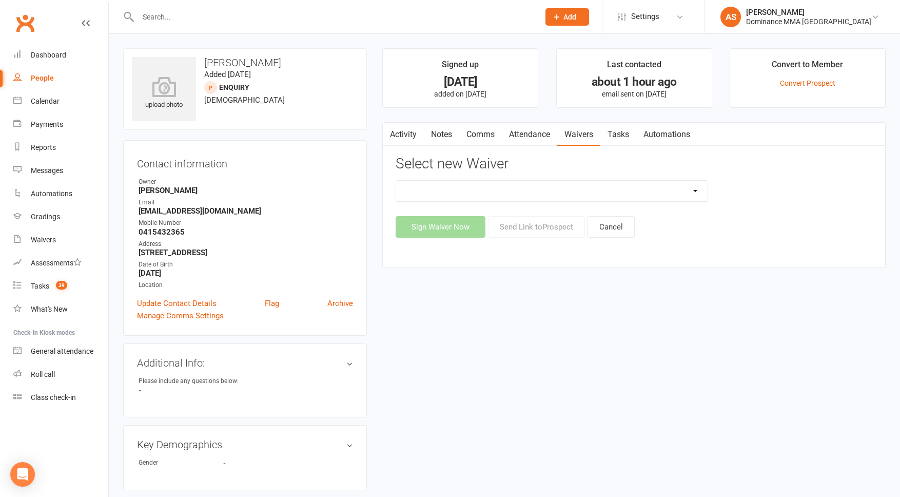
click at [664, 193] on select "Member | Cancellation | Adults Member | Injury Report Form (FOH staff use only)…" at bounding box center [551, 191] width 311 height 21
select select "3115"
click at [553, 226] on button "Send Link to [GEOGRAPHIC_DATA]" at bounding box center [536, 227] width 97 height 22
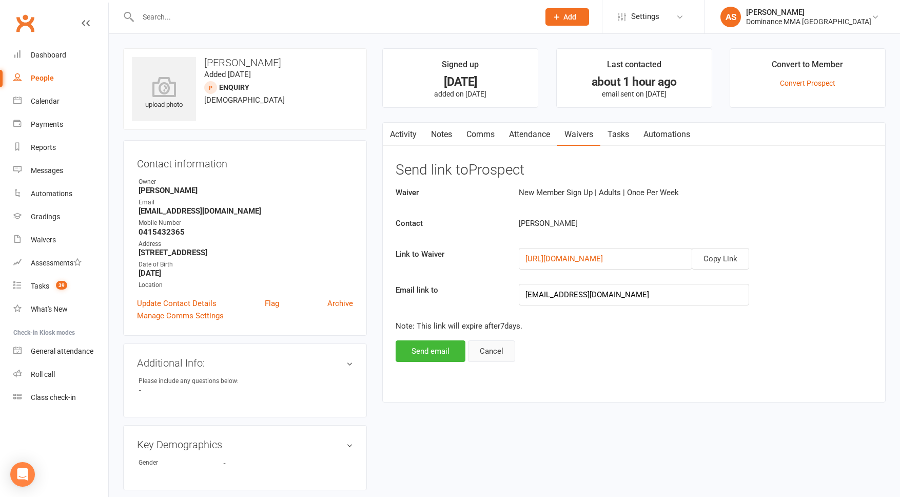
click at [502, 353] on button "Cancel" at bounding box center [491, 351] width 47 height 22
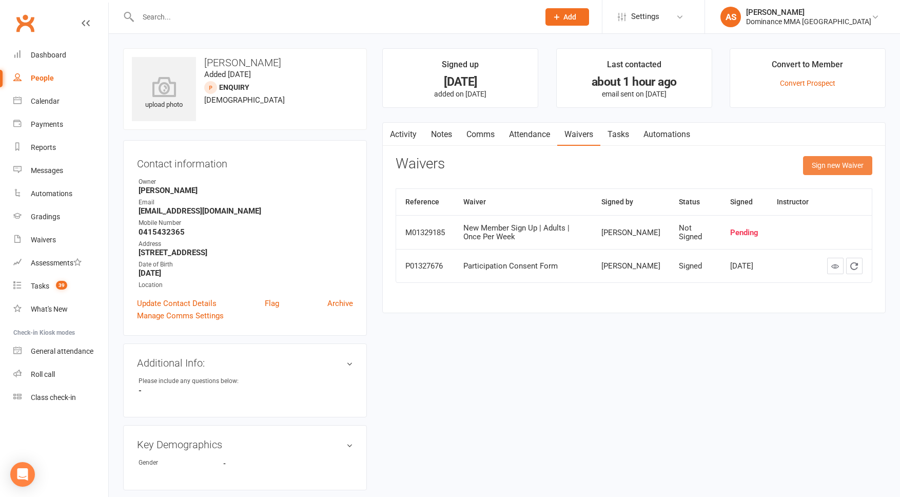
click at [818, 167] on button "Sign new Waiver" at bounding box center [837, 165] width 69 height 18
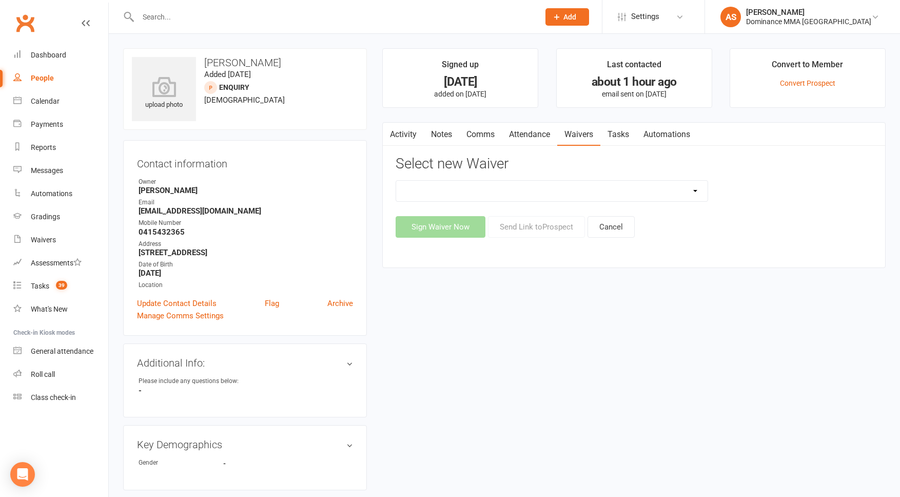
click at [563, 200] on select "Member | Cancellation | Adults Member | Injury Report Form (FOH staff use only)…" at bounding box center [551, 191] width 311 height 21
select select "3115"
click at [462, 224] on button "Sign Waiver Now" at bounding box center [441, 227] width 90 height 22
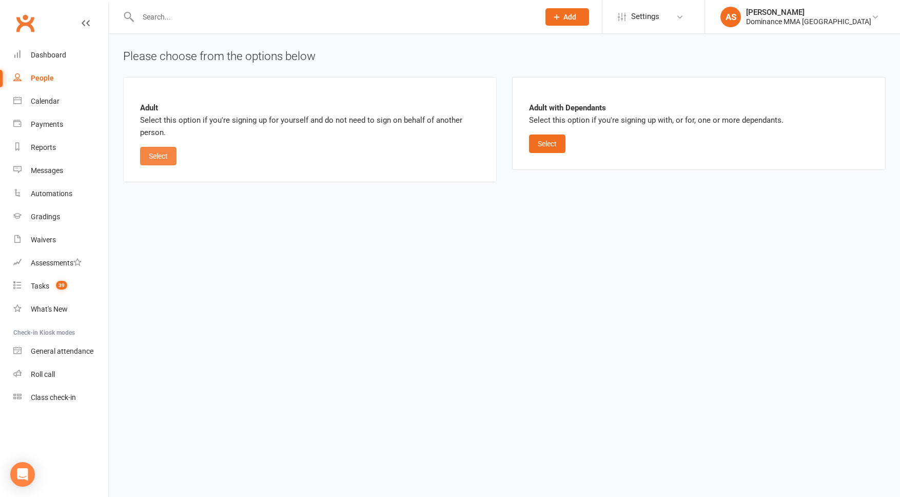
click at [164, 154] on button "Select" at bounding box center [158, 156] width 36 height 18
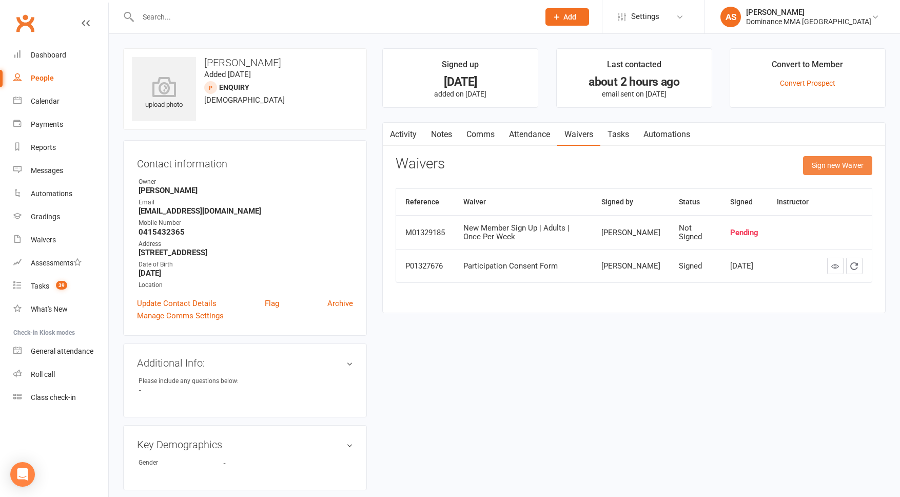
click at [841, 166] on button "Sign new Waiver" at bounding box center [837, 165] width 69 height 18
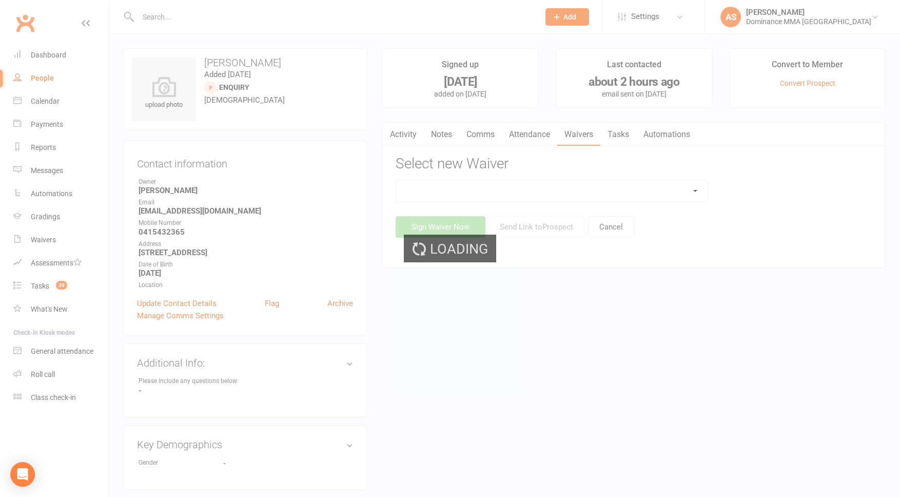
click at [693, 188] on select at bounding box center [551, 191] width 311 height 21
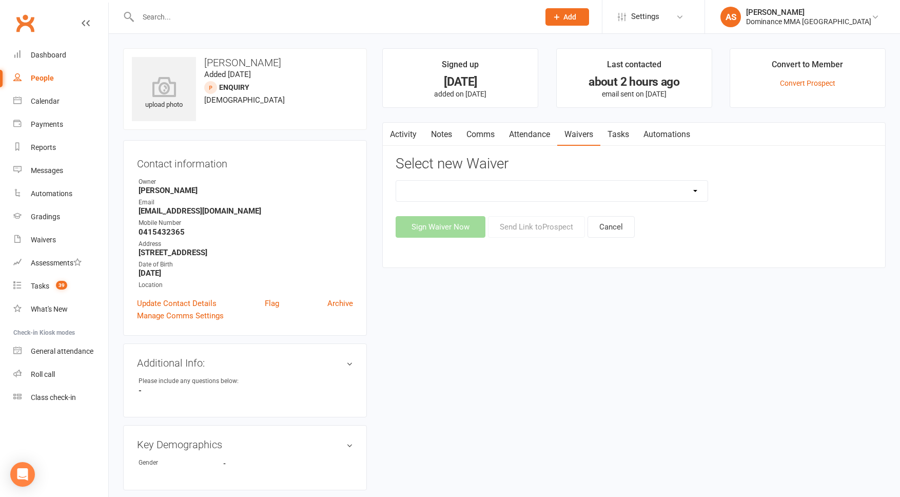
select select "3115"
click at [544, 227] on button "Send Link to [GEOGRAPHIC_DATA]" at bounding box center [536, 227] width 97 height 22
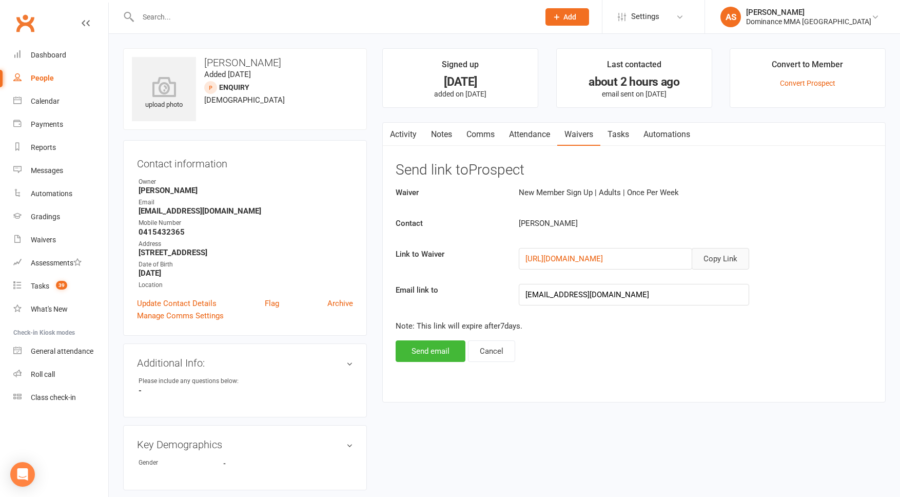
drag, startPoint x: 735, startPoint y: 257, endPoint x: 730, endPoint y: 259, distance: 5.5
click at [735, 257] on button "Copy Link" at bounding box center [720, 259] width 57 height 22
click at [719, 265] on button "Copy Link" at bounding box center [720, 259] width 57 height 22
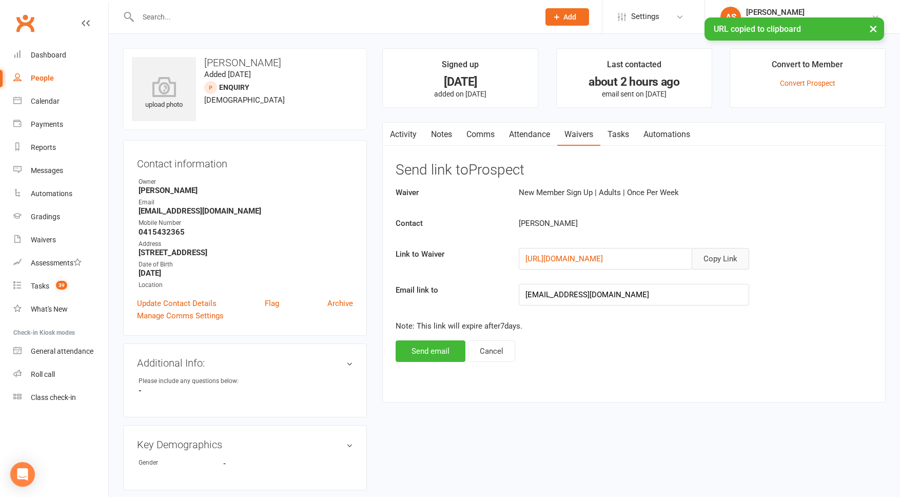
click at [588, 133] on link "Waivers" at bounding box center [578, 135] width 43 height 24
click at [535, 129] on link "Attendance" at bounding box center [529, 135] width 55 height 24
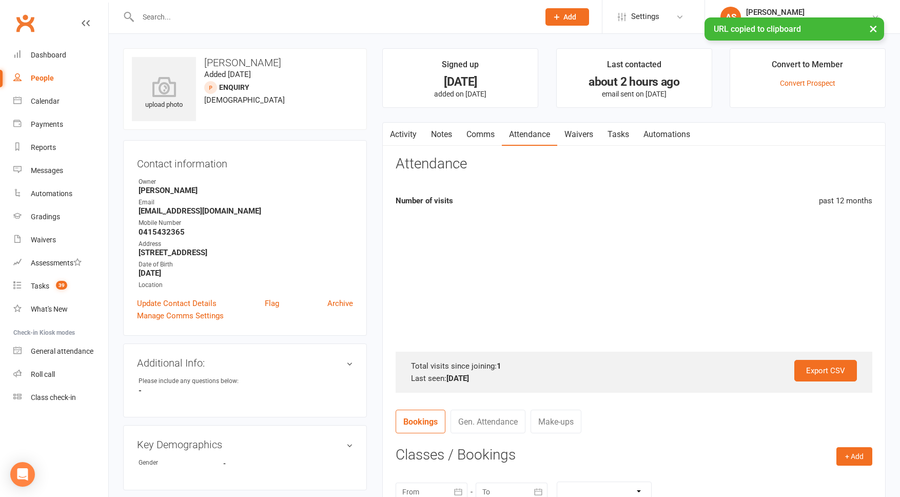
click at [570, 135] on link "Waivers" at bounding box center [578, 135] width 43 height 24
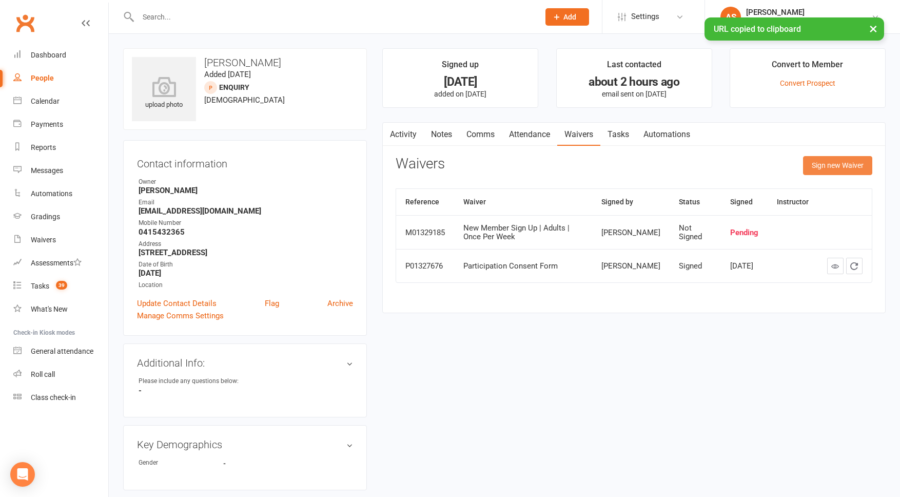
click at [860, 160] on button "Sign new Waiver" at bounding box center [837, 165] width 69 height 18
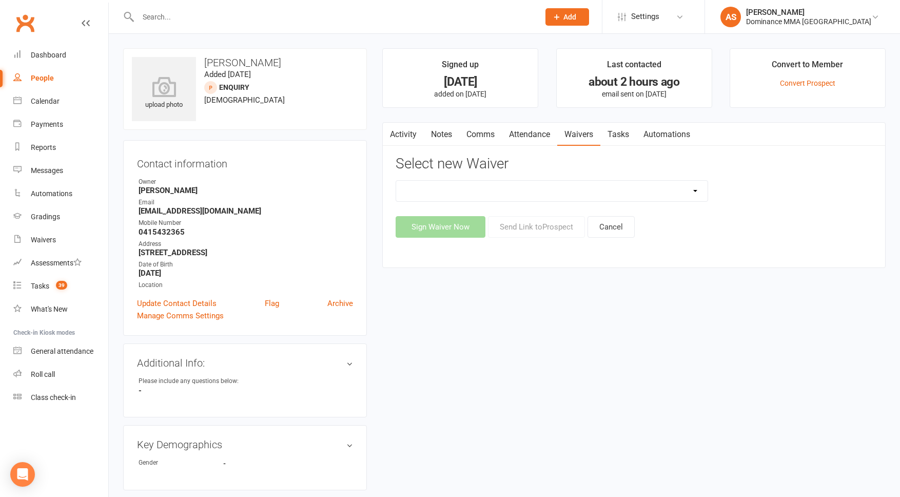
click at [614, 193] on select "Member | Cancellation | Adults Member | Injury Report Form (FOH staff use only)…" at bounding box center [551, 191] width 311 height 21
click at [681, 187] on select "Member | Cancellation | Adults Member | Injury Report Form (FOH staff use only)…" at bounding box center [551, 191] width 311 height 21
select select "603"
click at [537, 225] on button "Send Link to [GEOGRAPHIC_DATA]" at bounding box center [536, 227] width 97 height 22
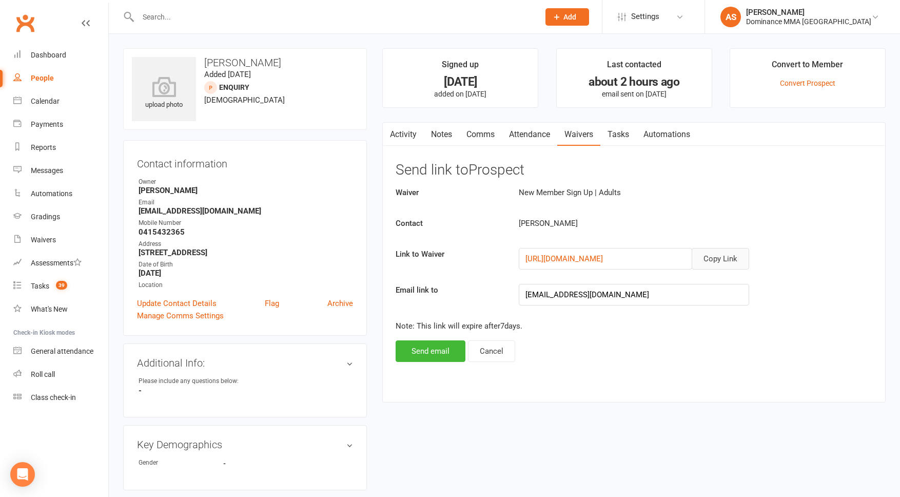
click at [734, 258] on button "Copy Link" at bounding box center [720, 259] width 57 height 22
click at [584, 132] on link "Waivers" at bounding box center [578, 135] width 43 height 24
click at [613, 131] on link "Tasks" at bounding box center [618, 135] width 36 height 24
select select "incomplete"
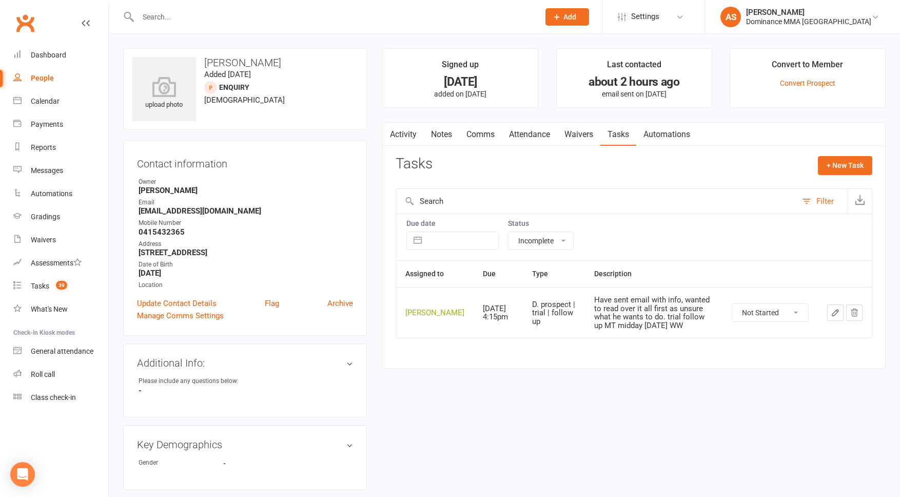
click at [578, 136] on link "Waivers" at bounding box center [578, 135] width 43 height 24
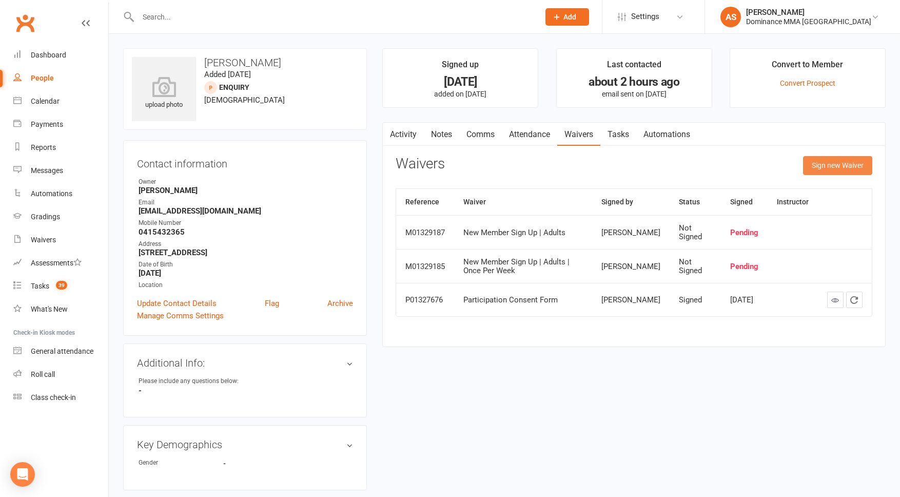
click at [829, 165] on button "Sign new Waiver" at bounding box center [837, 165] width 69 height 18
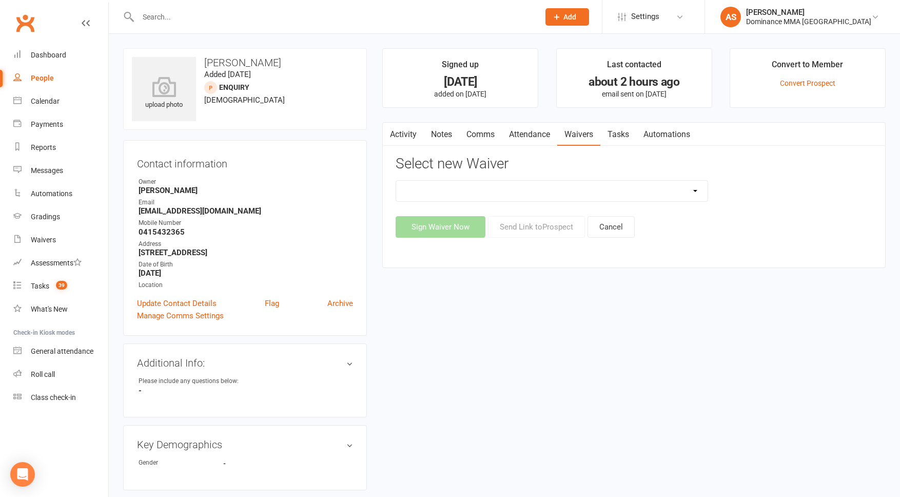
click at [688, 192] on select "Member | Cancellation | Adults Member | Injury Report Form (FOH staff use only)…" at bounding box center [551, 191] width 311 height 21
select select "603"
click at [459, 238] on div "Activity Notes Comms Attendance Waivers Tasks Automations Attendance Number of …" at bounding box center [633, 195] width 503 height 146
click at [459, 229] on button "Sign Waiver Now" at bounding box center [441, 227] width 90 height 22
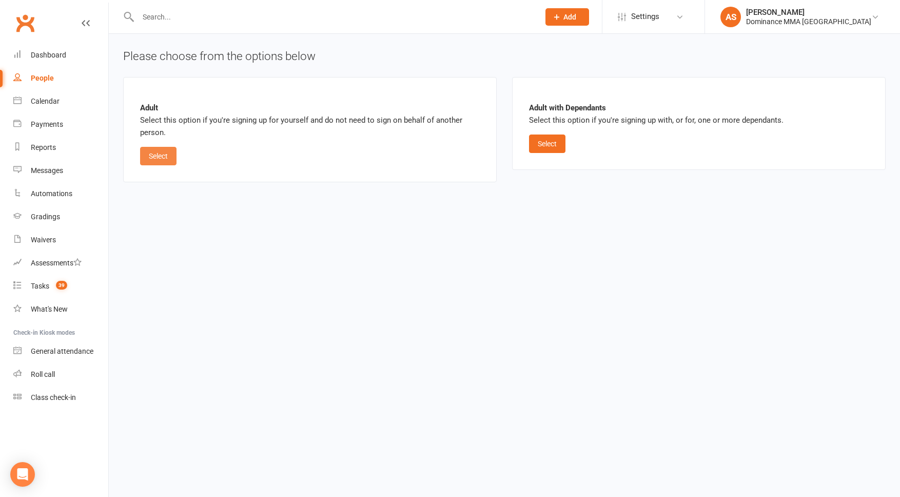
click at [159, 151] on button "Select" at bounding box center [158, 156] width 36 height 18
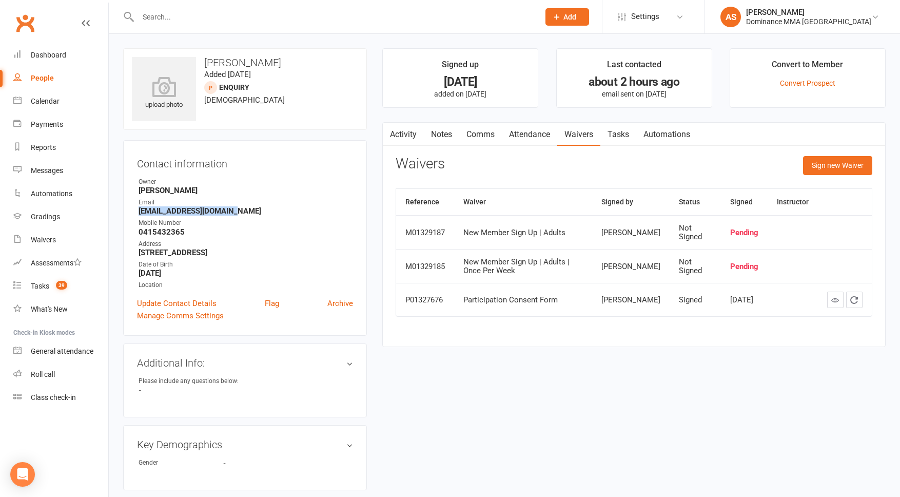
drag, startPoint x: 221, startPoint y: 211, endPoint x: 134, endPoint y: 212, distance: 86.7
click at [136, 211] on div "Contact information Owner [PERSON_NAME] Email [EMAIL_ADDRESS][DOMAIN_NAME] Mobi…" at bounding box center [245, 238] width 244 height 196
copy strong "[EMAIL_ADDRESS][DOMAIN_NAME]"
click at [624, 134] on link "Tasks" at bounding box center [618, 135] width 36 height 24
select select "incomplete"
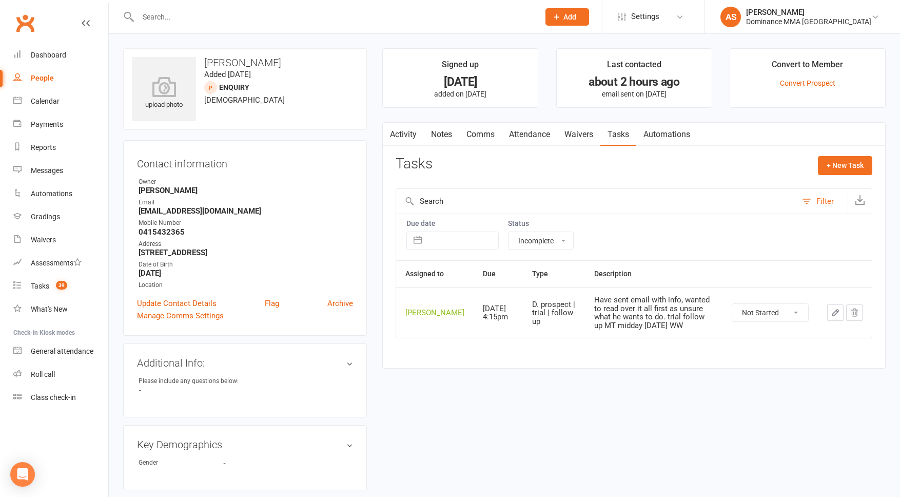
click at [192, 12] on input "text" at bounding box center [333, 17] width 397 height 14
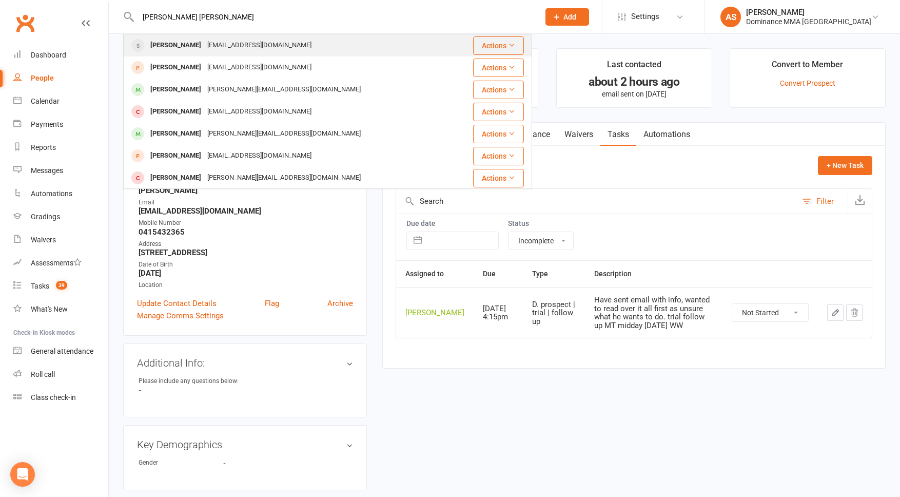
type input "[PERSON_NAME] [PERSON_NAME]"
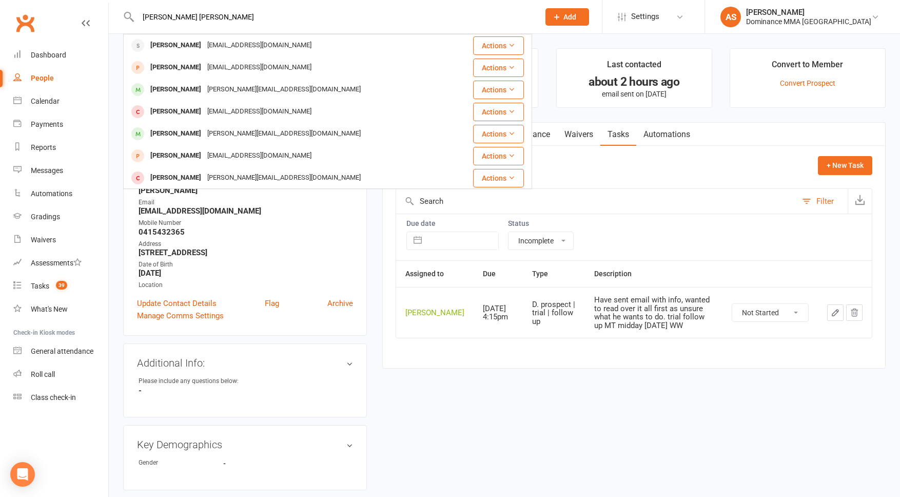
click at [204, 49] on div "[EMAIL_ADDRESS][DOMAIN_NAME]" at bounding box center [259, 45] width 110 height 15
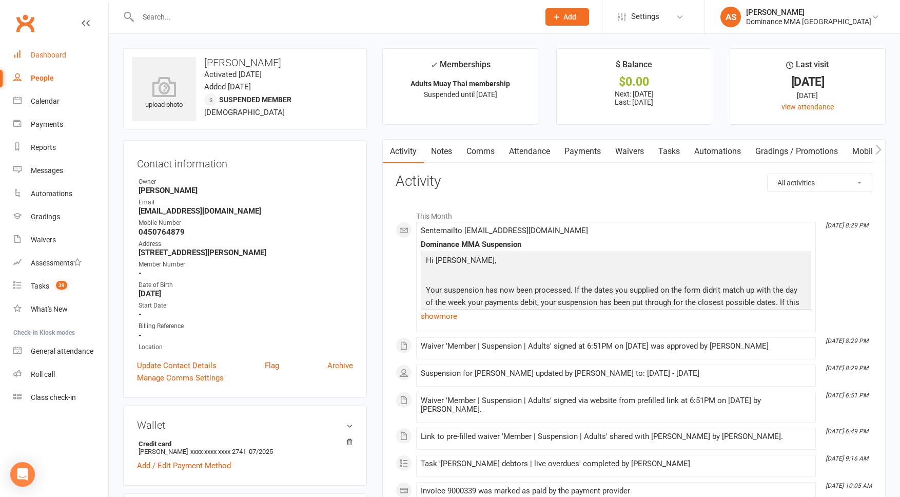
click at [64, 57] on div "Dashboard" at bounding box center [48, 55] width 35 height 8
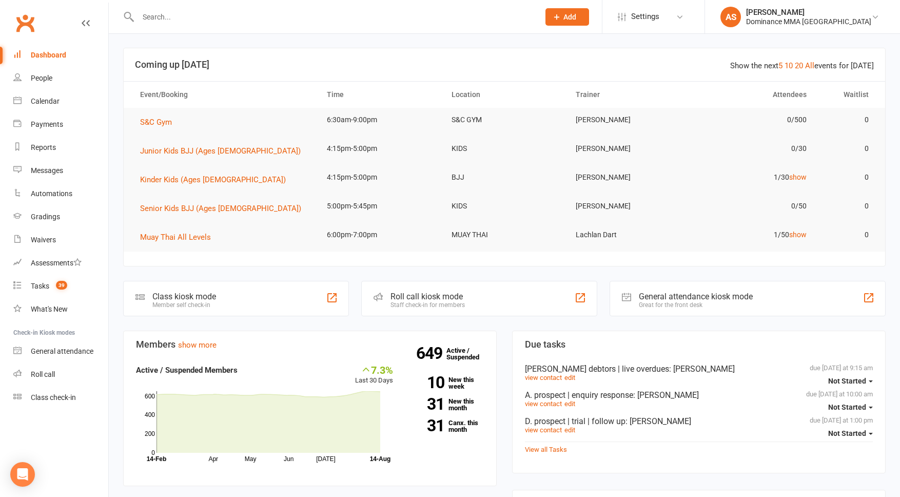
scroll to position [2, 0]
click at [169, 14] on input "text" at bounding box center [333, 17] width 397 height 14
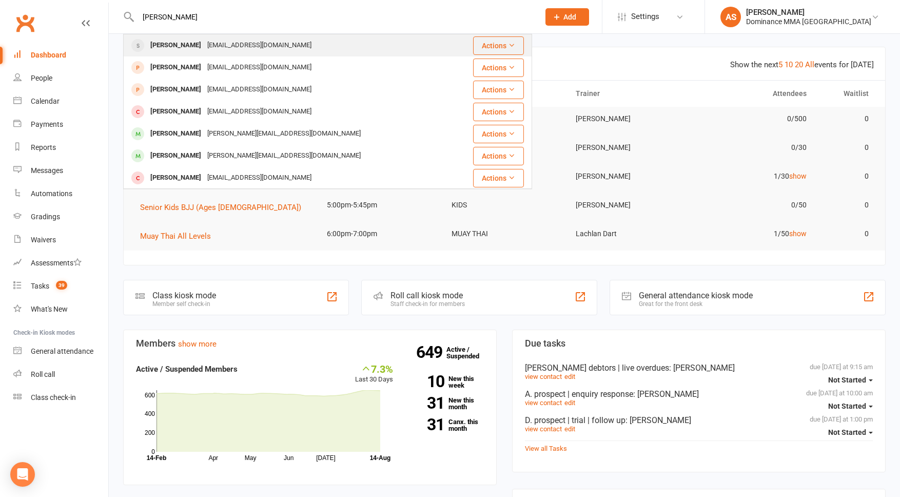
type input "[PERSON_NAME]"
click at [159, 43] on div "[PERSON_NAME]" at bounding box center [175, 45] width 57 height 15
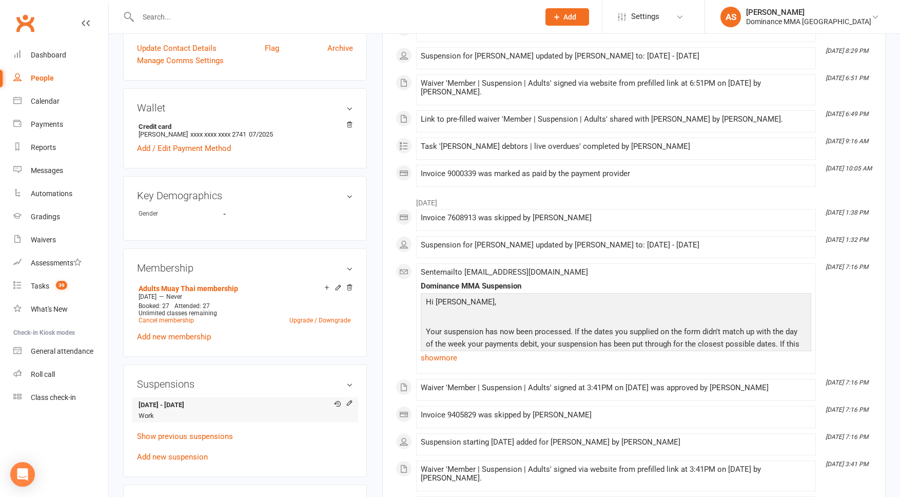
scroll to position [325, 0]
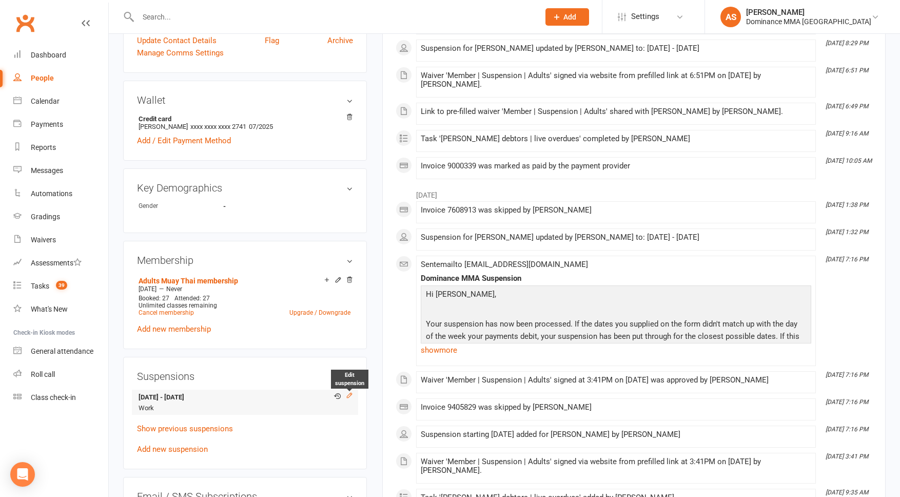
click at [350, 392] on icon at bounding box center [349, 395] width 7 height 7
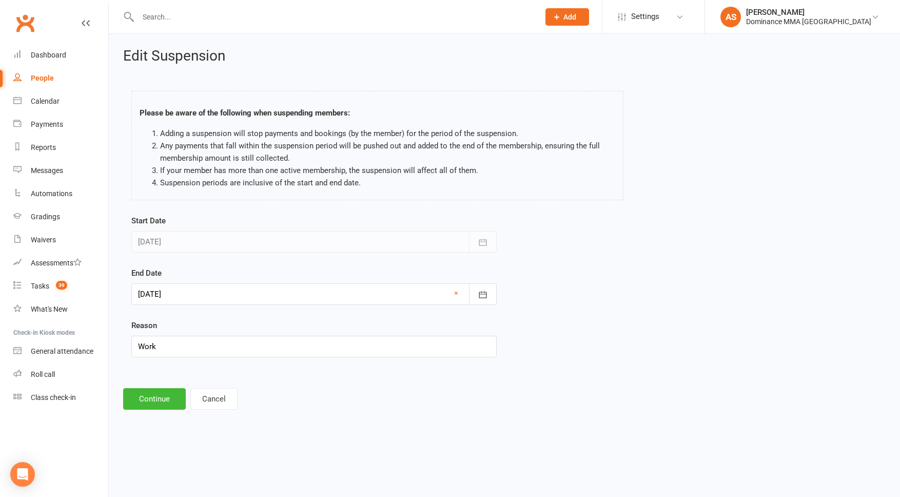
click at [285, 294] on div at bounding box center [313, 294] width 365 height 22
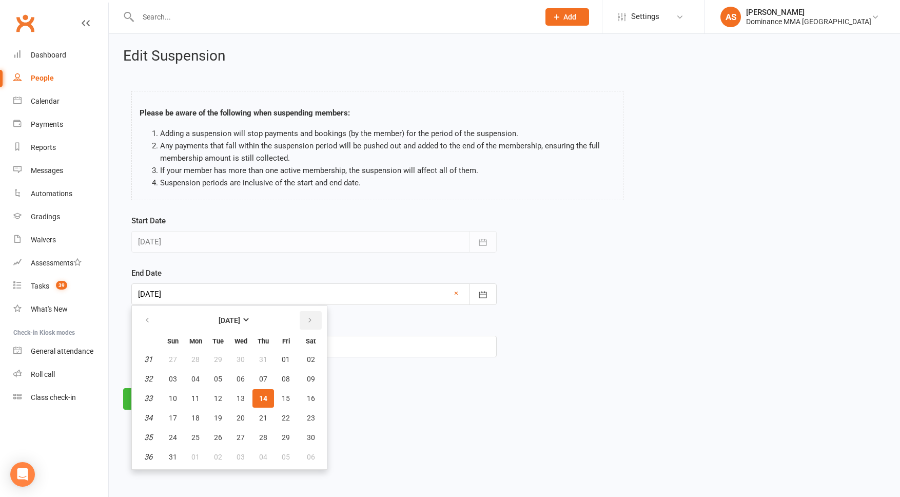
click at [310, 319] on icon "button" at bounding box center [309, 320] width 7 height 8
click at [177, 401] on span "14" at bounding box center [173, 398] width 8 height 8
type input "[DATE]"
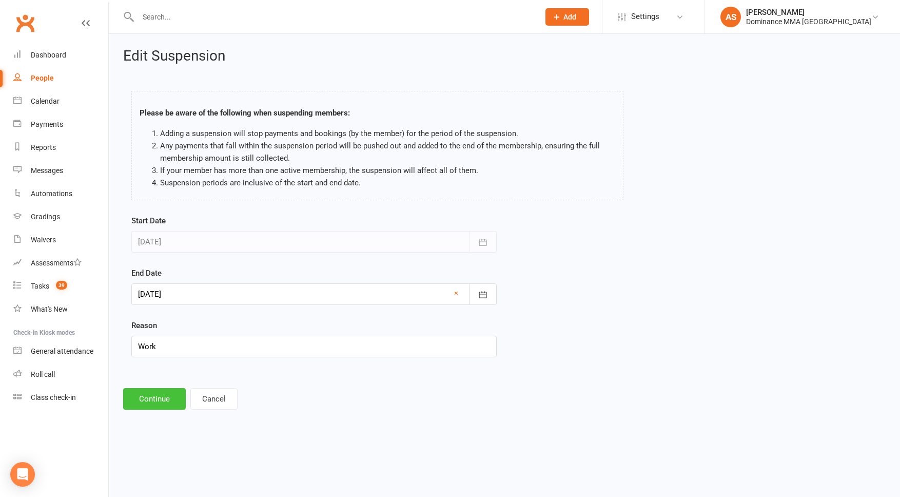
click at [167, 404] on button "Continue" at bounding box center [154, 399] width 63 height 22
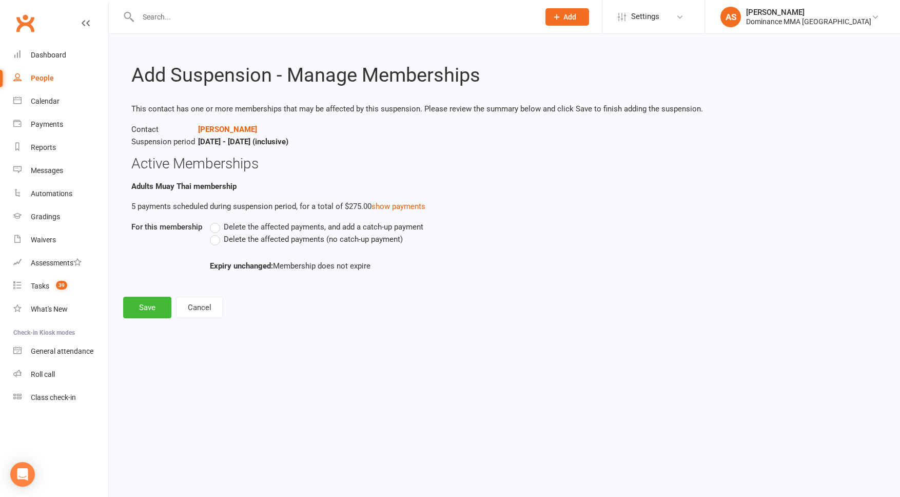
click at [227, 240] on span "Delete the affected payments (no catch-up payment)" at bounding box center [313, 238] width 179 height 11
click at [217, 233] on input "Delete the affected payments (no catch-up payment)" at bounding box center [213, 233] width 7 height 0
click at [157, 304] on button "Save" at bounding box center [147, 308] width 48 height 22
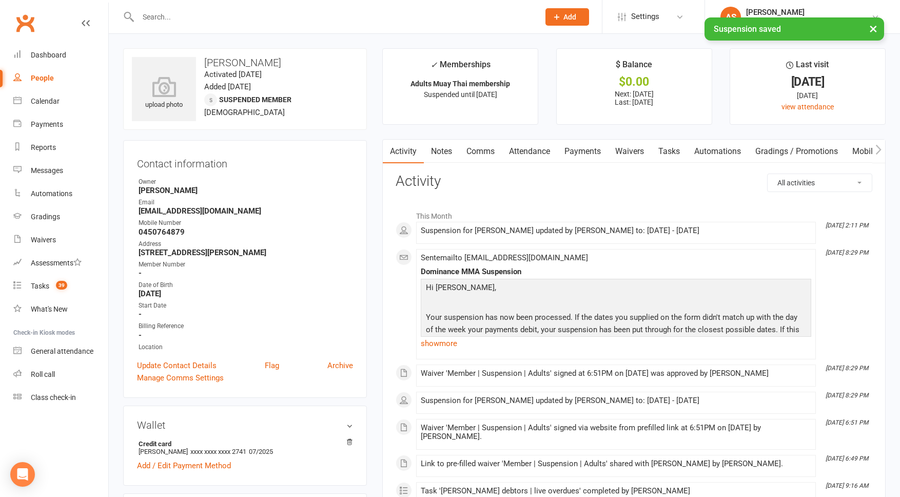
click at [667, 151] on link "Tasks" at bounding box center [669, 152] width 36 height 24
select select "incomplete"
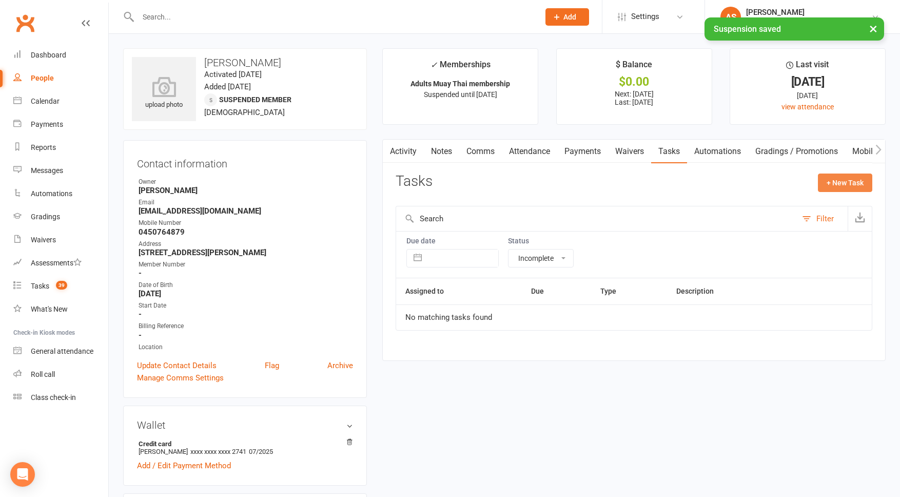
click at [853, 179] on button "+ New Task" at bounding box center [845, 182] width 54 height 18
select select "50862"
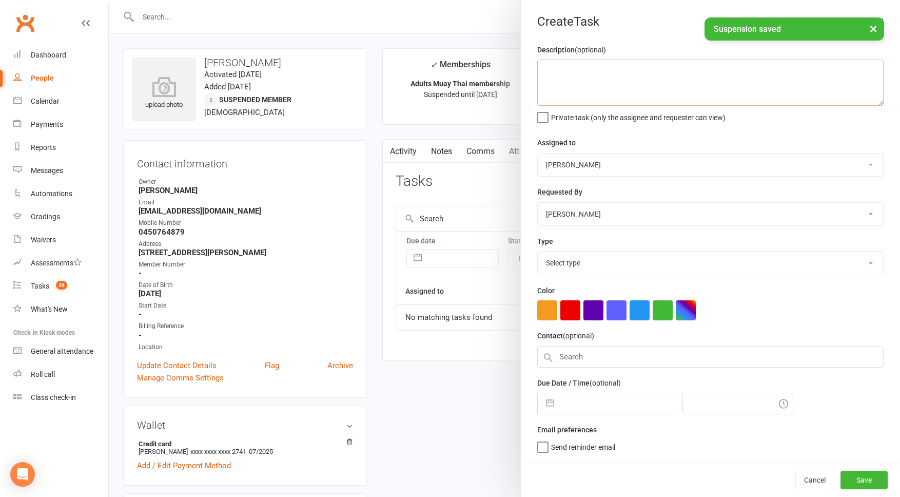
click at [655, 85] on textarea at bounding box center [710, 83] width 346 height 46
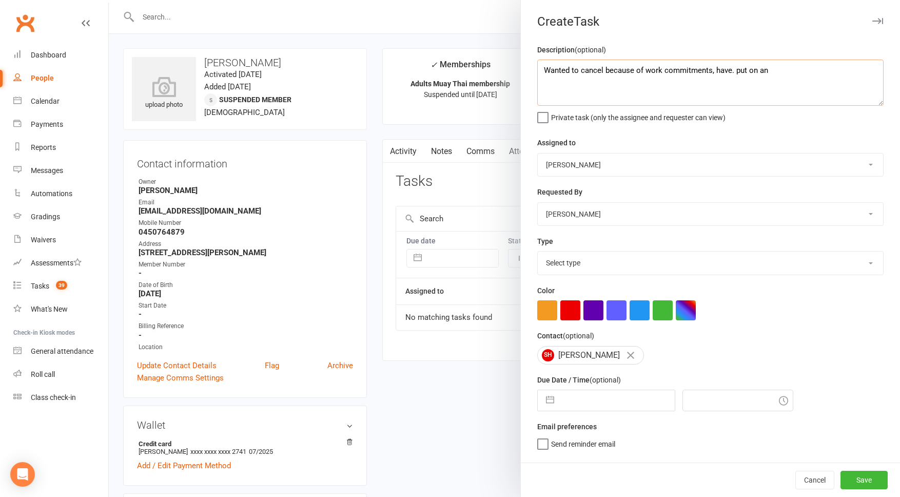
click at [733, 71] on textarea "Wanted to cancel because of work commitments, have. put on an" at bounding box center [710, 83] width 346 height 46
click at [775, 69] on textarea "Wanted to cancel because of work commitments, have put on an" at bounding box center [710, 83] width 346 height 46
click at [716, 71] on textarea "Wanted to cancel because of work commitments, have put on an extended suspensio…" at bounding box center [710, 83] width 346 height 46
type textarea "Wanted to cancel because of work commitments, so have put on an extended suspen…"
click at [596, 167] on select "[PERSON_NAME] [PERSON_NAME] [PERSON_NAME] [PERSON_NAME] Will [PERSON_NAME] [PER…" at bounding box center [710, 164] width 345 height 23
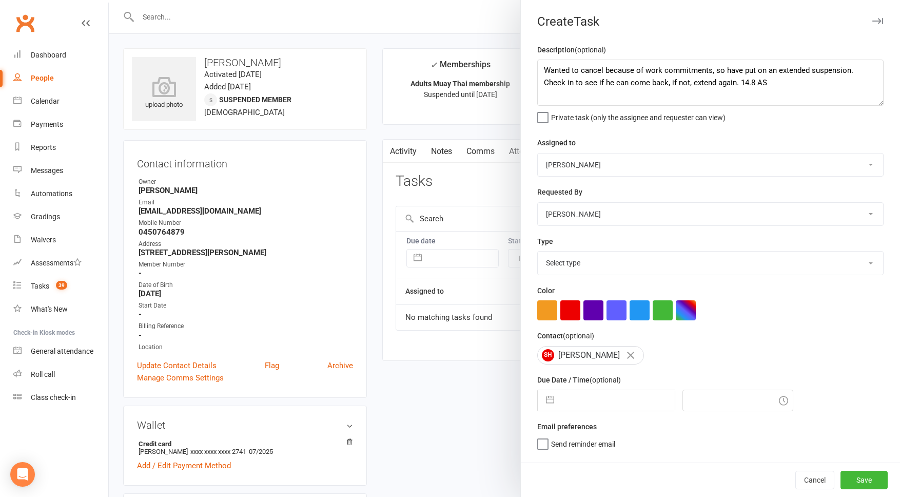
click at [604, 266] on select "Select type A. prospect | enquiry response B. prospect | trial | not yet booked…" at bounding box center [710, 262] width 345 height 23
select select "3867"
click at [592, 397] on input "text" at bounding box center [616, 400] width 115 height 21
select select "6"
select select "2025"
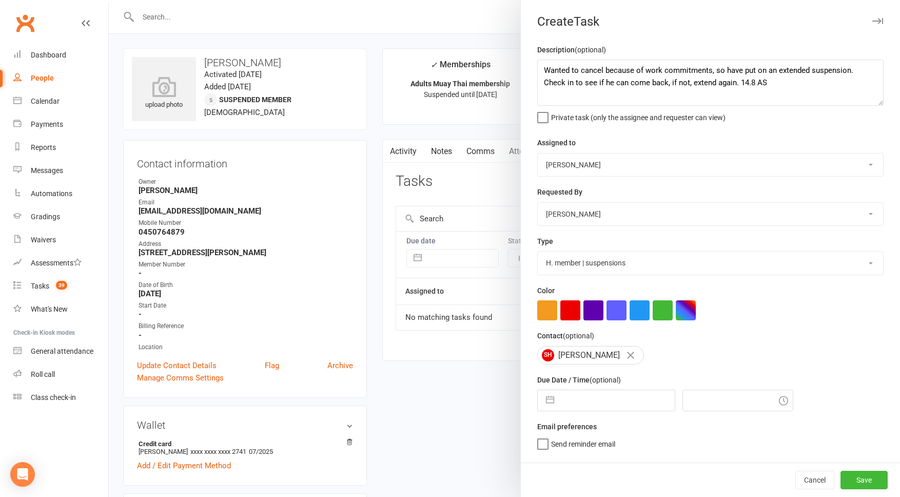
select select "7"
select select "2025"
select select "8"
select select "2025"
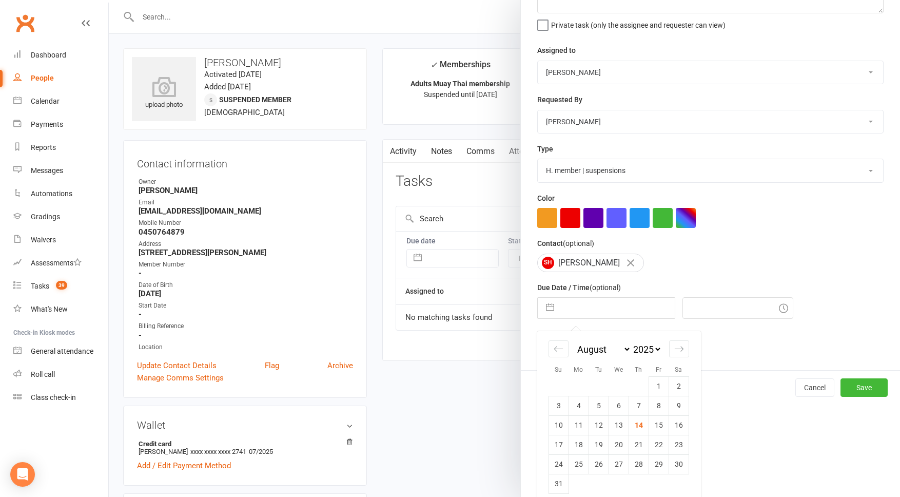
scroll to position [103, 0]
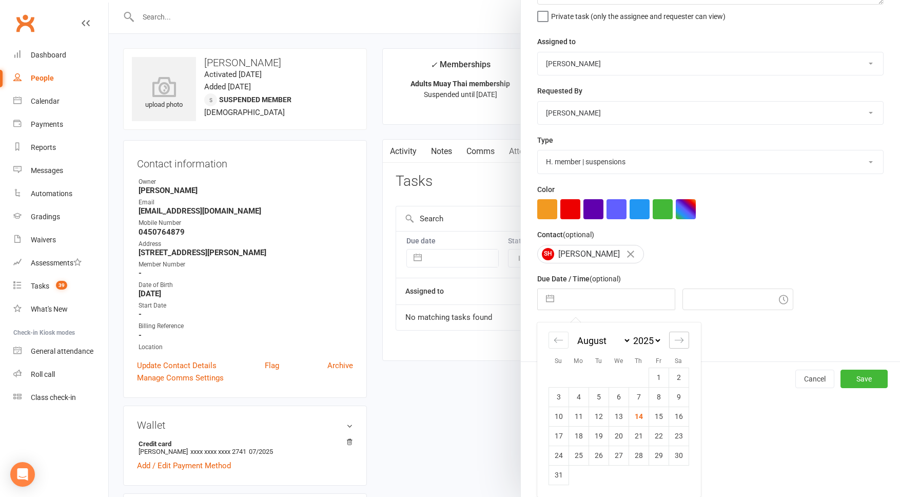
click at [683, 334] on div "Move forward to switch to the next month." at bounding box center [679, 339] width 20 height 17
select select "9"
select select "2025"
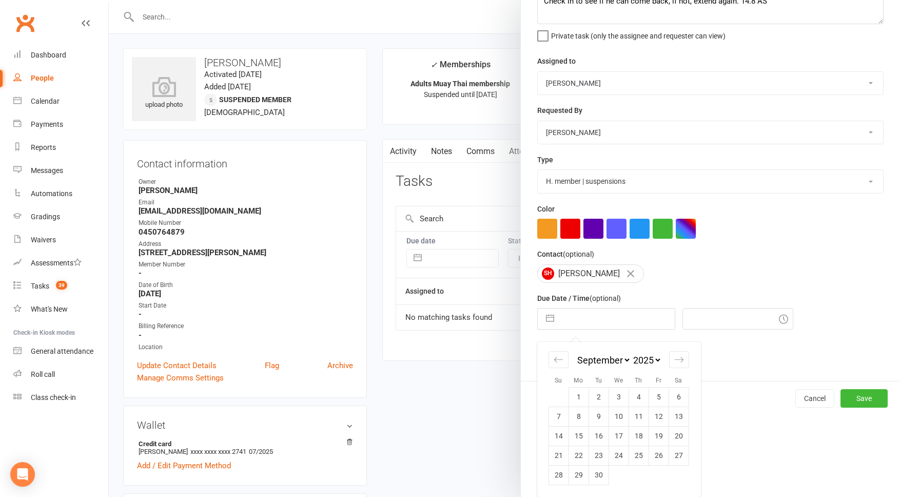
scroll to position [83, 0]
click at [577, 424] on td "8" at bounding box center [579, 415] width 20 height 19
type input "[DATE]"
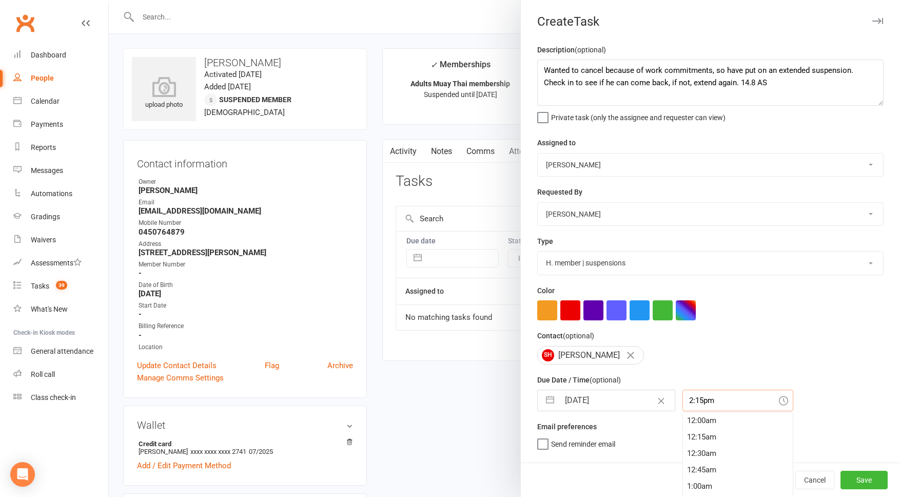
click at [700, 402] on input "2:15pm" at bounding box center [737, 400] width 111 height 22
click at [700, 422] on div "12:30pm" at bounding box center [738, 418] width 110 height 16
type input "12:30pm"
